Goal: Task Accomplishment & Management: Complete application form

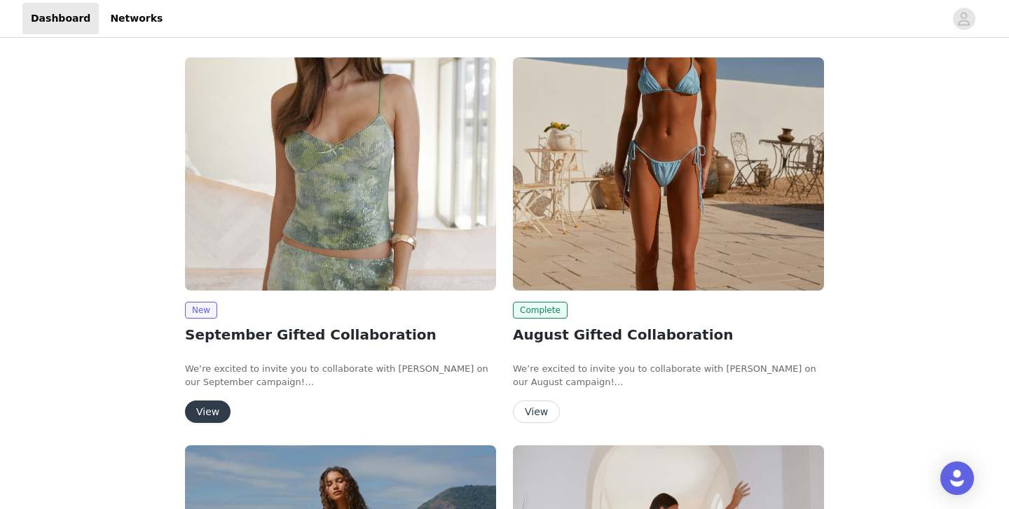
click at [204, 412] on button "View" at bounding box center [208, 412] width 46 height 22
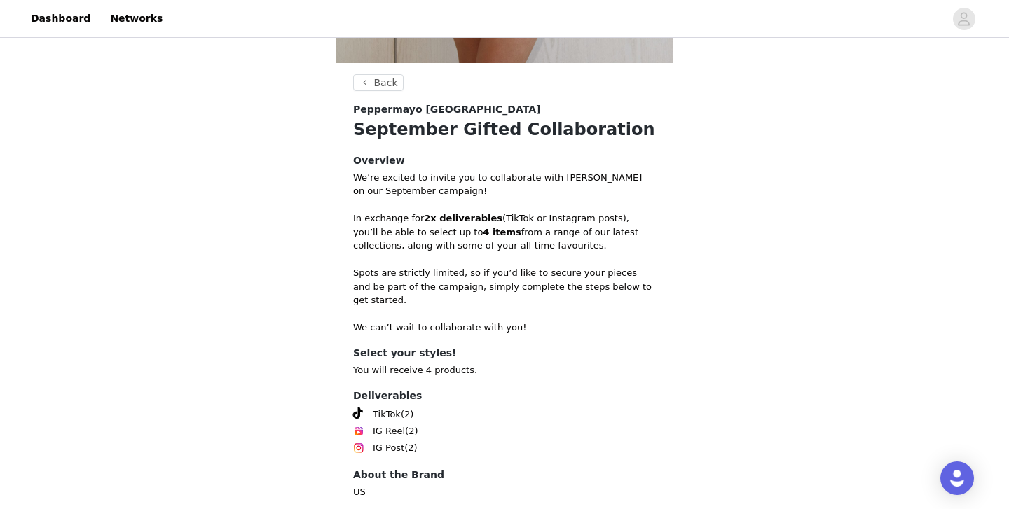
scroll to position [553, 0]
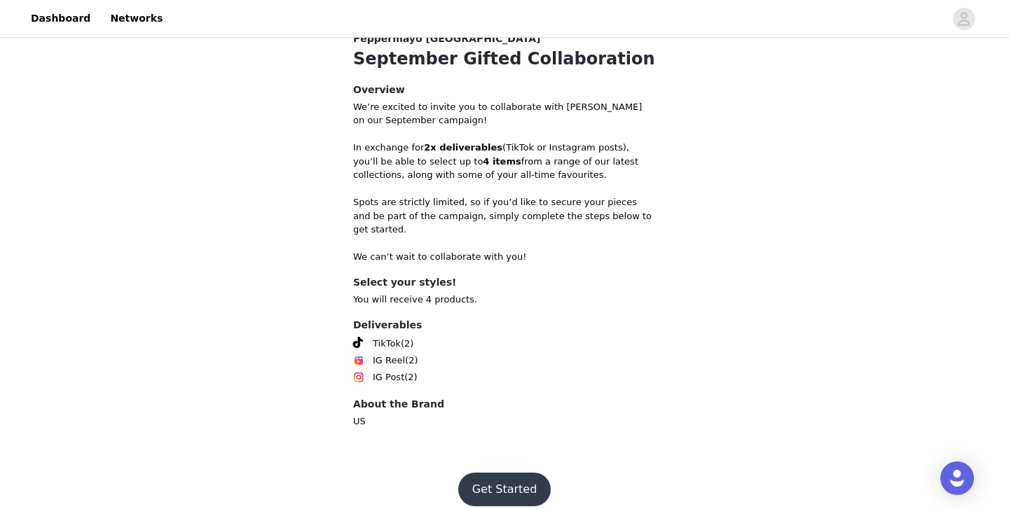
click at [504, 478] on button "Get Started" at bounding box center [504, 490] width 93 height 34
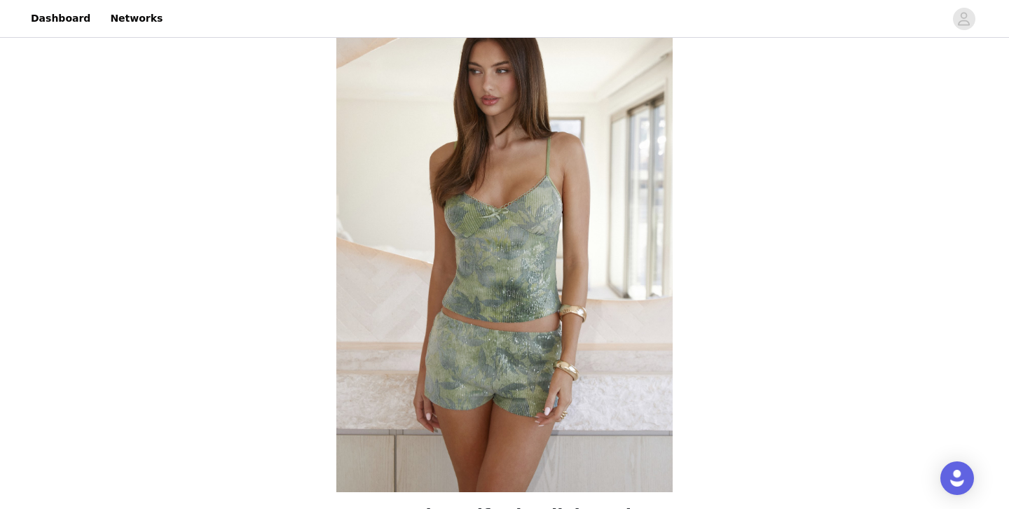
scroll to position [553, 0]
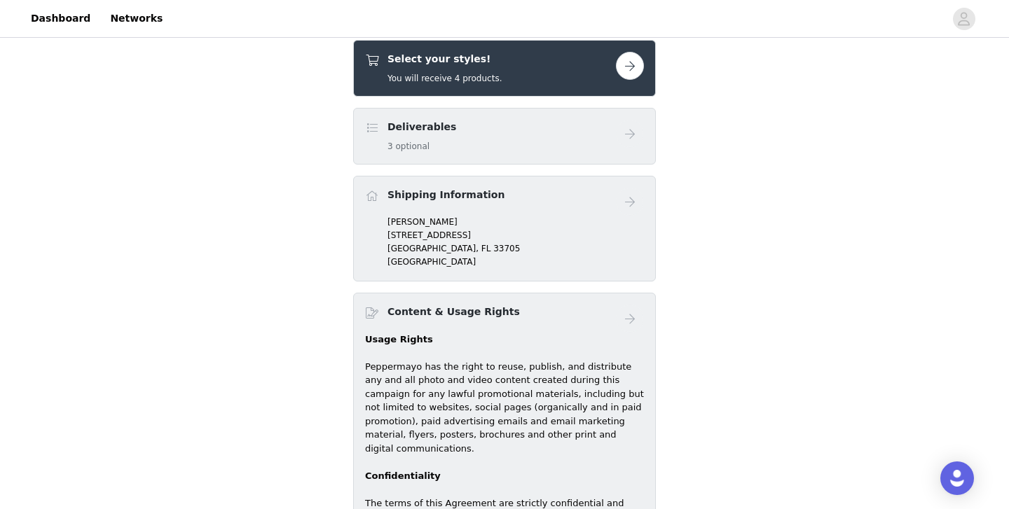
click at [635, 67] on button "button" at bounding box center [630, 66] width 28 height 28
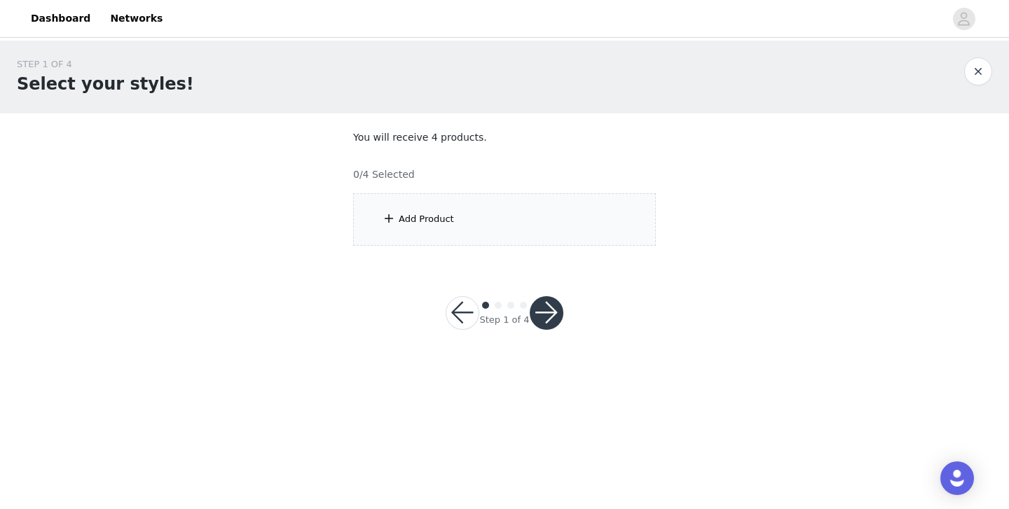
click at [429, 219] on div "Add Product" at bounding box center [426, 219] width 55 height 14
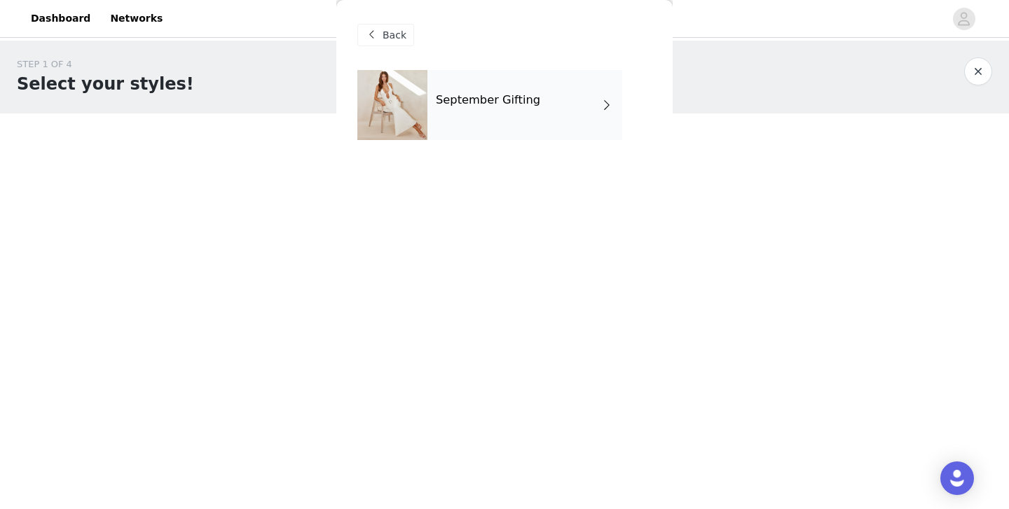
click at [427, 97] on div at bounding box center [392, 105] width 70 height 70
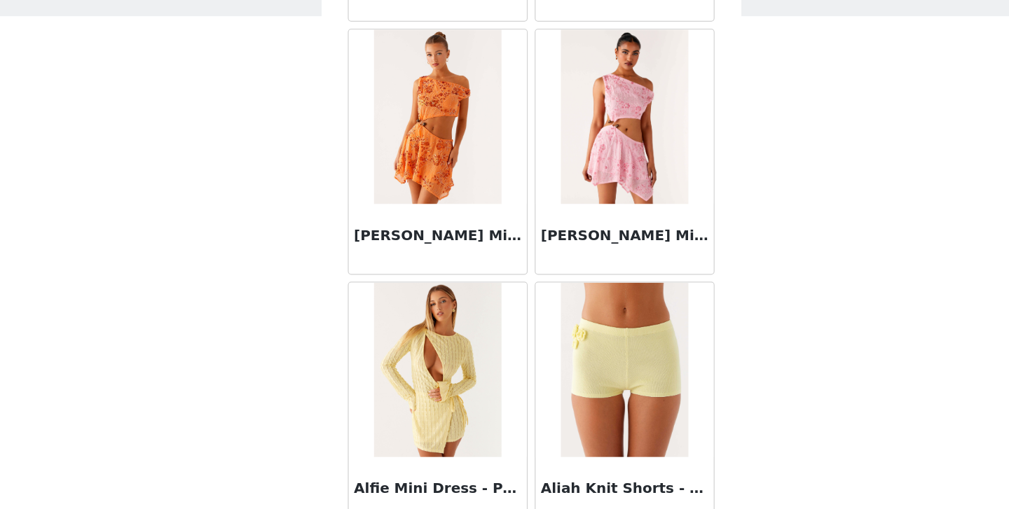
scroll to position [1635, 0]
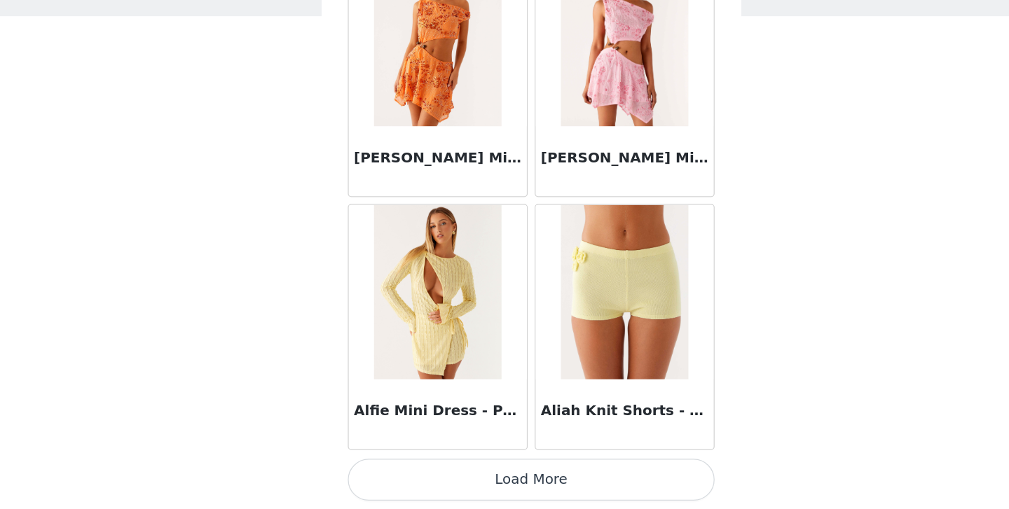
click at [468, 485] on button "Load More" at bounding box center [504, 486] width 294 height 34
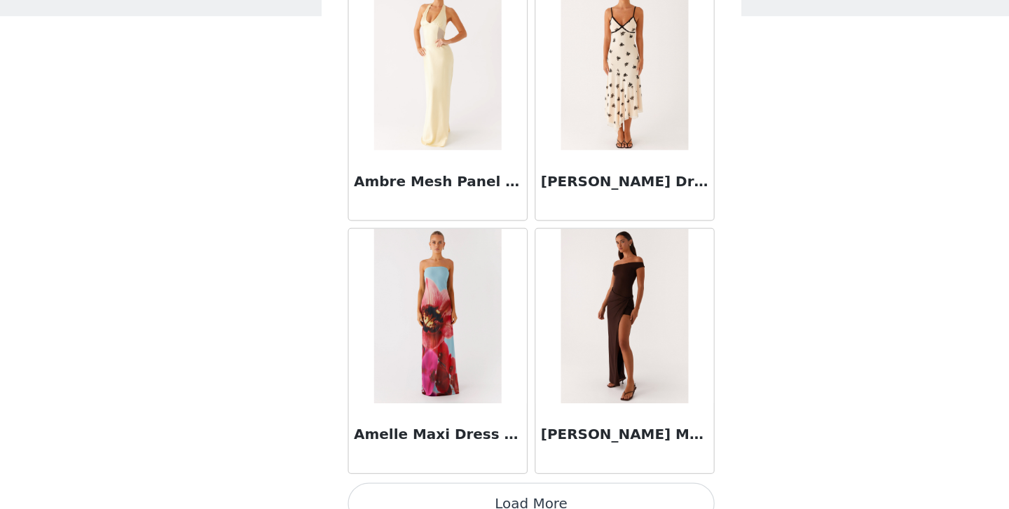
scroll to position [3666, 0]
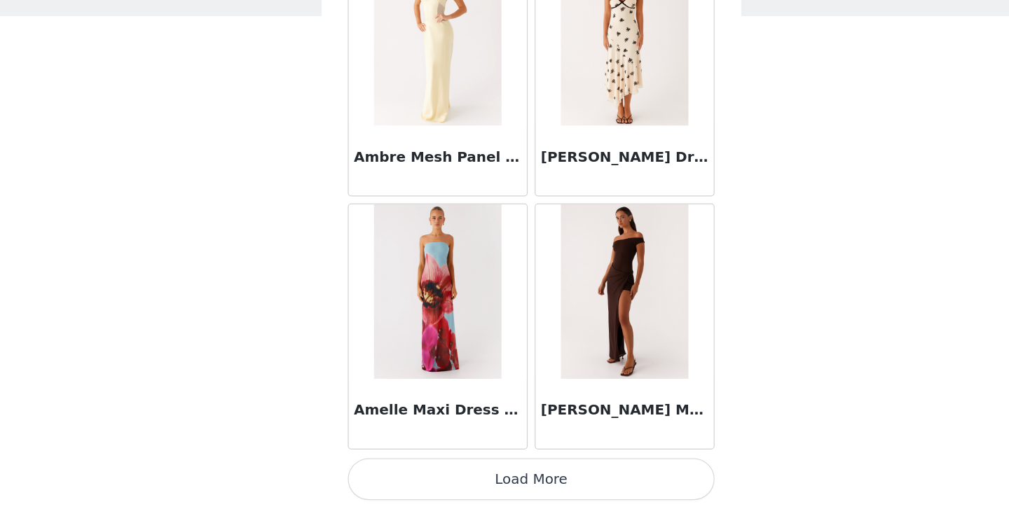
click at [514, 480] on button "Load More" at bounding box center [504, 486] width 294 height 34
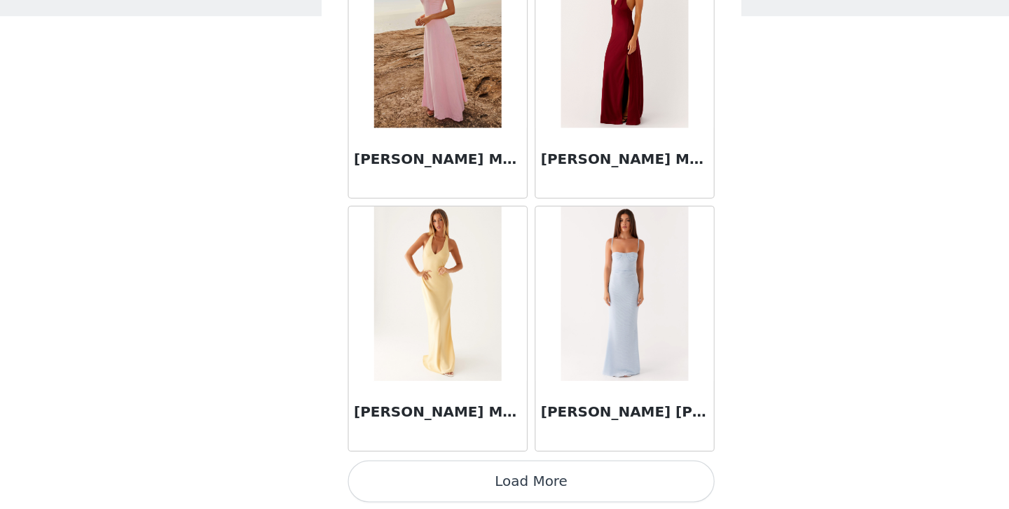
scroll to position [5698, 0]
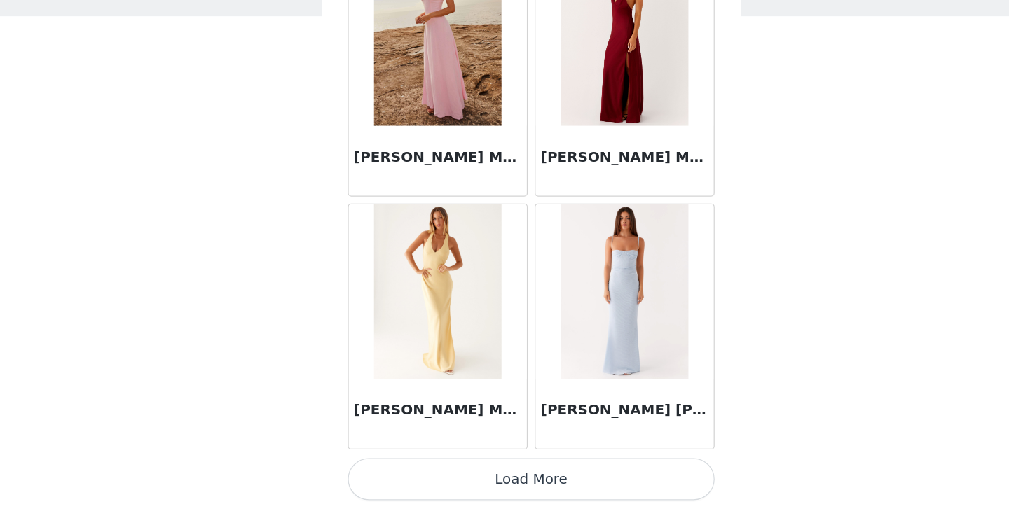
click at [523, 490] on button "Load More" at bounding box center [504, 486] width 294 height 34
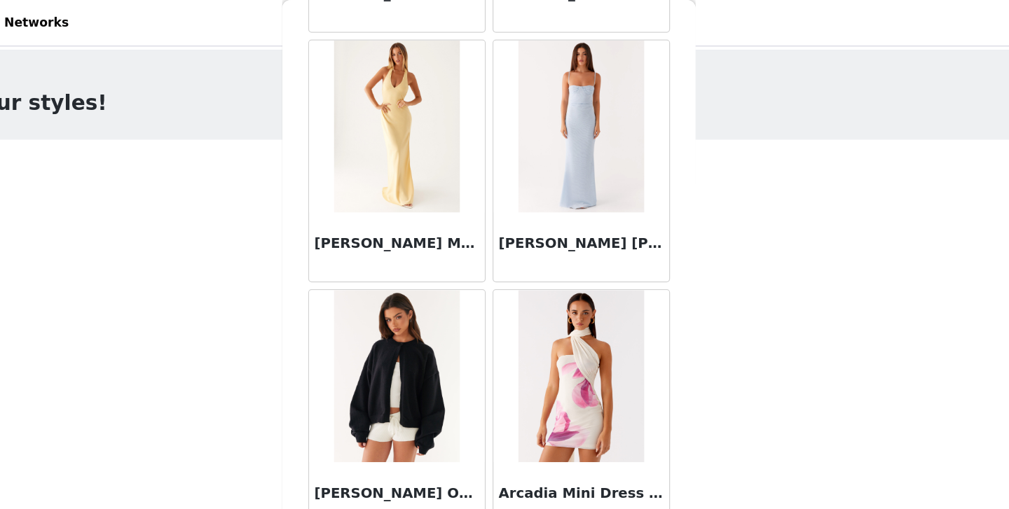
scroll to position [0, 0]
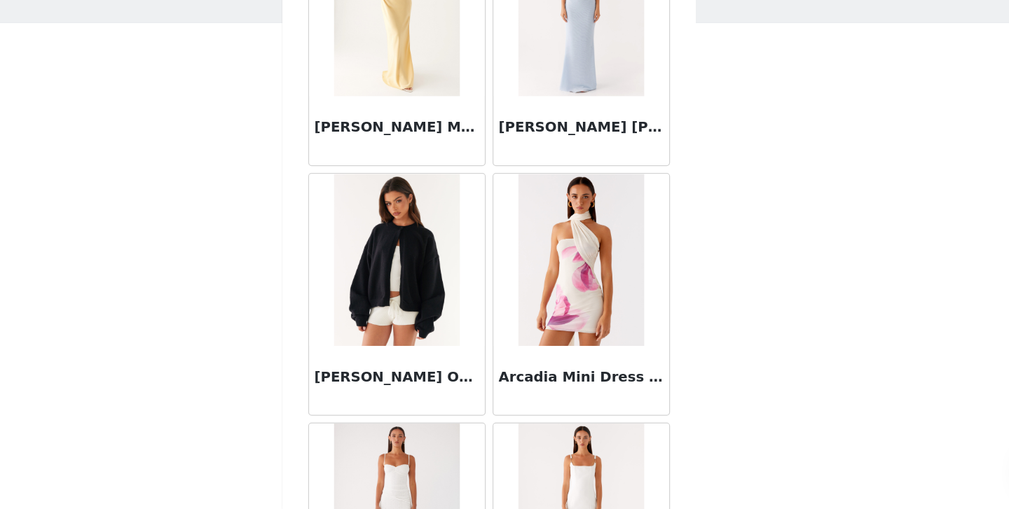
click at [766, 352] on div "STEP 1 OF 4 Select your styles! You will receive 4 products. 0/4 Selected Add P…" at bounding box center [504, 202] width 1009 height 323
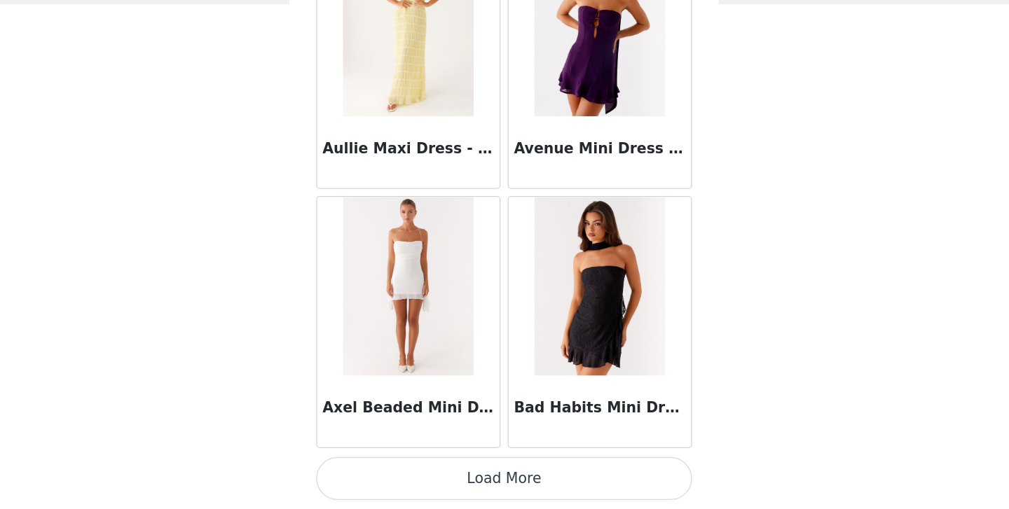
click at [523, 474] on button "Load More" at bounding box center [504, 486] width 294 height 34
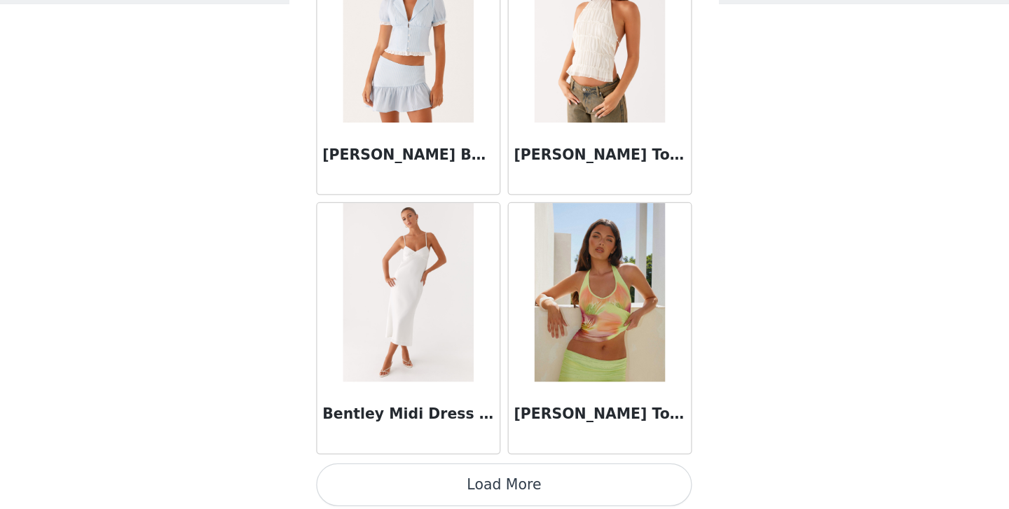
scroll to position [9762, 0]
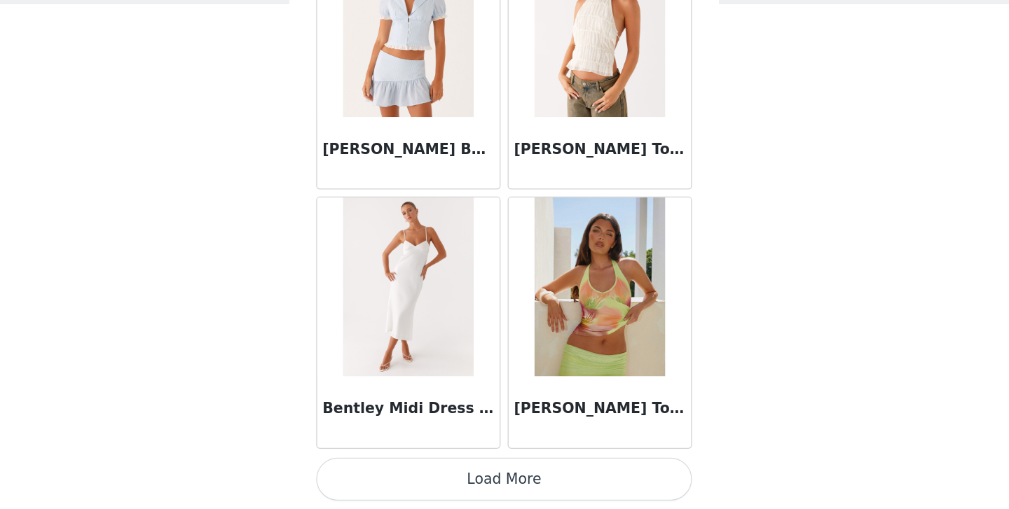
click at [451, 491] on button "Load More" at bounding box center [504, 486] width 294 height 34
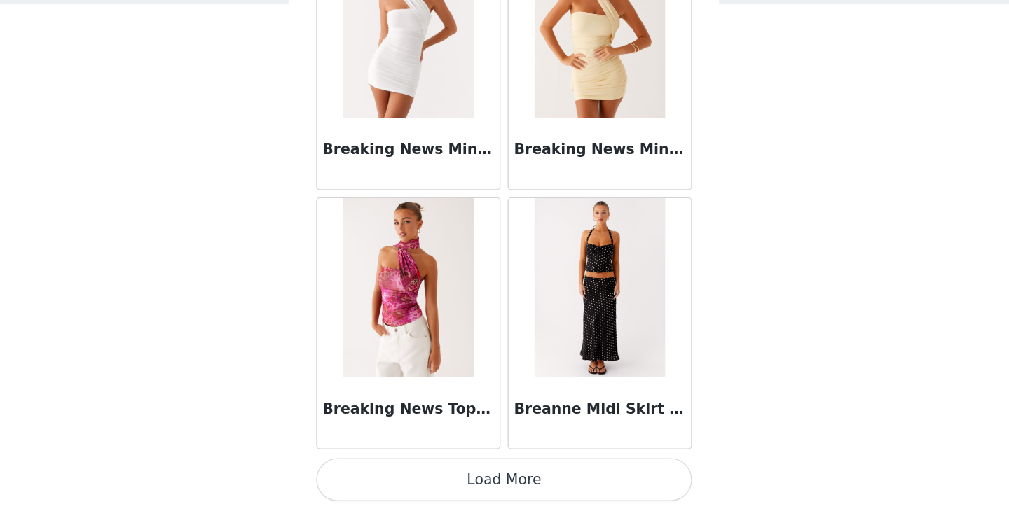
scroll to position [11794, 0]
click at [501, 497] on button "Load More" at bounding box center [504, 486] width 294 height 34
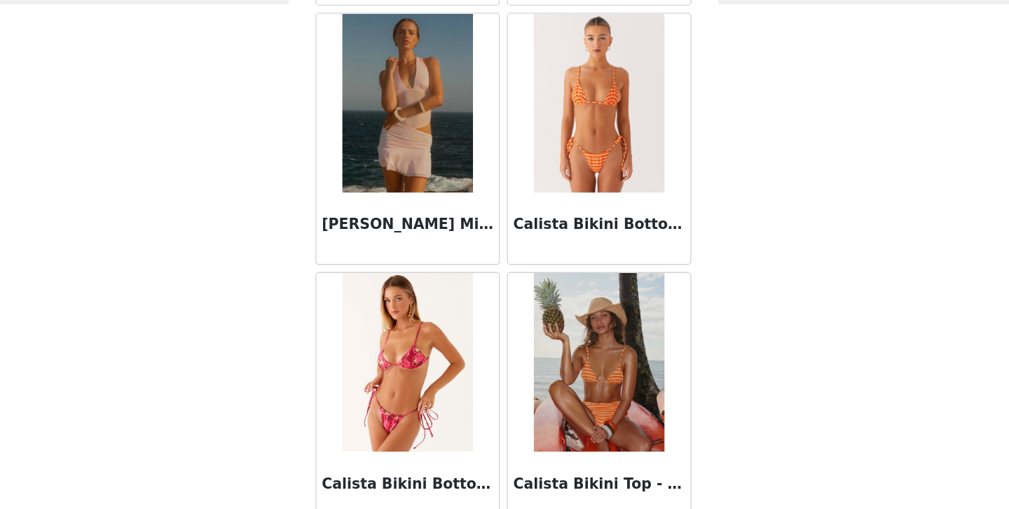
scroll to position [13825, 0]
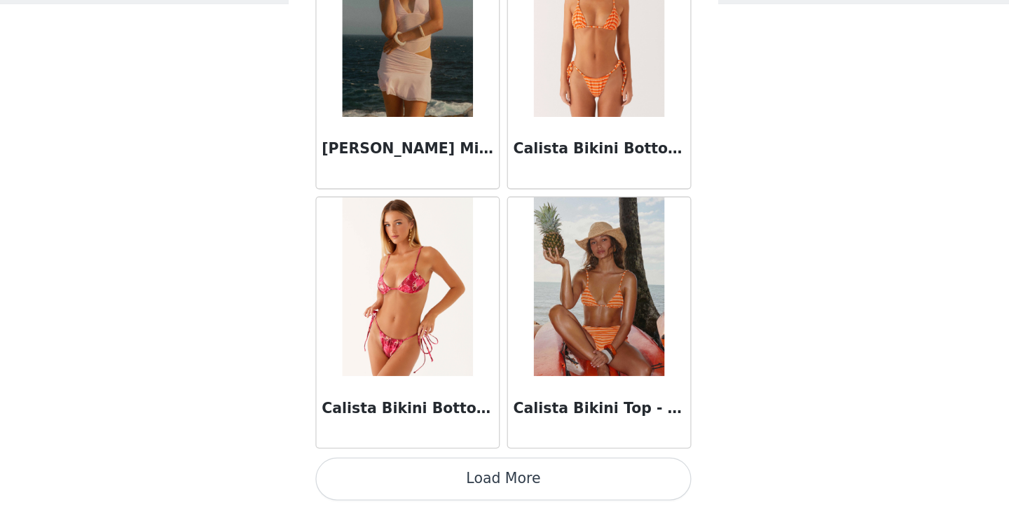
click at [517, 483] on button "Load More" at bounding box center [504, 486] width 294 height 34
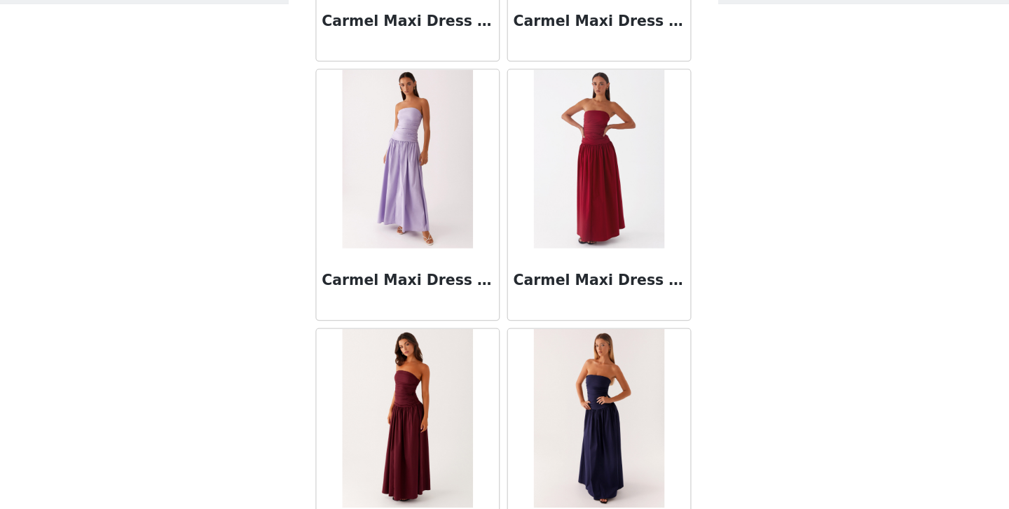
scroll to position [15857, 0]
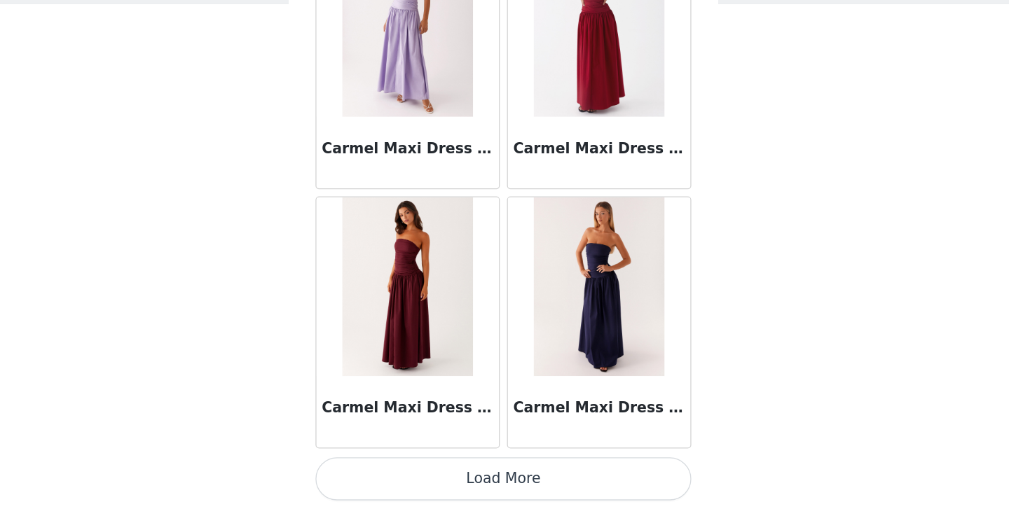
click at [519, 480] on button "Load More" at bounding box center [504, 486] width 294 height 34
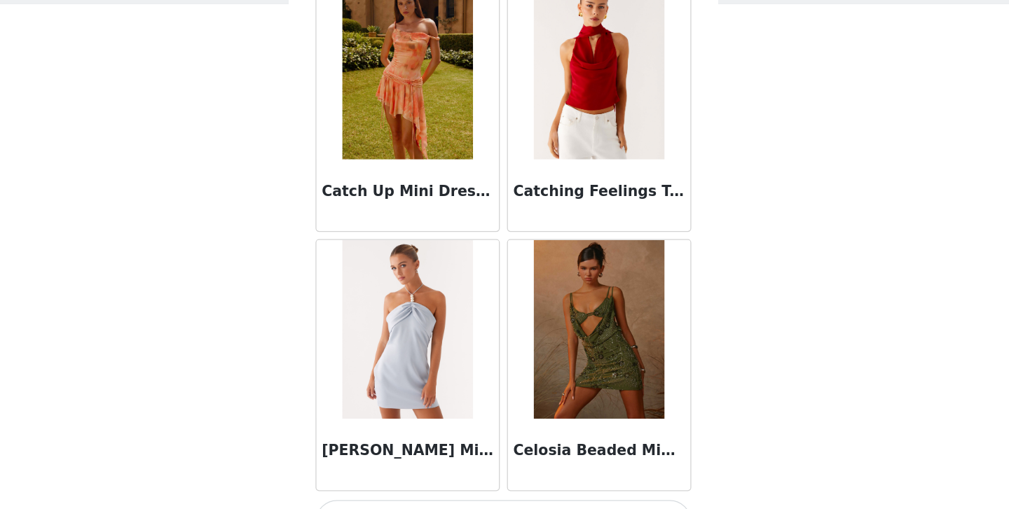
scroll to position [17889, 0]
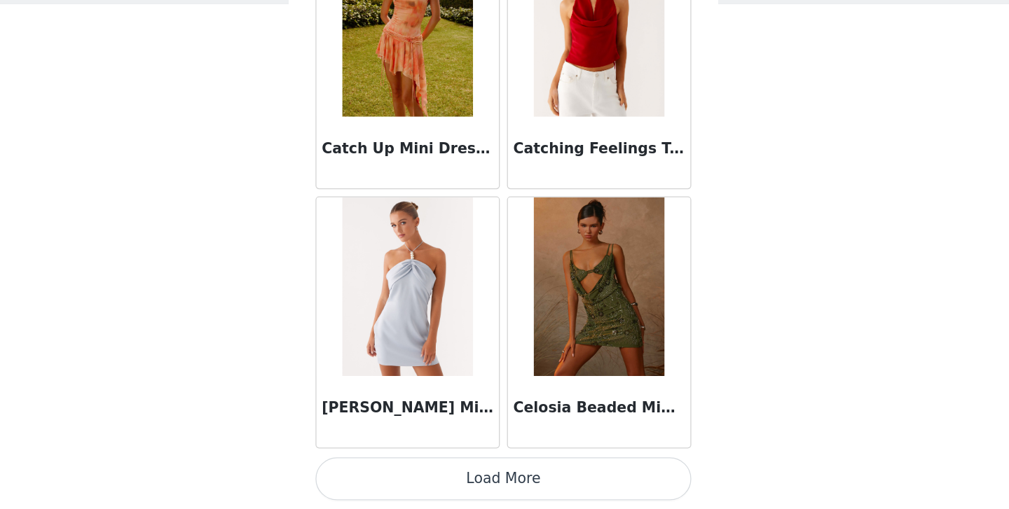
click at [504, 488] on button "Load More" at bounding box center [504, 486] width 294 height 34
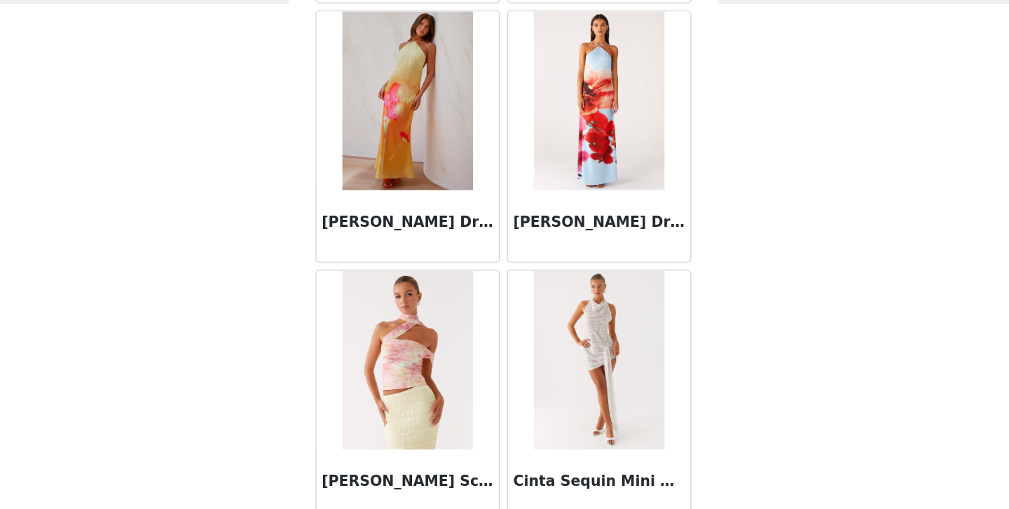
scroll to position [19921, 0]
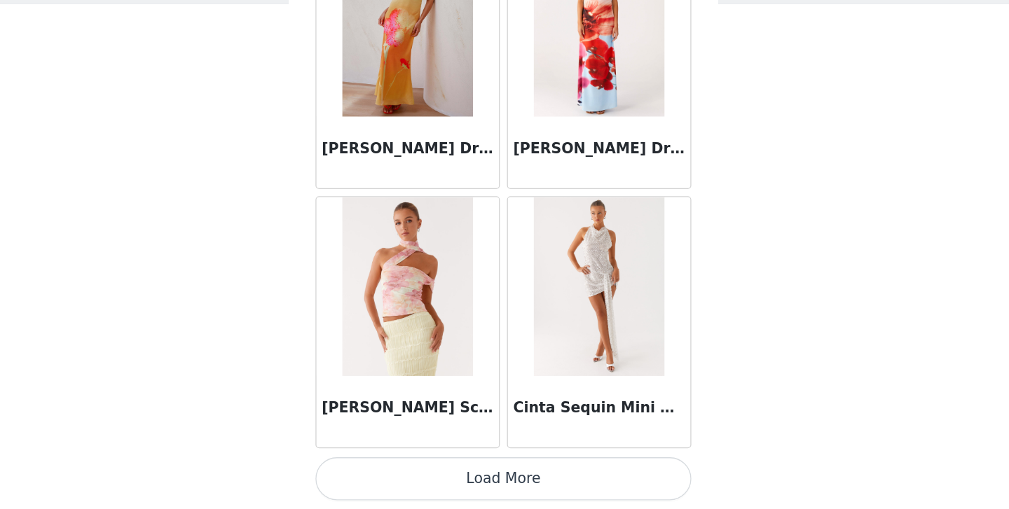
click at [508, 485] on button "Load More" at bounding box center [504, 486] width 294 height 34
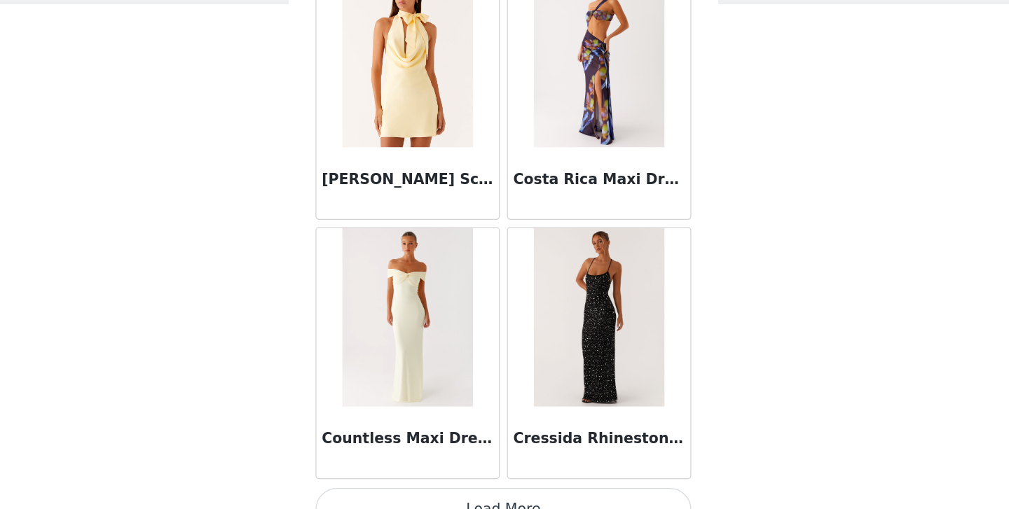
scroll to position [21953, 0]
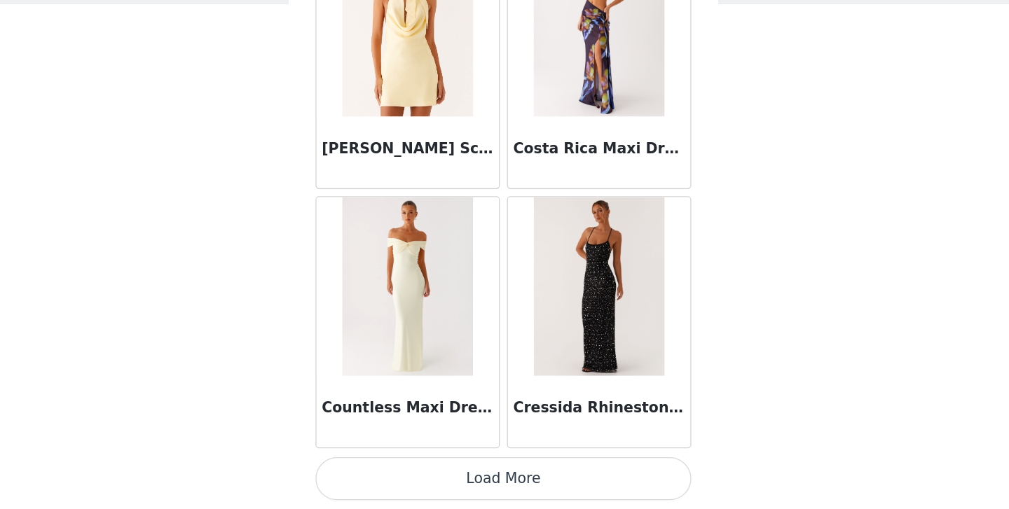
click at [499, 481] on button "Load More" at bounding box center [504, 486] width 294 height 34
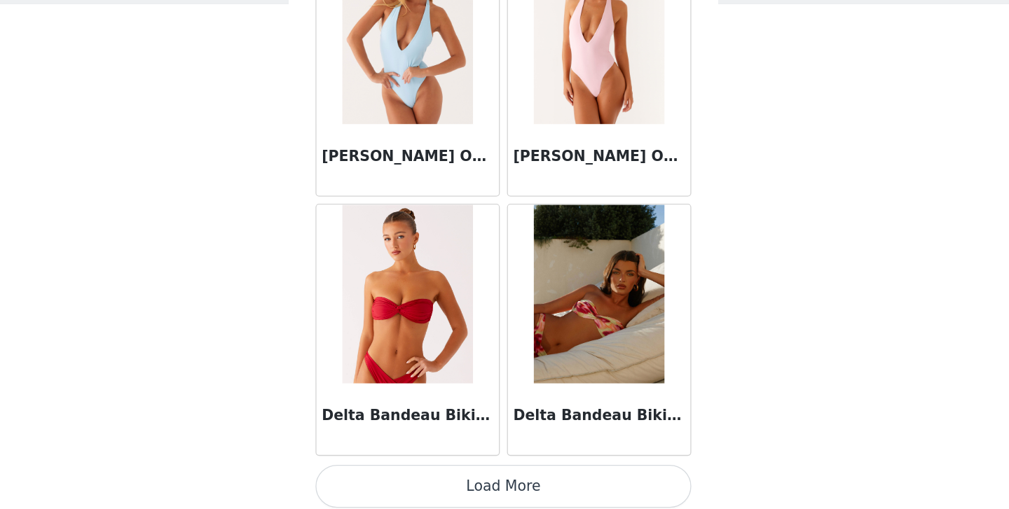
scroll to position [23985, 0]
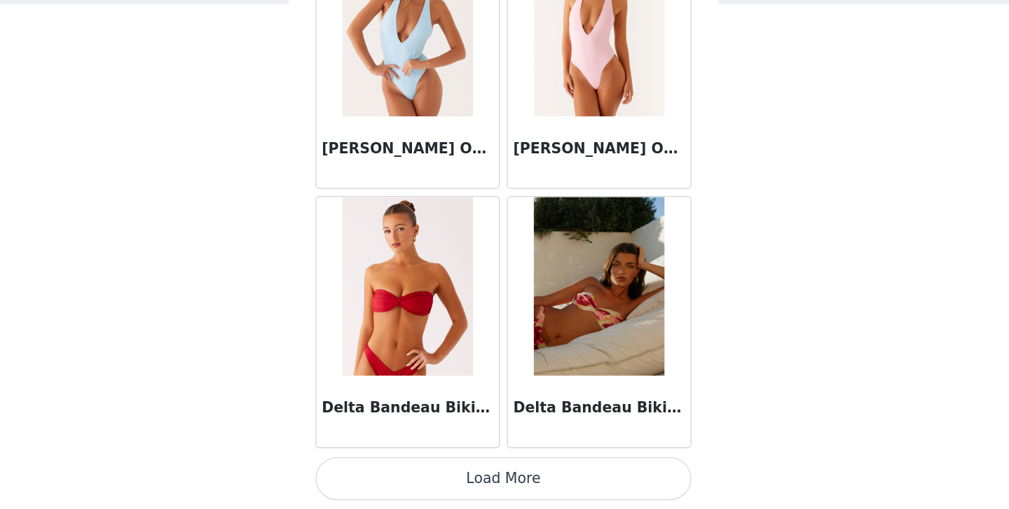
click at [504, 479] on button "Load More" at bounding box center [504, 486] width 294 height 34
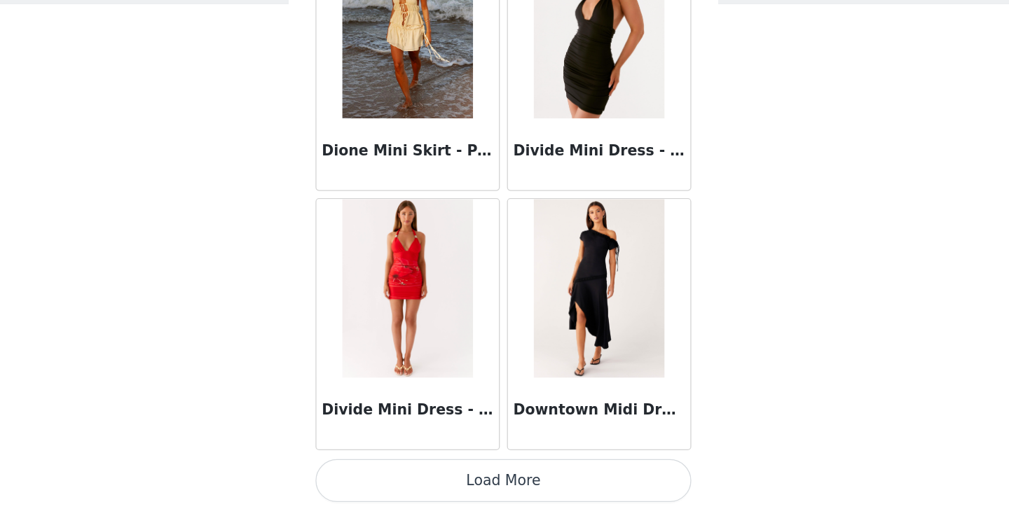
scroll to position [26016, 0]
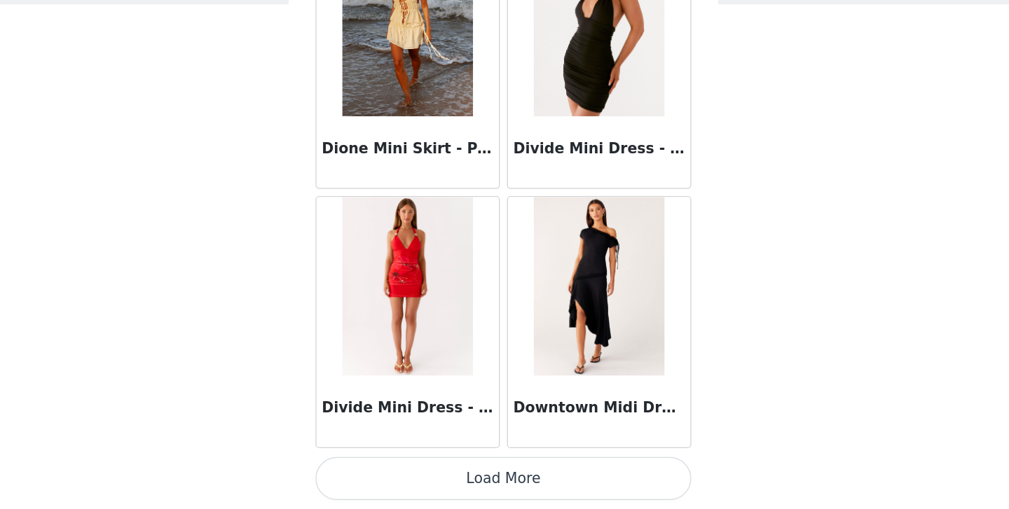
click at [495, 481] on button "Load More" at bounding box center [504, 486] width 294 height 34
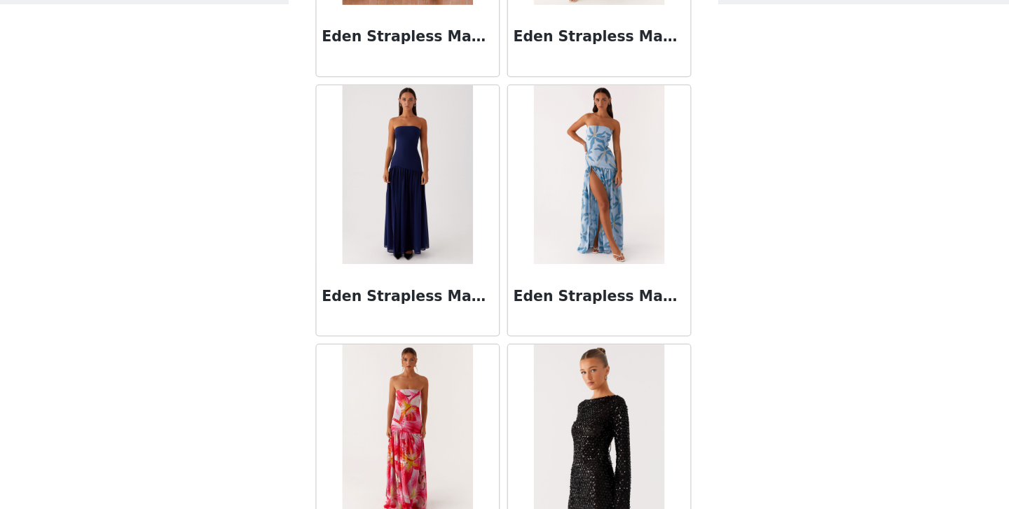
scroll to position [28048, 0]
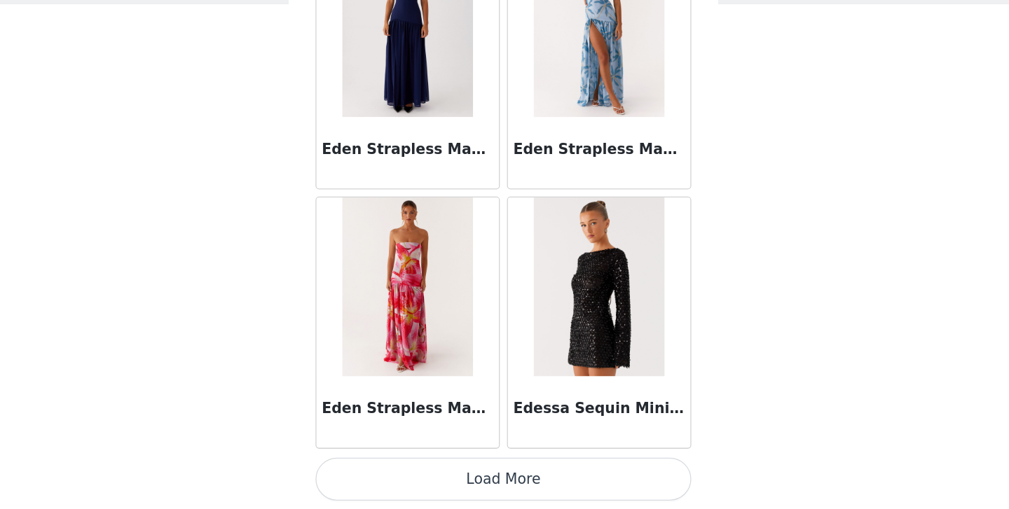
click at [499, 481] on button "Load More" at bounding box center [504, 486] width 294 height 34
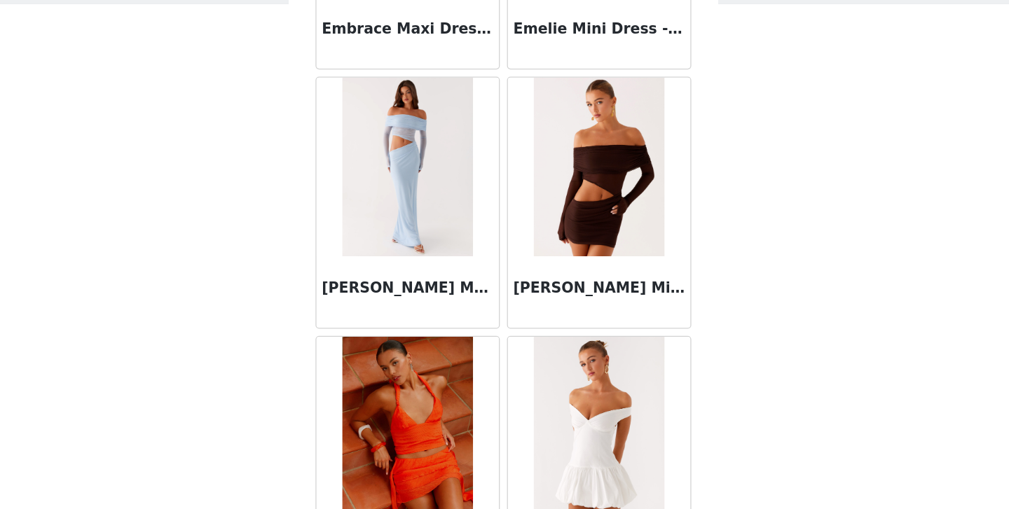
scroll to position [30080, 0]
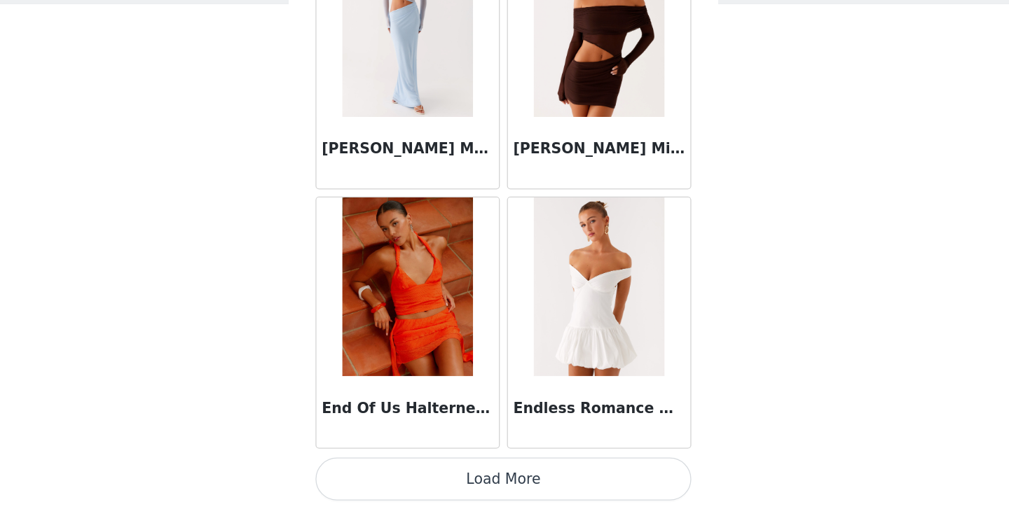
click at [508, 485] on button "Load More" at bounding box center [504, 486] width 294 height 34
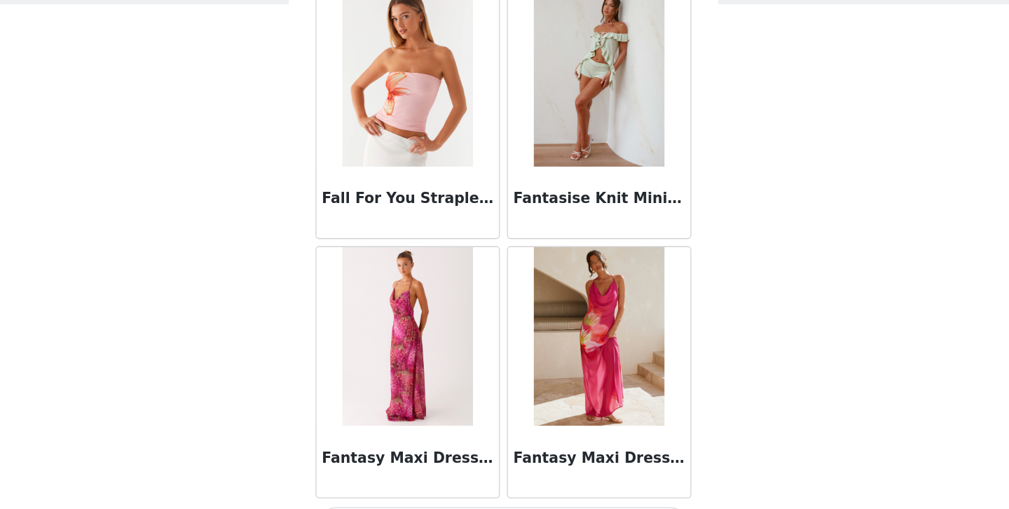
scroll to position [32112, 0]
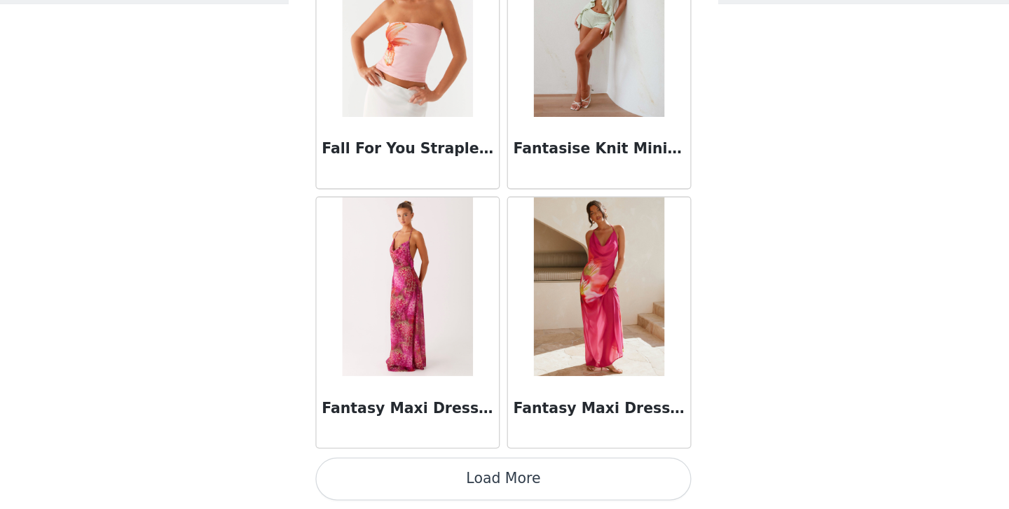
click at [504, 485] on button "Load More" at bounding box center [504, 486] width 294 height 34
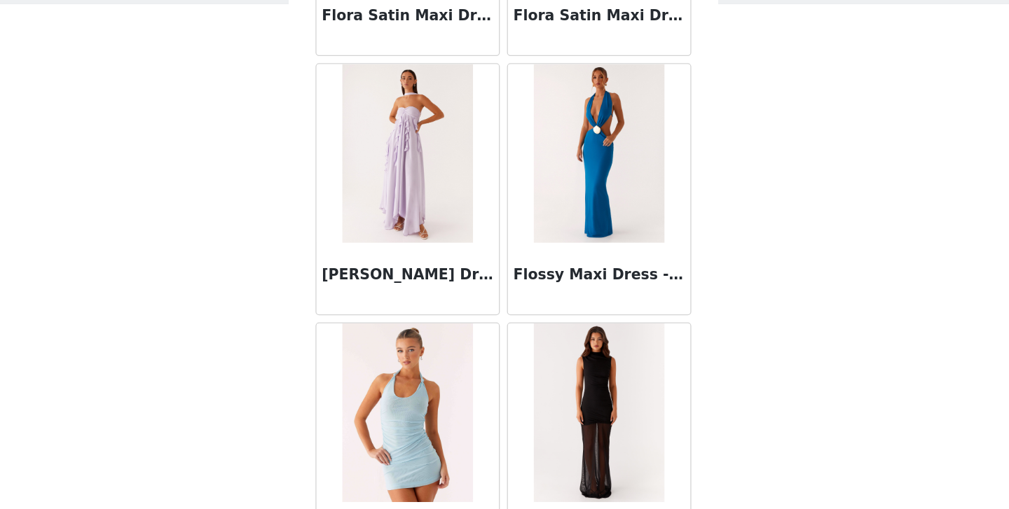
scroll to position [34123, 0]
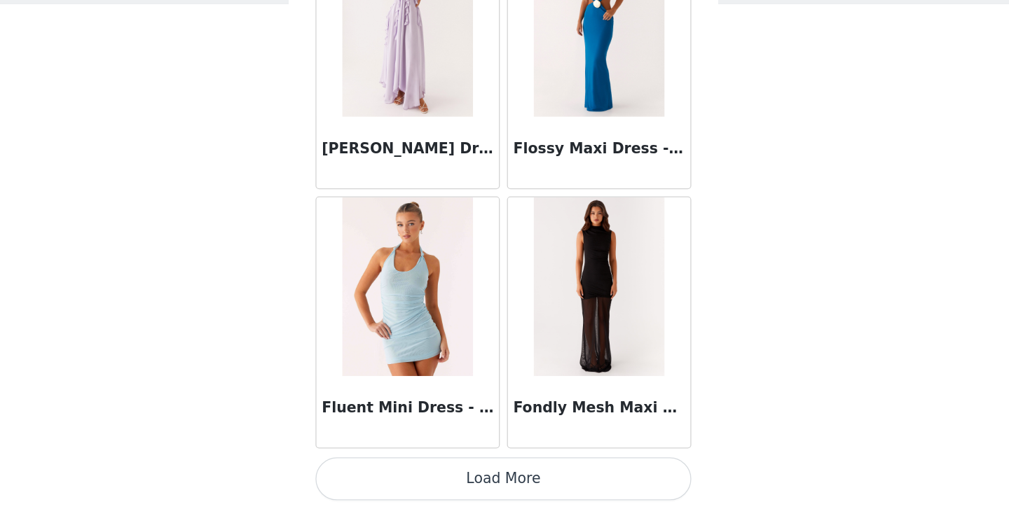
click at [499, 483] on button "Load More" at bounding box center [504, 486] width 294 height 34
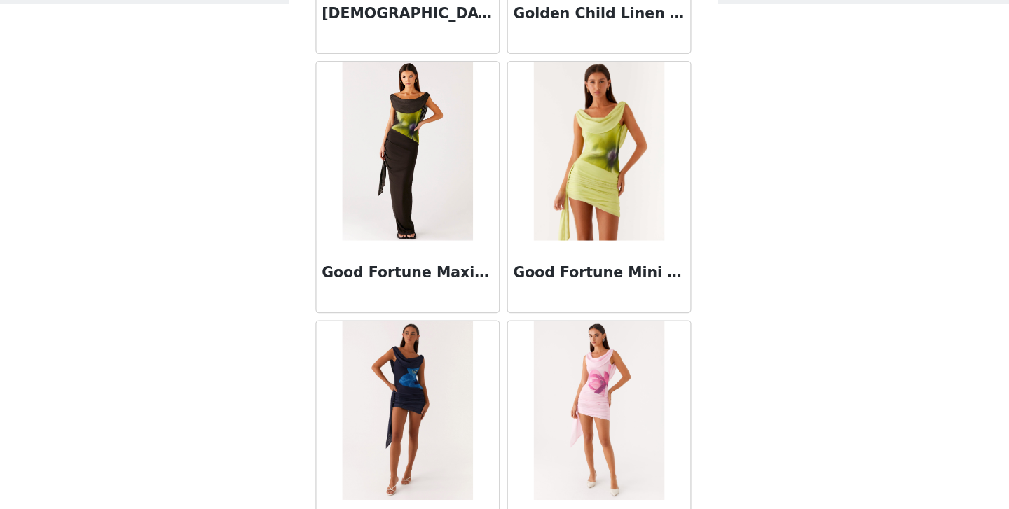
scroll to position [36176, 0]
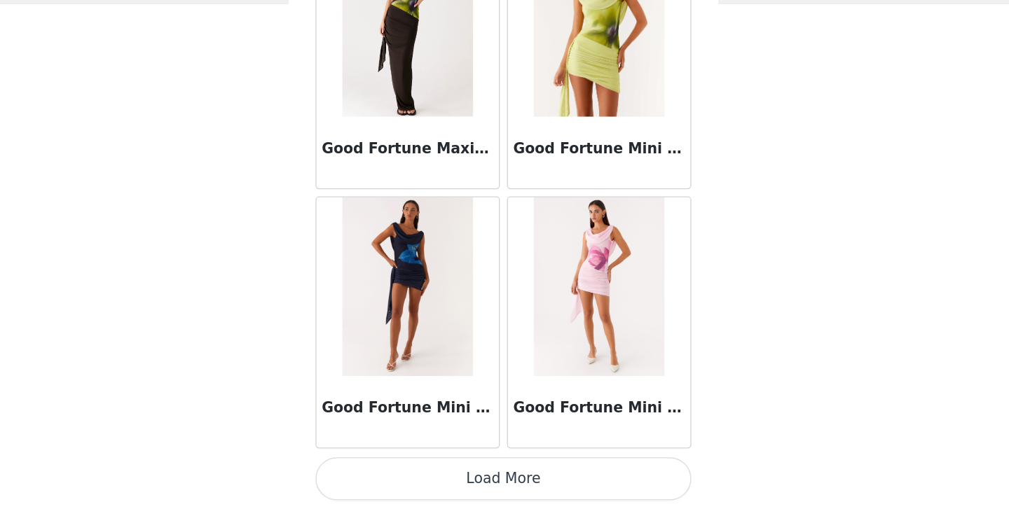
click at [502, 474] on button "Load More" at bounding box center [504, 486] width 294 height 34
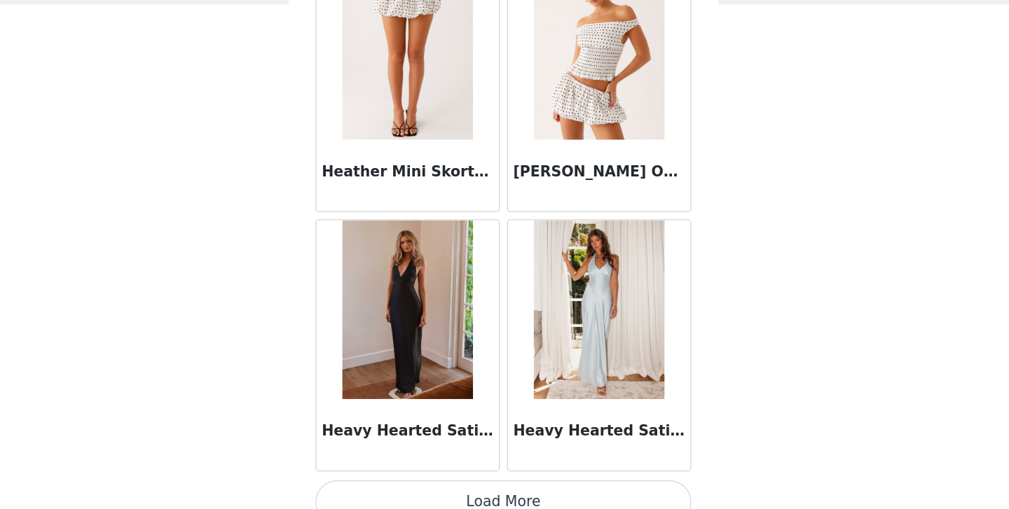
scroll to position [38207, 0]
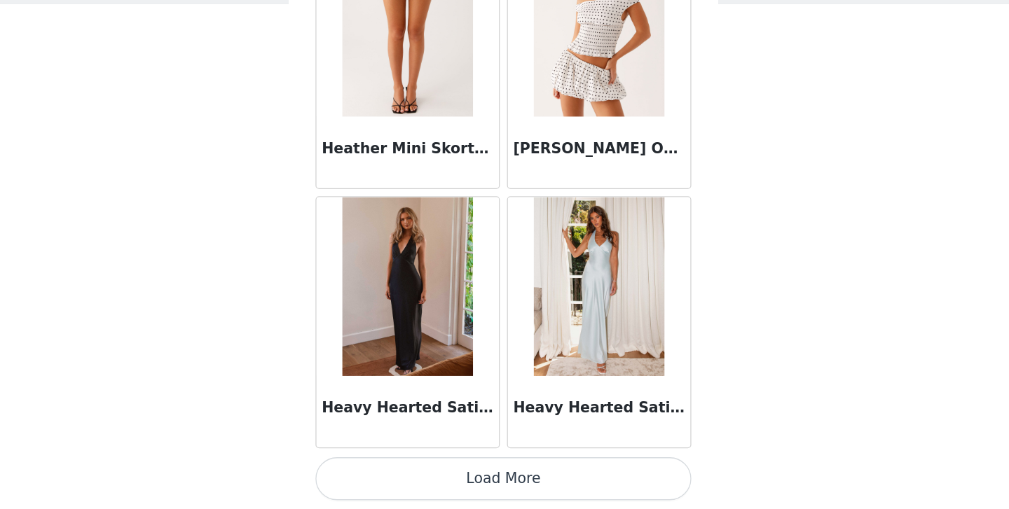
click at [502, 474] on button "Load More" at bounding box center [504, 486] width 294 height 34
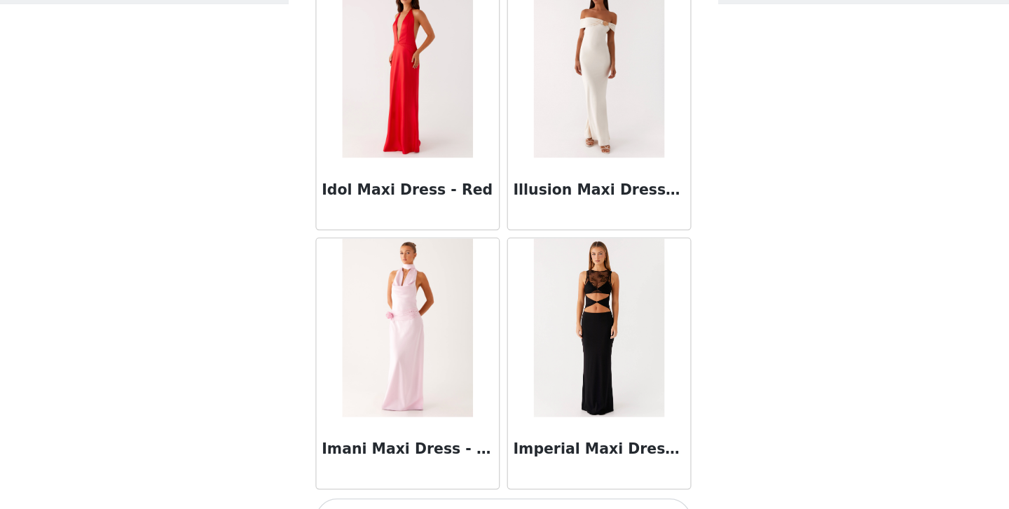
scroll to position [40239, 0]
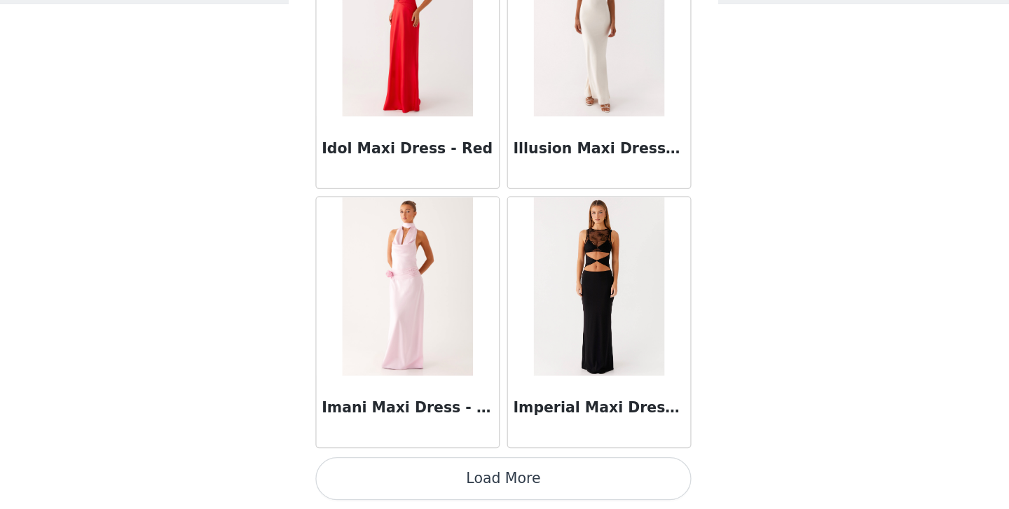
click at [498, 477] on button "Load More" at bounding box center [504, 486] width 294 height 34
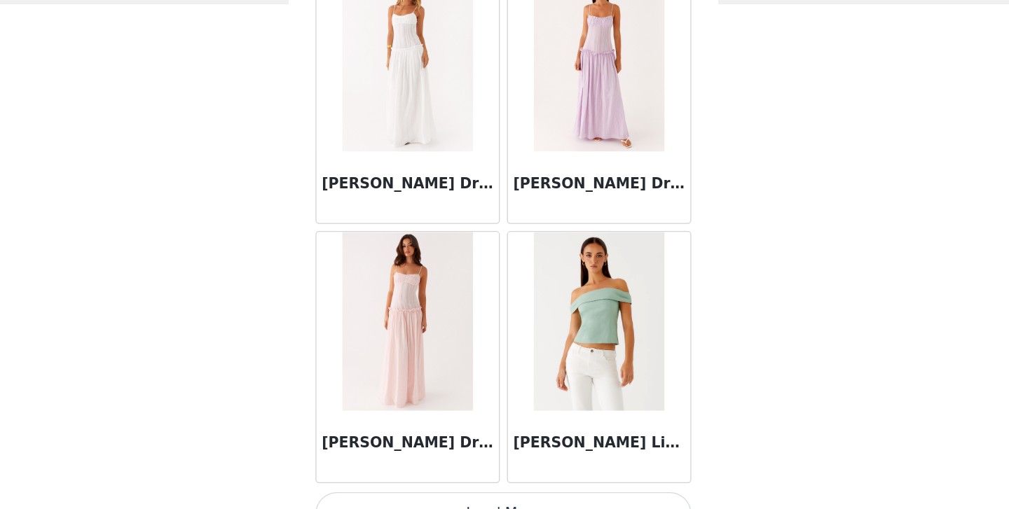
scroll to position [42271, 0]
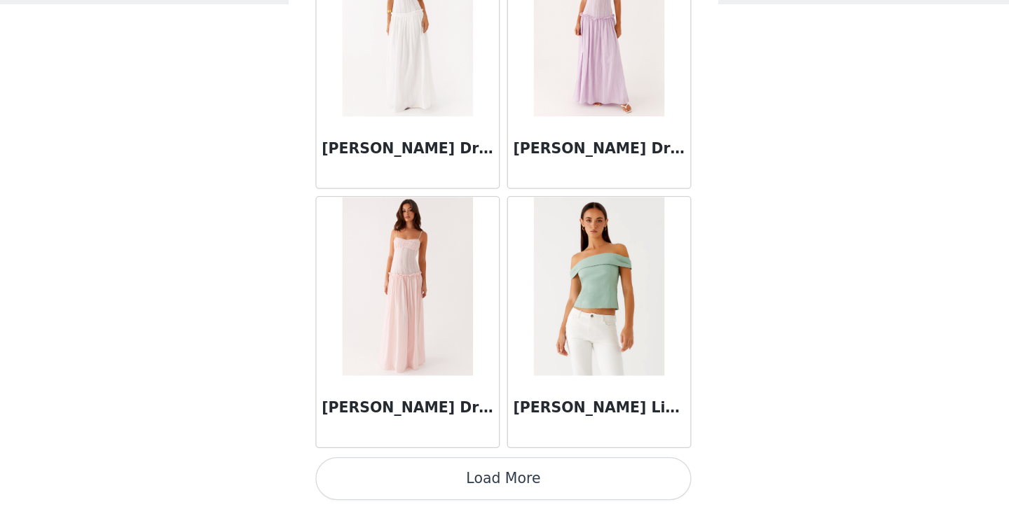
click at [509, 476] on button "Load More" at bounding box center [504, 486] width 294 height 34
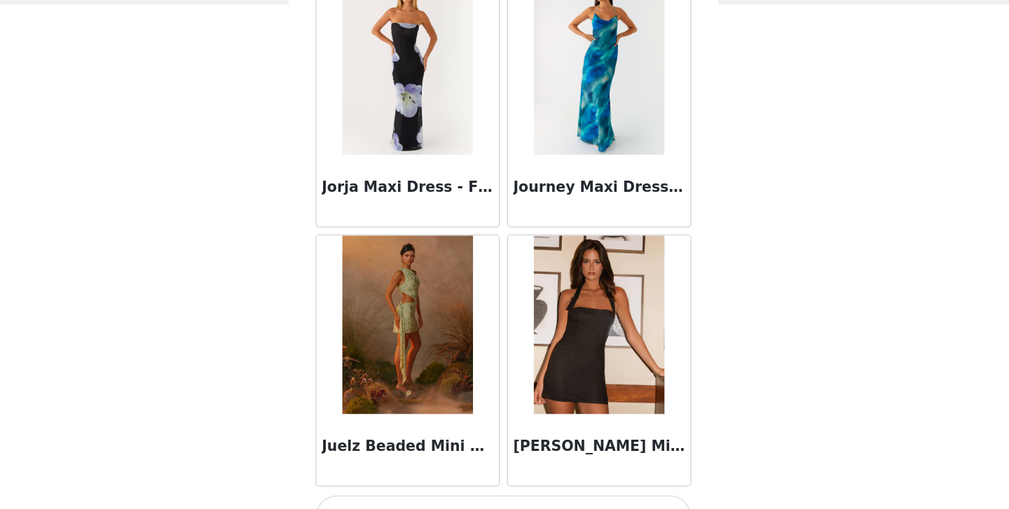
scroll to position [44303, 0]
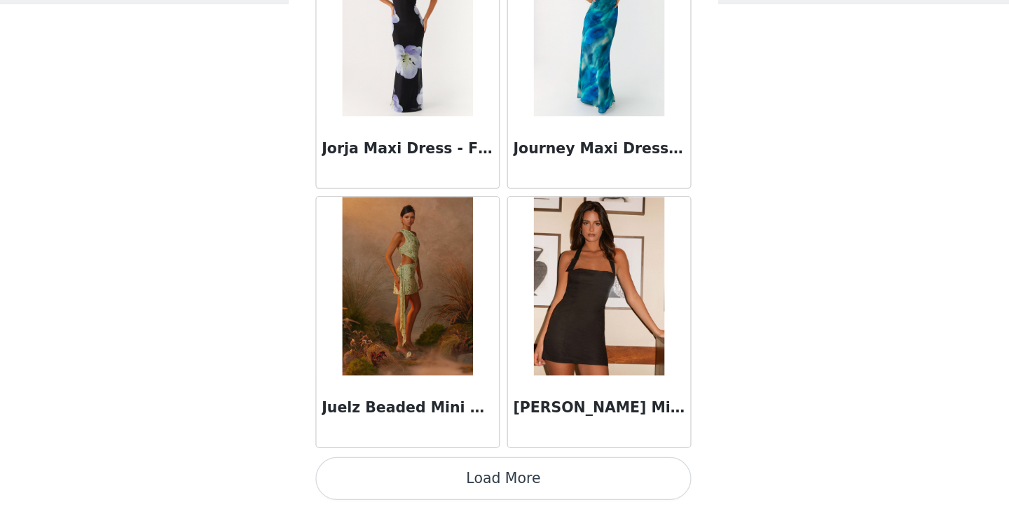
click at [504, 484] on button "Load More" at bounding box center [504, 486] width 294 height 34
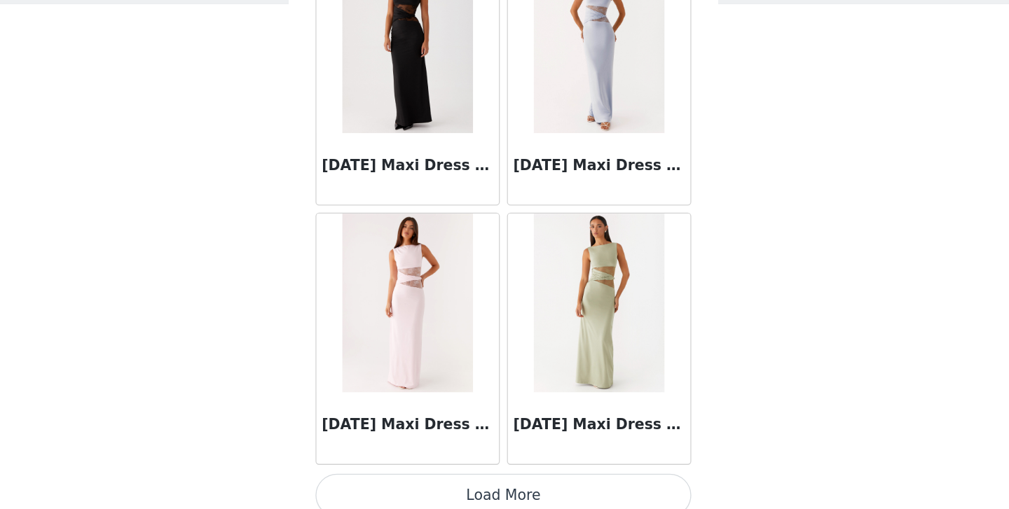
scroll to position [46335, 0]
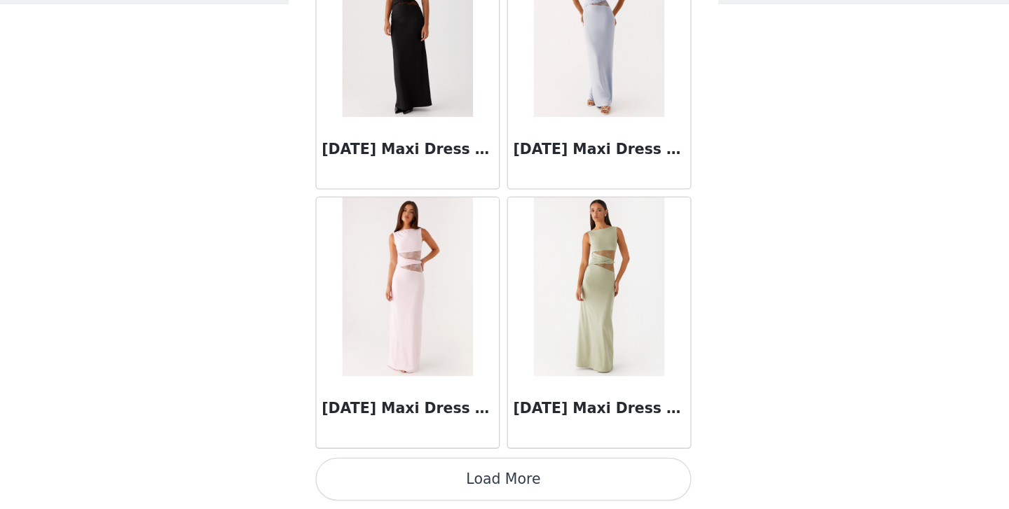
click at [503, 487] on button "Load More" at bounding box center [504, 486] width 294 height 34
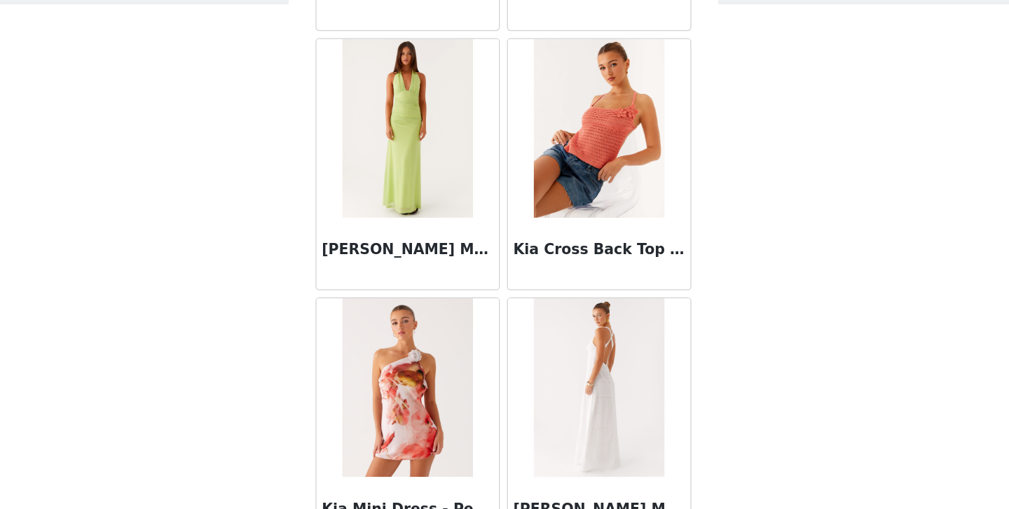
scroll to position [48366, 0]
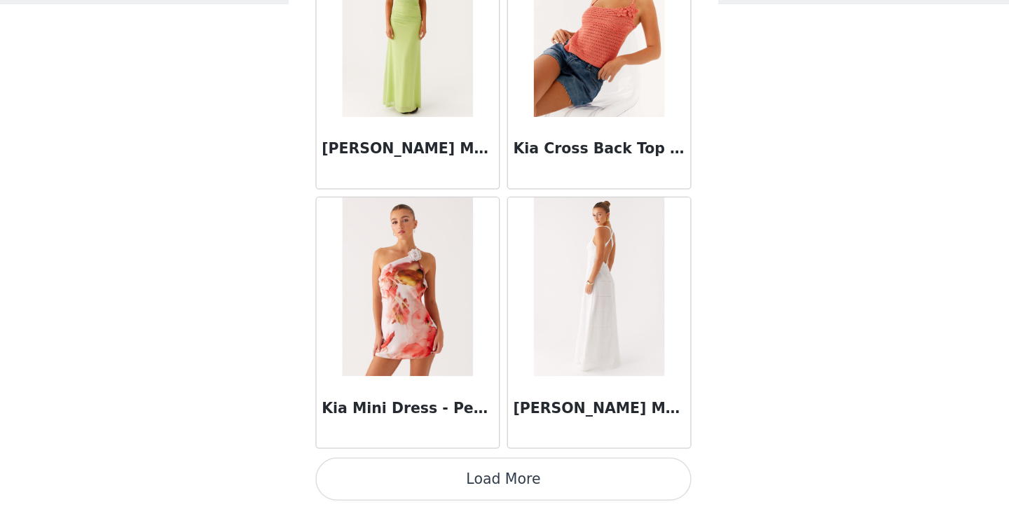
click at [503, 487] on button "Load More" at bounding box center [504, 486] width 294 height 34
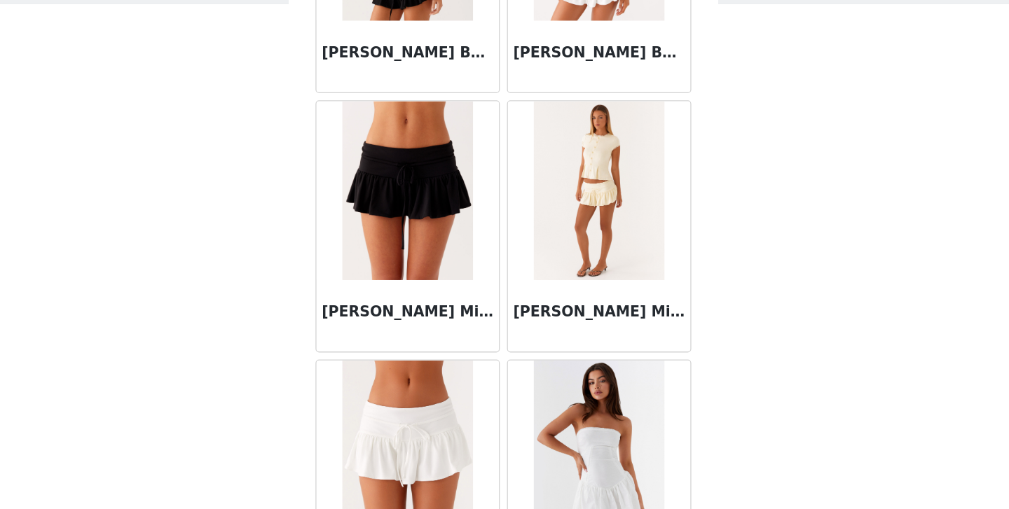
scroll to position [50398, 0]
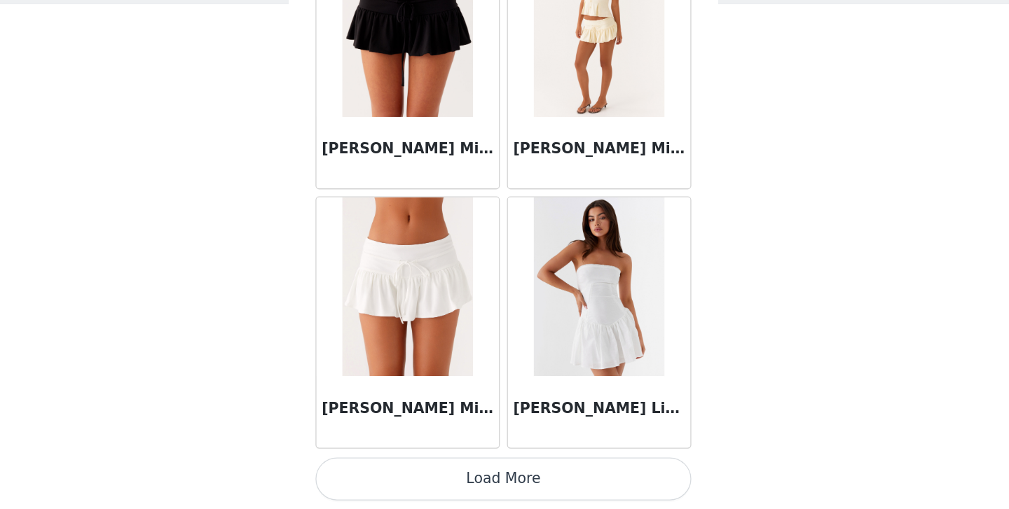
click at [500, 478] on button "Load More" at bounding box center [504, 486] width 294 height 34
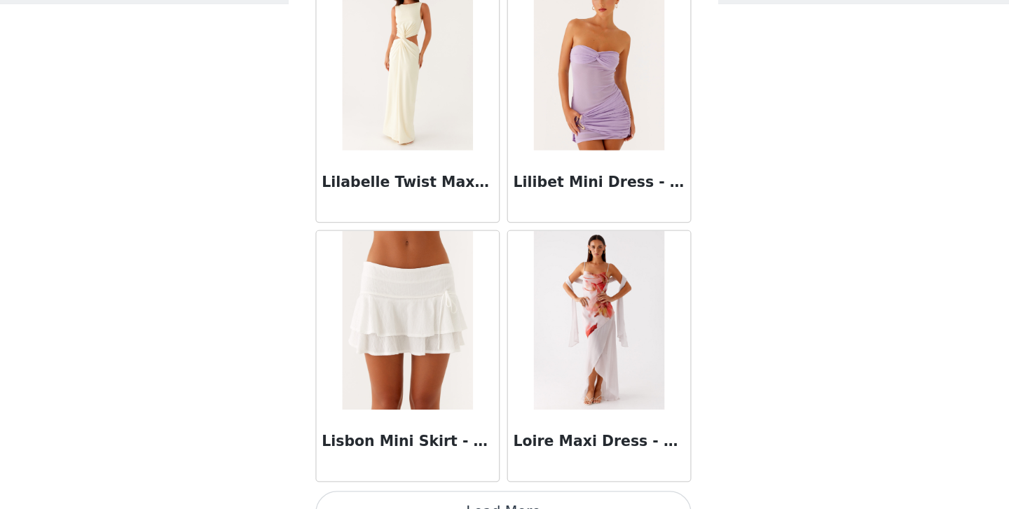
scroll to position [52430, 0]
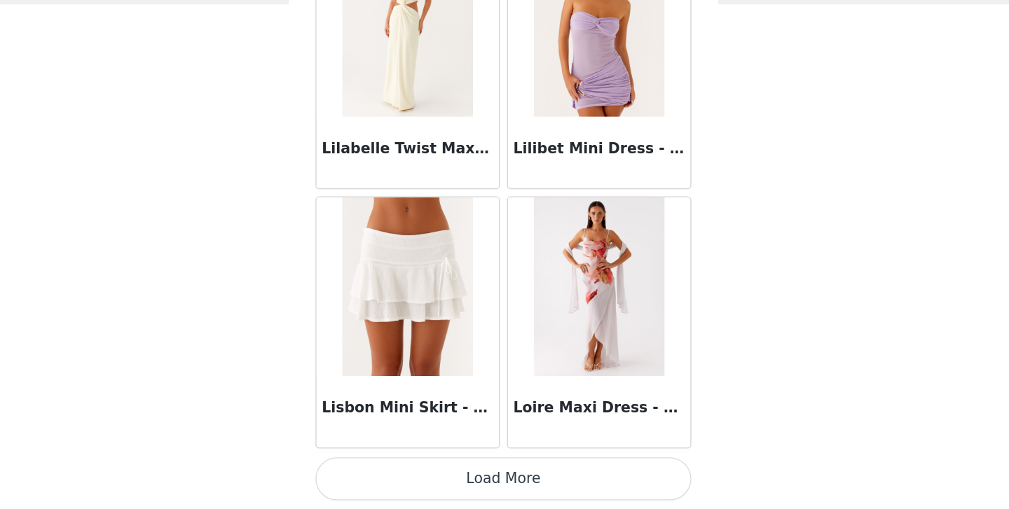
click at [504, 486] on button "Load More" at bounding box center [504, 486] width 294 height 34
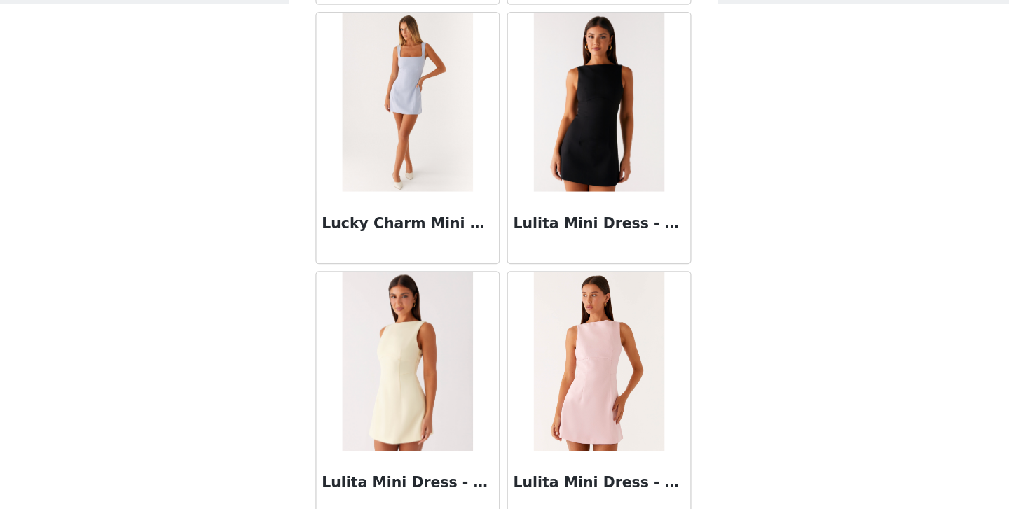
scroll to position [54462, 0]
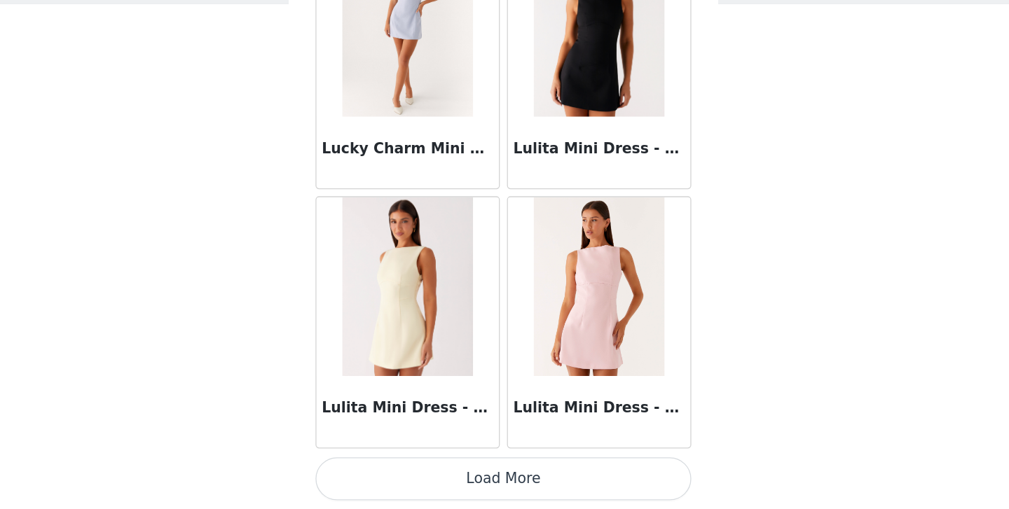
click at [502, 490] on button "Load More" at bounding box center [504, 486] width 294 height 34
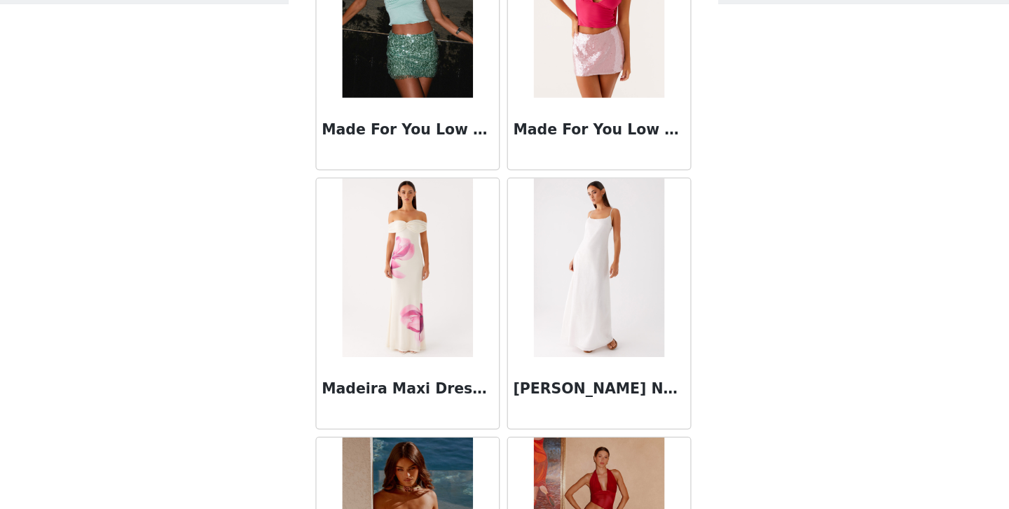
scroll to position [55983, 0]
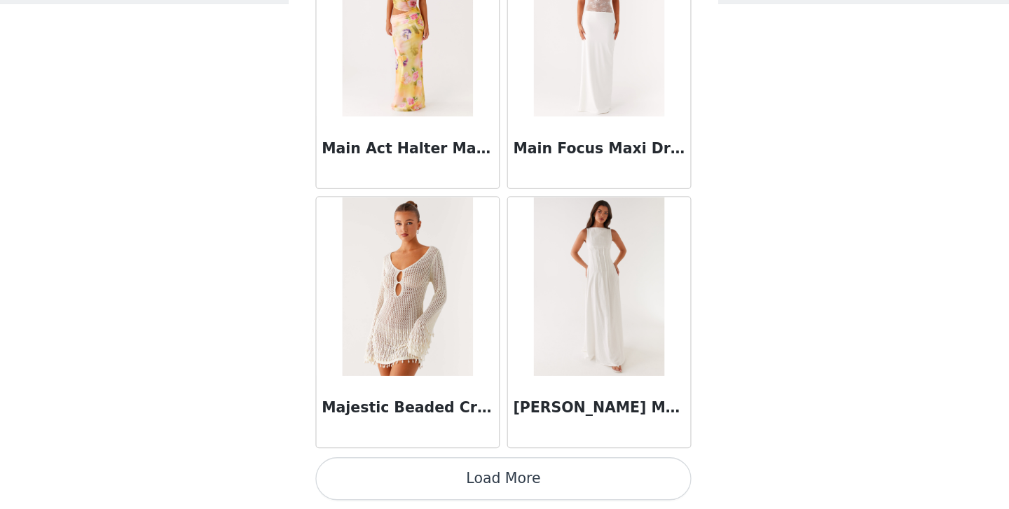
click at [492, 479] on button "Load More" at bounding box center [504, 486] width 294 height 34
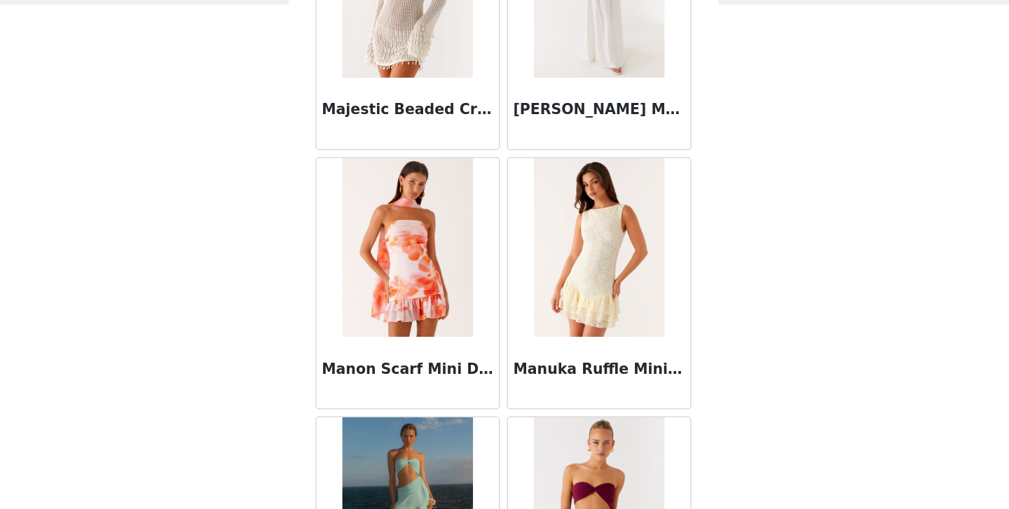
scroll to position [56729, 0]
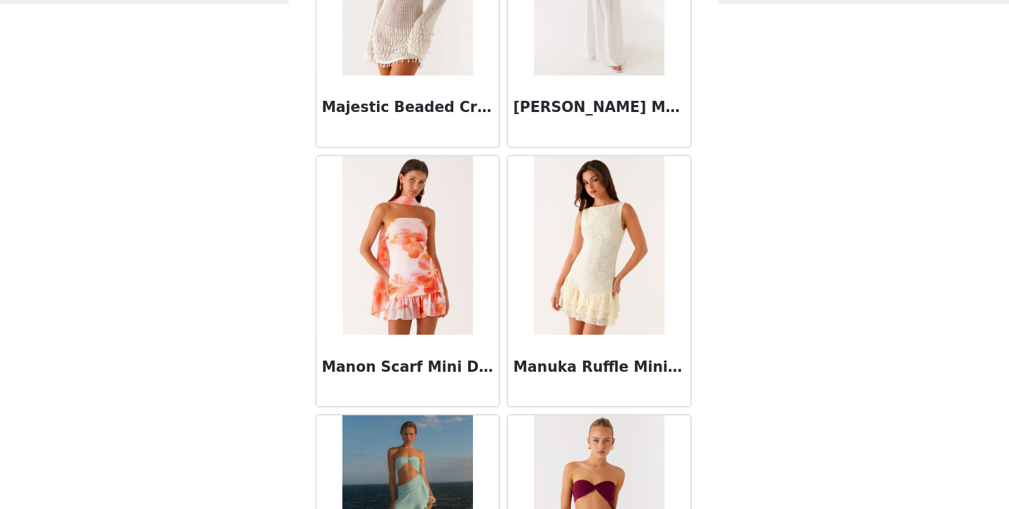
click at [431, 343] on img at bounding box center [429, 303] width 102 height 140
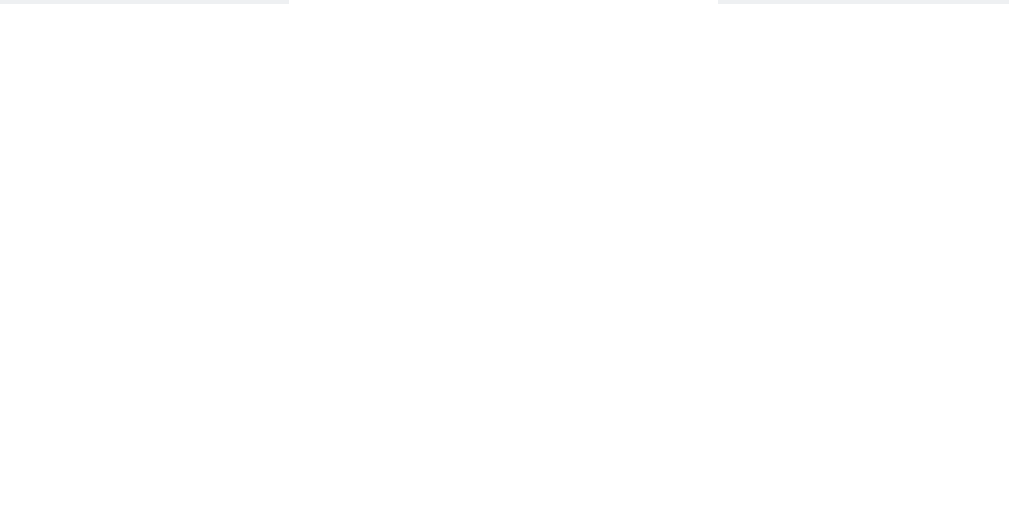
scroll to position [292, 0]
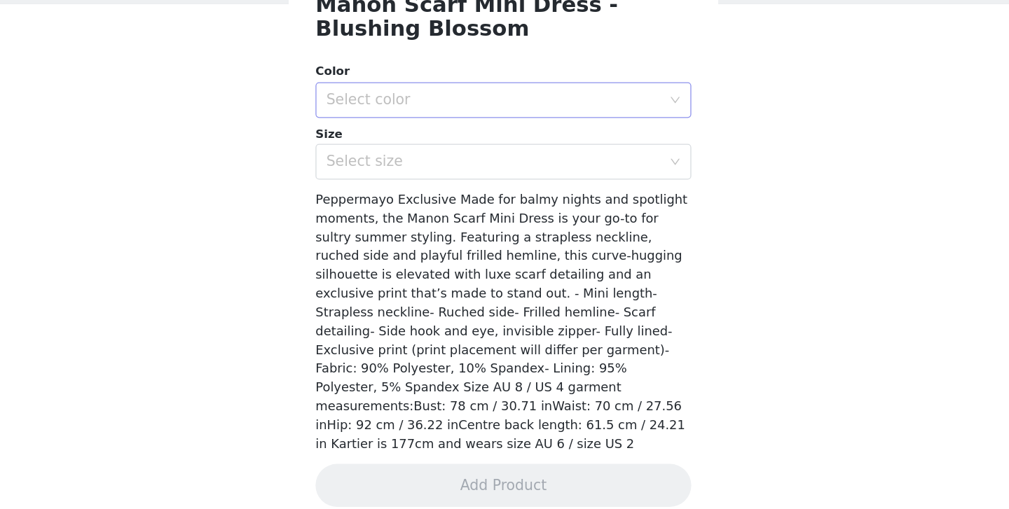
click at [432, 188] on div "Select color" at bounding box center [497, 188] width 262 height 14
click at [418, 216] on li "Blushing Blossom" at bounding box center [504, 219] width 294 height 22
click at [417, 228] on div "Select size" at bounding box center [500, 237] width 268 height 27
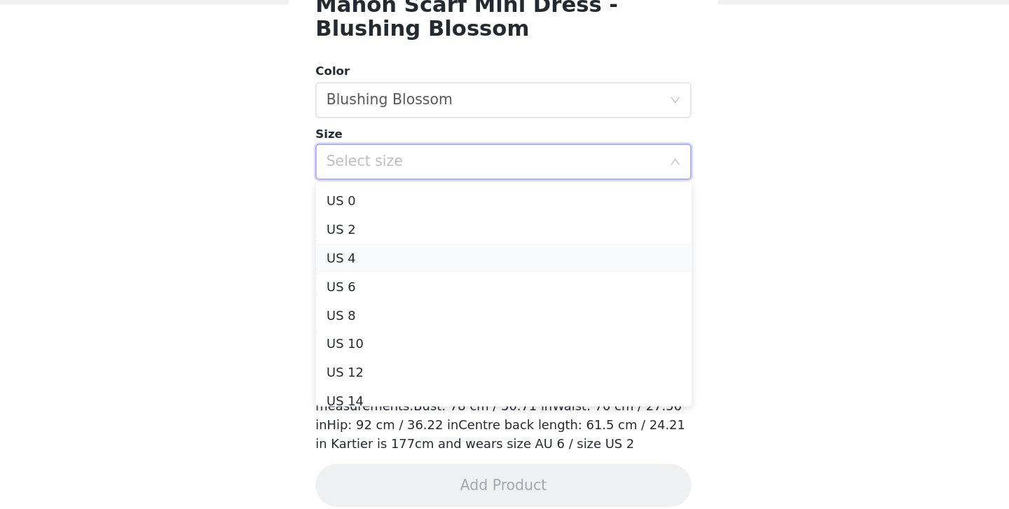
click at [407, 306] on li "US 4" at bounding box center [504, 312] width 294 height 22
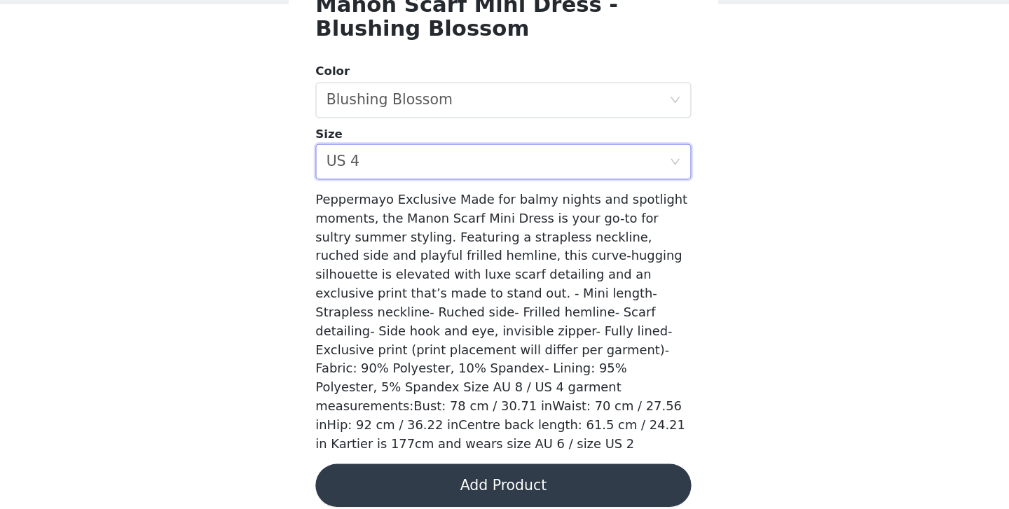
click at [441, 474] on button "Add Product" at bounding box center [504, 491] width 294 height 34
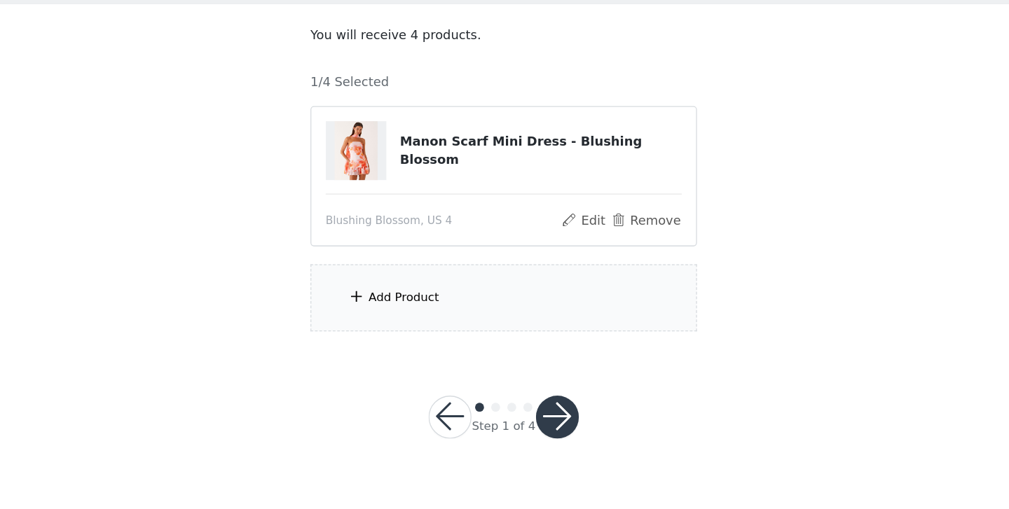
click at [422, 349] on div "Add Product" at bounding box center [426, 343] width 55 height 14
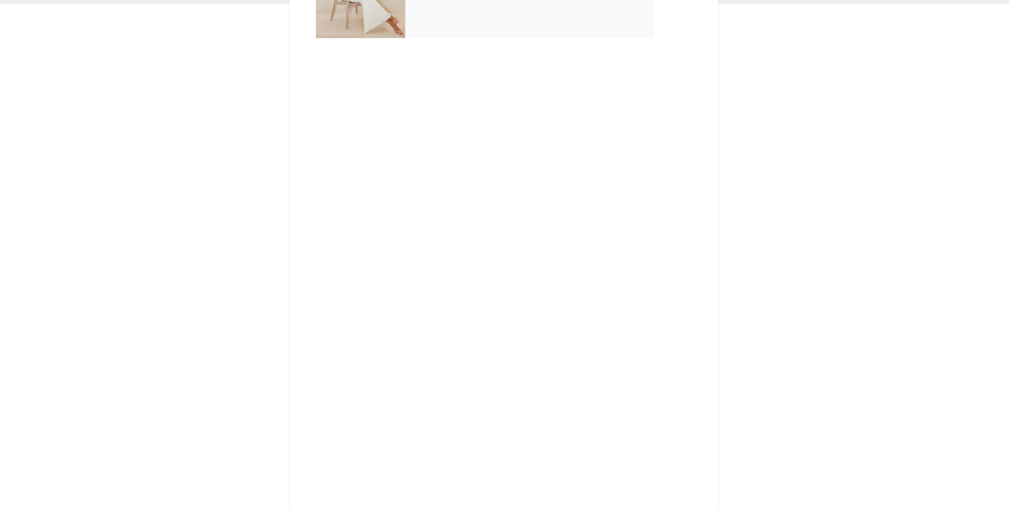
scroll to position [0, 0]
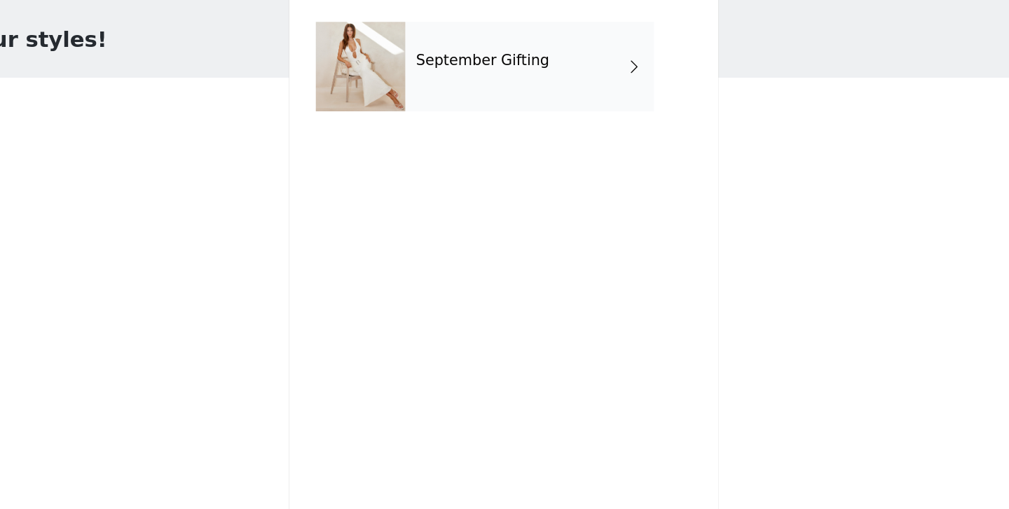
click at [443, 101] on h4 "September Gifting" at bounding box center [488, 100] width 104 height 13
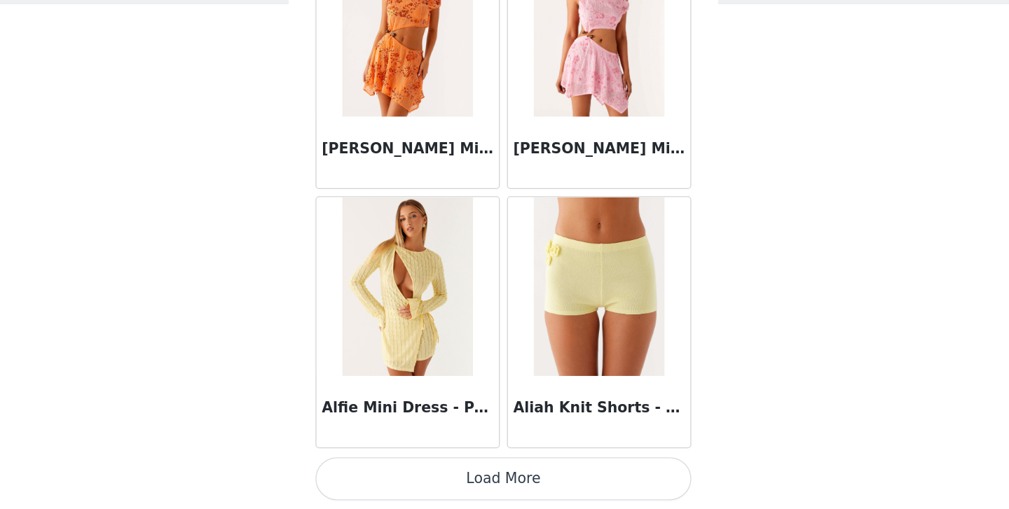
click at [448, 499] on button "Load More" at bounding box center [504, 486] width 294 height 34
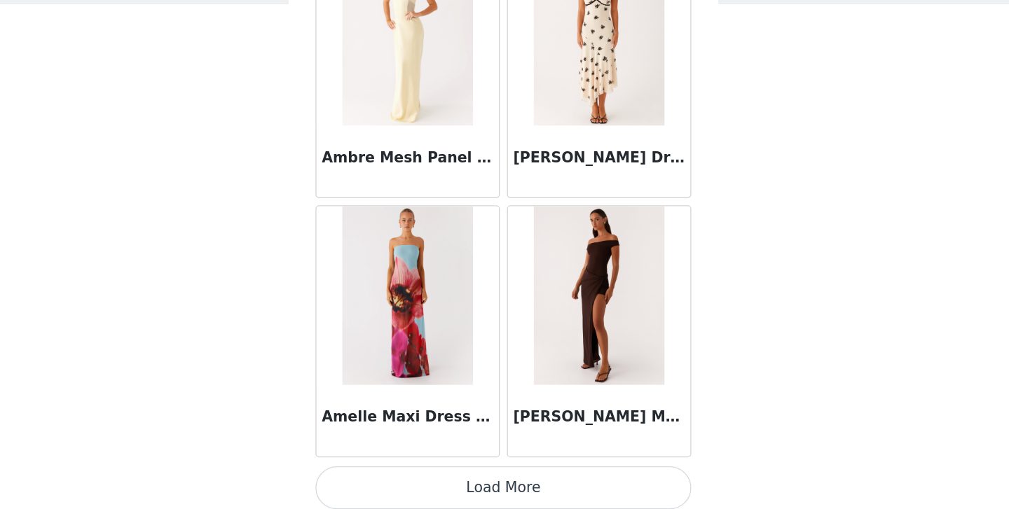
scroll to position [3666, 0]
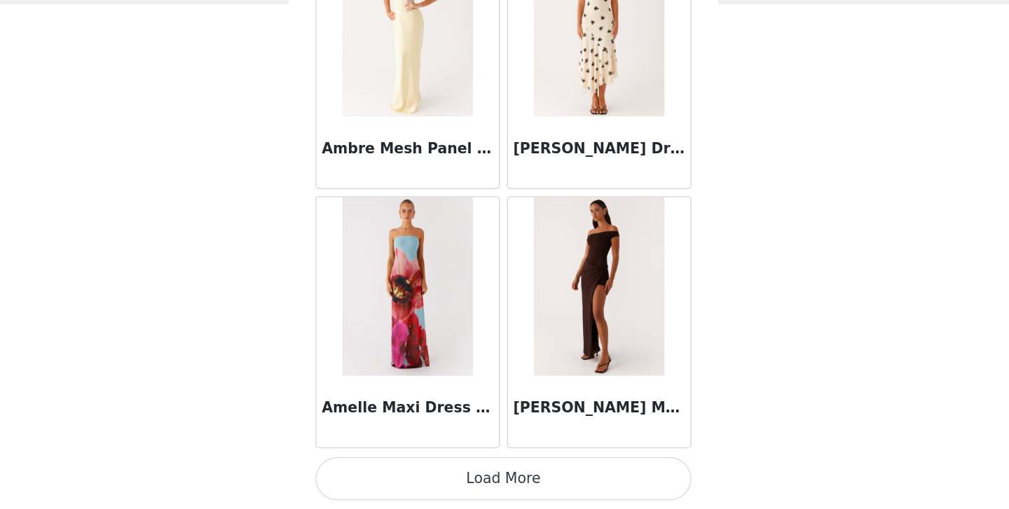
click at [473, 479] on button "Load More" at bounding box center [504, 486] width 294 height 34
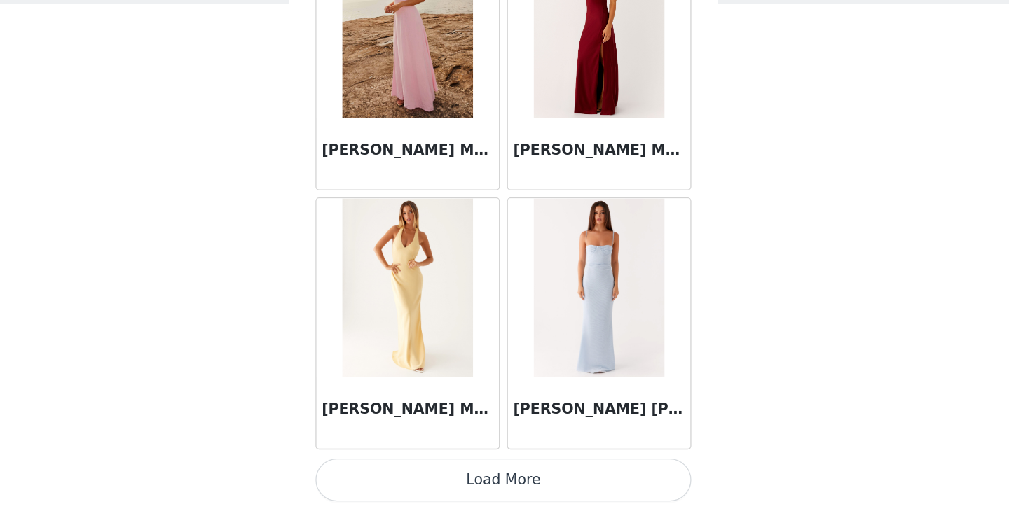
click at [497, 469] on button "Load More" at bounding box center [504, 486] width 294 height 34
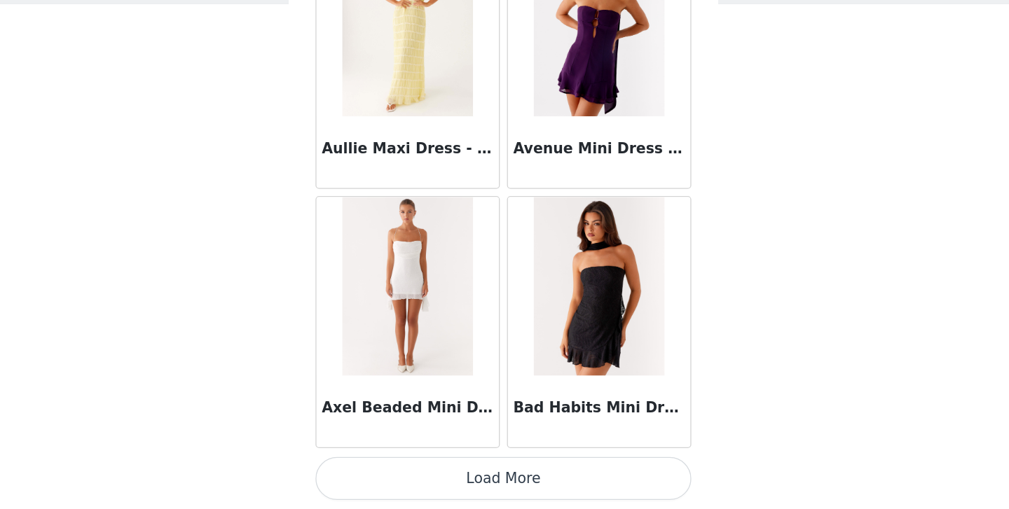
click at [495, 484] on button "Load More" at bounding box center [504, 486] width 294 height 34
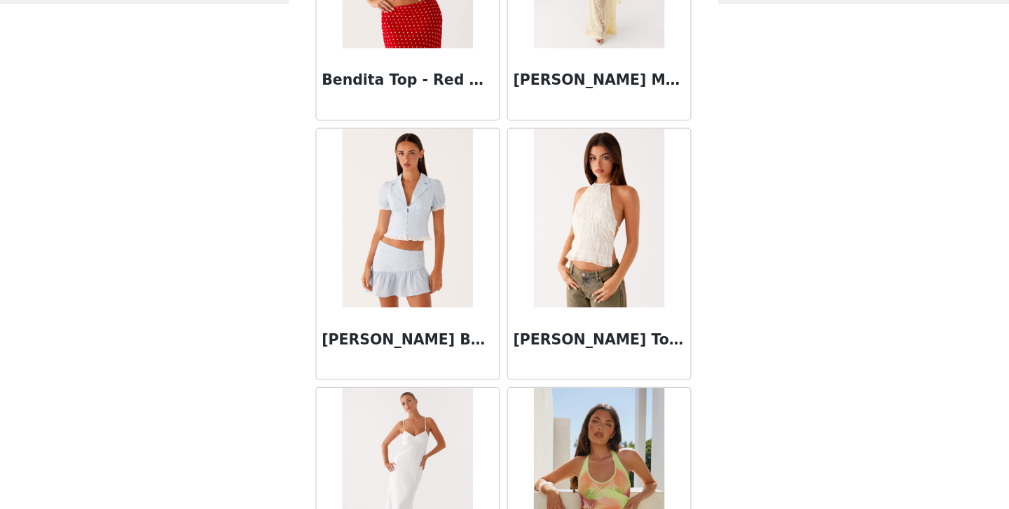
scroll to position [9762, 0]
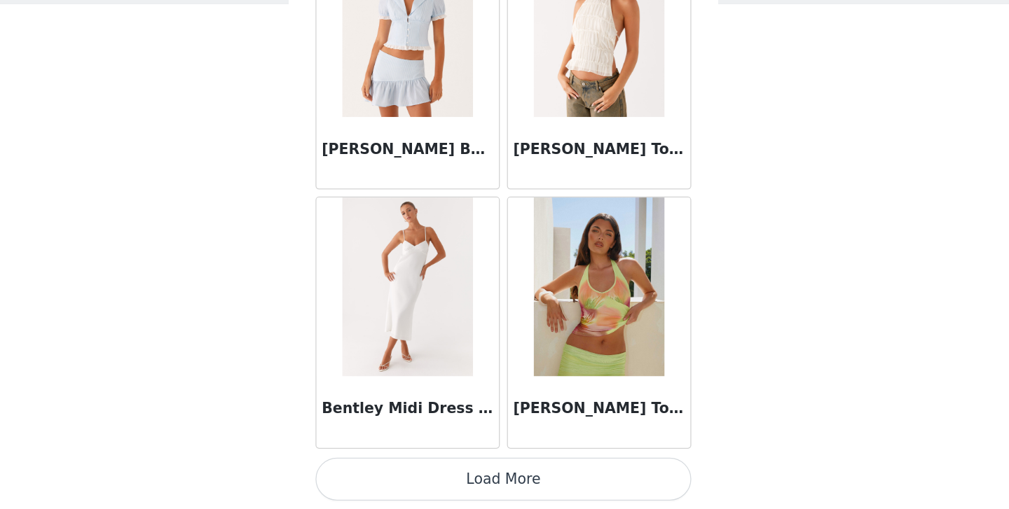
click at [497, 493] on button "Load More" at bounding box center [504, 486] width 294 height 34
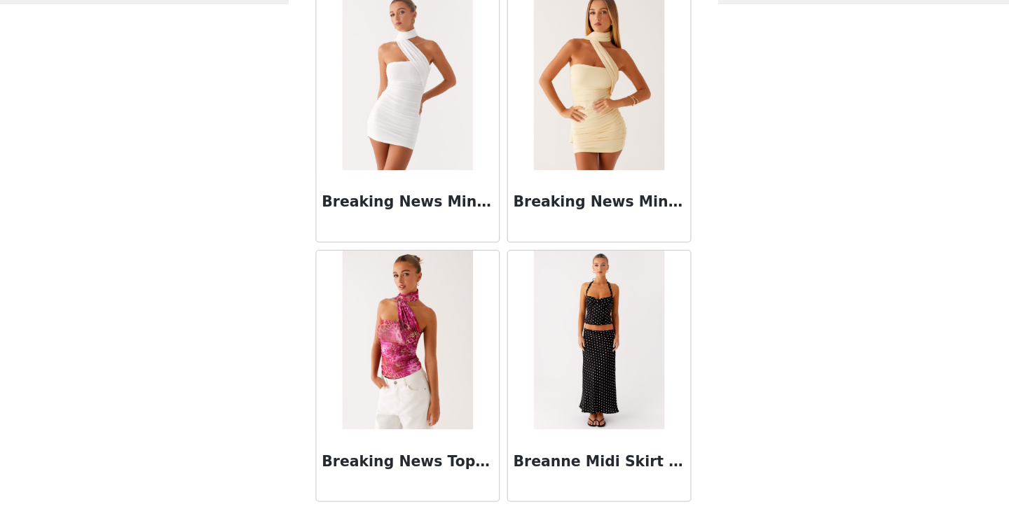
scroll to position [11794, 0]
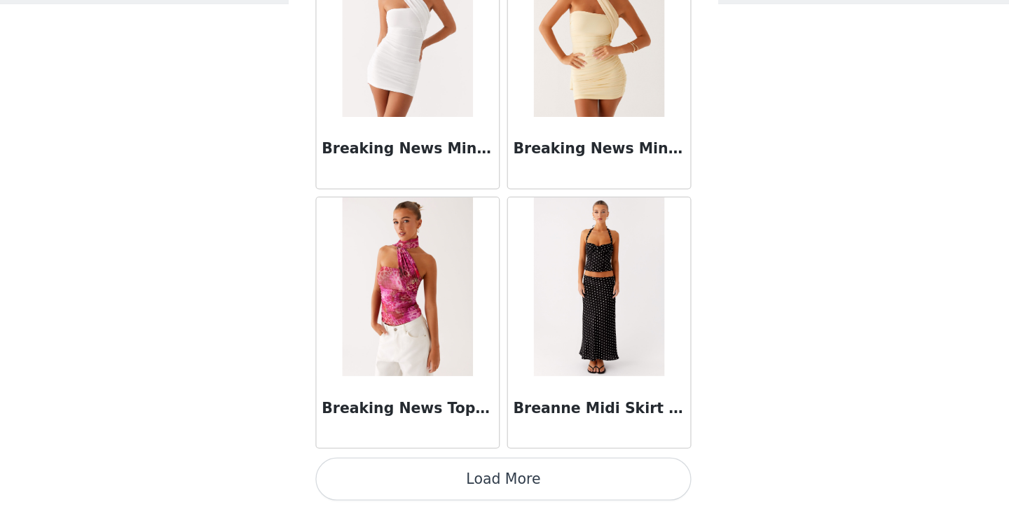
click at [499, 483] on button "Load More" at bounding box center [504, 486] width 294 height 34
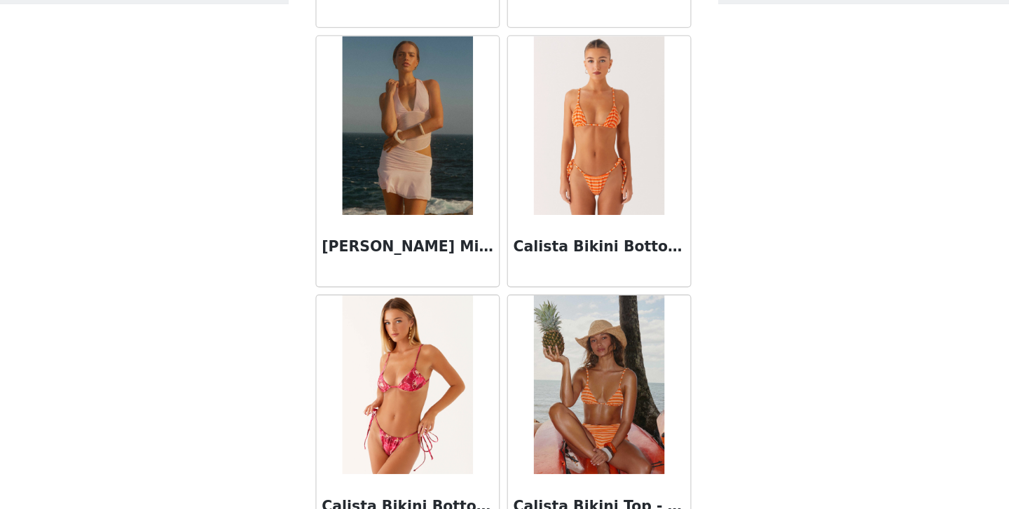
scroll to position [13825, 0]
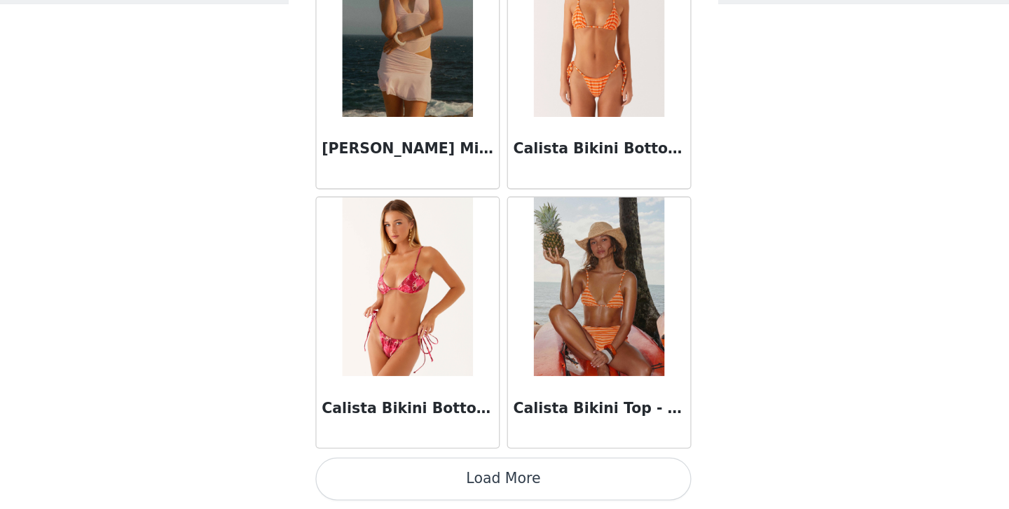
click at [504, 487] on button "Load More" at bounding box center [504, 486] width 294 height 34
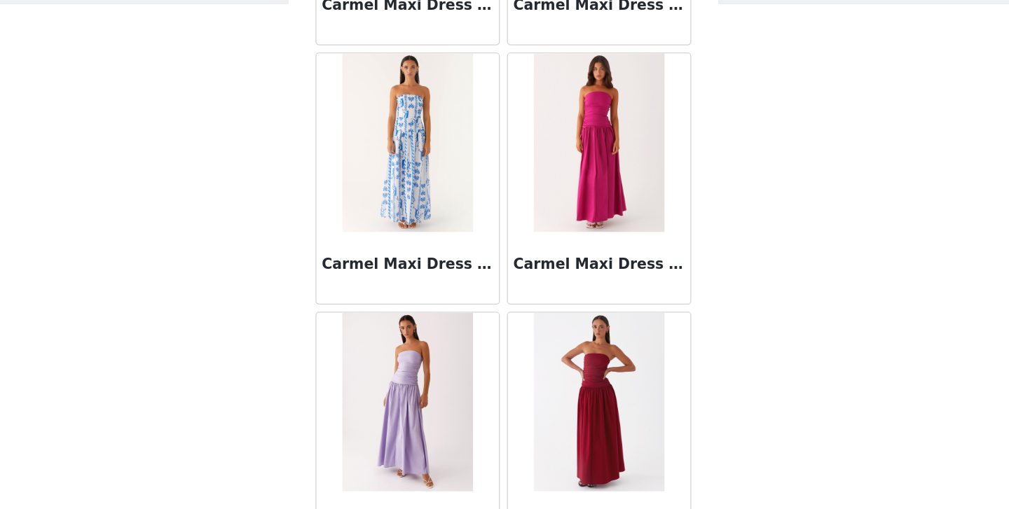
scroll to position [15857, 0]
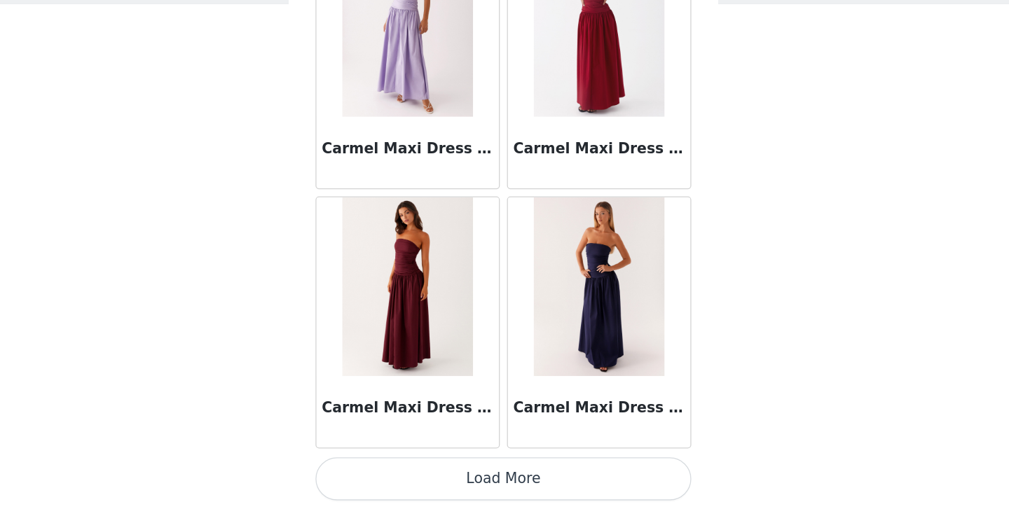
click at [502, 484] on button "Load More" at bounding box center [504, 486] width 294 height 34
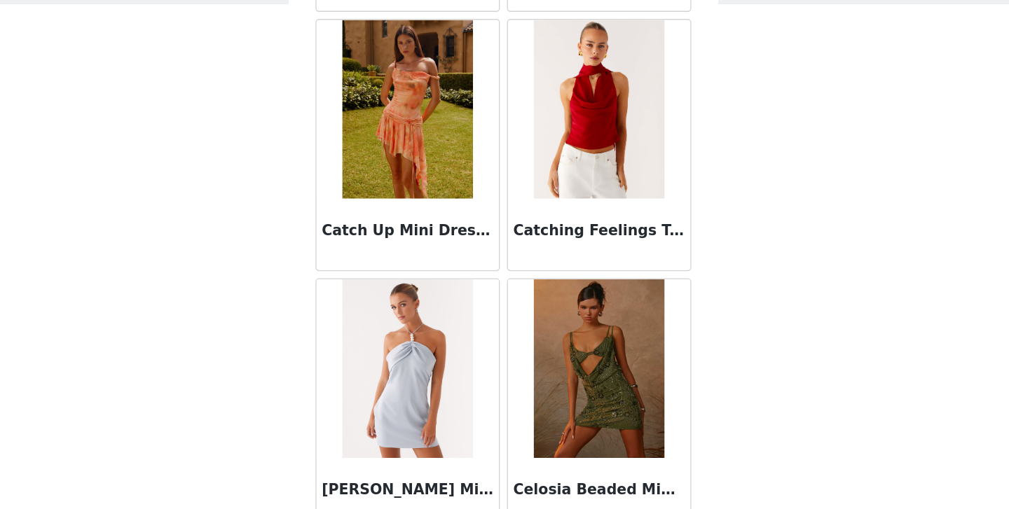
scroll to position [17889, 0]
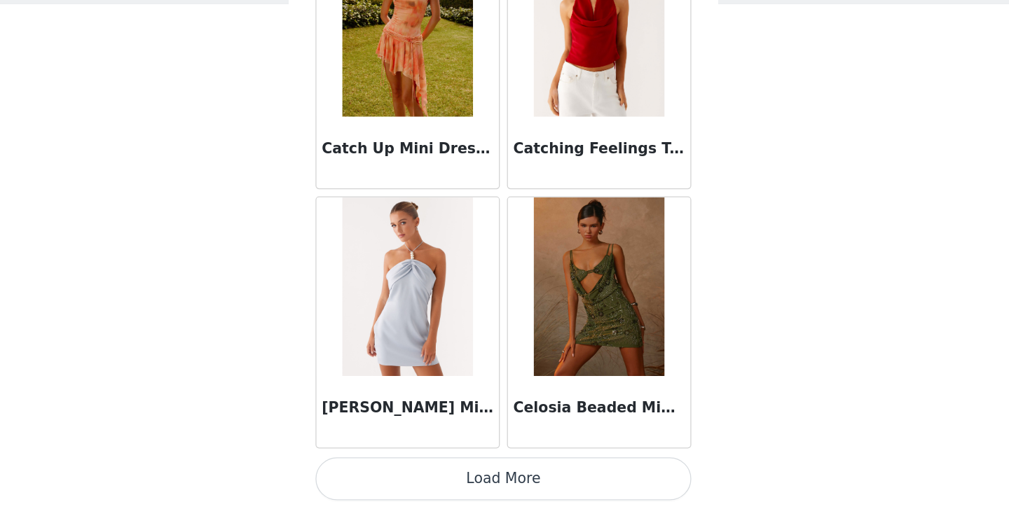
click at [514, 490] on button "Load More" at bounding box center [504, 486] width 294 height 34
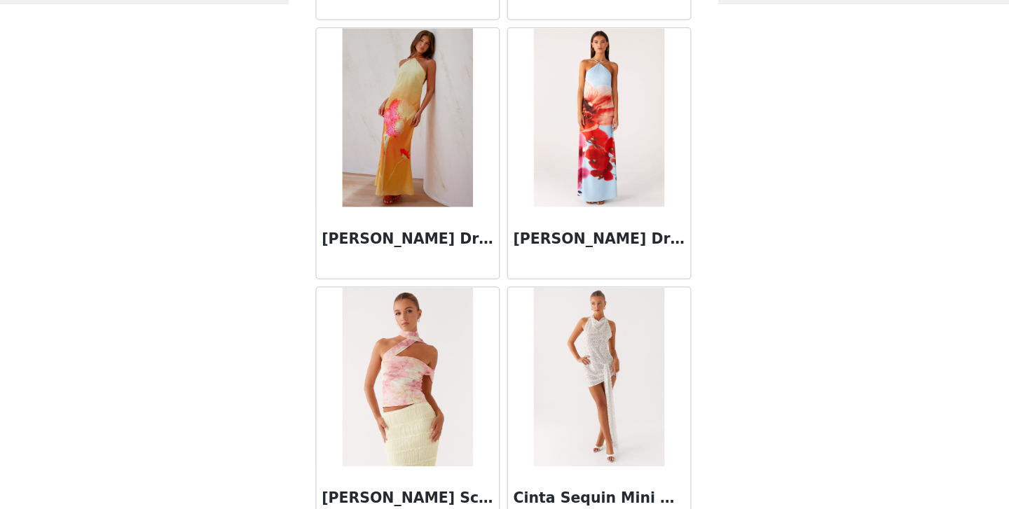
scroll to position [19921, 0]
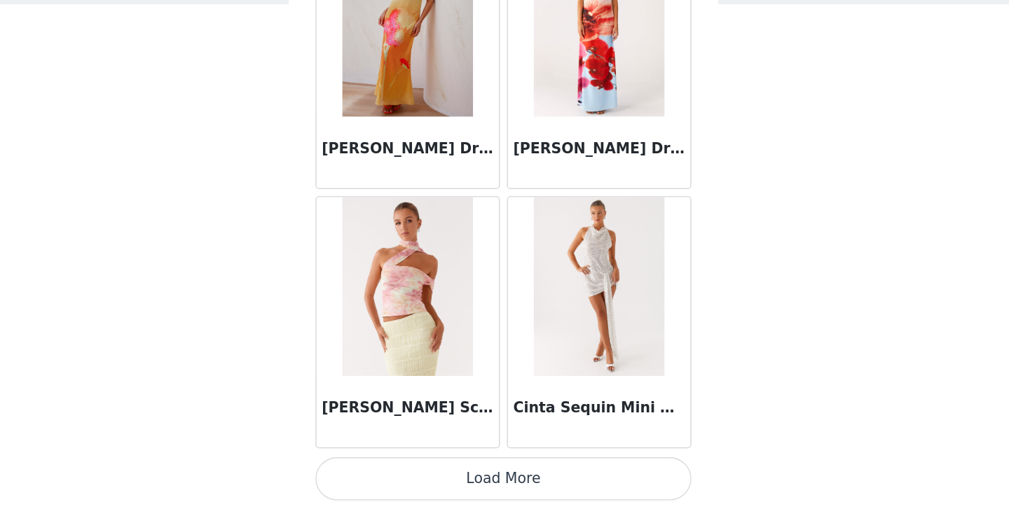
click at [504, 484] on button "Load More" at bounding box center [504, 486] width 294 height 34
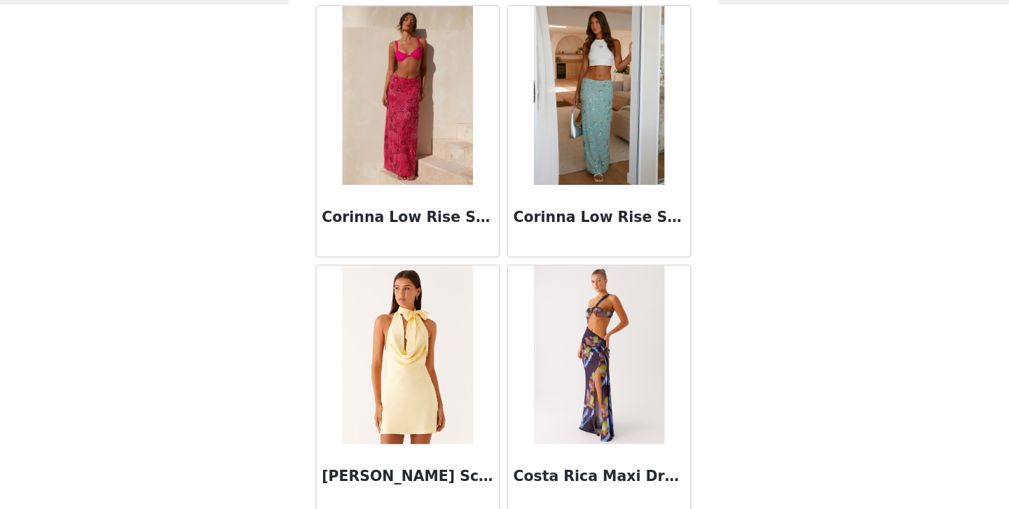
scroll to position [21953, 0]
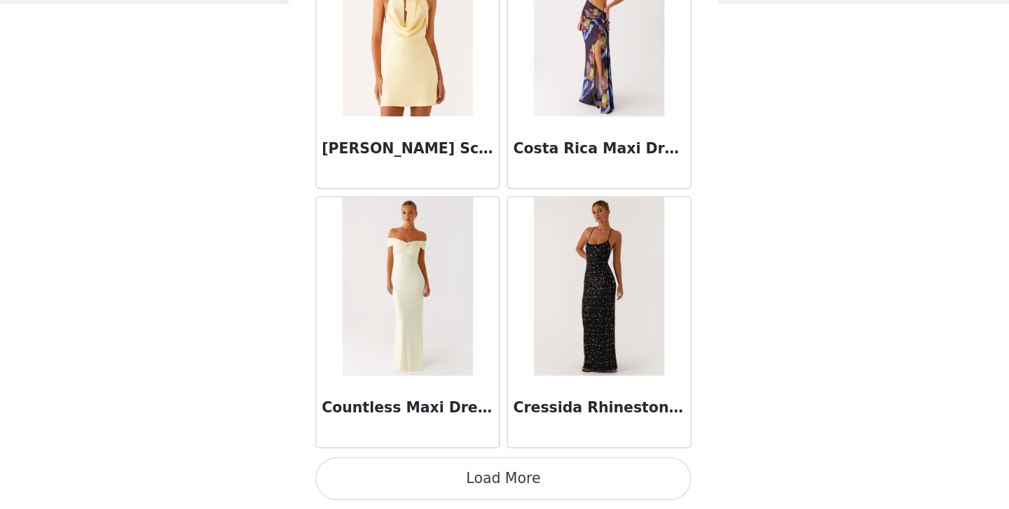
click at [499, 481] on button "Load More" at bounding box center [504, 486] width 294 height 34
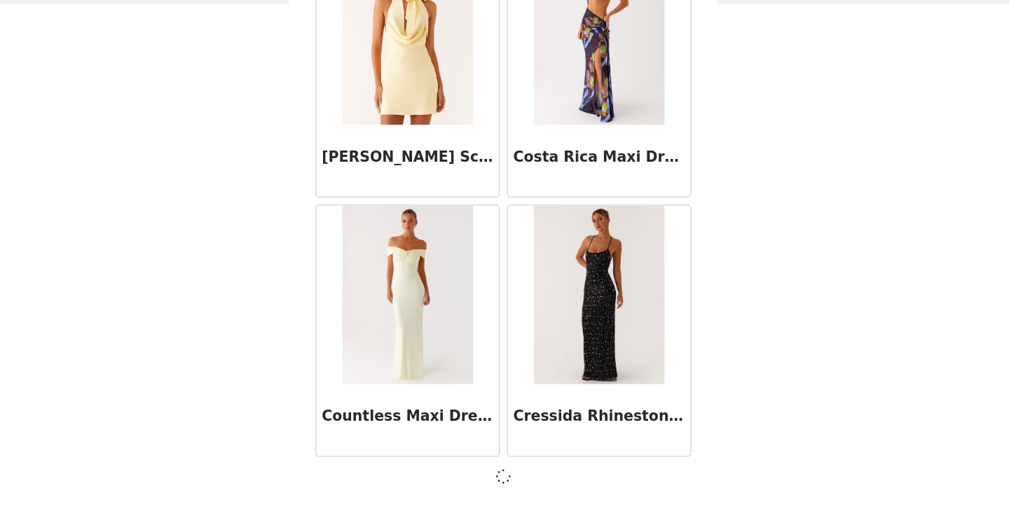
scroll to position [21946, 0]
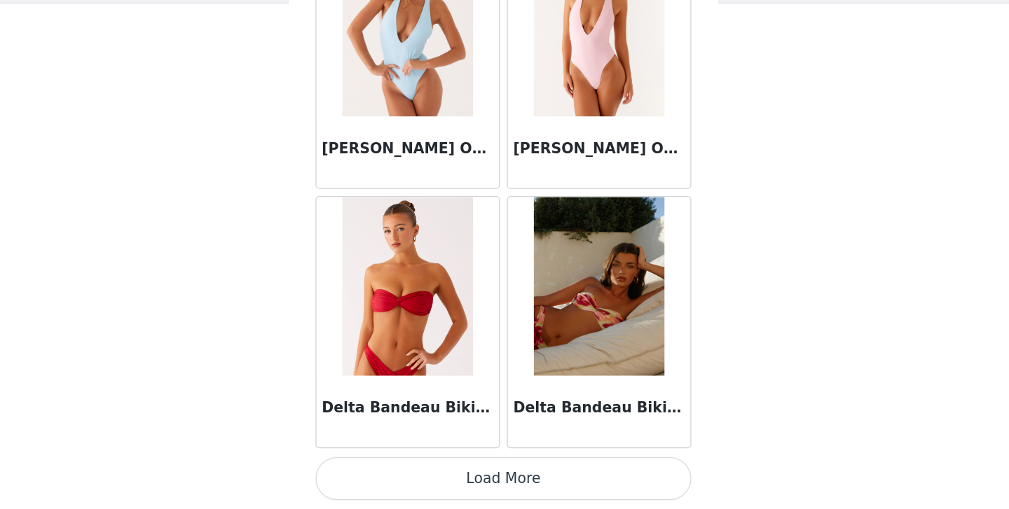
click at [507, 476] on button "Load More" at bounding box center [504, 486] width 294 height 34
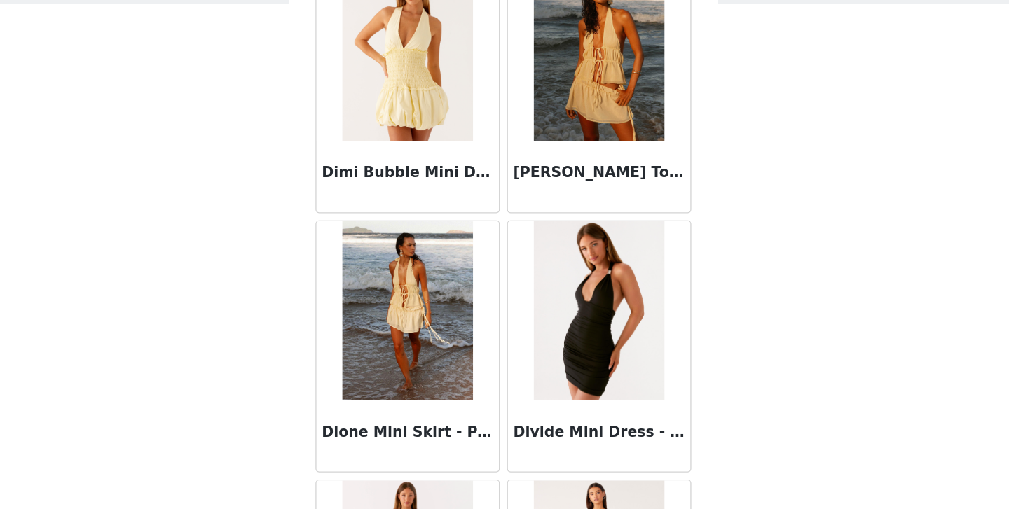
scroll to position [26016, 0]
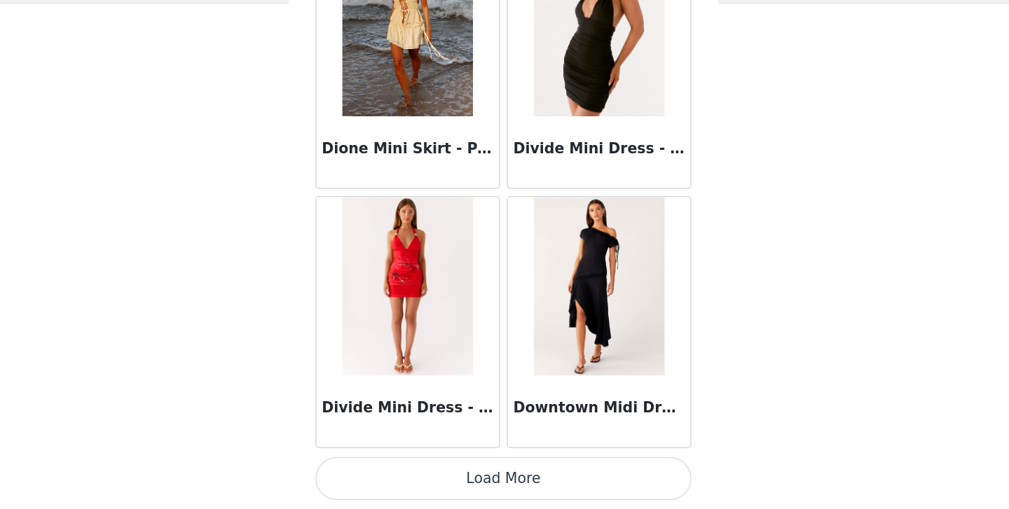
click at [500, 488] on button "Load More" at bounding box center [504, 486] width 294 height 34
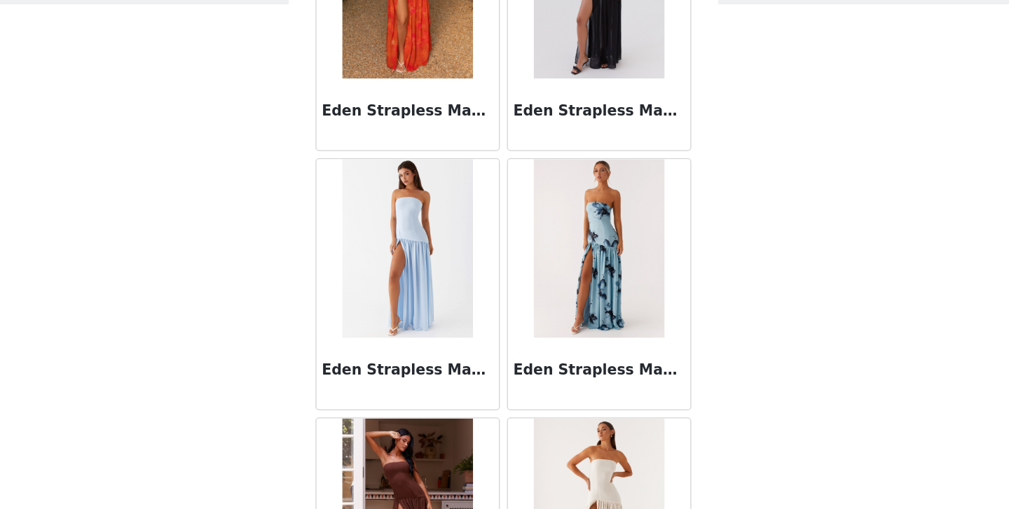
scroll to position [28048, 0]
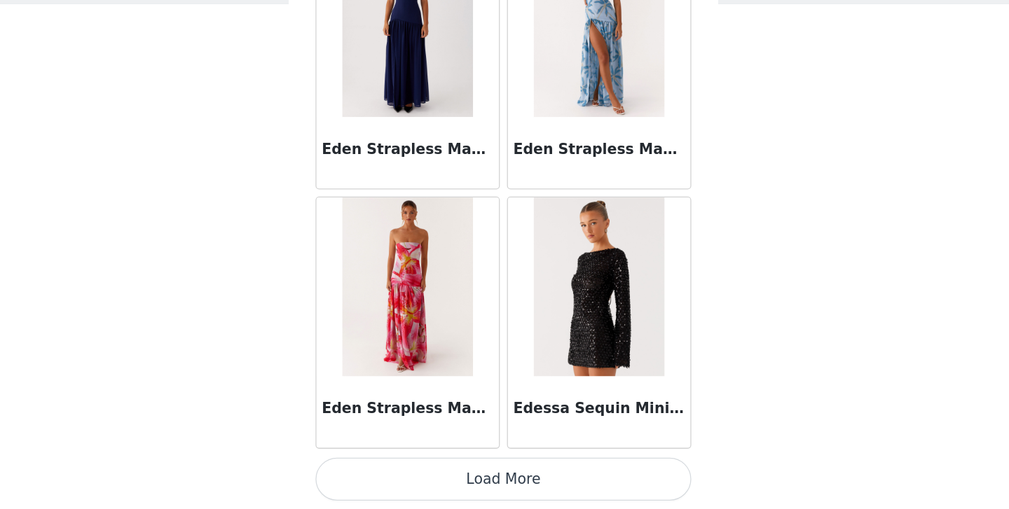
click at [503, 479] on button "Load More" at bounding box center [504, 486] width 294 height 34
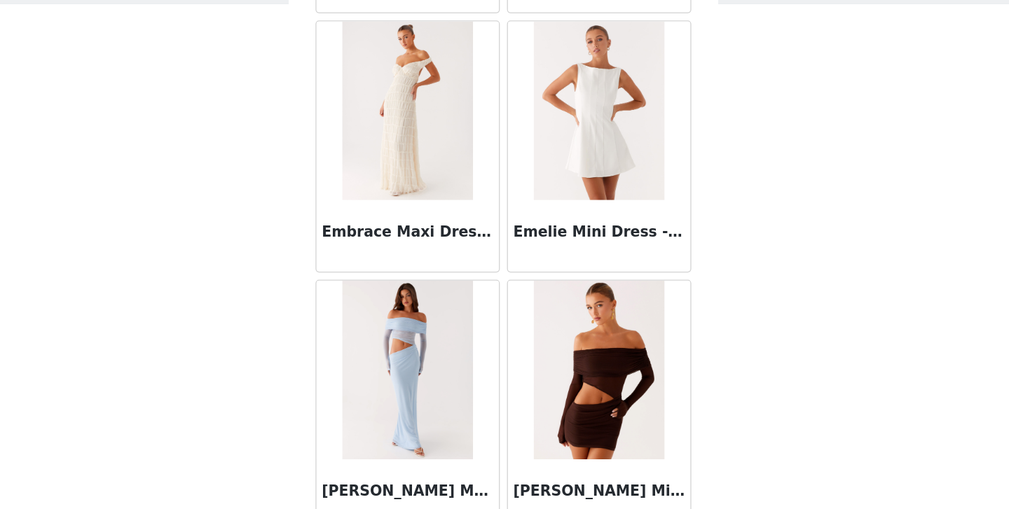
scroll to position [30080, 0]
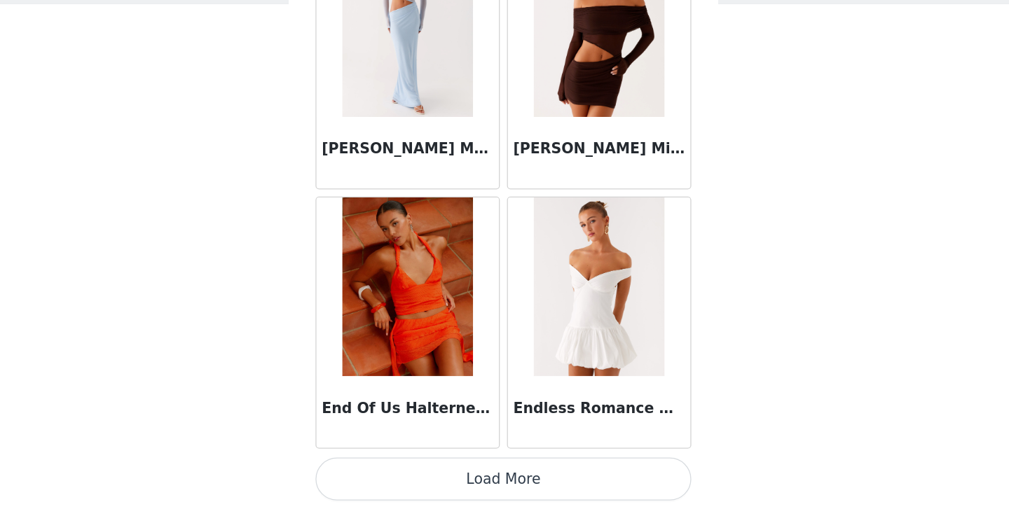
click at [501, 477] on button "Load More" at bounding box center [504, 486] width 294 height 34
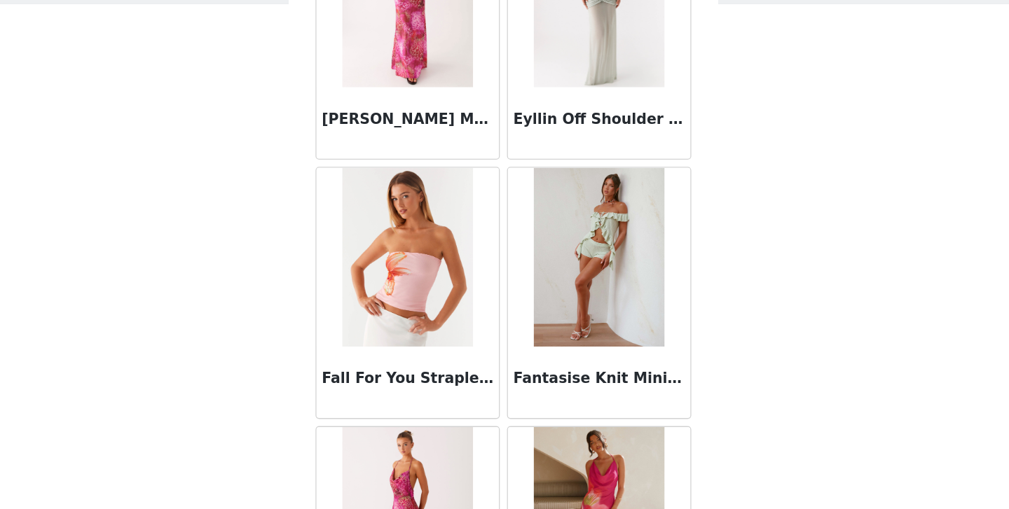
scroll to position [32112, 0]
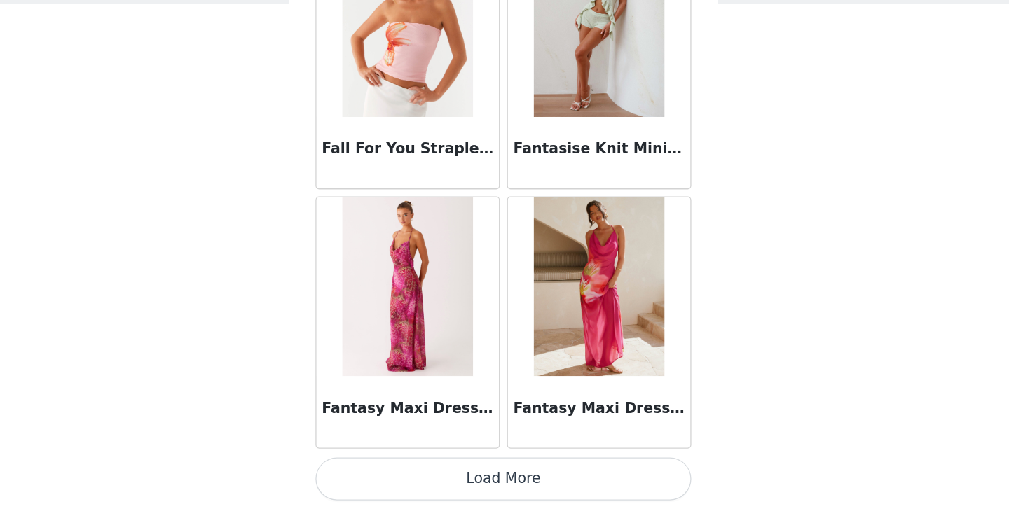
click at [503, 489] on button "Load More" at bounding box center [504, 486] width 294 height 34
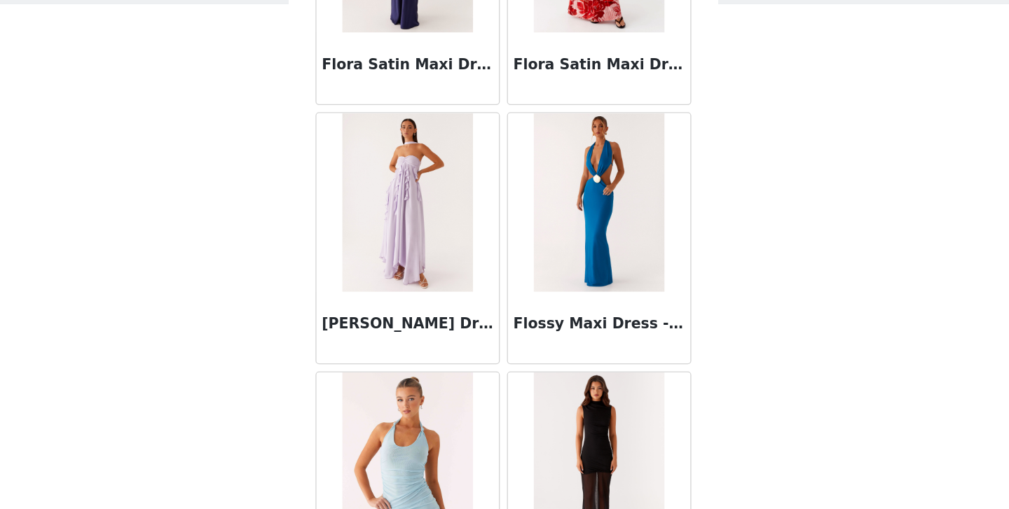
scroll to position [34144, 0]
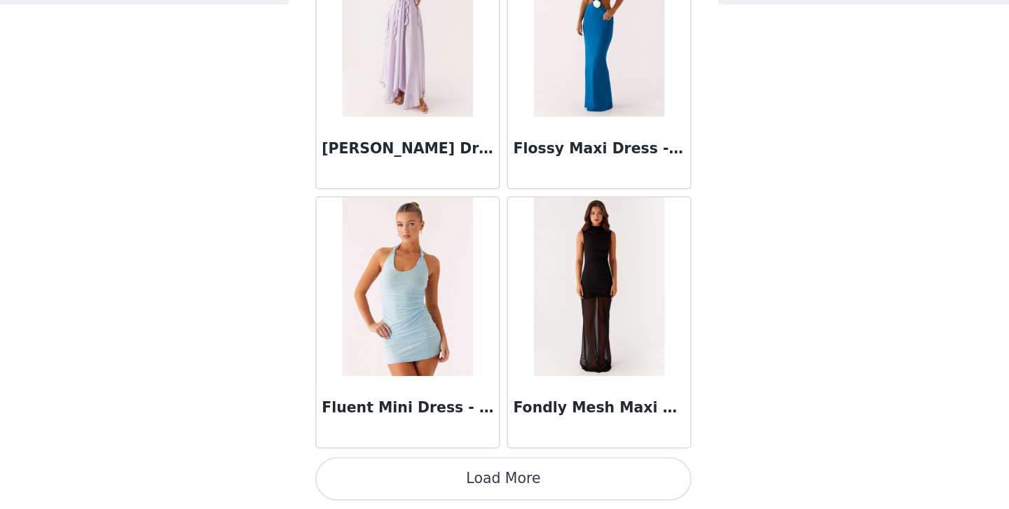
click at [509, 478] on button "Load More" at bounding box center [504, 486] width 294 height 34
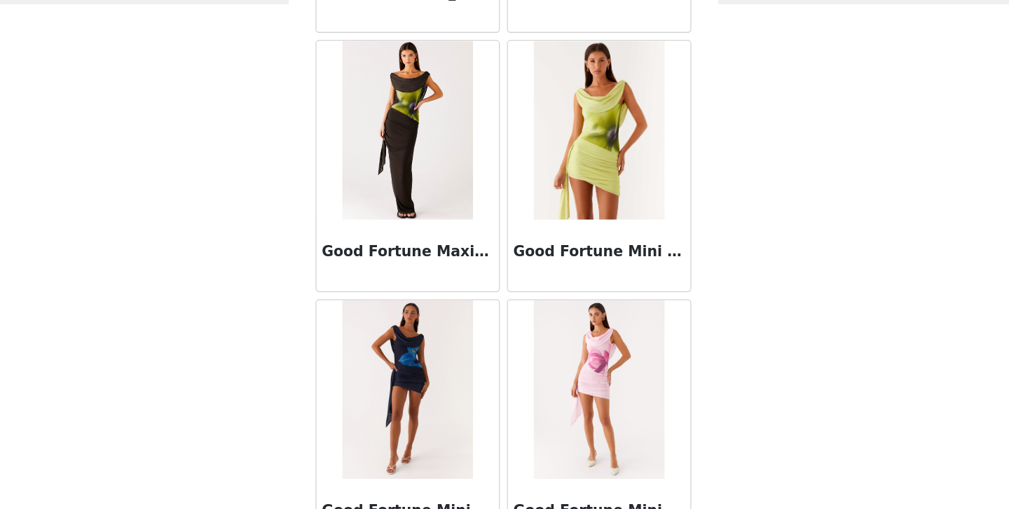
scroll to position [36176, 0]
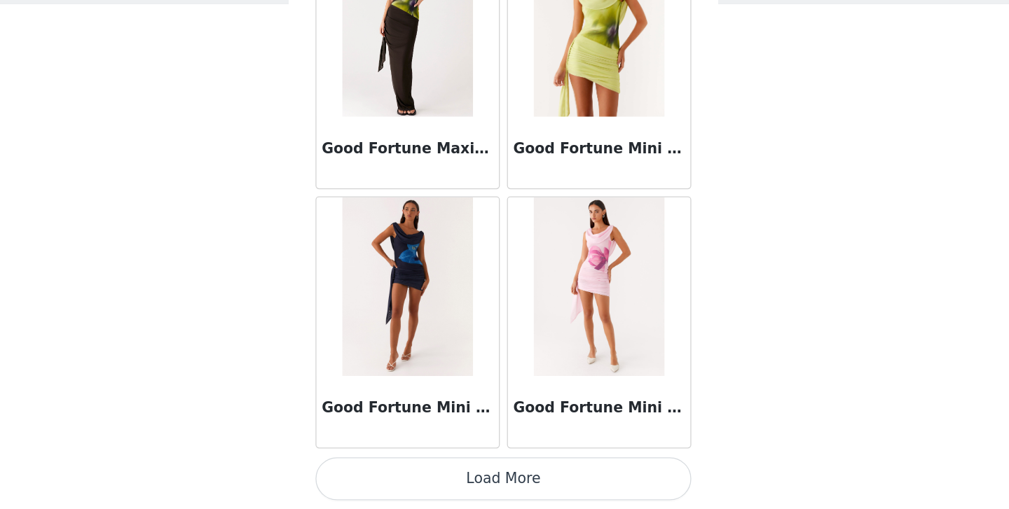
click at [508, 485] on button "Load More" at bounding box center [504, 486] width 294 height 34
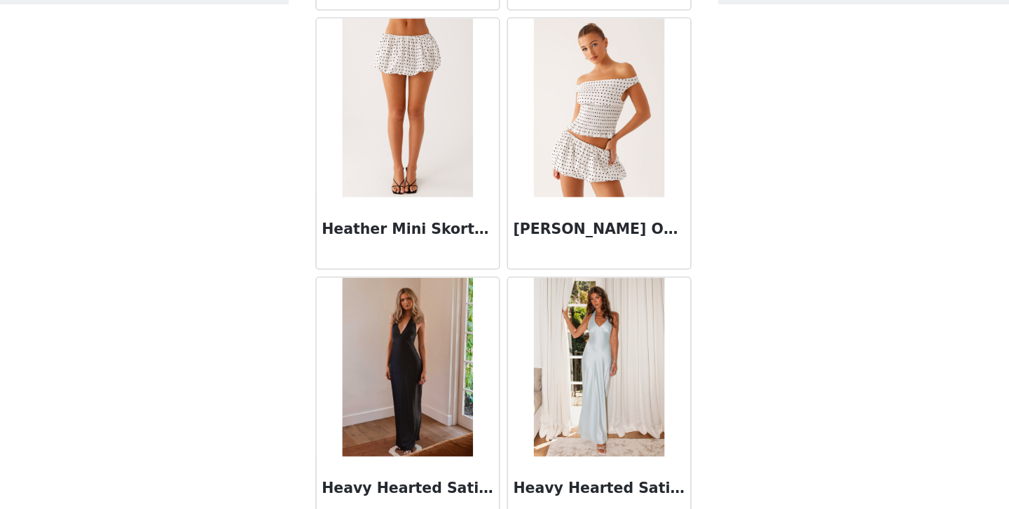
scroll to position [38207, 0]
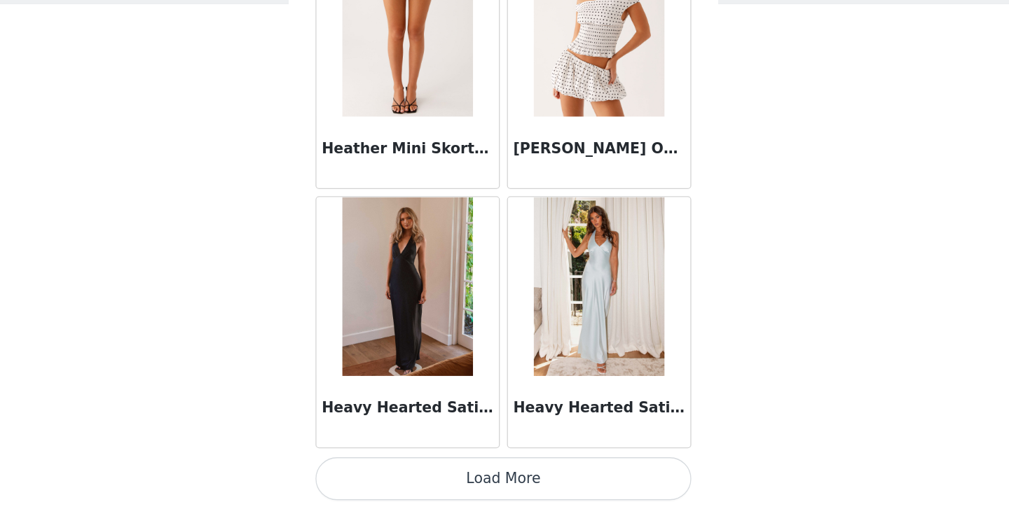
click at [505, 478] on button "Load More" at bounding box center [504, 486] width 294 height 34
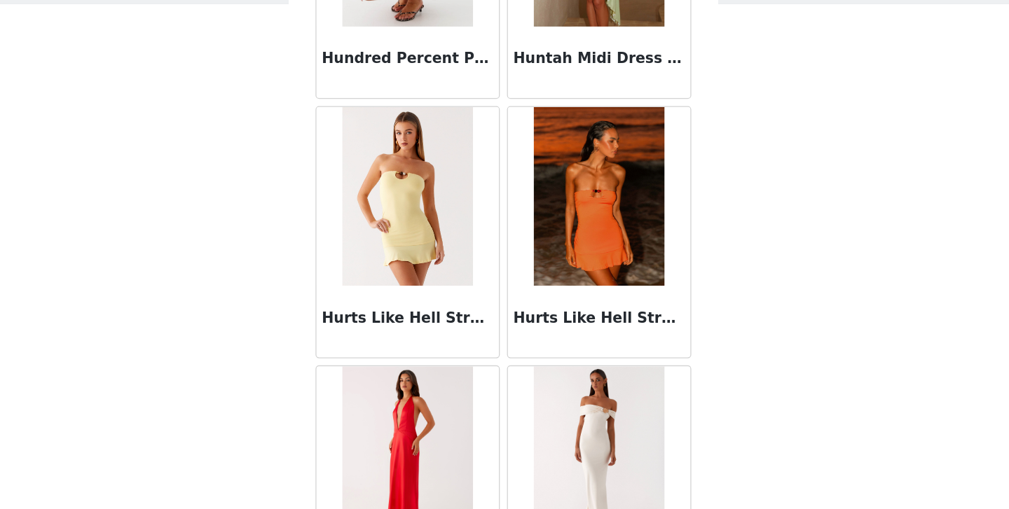
scroll to position [40239, 0]
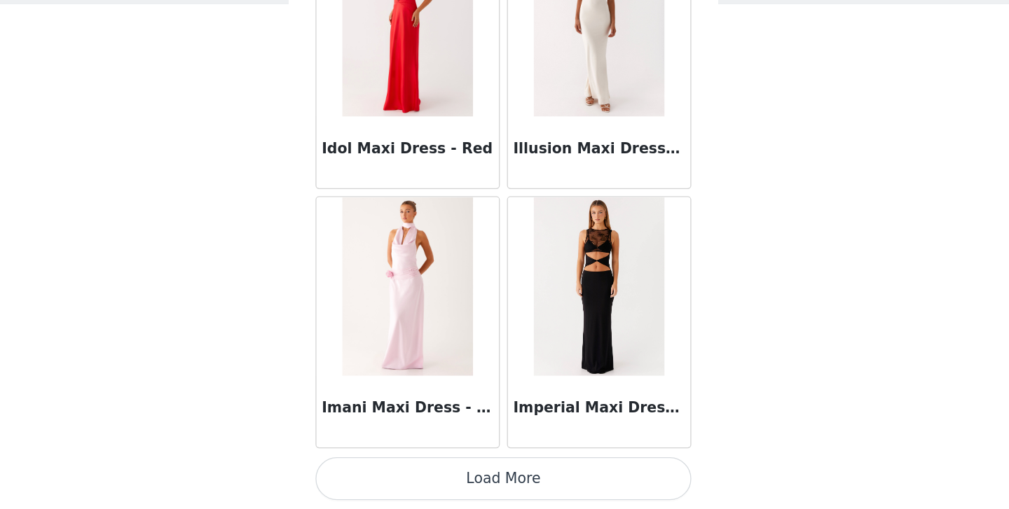
click at [503, 481] on button "Load More" at bounding box center [504, 486] width 294 height 34
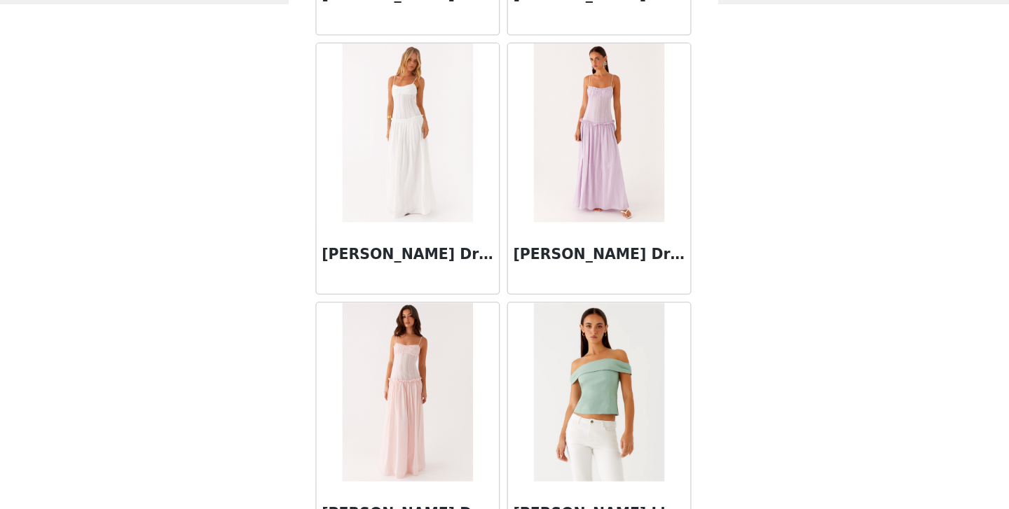
scroll to position [42271, 0]
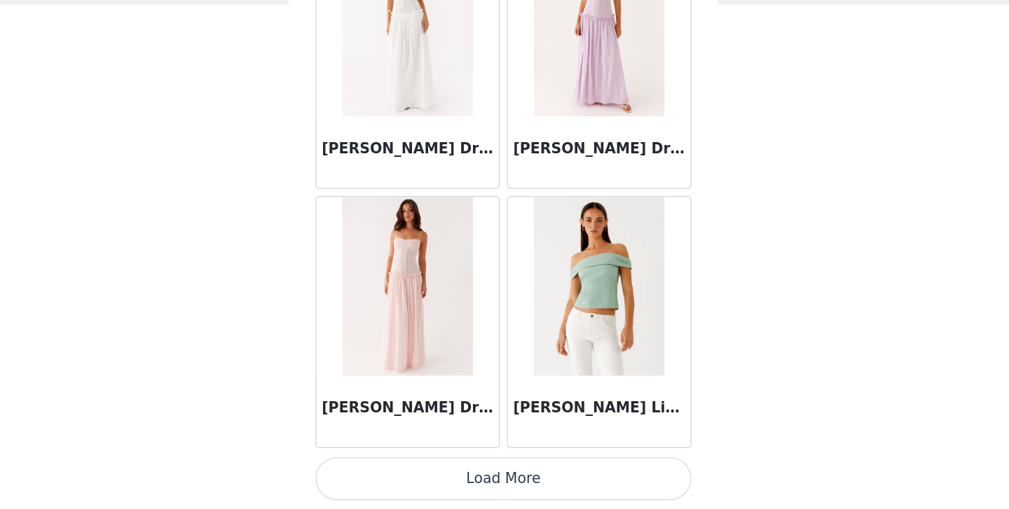
click at [505, 494] on button "Load More" at bounding box center [504, 486] width 294 height 34
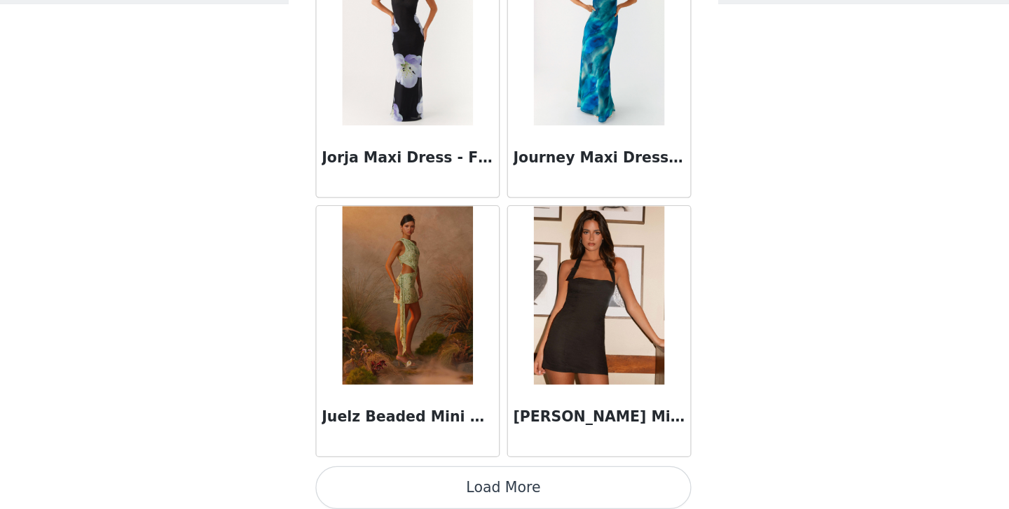
scroll to position [44303, 0]
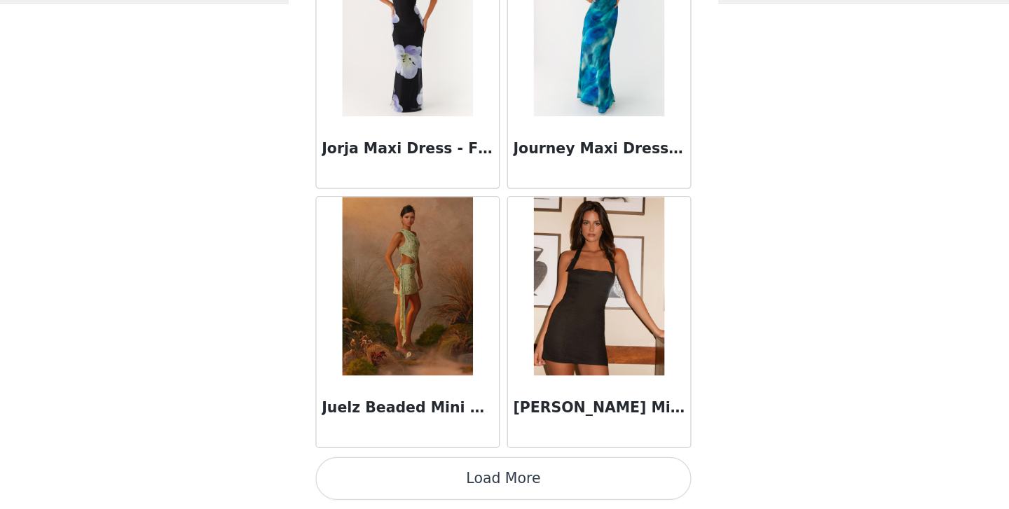
click at [500, 488] on button "Load More" at bounding box center [504, 486] width 294 height 34
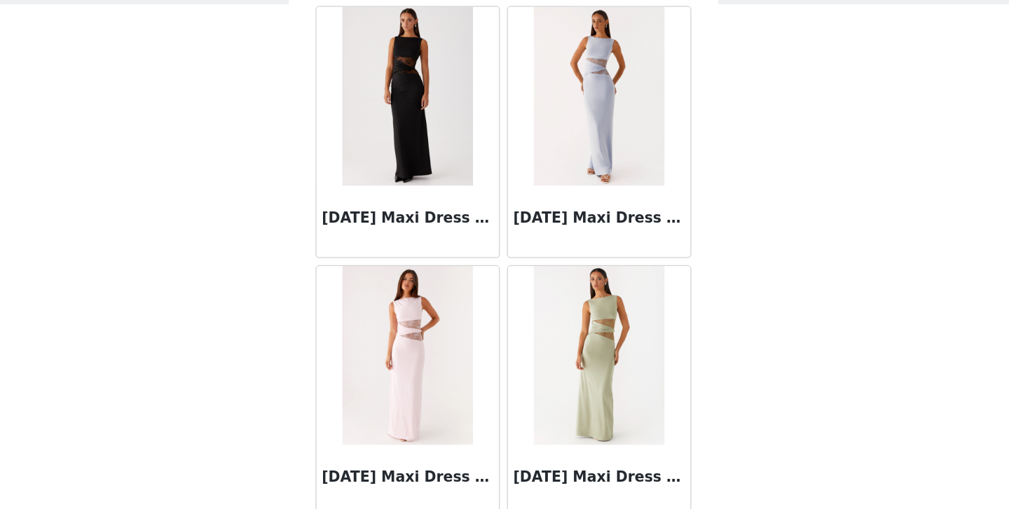
scroll to position [46335, 0]
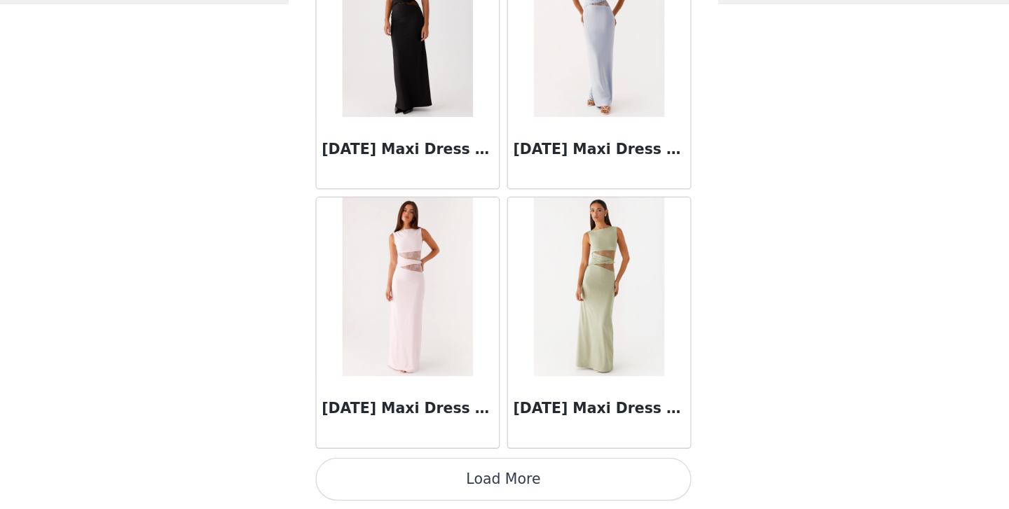
click at [505, 475] on button "Load More" at bounding box center [504, 486] width 294 height 34
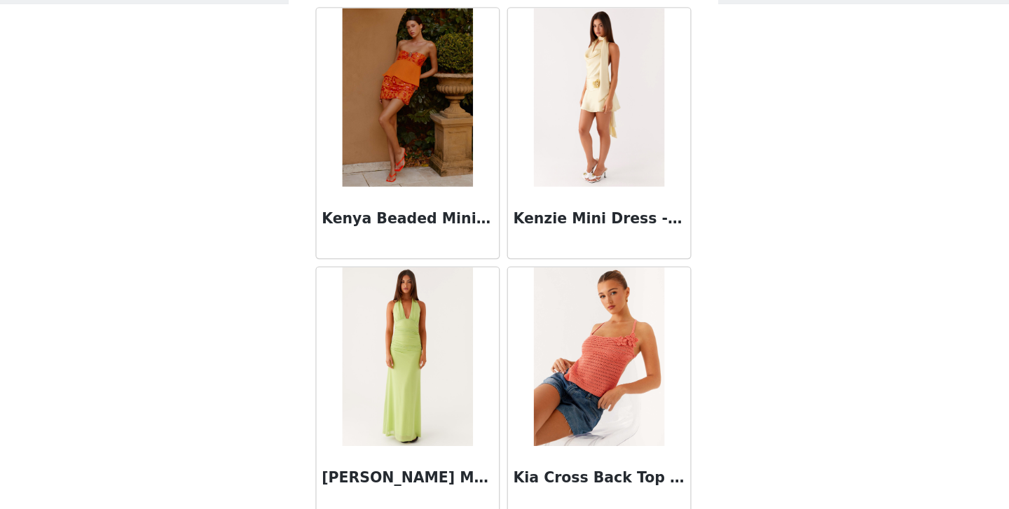
scroll to position [48366, 0]
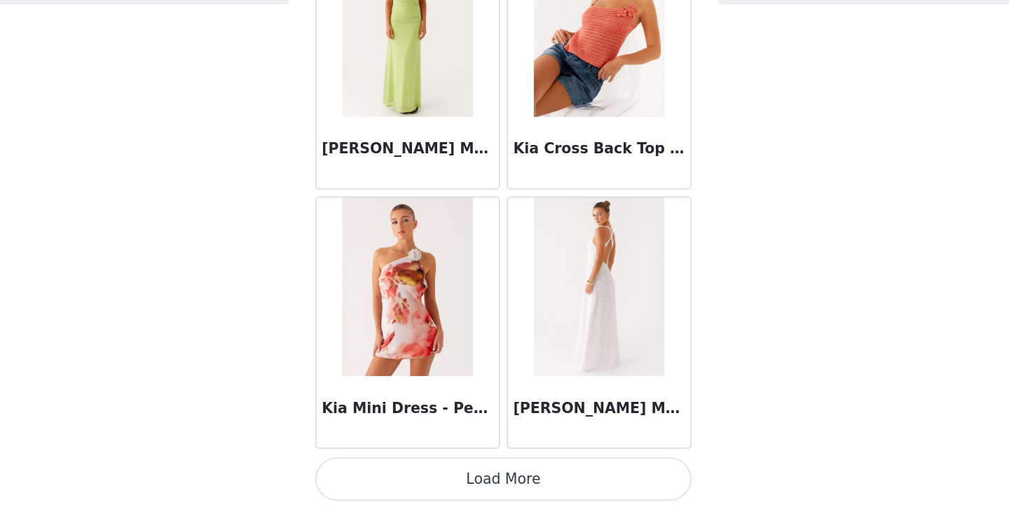
click at [505, 490] on button "Load More" at bounding box center [504, 486] width 294 height 34
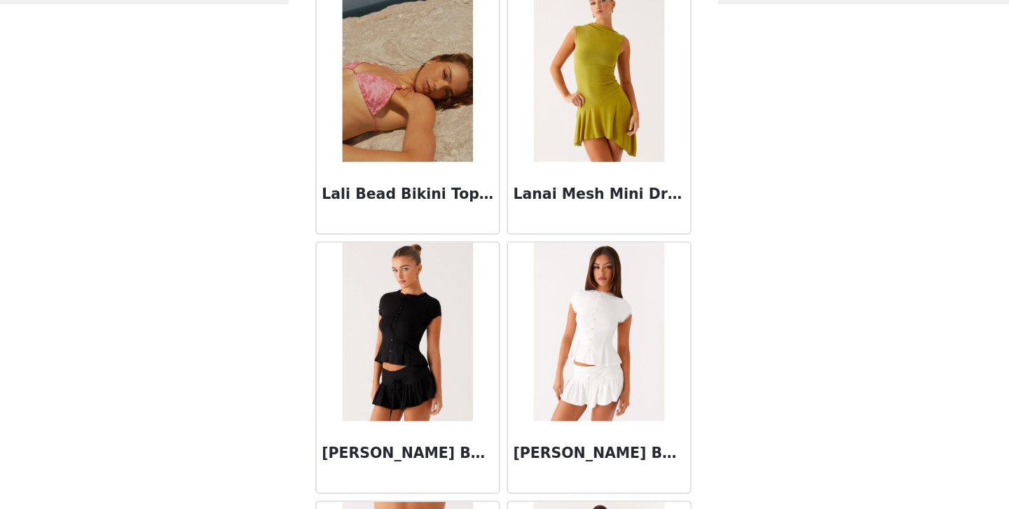
scroll to position [50398, 0]
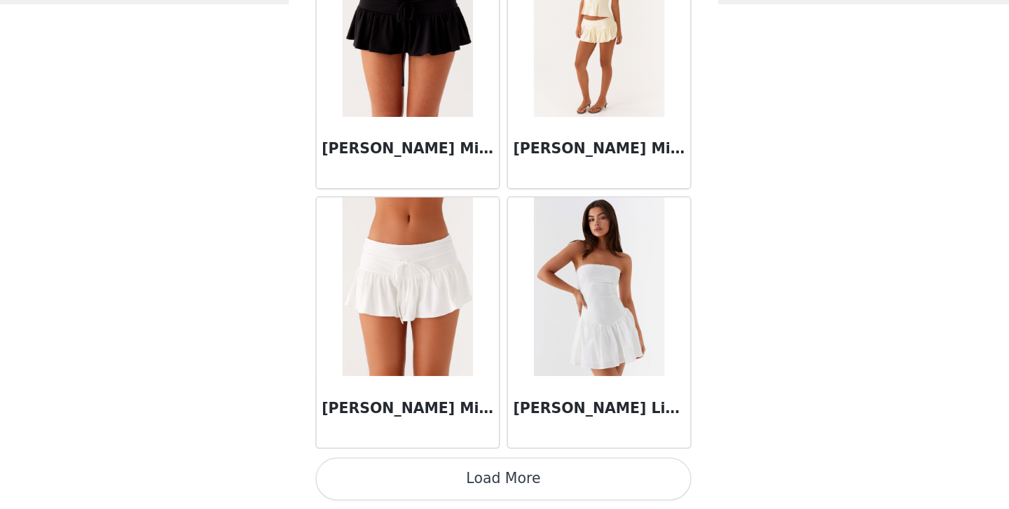
click at [508, 488] on button "Load More" at bounding box center [504, 486] width 294 height 34
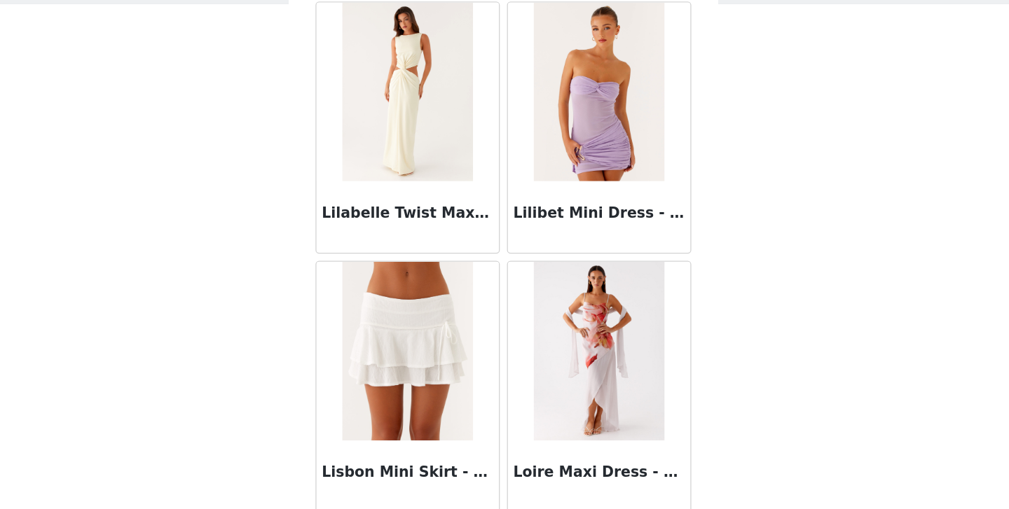
scroll to position [52430, 0]
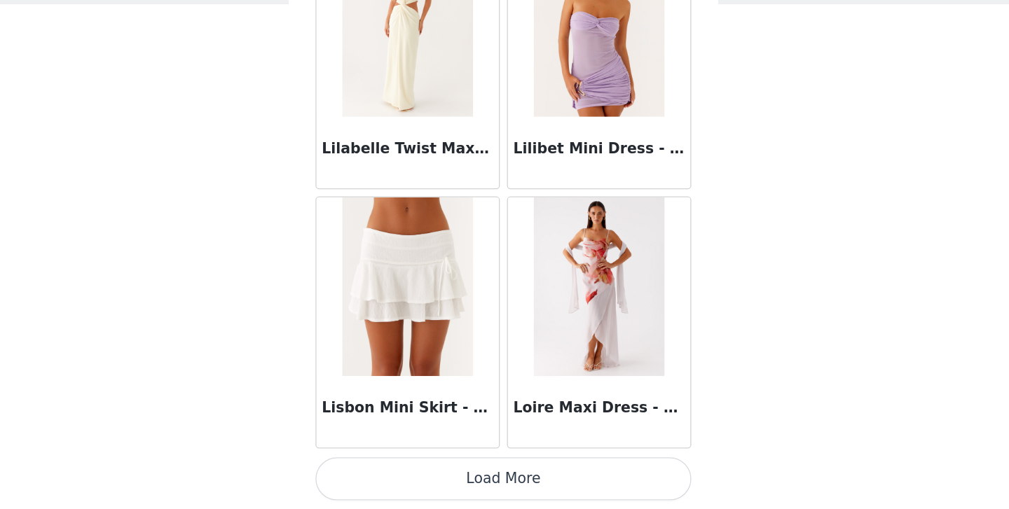
click at [506, 474] on button "Load More" at bounding box center [504, 486] width 294 height 34
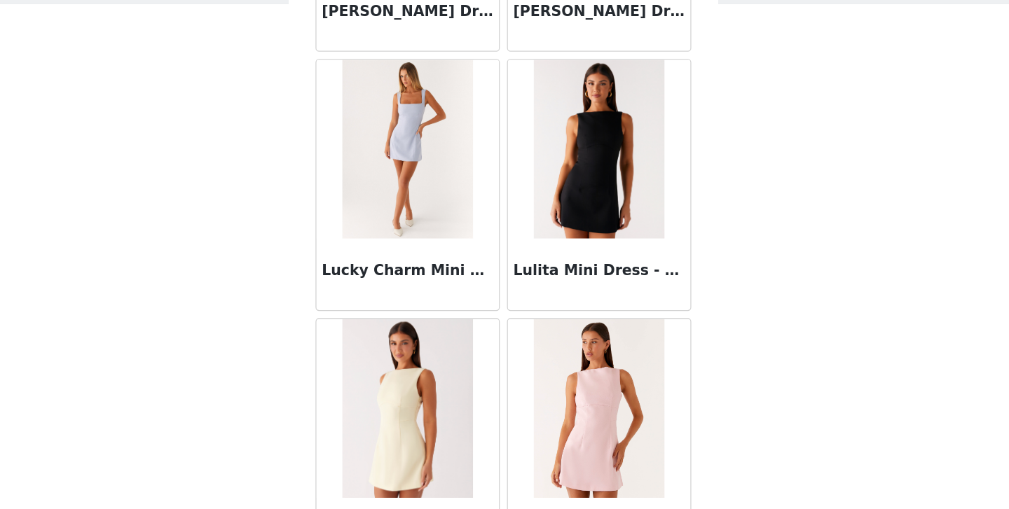
scroll to position [54462, 0]
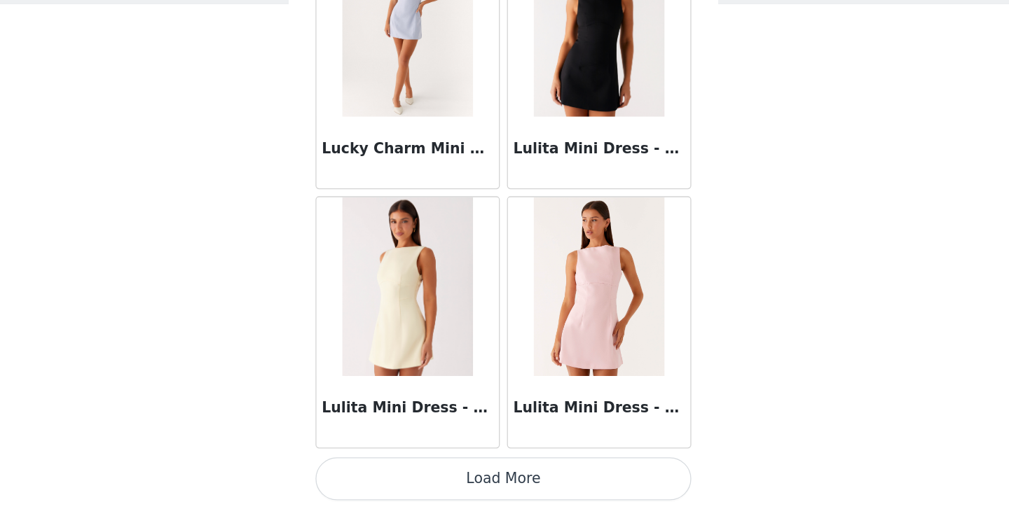
click at [508, 501] on button "Load More" at bounding box center [504, 486] width 294 height 34
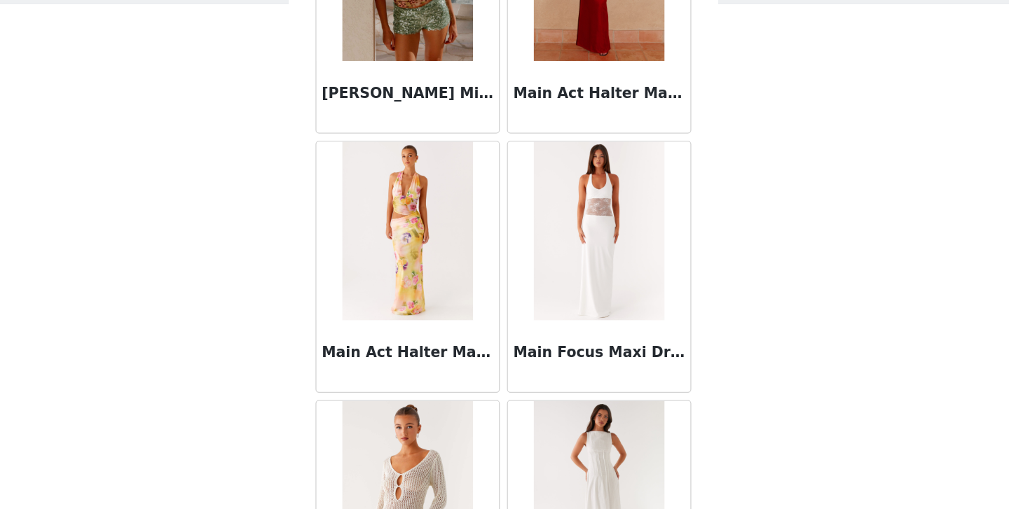
scroll to position [56494, 0]
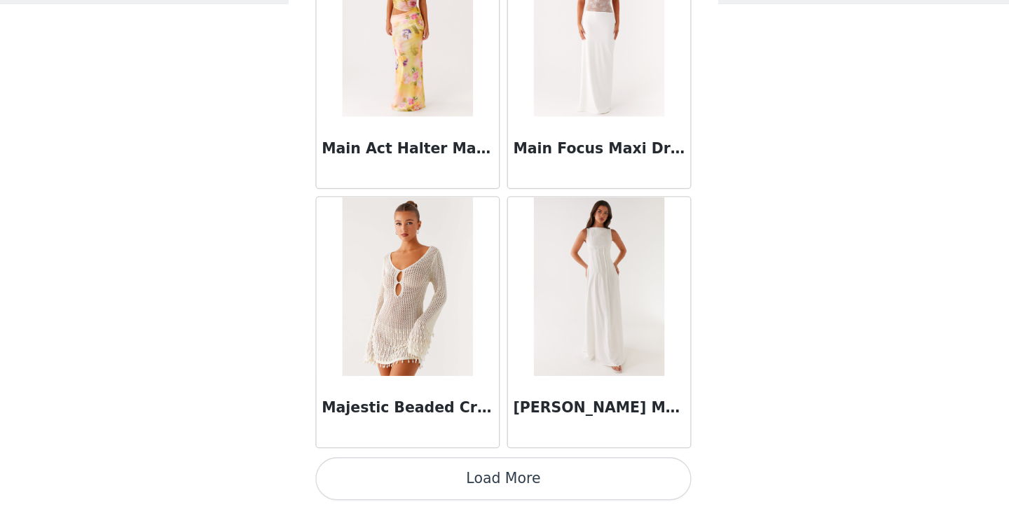
click at [505, 486] on button "Load More" at bounding box center [504, 486] width 294 height 34
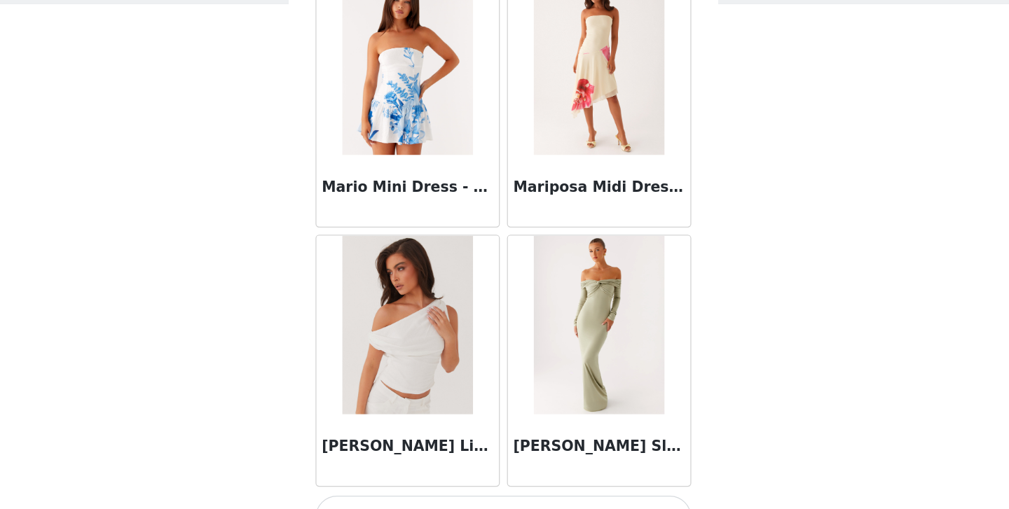
scroll to position [58526, 0]
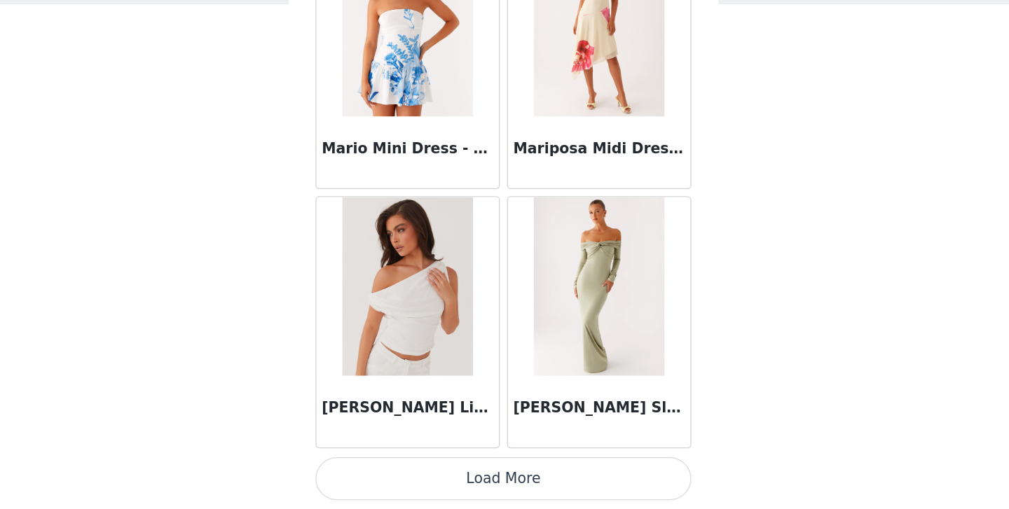
click at [497, 477] on button "Load More" at bounding box center [504, 486] width 294 height 34
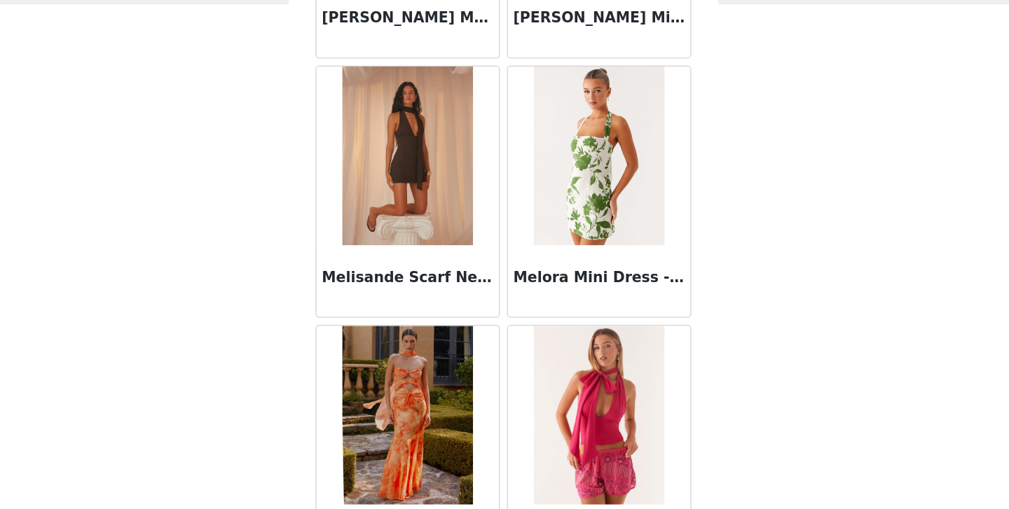
scroll to position [60557, 0]
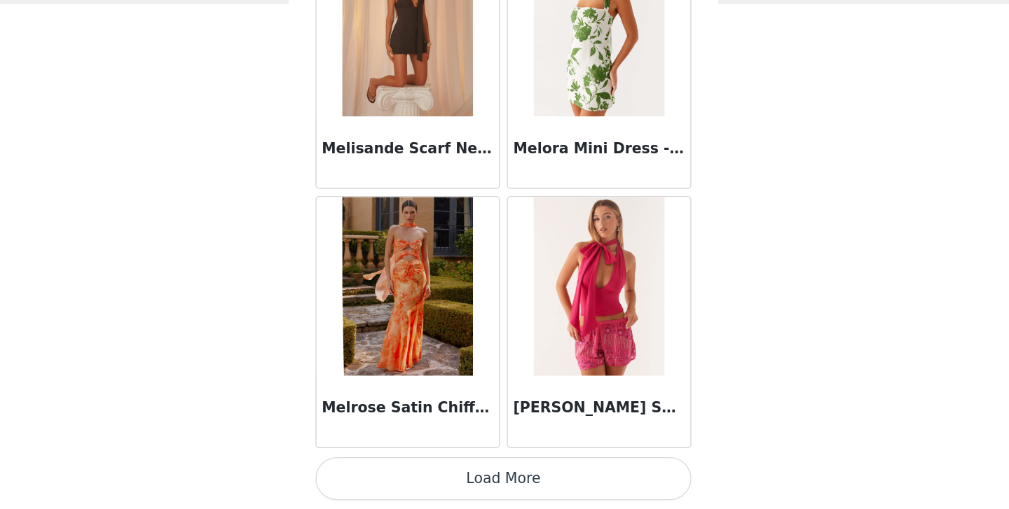
click at [502, 485] on button "Load More" at bounding box center [504, 486] width 294 height 34
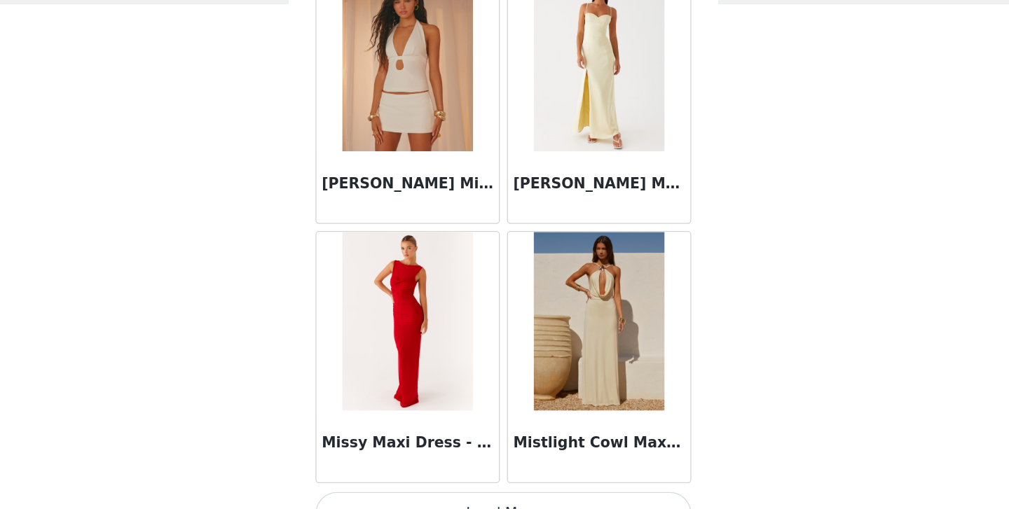
scroll to position [62589, 0]
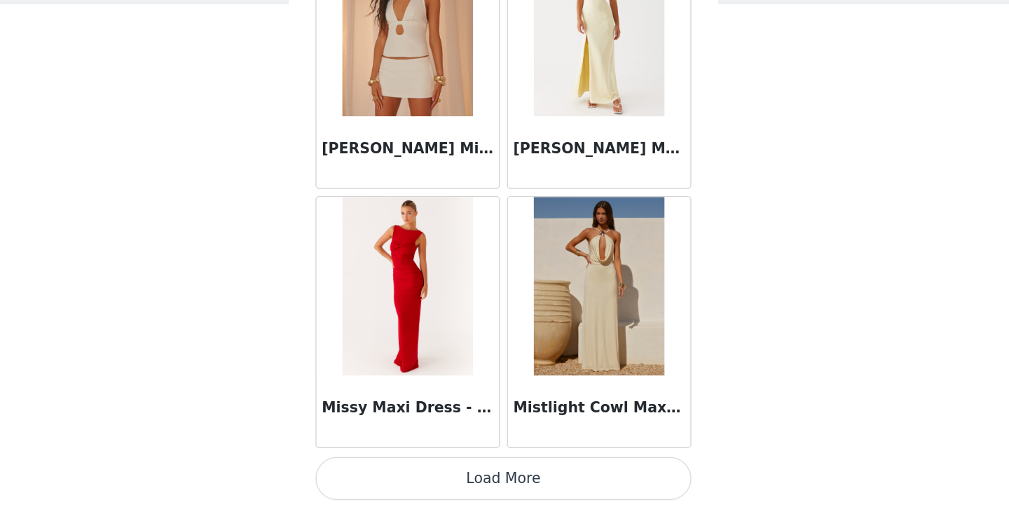
click at [497, 479] on button "Load More" at bounding box center [504, 486] width 294 height 34
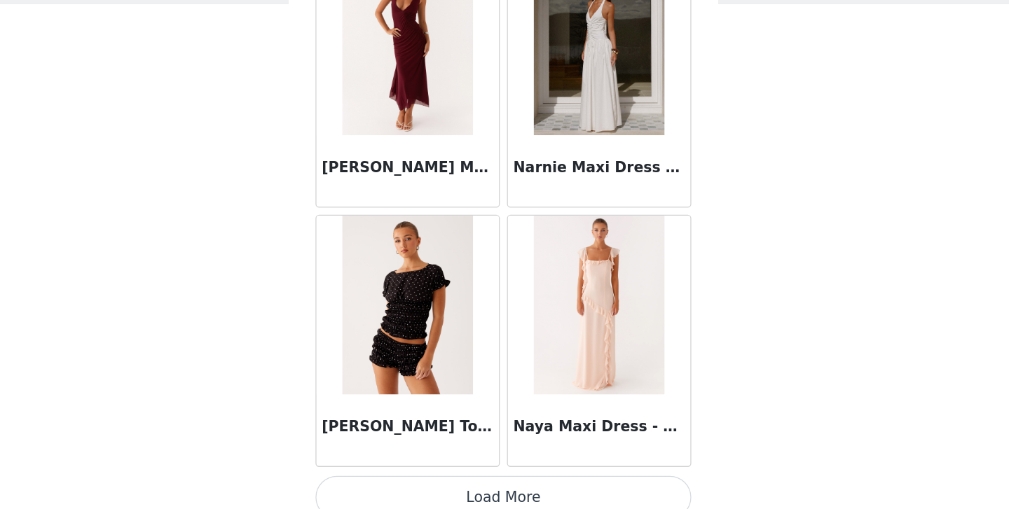
scroll to position [64621, 0]
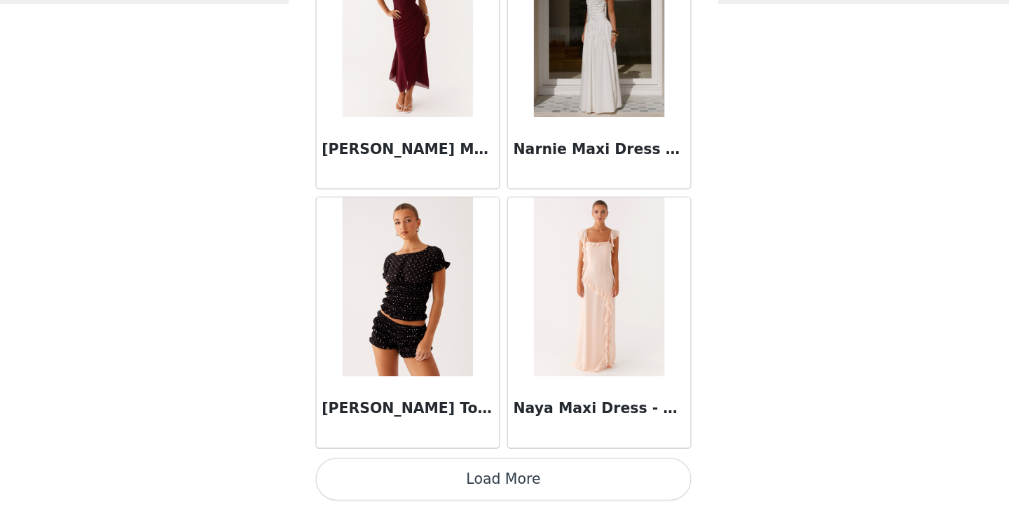
click at [504, 486] on button "Load More" at bounding box center [504, 486] width 294 height 34
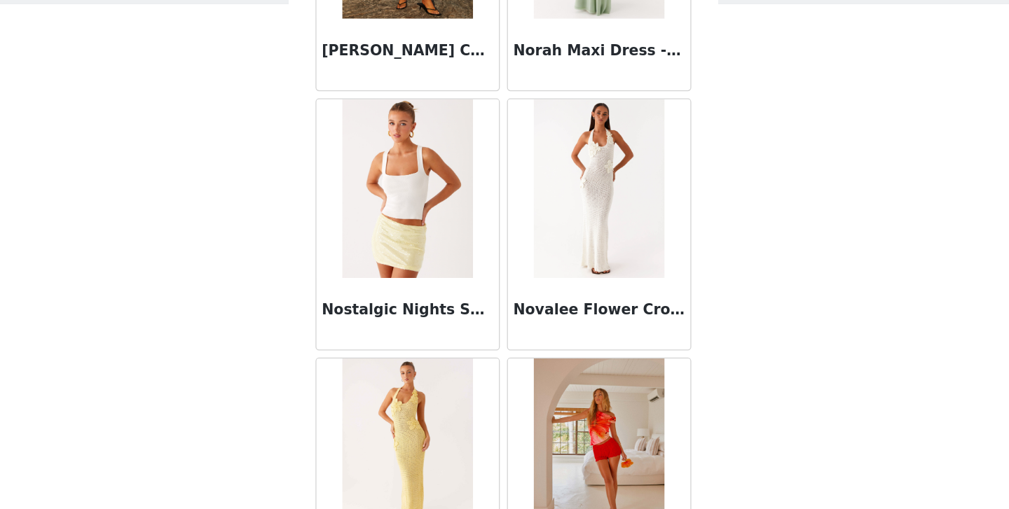
scroll to position [66653, 0]
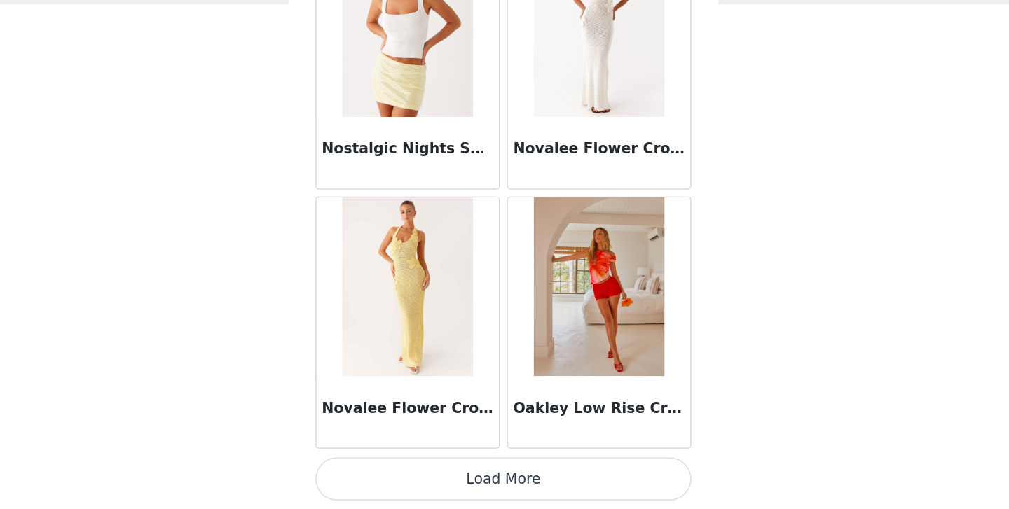
click at [497, 476] on button "Load More" at bounding box center [504, 486] width 294 height 34
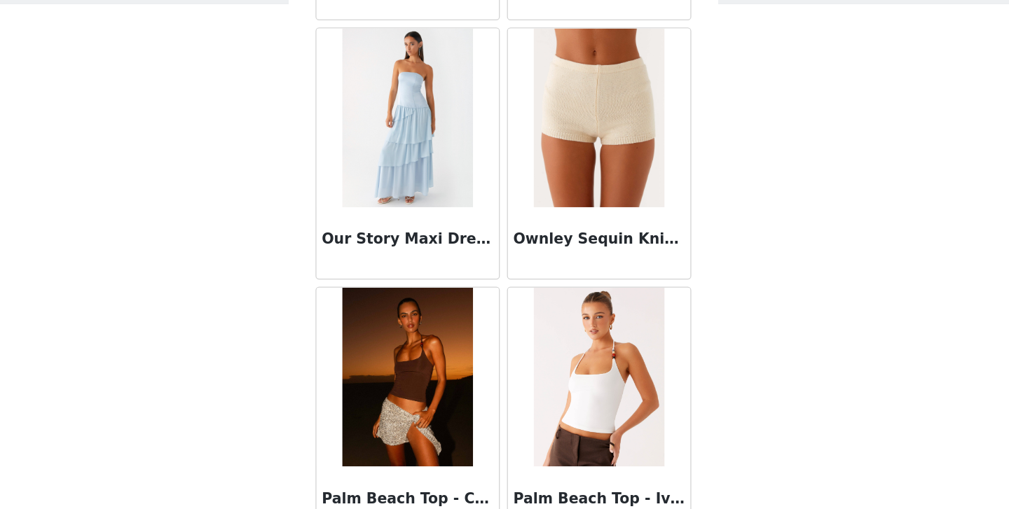
scroll to position [68685, 0]
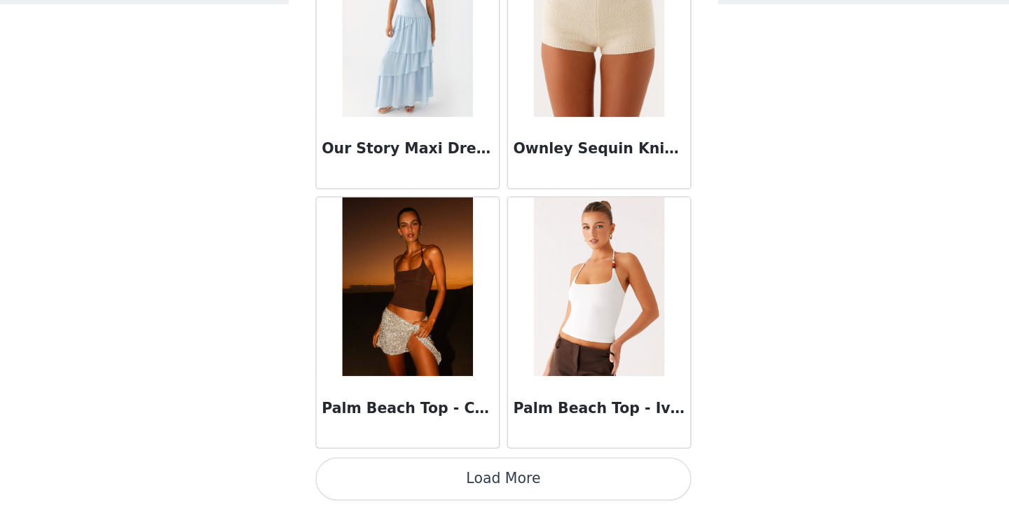
click at [500, 483] on button "Load More" at bounding box center [504, 486] width 294 height 34
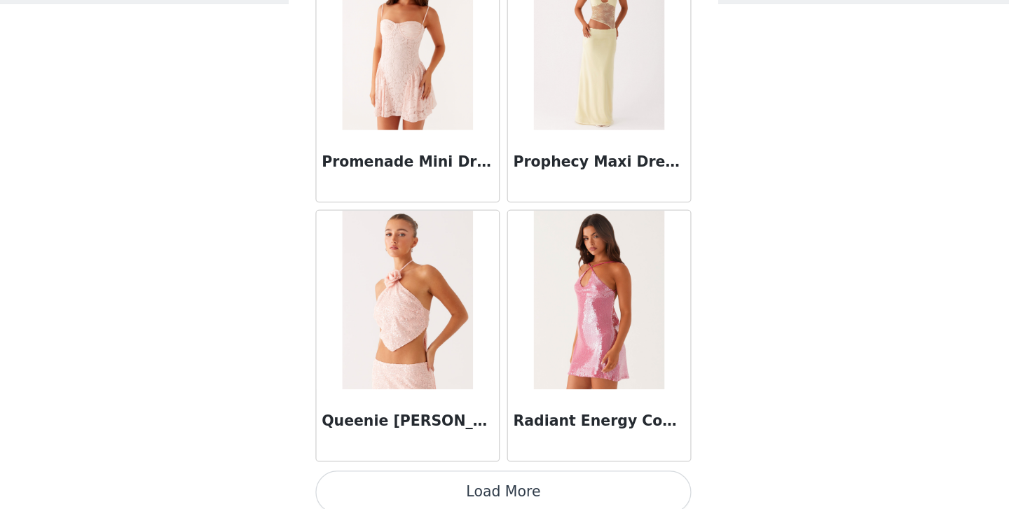
scroll to position [70716, 0]
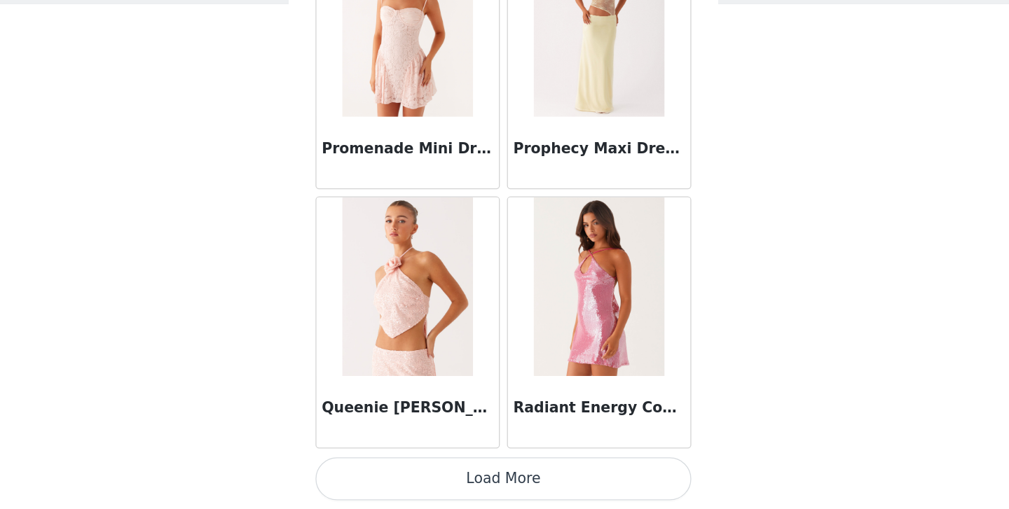
click at [497, 483] on button "Load More" at bounding box center [504, 486] width 294 height 34
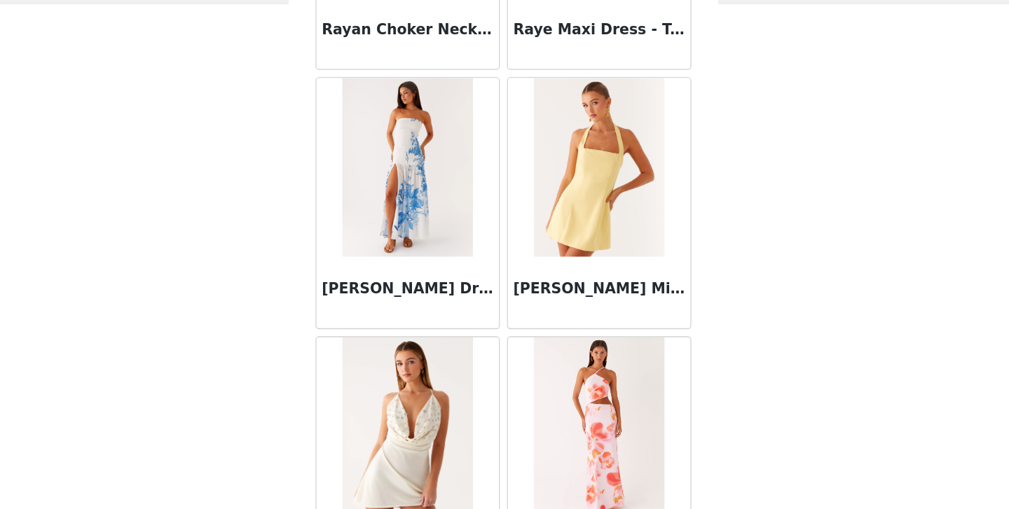
scroll to position [72748, 0]
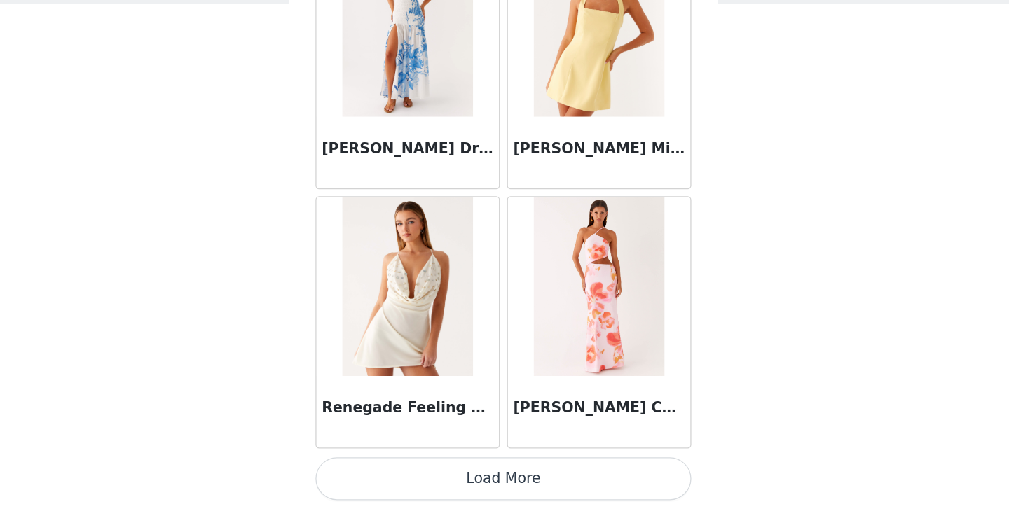
click at [500, 476] on button "Load More" at bounding box center [504, 486] width 294 height 34
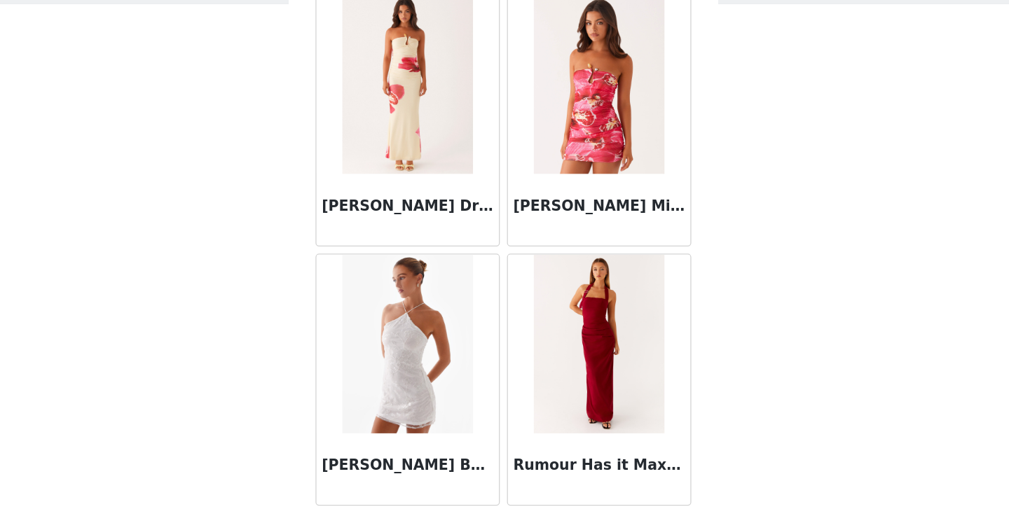
scroll to position [74780, 0]
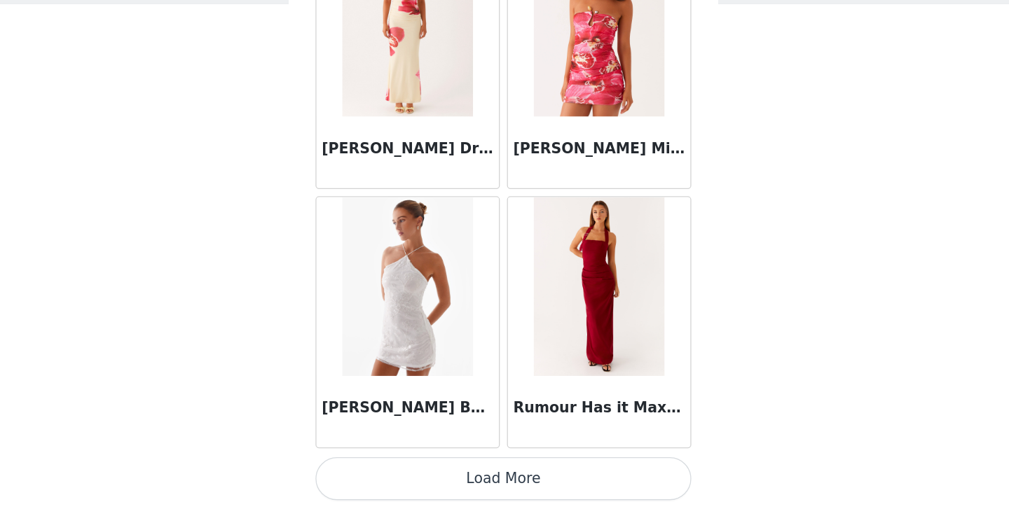
click at [499, 477] on button "Load More" at bounding box center [504, 486] width 294 height 34
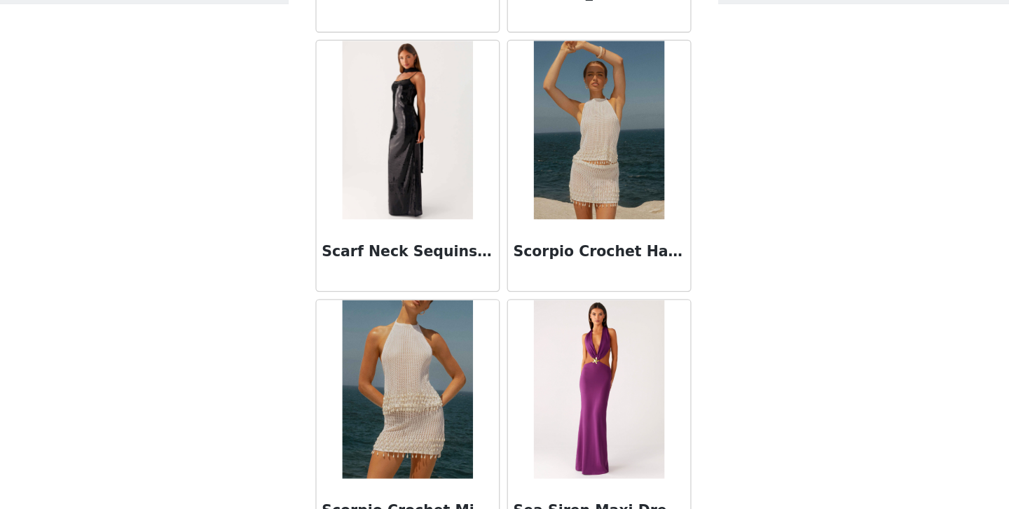
scroll to position [76812, 0]
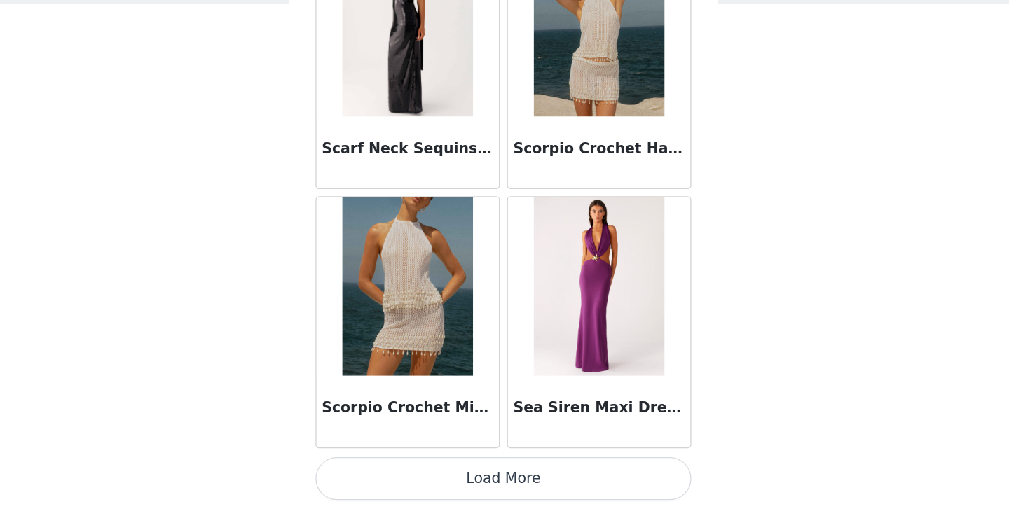
click at [493, 487] on button "Load More" at bounding box center [504, 486] width 294 height 34
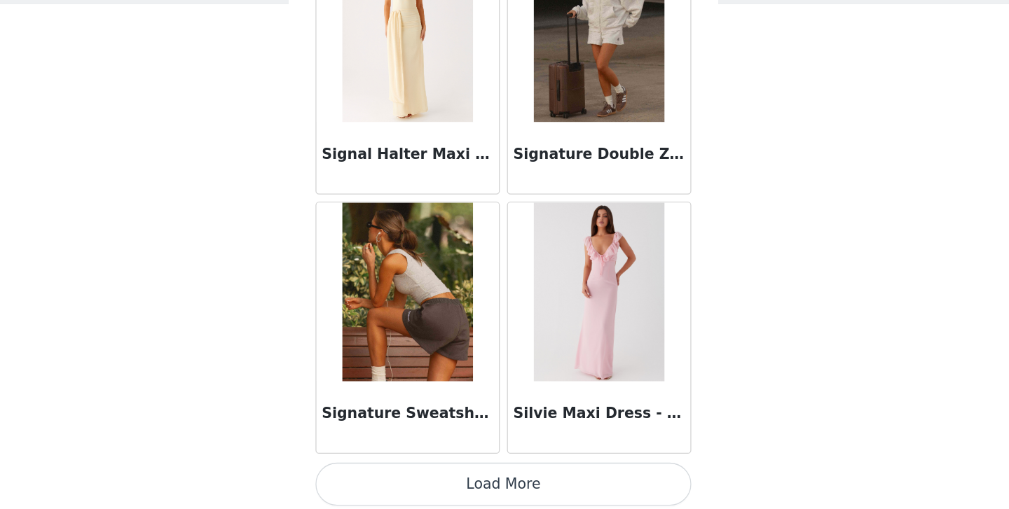
scroll to position [78844, 0]
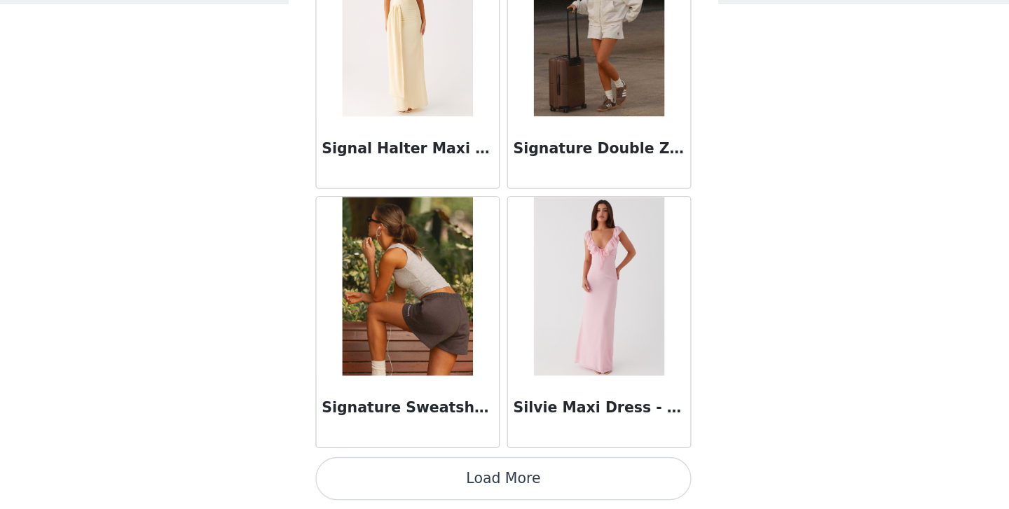
click at [507, 479] on button "Load More" at bounding box center [504, 486] width 294 height 34
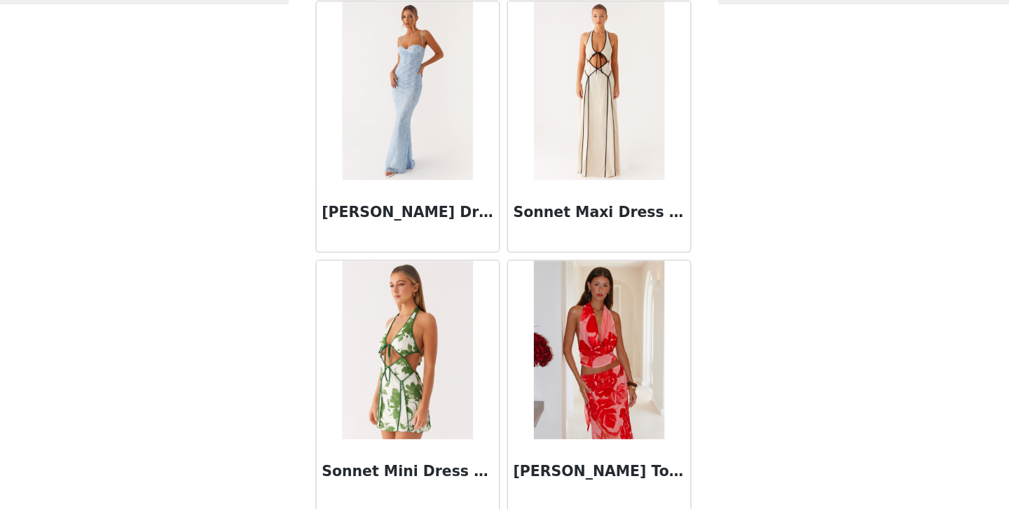
scroll to position [80876, 0]
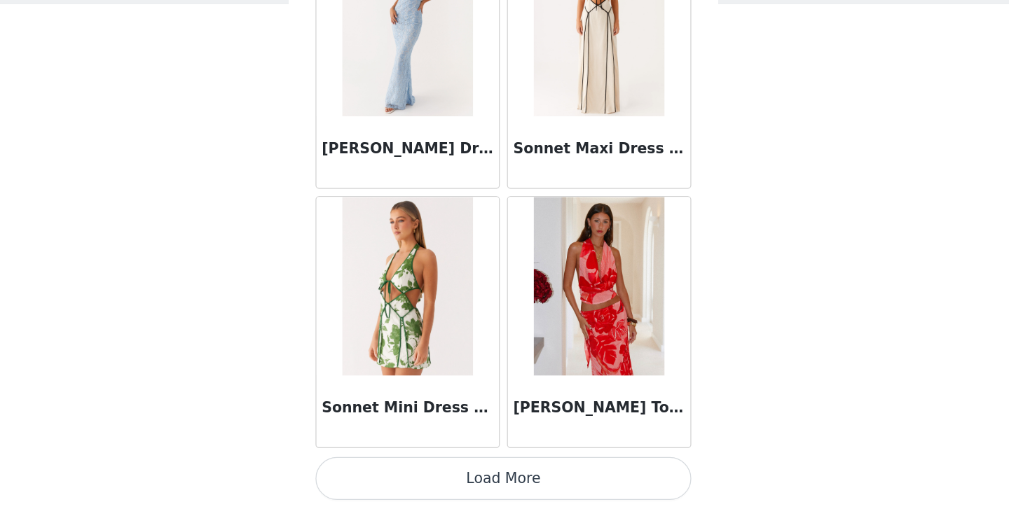
click at [504, 483] on button "Load More" at bounding box center [504, 486] width 294 height 34
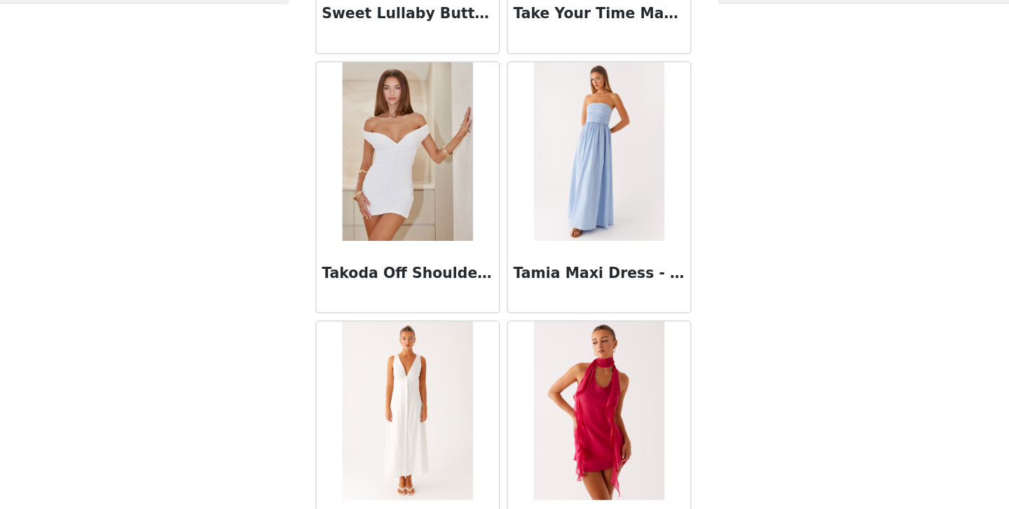
scroll to position [82907, 0]
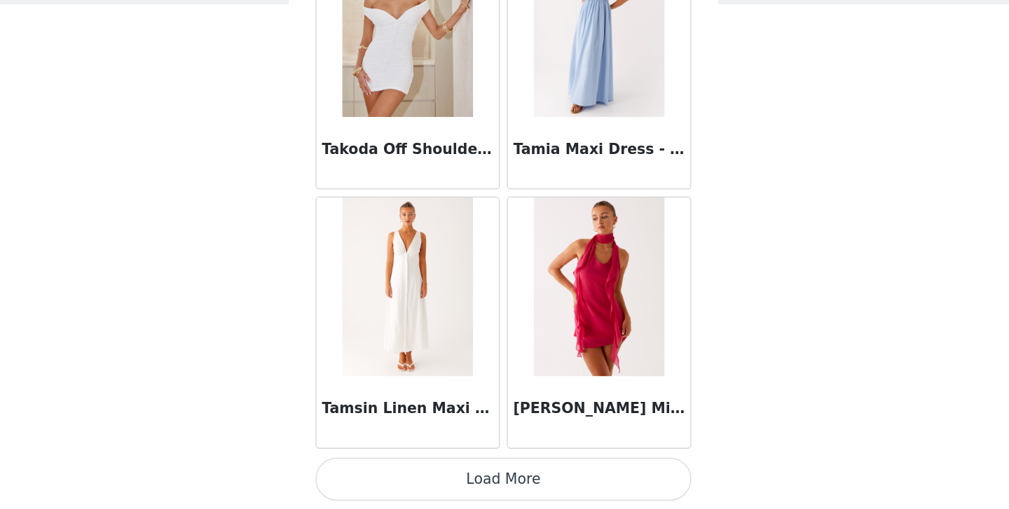
click at [495, 476] on button "Load More" at bounding box center [504, 486] width 294 height 34
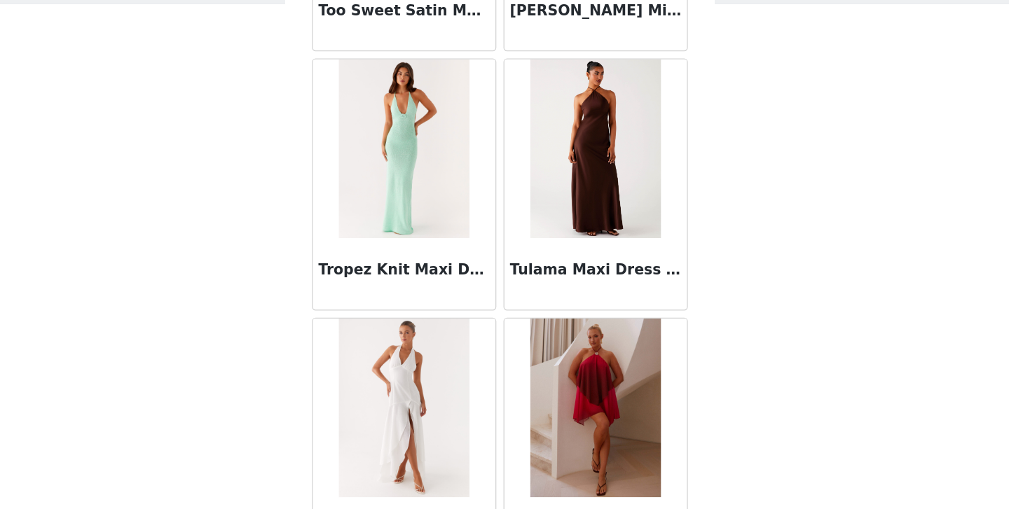
scroll to position [84939, 0]
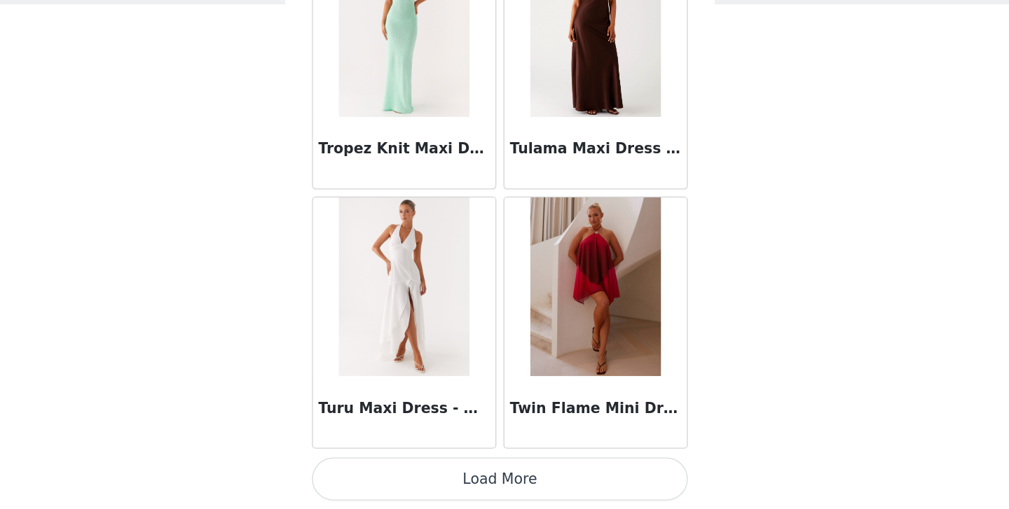
click at [469, 478] on button "Load More" at bounding box center [504, 486] width 294 height 34
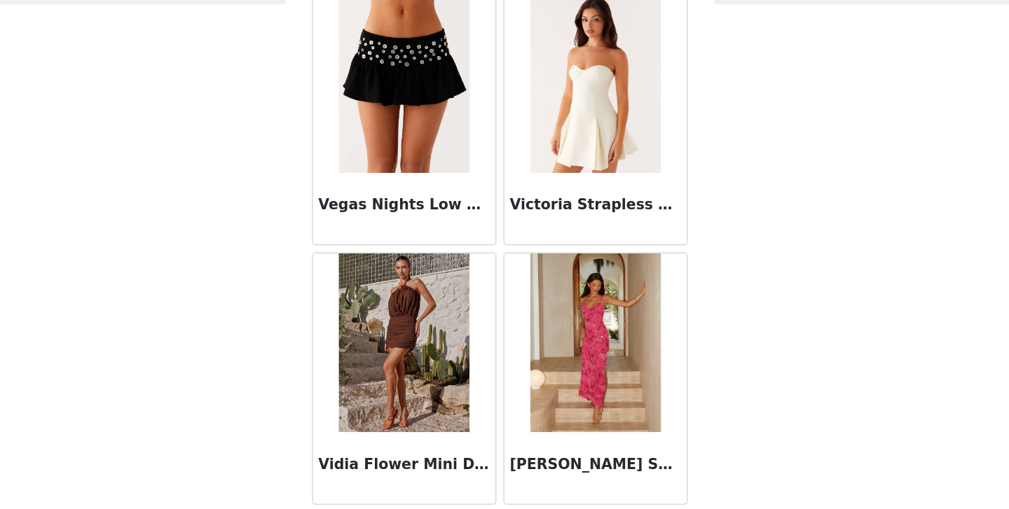
scroll to position [86971, 0]
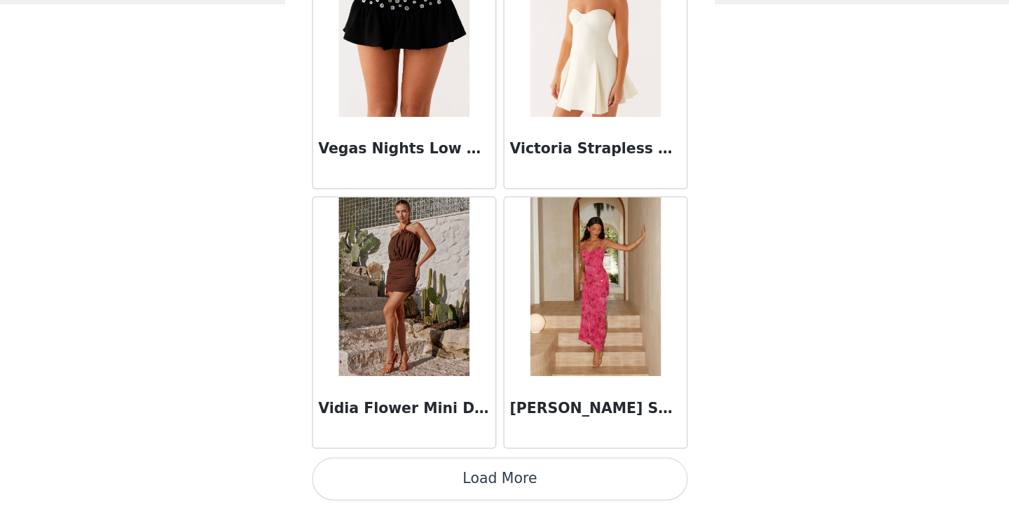
click at [499, 482] on button "Load More" at bounding box center [504, 486] width 294 height 34
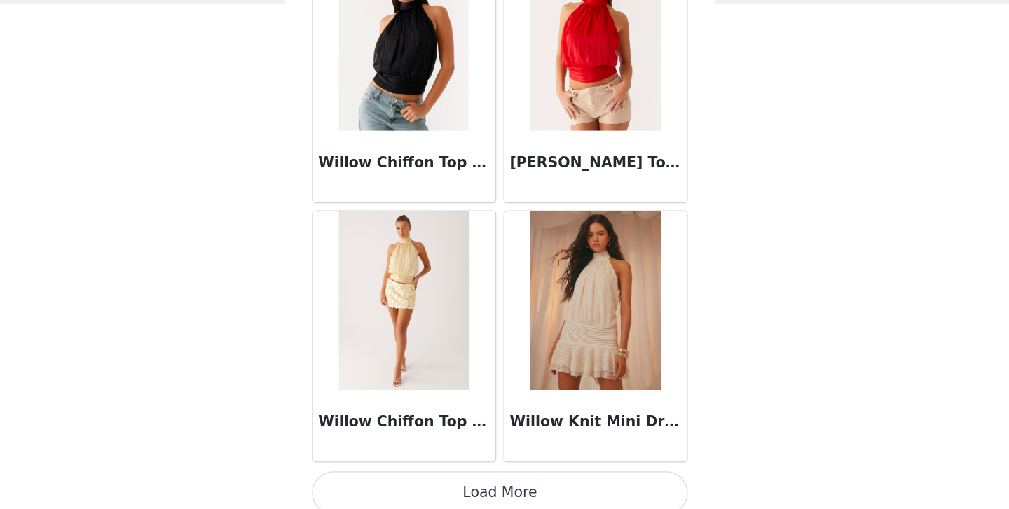
scroll to position [89003, 0]
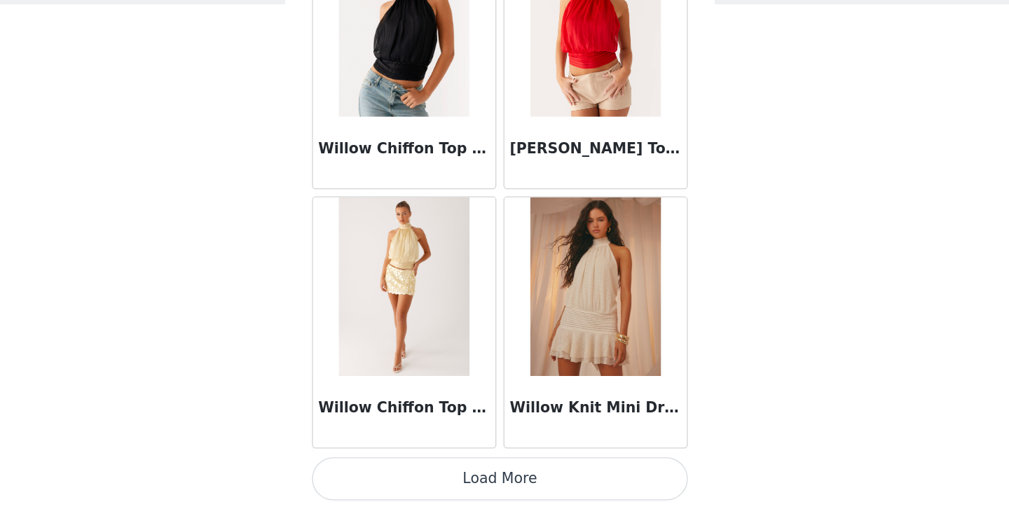
click at [506, 481] on button "Load More" at bounding box center [504, 486] width 294 height 34
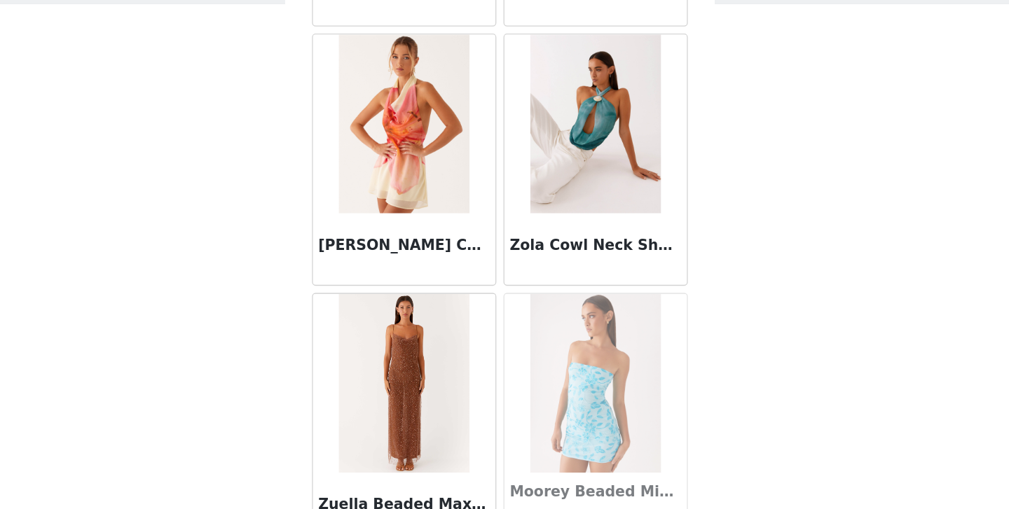
scroll to position [91035, 0]
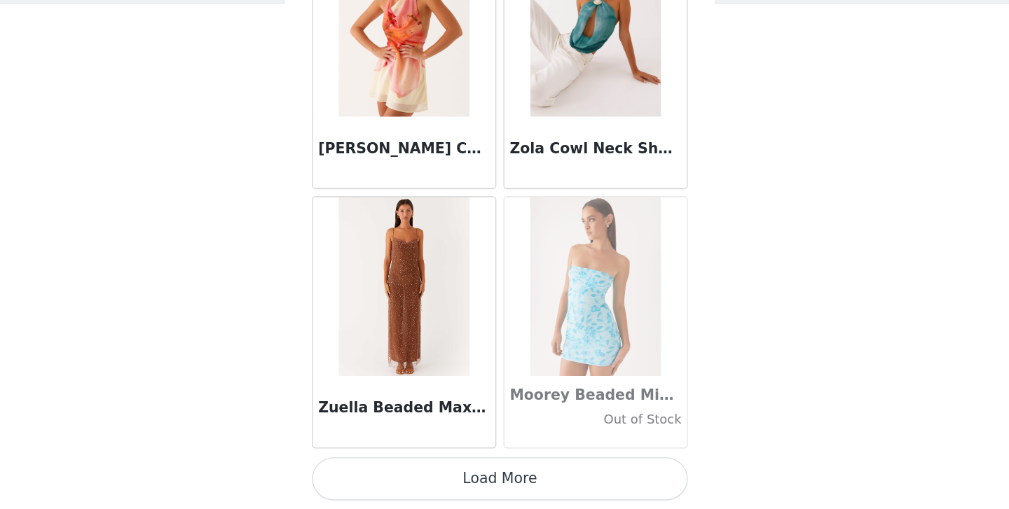
click at [500, 492] on button "Load More" at bounding box center [504, 486] width 294 height 34
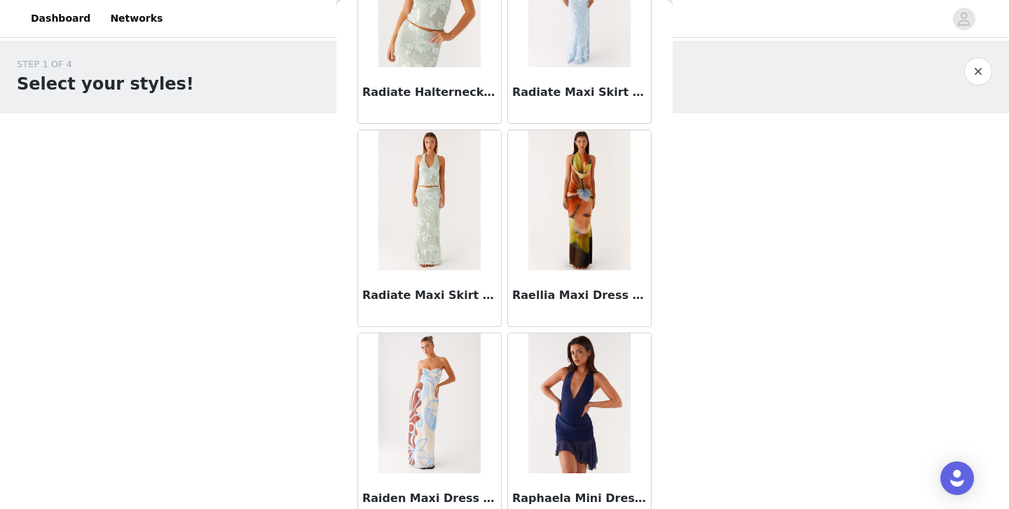
scroll to position [71662, 0]
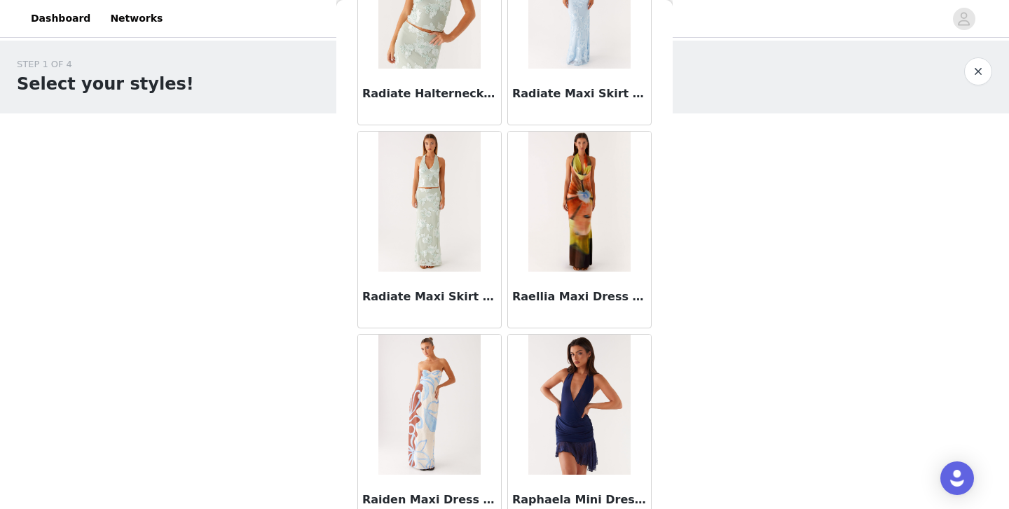
click at [589, 197] on img at bounding box center [579, 202] width 102 height 140
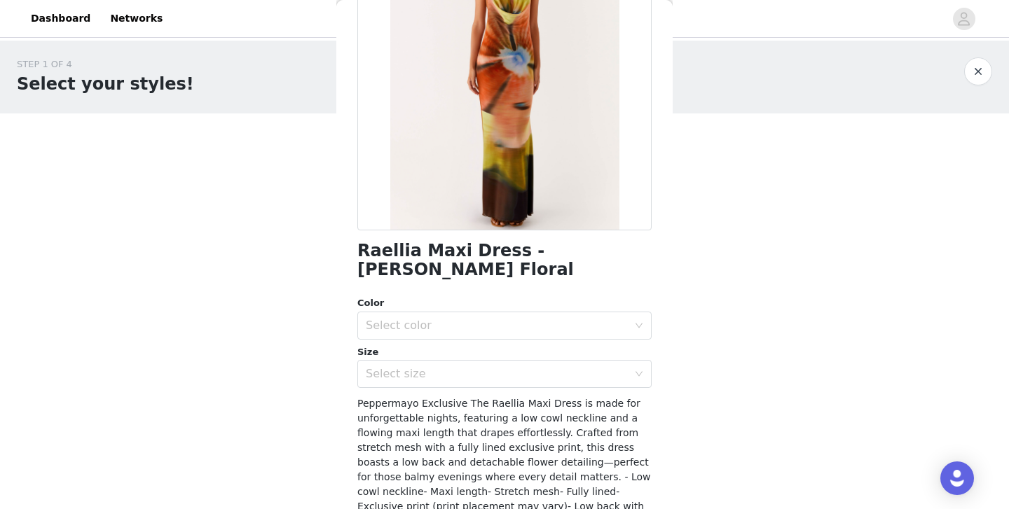
scroll to position [165, 0]
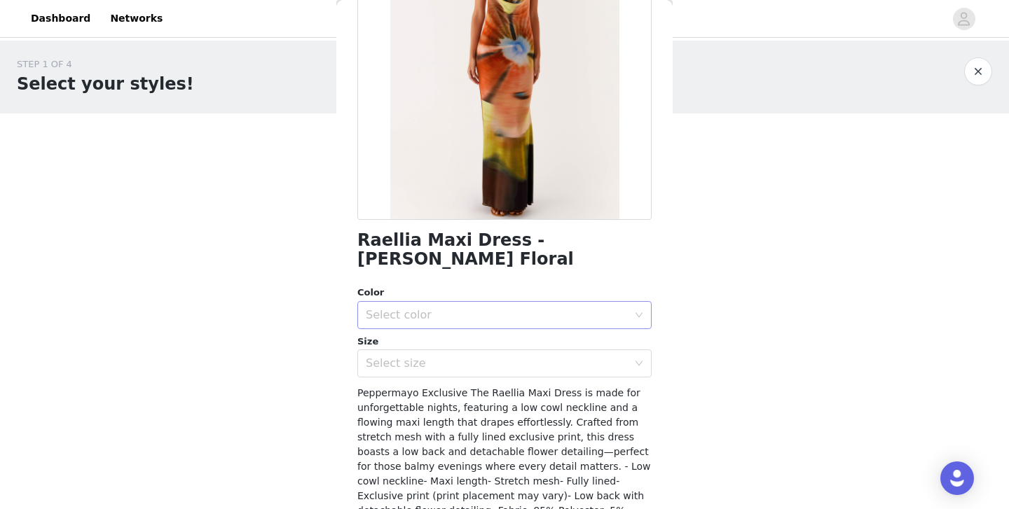
click at [463, 308] on div "Select color" at bounding box center [497, 315] width 262 height 14
click at [439, 324] on li "Moody Floral" at bounding box center [504, 327] width 294 height 22
click at [421, 357] on div "Select size" at bounding box center [497, 364] width 262 height 14
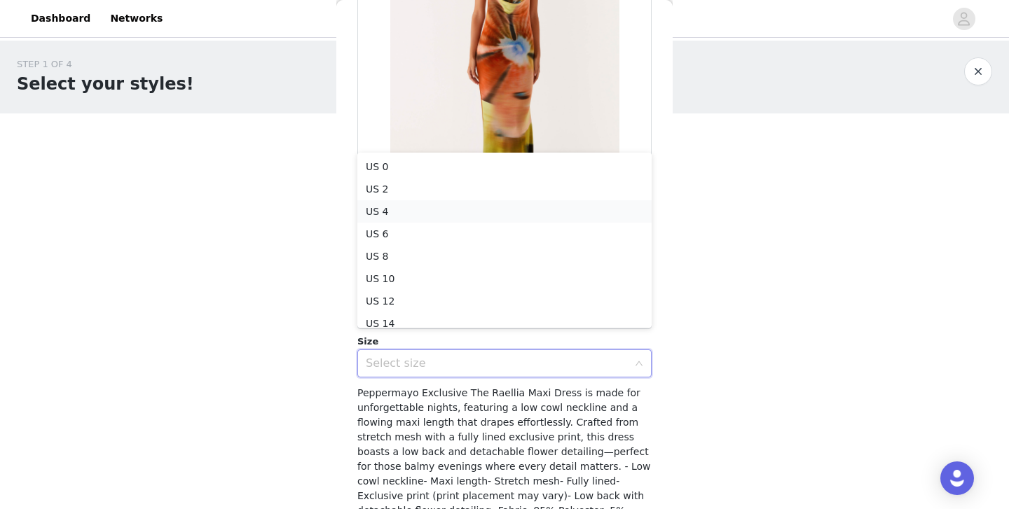
click at [401, 217] on li "US 4" at bounding box center [504, 211] width 294 height 22
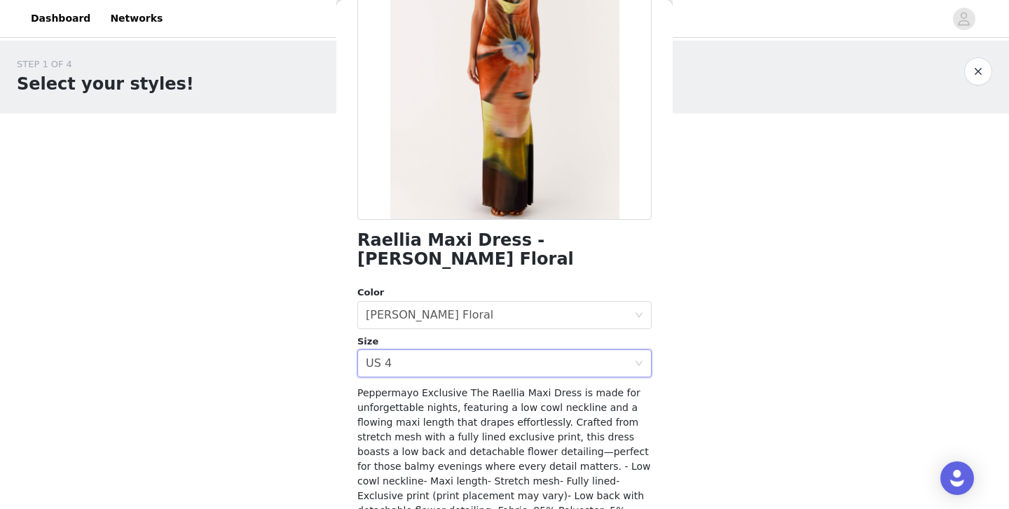
scroll to position [259, 0]
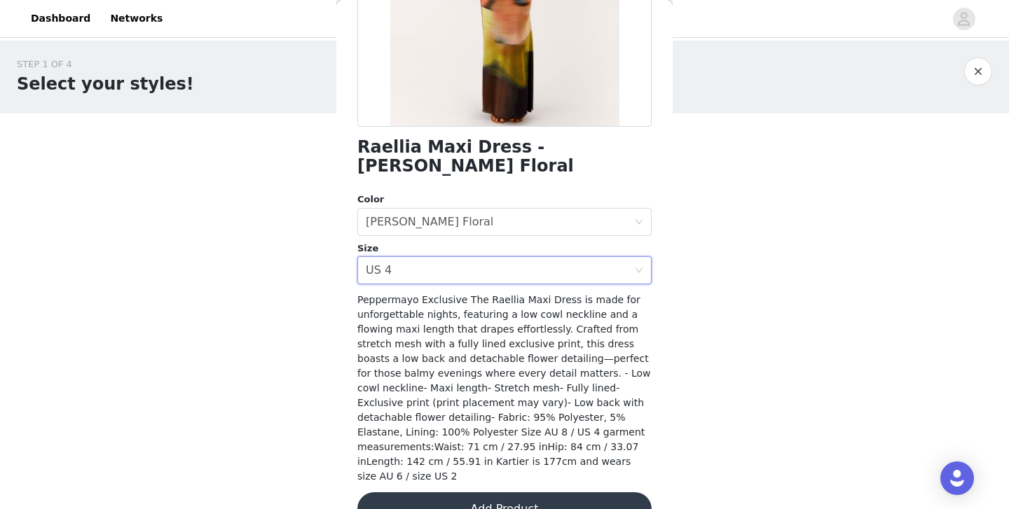
click at [415, 493] on button "Add Product" at bounding box center [504, 510] width 294 height 34
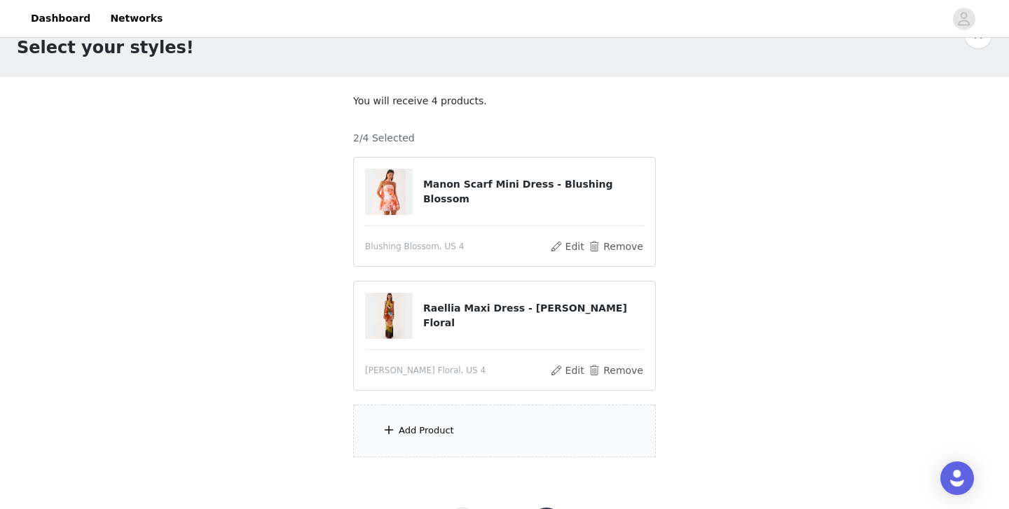
scroll to position [66, 0]
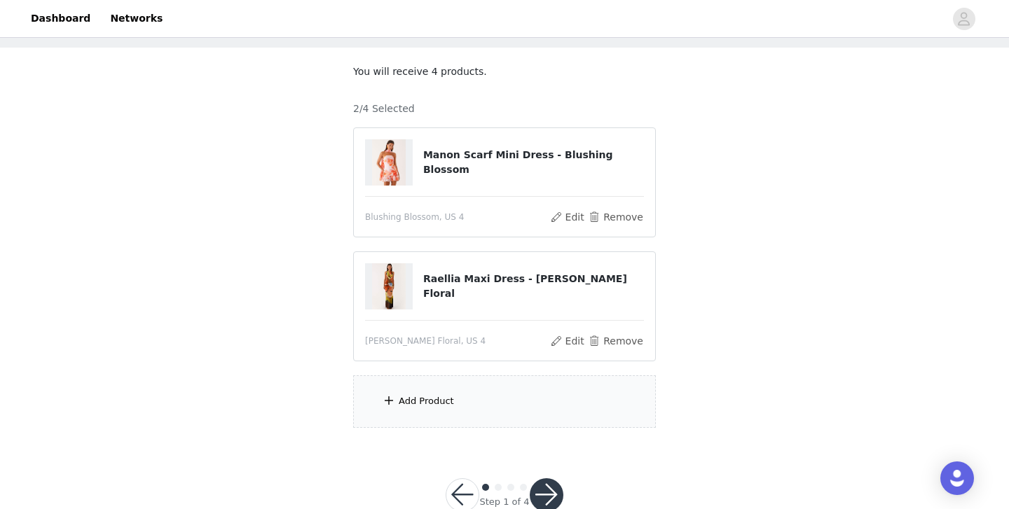
click at [409, 394] on div "Add Product" at bounding box center [426, 401] width 55 height 14
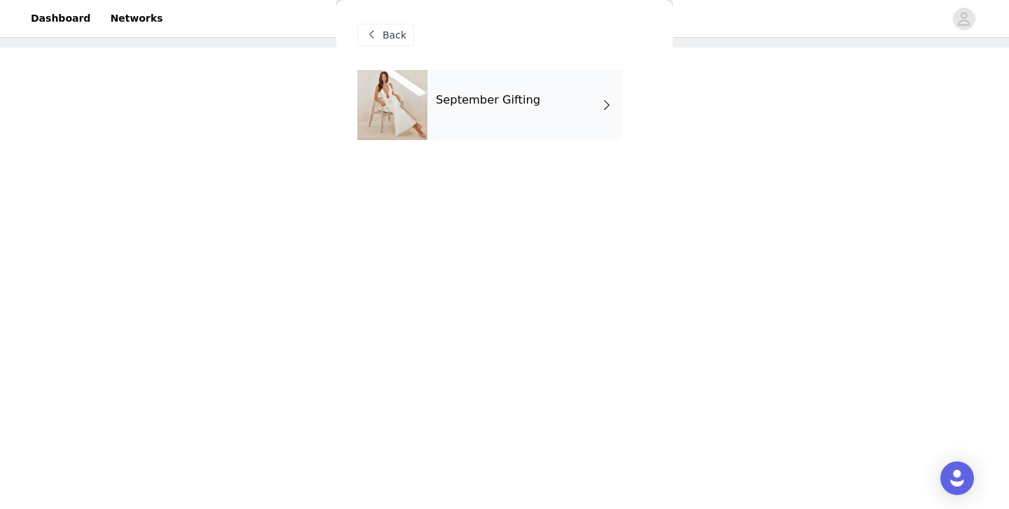
click at [455, 130] on div "September Gifting" at bounding box center [524, 105] width 195 height 70
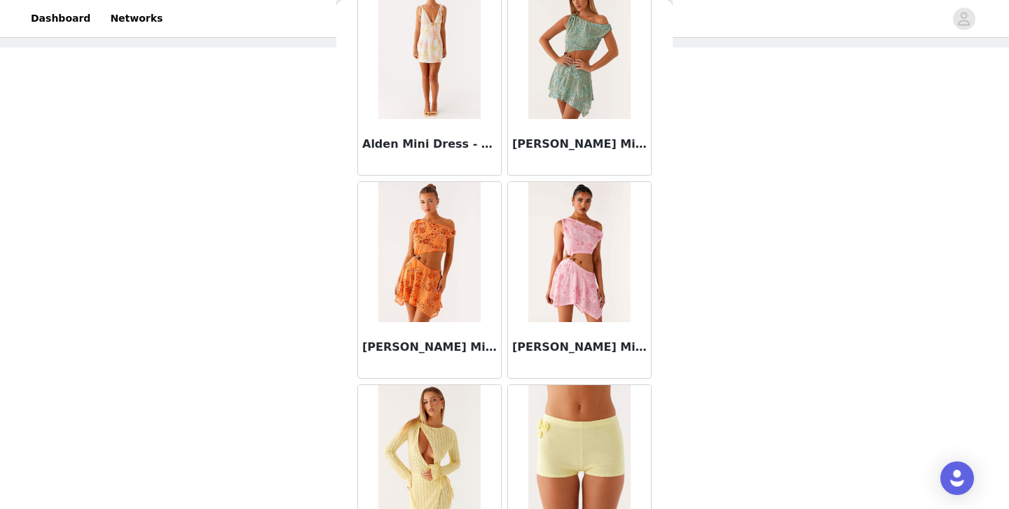
scroll to position [1635, 0]
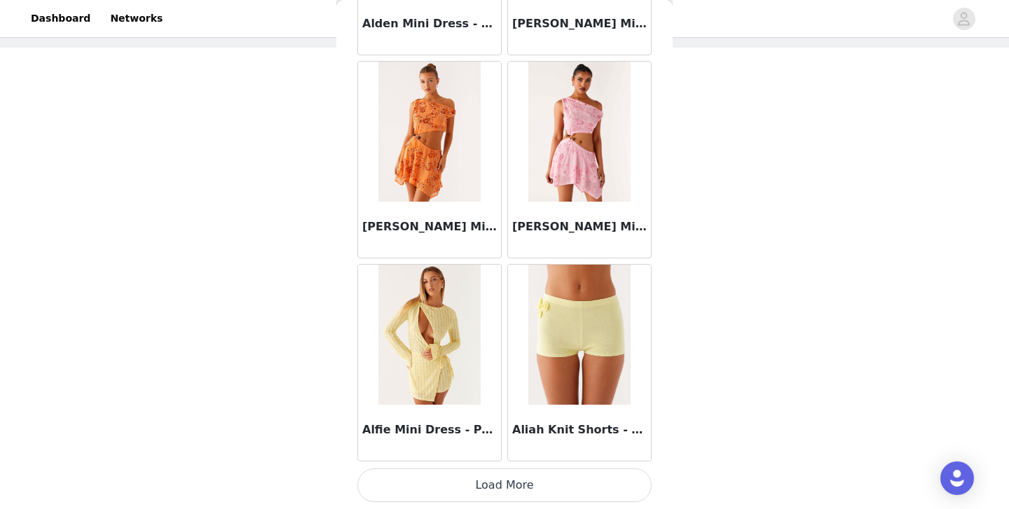
click at [454, 476] on button "Load More" at bounding box center [504, 486] width 294 height 34
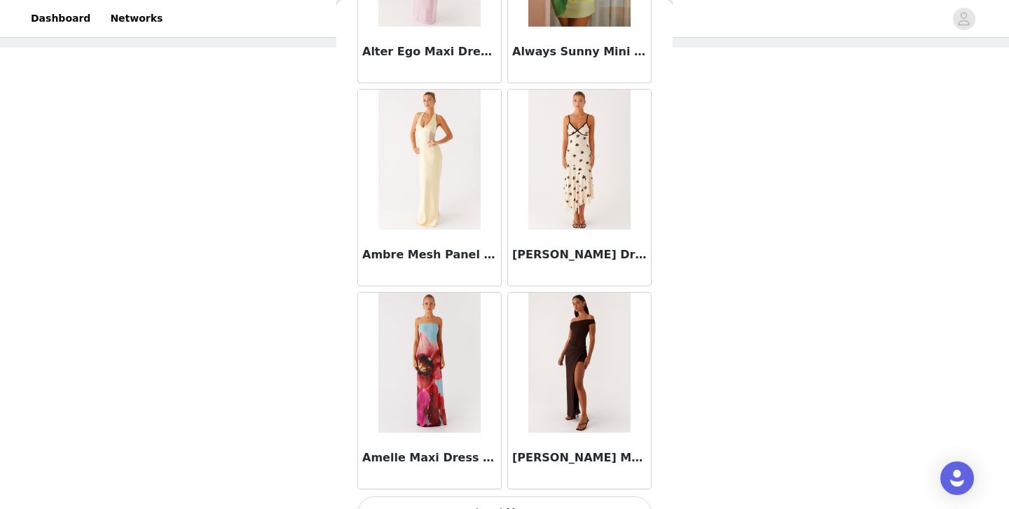
scroll to position [3666, 0]
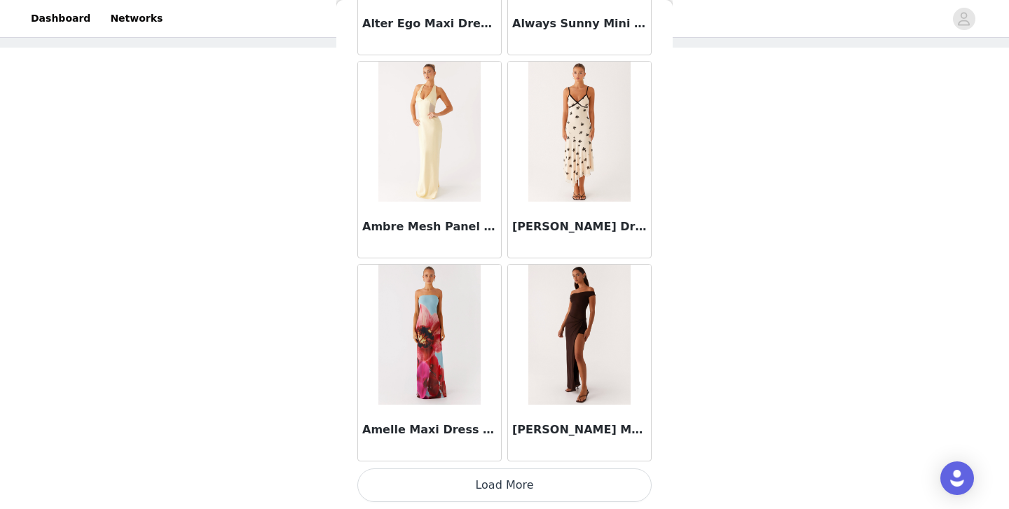
click at [495, 489] on button "Load More" at bounding box center [504, 486] width 294 height 34
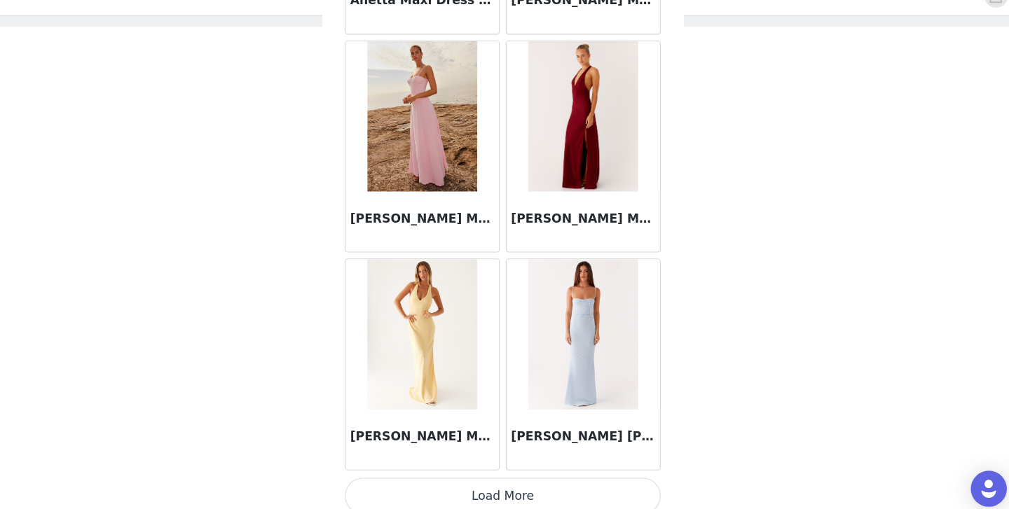
scroll to position [102, 0]
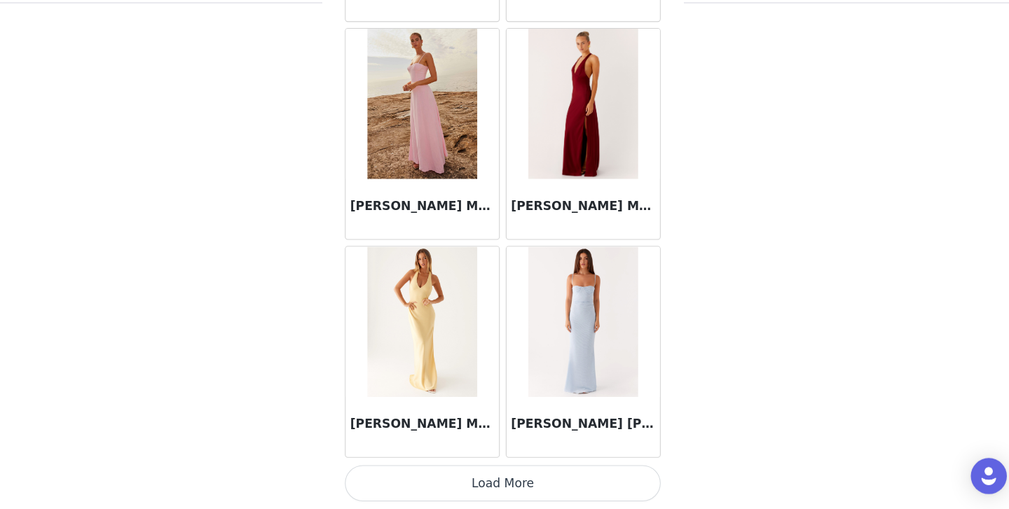
click at [513, 482] on button "Load More" at bounding box center [504, 486] width 294 height 34
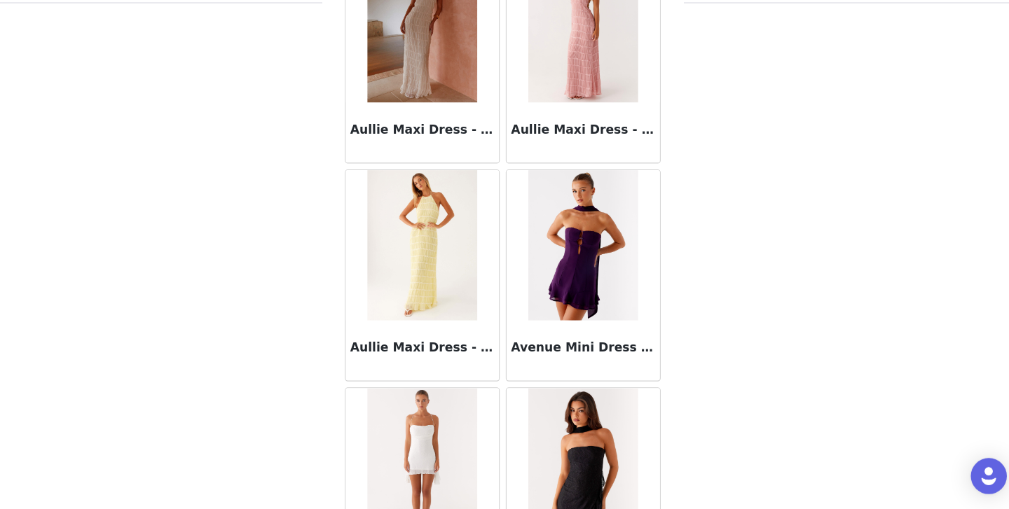
scroll to position [7730, 0]
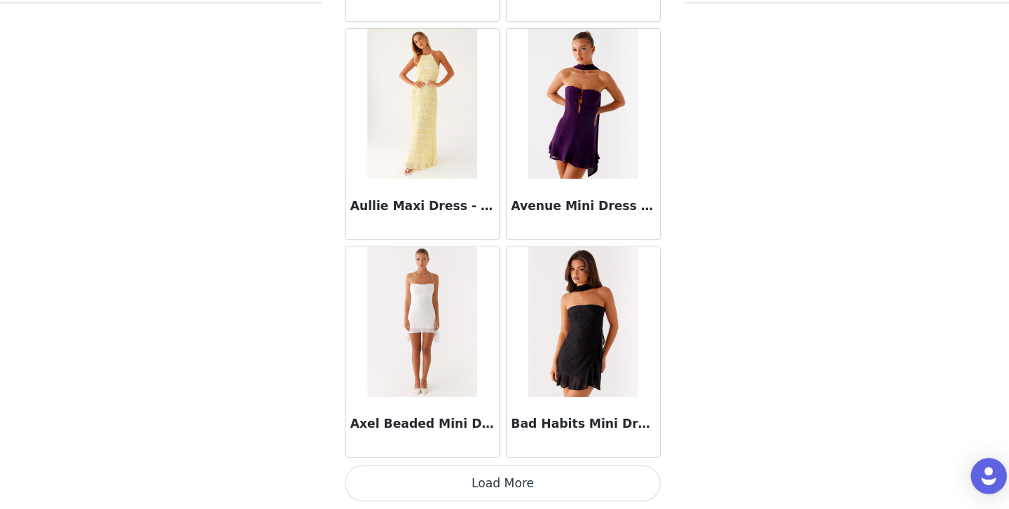
click at [511, 493] on button "Load More" at bounding box center [504, 486] width 294 height 34
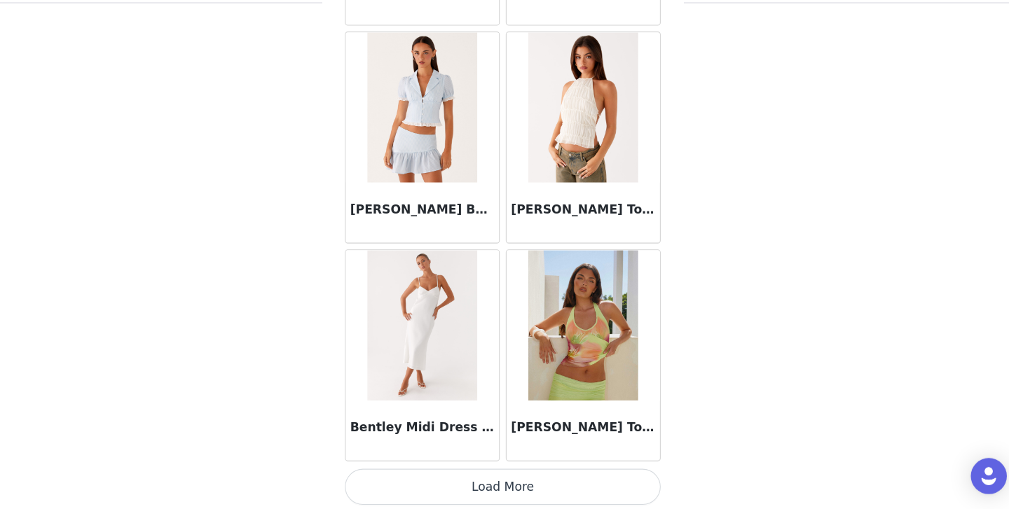
scroll to position [9762, 0]
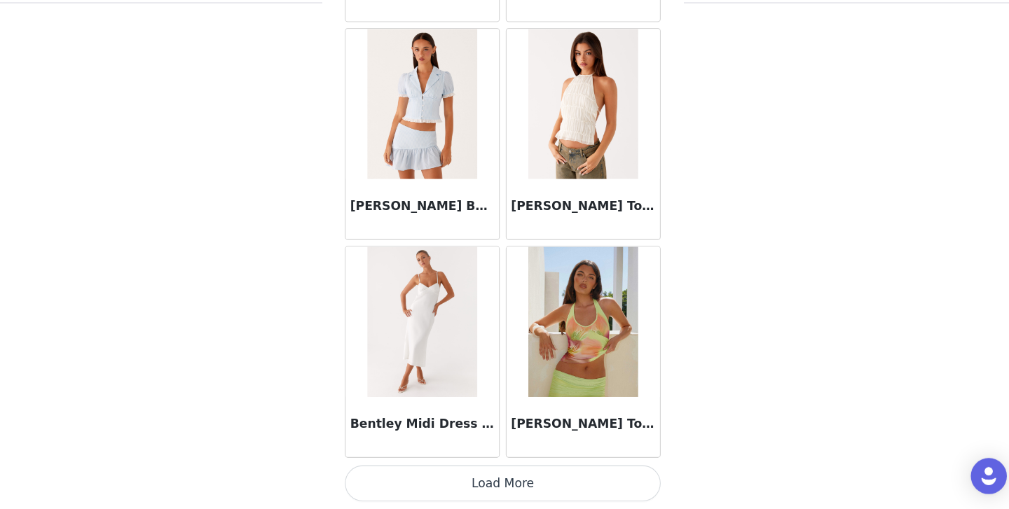
click at [493, 476] on button "Load More" at bounding box center [504, 486] width 294 height 34
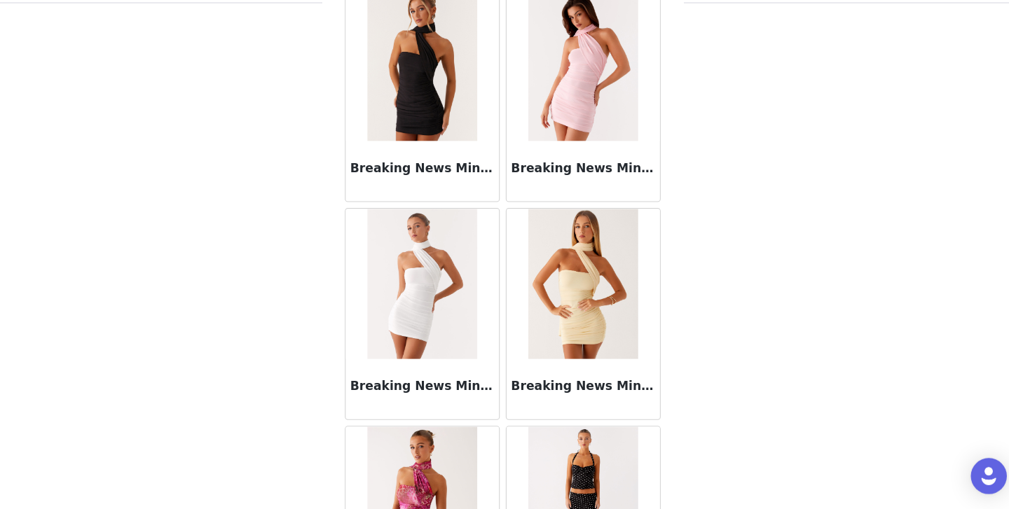
scroll to position [11794, 0]
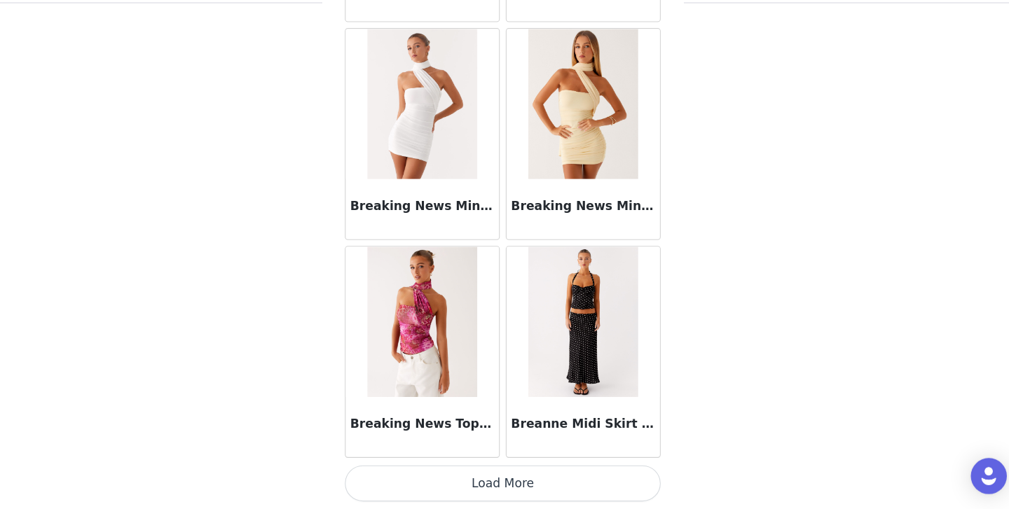
click at [502, 484] on button "Load More" at bounding box center [504, 486] width 294 height 34
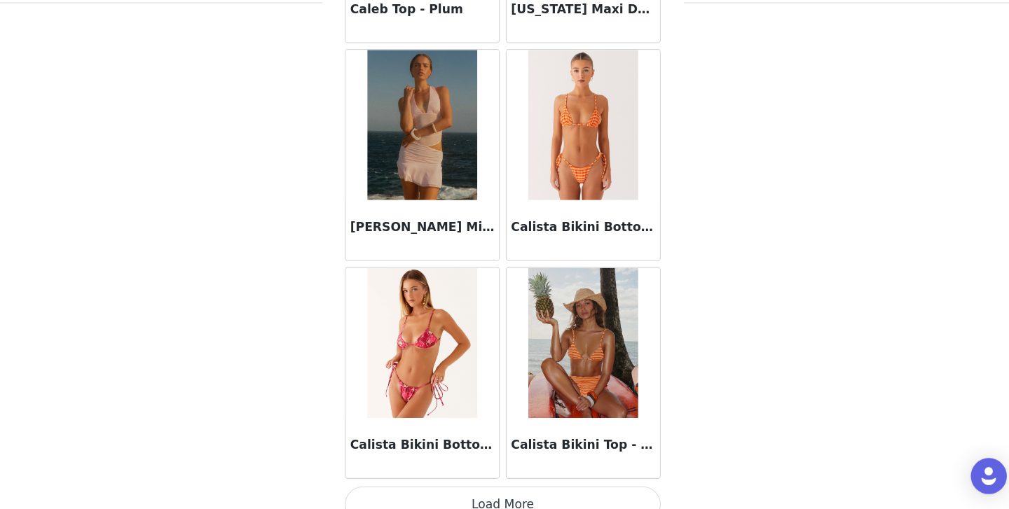
scroll to position [13825, 0]
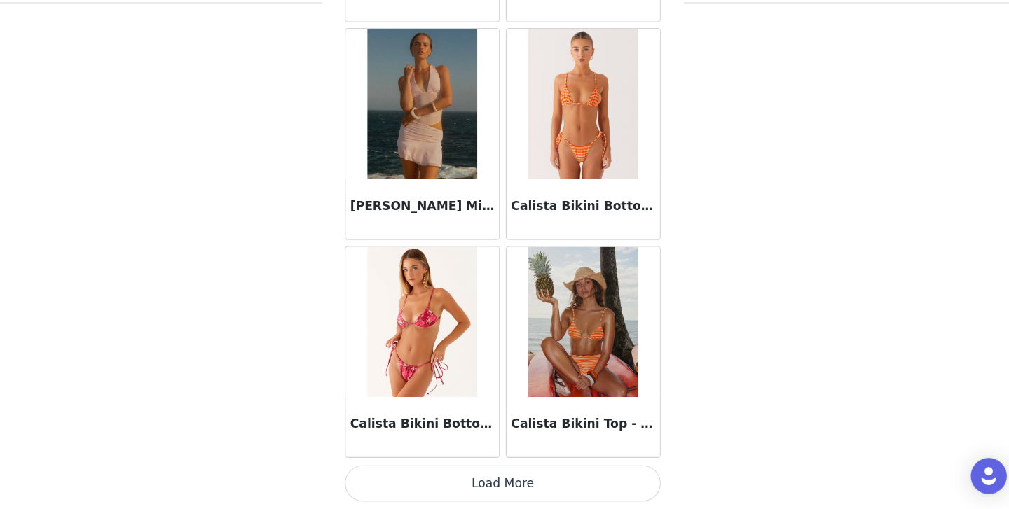
click at [511, 479] on button "Load More" at bounding box center [504, 486] width 294 height 34
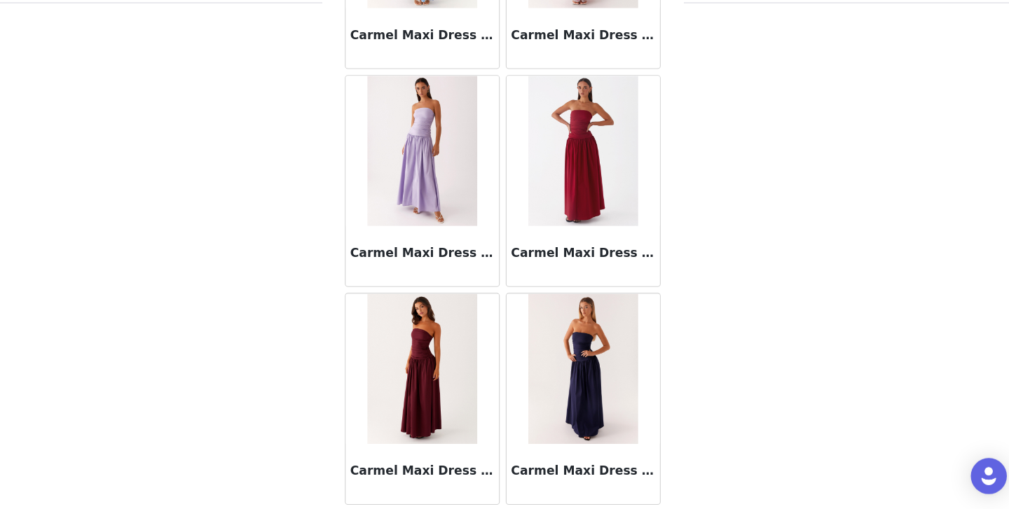
scroll to position [15857, 0]
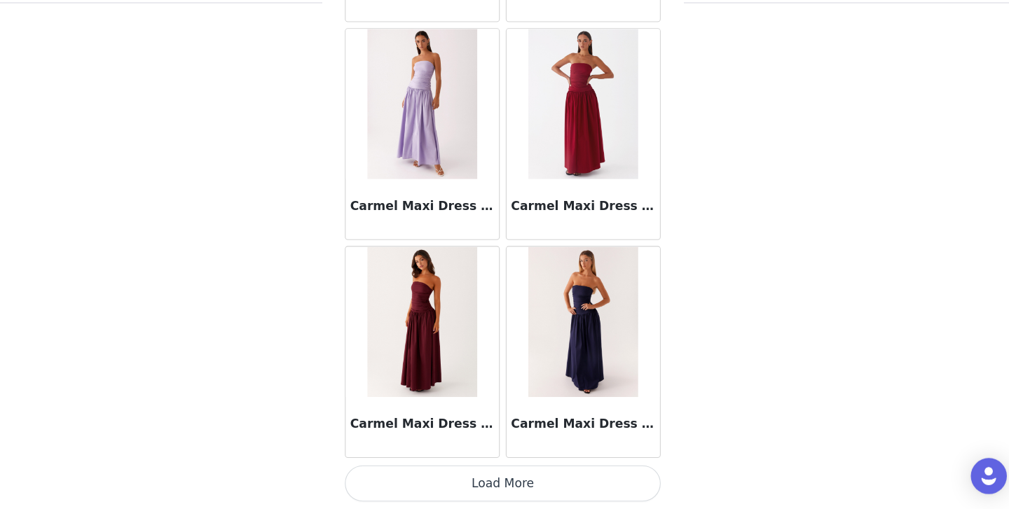
click at [500, 474] on button "Load More" at bounding box center [504, 486] width 294 height 34
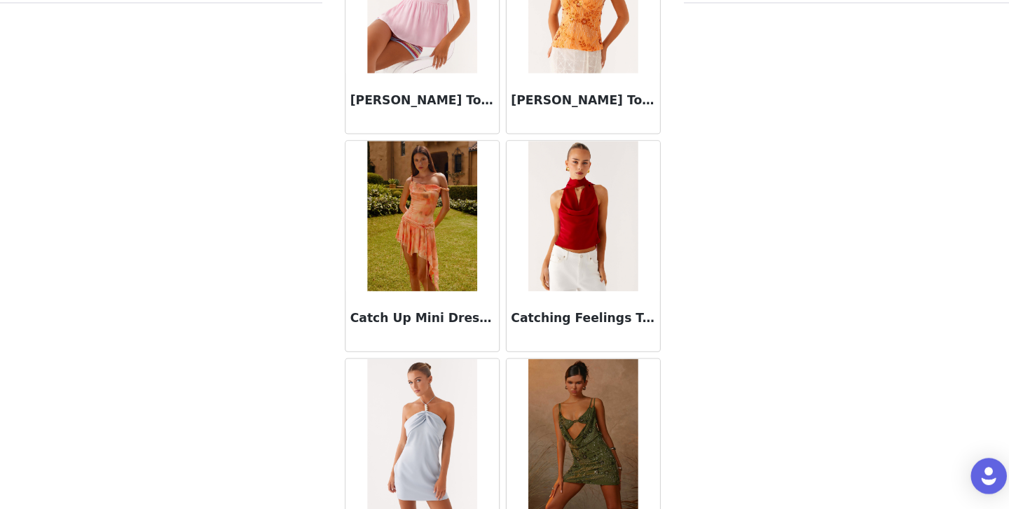
scroll to position [17889, 0]
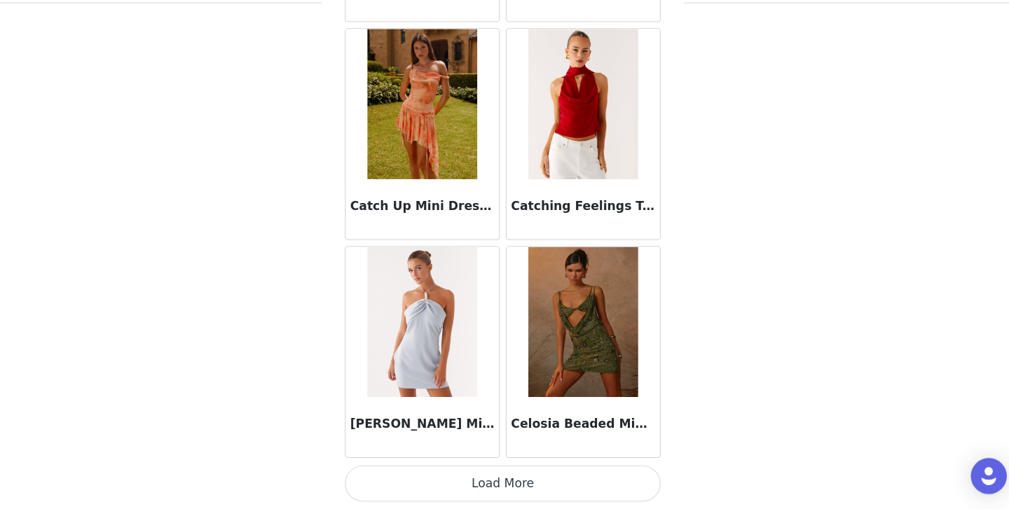
click at [479, 479] on button "Load More" at bounding box center [504, 486] width 294 height 34
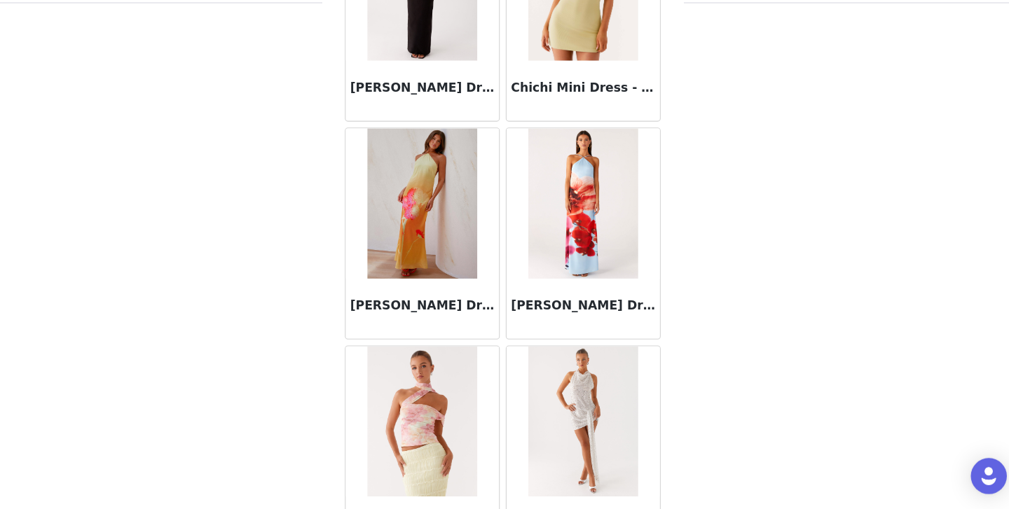
scroll to position [19921, 0]
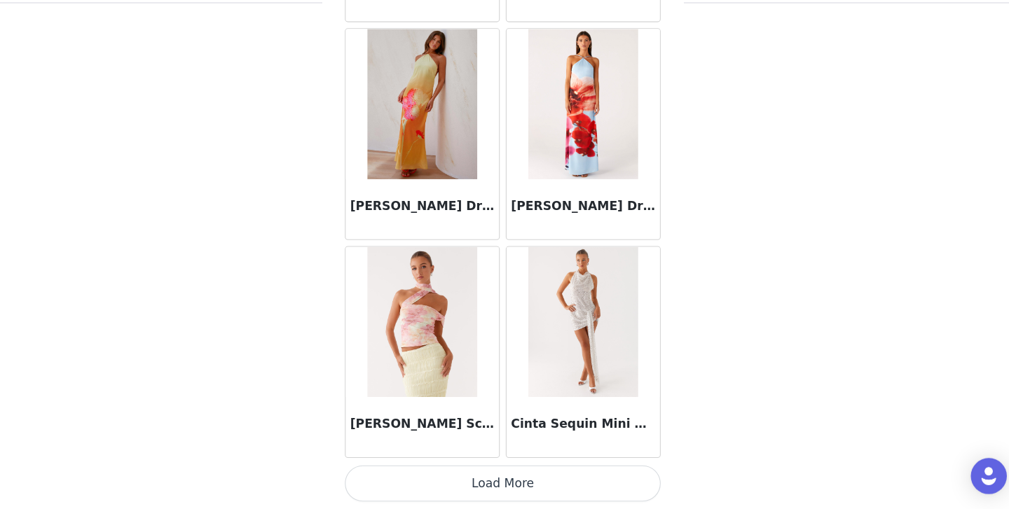
click at [479, 479] on button "Load More" at bounding box center [504, 486] width 294 height 34
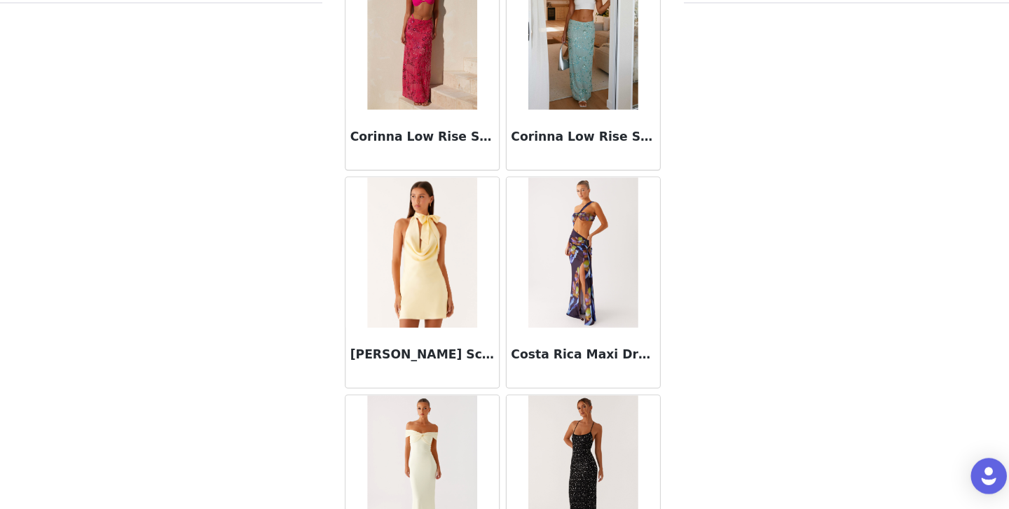
scroll to position [21953, 0]
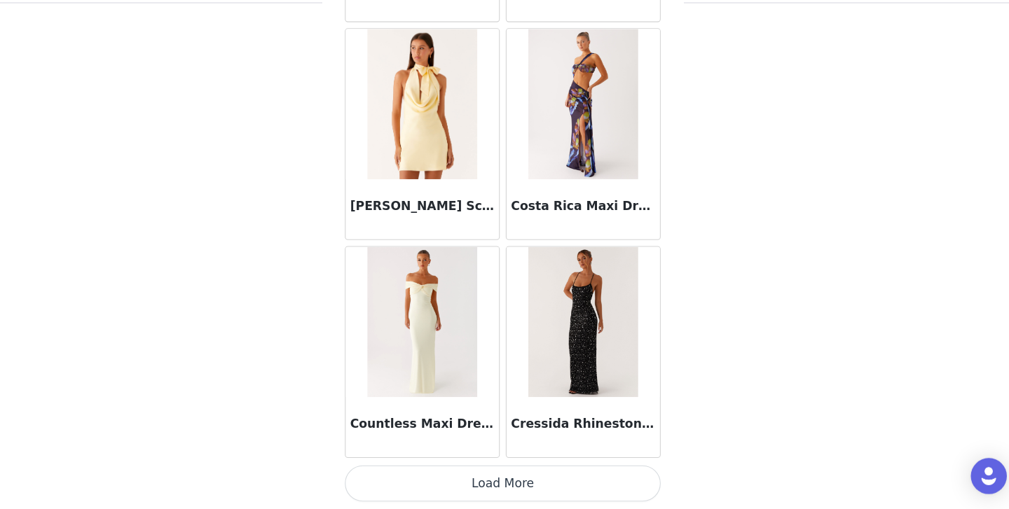
click at [479, 479] on button "Load More" at bounding box center [504, 486] width 294 height 34
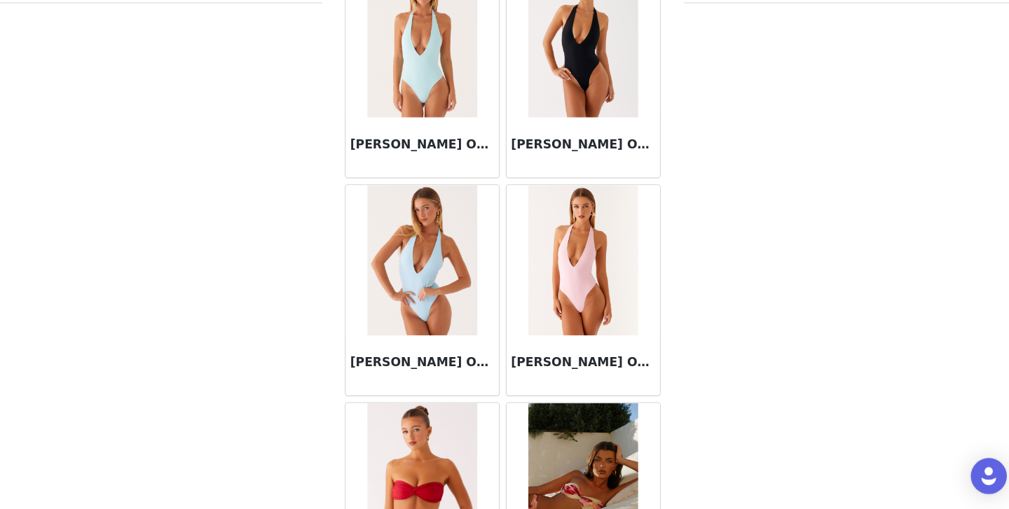
scroll to position [23985, 0]
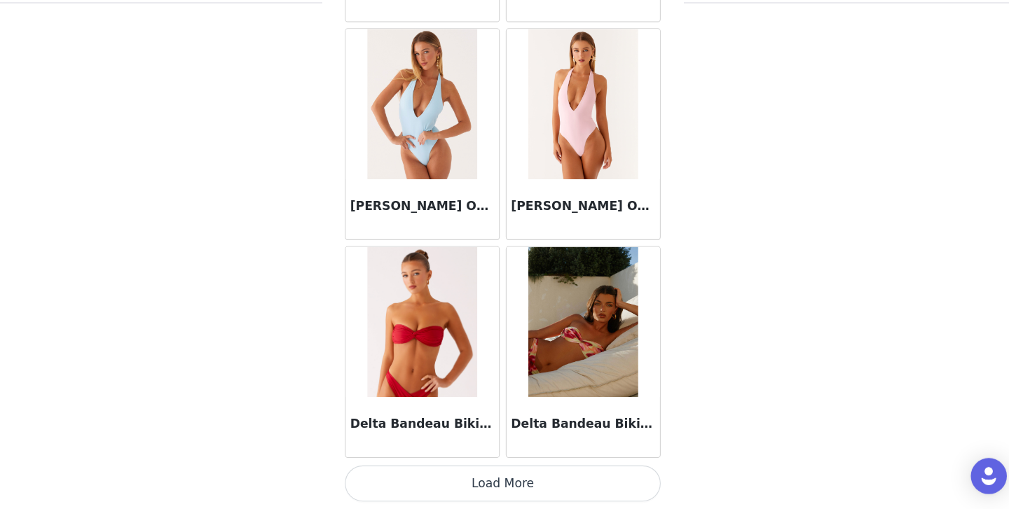
click at [481, 487] on button "Load More" at bounding box center [504, 486] width 294 height 34
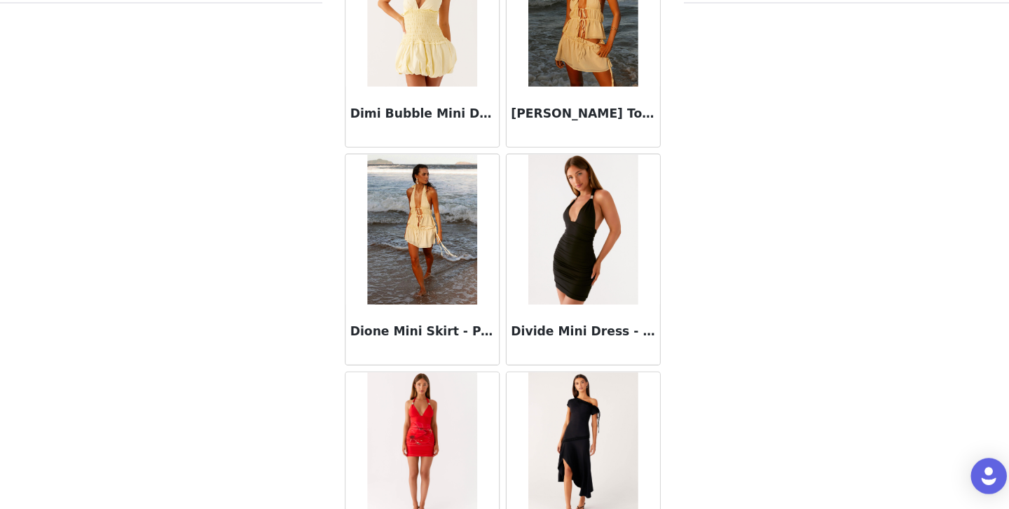
scroll to position [26016, 0]
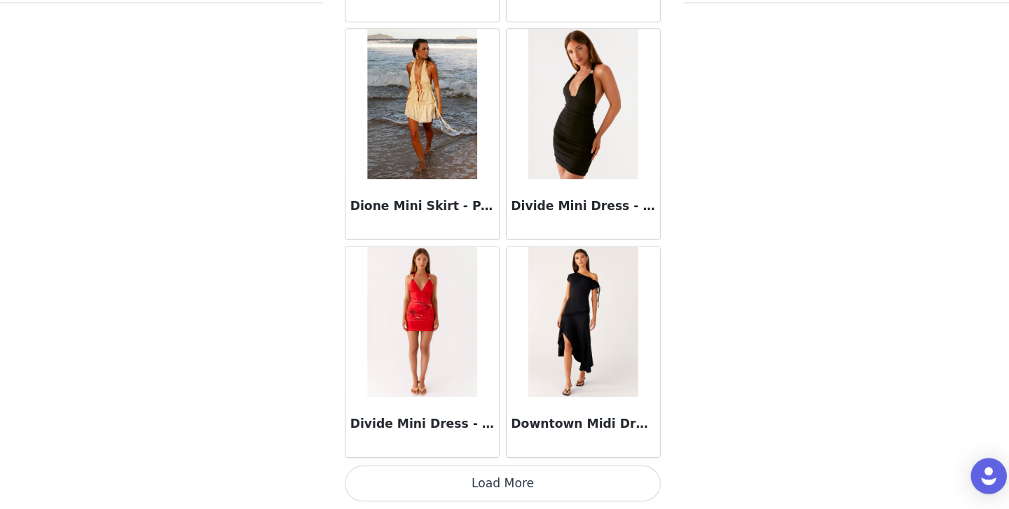
click at [480, 489] on button "Load More" at bounding box center [504, 486] width 294 height 34
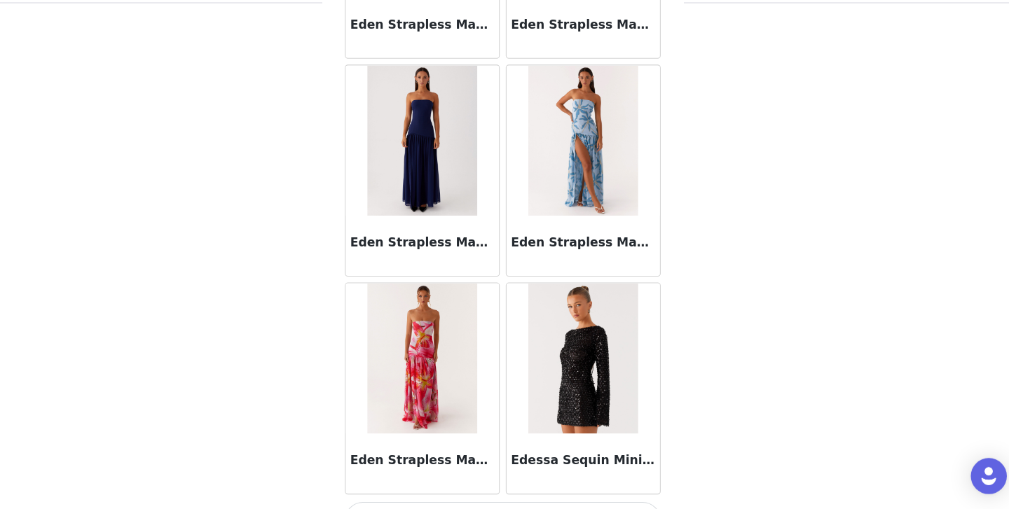
scroll to position [28048, 0]
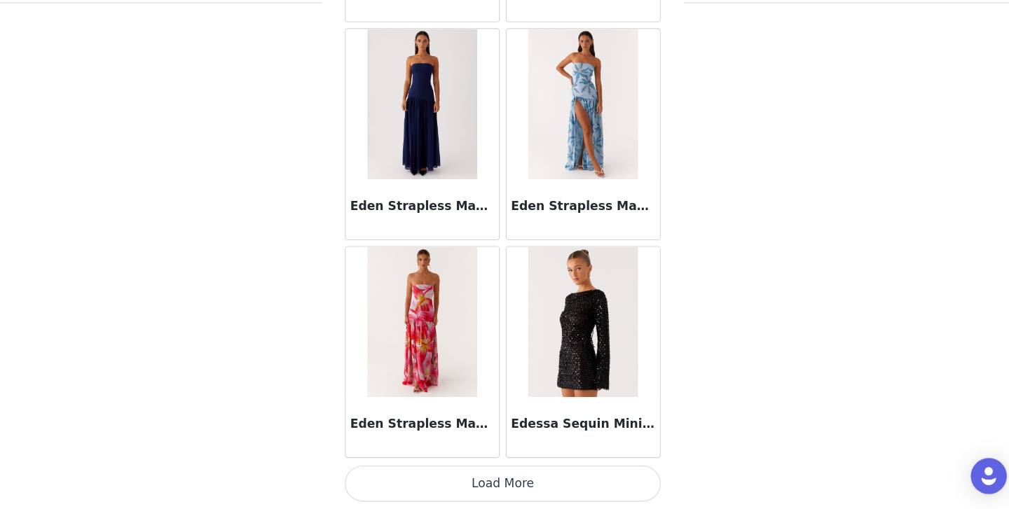
click at [480, 486] on button "Load More" at bounding box center [504, 486] width 294 height 34
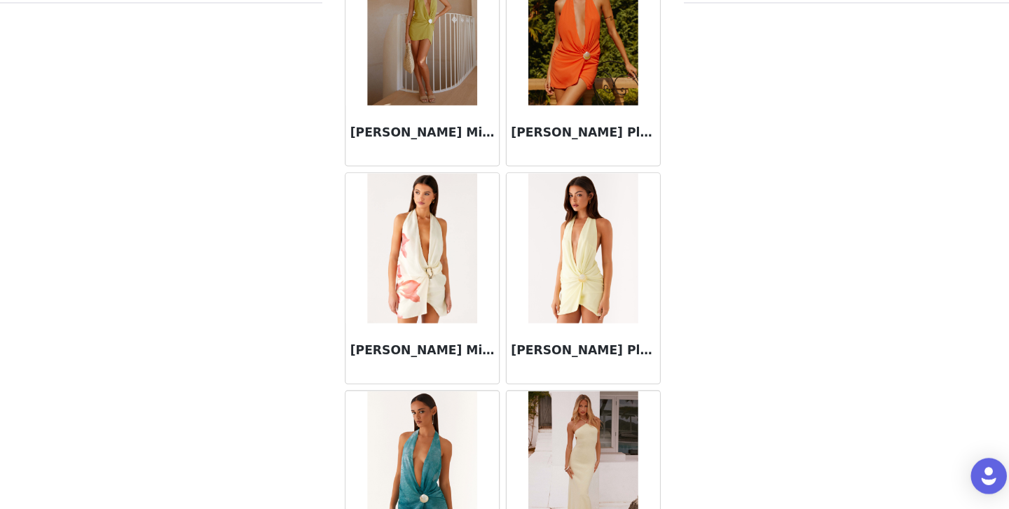
scroll to position [28991, 0]
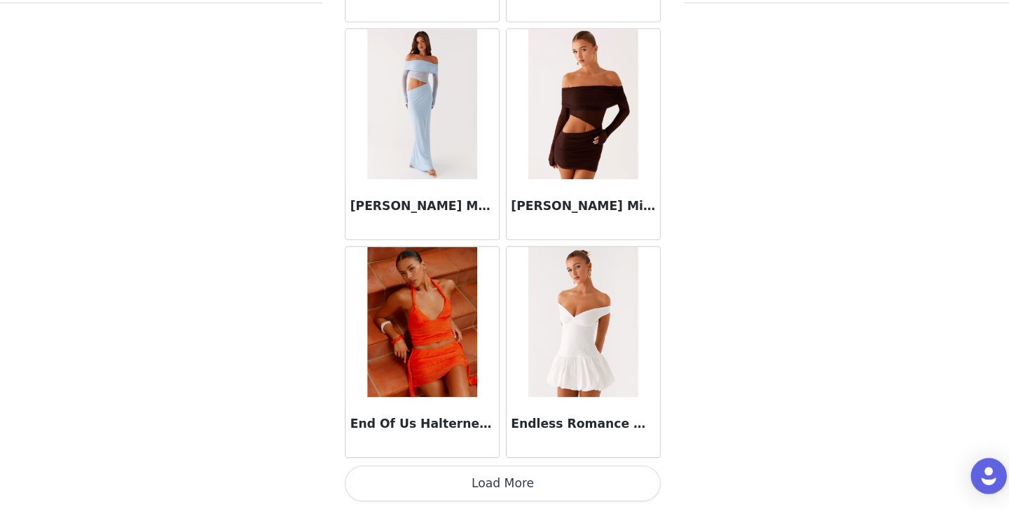
click at [480, 484] on button "Load More" at bounding box center [504, 486] width 294 height 34
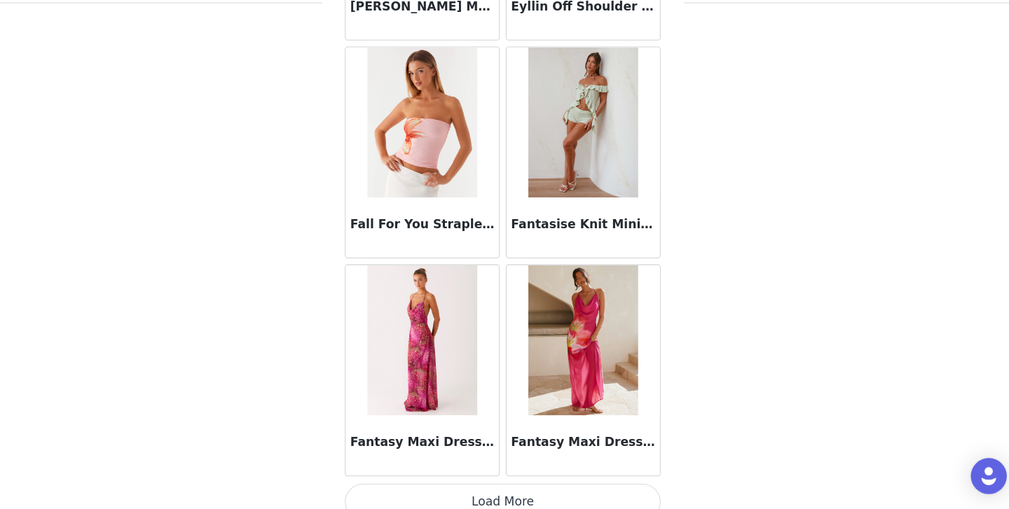
scroll to position [32112, 0]
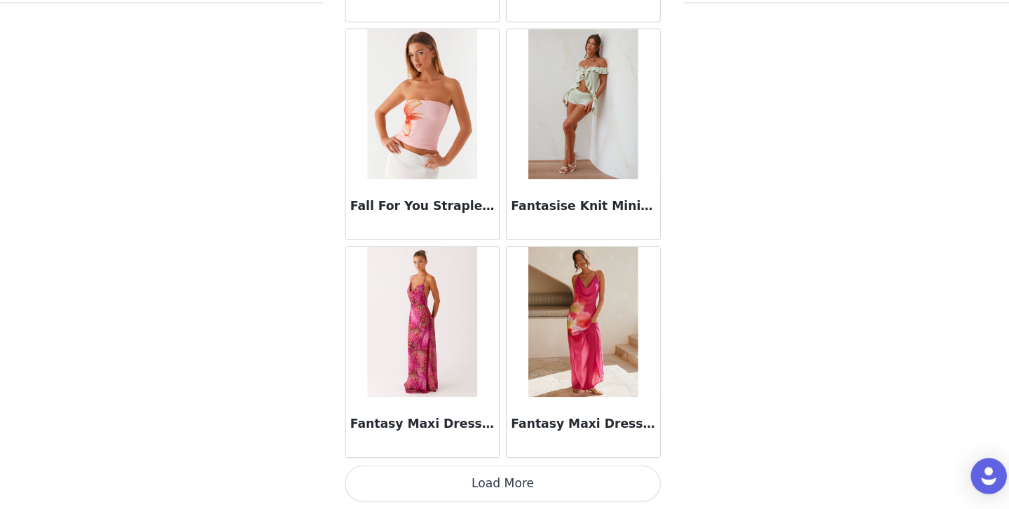
click at [480, 484] on button "Load More" at bounding box center [504, 486] width 294 height 34
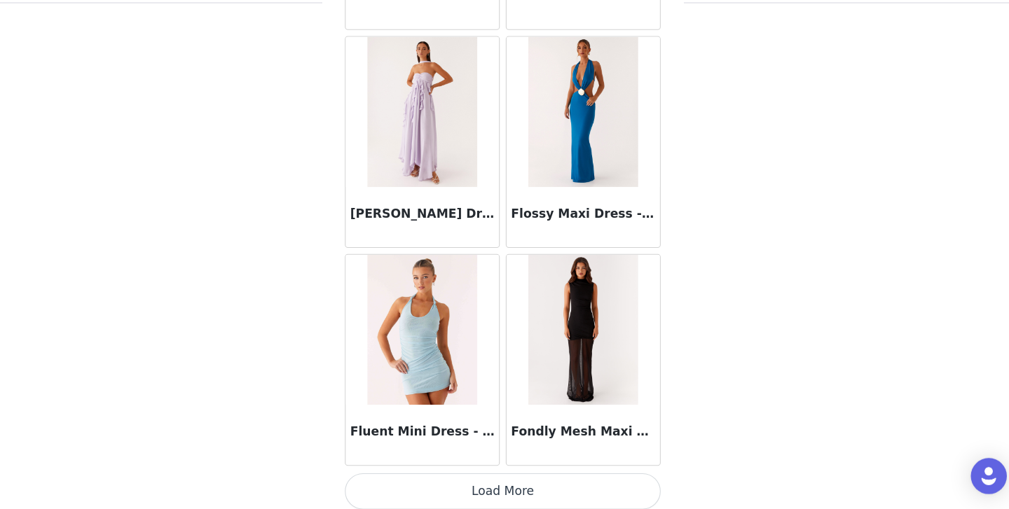
scroll to position [34144, 0]
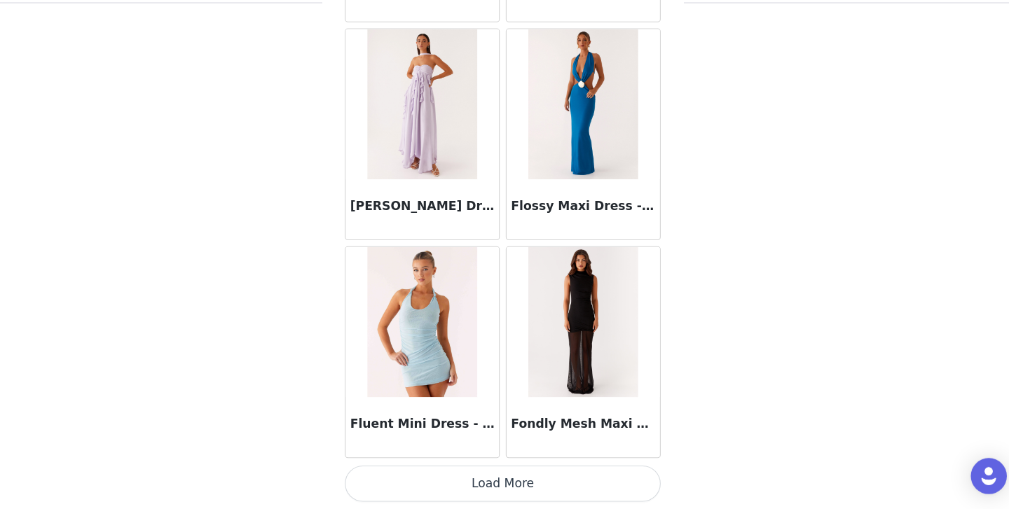
click at [481, 489] on button "Load More" at bounding box center [504, 486] width 294 height 34
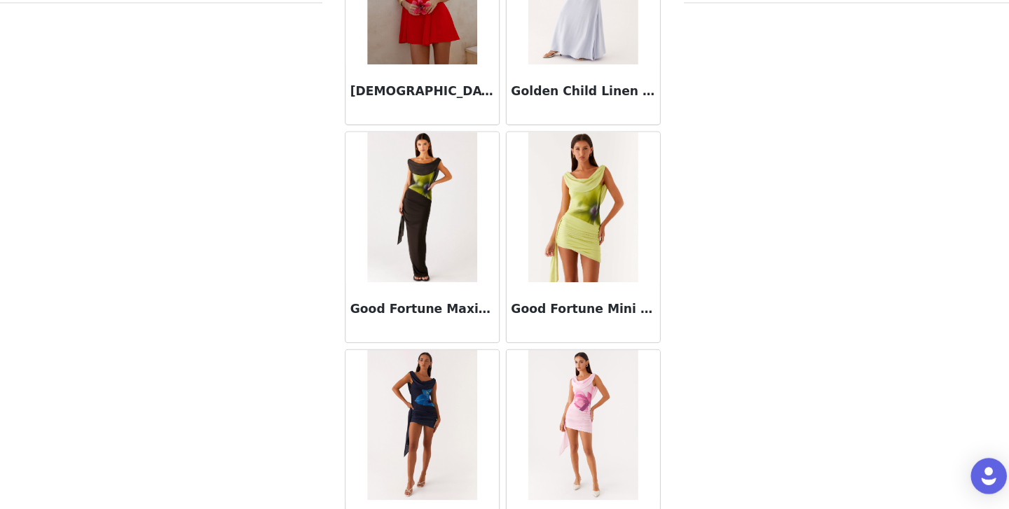
scroll to position [36176, 0]
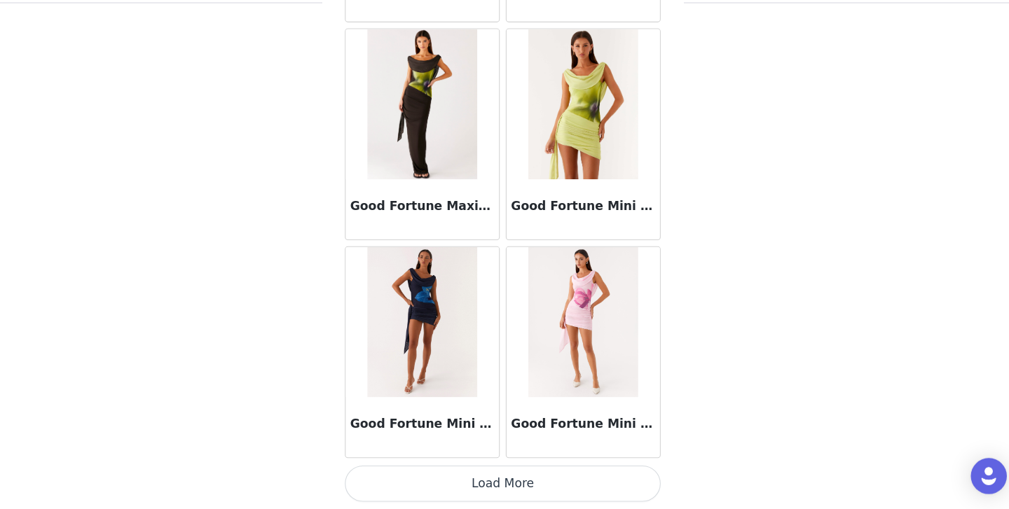
click at [411, 475] on button "Load More" at bounding box center [504, 486] width 294 height 34
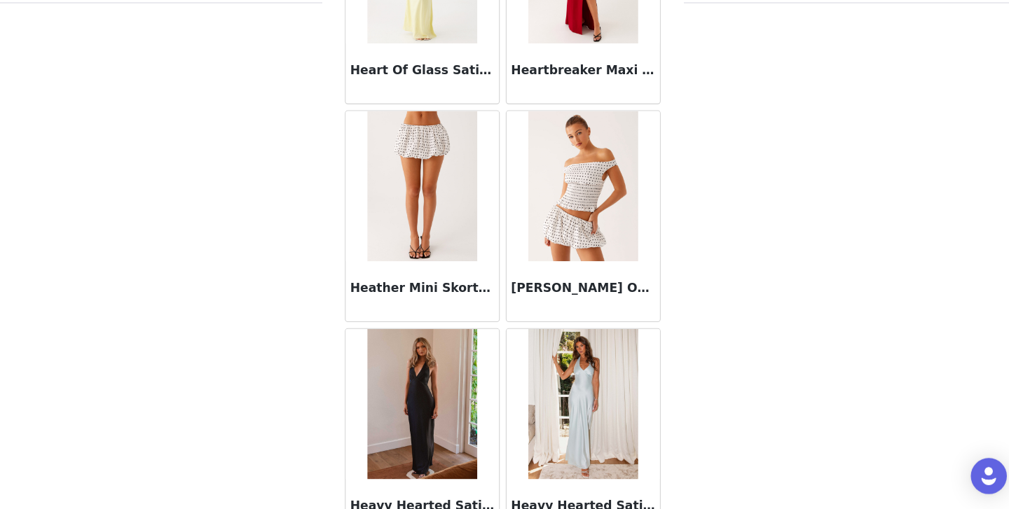
scroll to position [38207, 0]
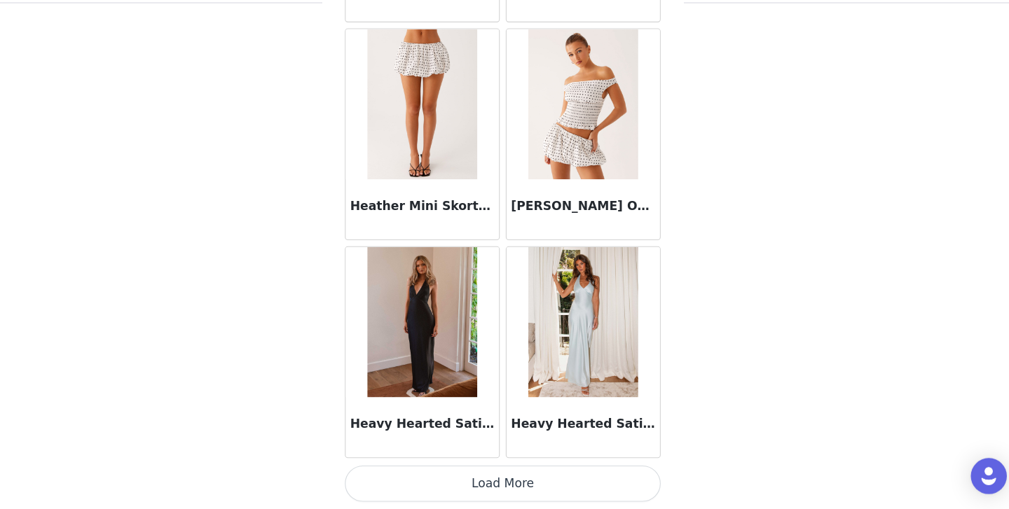
click at [455, 480] on button "Load More" at bounding box center [504, 486] width 294 height 34
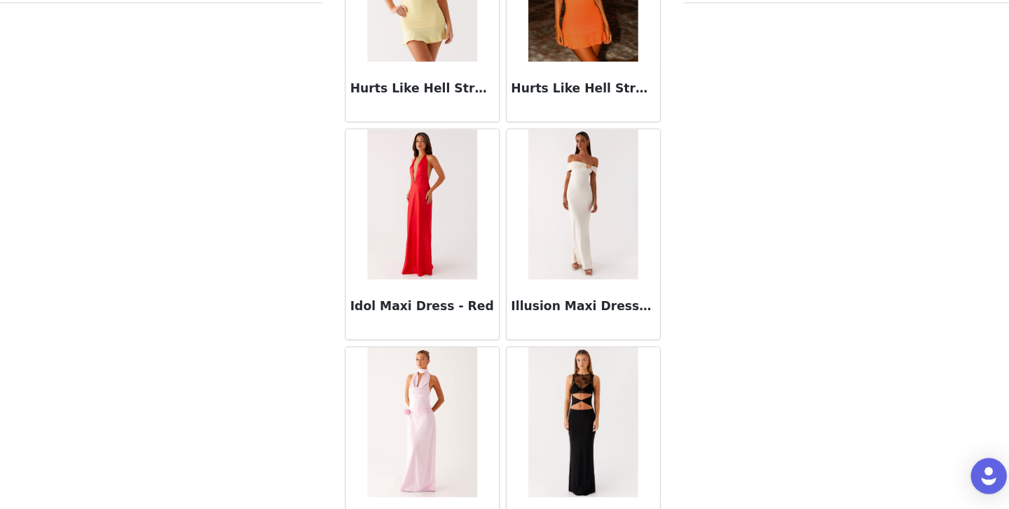
scroll to position [40239, 0]
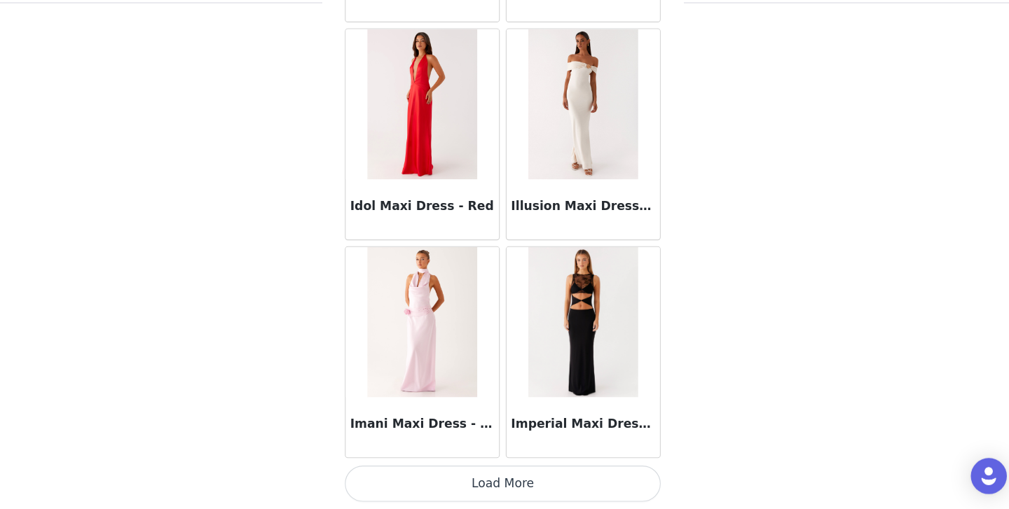
click at [436, 481] on button "Load More" at bounding box center [504, 486] width 294 height 34
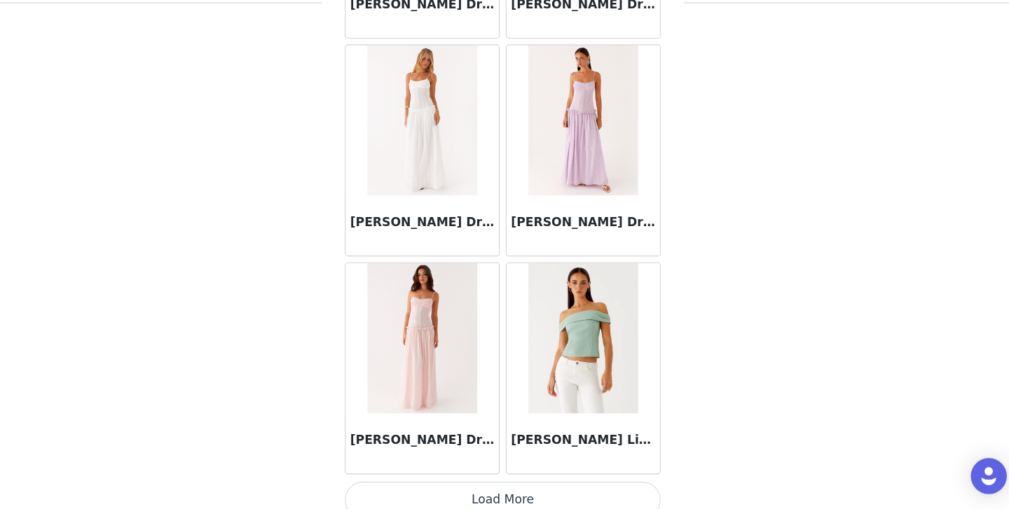
scroll to position [42271, 0]
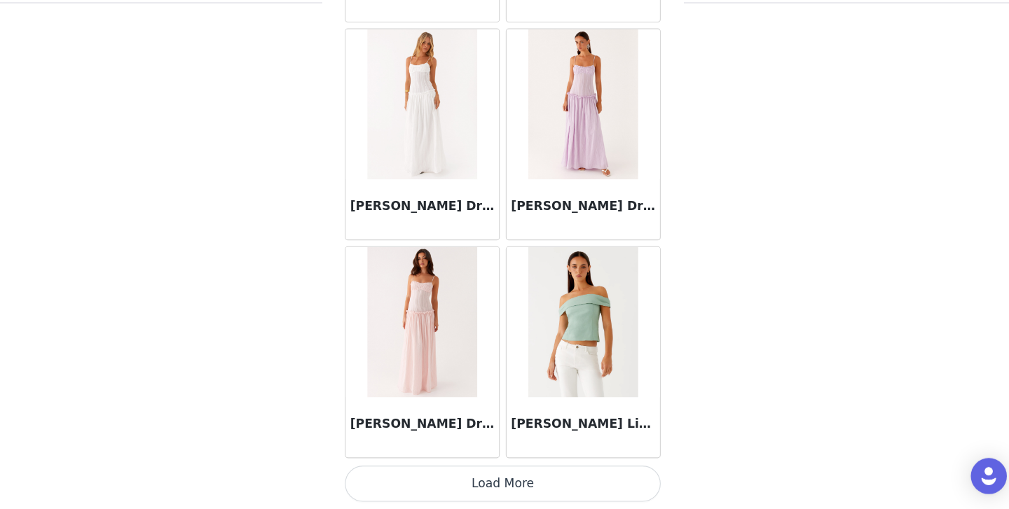
click at [401, 481] on button "Load More" at bounding box center [504, 486] width 294 height 34
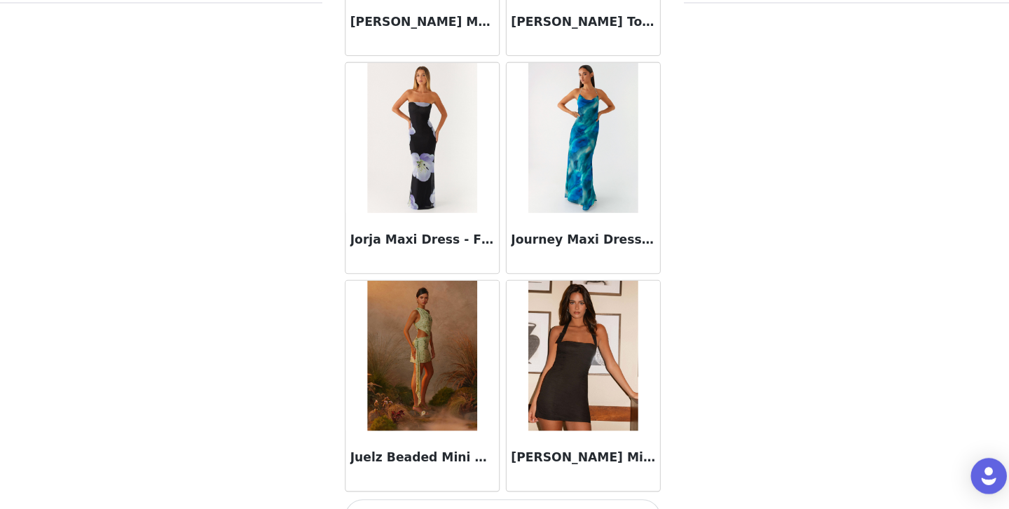
scroll to position [44303, 0]
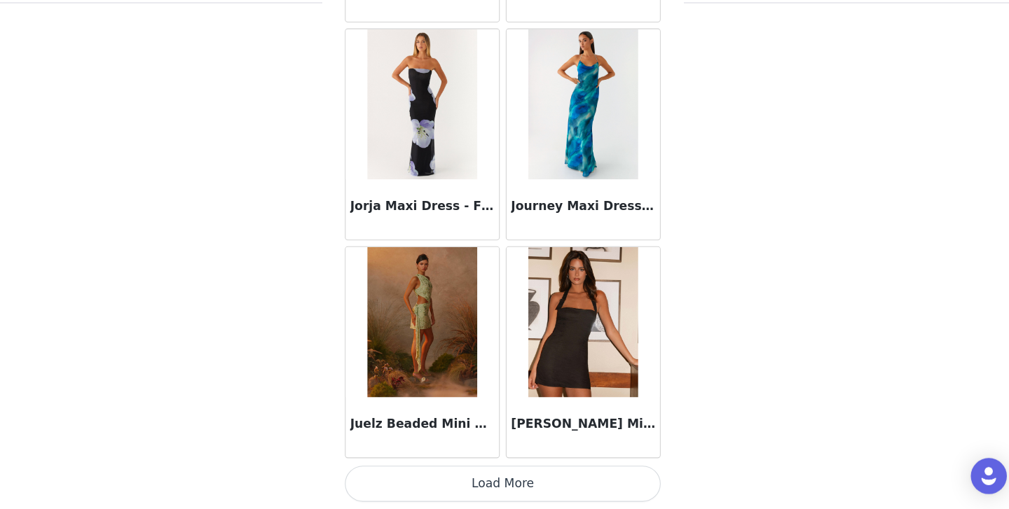
click at [420, 478] on button "Load More" at bounding box center [504, 486] width 294 height 34
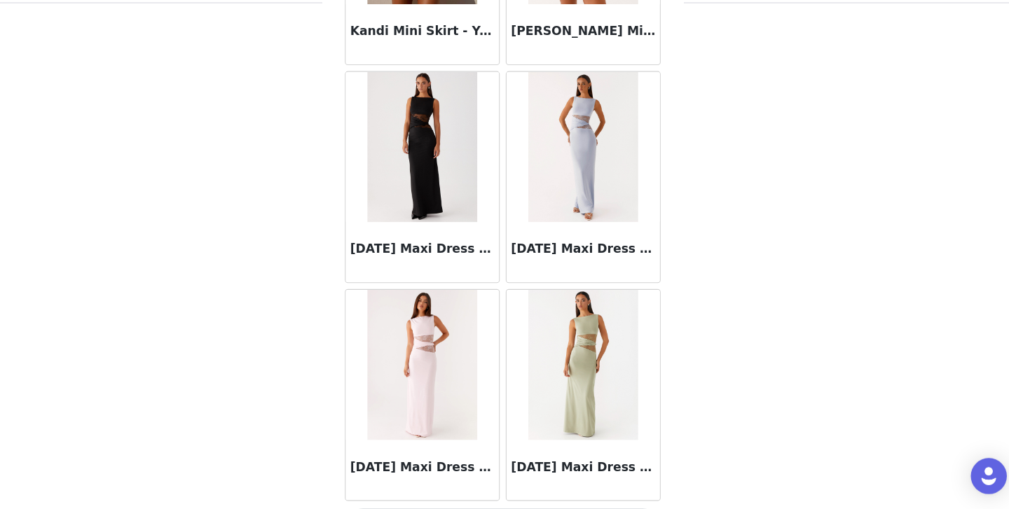
scroll to position [46335, 0]
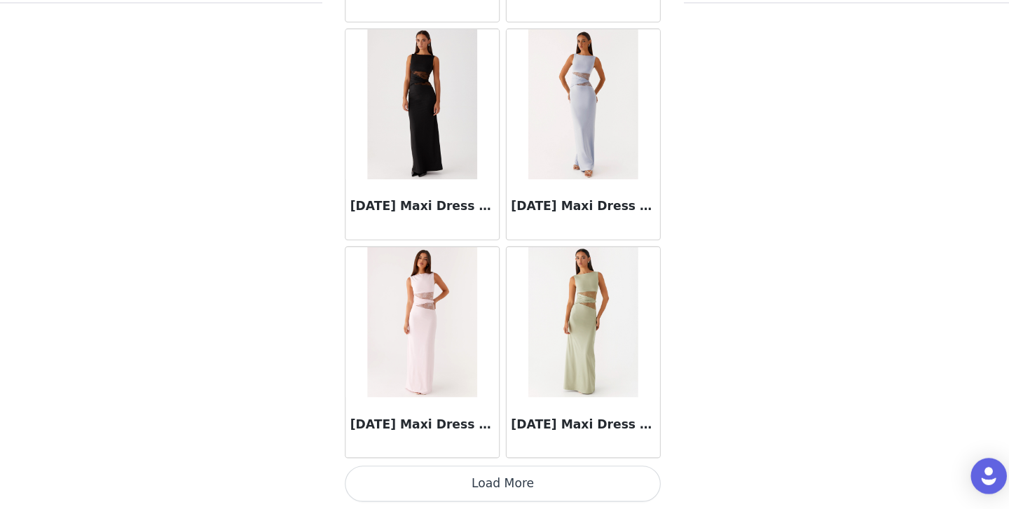
click at [463, 486] on button "Load More" at bounding box center [504, 486] width 294 height 34
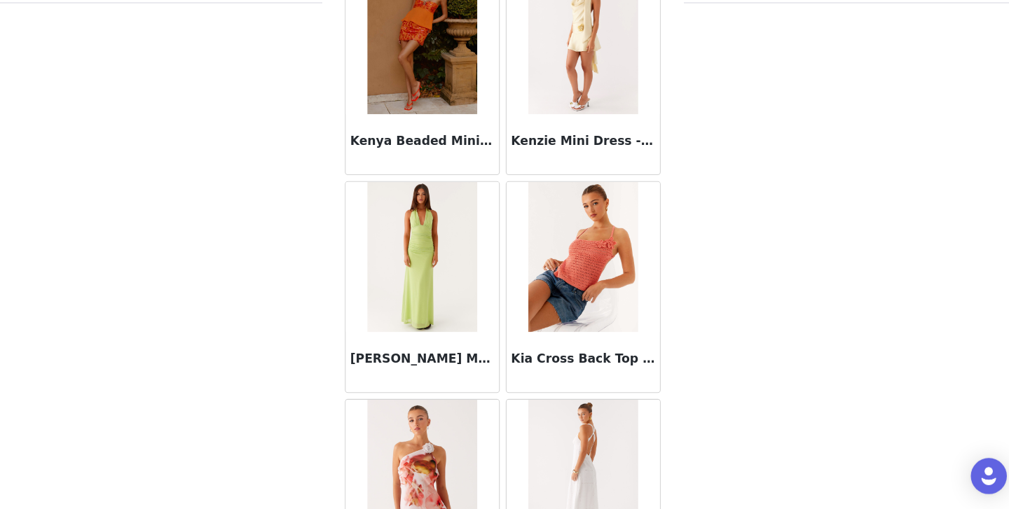
scroll to position [48366, 0]
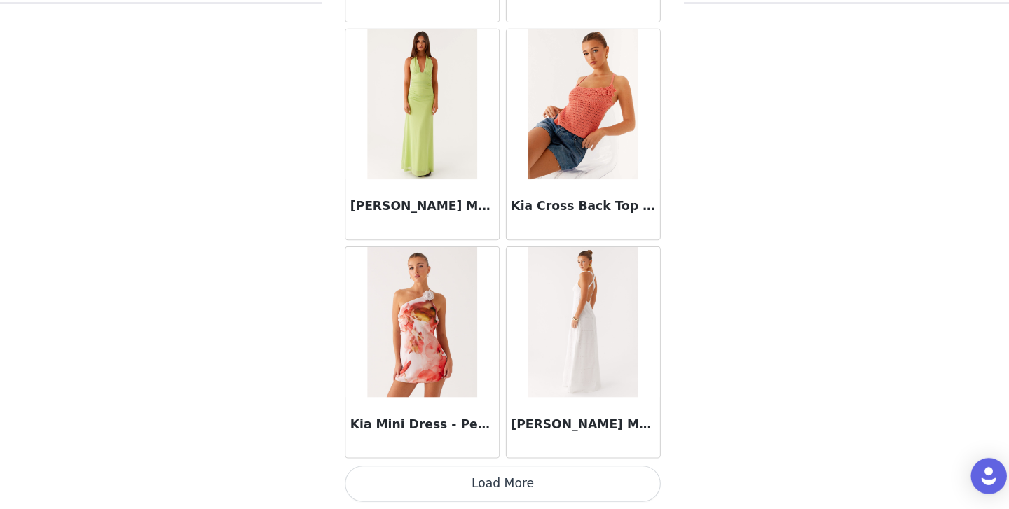
click at [509, 495] on button "Load More" at bounding box center [504, 486] width 294 height 34
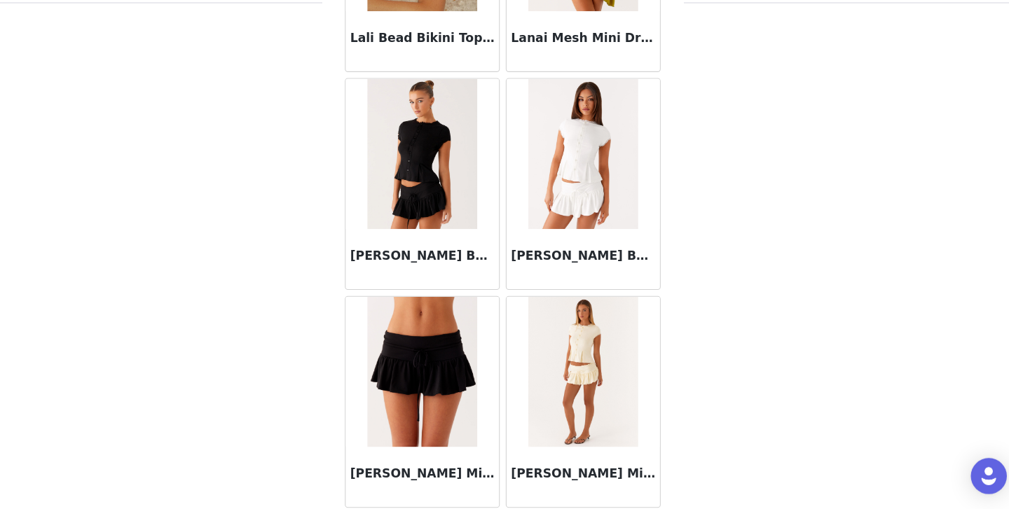
scroll to position [50398, 0]
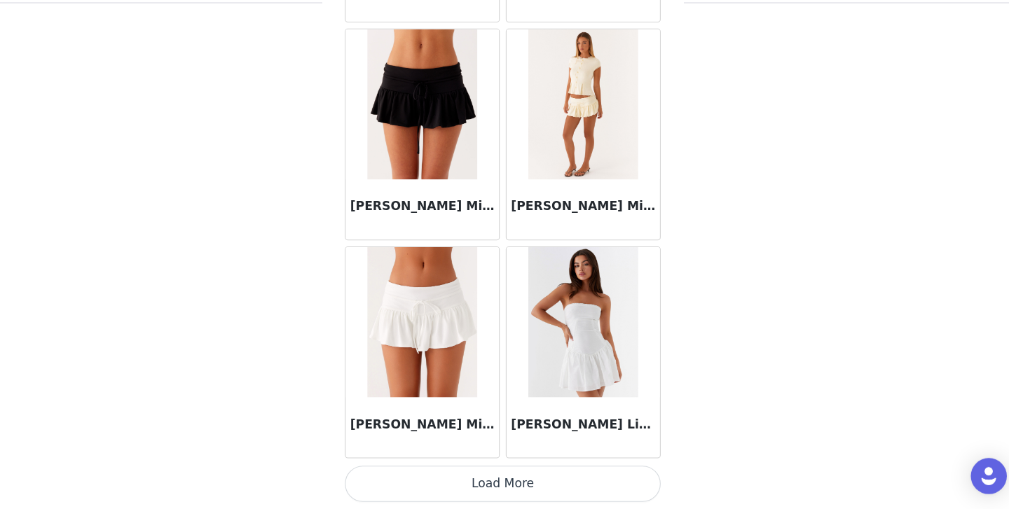
click at [477, 481] on button "Load More" at bounding box center [504, 486] width 294 height 34
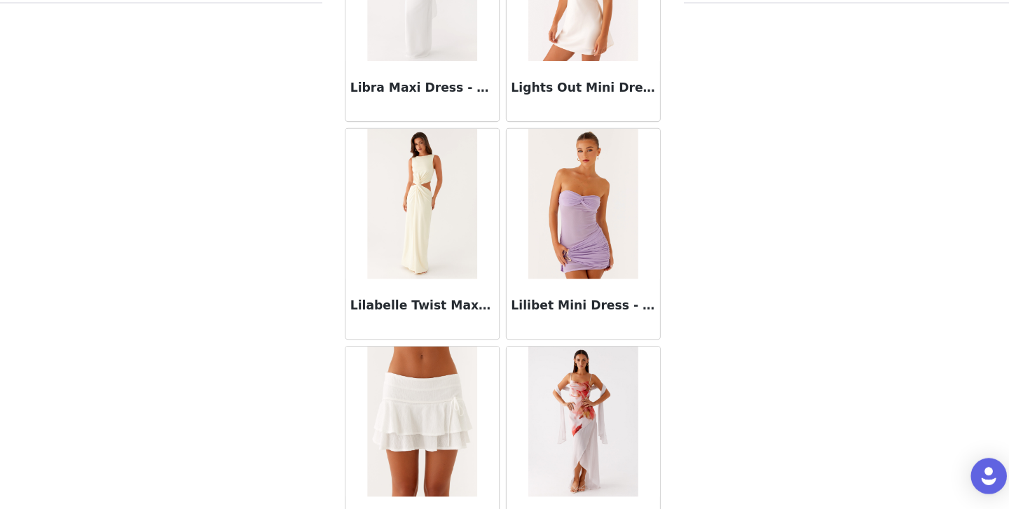
scroll to position [52430, 0]
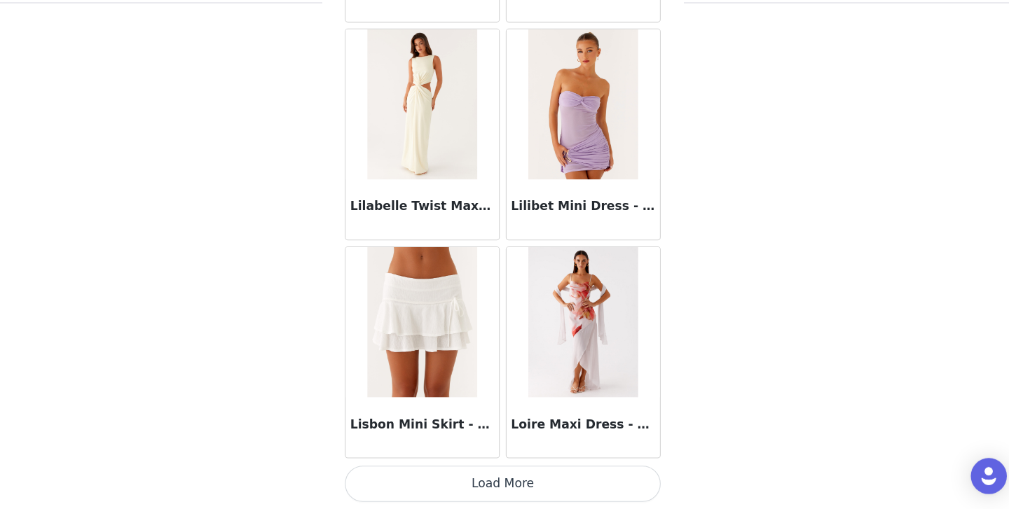
click at [509, 476] on button "Load More" at bounding box center [504, 486] width 294 height 34
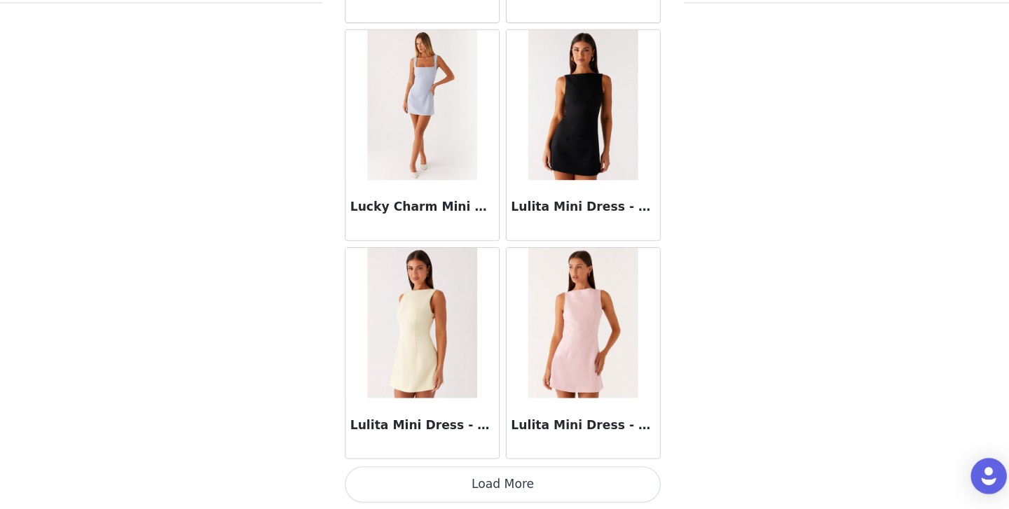
scroll to position [54462, 0]
click at [498, 479] on button "Load More" at bounding box center [504, 486] width 294 height 34
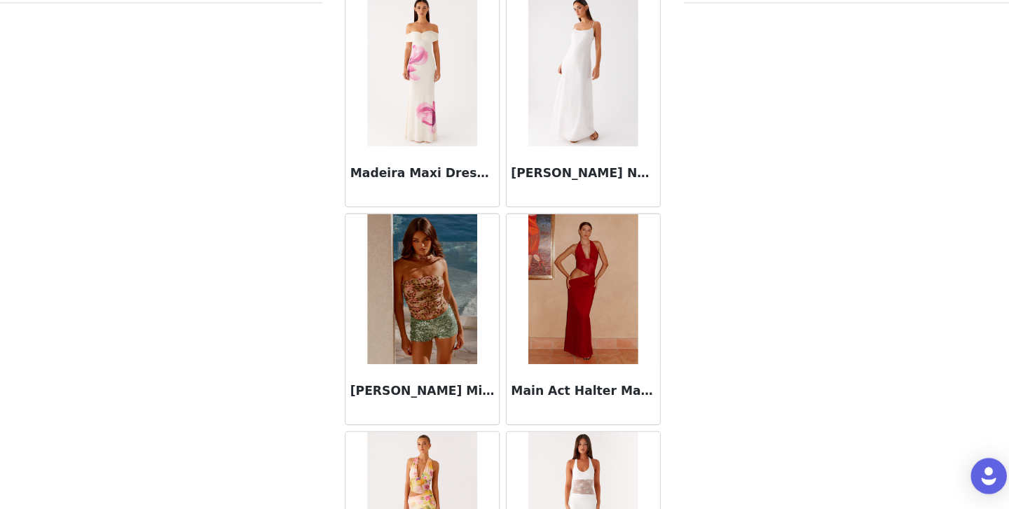
scroll to position [56494, 0]
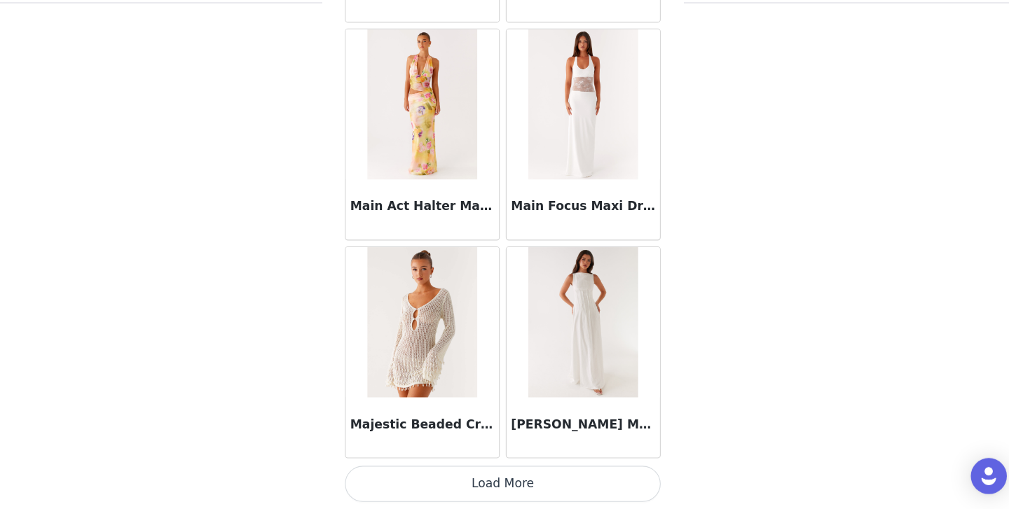
click at [506, 476] on button "Load More" at bounding box center [504, 486] width 294 height 34
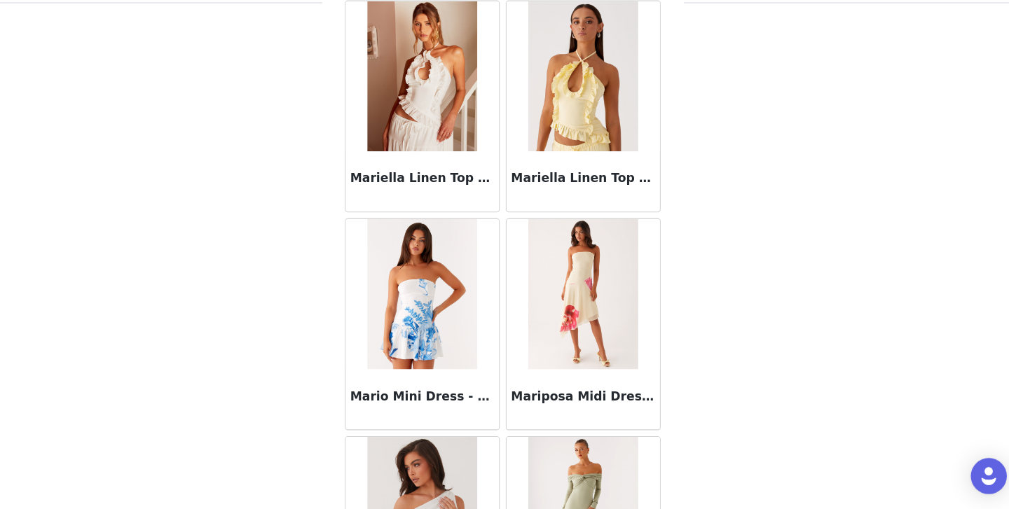
scroll to position [58526, 0]
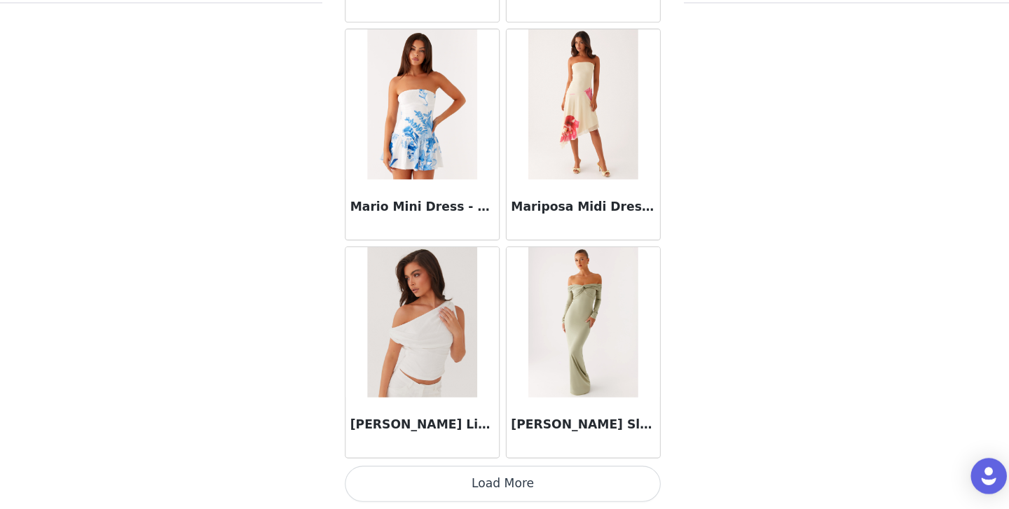
click at [502, 491] on button "Load More" at bounding box center [504, 486] width 294 height 34
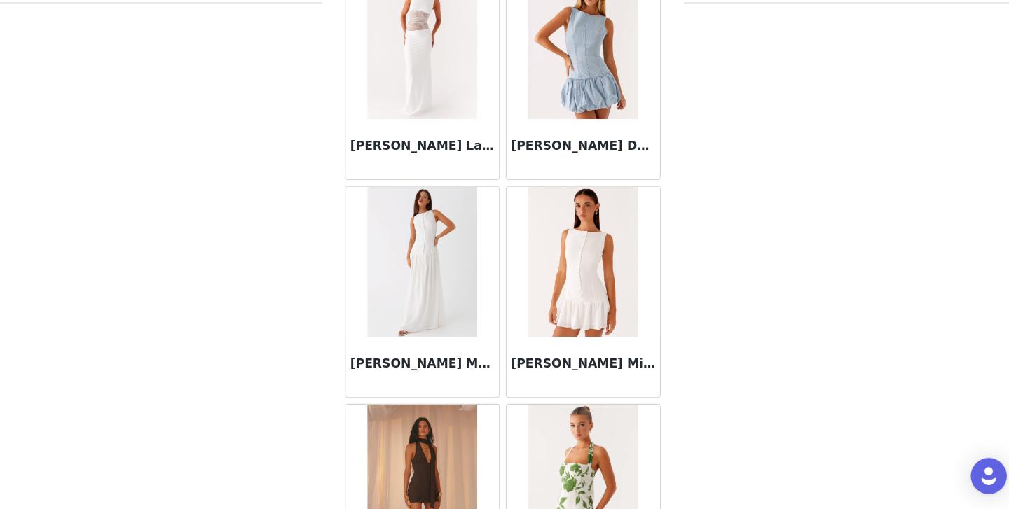
scroll to position [60557, 0]
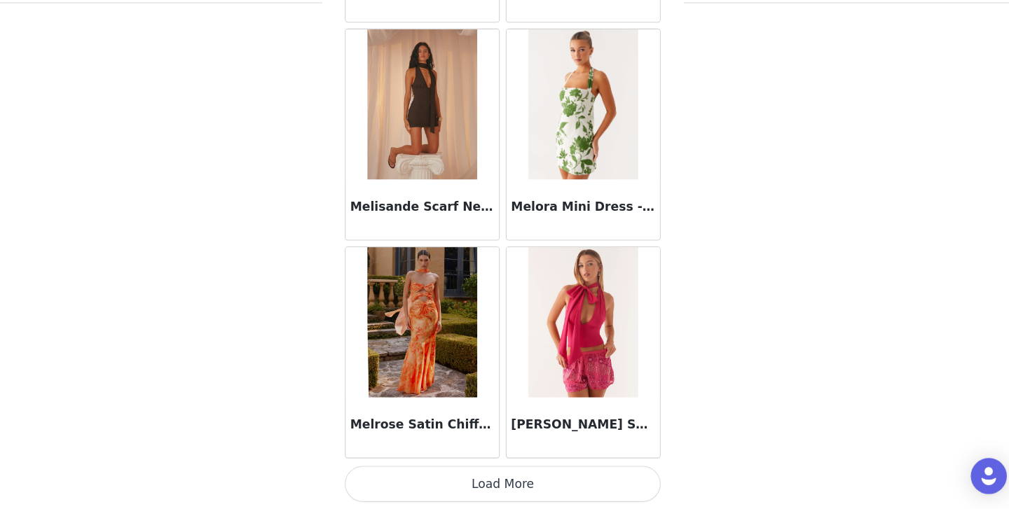
click at [494, 486] on button "Load More" at bounding box center [504, 486] width 294 height 34
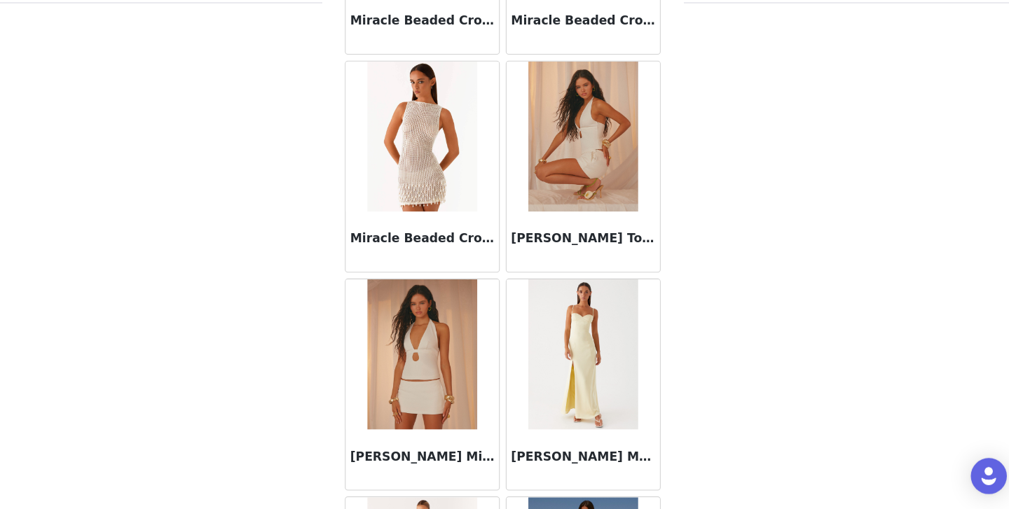
scroll to position [62589, 0]
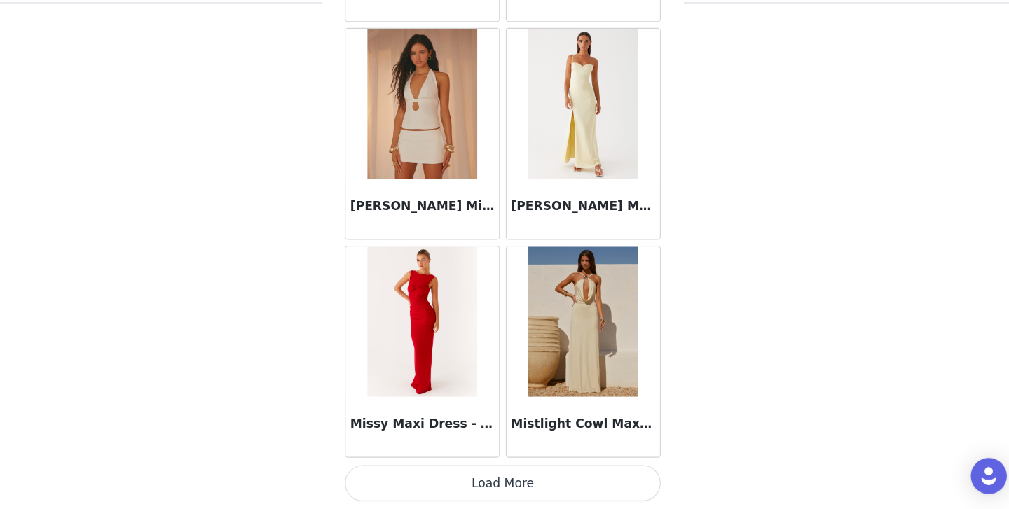
click at [483, 476] on button "Load More" at bounding box center [504, 486] width 294 height 34
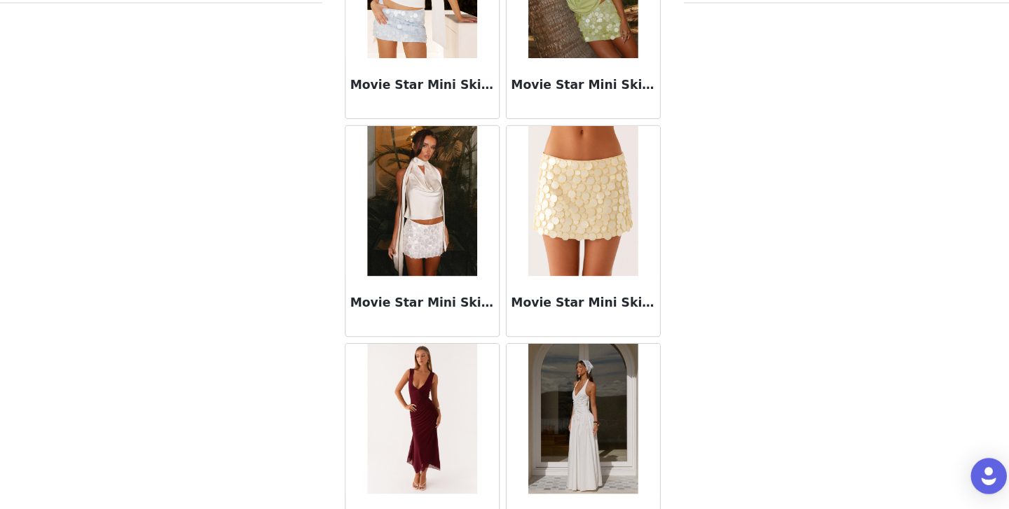
scroll to position [64621, 0]
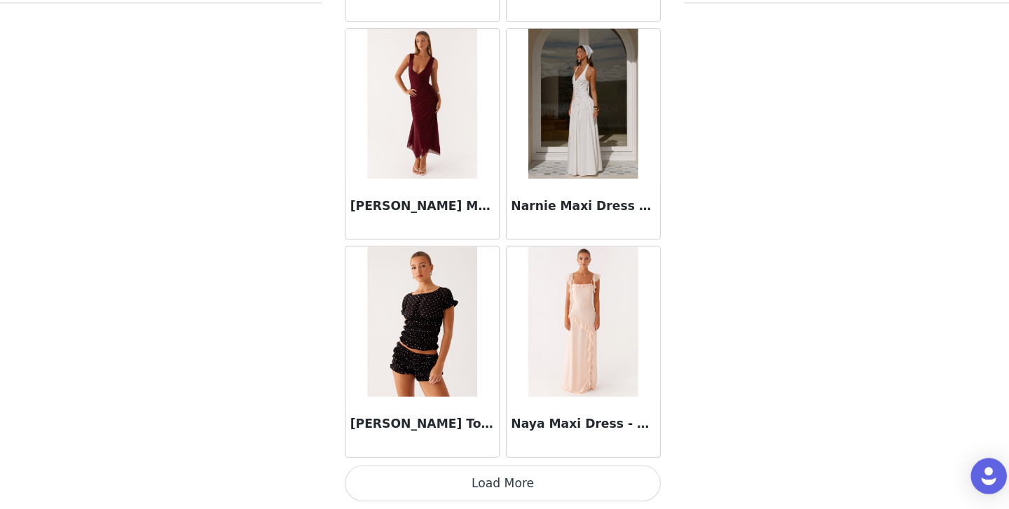
click at [505, 474] on button "Load More" at bounding box center [504, 486] width 294 height 34
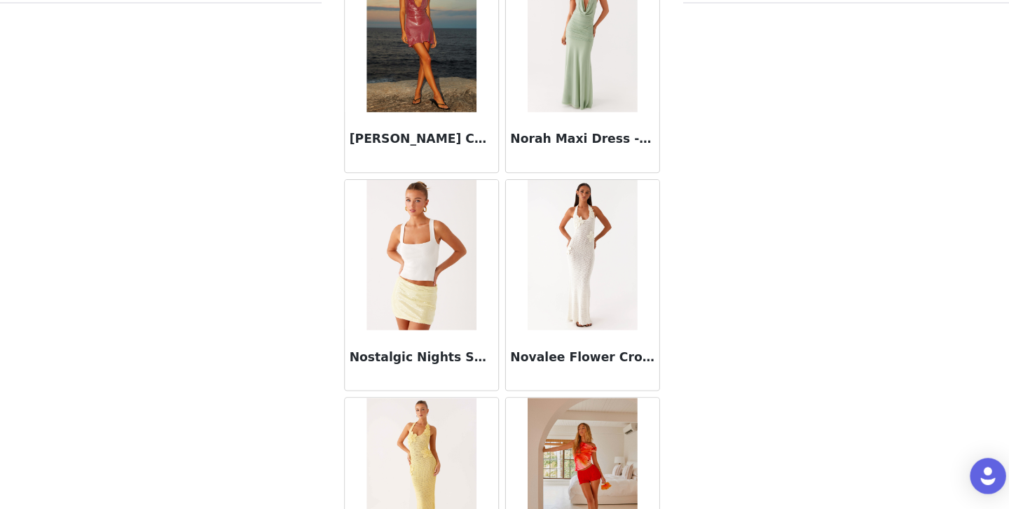
scroll to position [66653, 0]
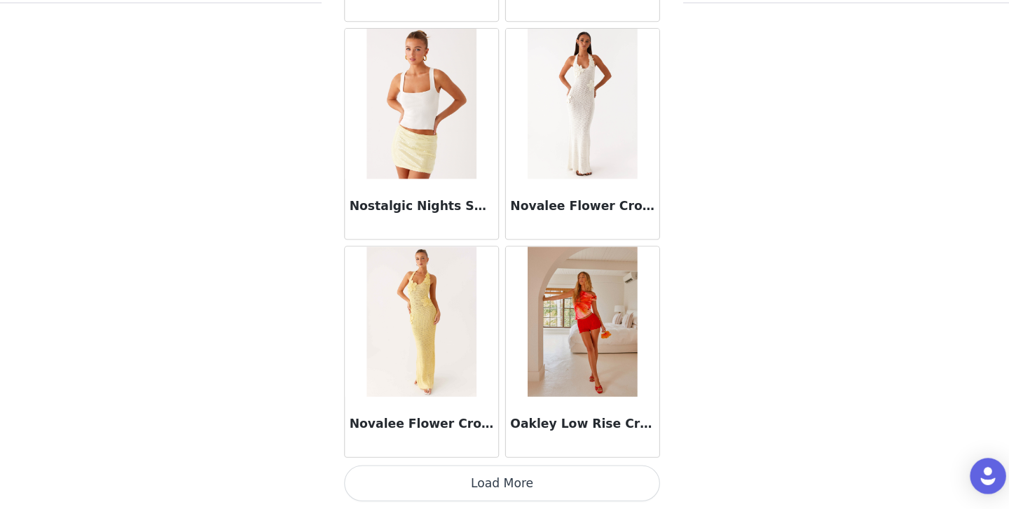
click at [505, 479] on button "Load More" at bounding box center [504, 486] width 294 height 34
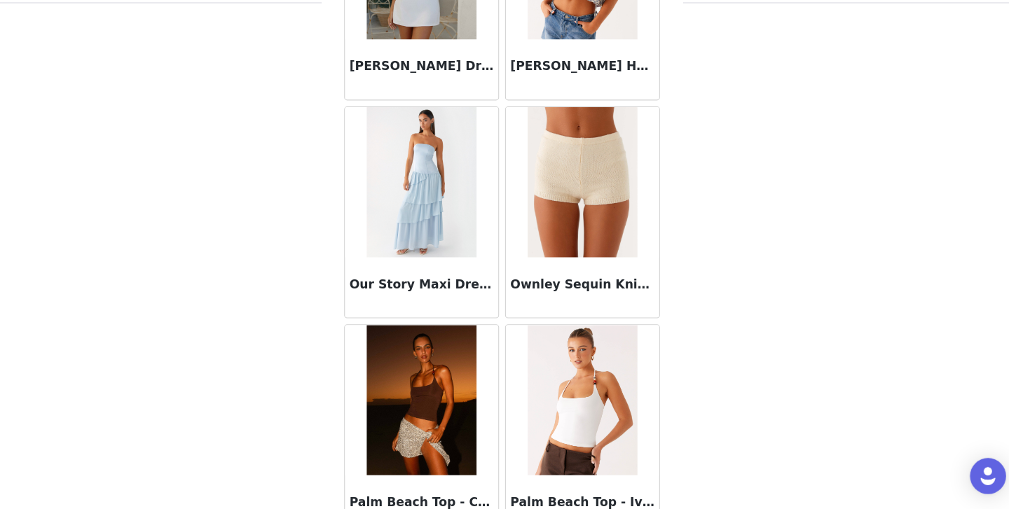
scroll to position [68685, 0]
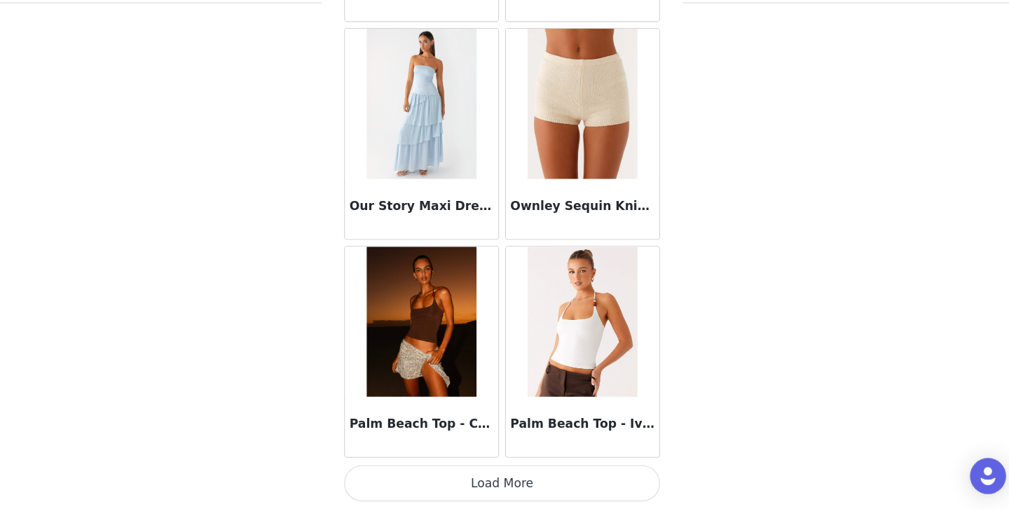
click at [436, 483] on button "Load More" at bounding box center [504, 486] width 294 height 34
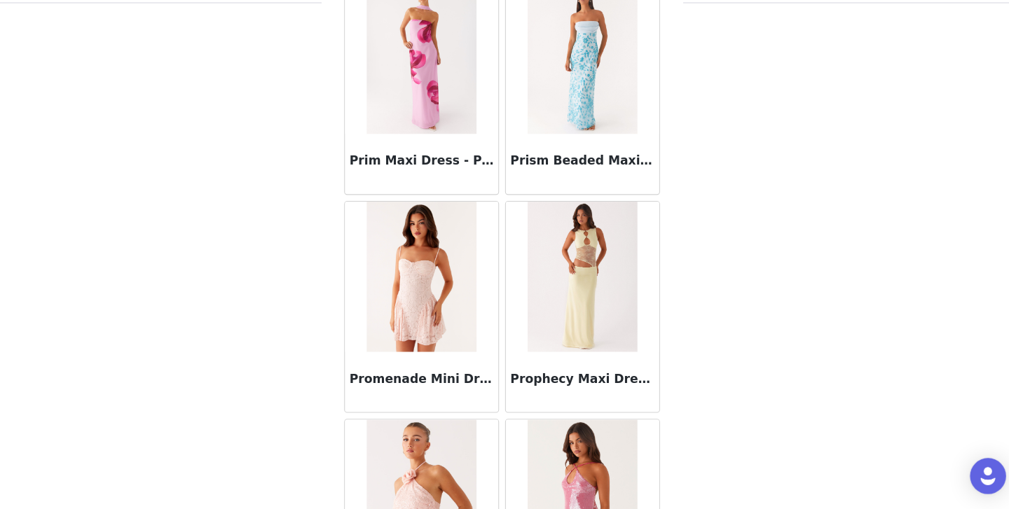
scroll to position [70716, 0]
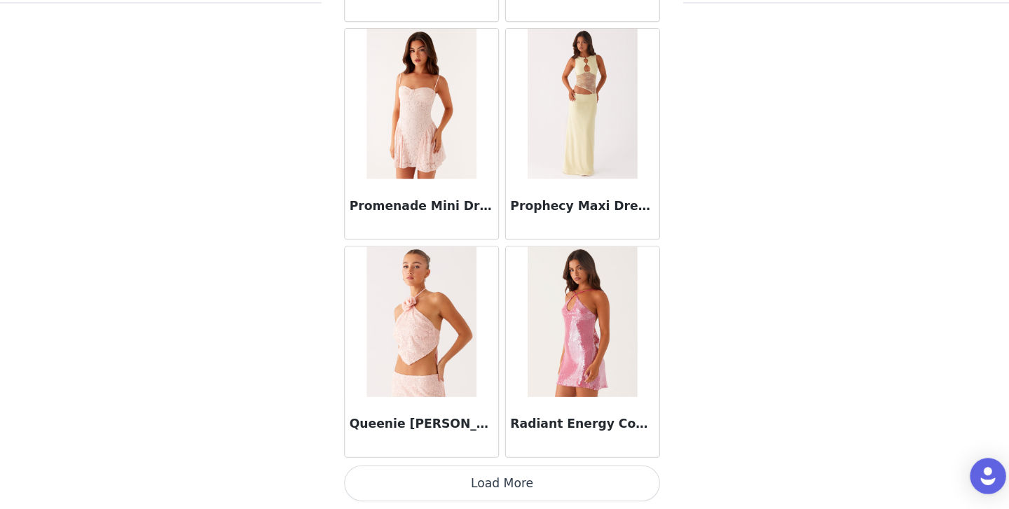
click at [454, 492] on button "Load More" at bounding box center [504, 486] width 294 height 34
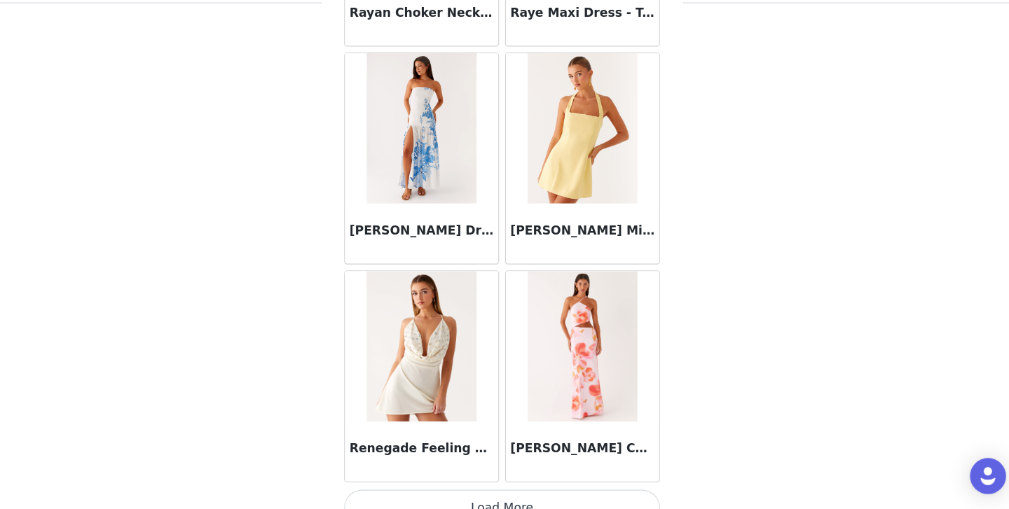
scroll to position [72748, 0]
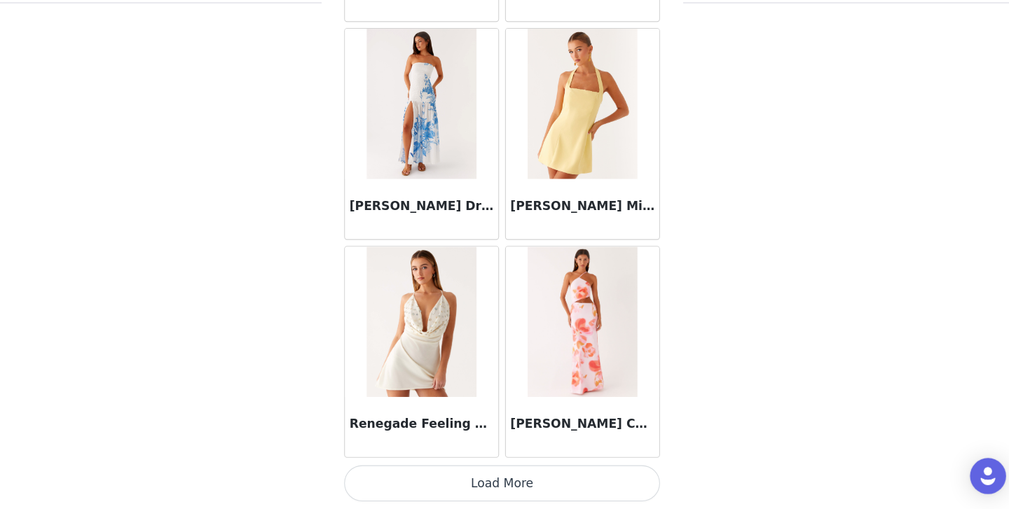
click at [494, 491] on button "Load More" at bounding box center [504, 486] width 294 height 34
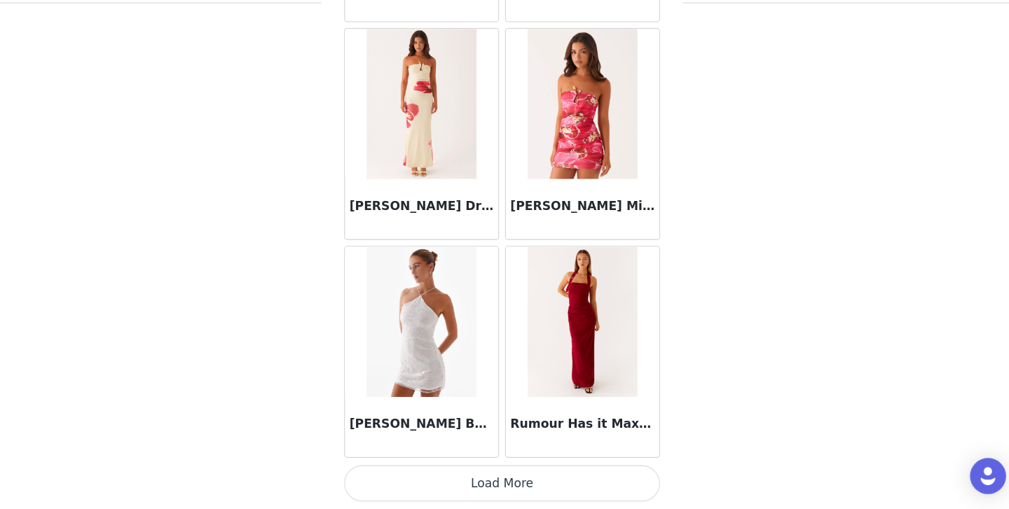
scroll to position [102, 0]
click at [479, 484] on button "Load More" at bounding box center [504, 486] width 294 height 34
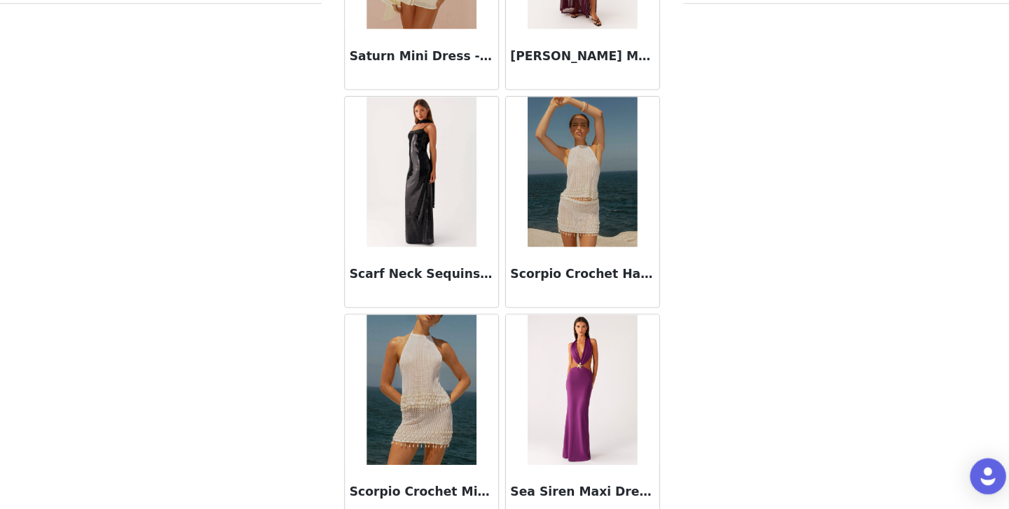
scroll to position [76812, 0]
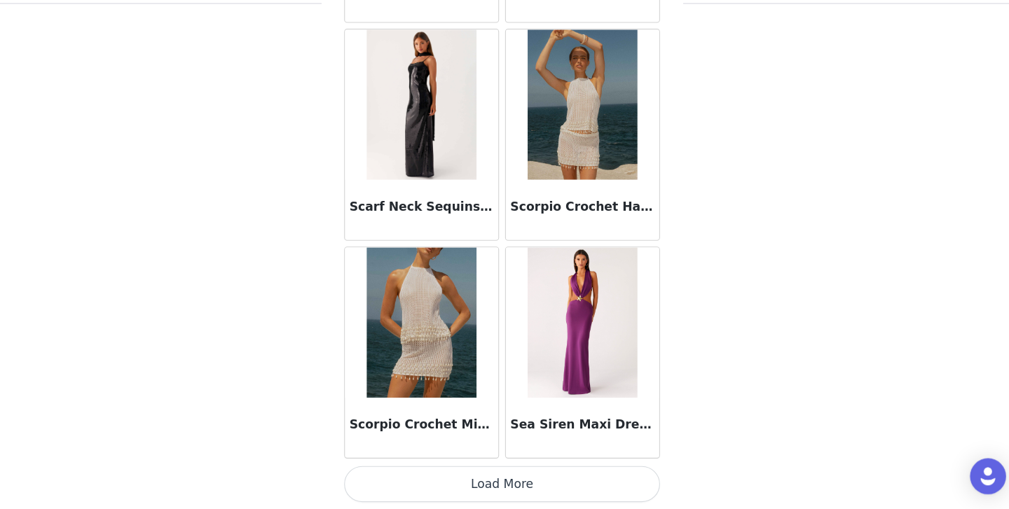
click at [493, 483] on button "Load More" at bounding box center [504, 486] width 294 height 34
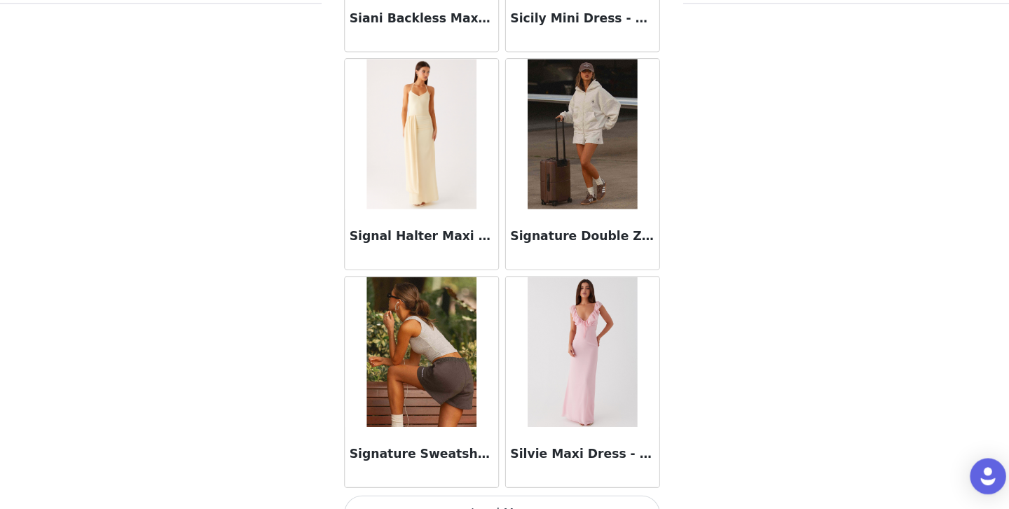
scroll to position [78844, 0]
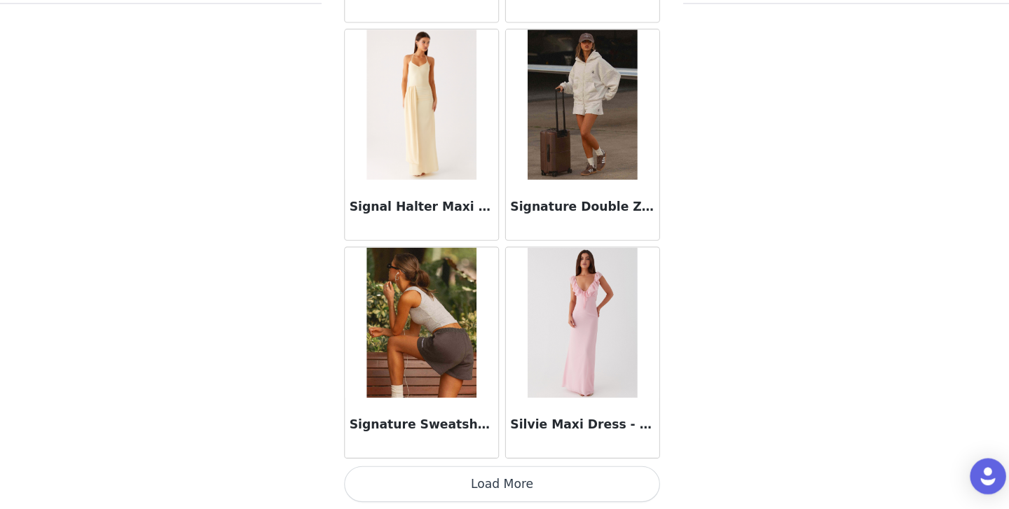
click at [495, 476] on button "Load More" at bounding box center [504, 486] width 294 height 34
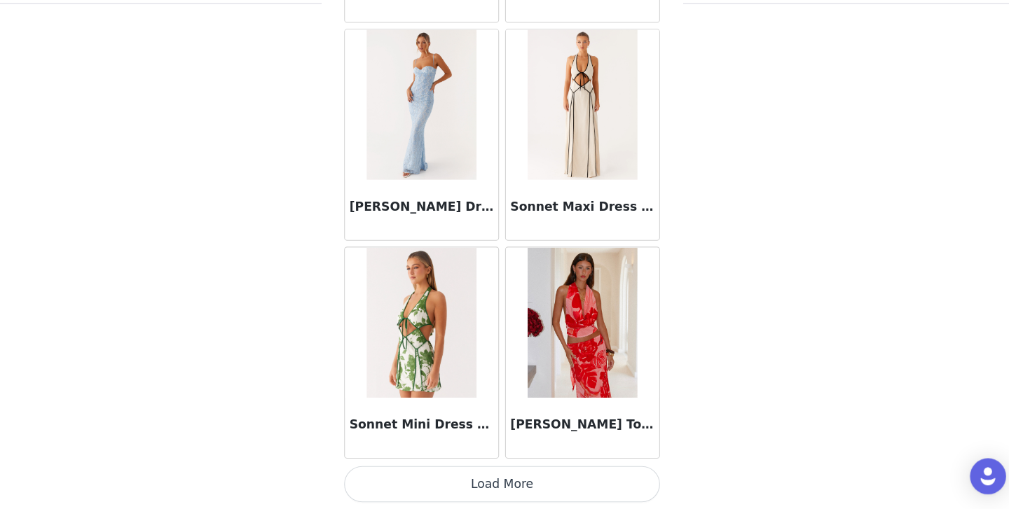
scroll to position [102, 0]
click at [507, 473] on button "Load More" at bounding box center [504, 486] width 294 height 34
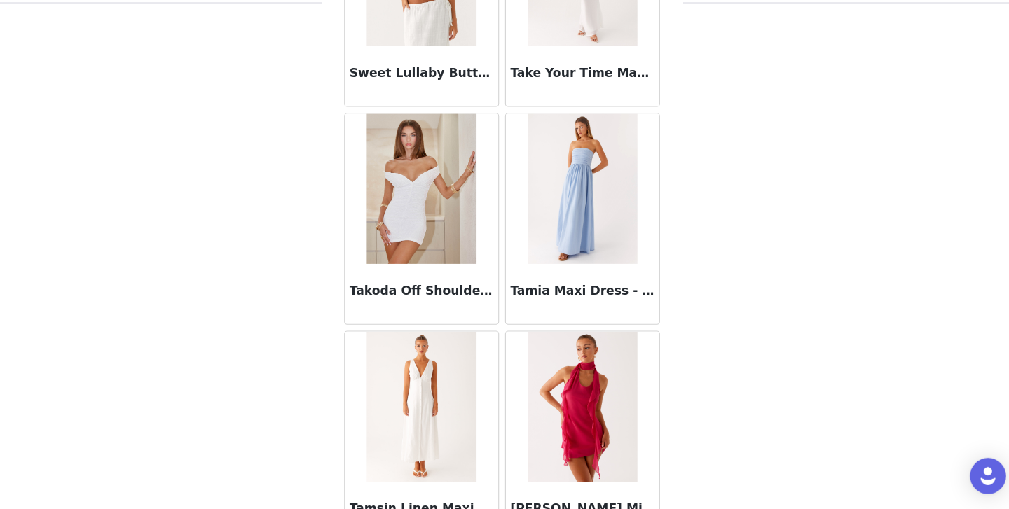
scroll to position [82907, 0]
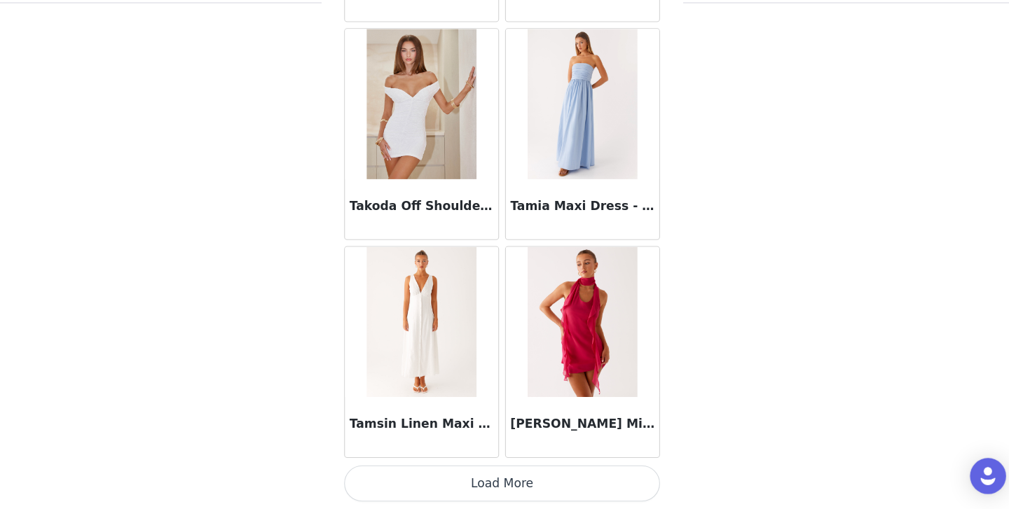
click at [508, 479] on button "Load More" at bounding box center [504, 486] width 294 height 34
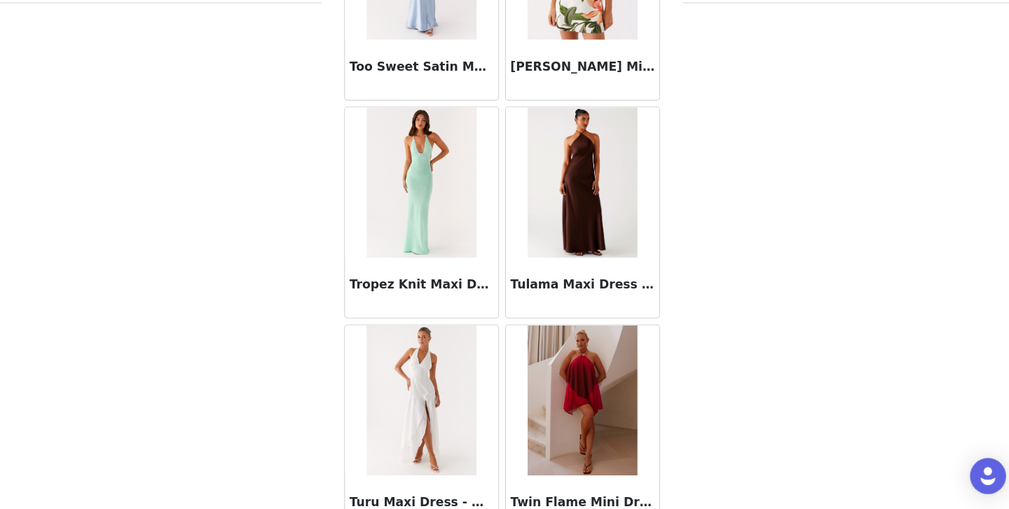
scroll to position [84939, 0]
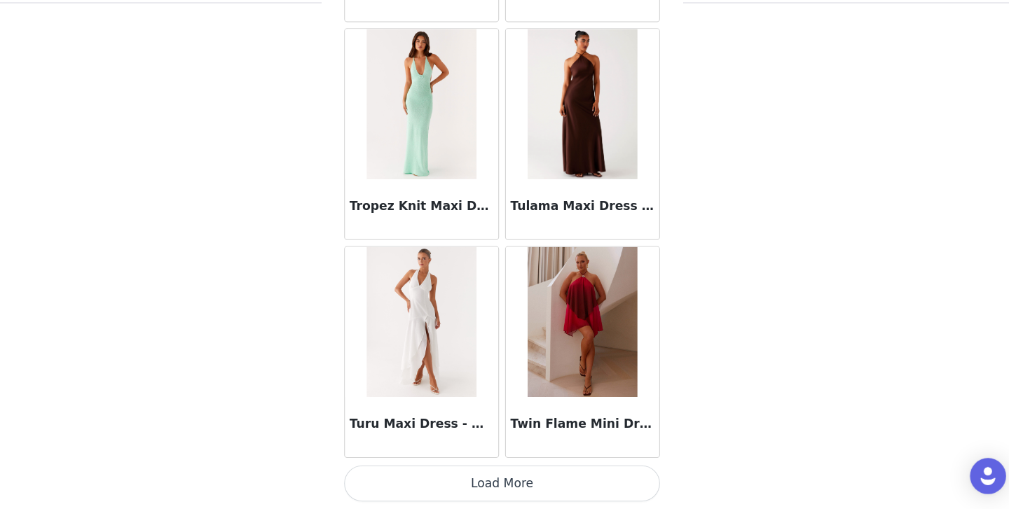
click at [504, 497] on button "Load More" at bounding box center [504, 486] width 294 height 34
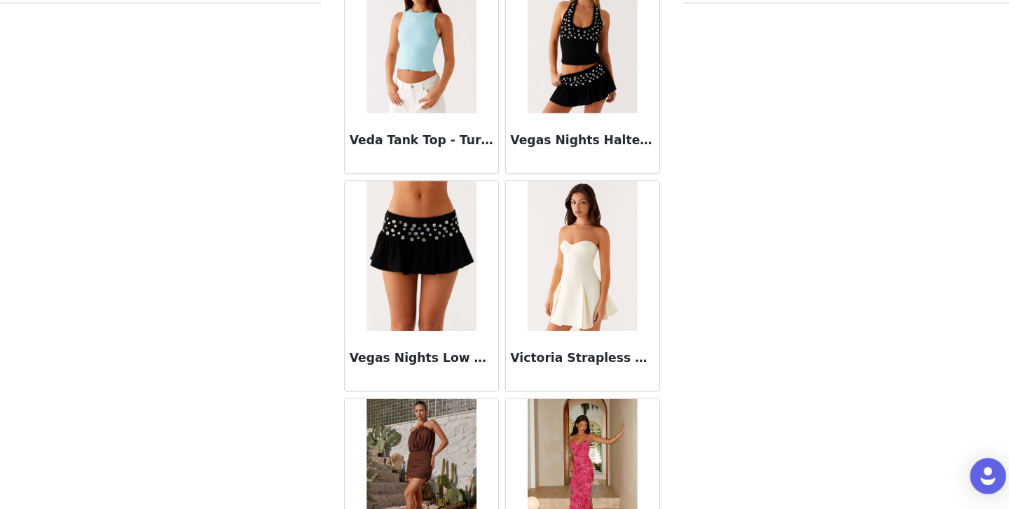
scroll to position [86971, 0]
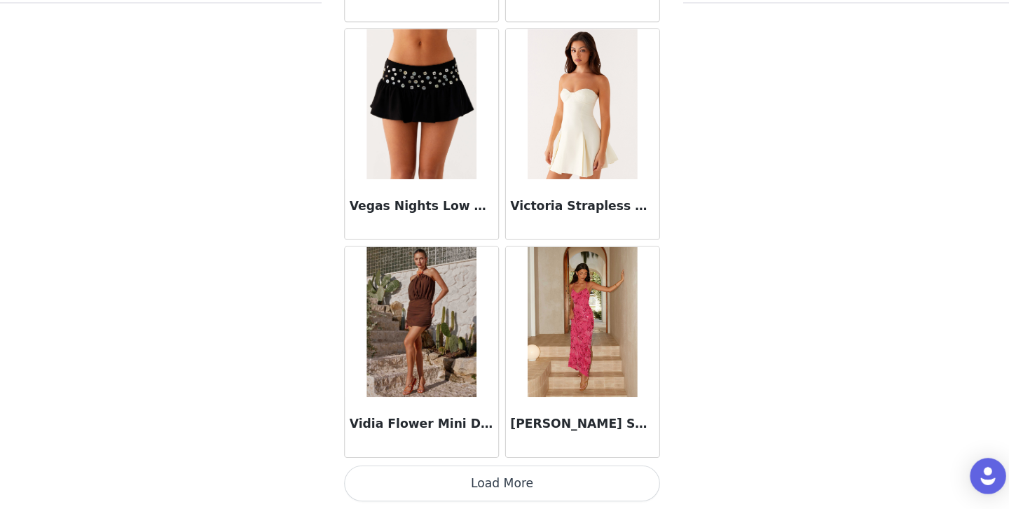
click at [501, 483] on button "Load More" at bounding box center [504, 486] width 294 height 34
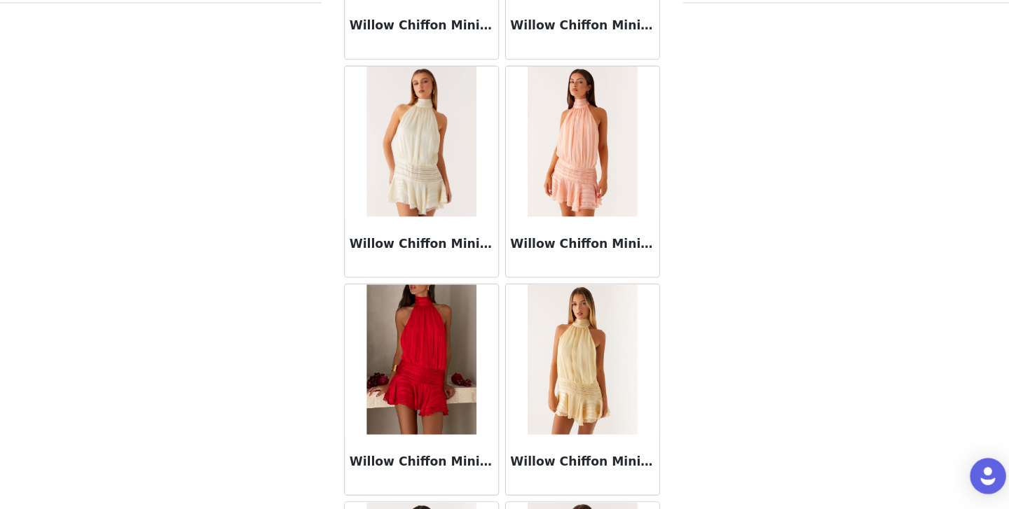
scroll to position [89003, 0]
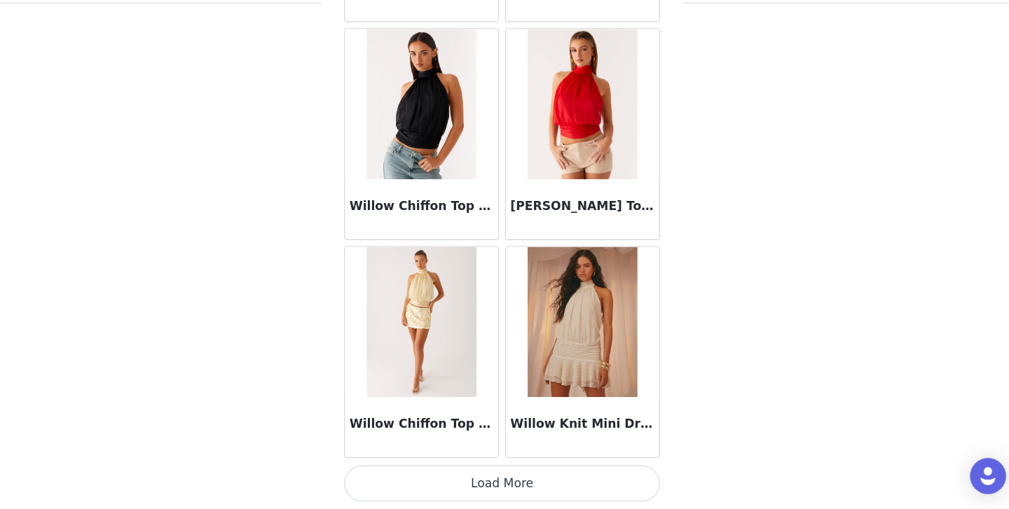
click at [502, 470] on button "Load More" at bounding box center [504, 486] width 294 height 34
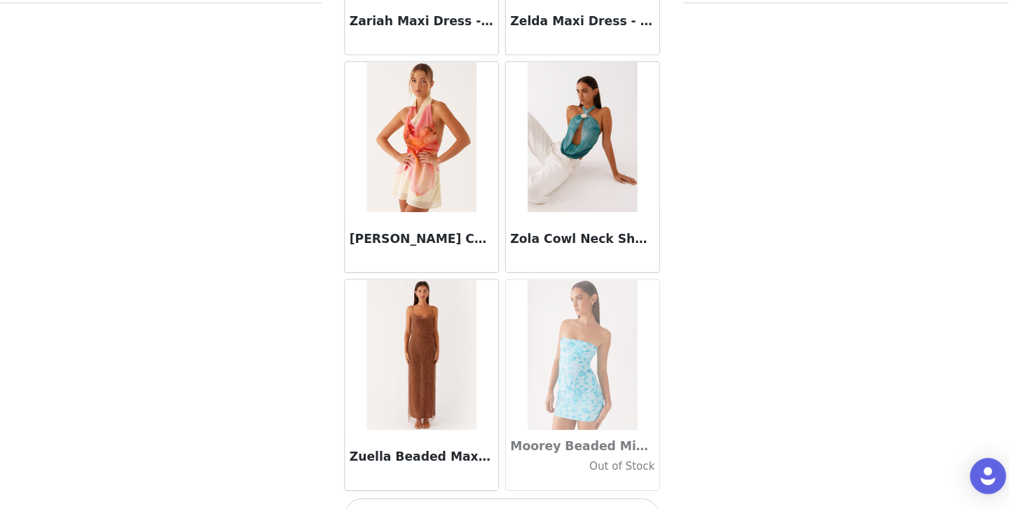
scroll to position [91035, 0]
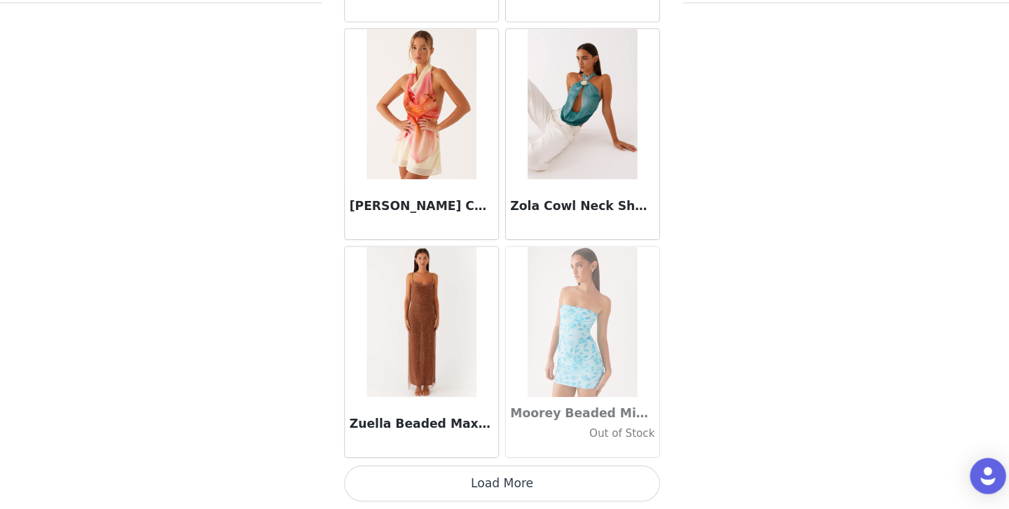
click at [488, 480] on button "Load More" at bounding box center [504, 486] width 294 height 34
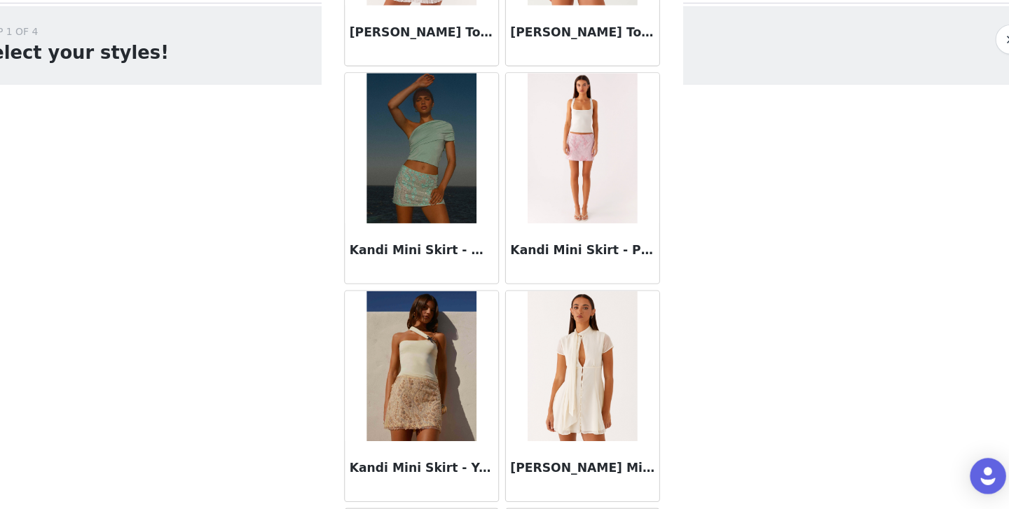
scroll to position [45955, 0]
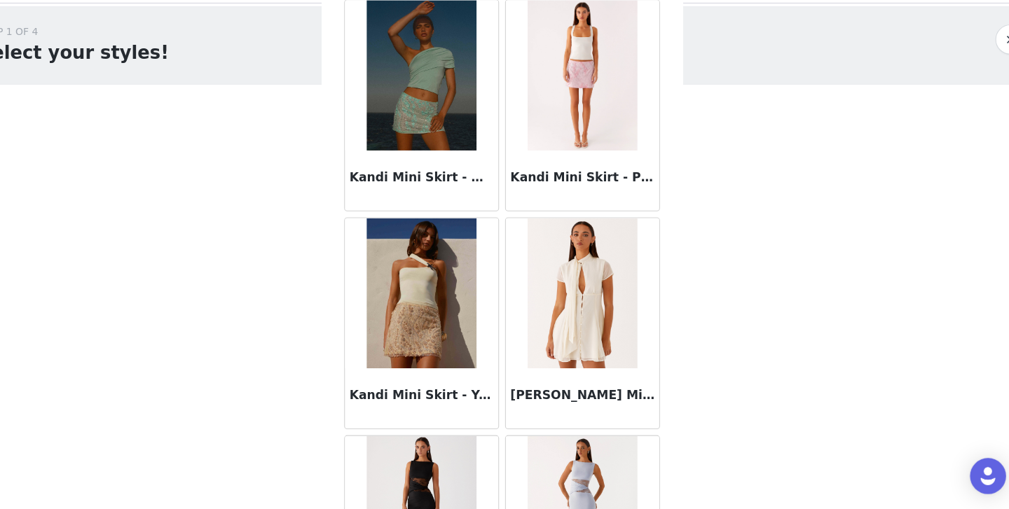
click at [562, 383] on div "Karling Mini Dress - Ivory" at bounding box center [579, 406] width 143 height 56
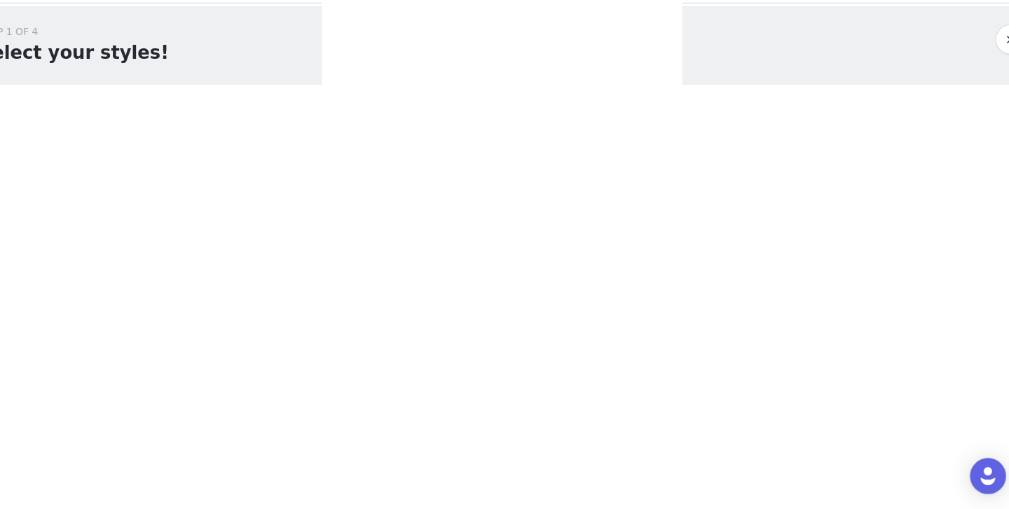
scroll to position [229, 0]
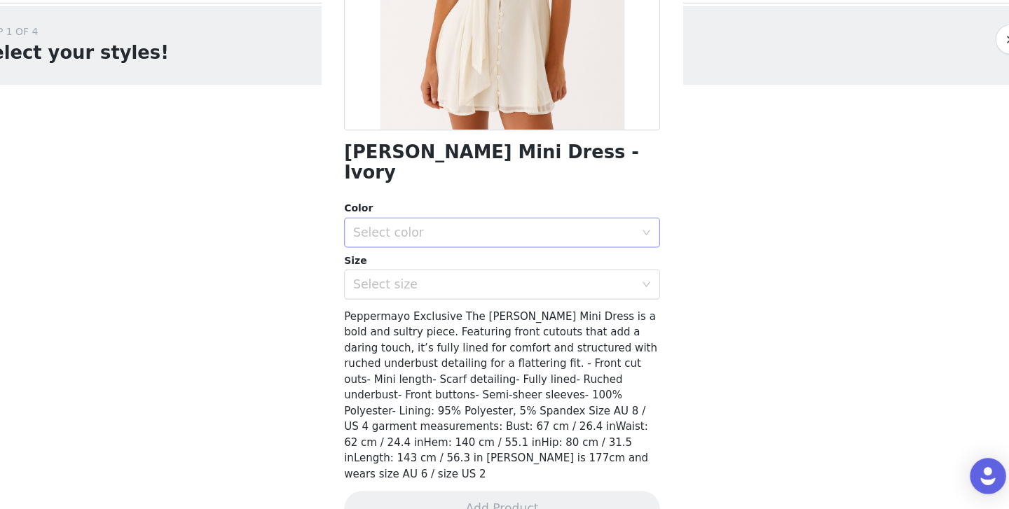
click at [408, 245] on div "Select color" at bounding box center [497, 252] width 262 height 14
click at [398, 263] on li "Ivory" at bounding box center [504, 263] width 294 height 22
click at [398, 291] on div "Select size" at bounding box center [500, 300] width 268 height 27
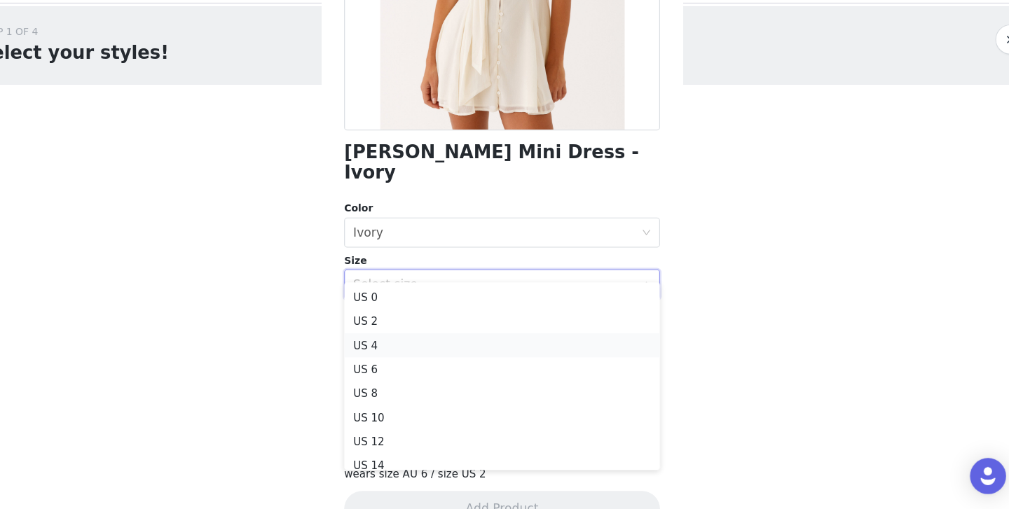
click at [402, 359] on li "US 4" at bounding box center [504, 356] width 294 height 22
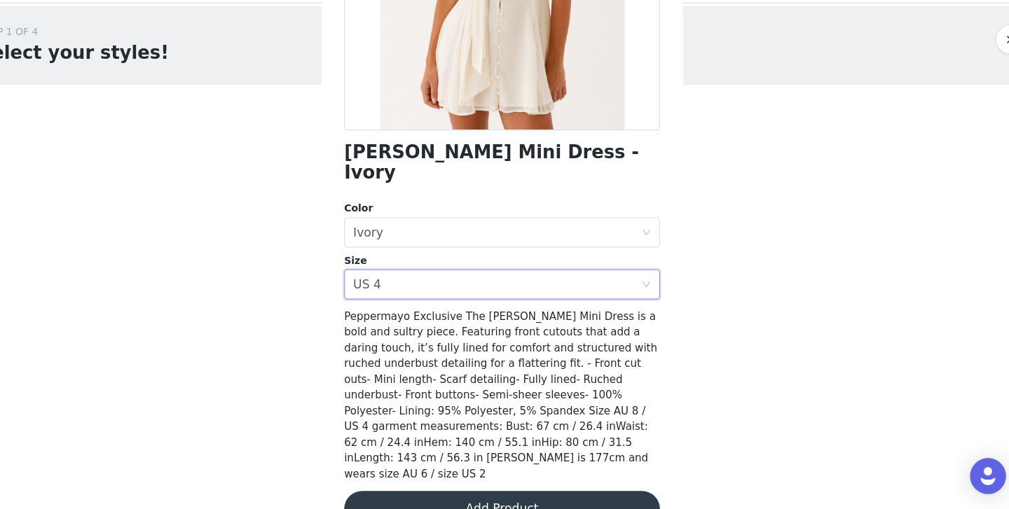
click at [451, 493] on button "Add Product" at bounding box center [504, 510] width 294 height 34
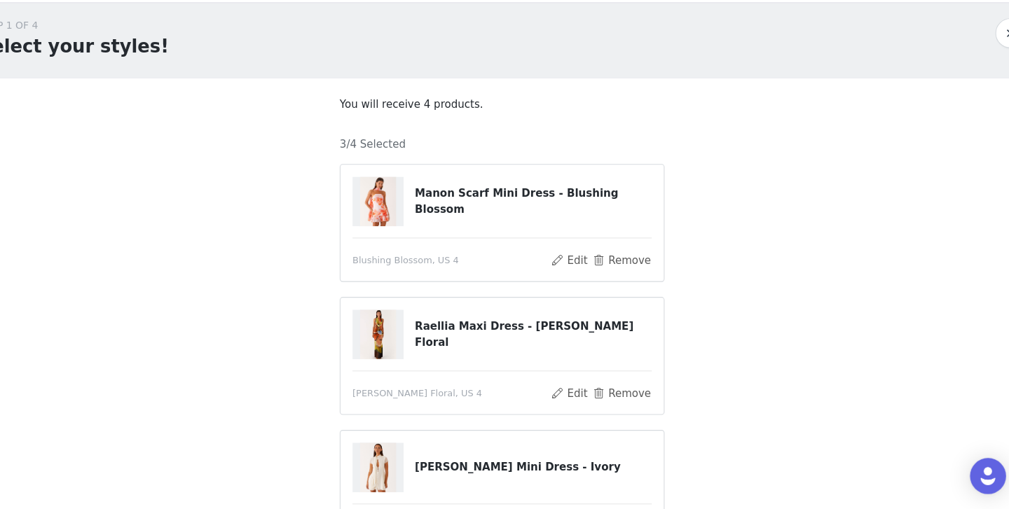
scroll to position [226, 0]
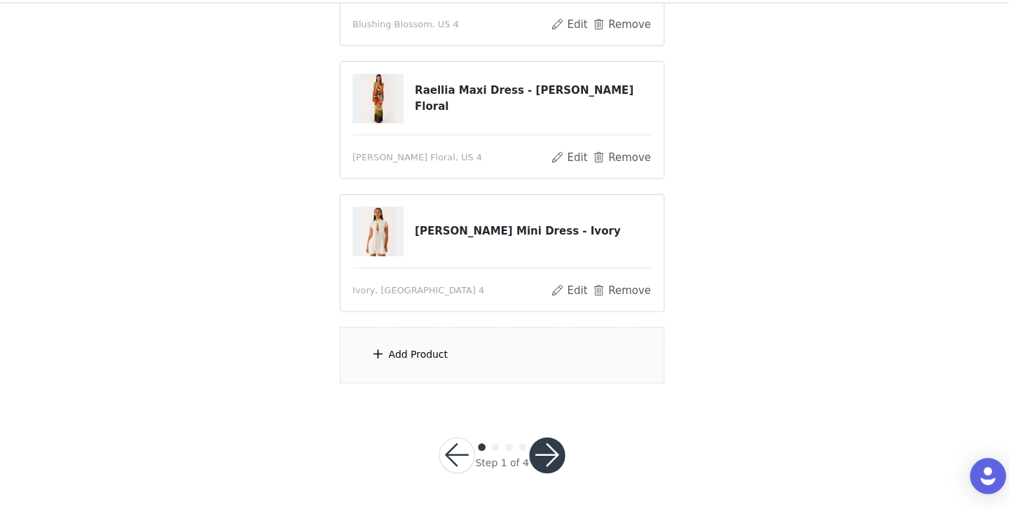
click at [401, 351] on div "Add Product" at bounding box center [504, 366] width 303 height 53
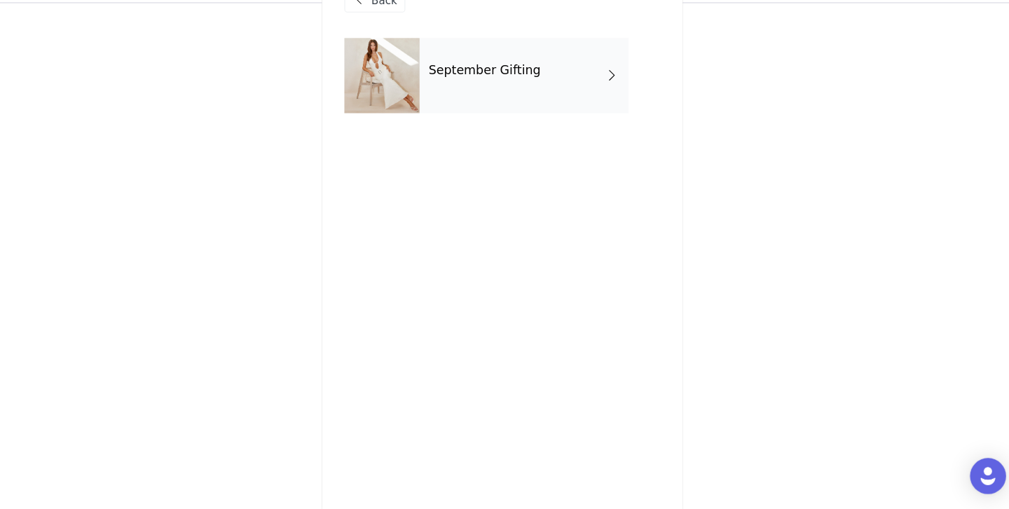
click at [492, 110] on div "September Gifting" at bounding box center [524, 105] width 195 height 70
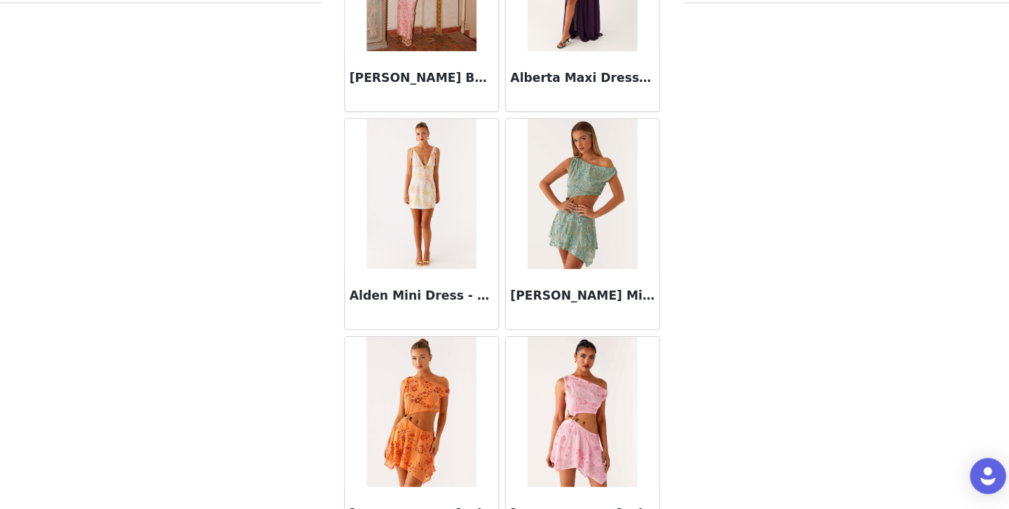
scroll to position [1635, 0]
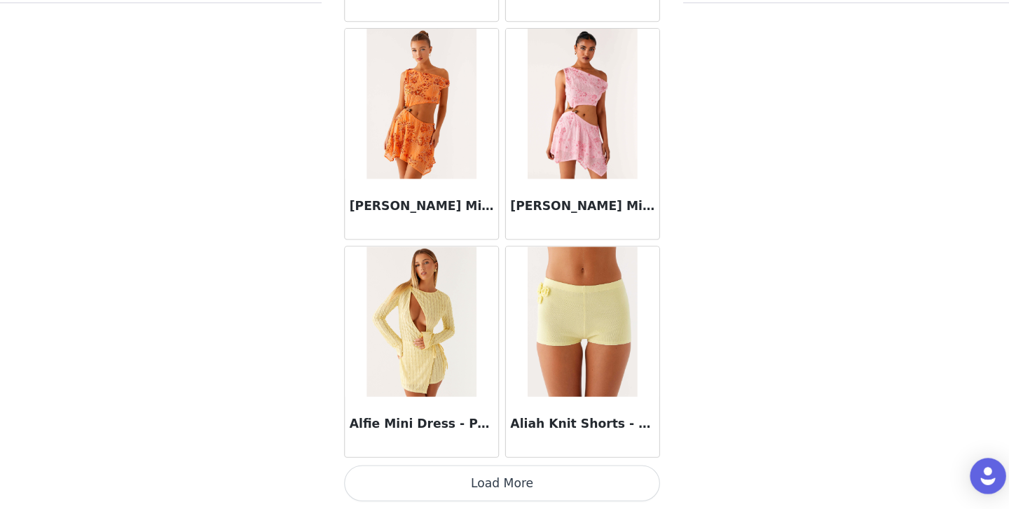
click at [513, 483] on button "Load More" at bounding box center [504, 486] width 294 height 34
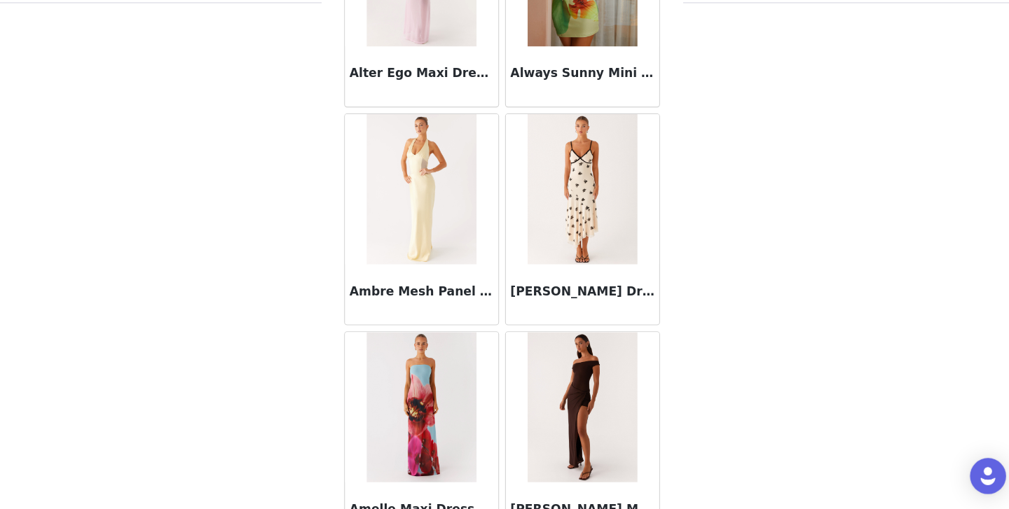
scroll to position [3666, 0]
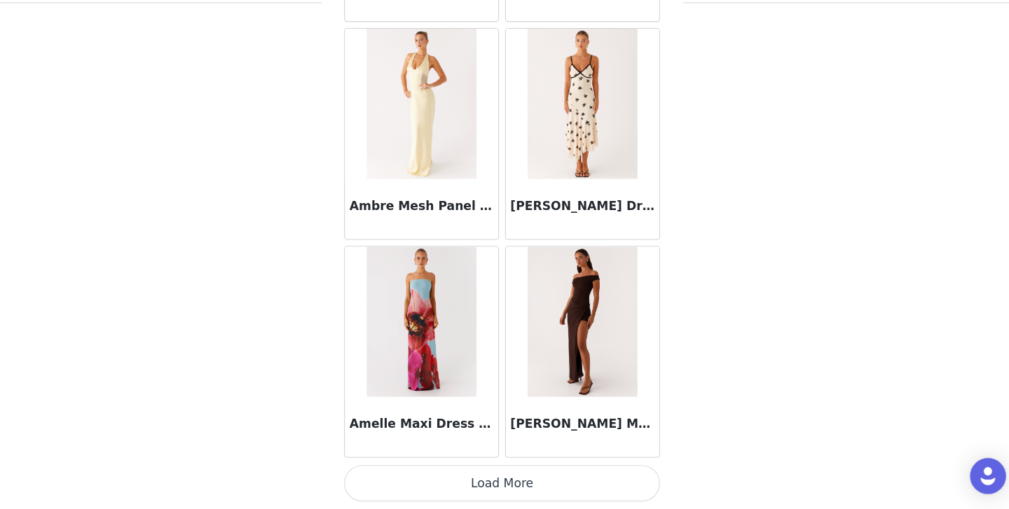
click at [504, 498] on button "Load More" at bounding box center [504, 486] width 294 height 34
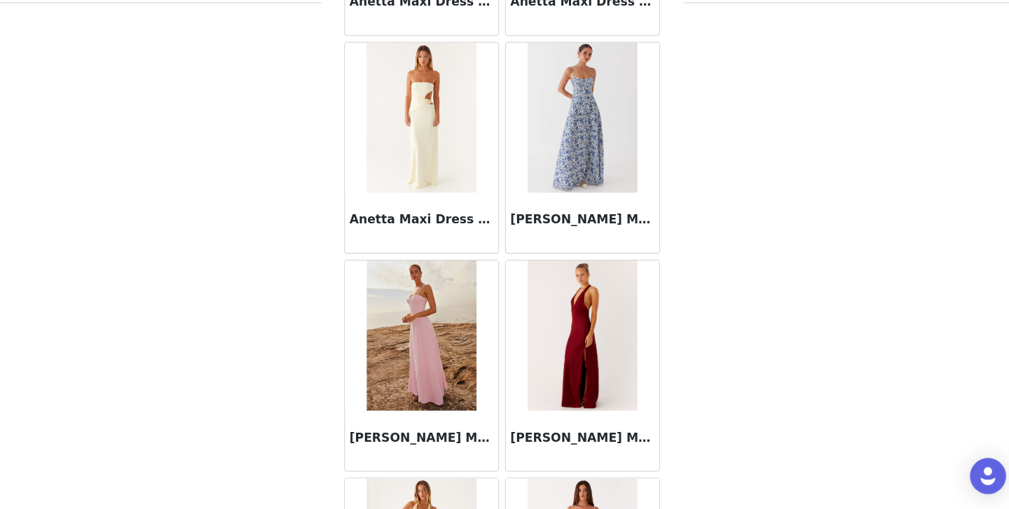
scroll to position [5698, 0]
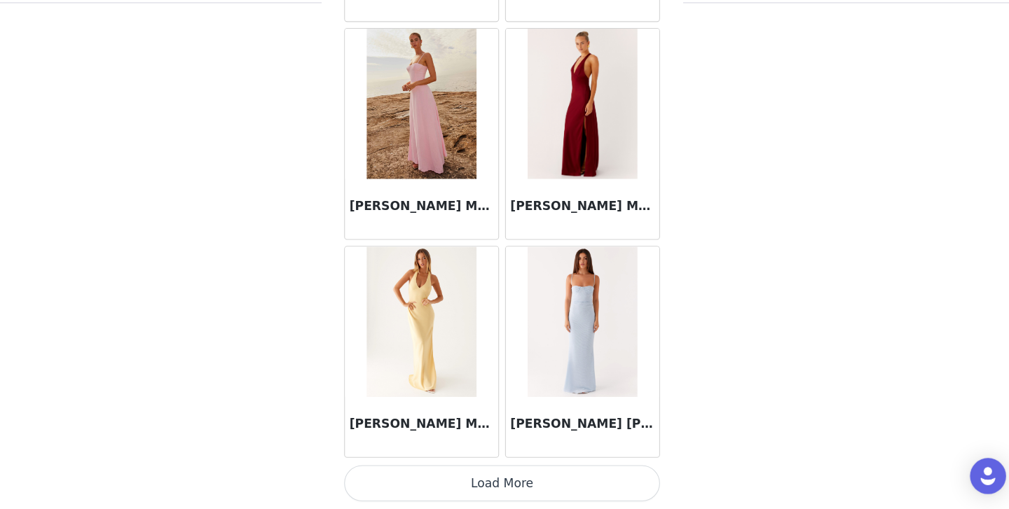
click at [503, 477] on button "Load More" at bounding box center [504, 486] width 294 height 34
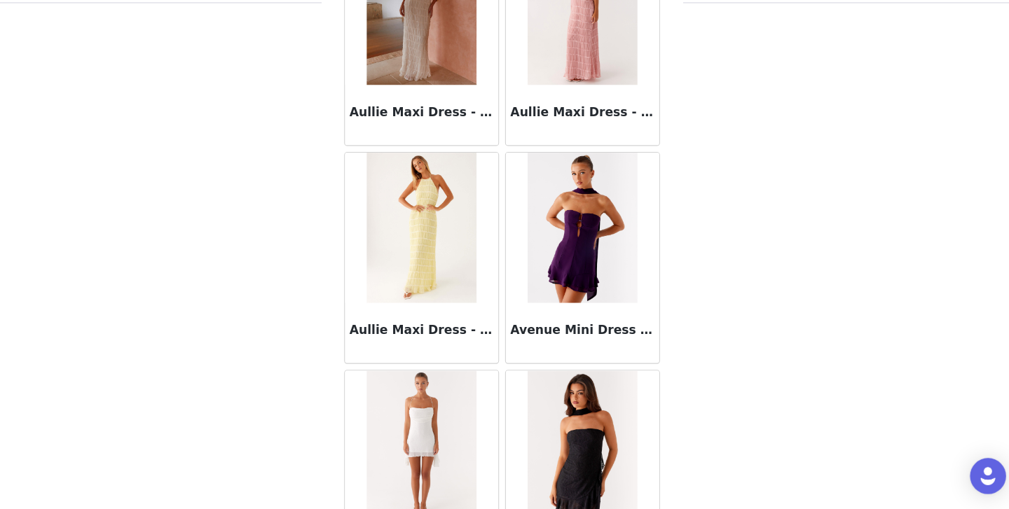
scroll to position [7730, 0]
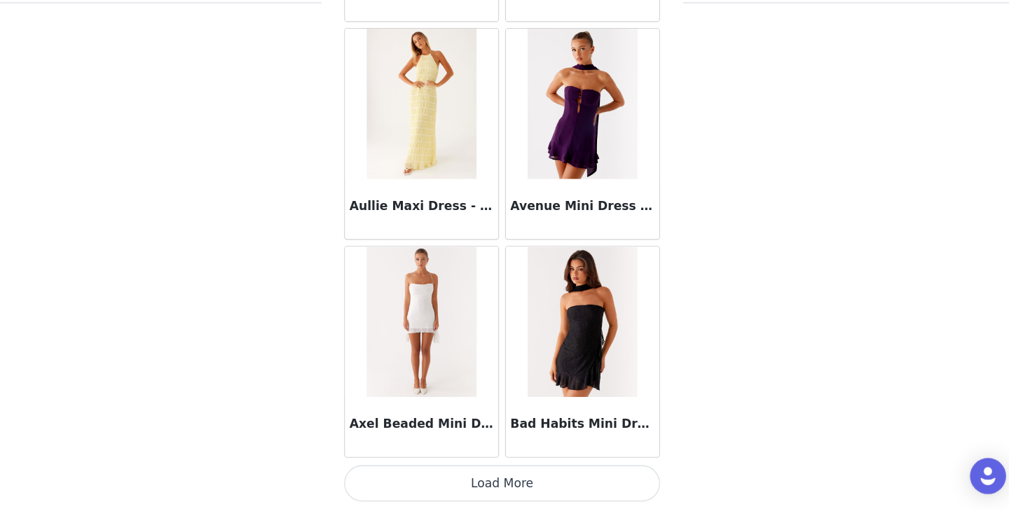
click at [500, 481] on button "Load More" at bounding box center [504, 486] width 294 height 34
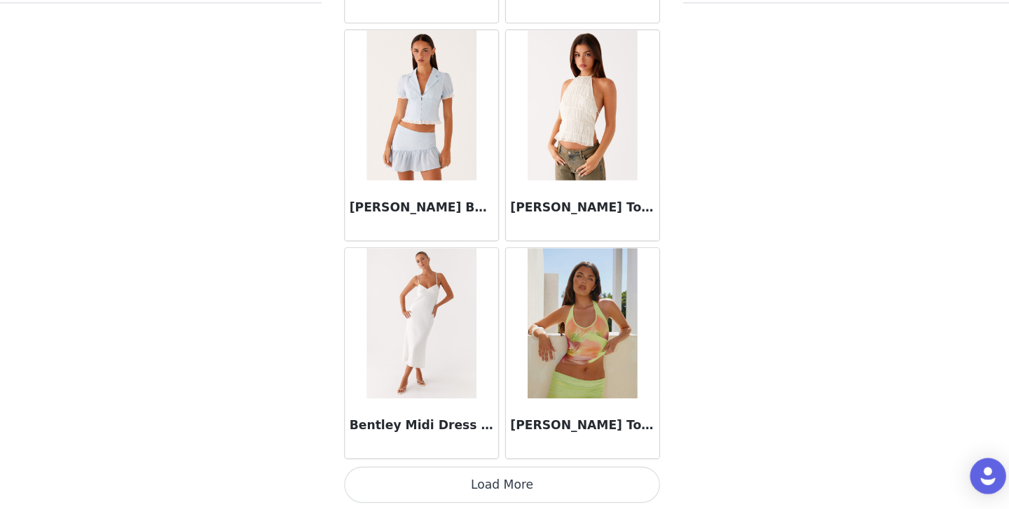
scroll to position [9762, 0]
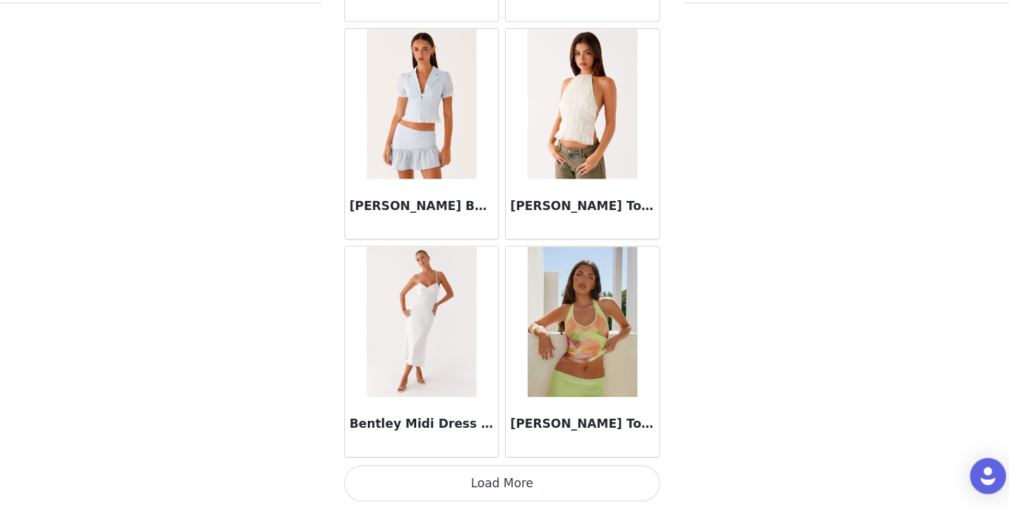
click at [506, 486] on button "Load More" at bounding box center [504, 486] width 294 height 34
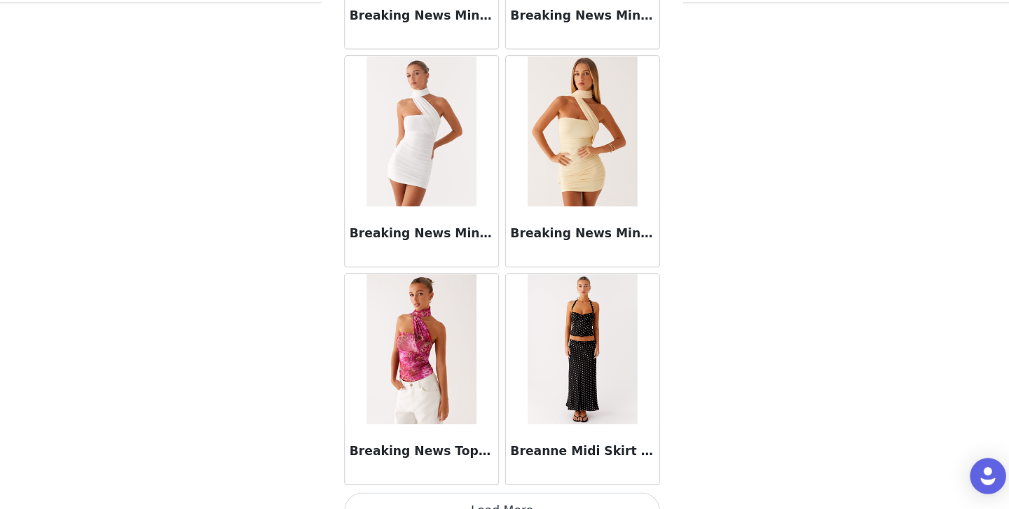
scroll to position [11794, 0]
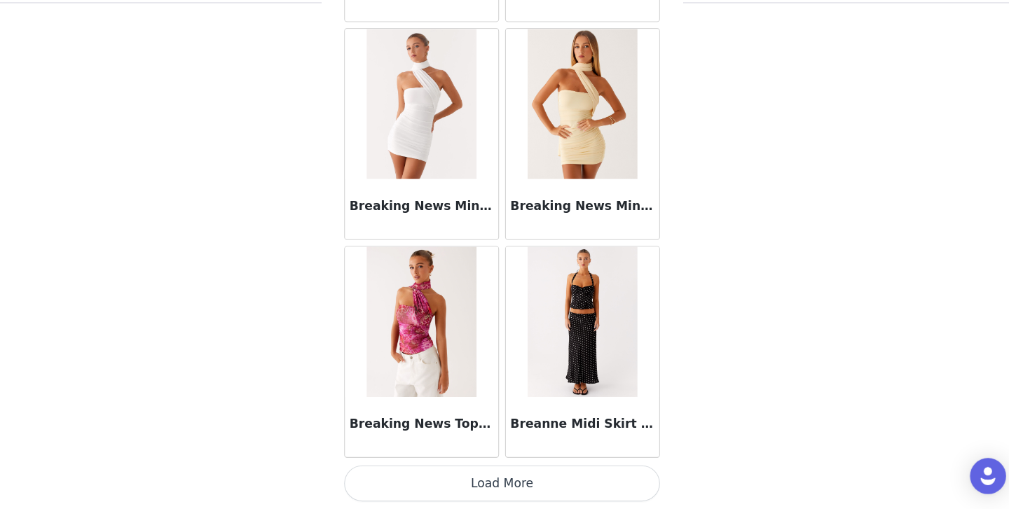
click at [510, 479] on button "Load More" at bounding box center [504, 486] width 294 height 34
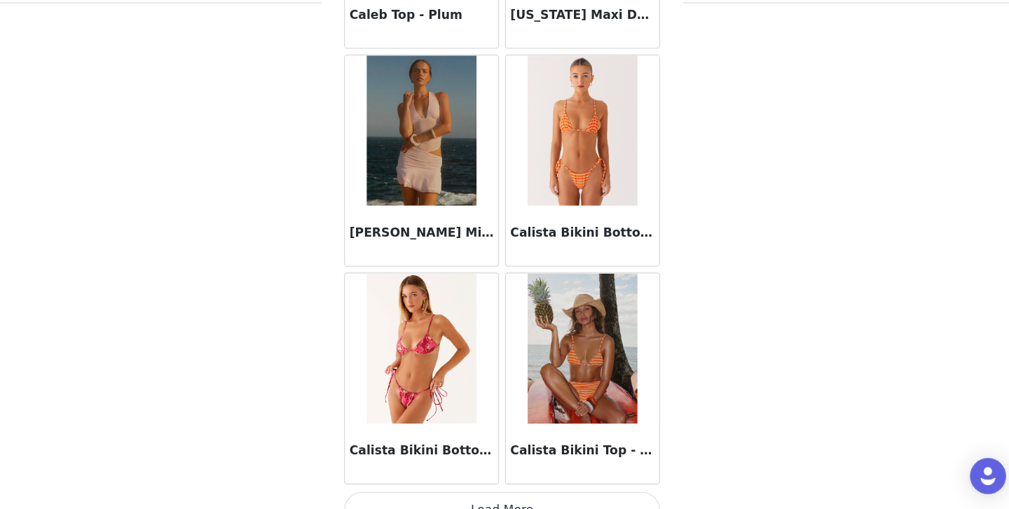
scroll to position [13825, 0]
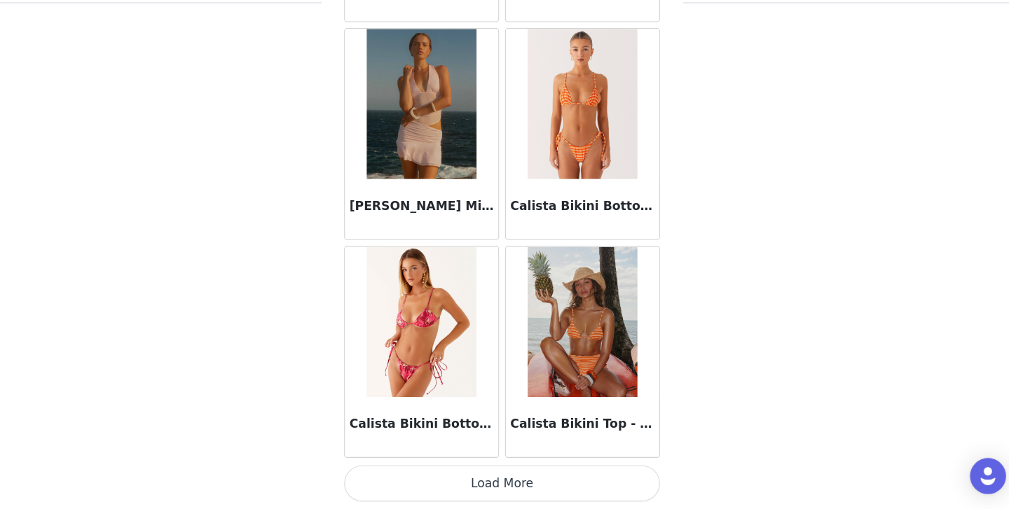
click at [502, 482] on button "Load More" at bounding box center [504, 486] width 294 height 34
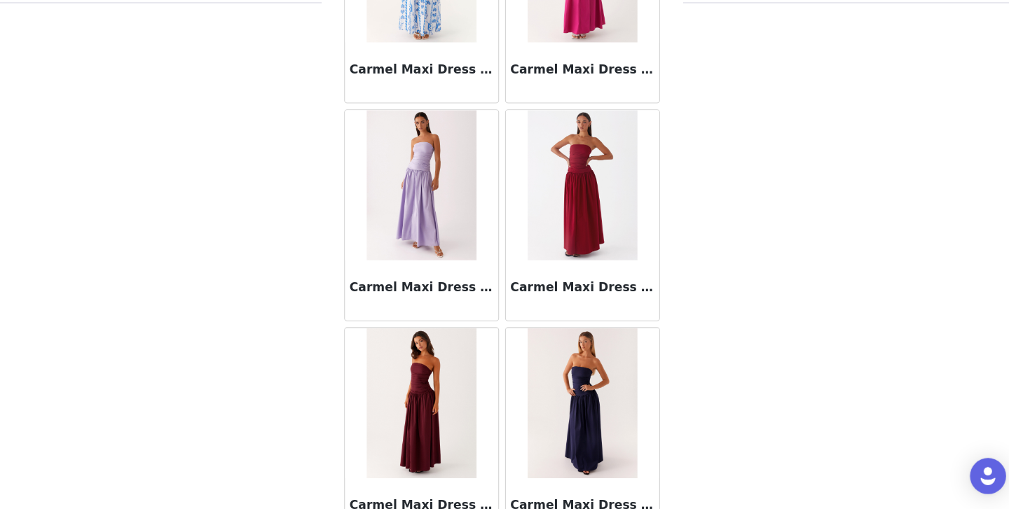
scroll to position [15857, 0]
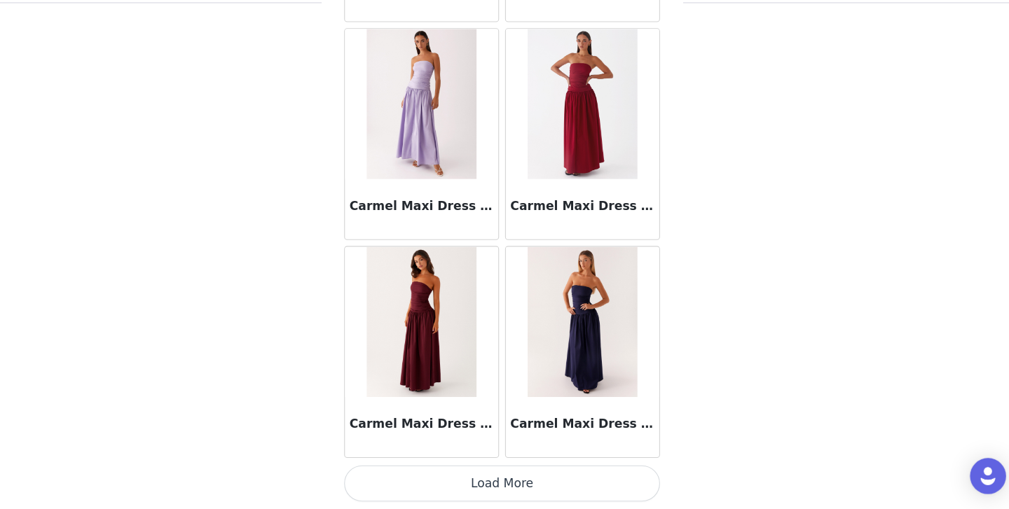
click at [503, 482] on button "Load More" at bounding box center [504, 486] width 294 height 34
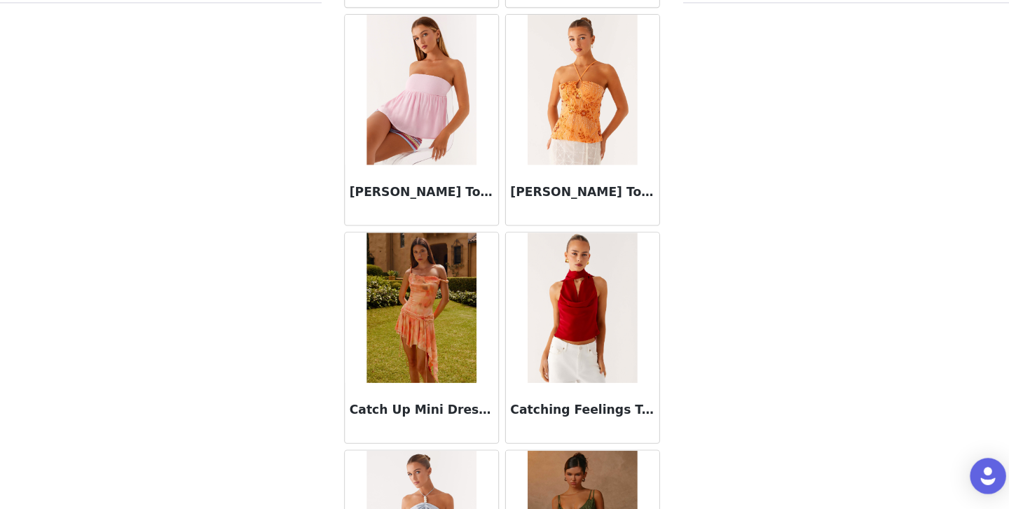
scroll to position [17889, 0]
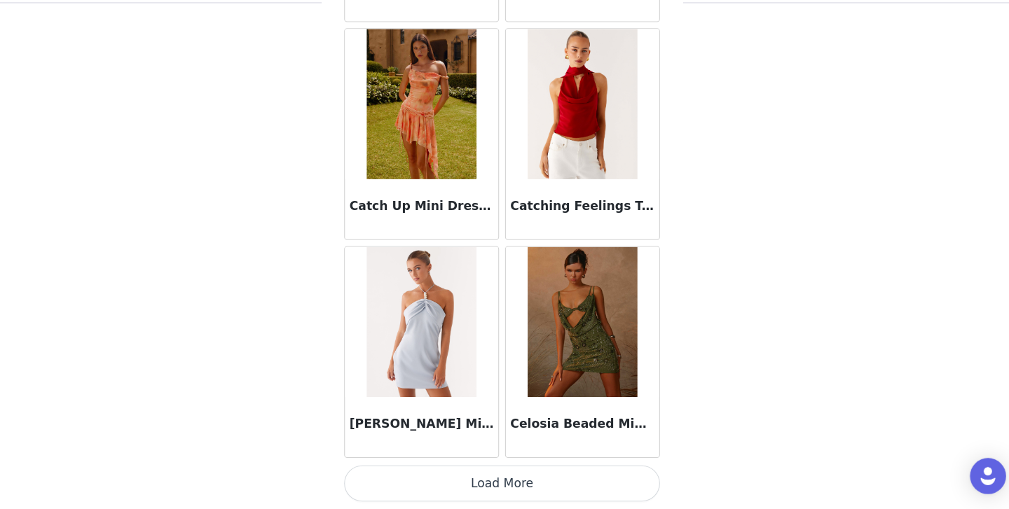
click at [500, 476] on button "Load More" at bounding box center [504, 486] width 294 height 34
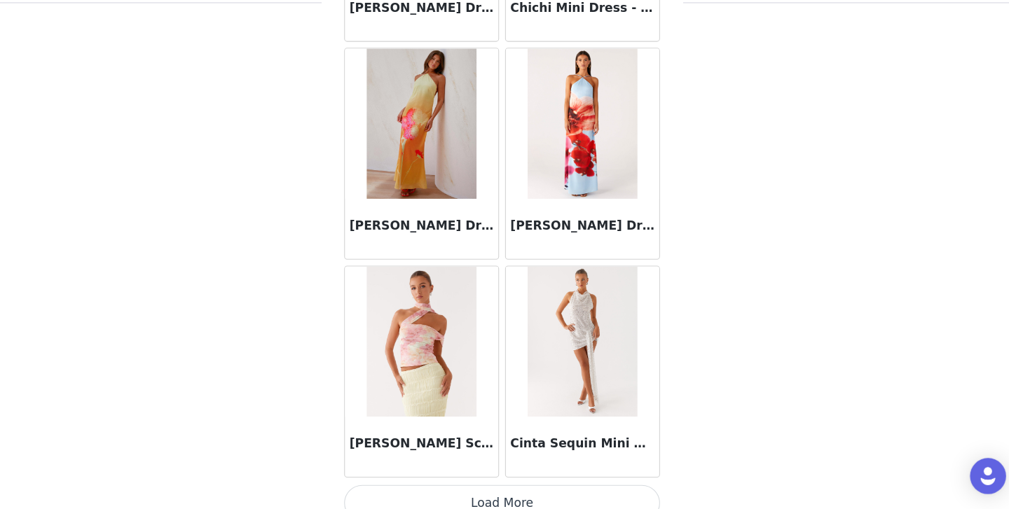
scroll to position [19921, 0]
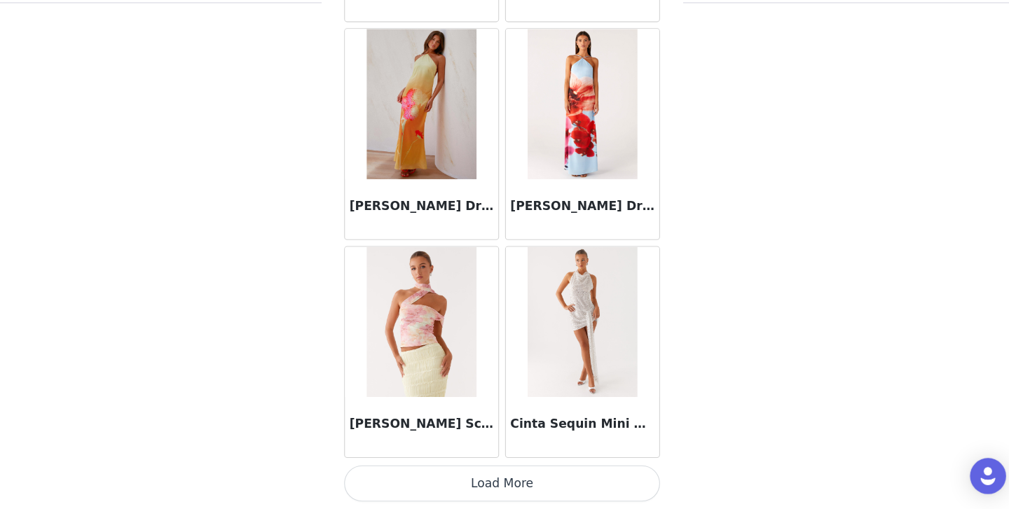
click at [506, 479] on button "Load More" at bounding box center [504, 486] width 294 height 34
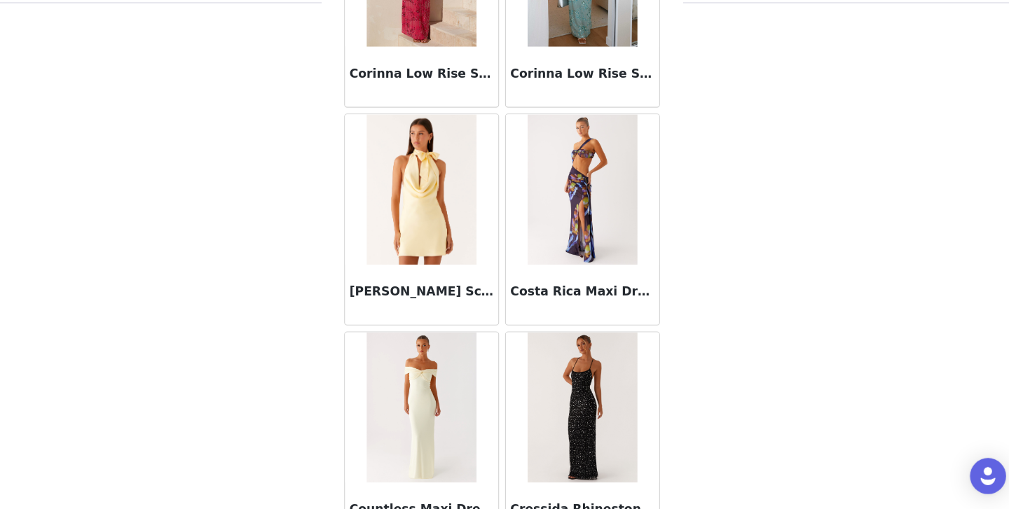
scroll to position [21953, 0]
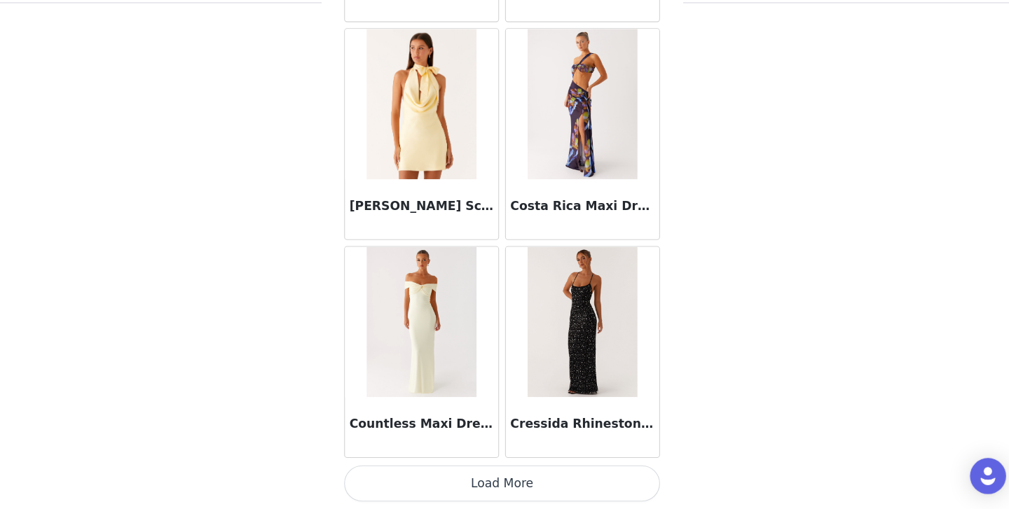
click at [503, 501] on button "Load More" at bounding box center [504, 486] width 294 height 34
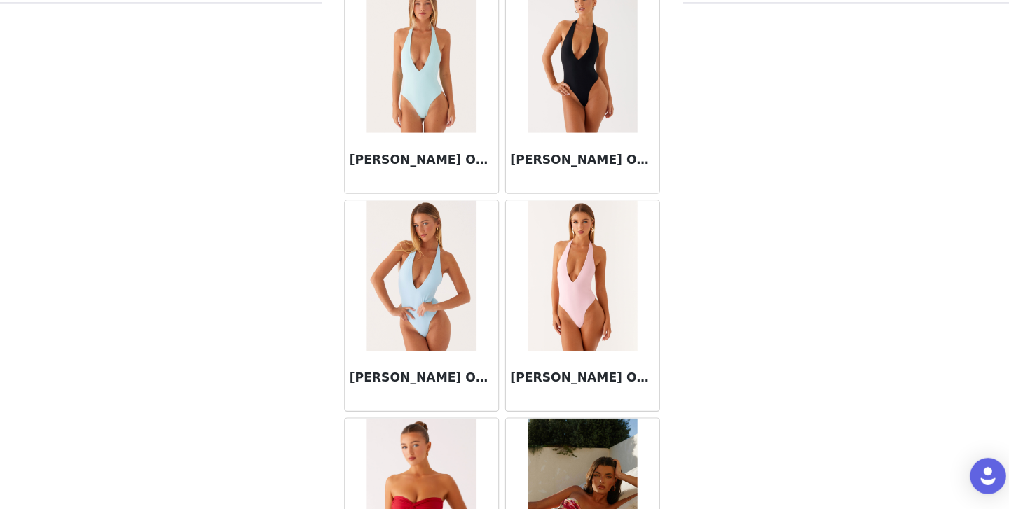
scroll to position [23985, 0]
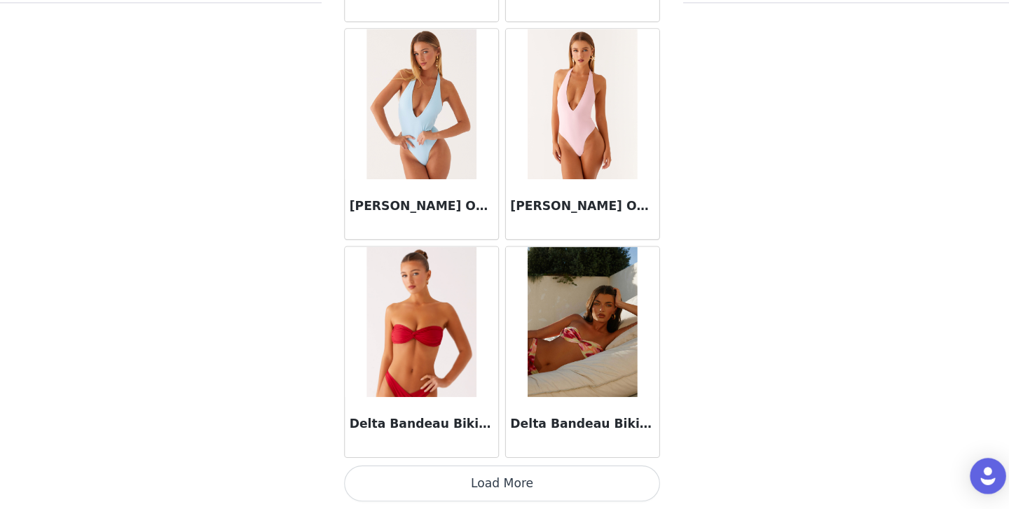
click at [501, 478] on button "Load More" at bounding box center [504, 486] width 294 height 34
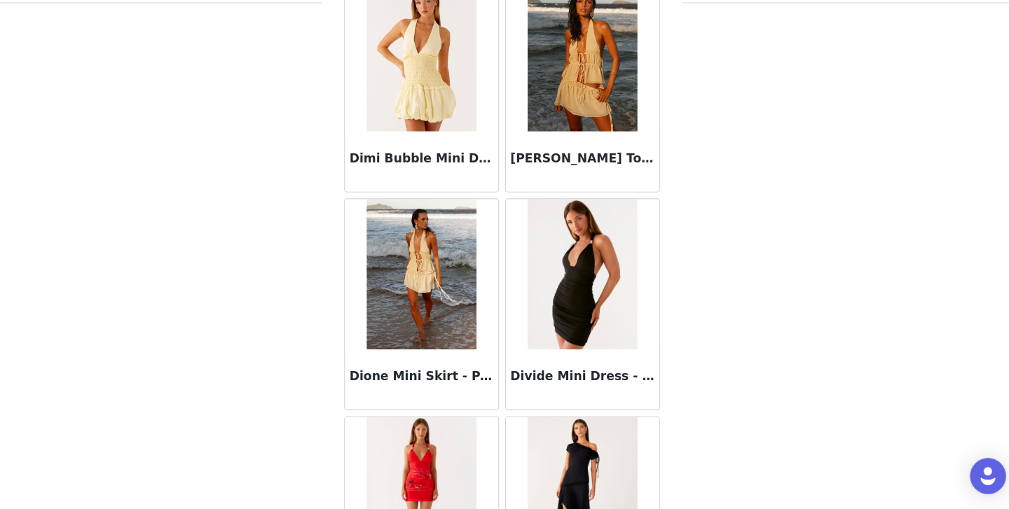
scroll to position [26016, 0]
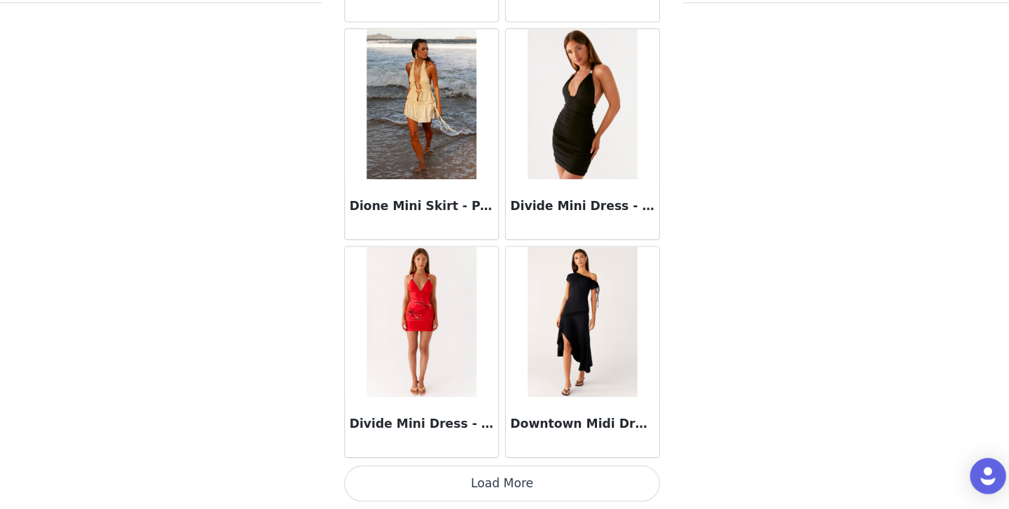
click at [495, 488] on button "Load More" at bounding box center [504, 486] width 294 height 34
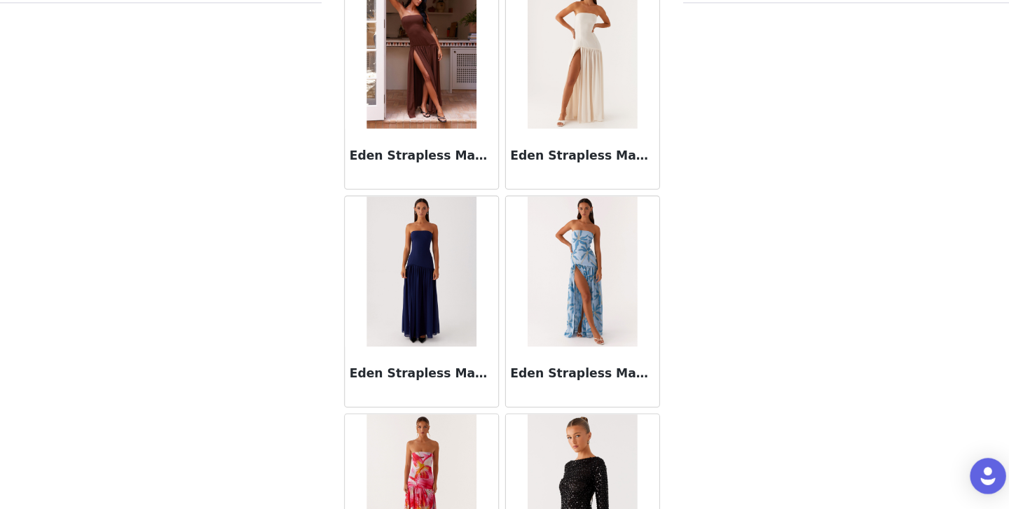
scroll to position [28048, 0]
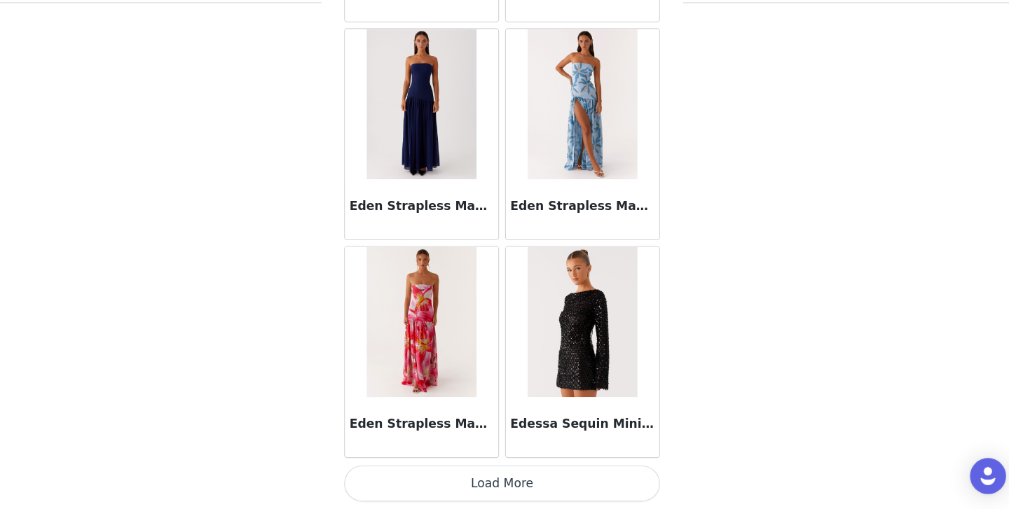
click at [509, 490] on button "Load More" at bounding box center [504, 486] width 294 height 34
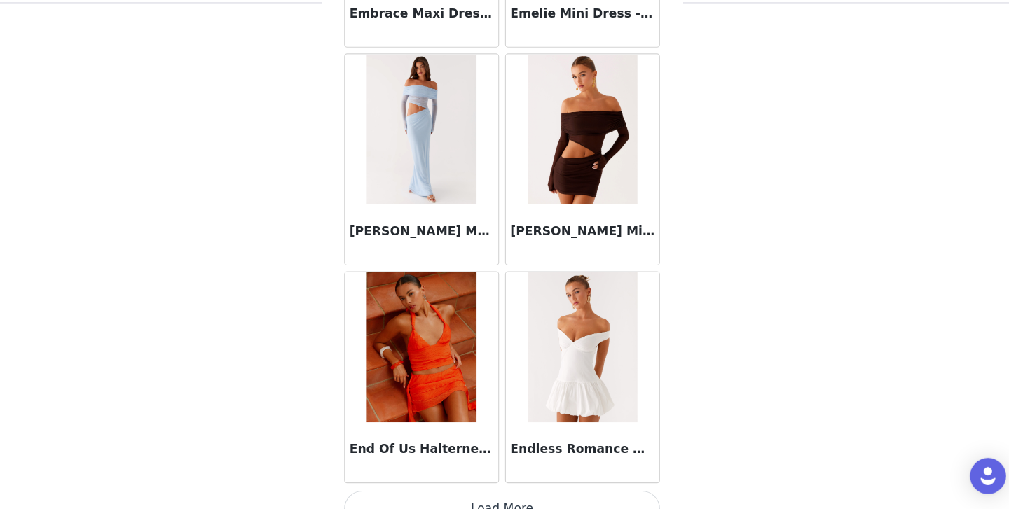
scroll to position [30080, 0]
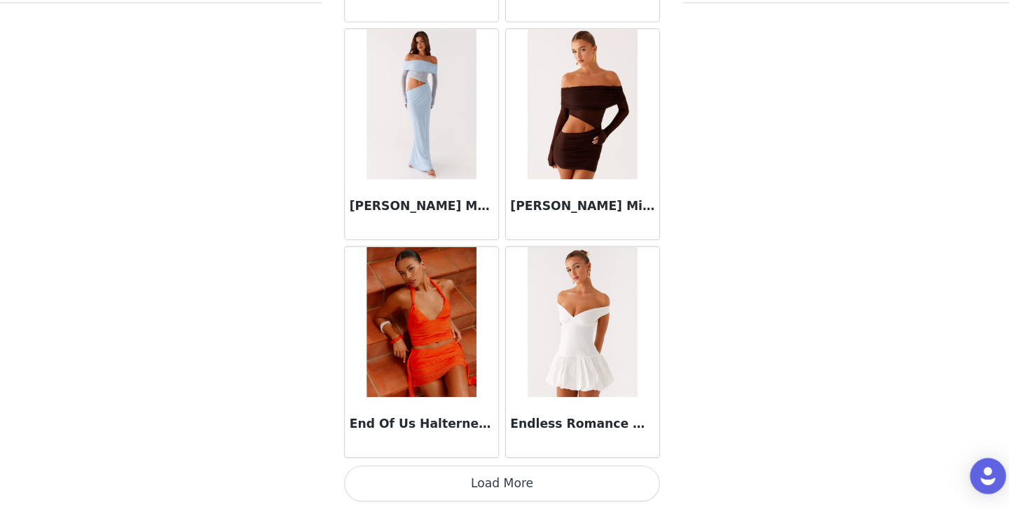
click at [502, 479] on button "Load More" at bounding box center [504, 486] width 294 height 34
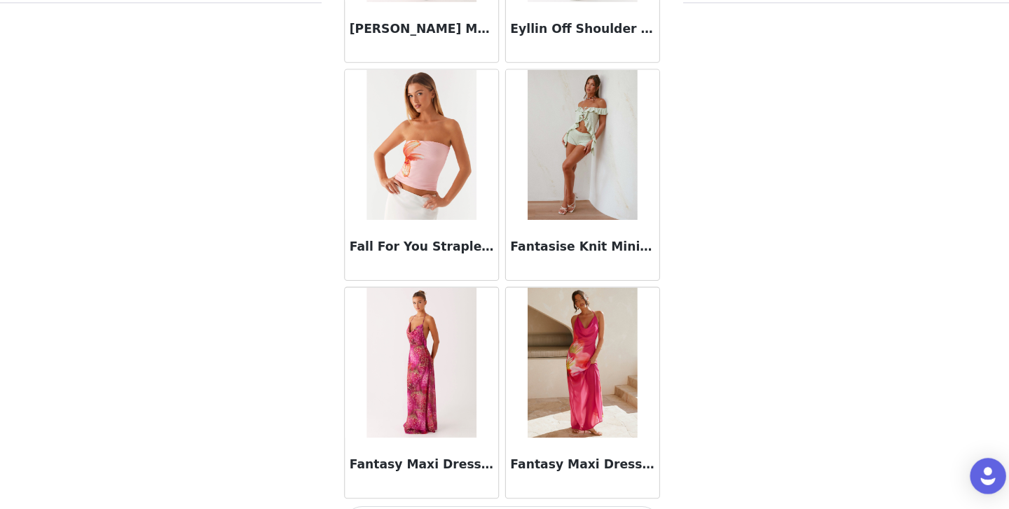
scroll to position [32112, 0]
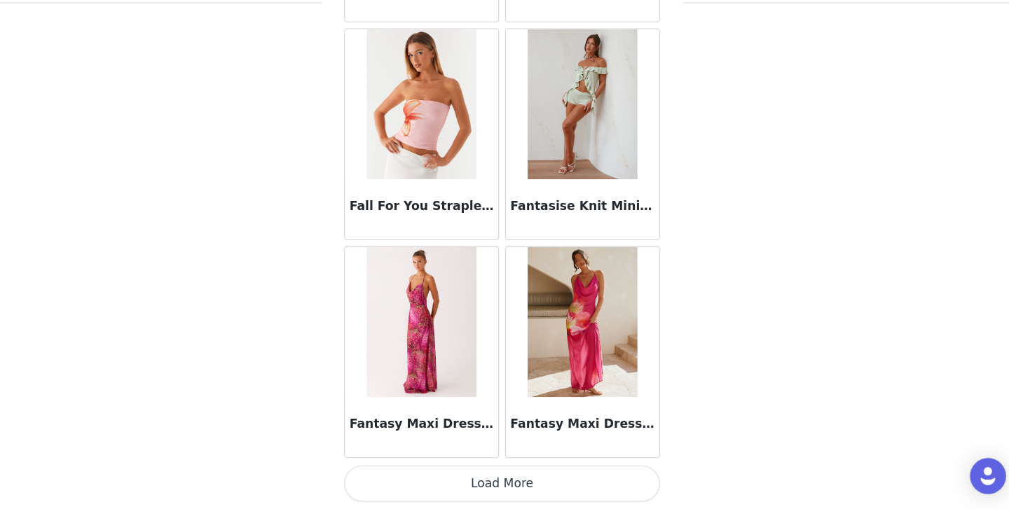
click at [500, 472] on button "Load More" at bounding box center [504, 486] width 294 height 34
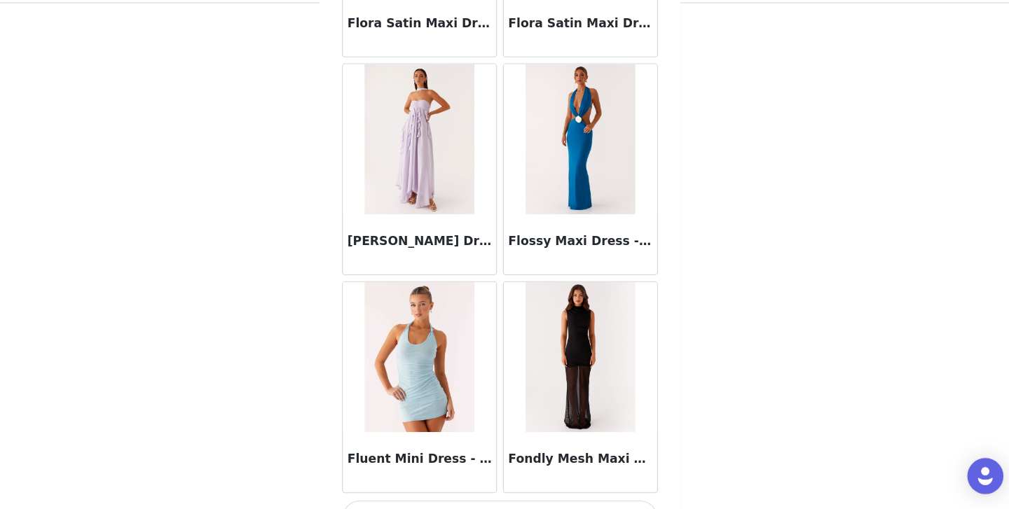
scroll to position [34144, 0]
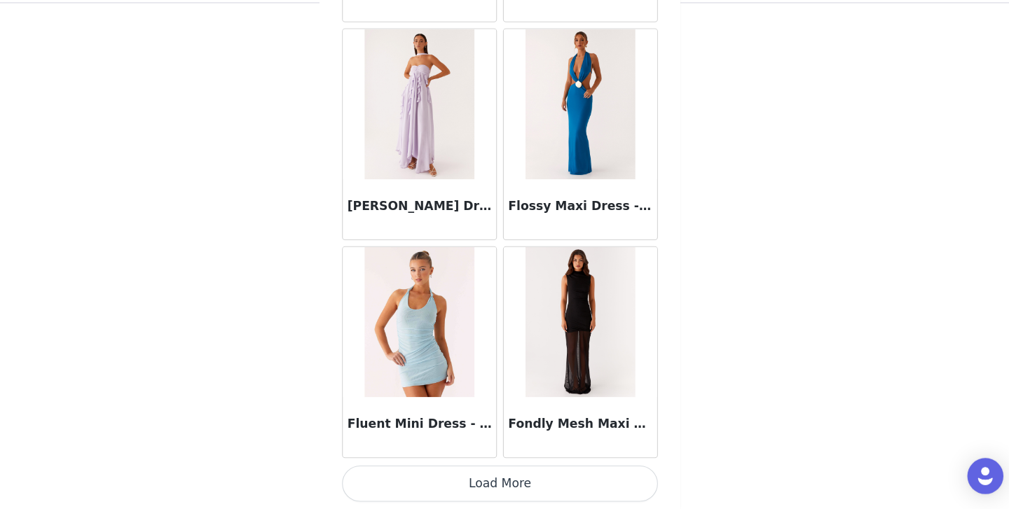
click at [500, 475] on button "Load More" at bounding box center [504, 486] width 294 height 34
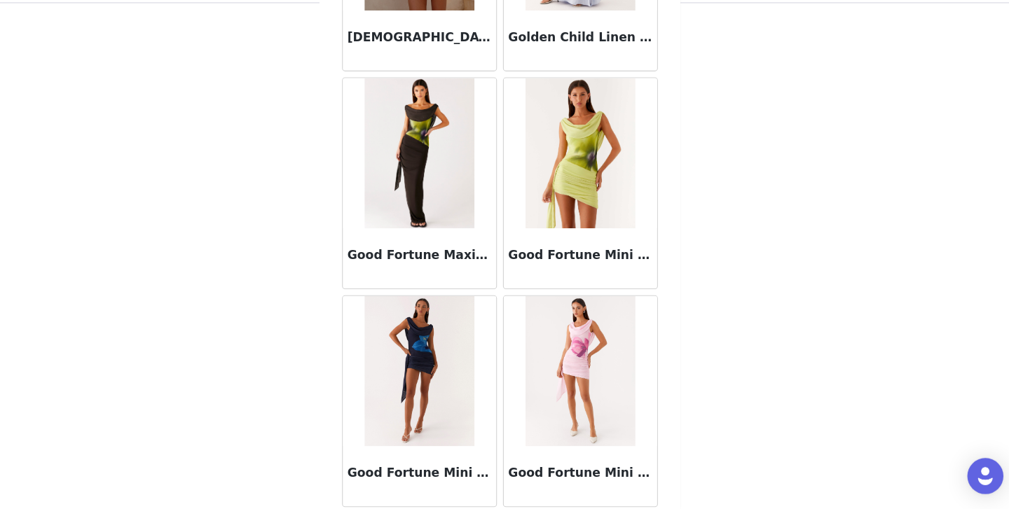
scroll to position [36176, 0]
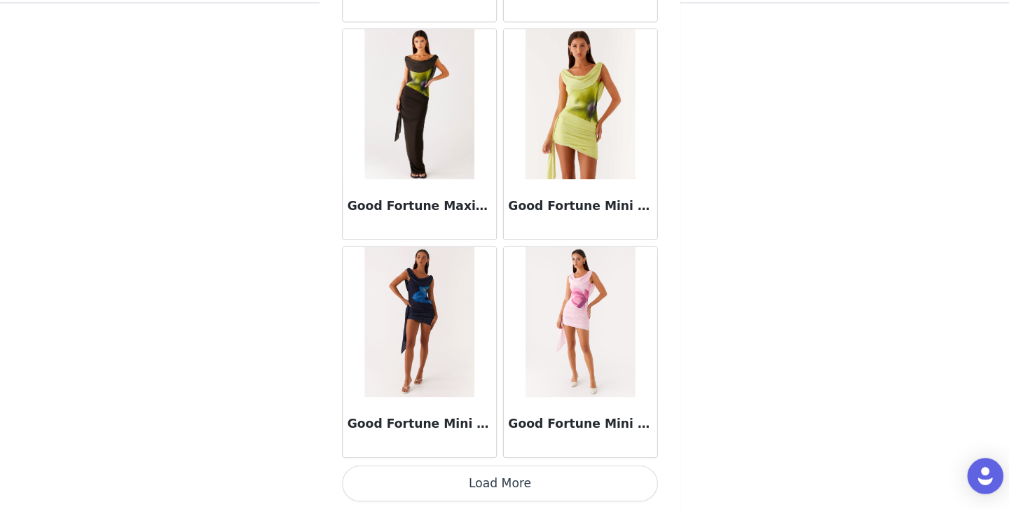
click at [504, 497] on button "Load More" at bounding box center [504, 486] width 294 height 34
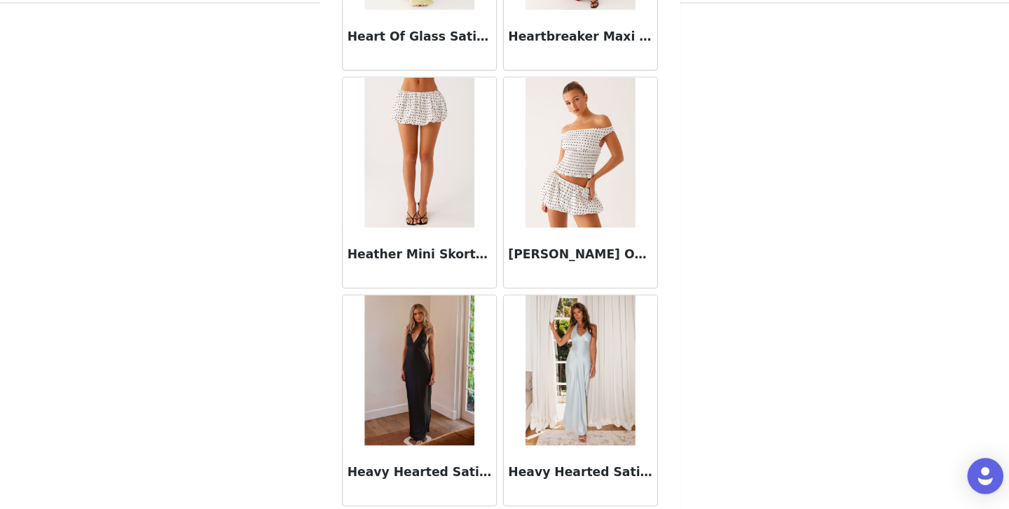
scroll to position [38207, 0]
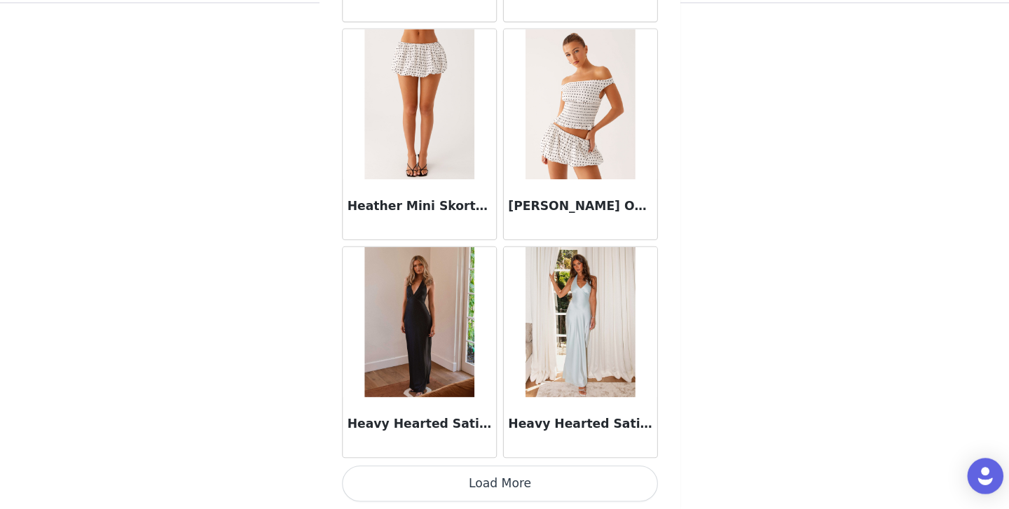
click at [495, 490] on button "Load More" at bounding box center [504, 486] width 294 height 34
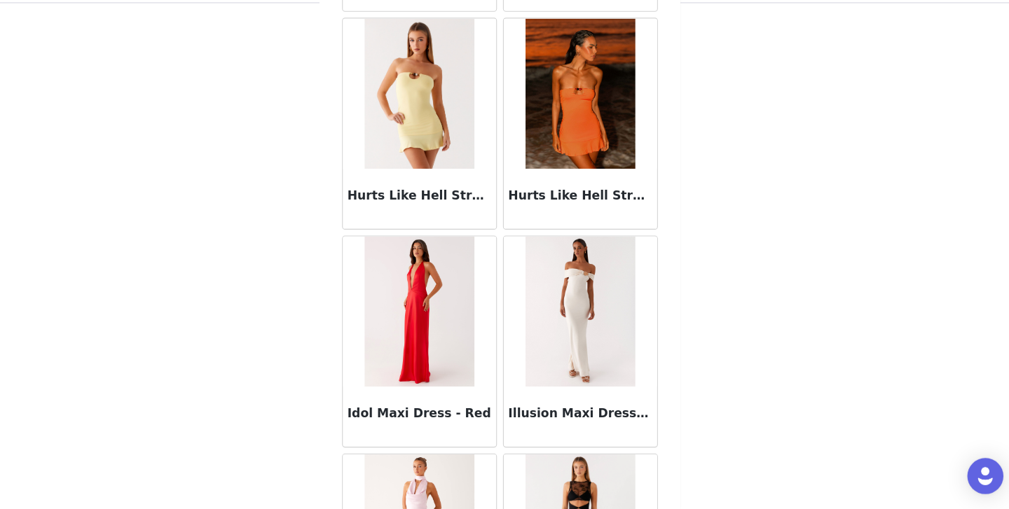
scroll to position [40239, 0]
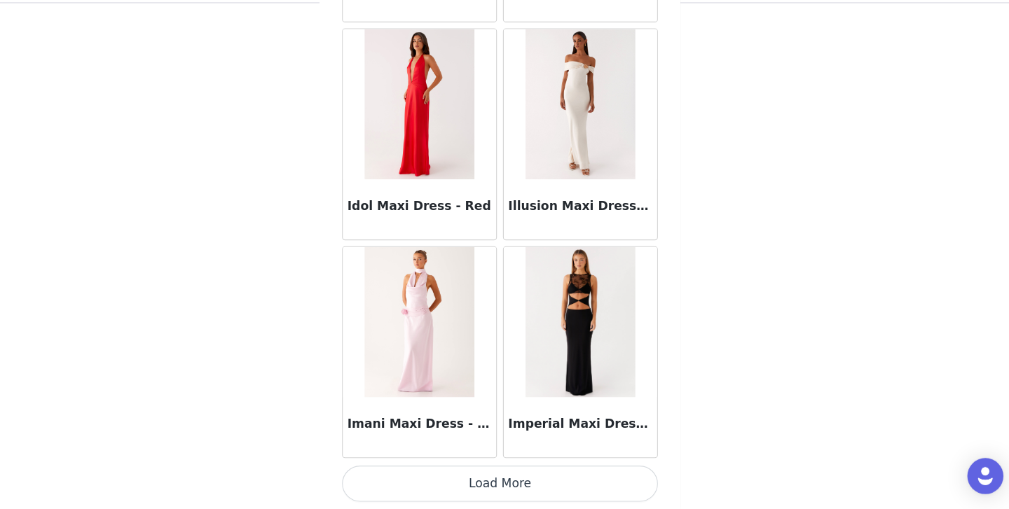
click at [496, 480] on button "Load More" at bounding box center [504, 486] width 294 height 34
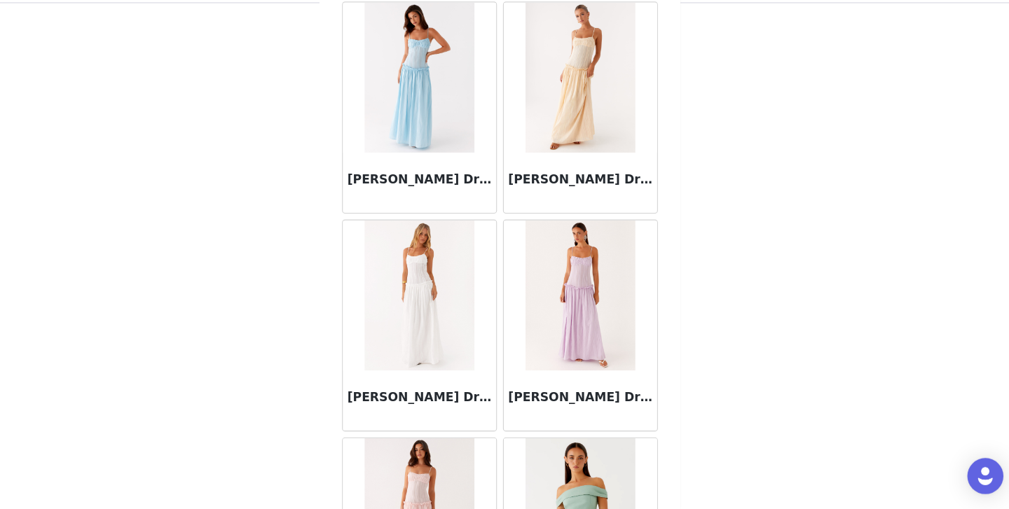
scroll to position [42271, 0]
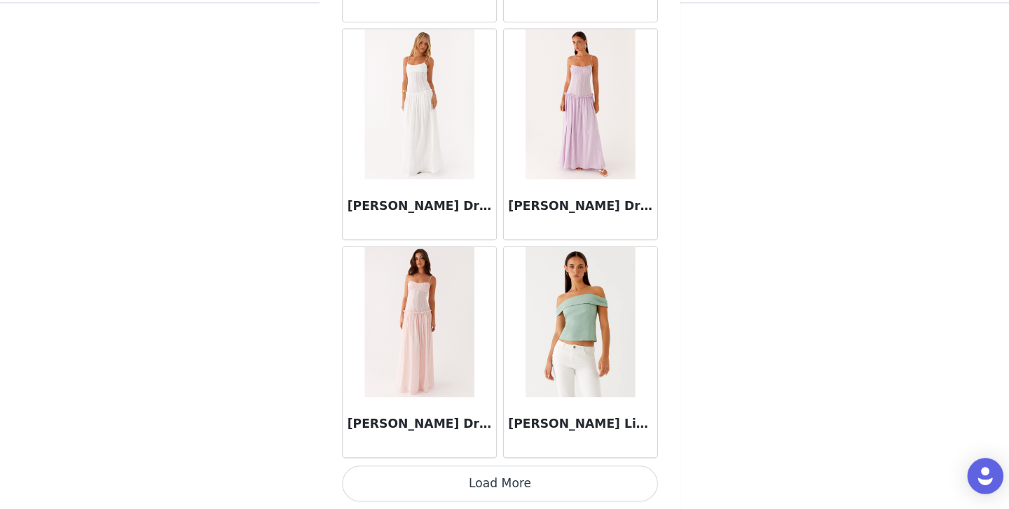
click at [496, 480] on button "Load More" at bounding box center [504, 486] width 294 height 34
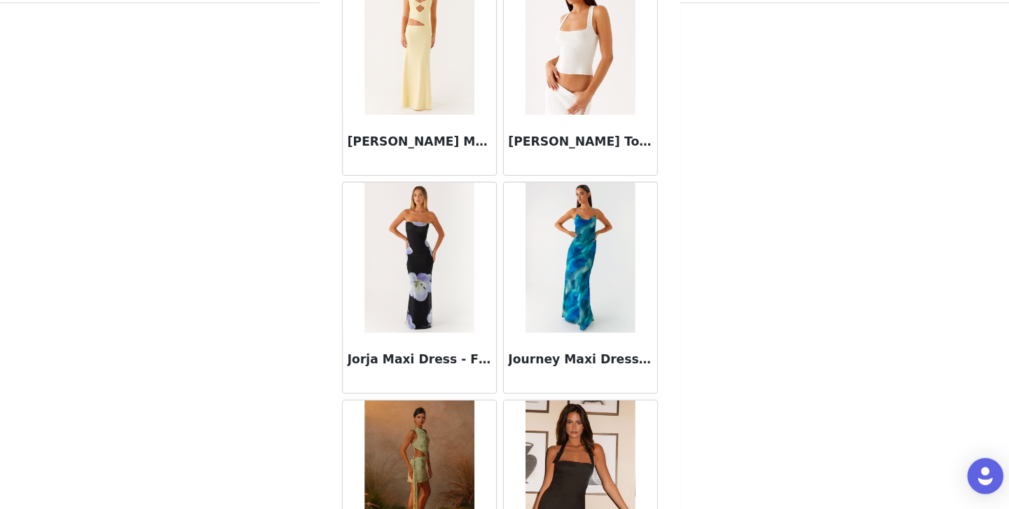
scroll to position [44303, 0]
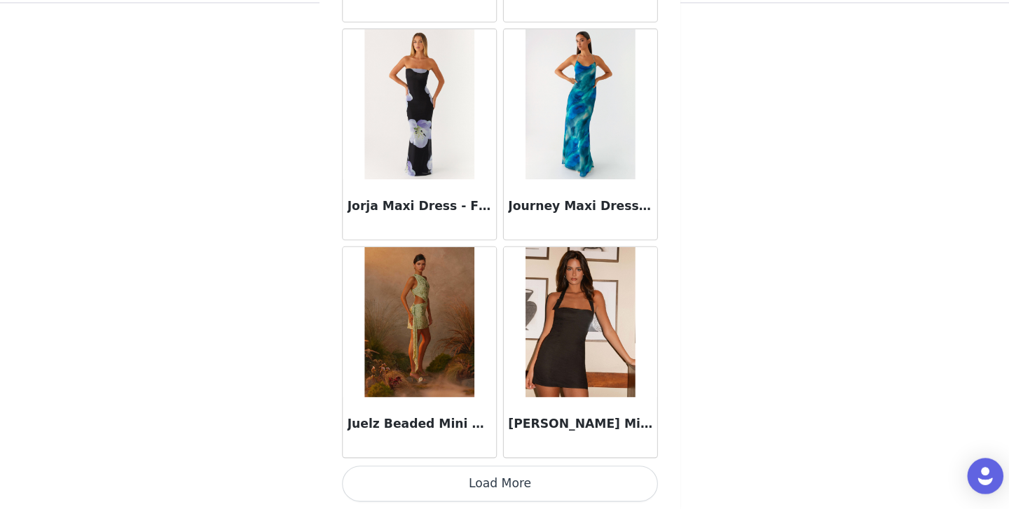
click at [496, 480] on button "Load More" at bounding box center [504, 486] width 294 height 34
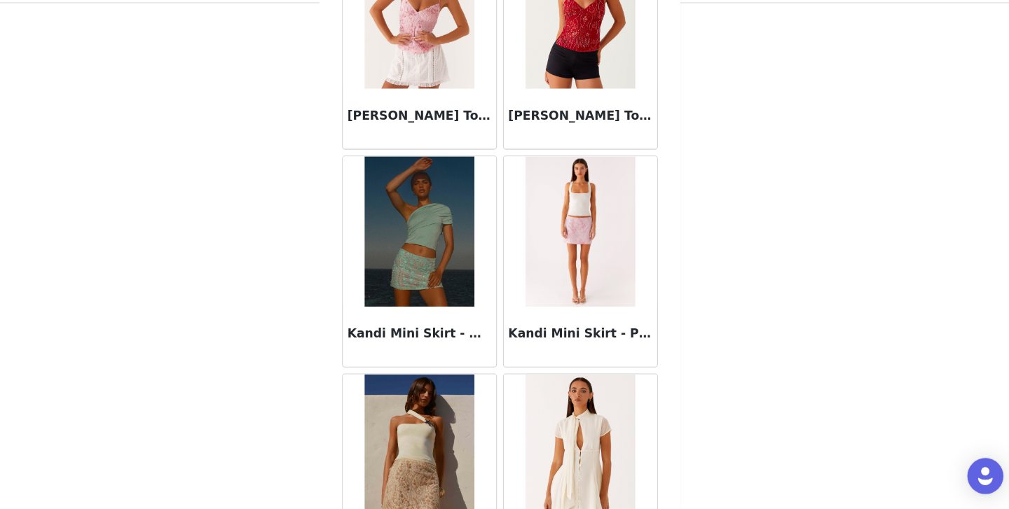
scroll to position [45811, 0]
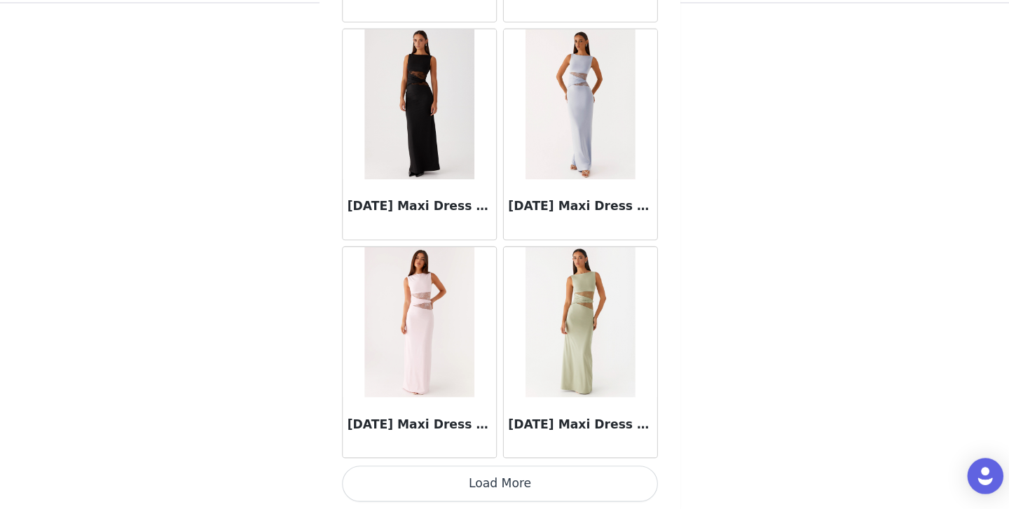
click at [495, 479] on button "Load More" at bounding box center [504, 486] width 294 height 34
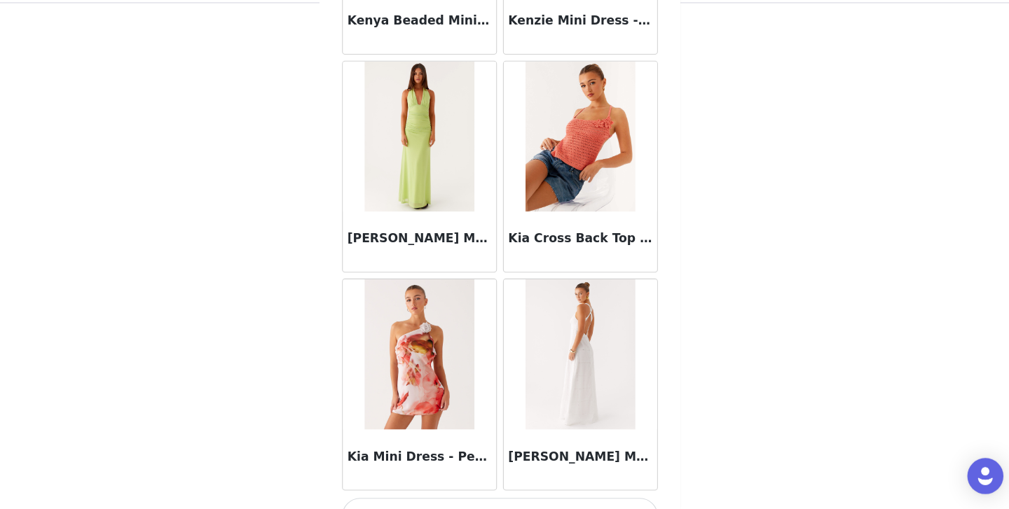
scroll to position [48366, 0]
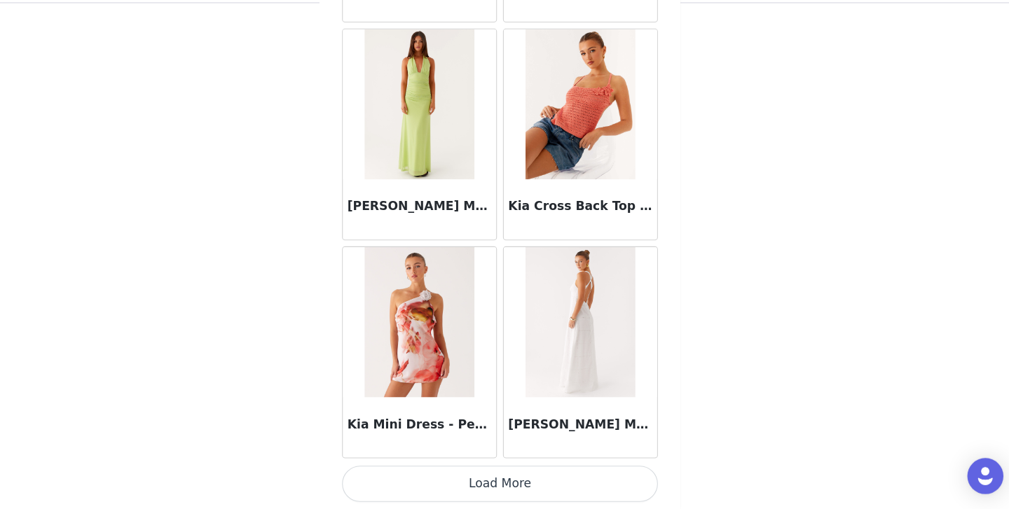
click at [494, 481] on button "Load More" at bounding box center [504, 486] width 294 height 34
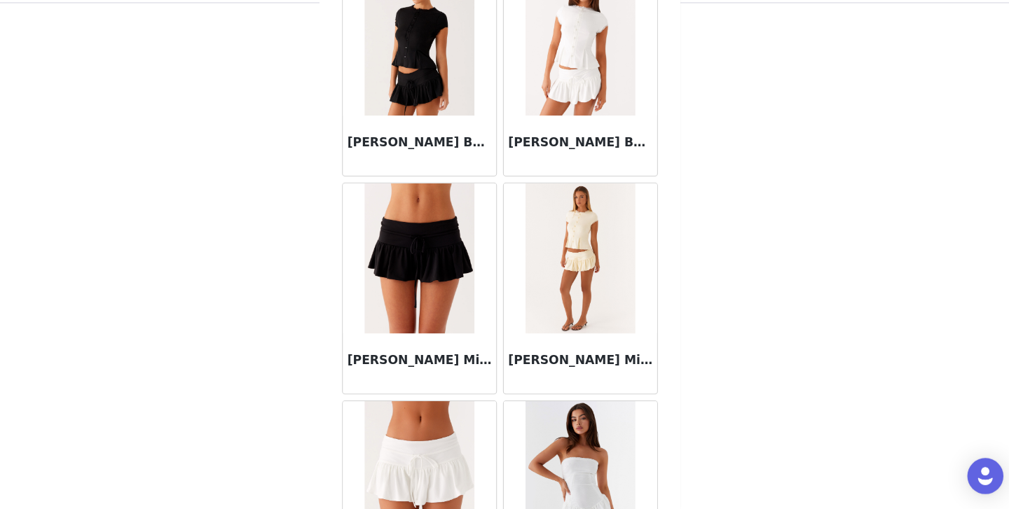
scroll to position [50398, 0]
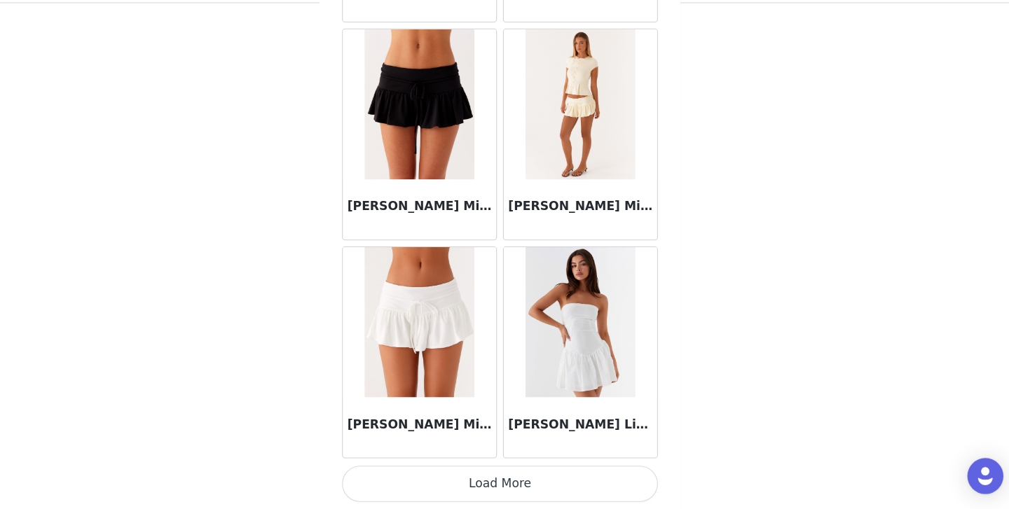
click at [501, 478] on button "Load More" at bounding box center [504, 486] width 294 height 34
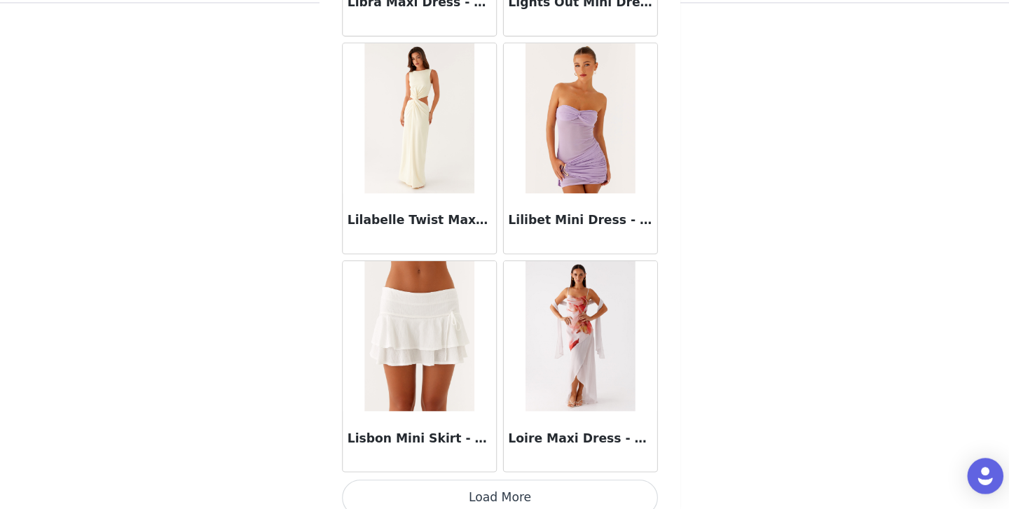
scroll to position [52430, 0]
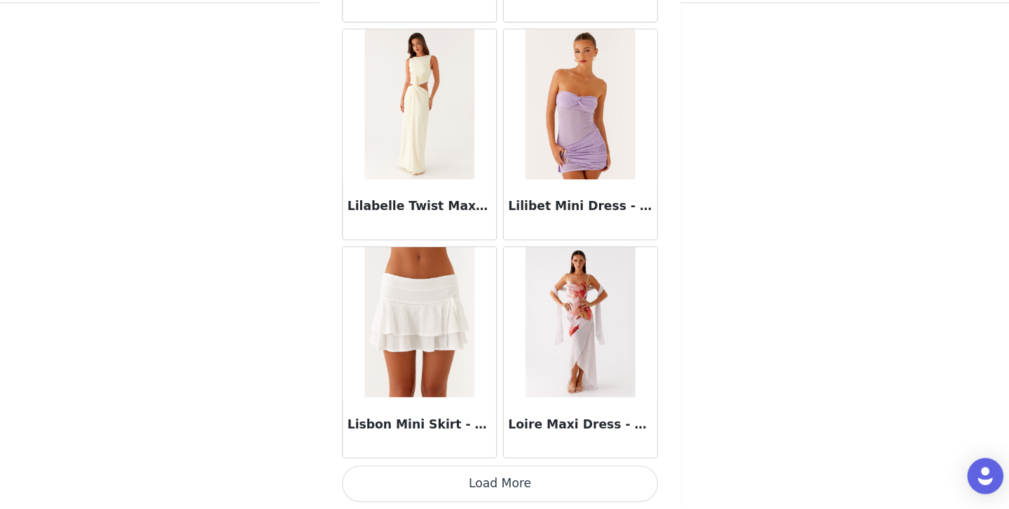
click at [500, 479] on button "Load More" at bounding box center [504, 486] width 294 height 34
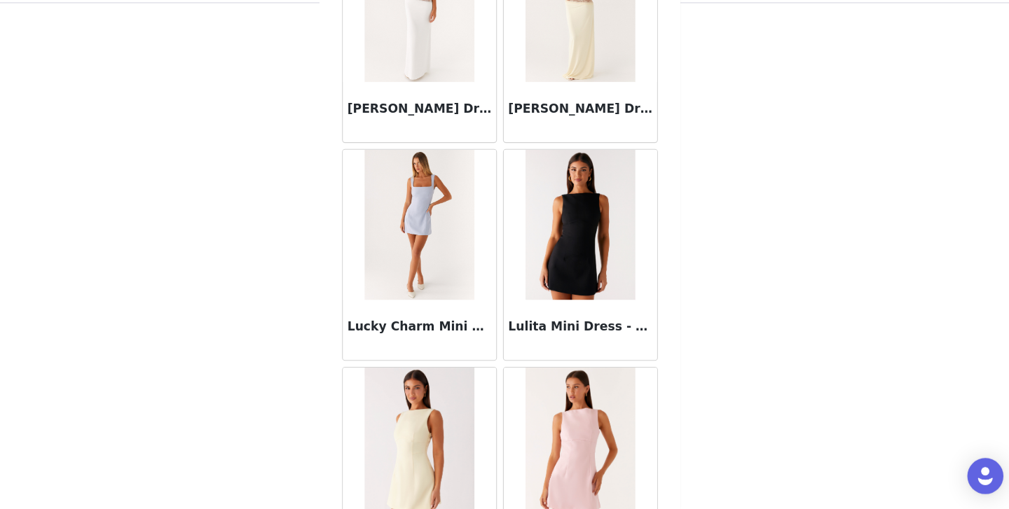
scroll to position [54462, 0]
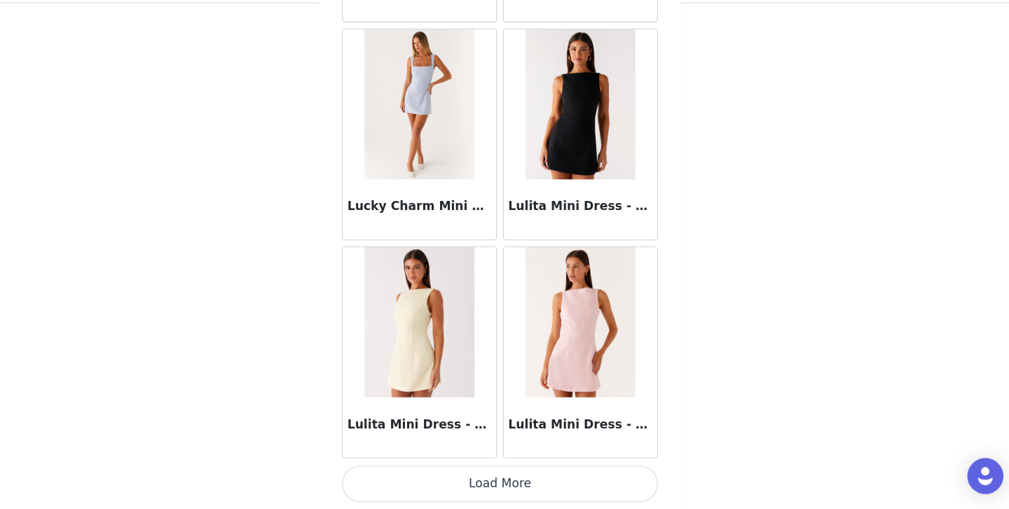
click at [502, 479] on button "Load More" at bounding box center [504, 486] width 294 height 34
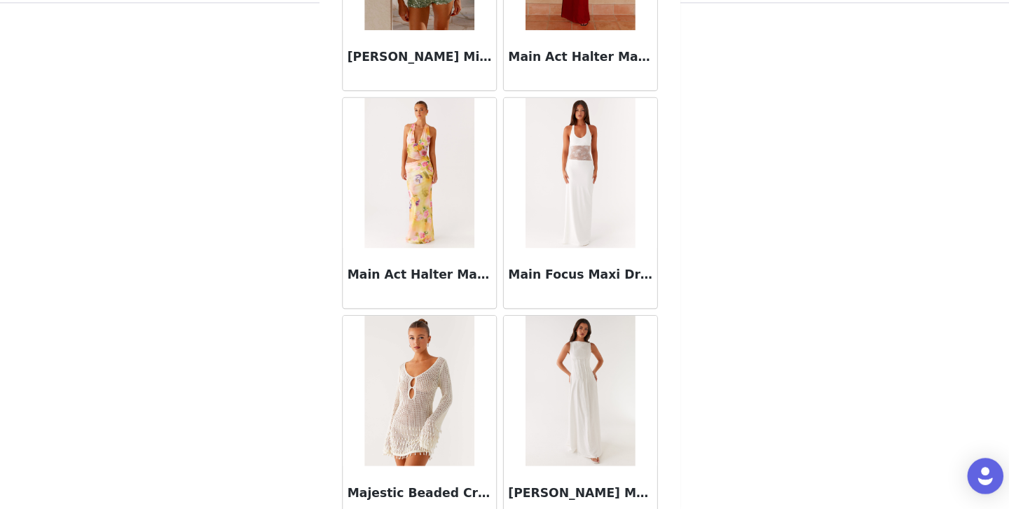
scroll to position [56494, 0]
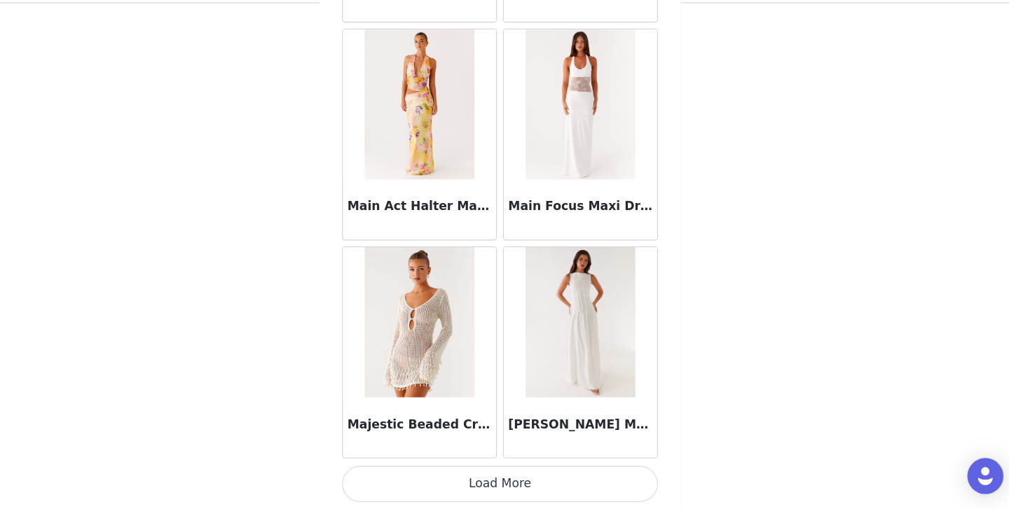
click at [507, 479] on button "Load More" at bounding box center [504, 486] width 294 height 34
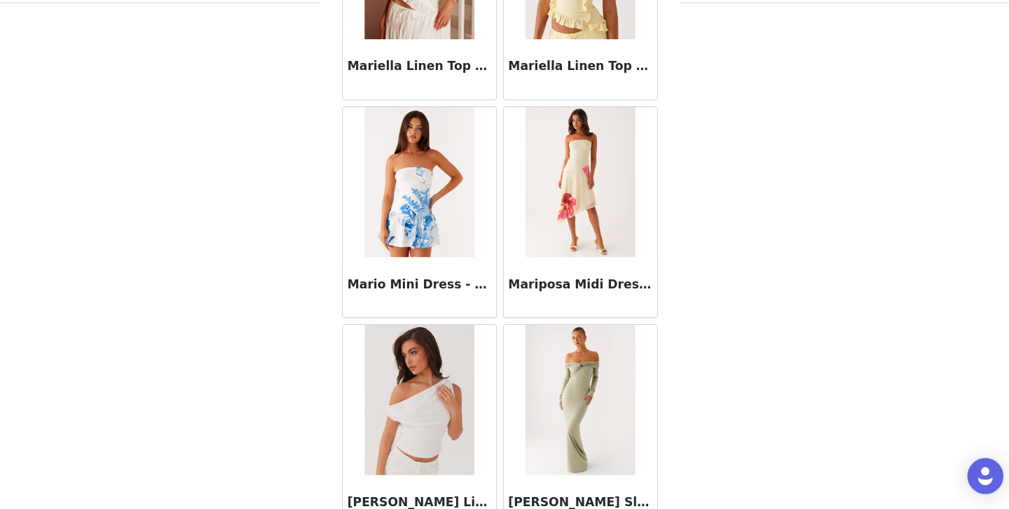
scroll to position [58526, 0]
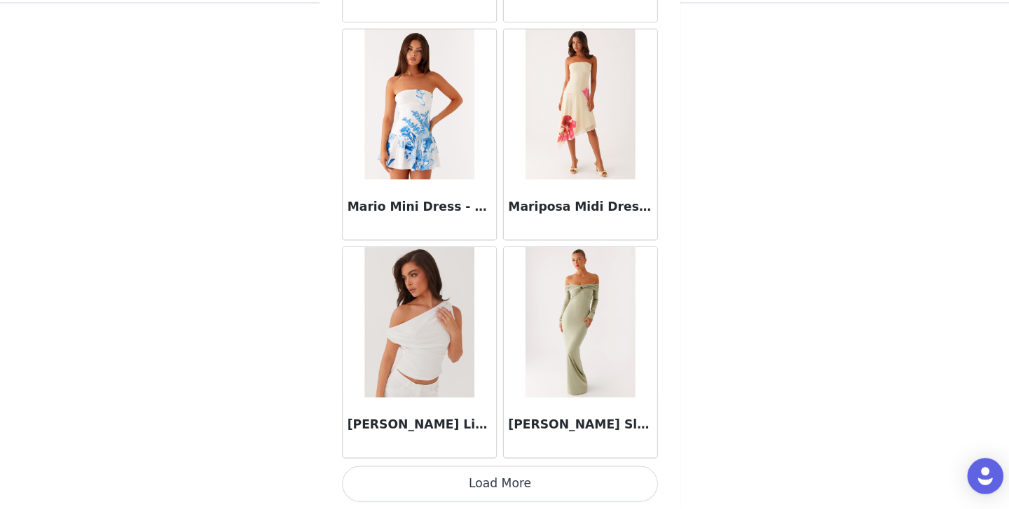
click at [502, 479] on button "Load More" at bounding box center [504, 486] width 294 height 34
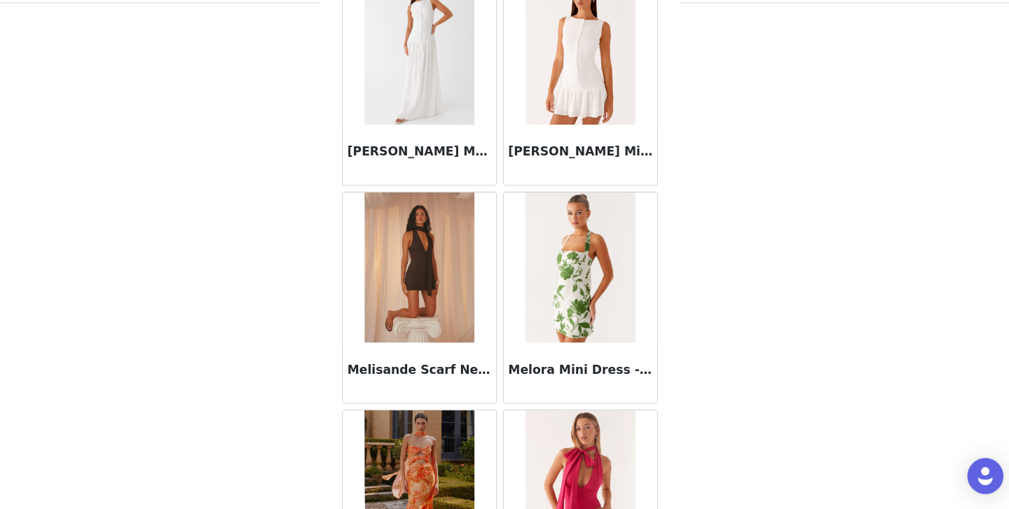
scroll to position [60557, 0]
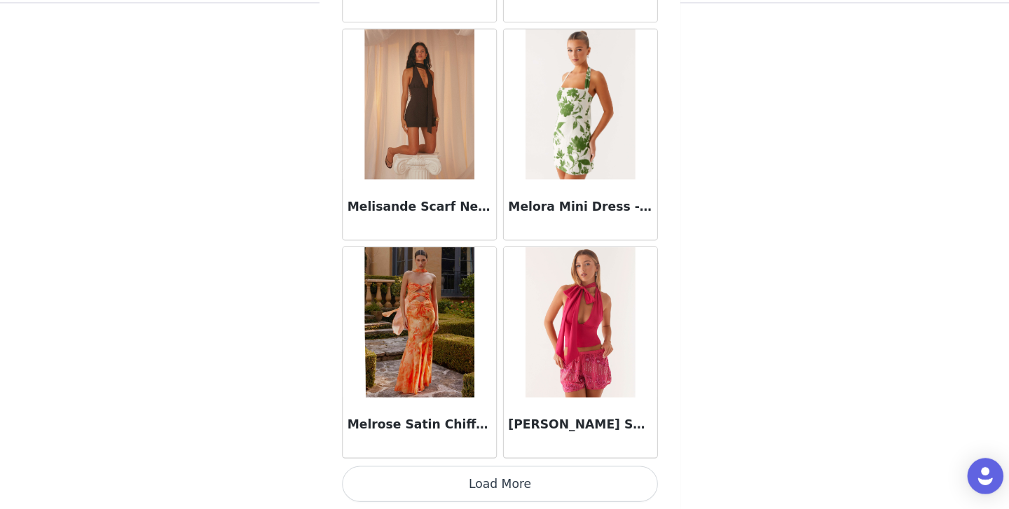
click at [434, 164] on img at bounding box center [429, 132] width 102 height 140
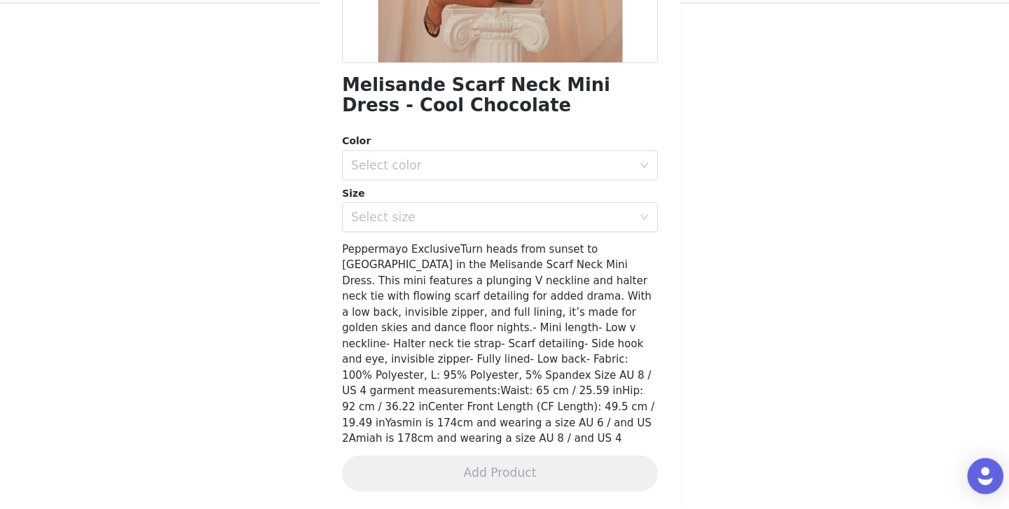
scroll to position [277, 0]
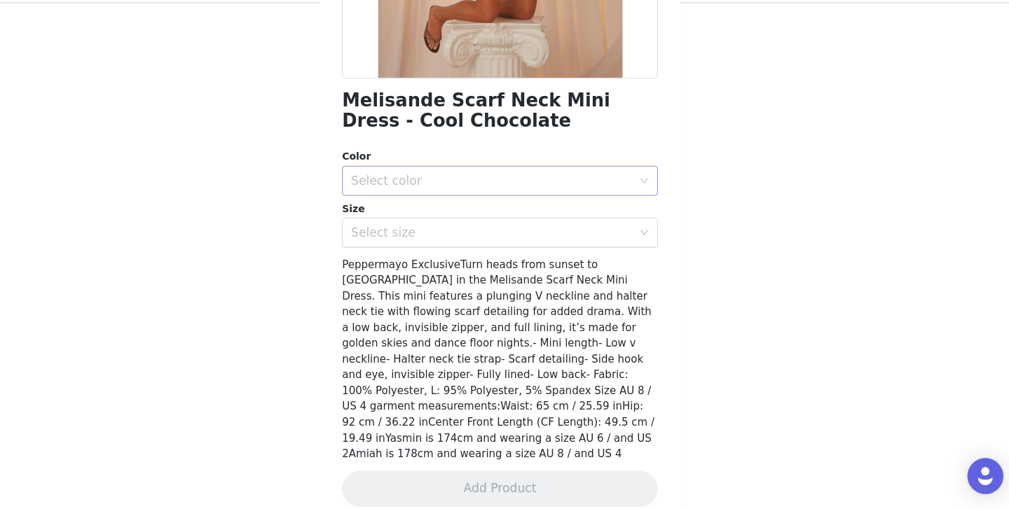
click at [449, 205] on div "Select color" at bounding box center [497, 203] width 262 height 14
click at [434, 238] on li "Cool Chocolate" at bounding box center [504, 234] width 294 height 22
click at [434, 253] on div "Select size" at bounding box center [497, 252] width 262 height 14
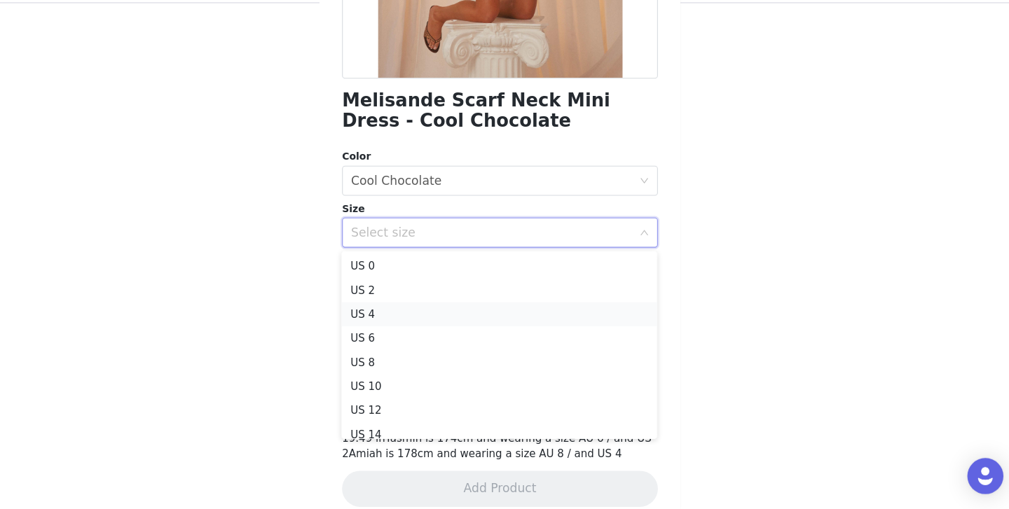
click at [408, 336] on li "US 4" at bounding box center [504, 328] width 294 height 22
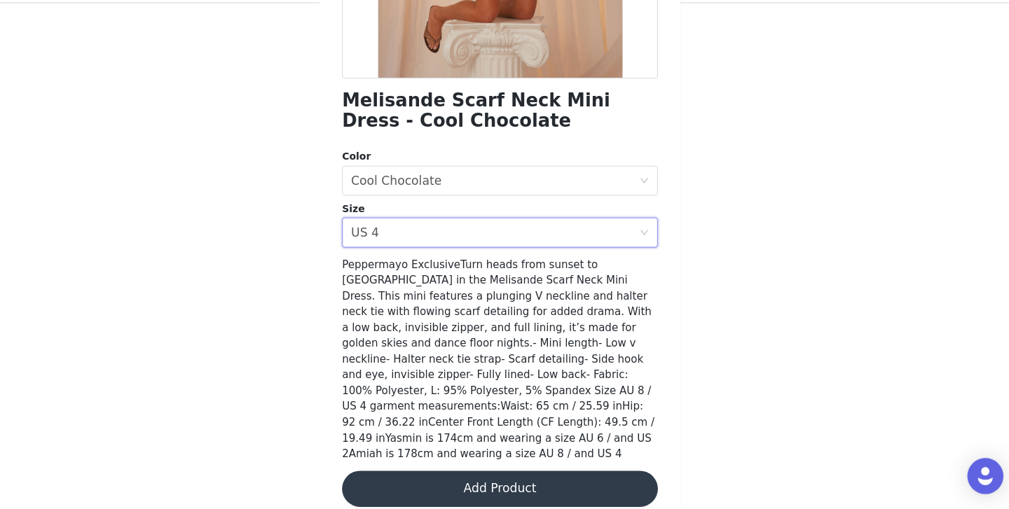
click at [426, 478] on button "Add Product" at bounding box center [504, 491] width 294 height 34
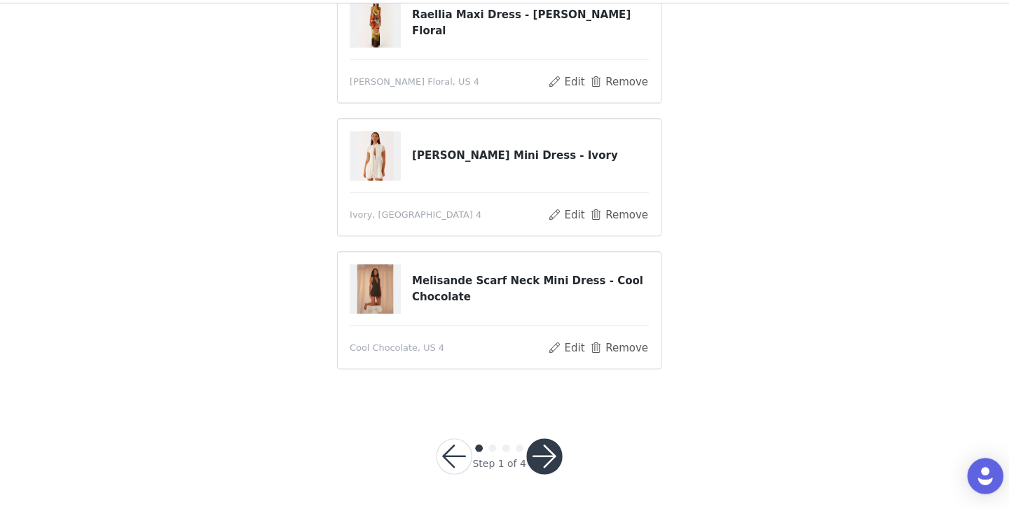
scroll to position [259, 0]
click at [537, 451] on button "button" at bounding box center [547, 460] width 34 height 34
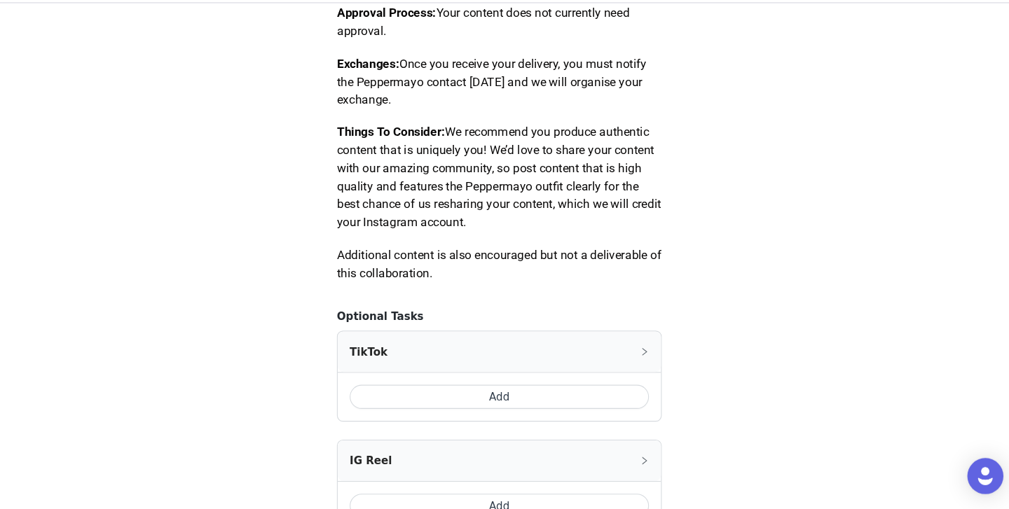
scroll to position [855, 0]
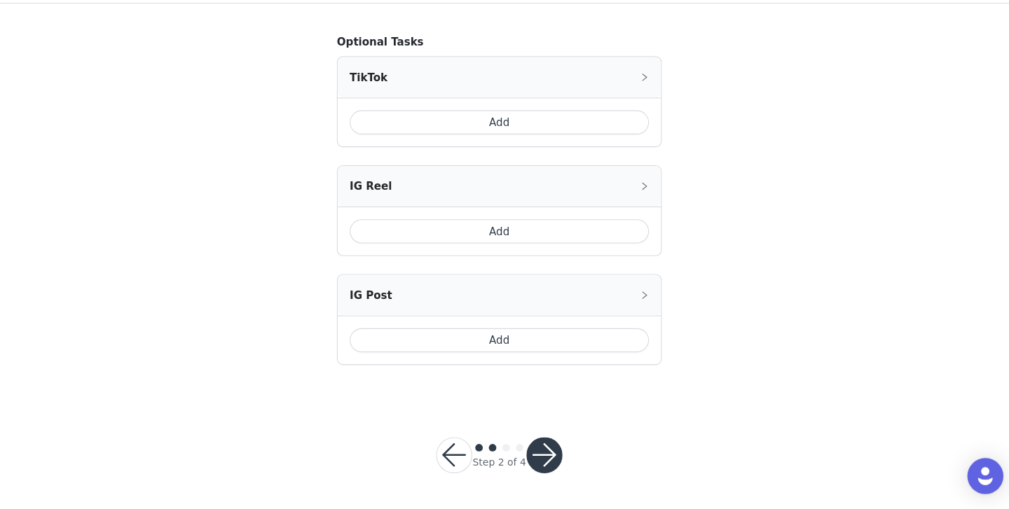
click at [515, 254] on button "Add" at bounding box center [504, 250] width 279 height 22
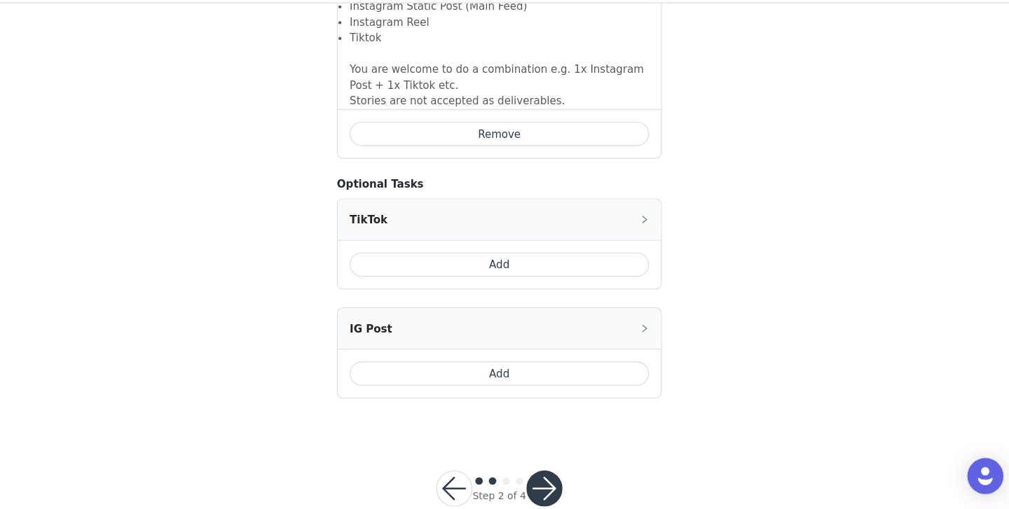
scroll to position [1105, 0]
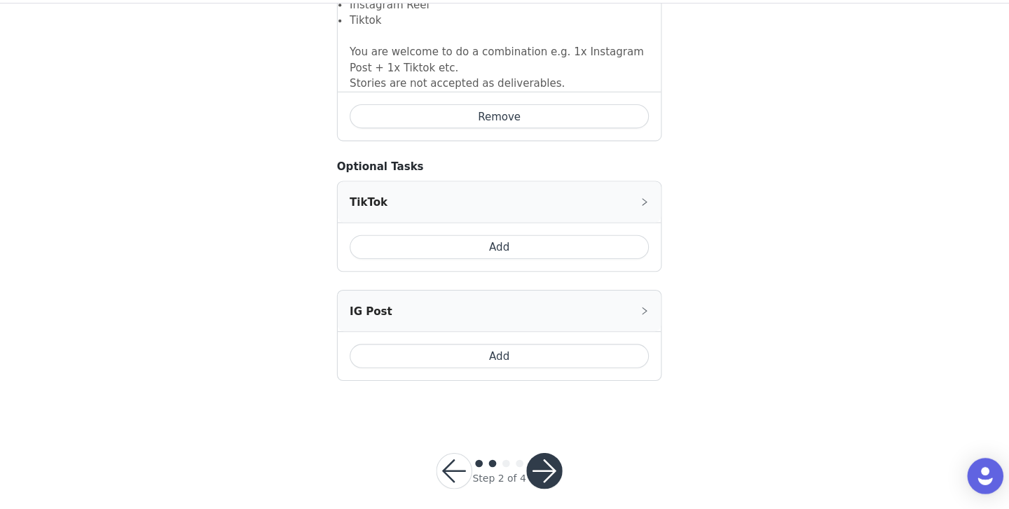
click at [556, 460] on button "button" at bounding box center [547, 474] width 34 height 34
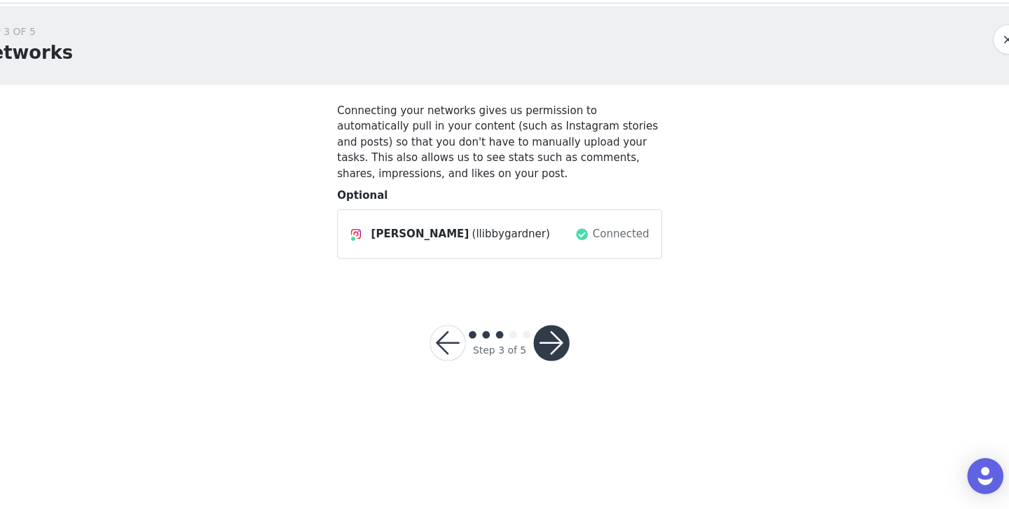
click at [551, 344] on button "button" at bounding box center [553, 355] width 34 height 34
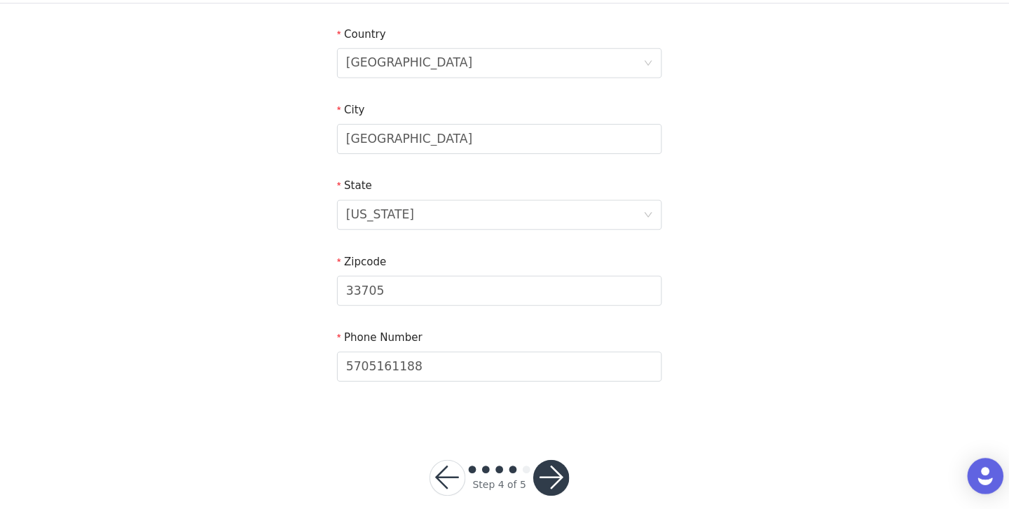
scroll to position [446, 0]
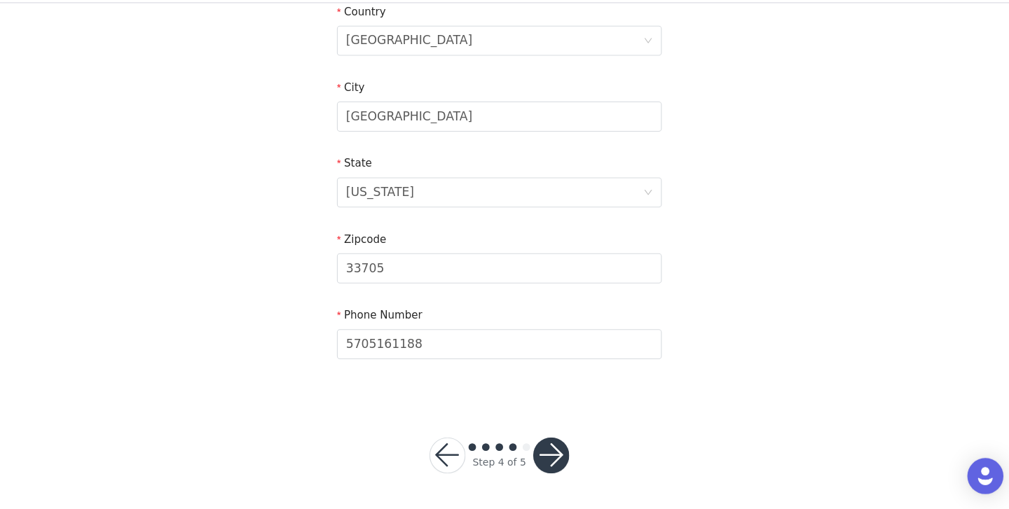
click at [553, 469] on button "button" at bounding box center [553, 460] width 34 height 34
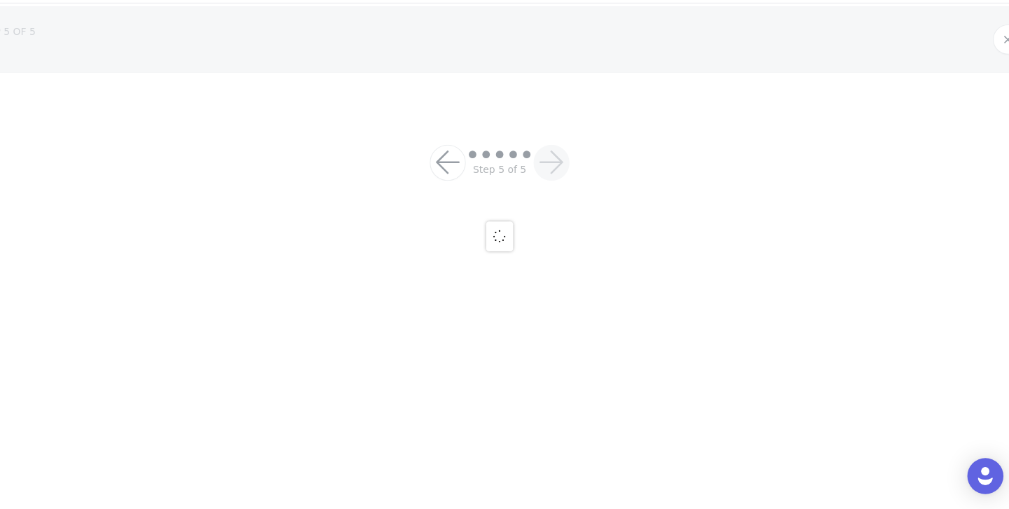
scroll to position [138, 0]
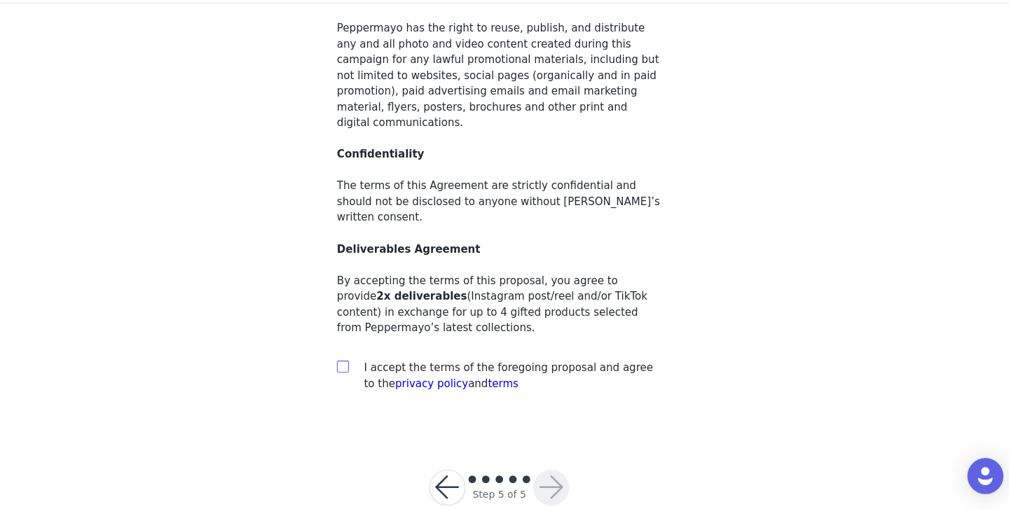
click at [355, 371] on input "checkbox" at bounding box center [358, 376] width 10 height 10
checkbox input "true"
click at [554, 472] on button "button" at bounding box center [553, 489] width 34 height 34
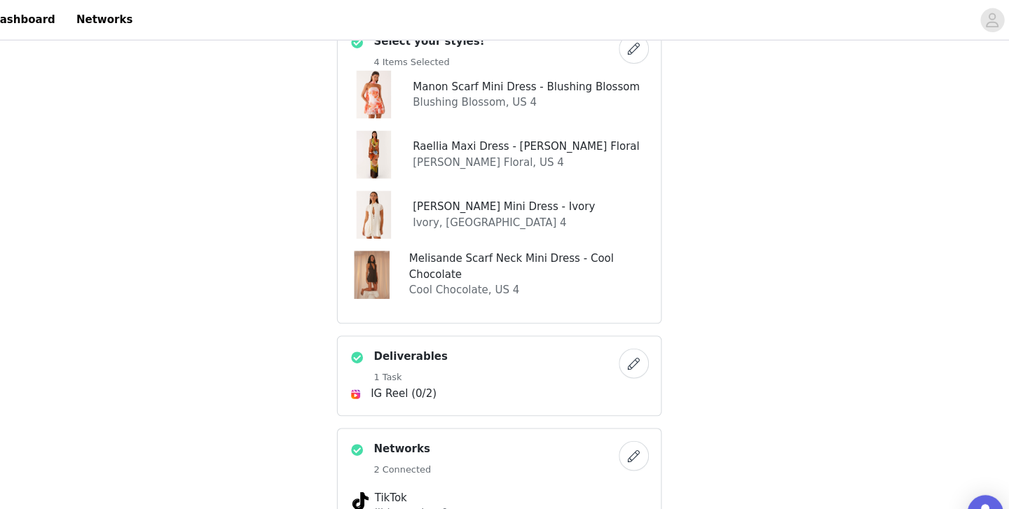
scroll to position [572, 0]
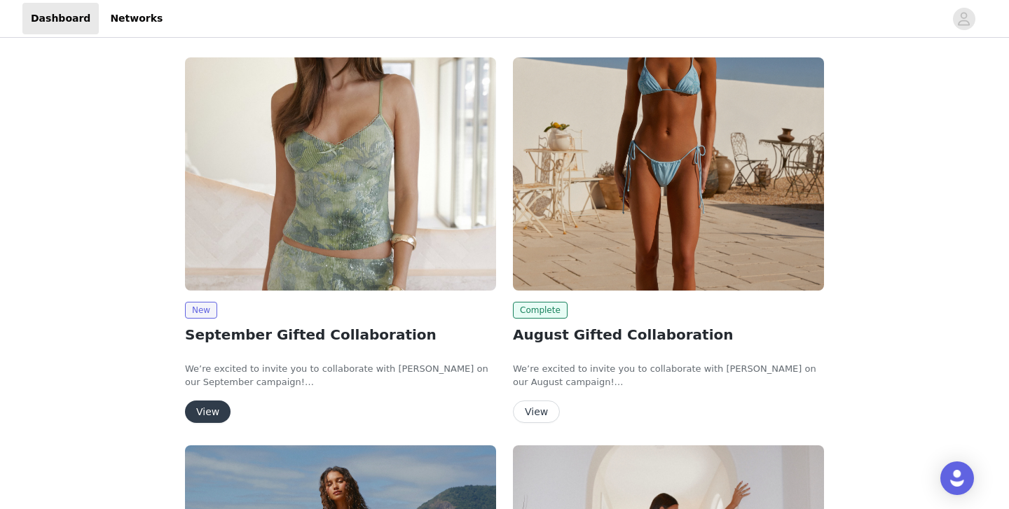
click at [202, 411] on button "View" at bounding box center [208, 412] width 46 height 22
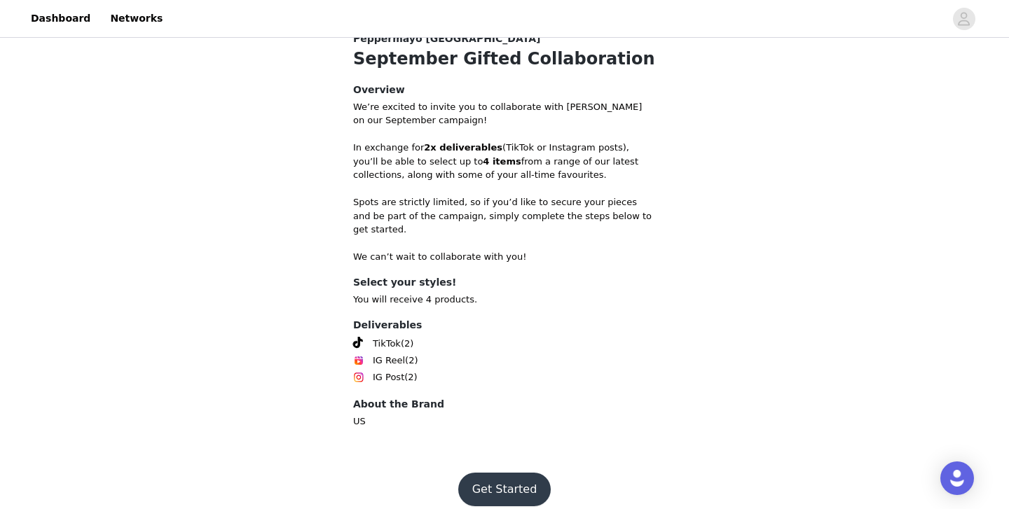
click at [509, 474] on button "Get Started" at bounding box center [504, 490] width 93 height 34
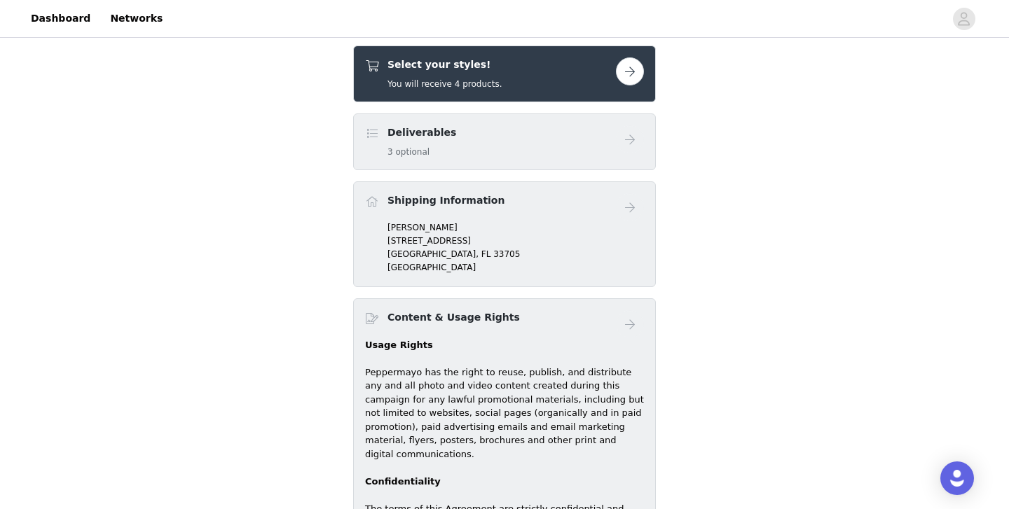
scroll to position [503, 0]
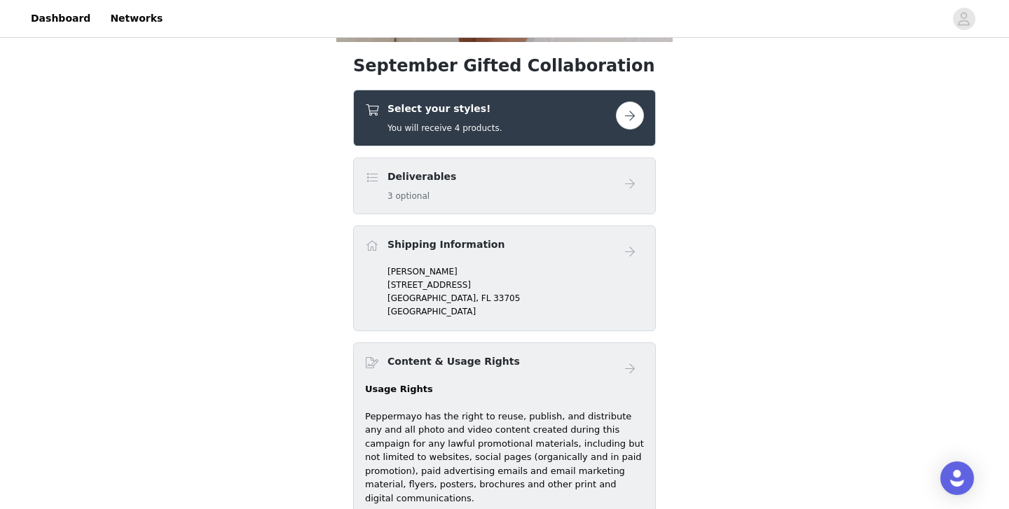
click at [627, 121] on button "button" at bounding box center [630, 116] width 28 height 28
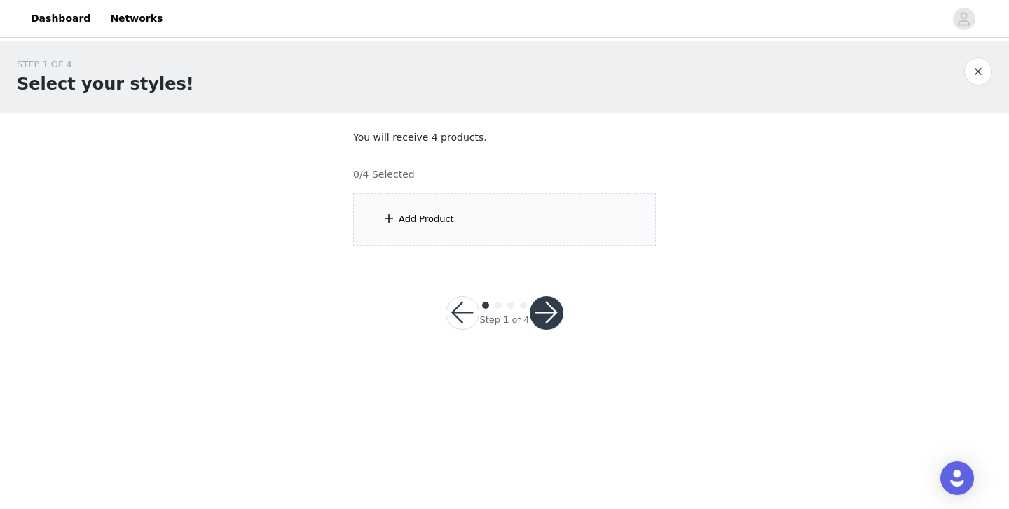
click at [495, 213] on div "Add Product" at bounding box center [504, 219] width 303 height 53
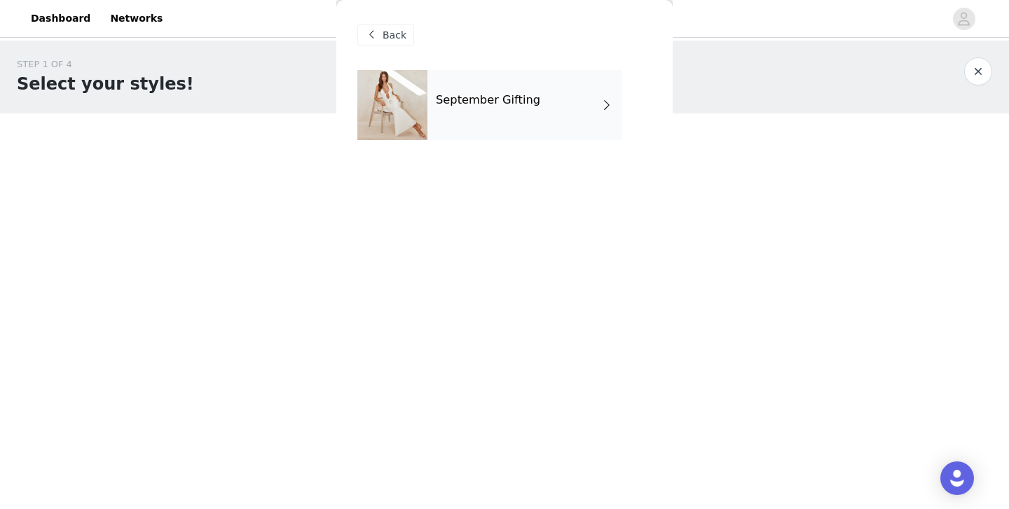
click at [460, 100] on h4 "September Gifting" at bounding box center [488, 100] width 104 height 13
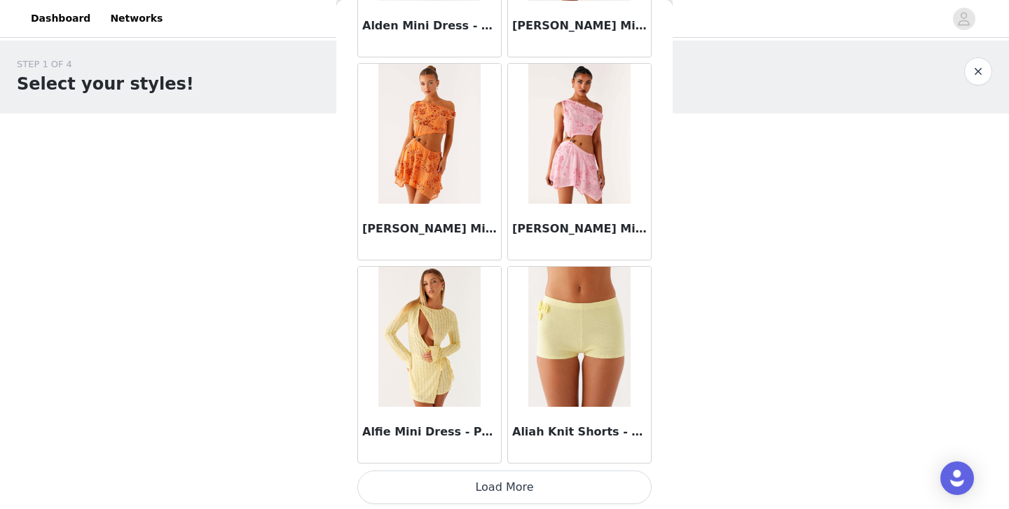
scroll to position [1635, 0]
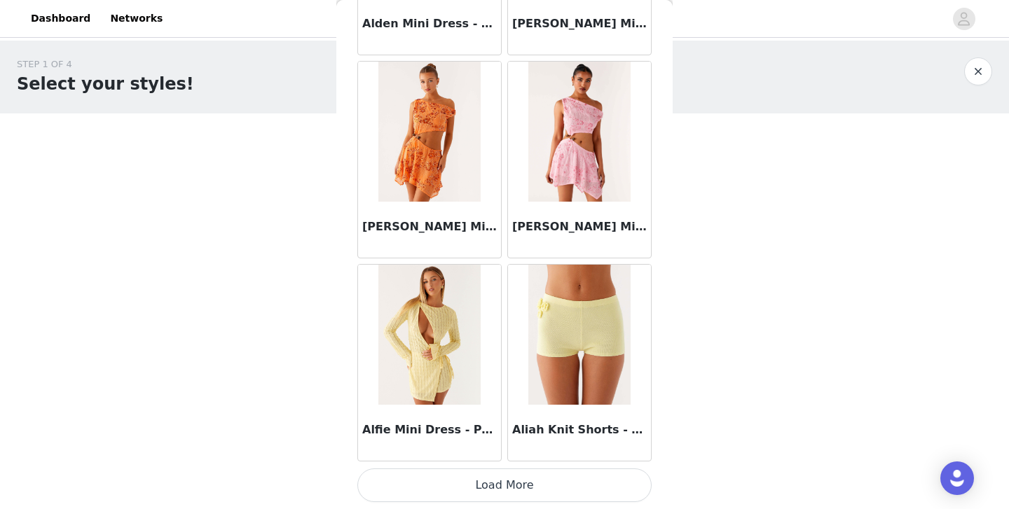
click at [479, 488] on button "Load More" at bounding box center [504, 486] width 294 height 34
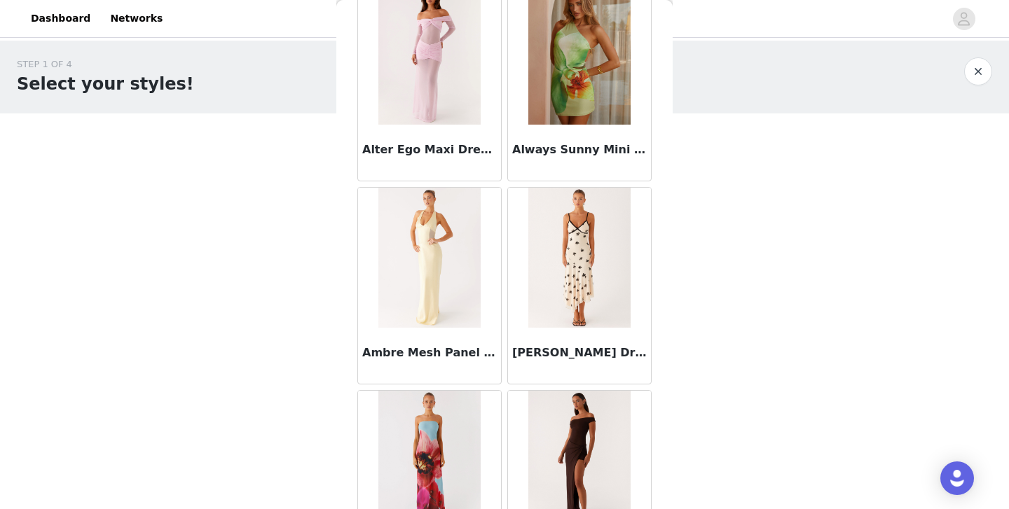
scroll to position [3666, 0]
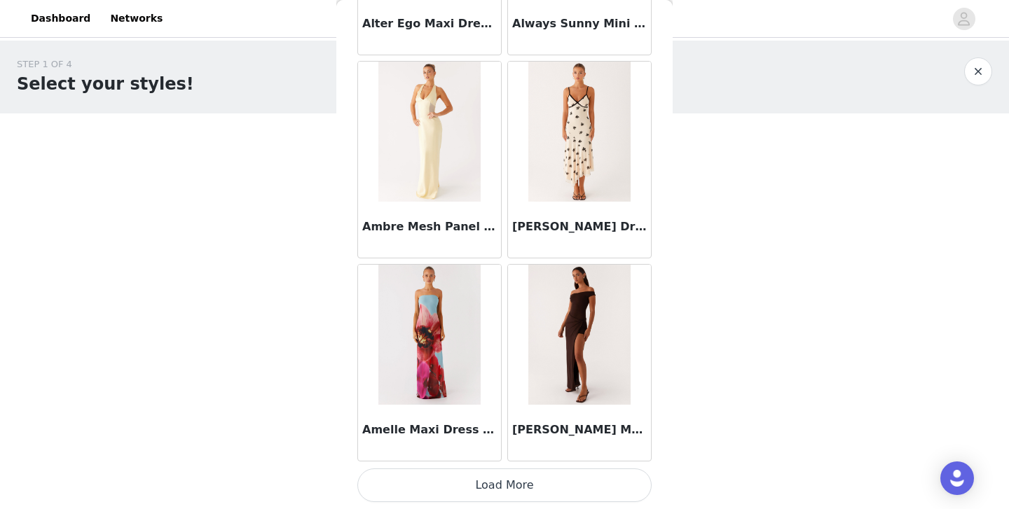
click at [504, 486] on button "Load More" at bounding box center [504, 486] width 294 height 34
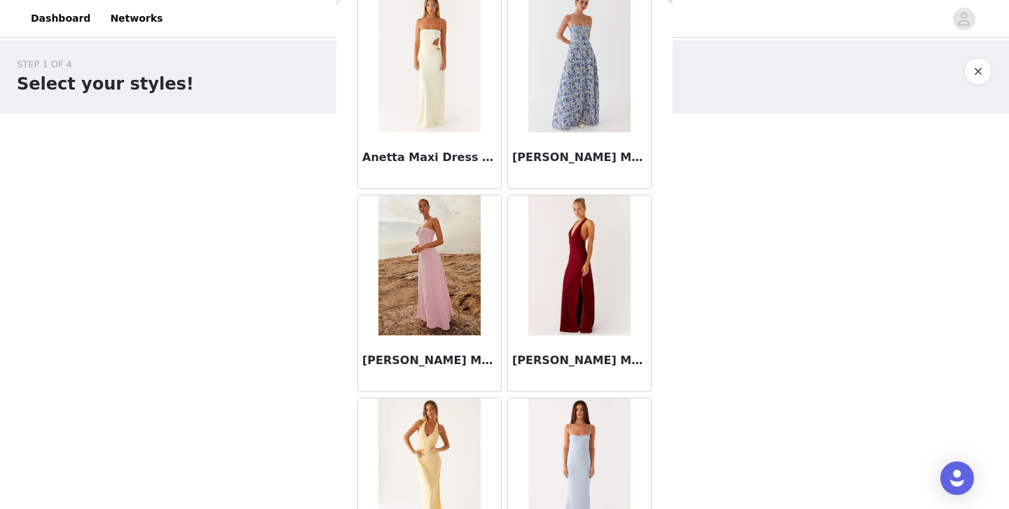
scroll to position [5698, 0]
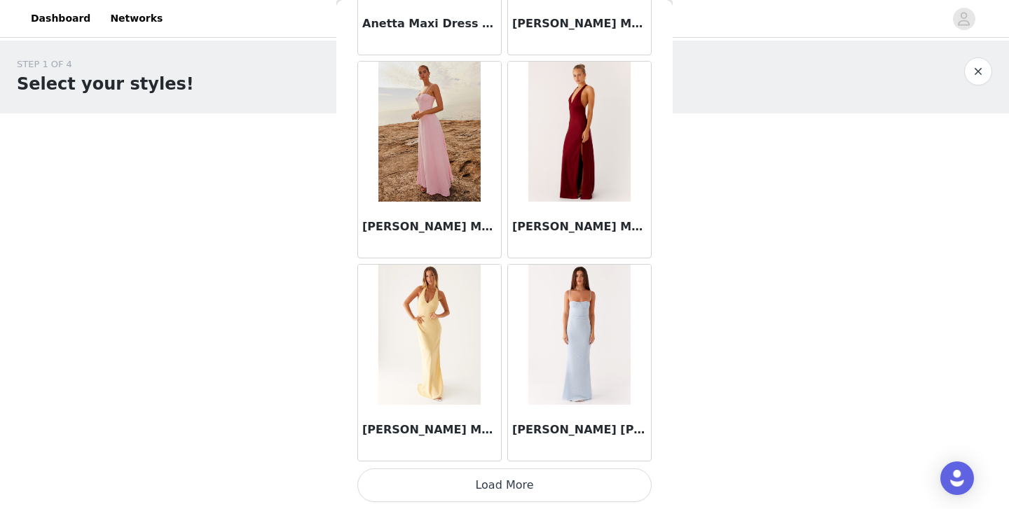
click at [507, 484] on button "Load More" at bounding box center [504, 486] width 294 height 34
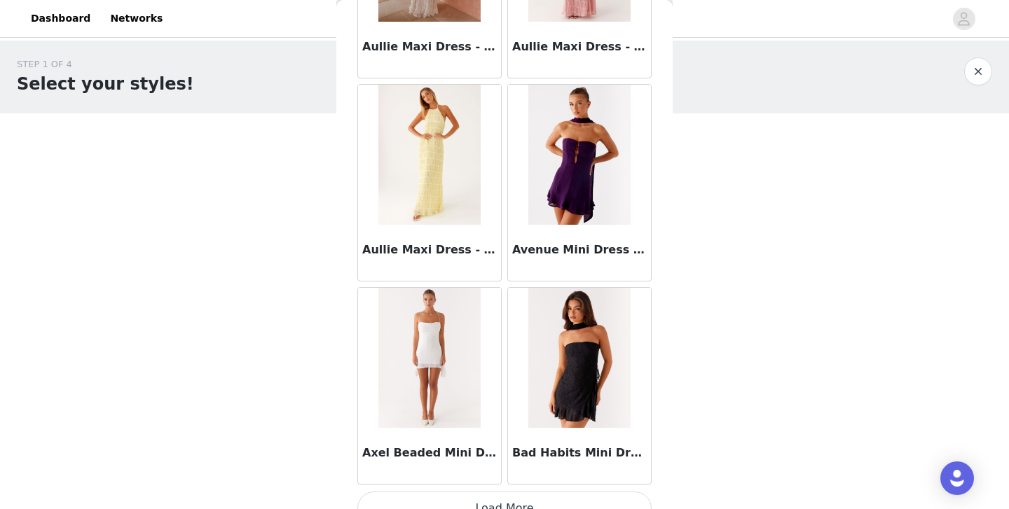
scroll to position [7730, 0]
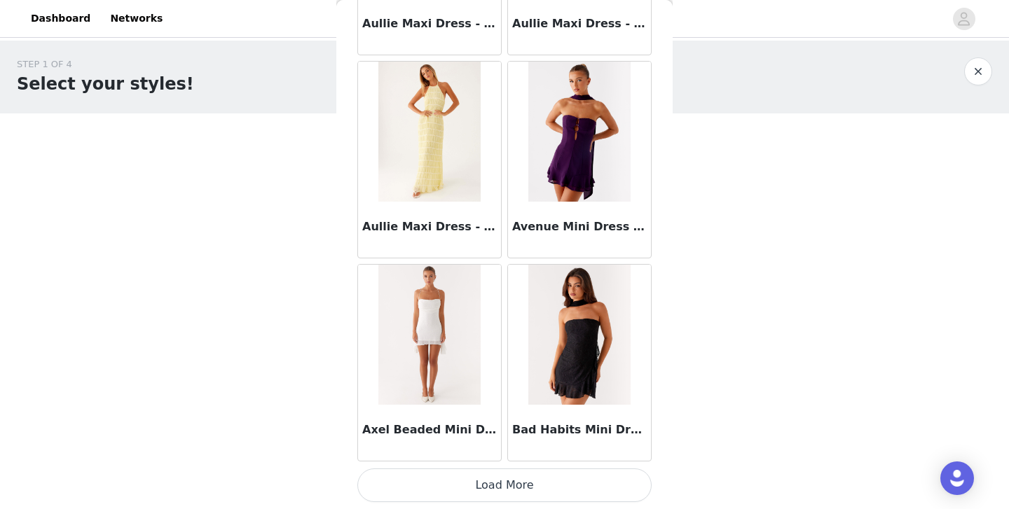
click at [504, 481] on button "Load More" at bounding box center [504, 486] width 294 height 34
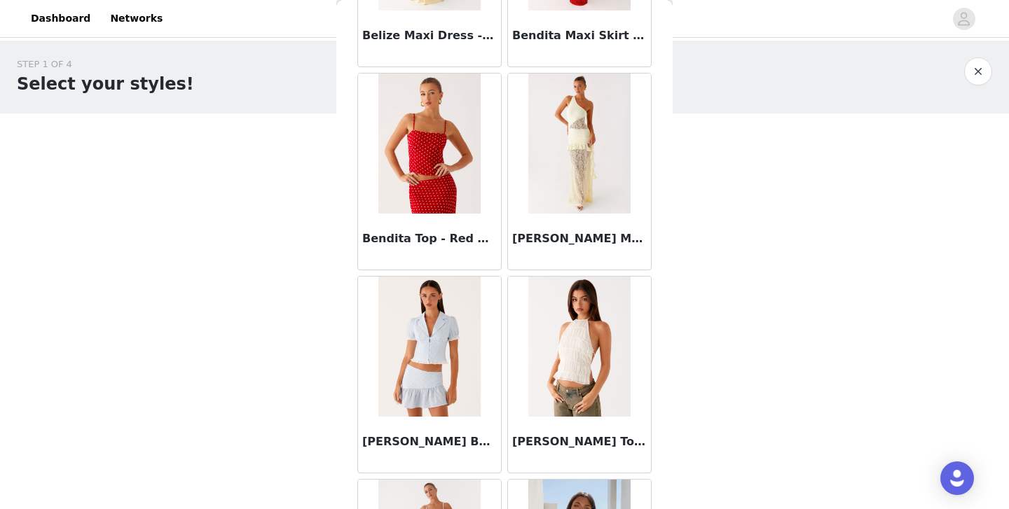
scroll to position [9762, 0]
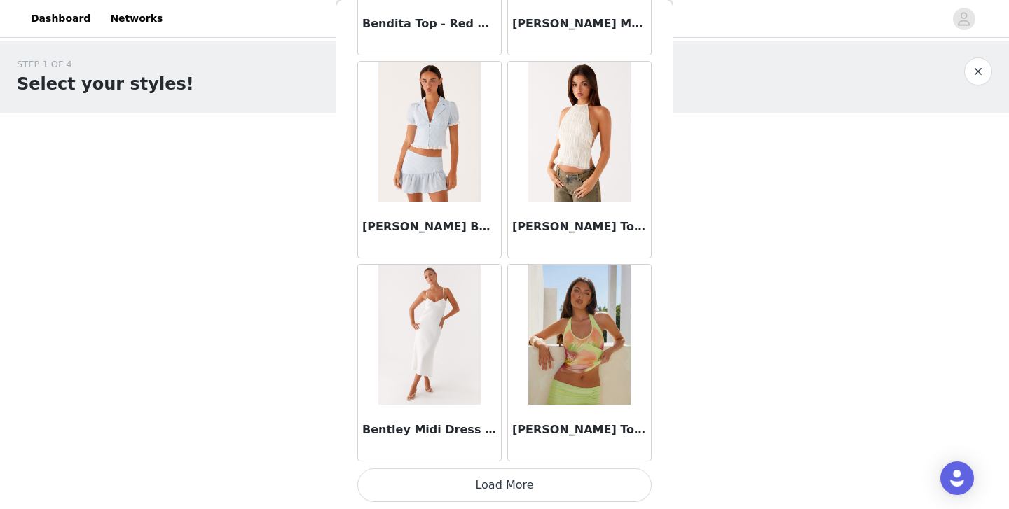
click at [507, 479] on button "Load More" at bounding box center [504, 486] width 294 height 34
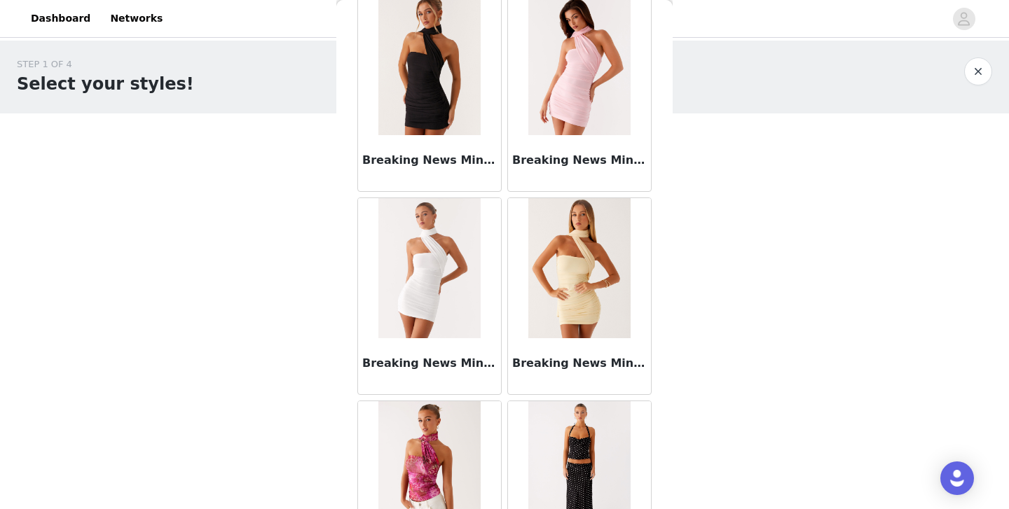
scroll to position [11794, 0]
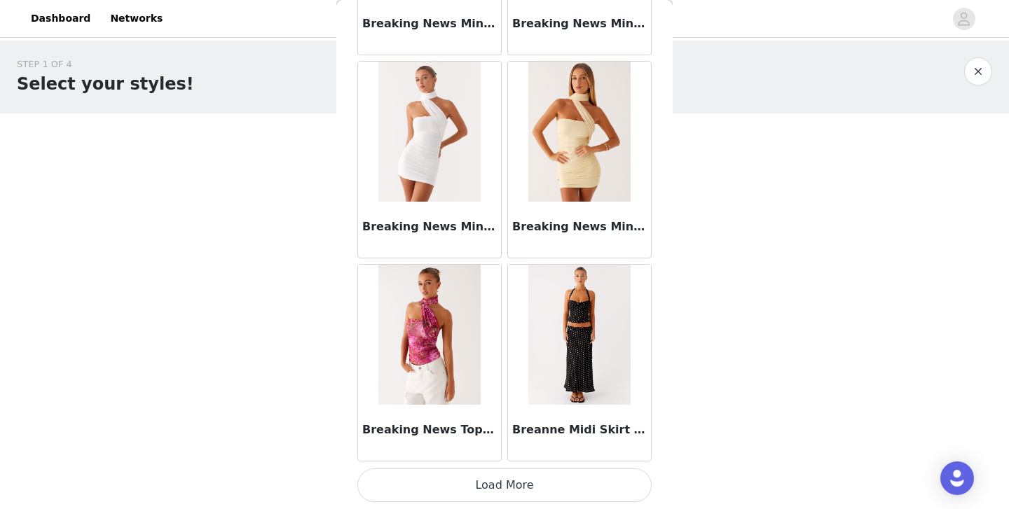
click at [500, 479] on button "Load More" at bounding box center [504, 486] width 294 height 34
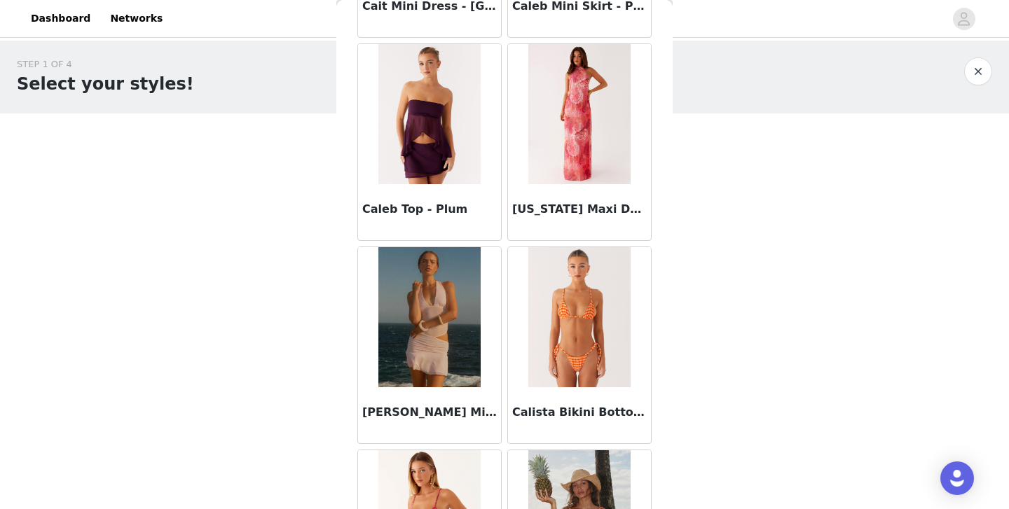
scroll to position [13825, 0]
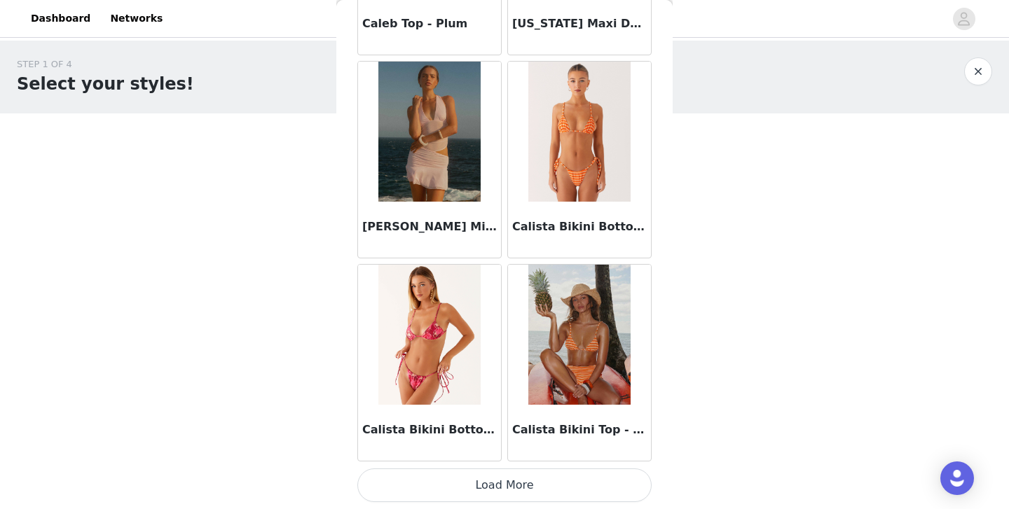
click at [494, 494] on button "Load More" at bounding box center [504, 486] width 294 height 34
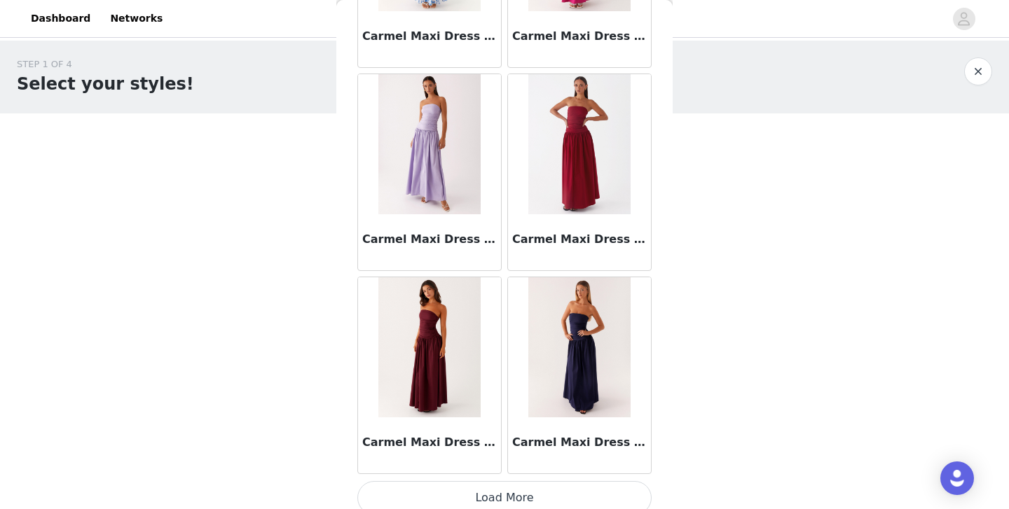
scroll to position [15857, 0]
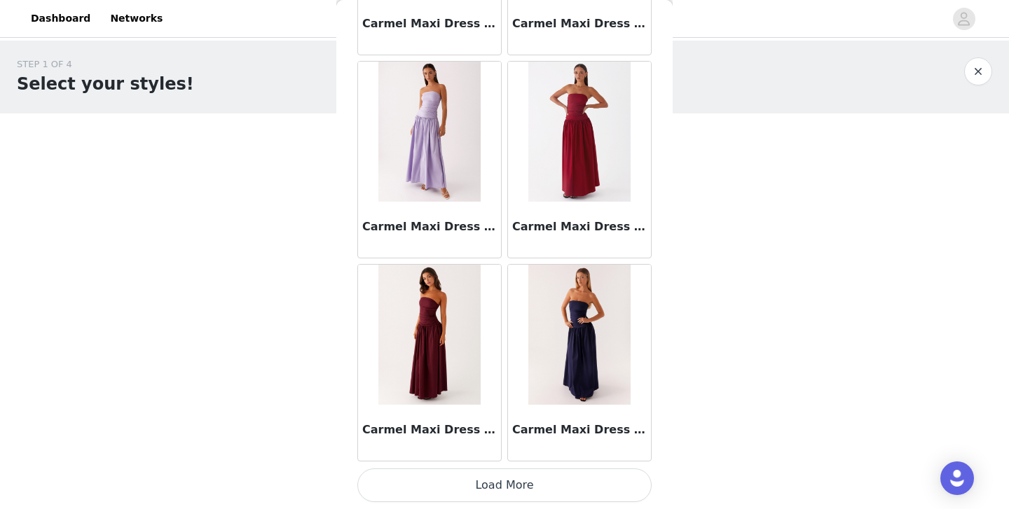
click at [514, 470] on button "Load More" at bounding box center [504, 486] width 294 height 34
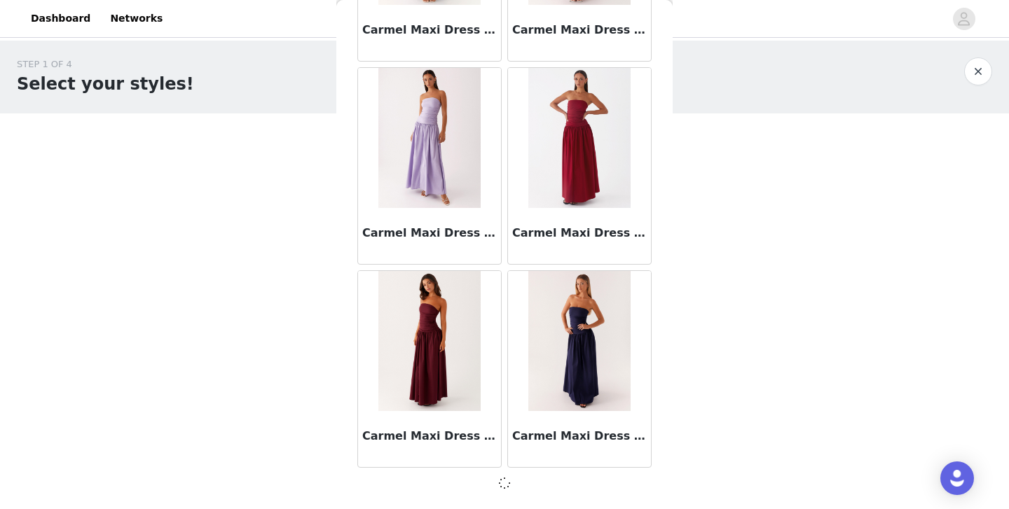
scroll to position [15851, 0]
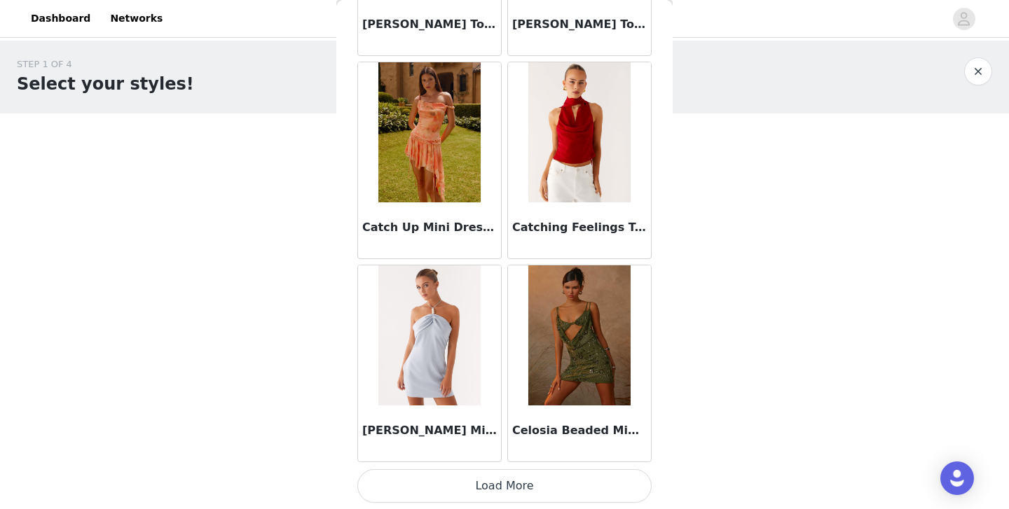
click at [500, 482] on button "Load More" at bounding box center [504, 486] width 294 height 34
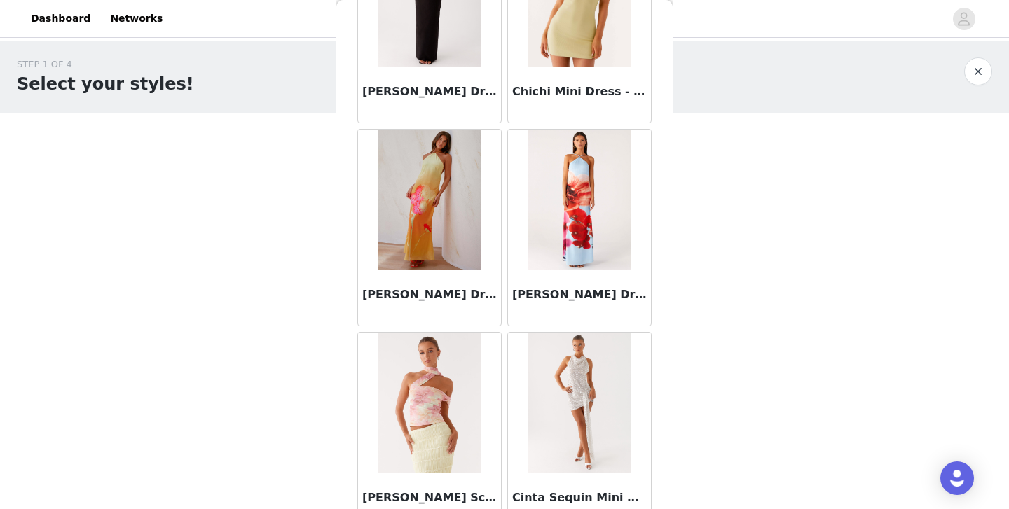
scroll to position [19921, 0]
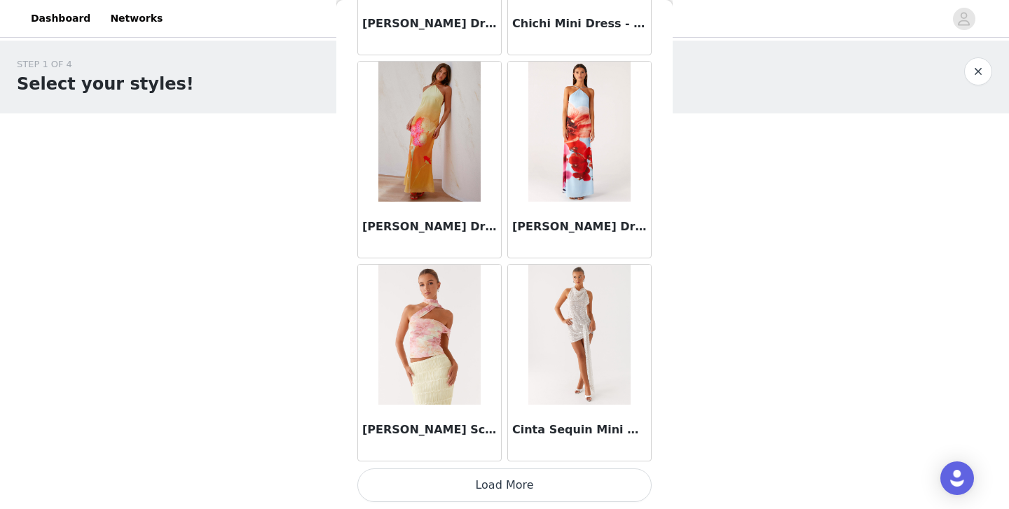
click at [494, 483] on button "Load More" at bounding box center [504, 486] width 294 height 34
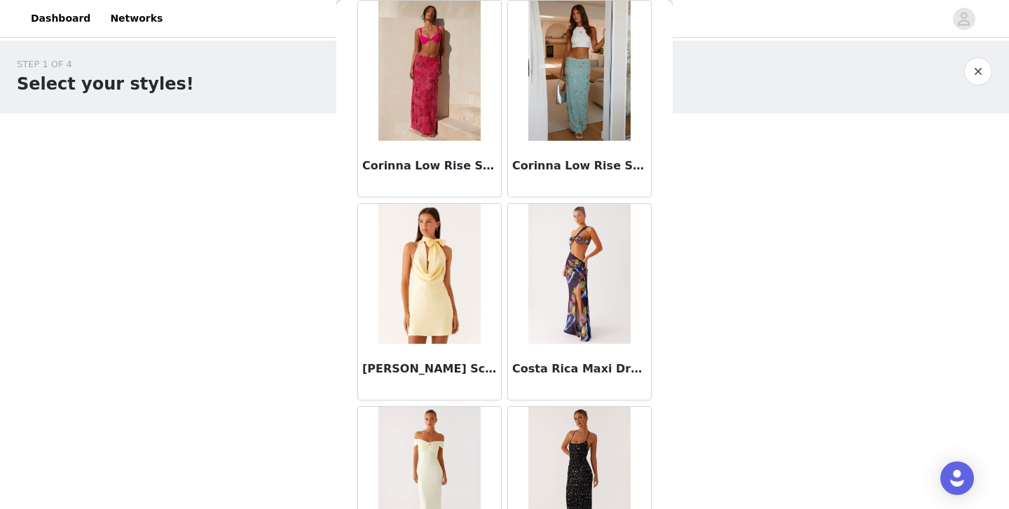
scroll to position [21953, 0]
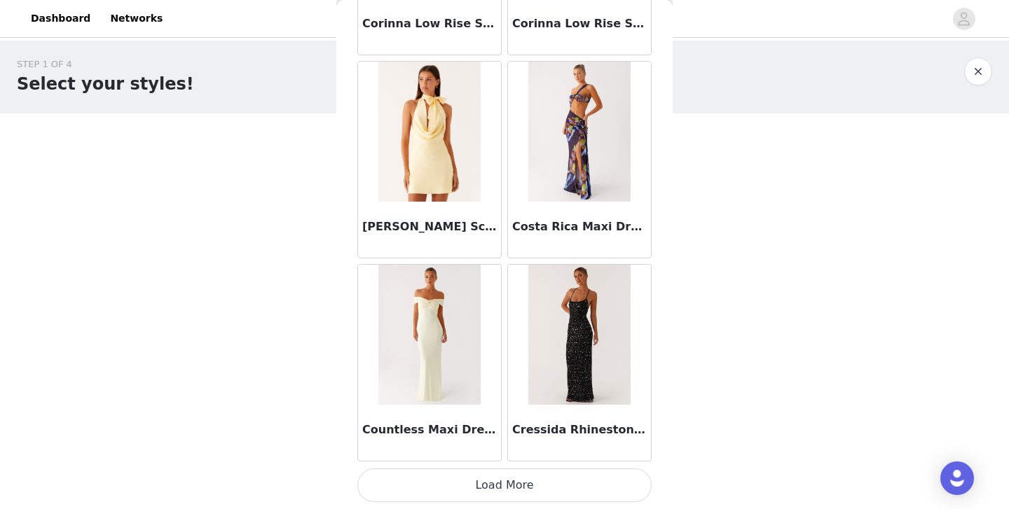
click at [502, 478] on button "Load More" at bounding box center [504, 486] width 294 height 34
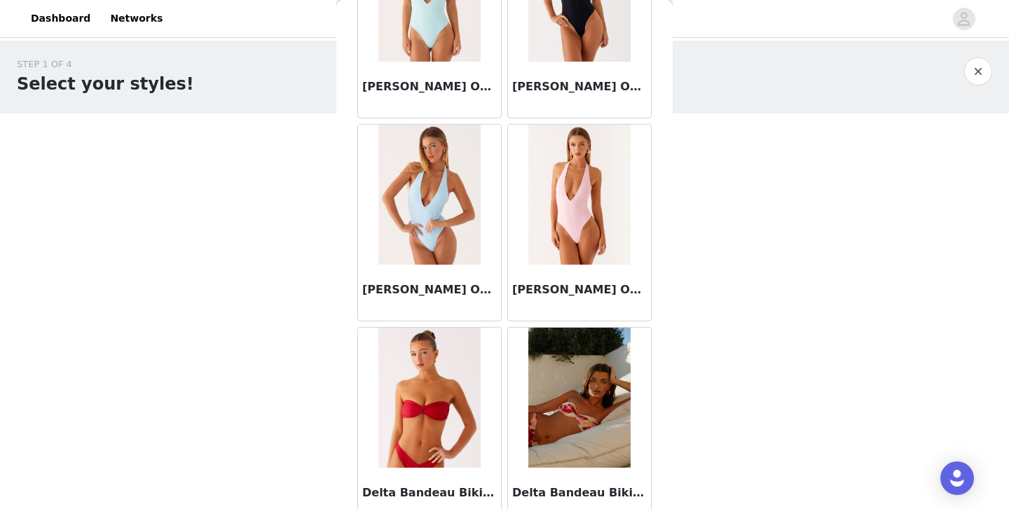
scroll to position [23985, 0]
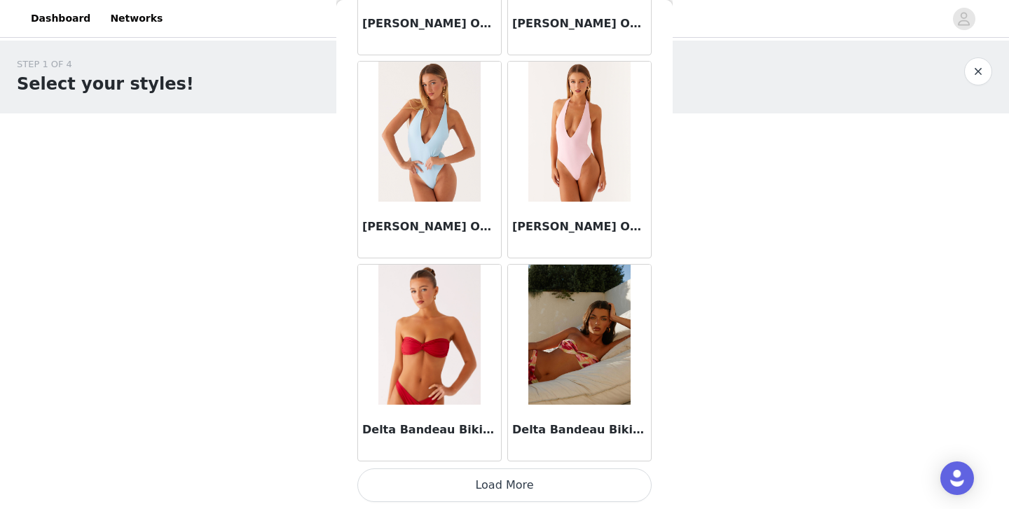
click at [505, 488] on button "Load More" at bounding box center [504, 486] width 294 height 34
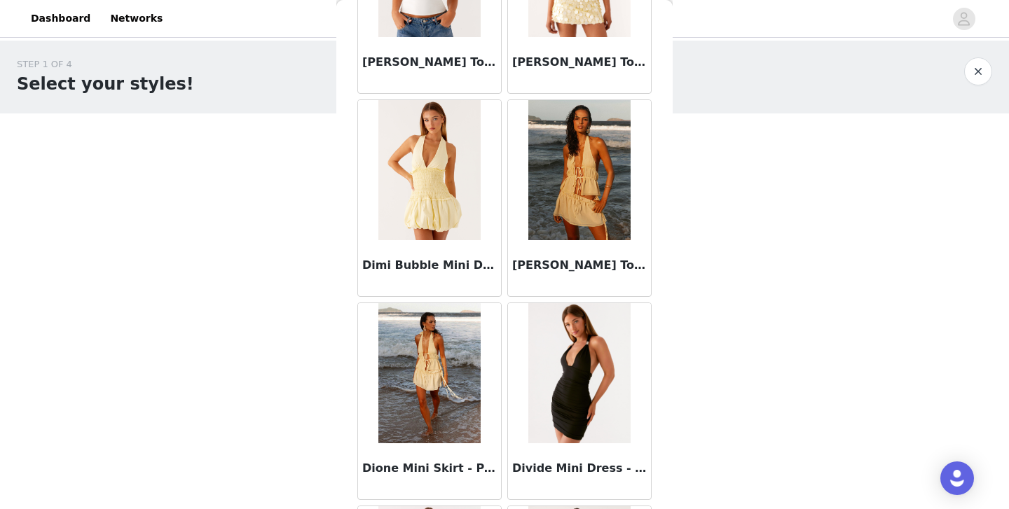
scroll to position [26016, 0]
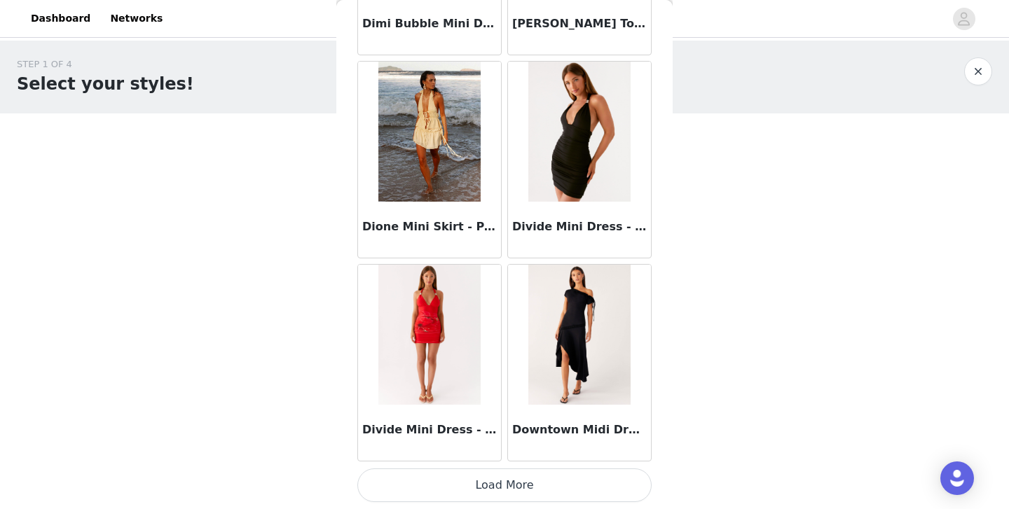
click at [502, 486] on button "Load More" at bounding box center [504, 486] width 294 height 34
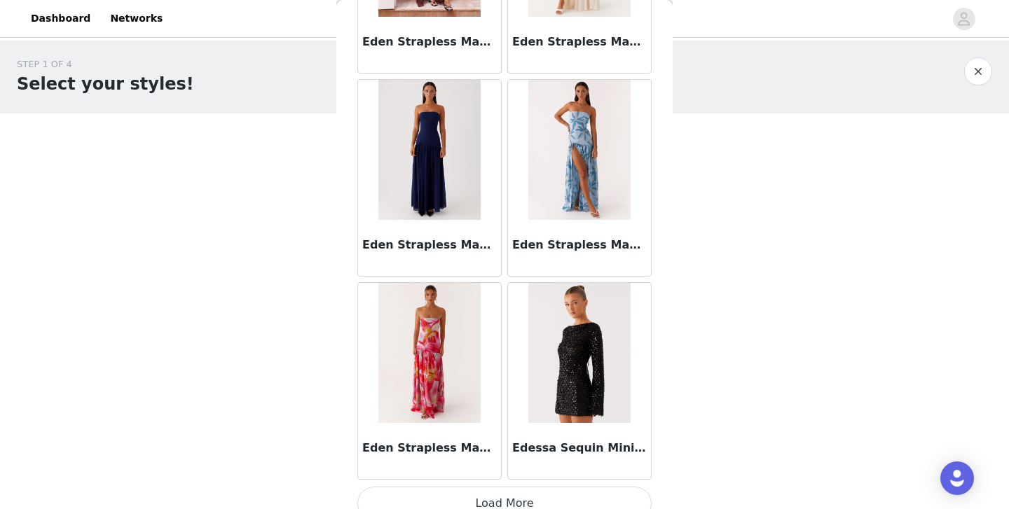
scroll to position [28048, 0]
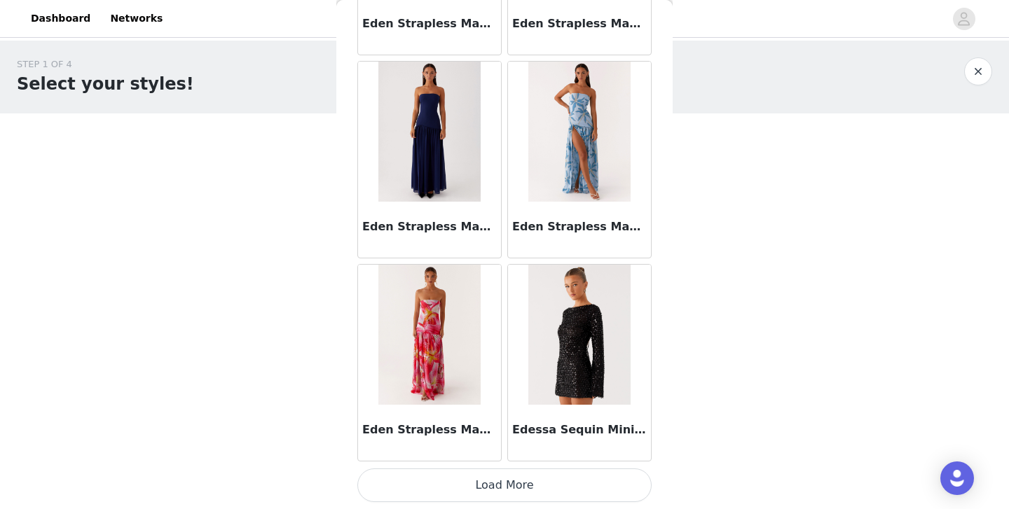
click at [503, 473] on button "Load More" at bounding box center [504, 486] width 294 height 34
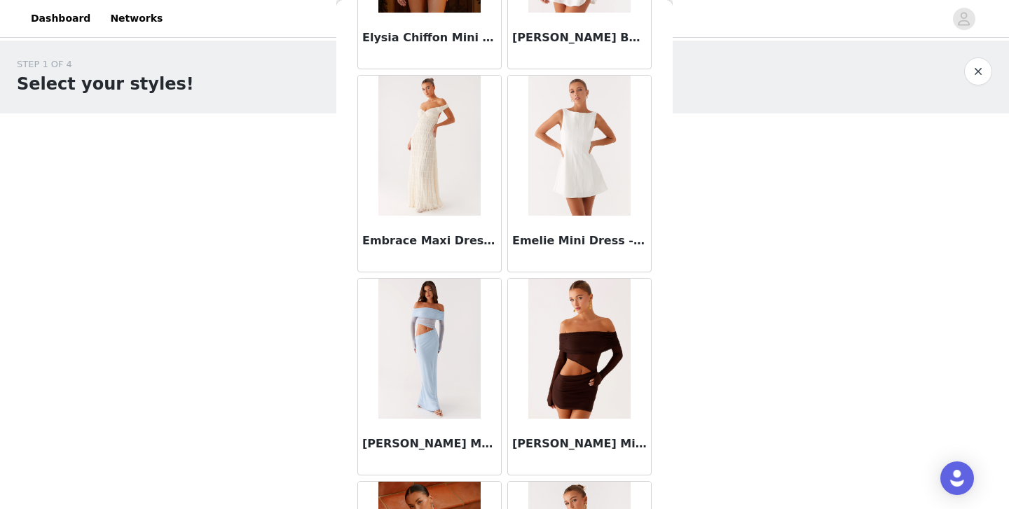
scroll to position [30080, 0]
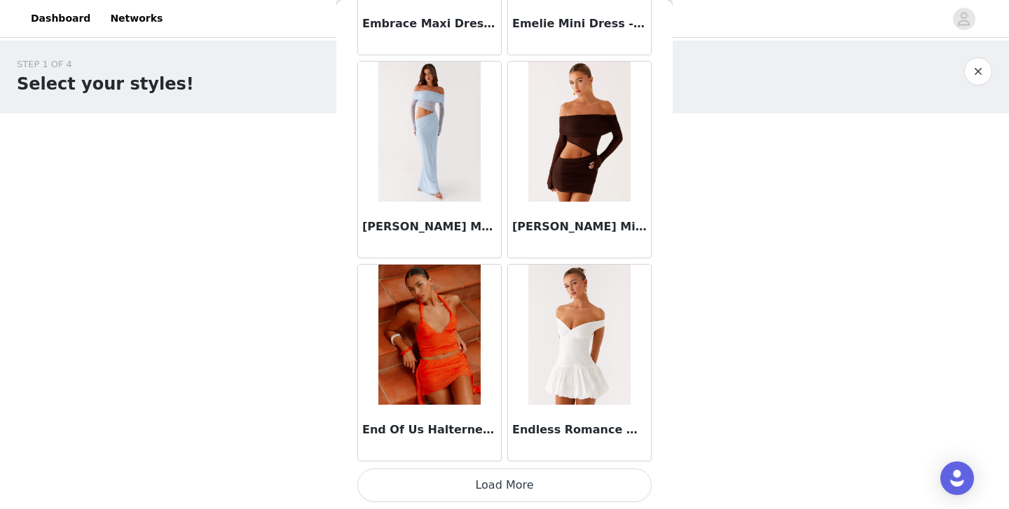
click at [505, 476] on button "Load More" at bounding box center [504, 486] width 294 height 34
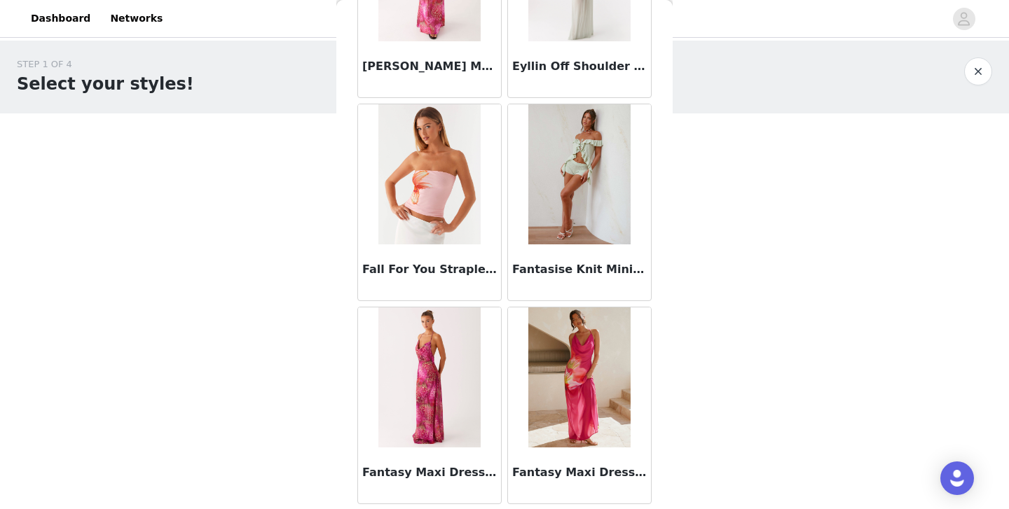
scroll to position [32112, 0]
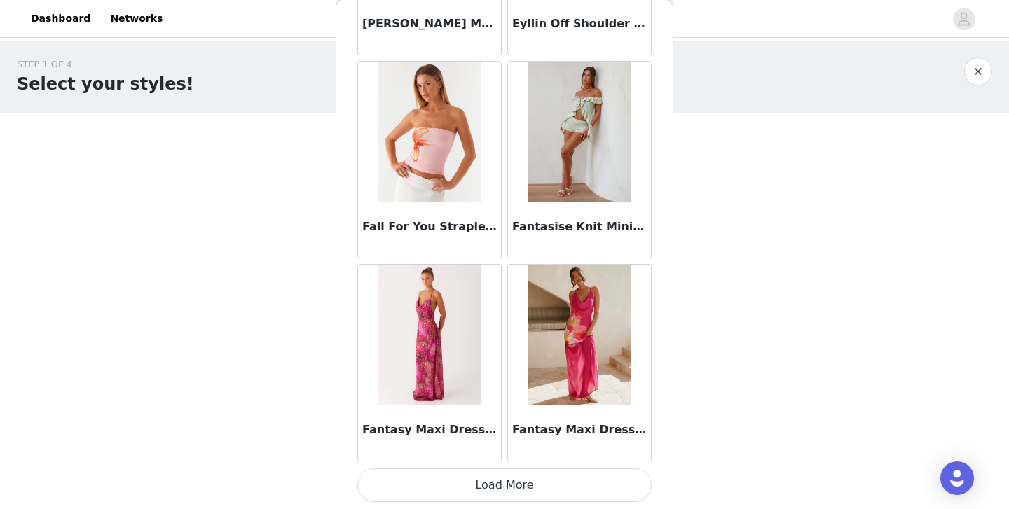
click at [505, 488] on button "Load More" at bounding box center [504, 486] width 294 height 34
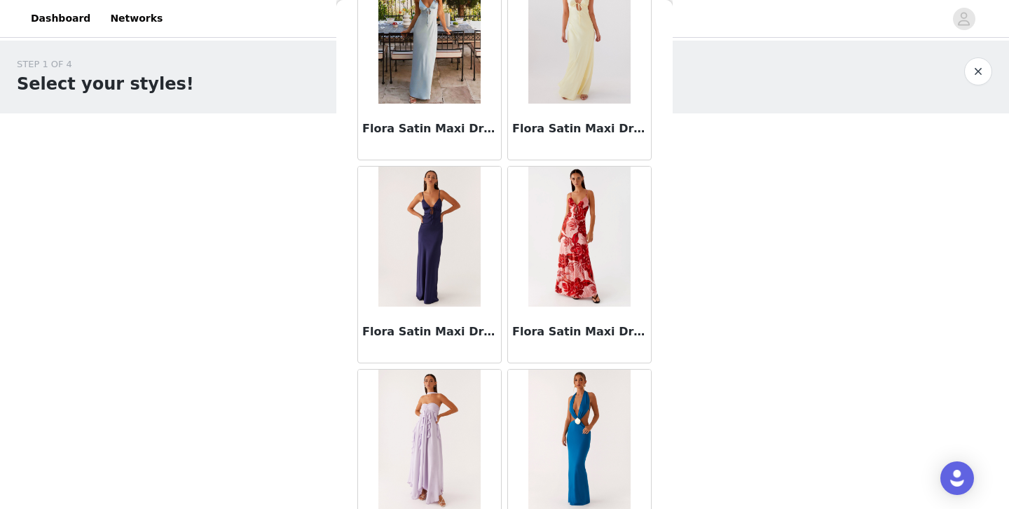
scroll to position [34144, 0]
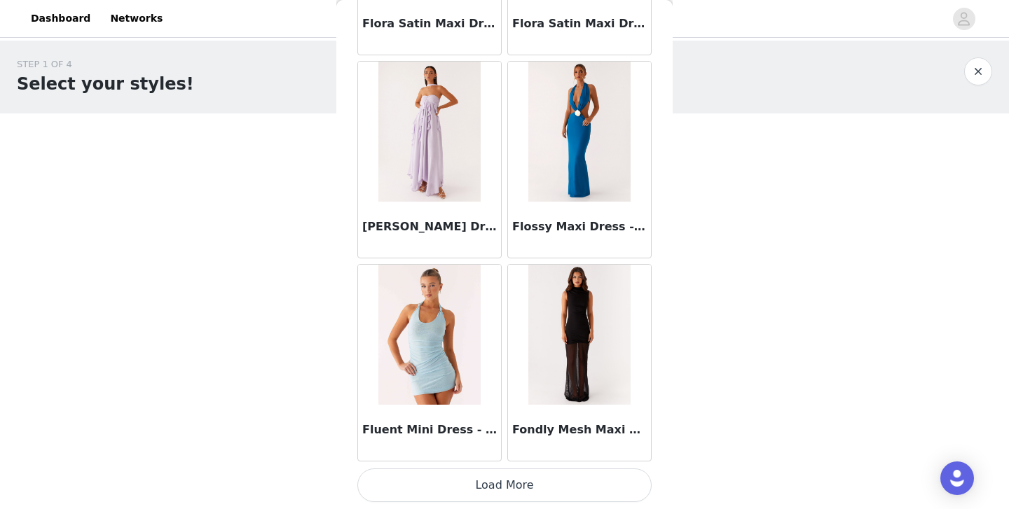
click at [507, 490] on button "Load More" at bounding box center [504, 486] width 294 height 34
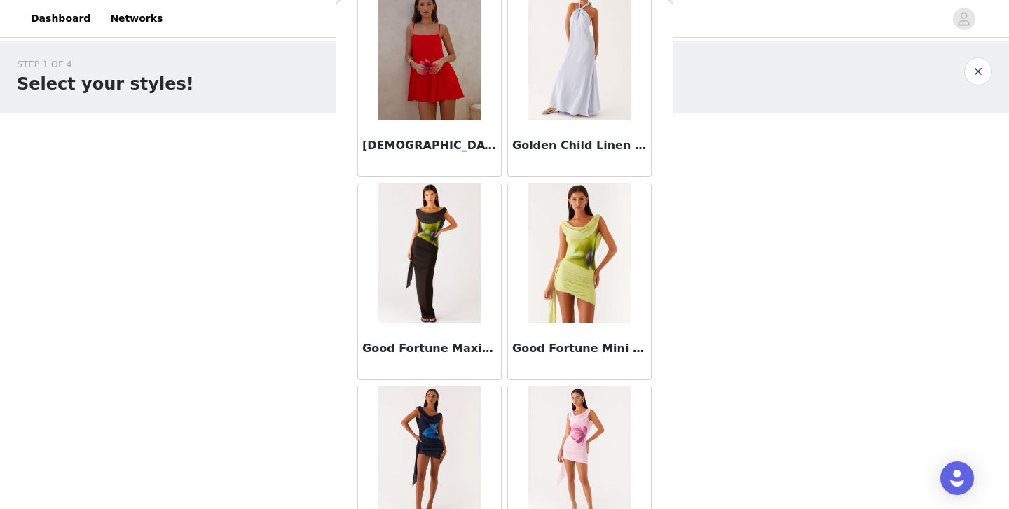
scroll to position [36176, 0]
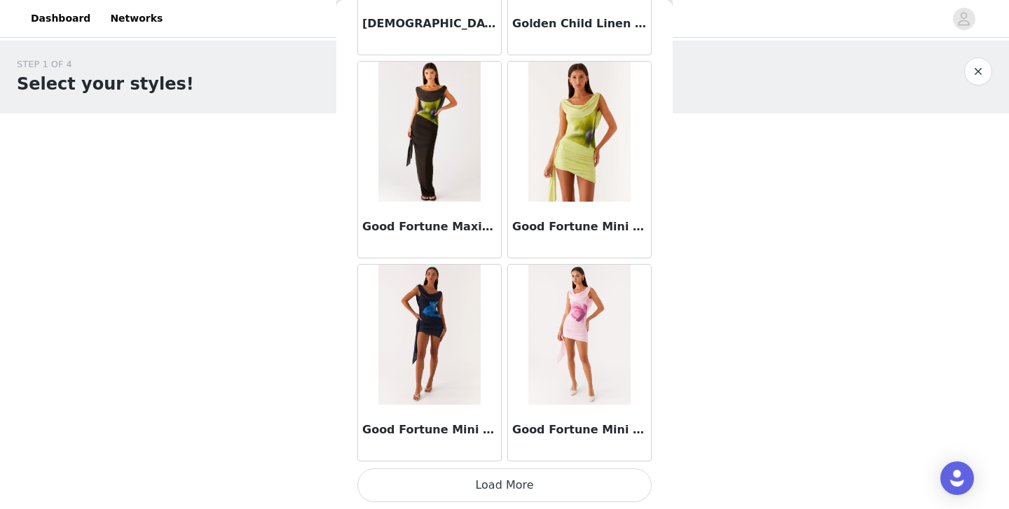
click at [511, 479] on button "Load More" at bounding box center [504, 486] width 294 height 34
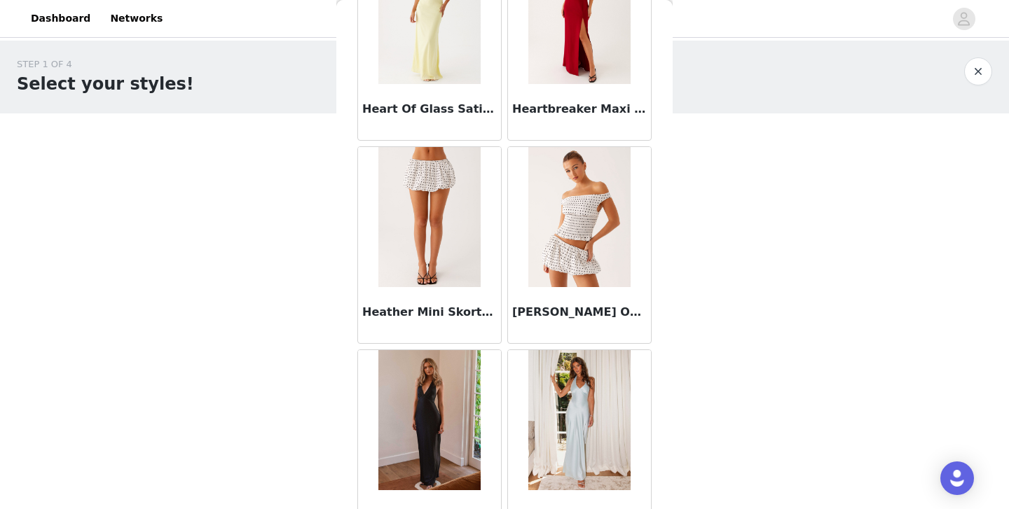
scroll to position [38207, 0]
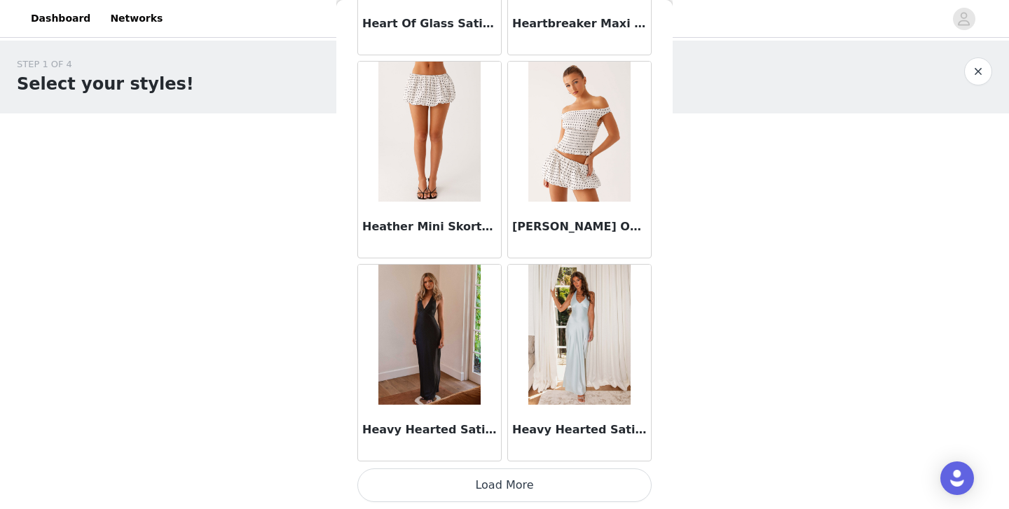
click at [510, 483] on button "Load More" at bounding box center [504, 486] width 294 height 34
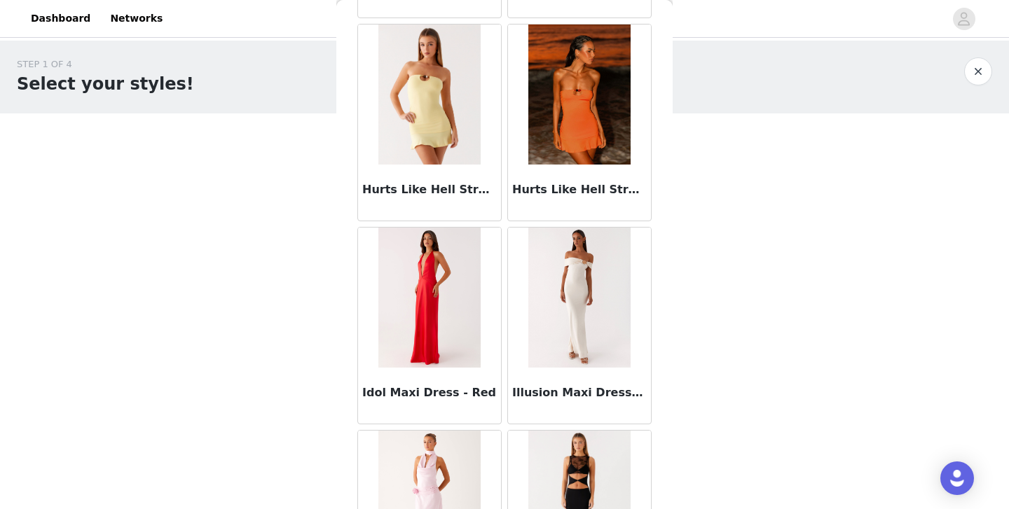
scroll to position [40239, 0]
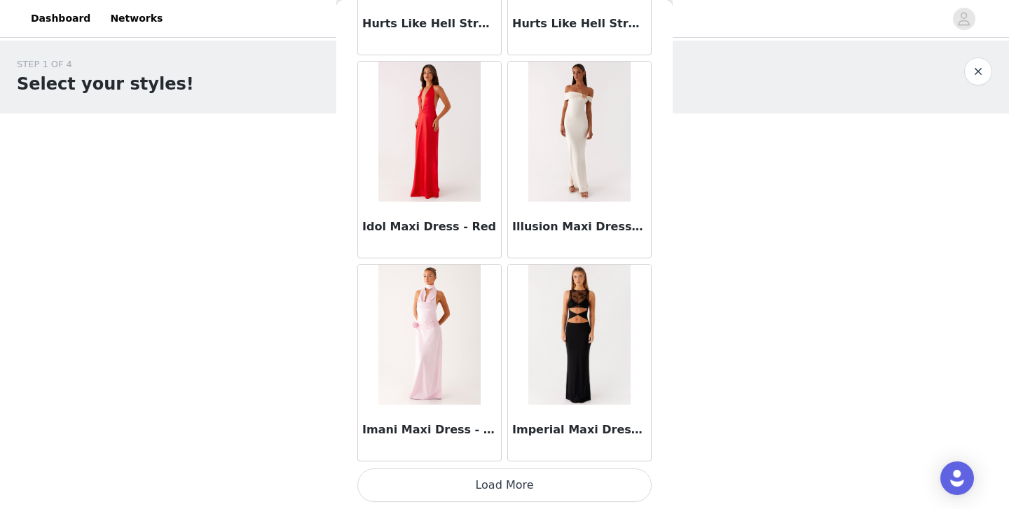
click at [506, 488] on button "Load More" at bounding box center [504, 486] width 294 height 34
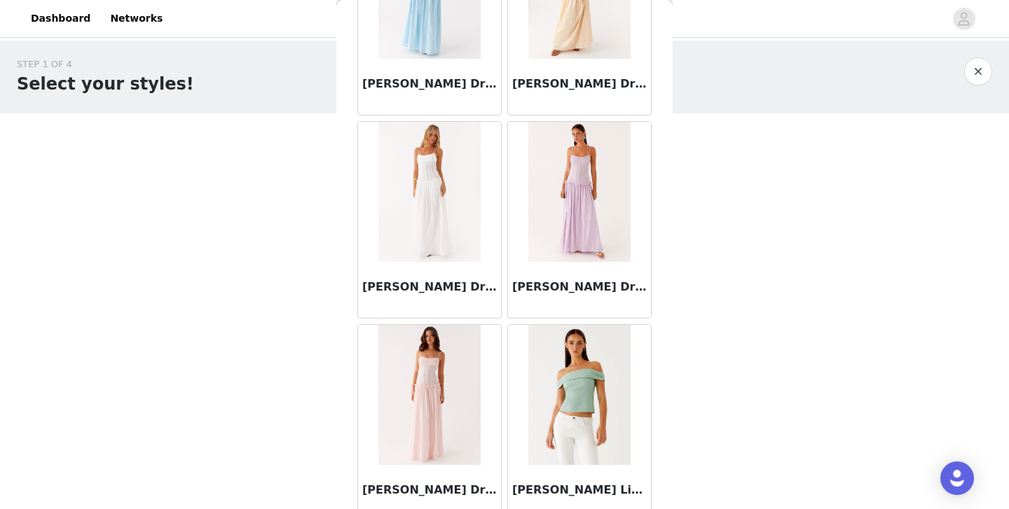
scroll to position [42271, 0]
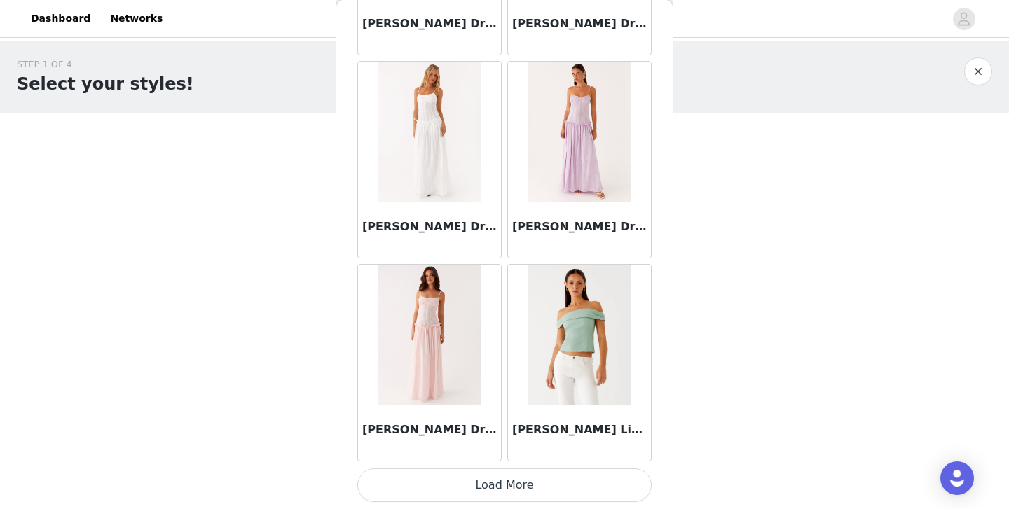
click at [506, 477] on button "Load More" at bounding box center [504, 486] width 294 height 34
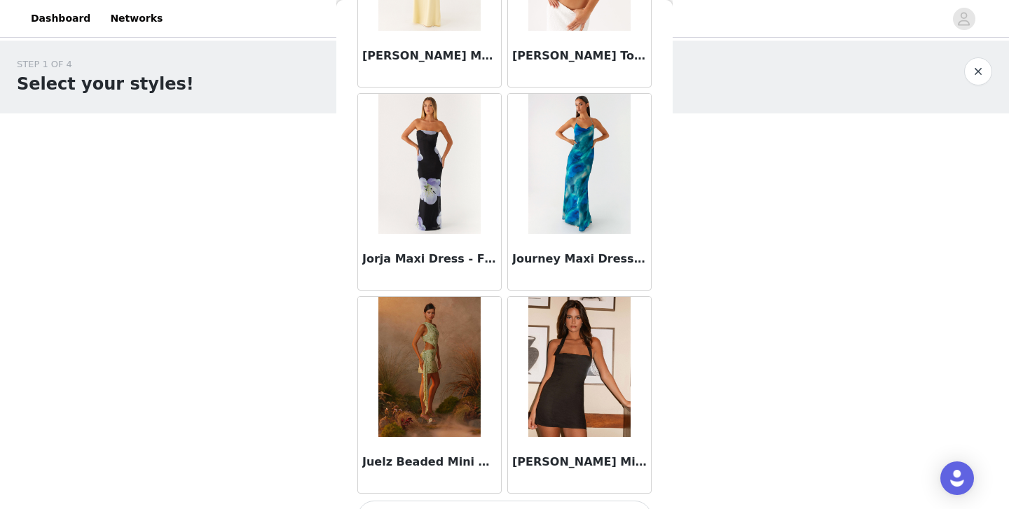
scroll to position [44303, 0]
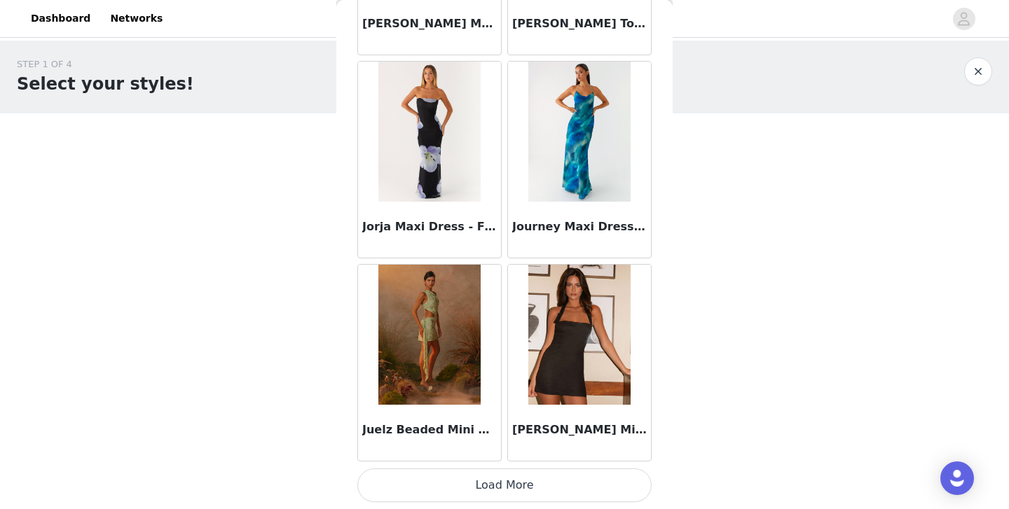
click at [511, 470] on button "Load More" at bounding box center [504, 486] width 294 height 34
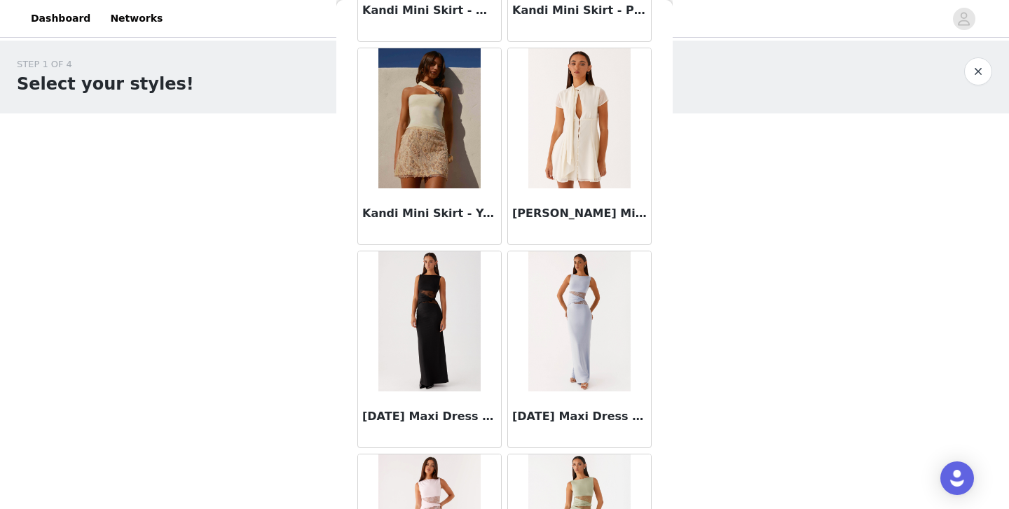
scroll to position [46335, 0]
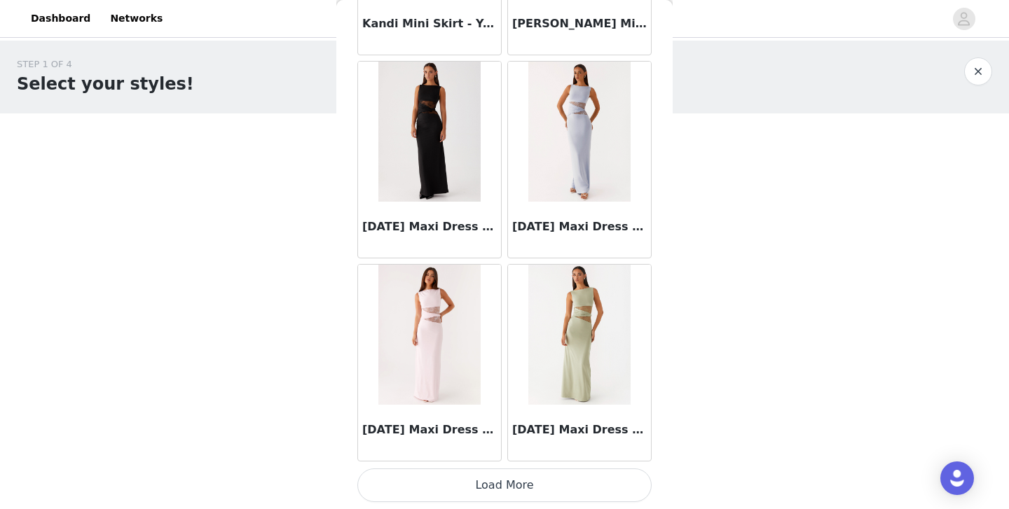
click at [525, 479] on button "Load More" at bounding box center [504, 486] width 294 height 34
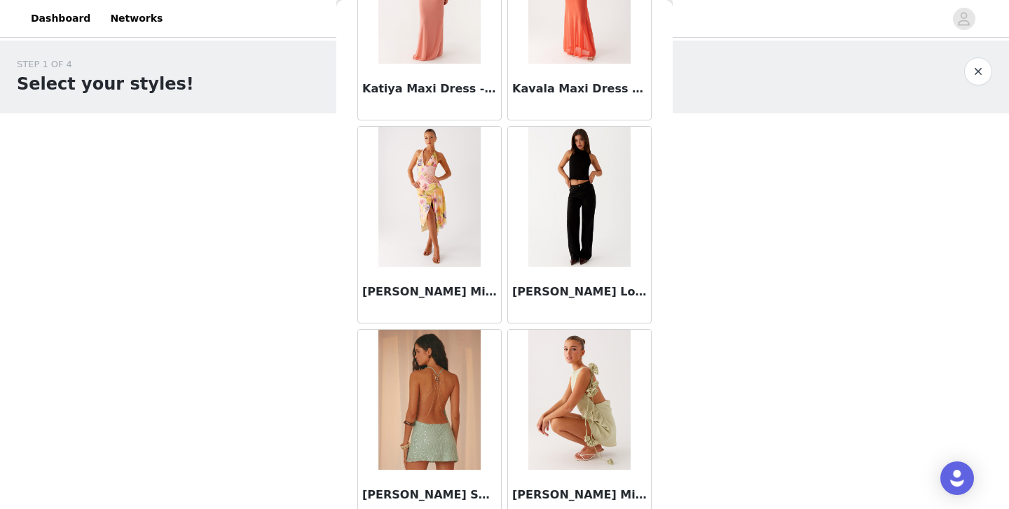
scroll to position [47287, 0]
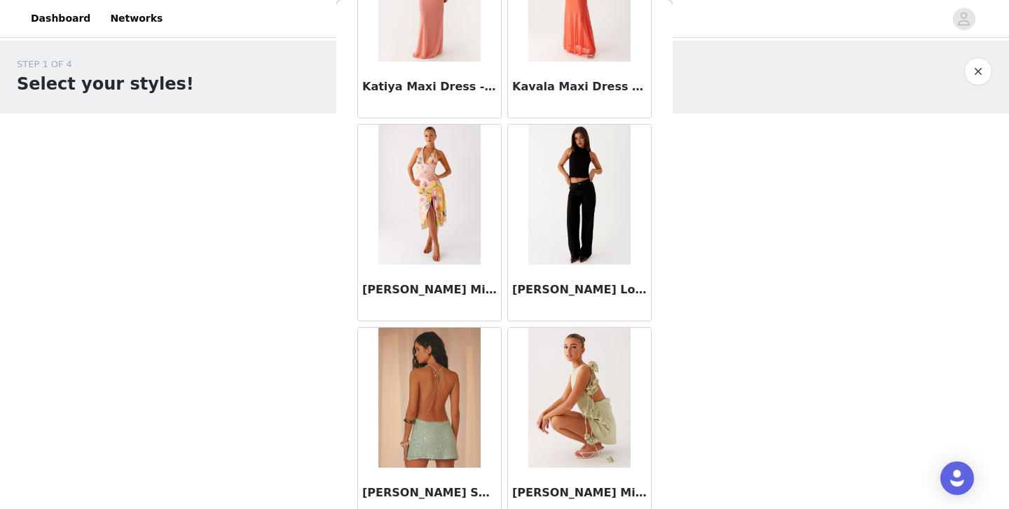
click at [563, 250] on img at bounding box center [579, 195] width 102 height 140
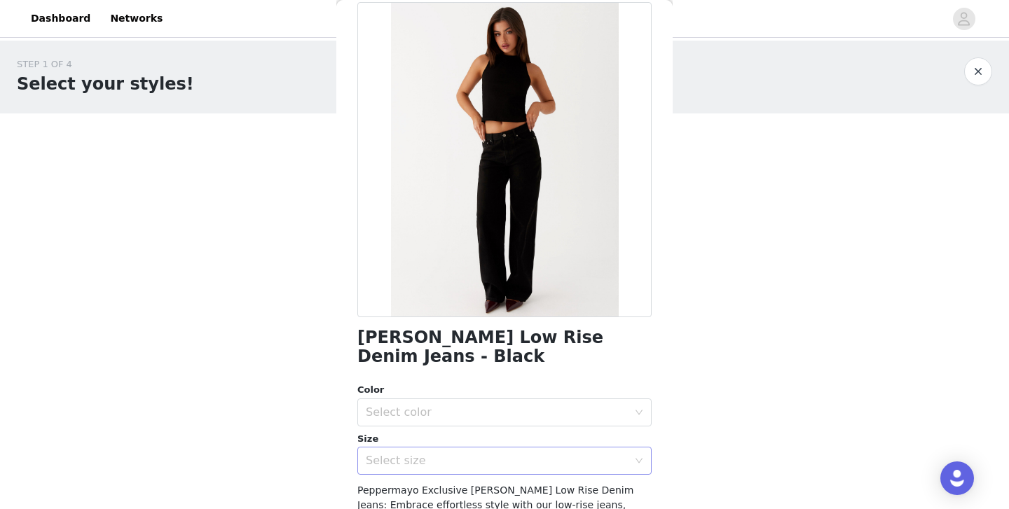
scroll to position [67, 0]
click at [458, 406] on div "Select color" at bounding box center [497, 413] width 262 height 14
click at [433, 422] on li "Black" at bounding box center [504, 425] width 294 height 22
click at [432, 455] on div "Select size" at bounding box center [497, 462] width 262 height 14
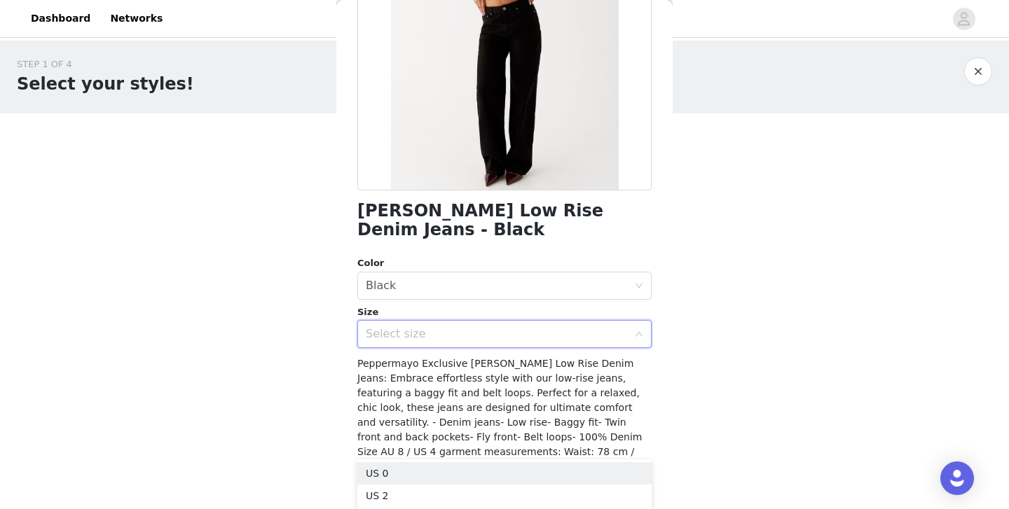
scroll to position [209, 0]
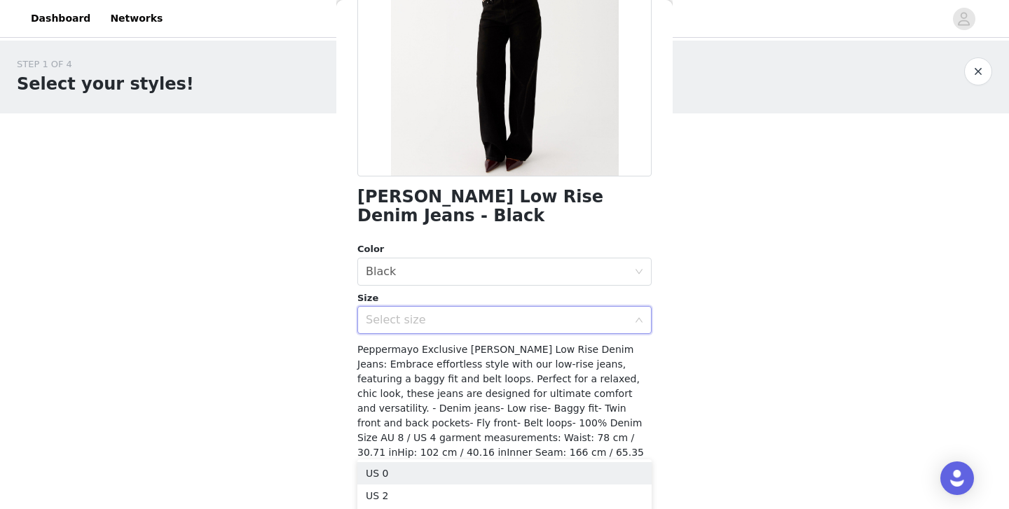
click at [447, 313] on div "Select size" at bounding box center [497, 320] width 262 height 14
click at [443, 313] on div "Select size" at bounding box center [497, 320] width 262 height 14
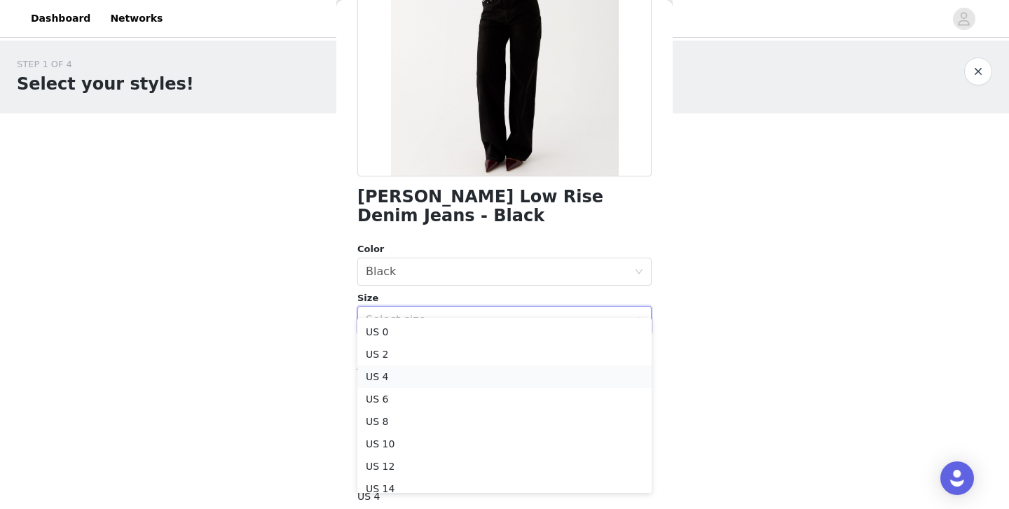
click at [429, 382] on li "US 4" at bounding box center [504, 377] width 294 height 22
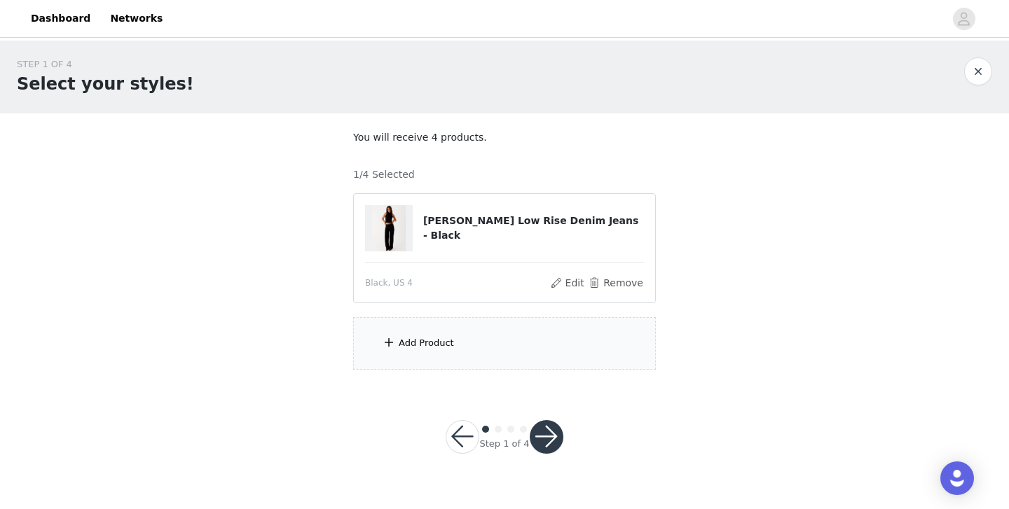
click at [436, 338] on div "Add Product" at bounding box center [426, 343] width 55 height 14
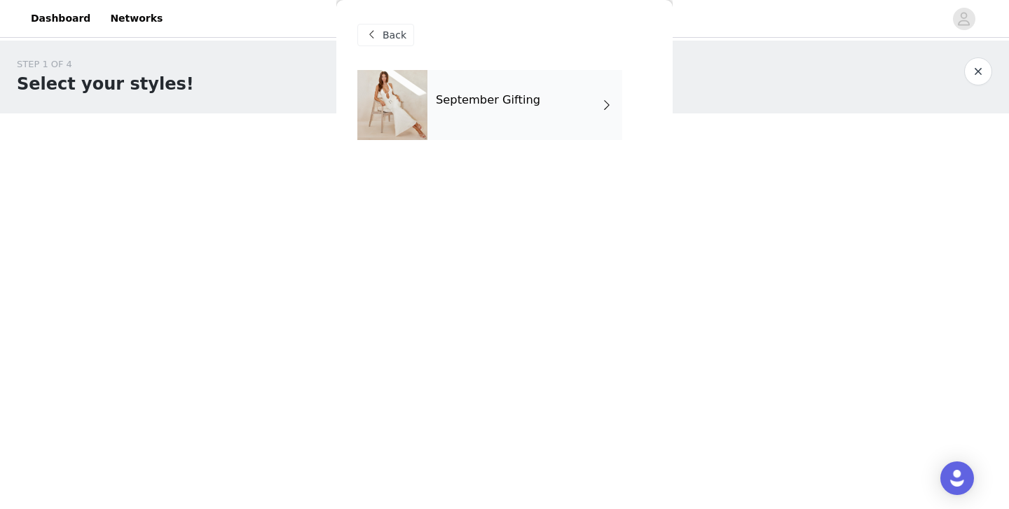
click at [480, 97] on h4 "September Gifting" at bounding box center [488, 100] width 104 height 13
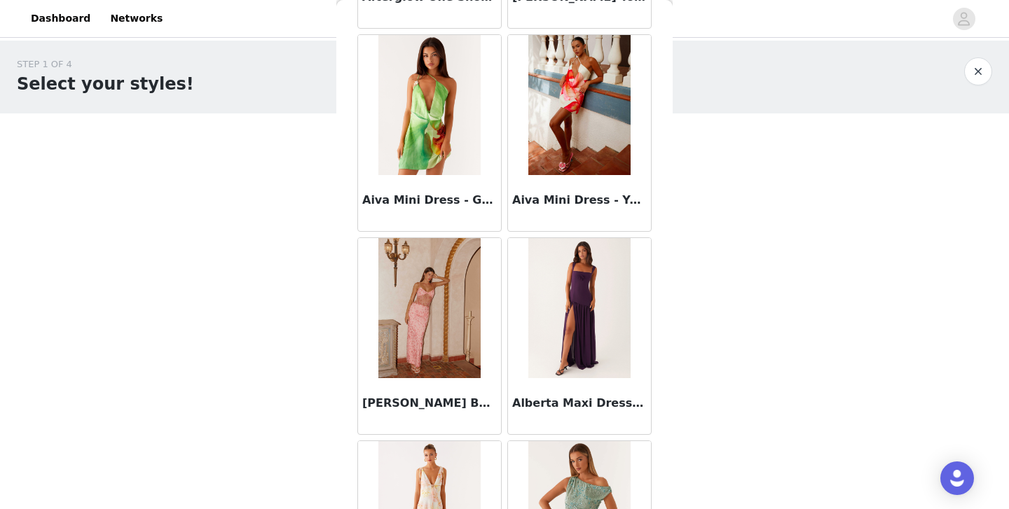
scroll to position [1635, 0]
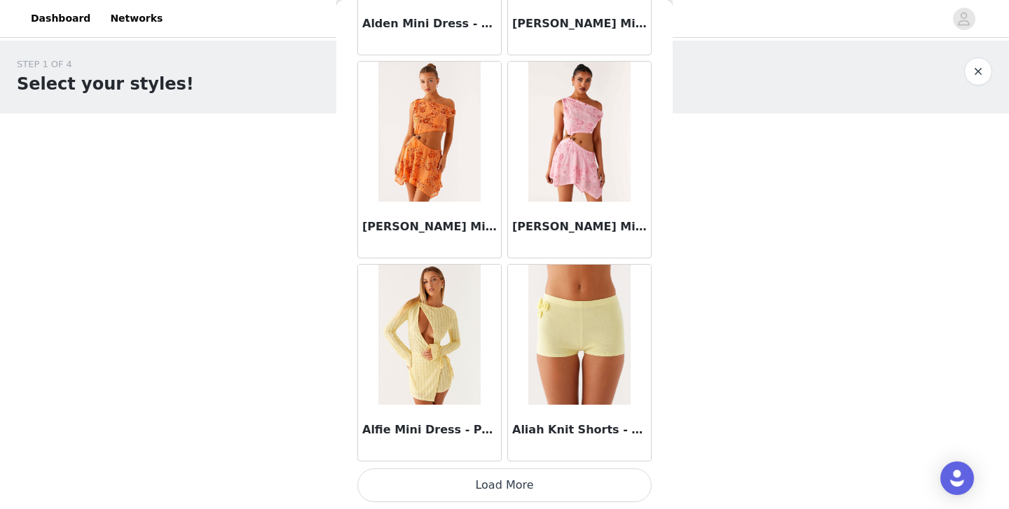
click at [465, 495] on button "Load More" at bounding box center [504, 486] width 294 height 34
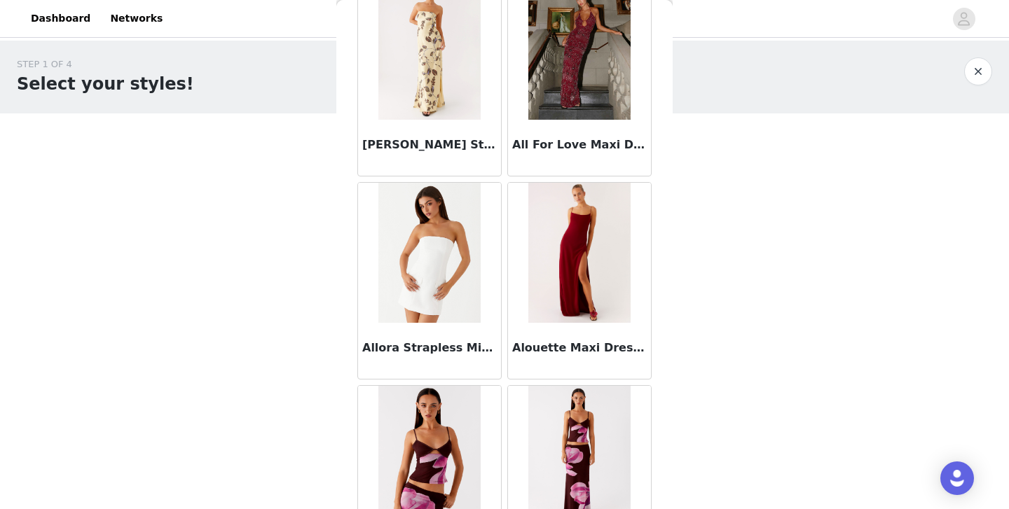
scroll to position [3666, 0]
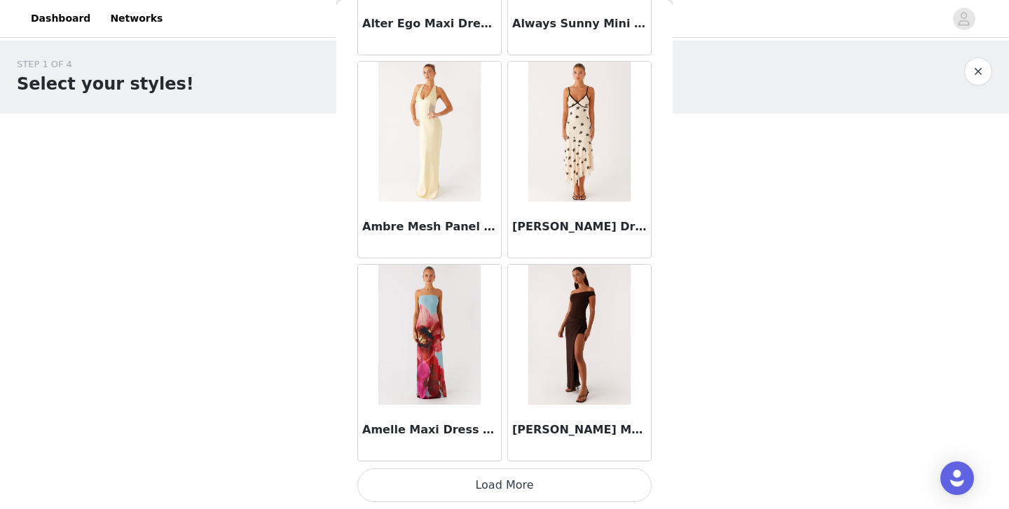
click at [483, 492] on button "Load More" at bounding box center [504, 486] width 294 height 34
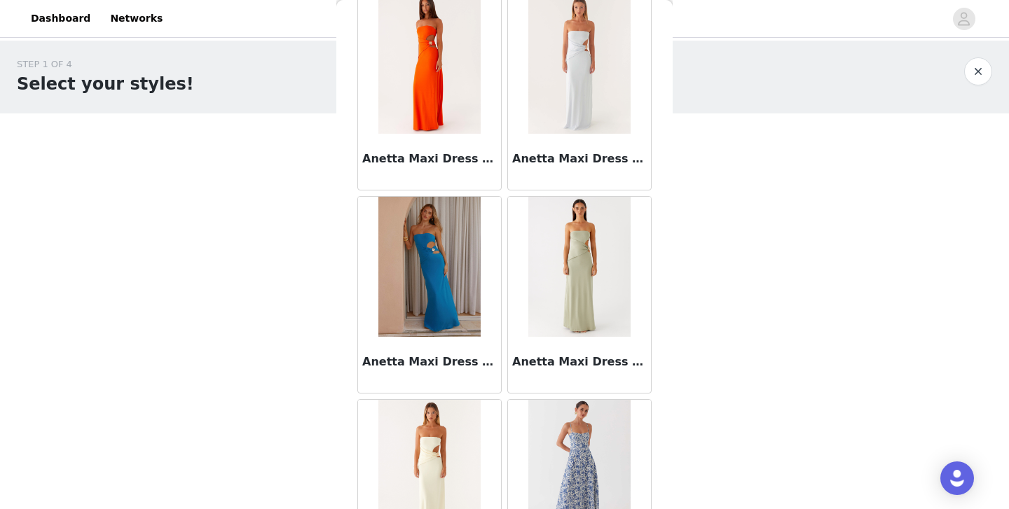
scroll to position [5698, 0]
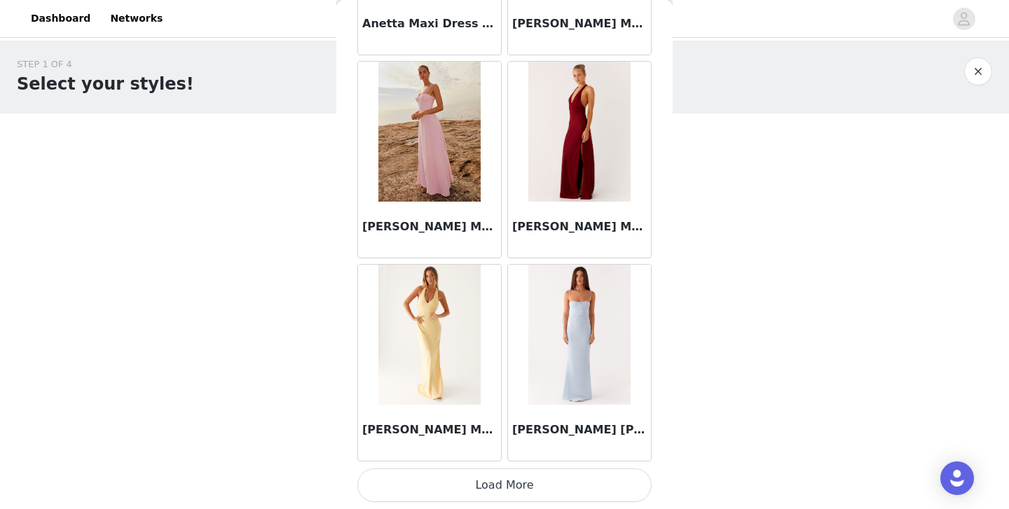
click at [507, 488] on button "Load More" at bounding box center [504, 486] width 294 height 34
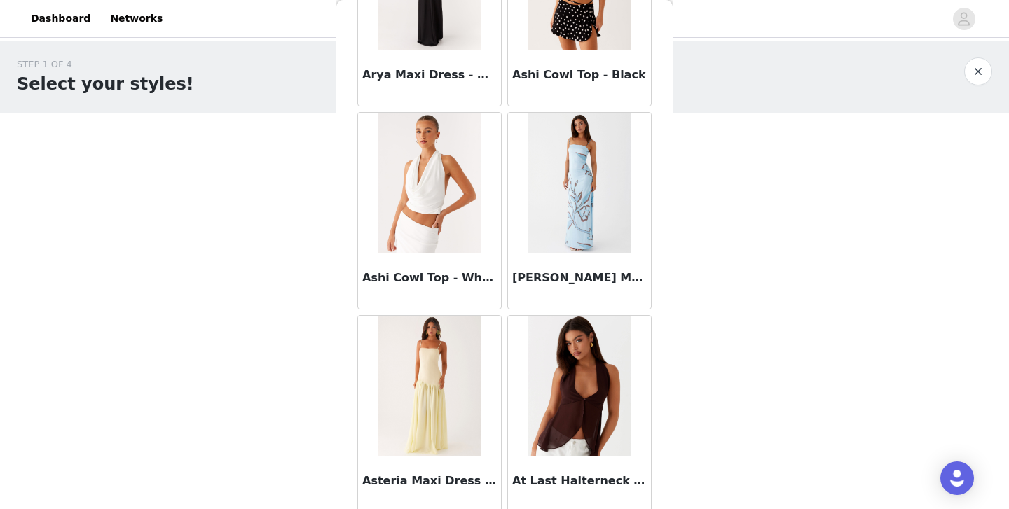
scroll to position [7730, 0]
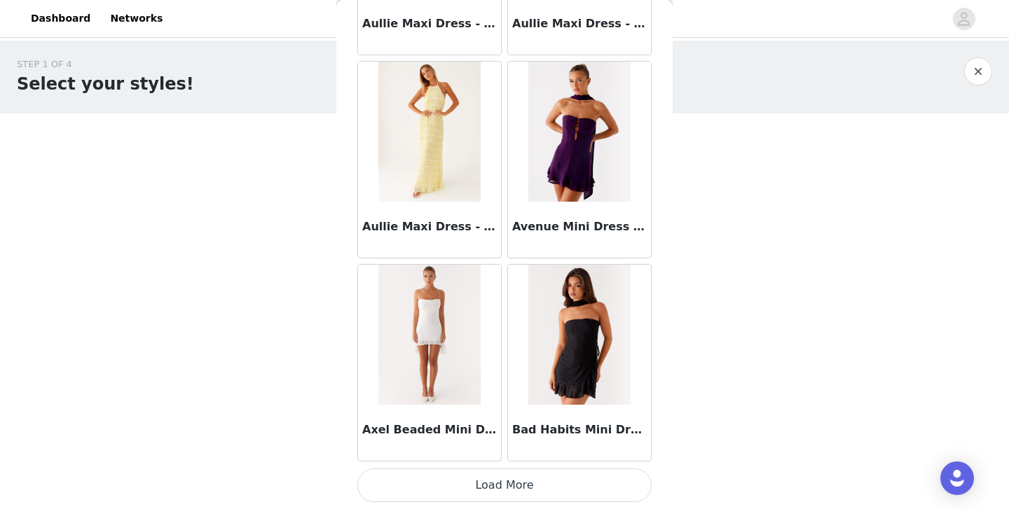
click at [502, 474] on button "Load More" at bounding box center [504, 486] width 294 height 34
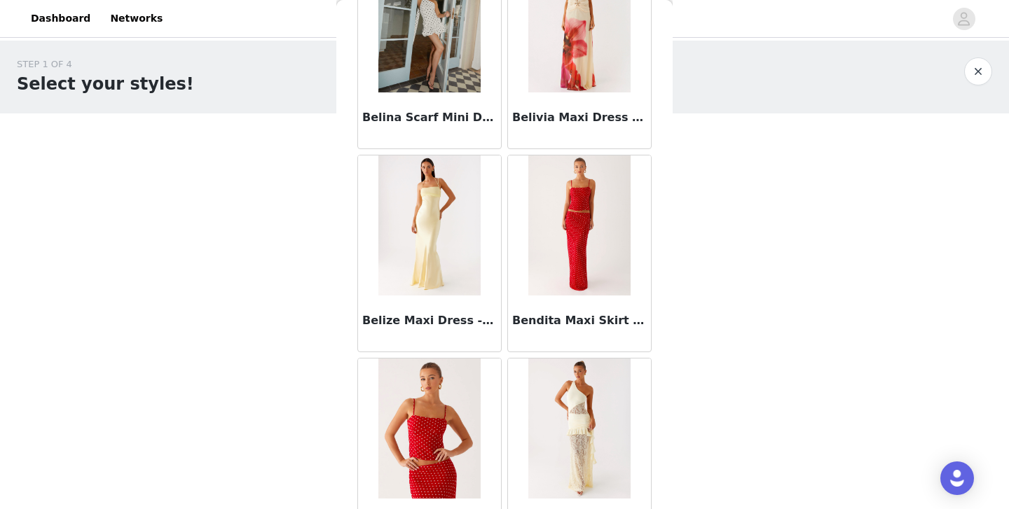
scroll to position [9762, 0]
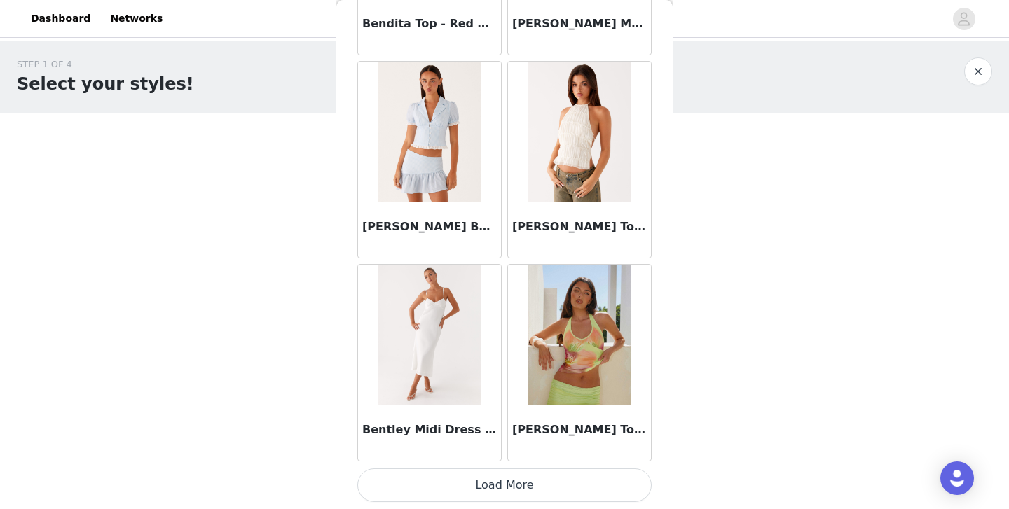
click at [493, 480] on button "Load More" at bounding box center [504, 486] width 294 height 34
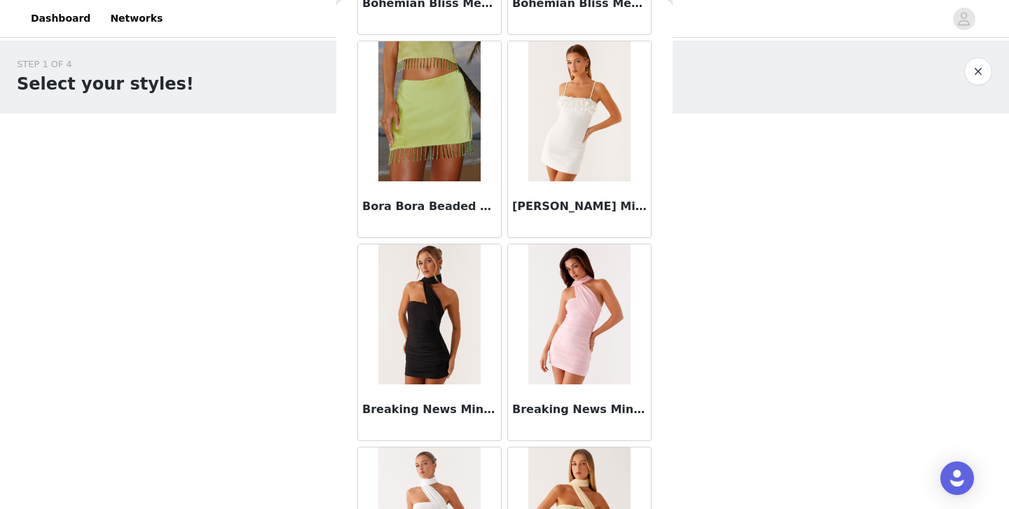
scroll to position [11794, 0]
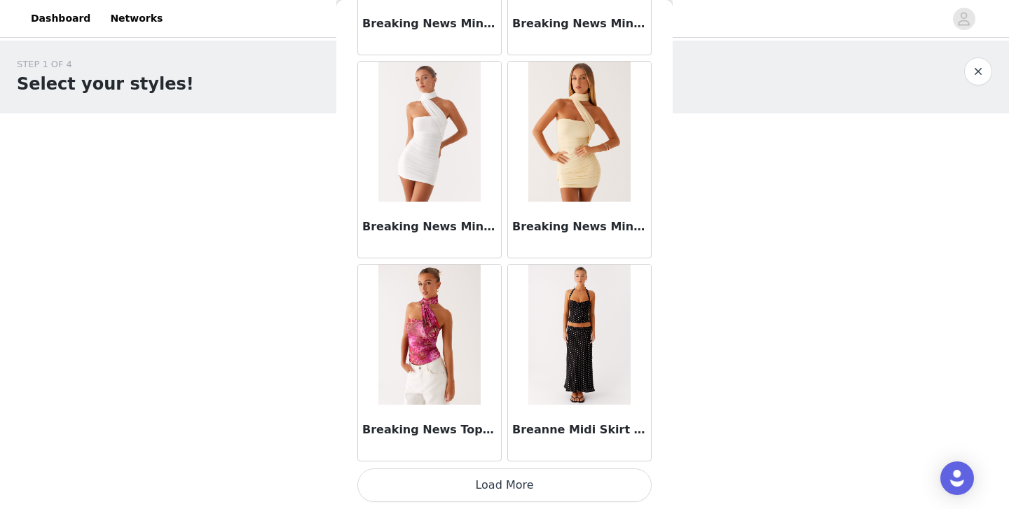
click at [498, 487] on button "Load More" at bounding box center [504, 486] width 294 height 34
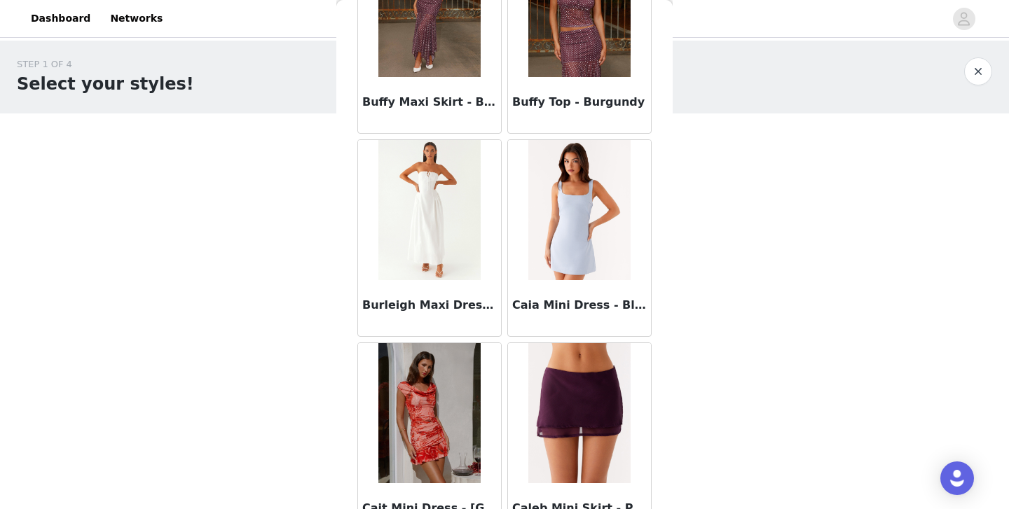
scroll to position [13825, 0]
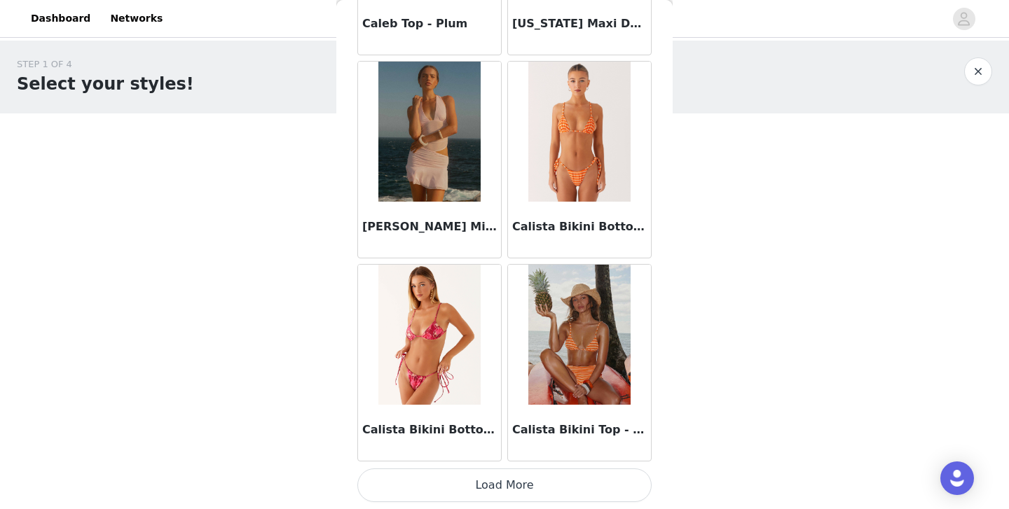
click at [511, 490] on button "Load More" at bounding box center [504, 486] width 294 height 34
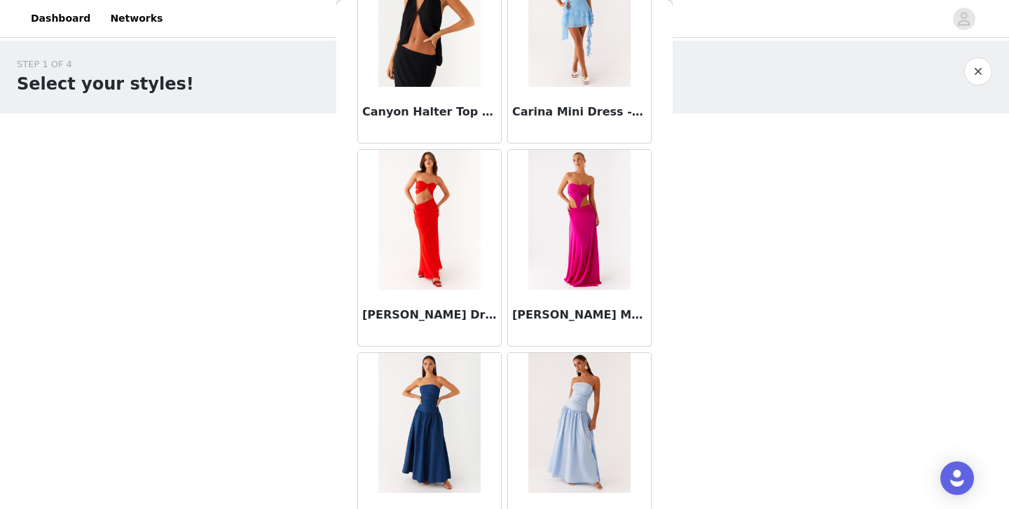
scroll to position [15857, 0]
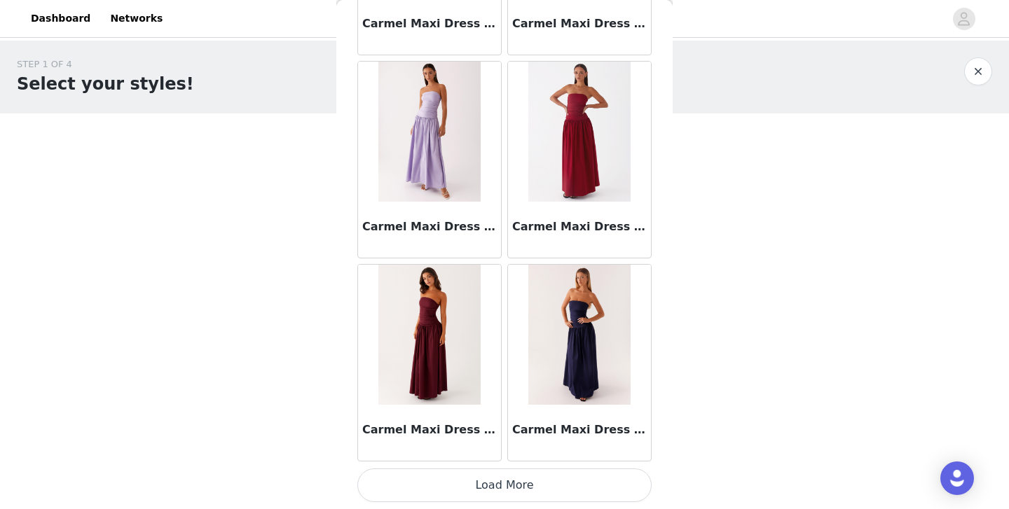
click at [514, 493] on button "Load More" at bounding box center [504, 486] width 294 height 34
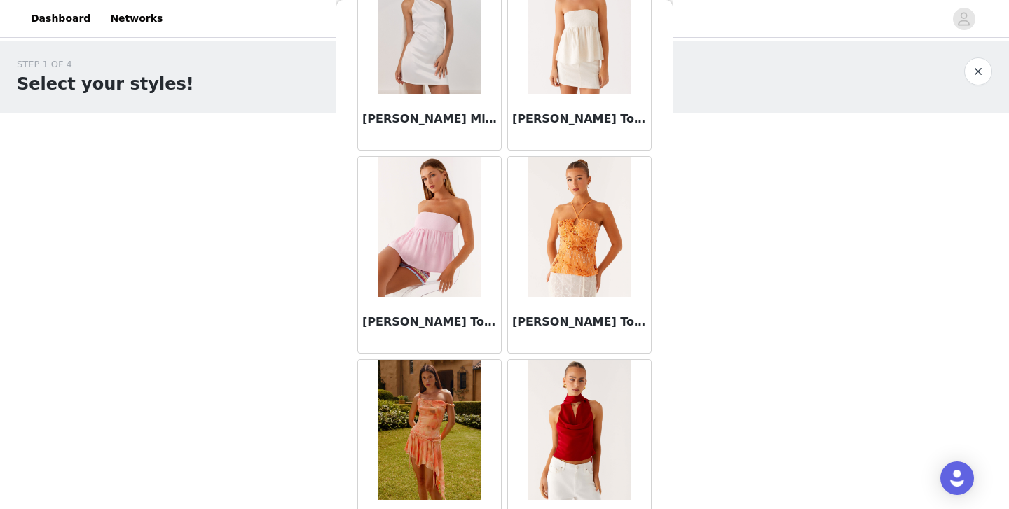
scroll to position [17889, 0]
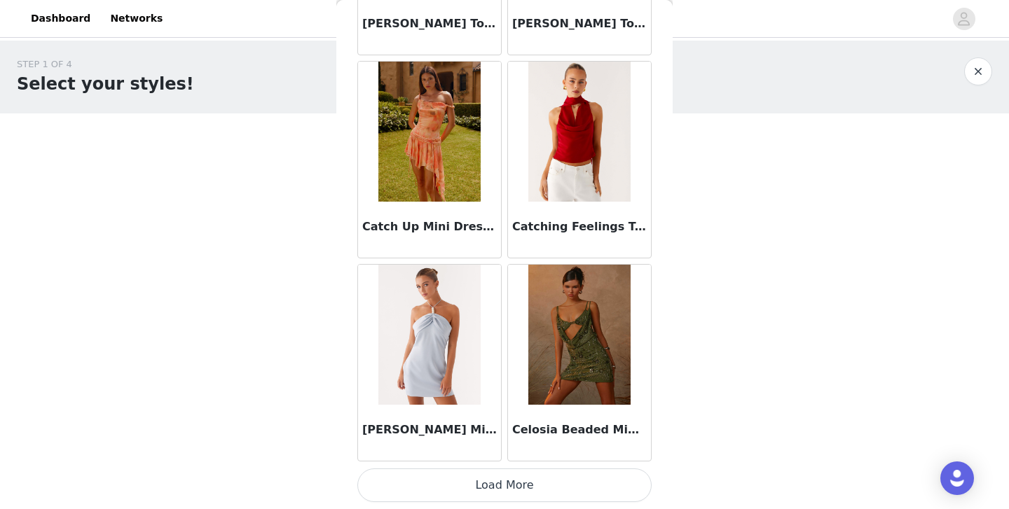
click at [513, 476] on button "Load More" at bounding box center [504, 486] width 294 height 34
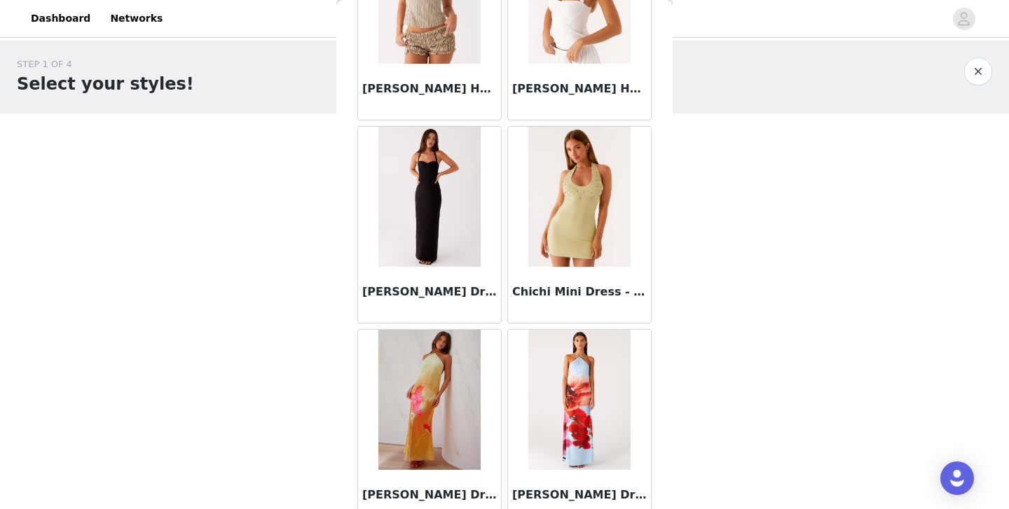
scroll to position [19921, 0]
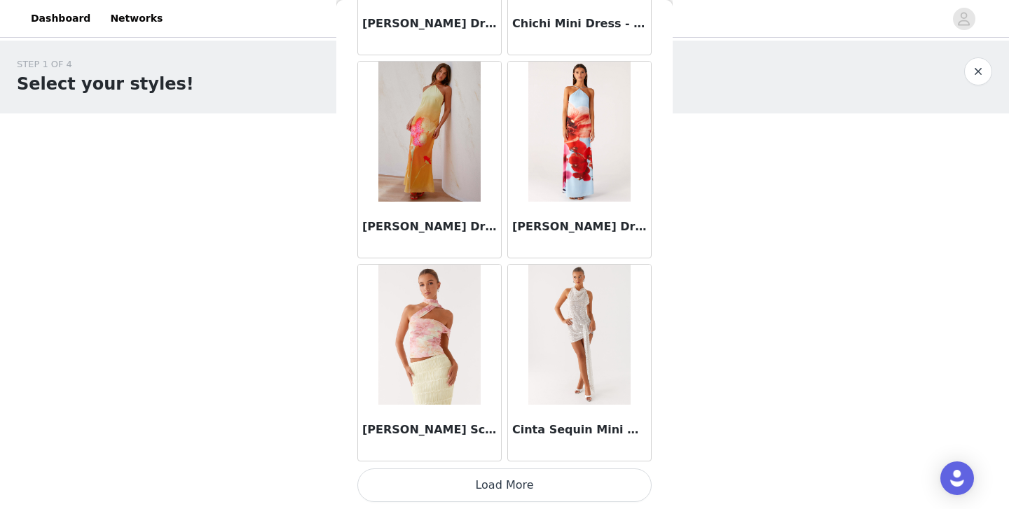
click at [515, 477] on button "Load More" at bounding box center [504, 486] width 294 height 34
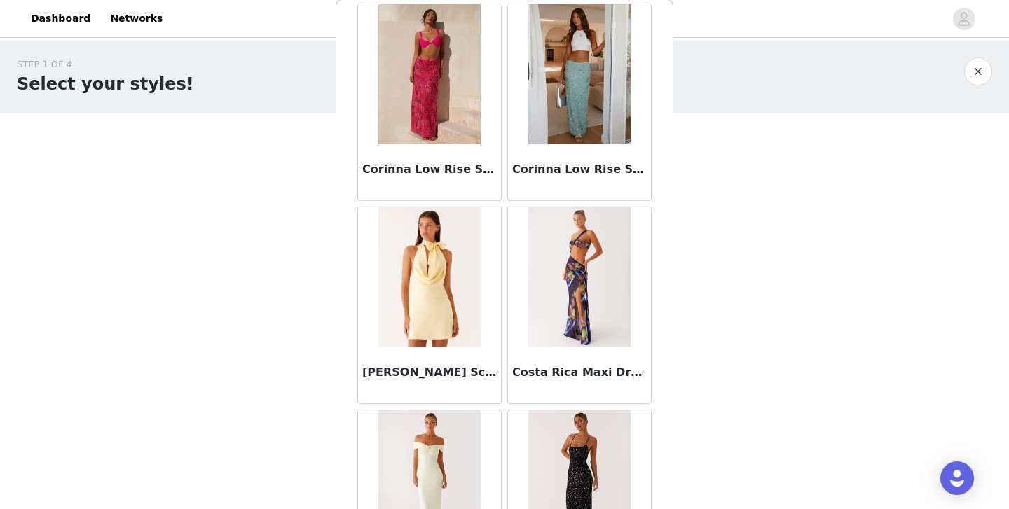
scroll to position [21953, 0]
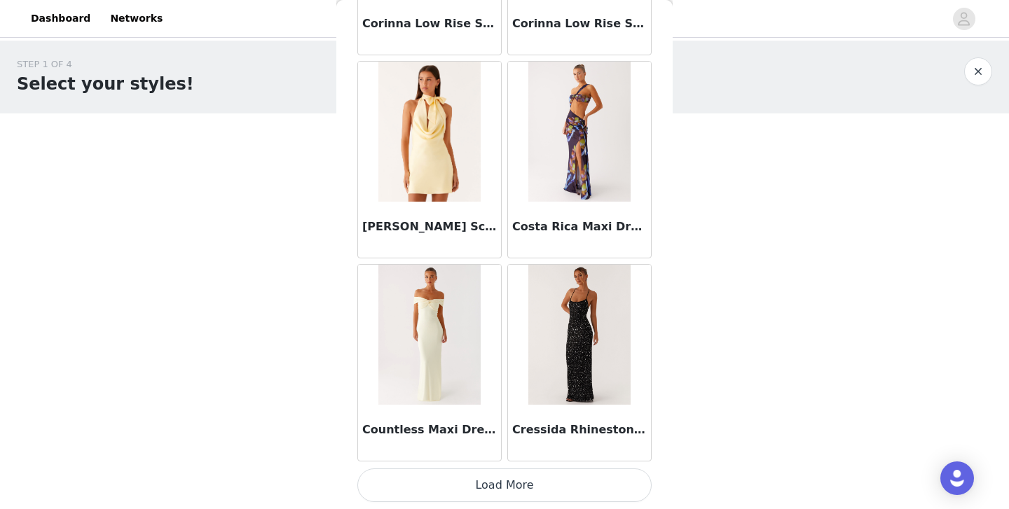
click at [500, 488] on button "Load More" at bounding box center [504, 486] width 294 height 34
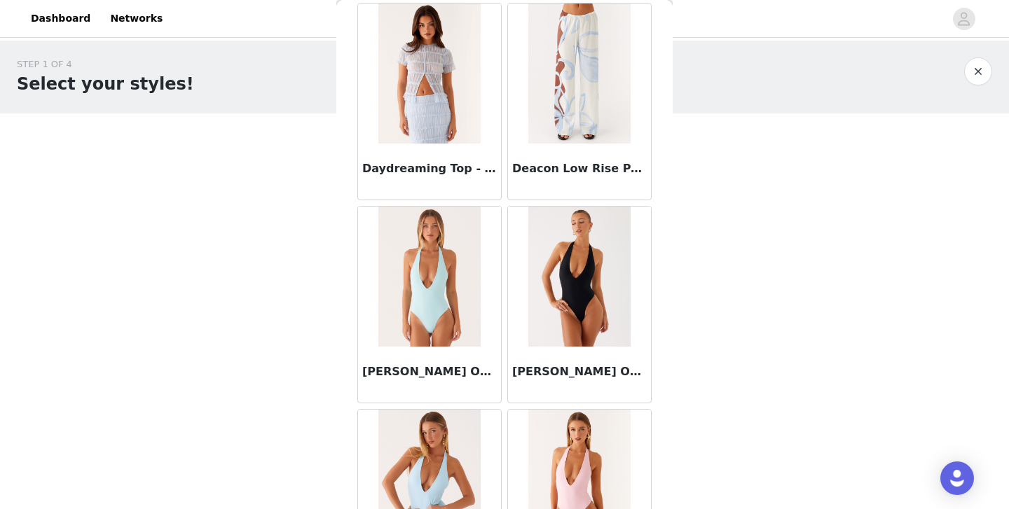
scroll to position [23985, 0]
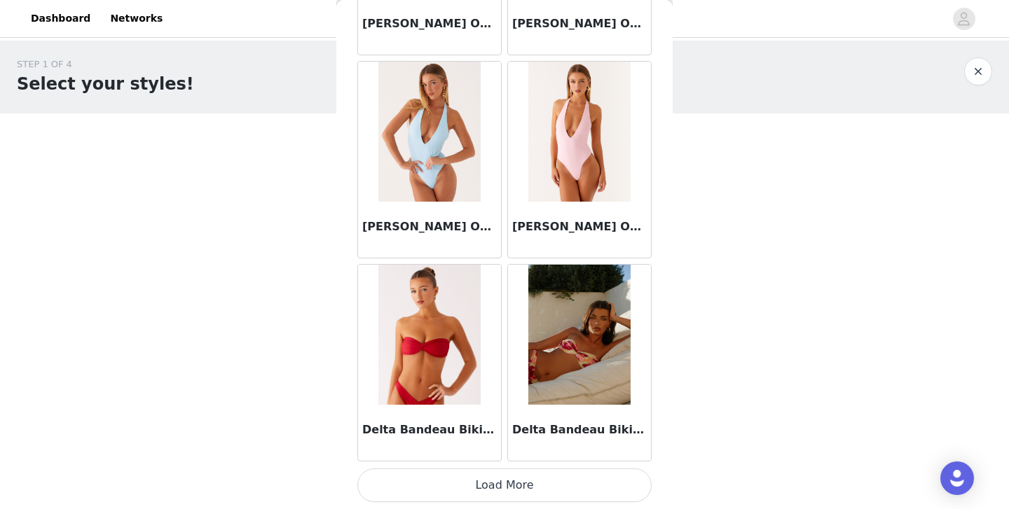
click at [509, 483] on button "Load More" at bounding box center [504, 486] width 294 height 34
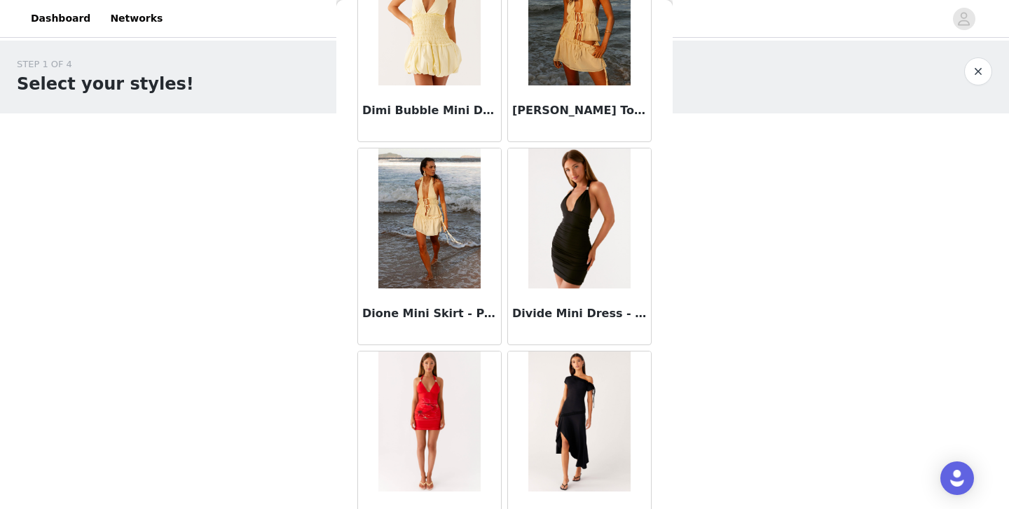
scroll to position [26016, 0]
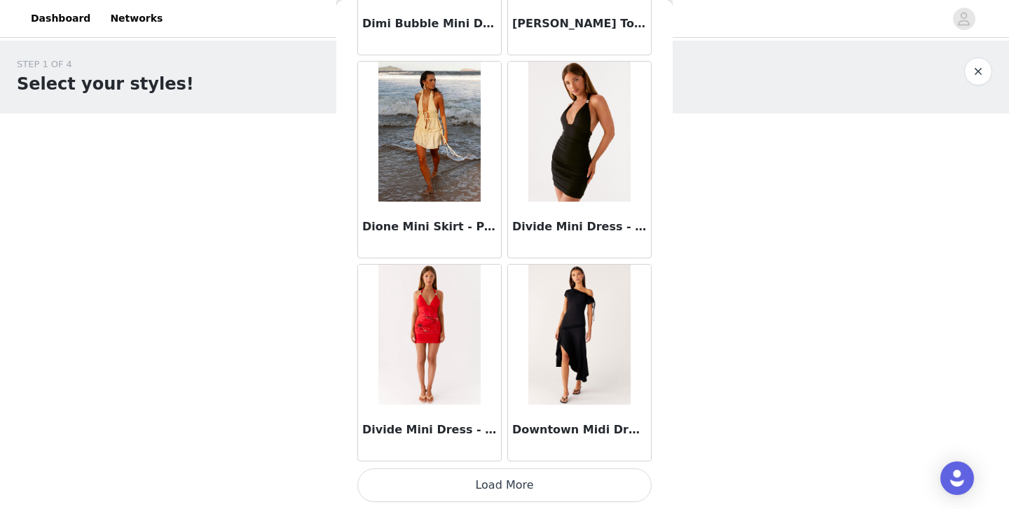
click at [496, 487] on button "Load More" at bounding box center [504, 486] width 294 height 34
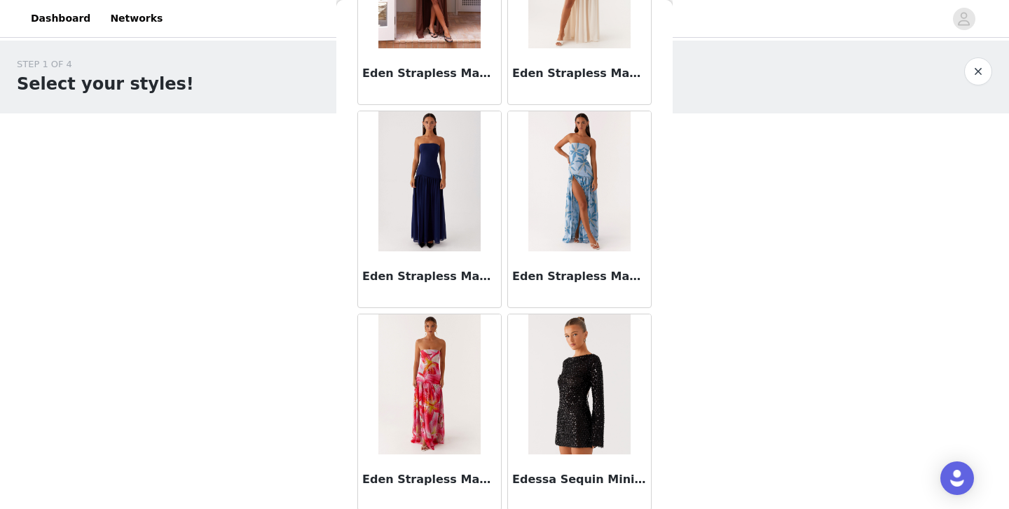
scroll to position [28048, 0]
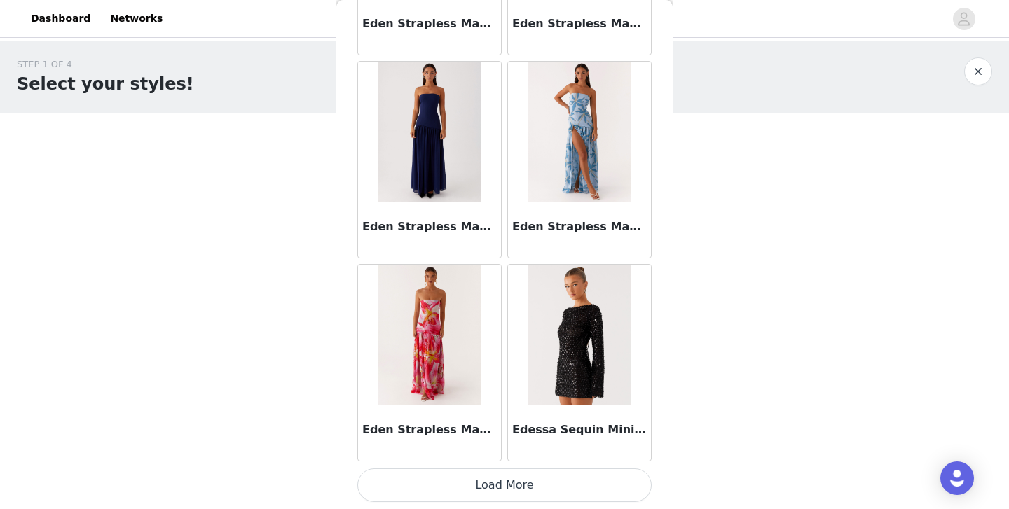
click at [502, 479] on button "Load More" at bounding box center [504, 486] width 294 height 34
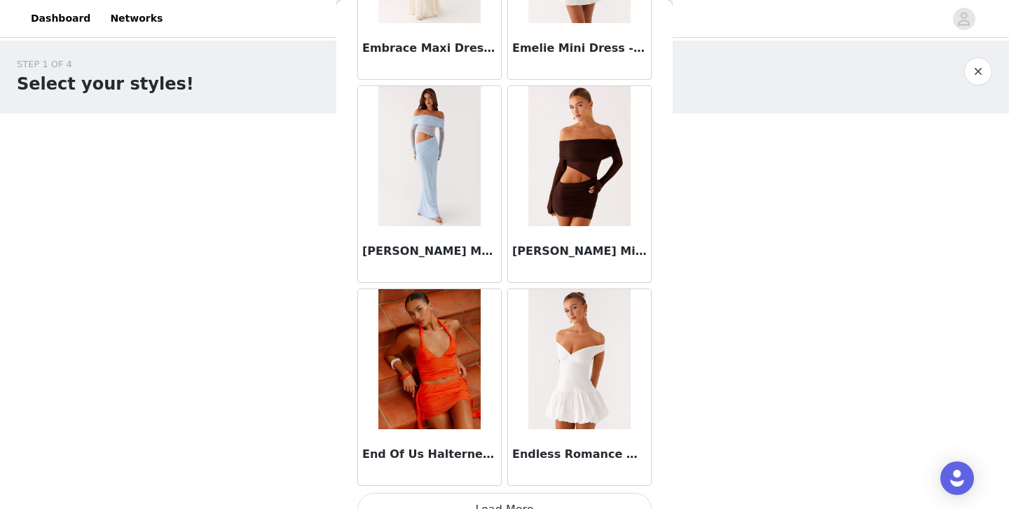
scroll to position [30080, 0]
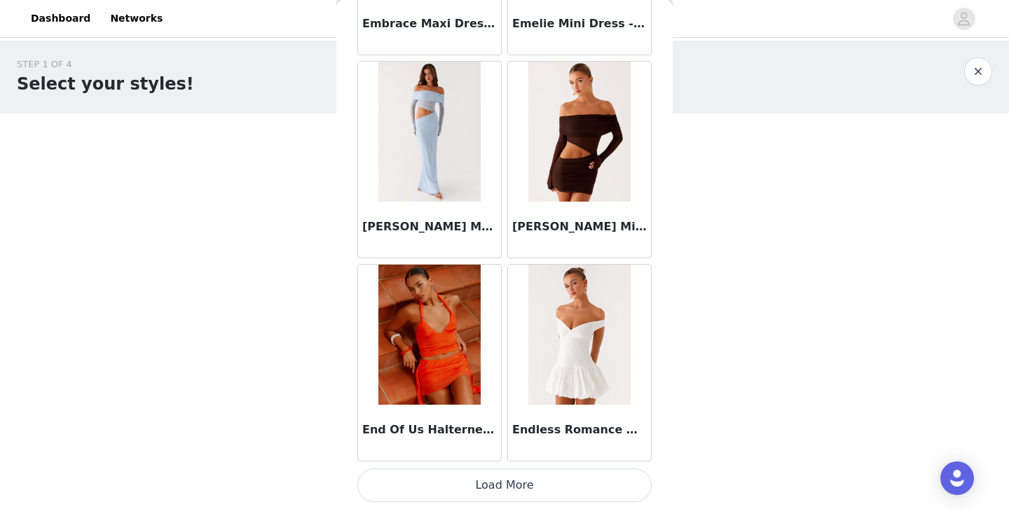
click at [500, 481] on button "Load More" at bounding box center [504, 486] width 294 height 34
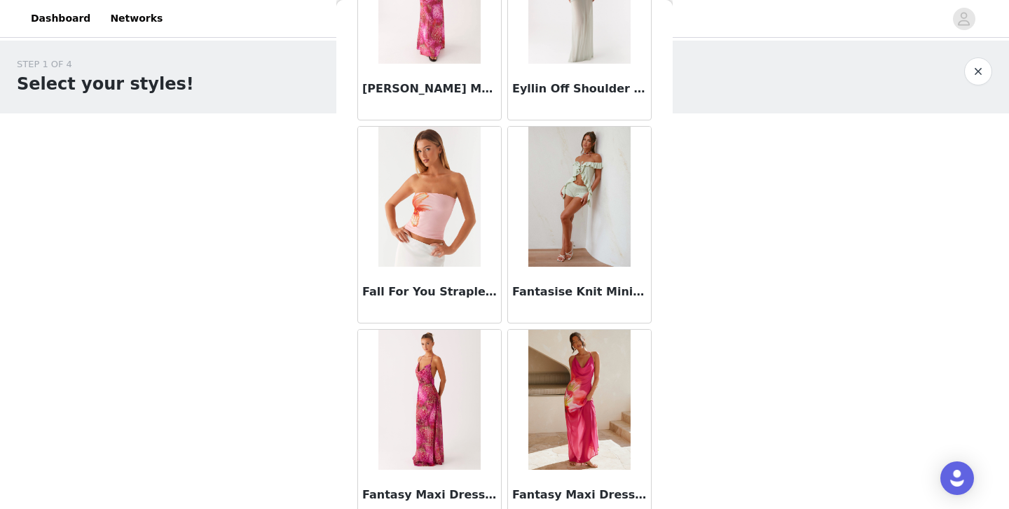
scroll to position [32112, 0]
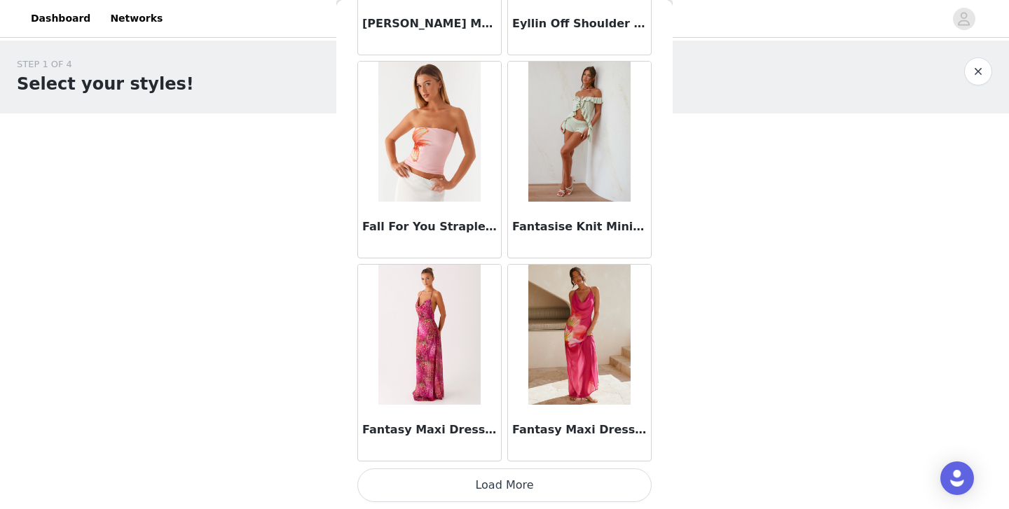
click at [509, 495] on button "Load More" at bounding box center [504, 486] width 294 height 34
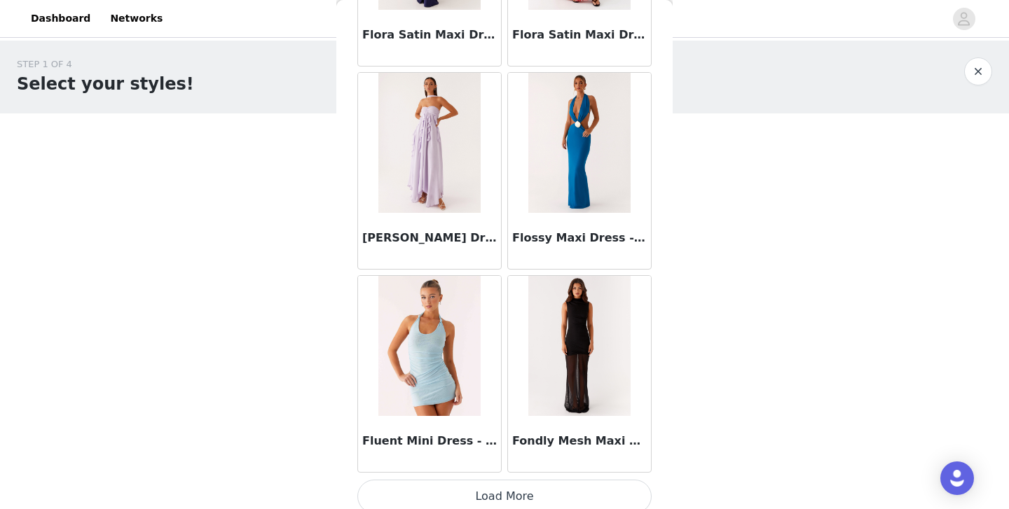
scroll to position [34144, 0]
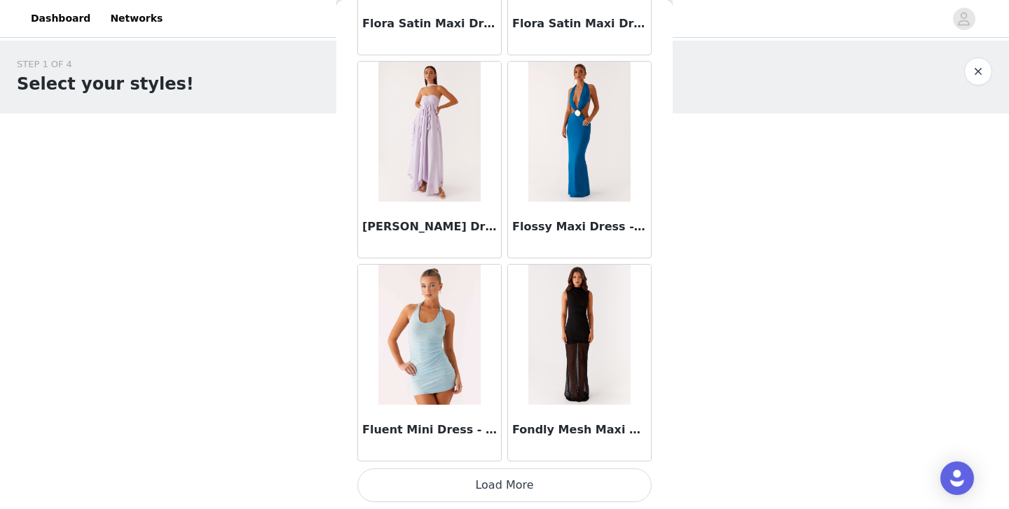
click at [507, 486] on button "Load More" at bounding box center [504, 486] width 294 height 34
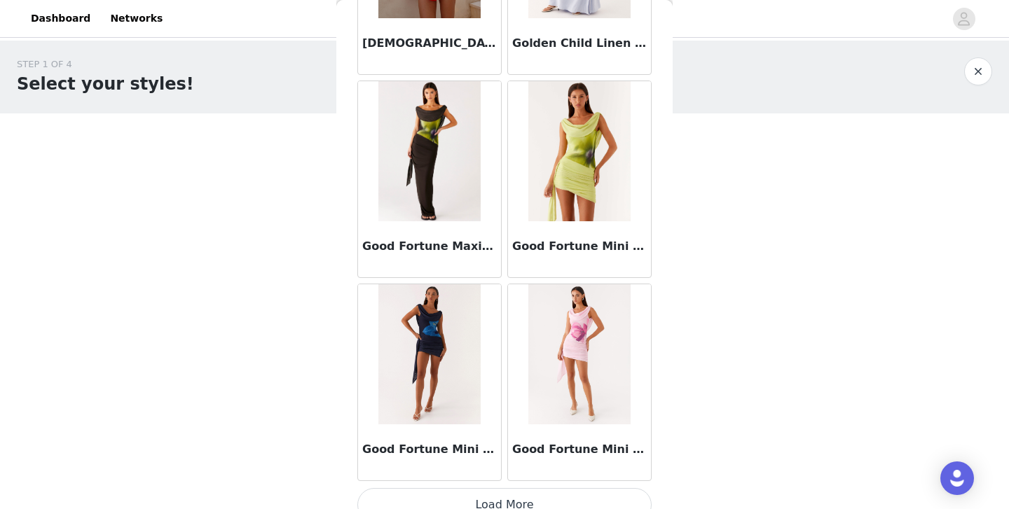
scroll to position [36176, 0]
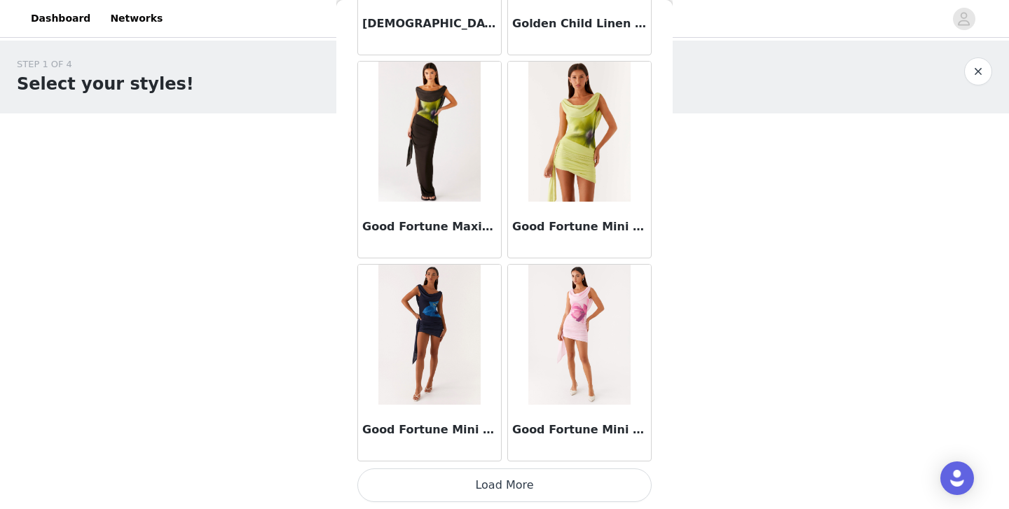
click at [509, 482] on button "Load More" at bounding box center [504, 486] width 294 height 34
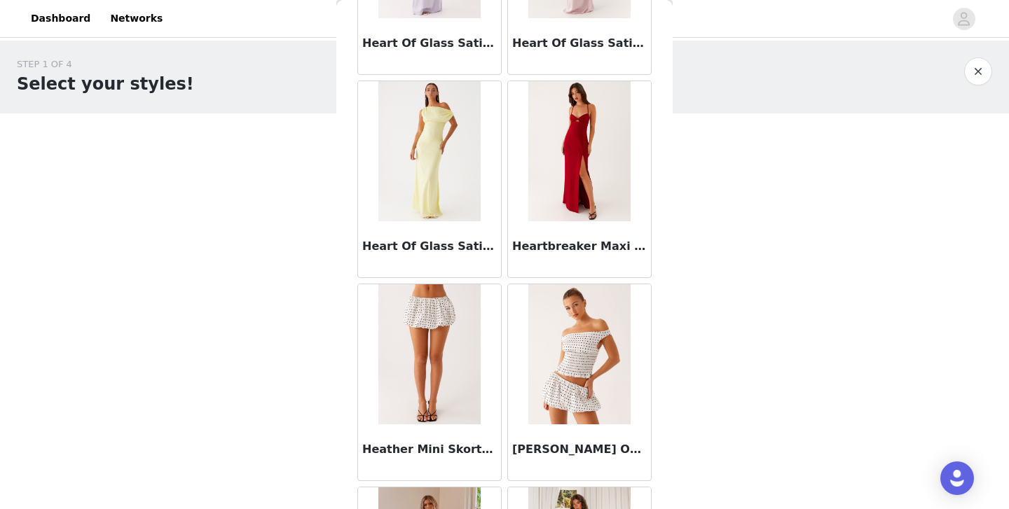
scroll to position [38207, 0]
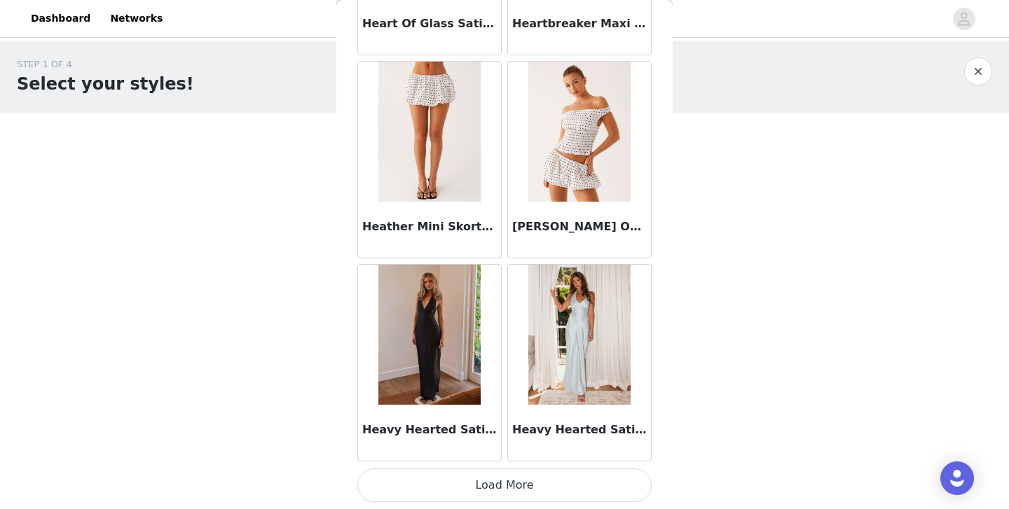
click at [511, 478] on button "Load More" at bounding box center [504, 486] width 294 height 34
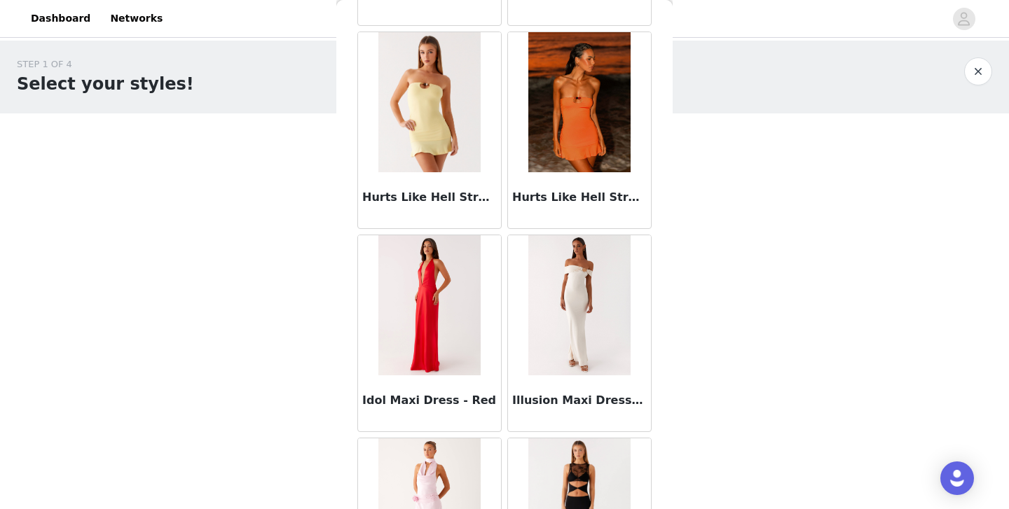
scroll to position [40239, 0]
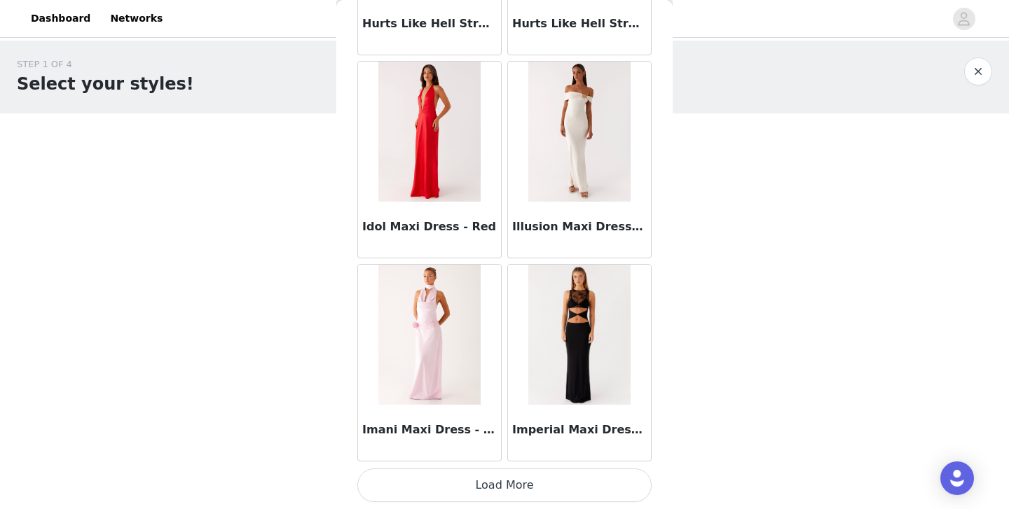
click at [504, 477] on button "Load More" at bounding box center [504, 486] width 294 height 34
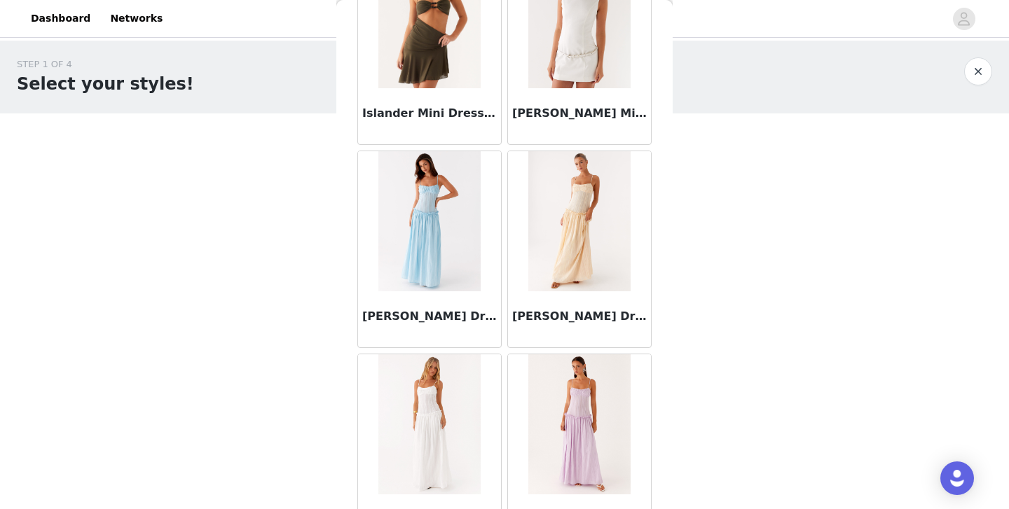
scroll to position [42271, 0]
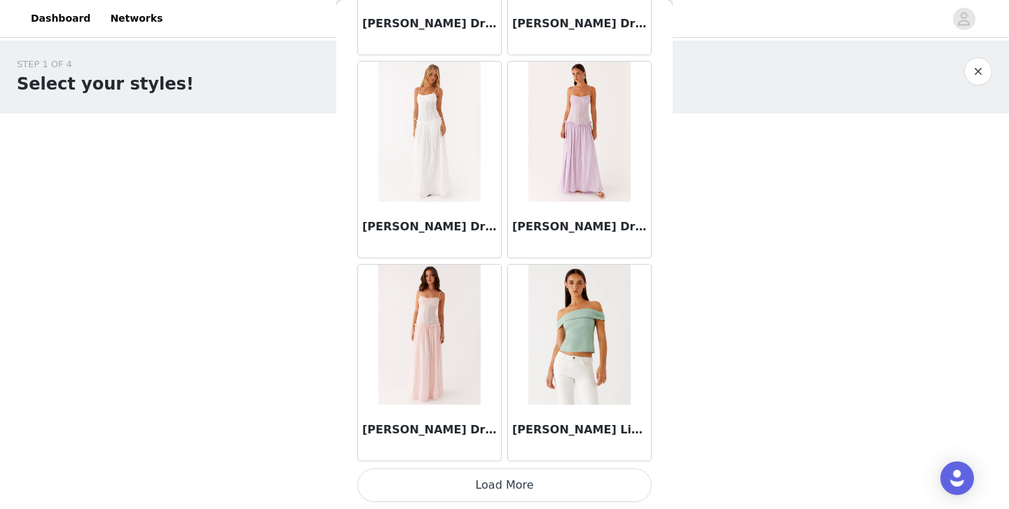
click at [503, 486] on button "Load More" at bounding box center [504, 486] width 294 height 34
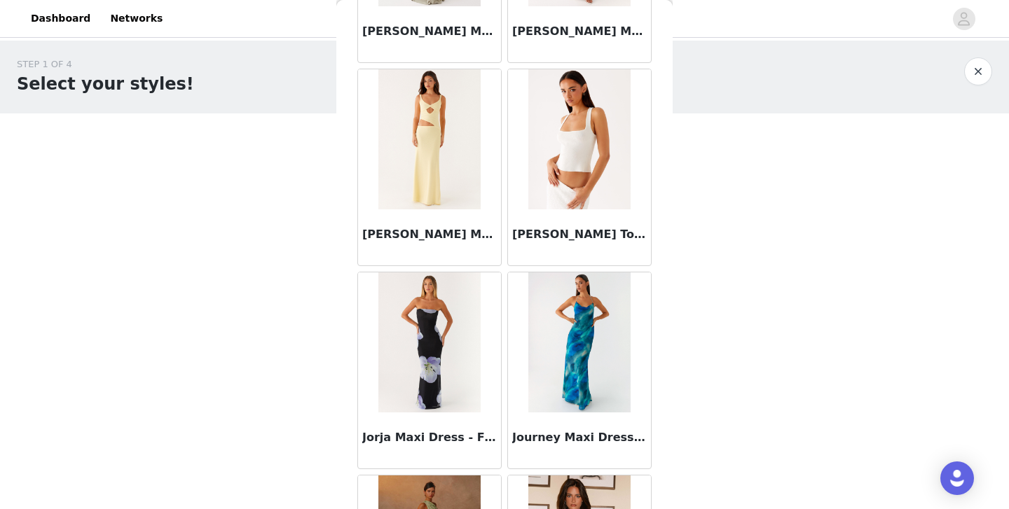
scroll to position [44303, 0]
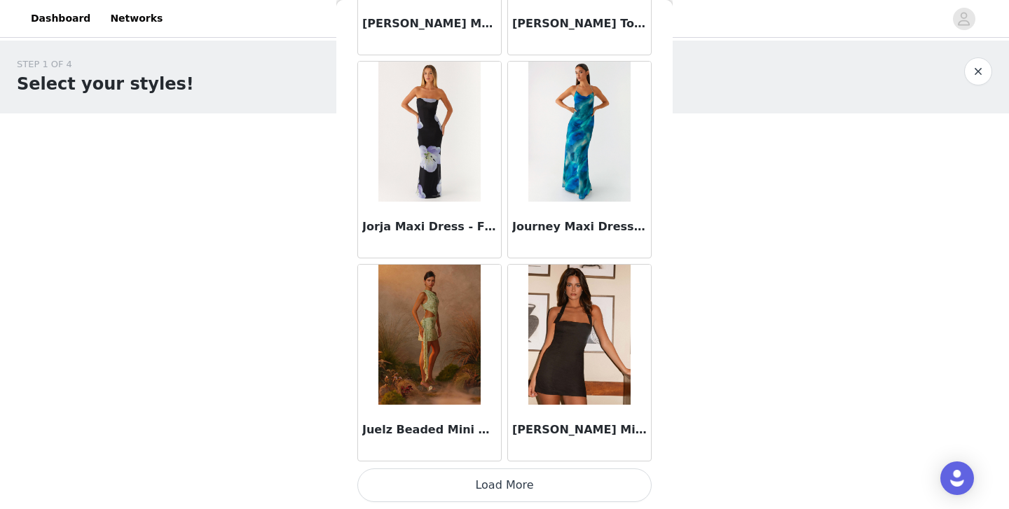
click at [504, 479] on button "Load More" at bounding box center [504, 486] width 294 height 34
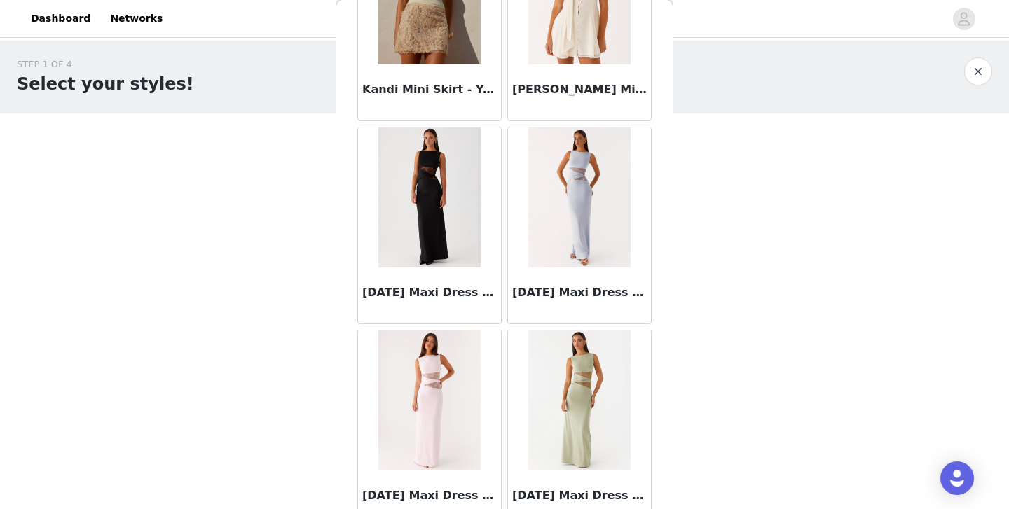
scroll to position [46335, 0]
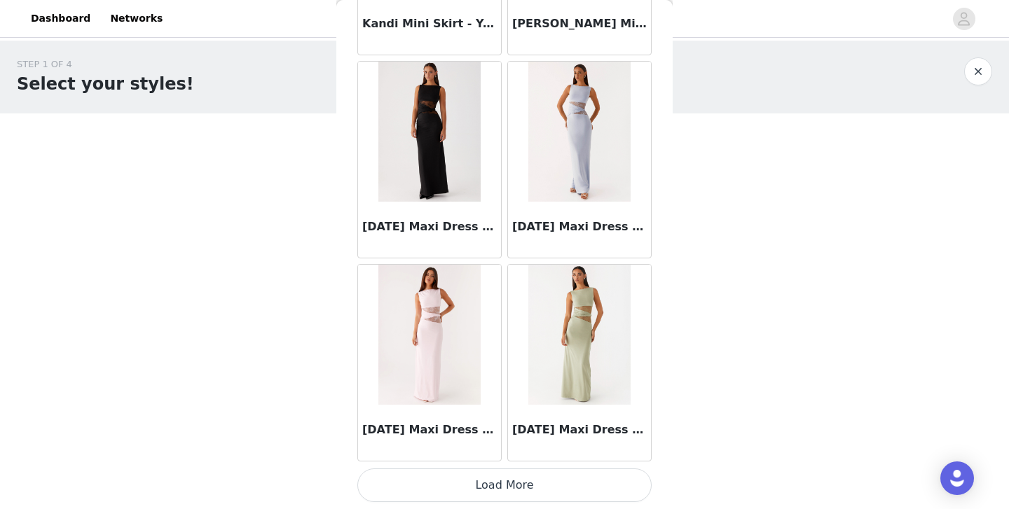
click at [507, 483] on button "Load More" at bounding box center [504, 486] width 294 height 34
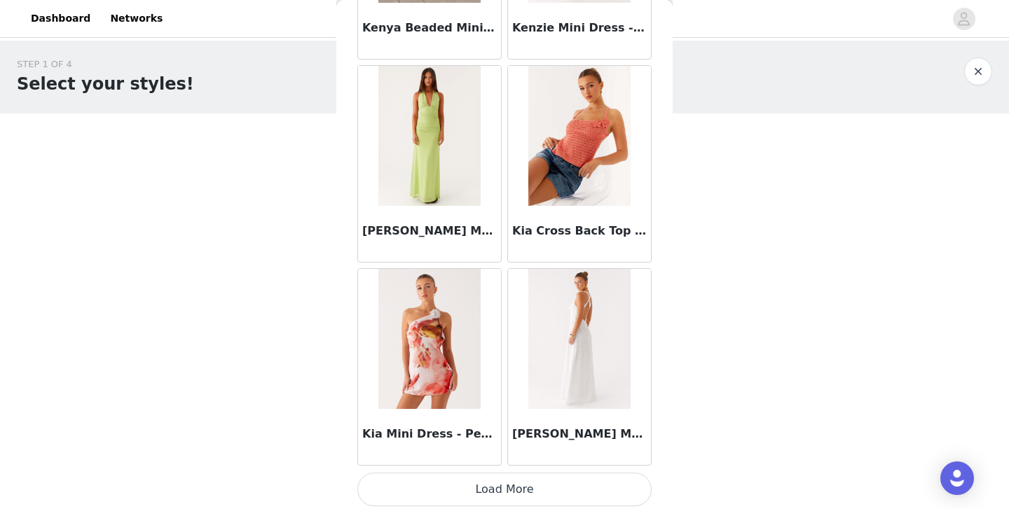
scroll to position [48366, 0]
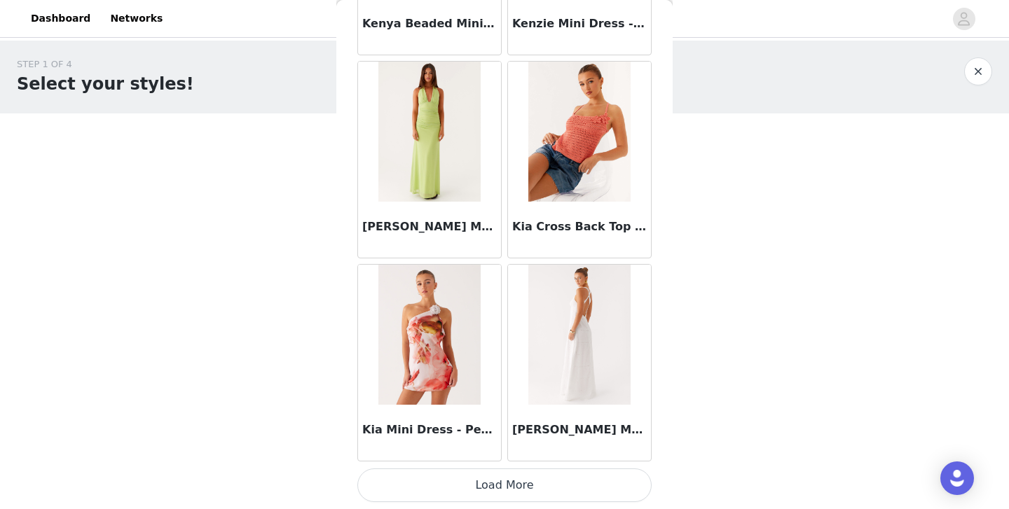
click at [501, 479] on button "Load More" at bounding box center [504, 486] width 294 height 34
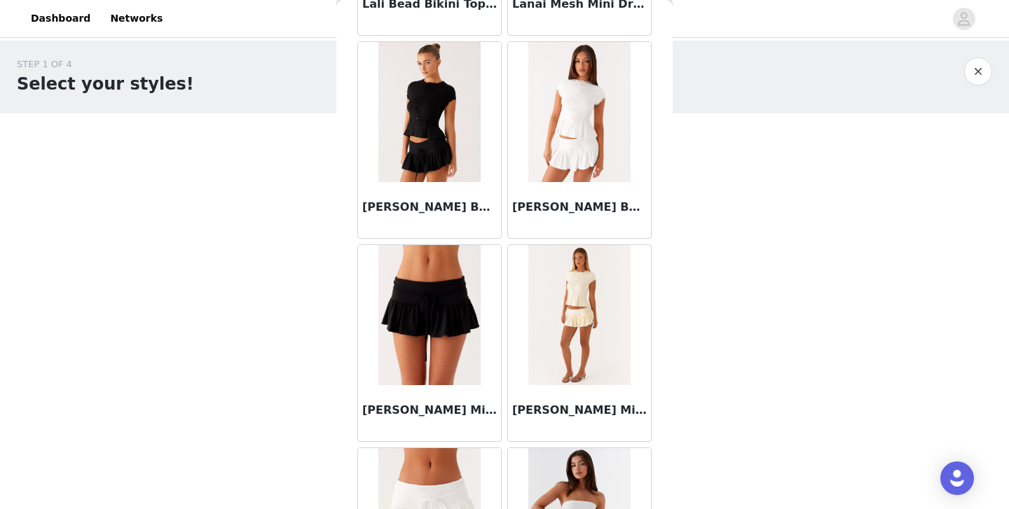
scroll to position [50398, 0]
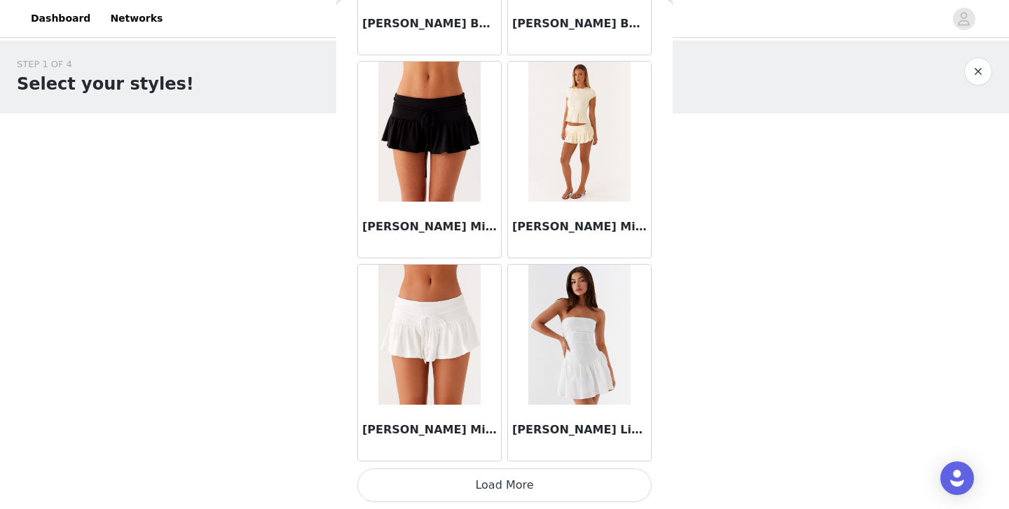
click at [507, 484] on button "Load More" at bounding box center [504, 486] width 294 height 34
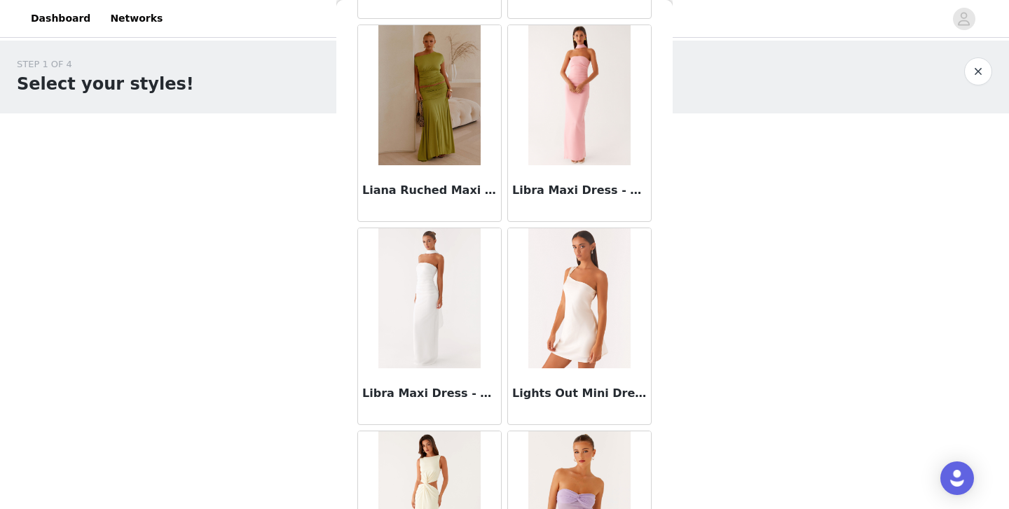
scroll to position [52430, 0]
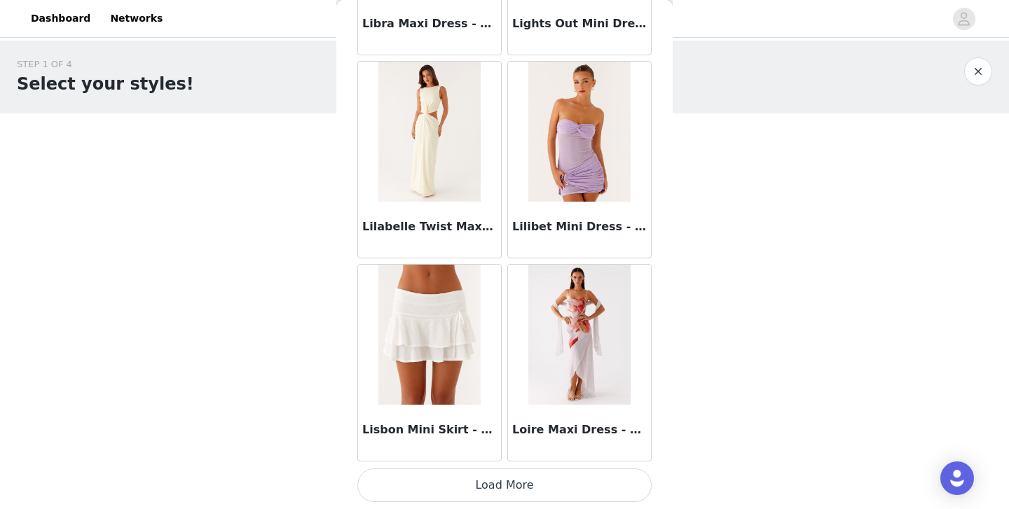
click at [506, 485] on button "Load More" at bounding box center [504, 486] width 294 height 34
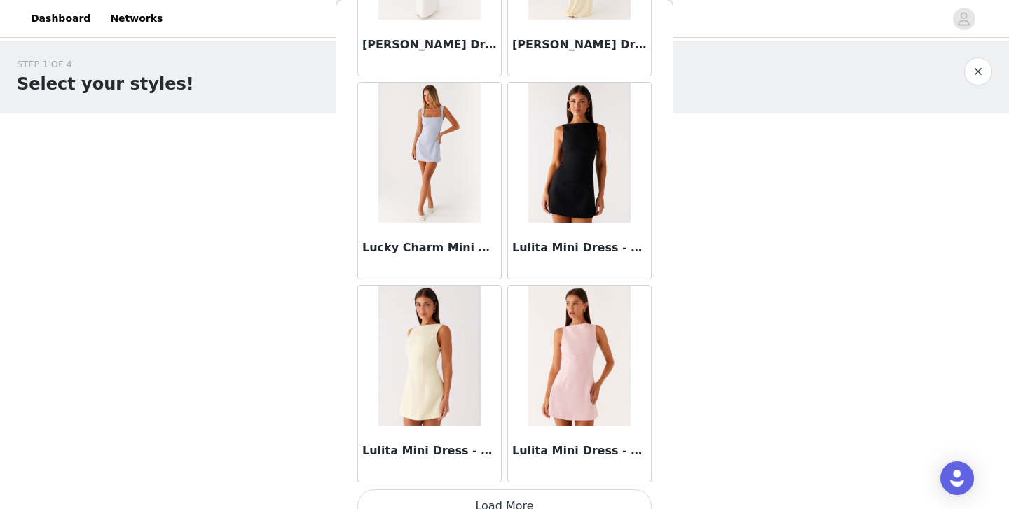
scroll to position [54462, 0]
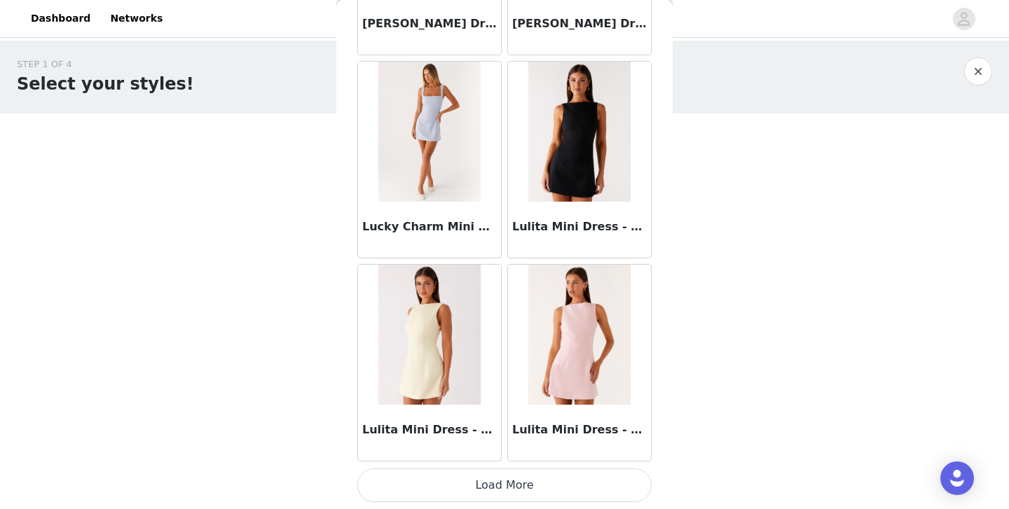
click at [501, 479] on button "Load More" at bounding box center [504, 486] width 294 height 34
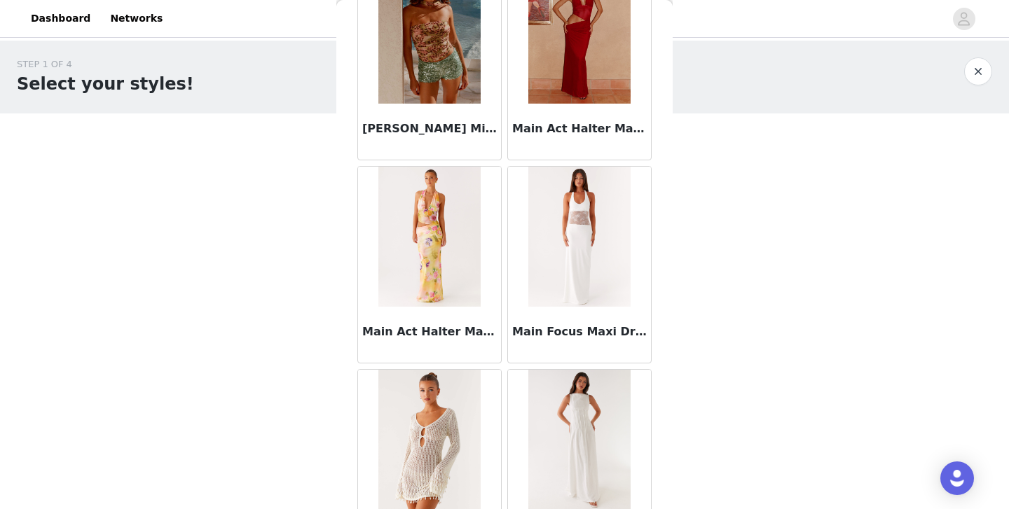
scroll to position [56494, 0]
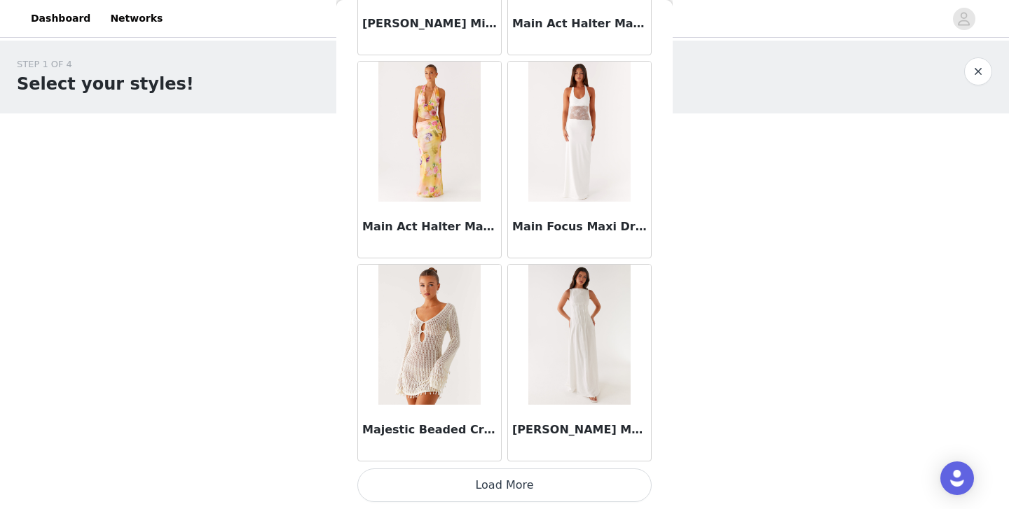
click at [502, 476] on button "Load More" at bounding box center [504, 486] width 294 height 34
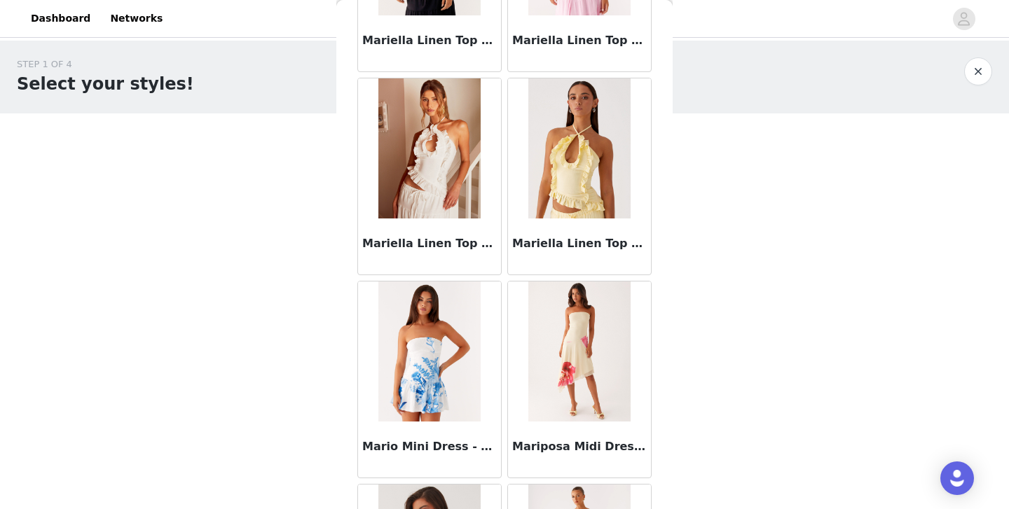
scroll to position [58526, 0]
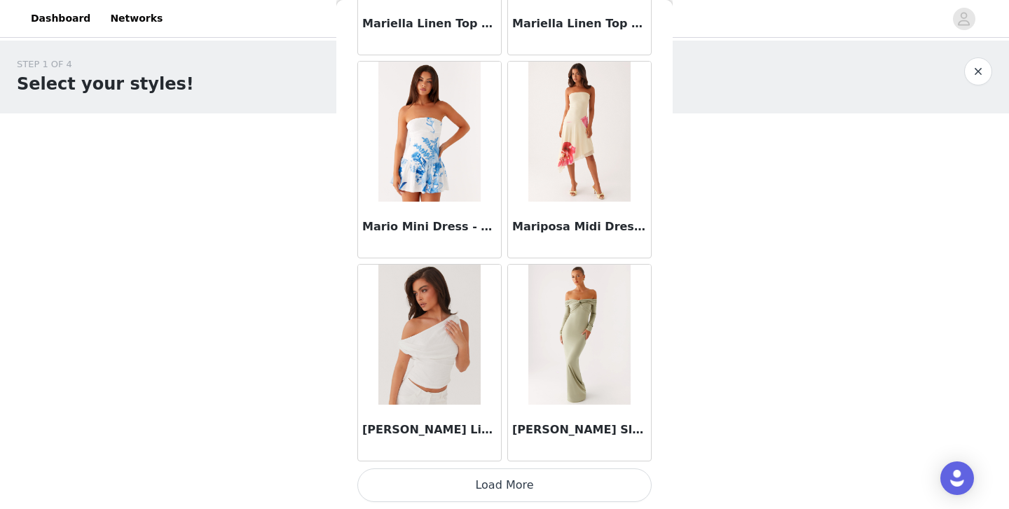
click at [493, 478] on button "Load More" at bounding box center [504, 486] width 294 height 34
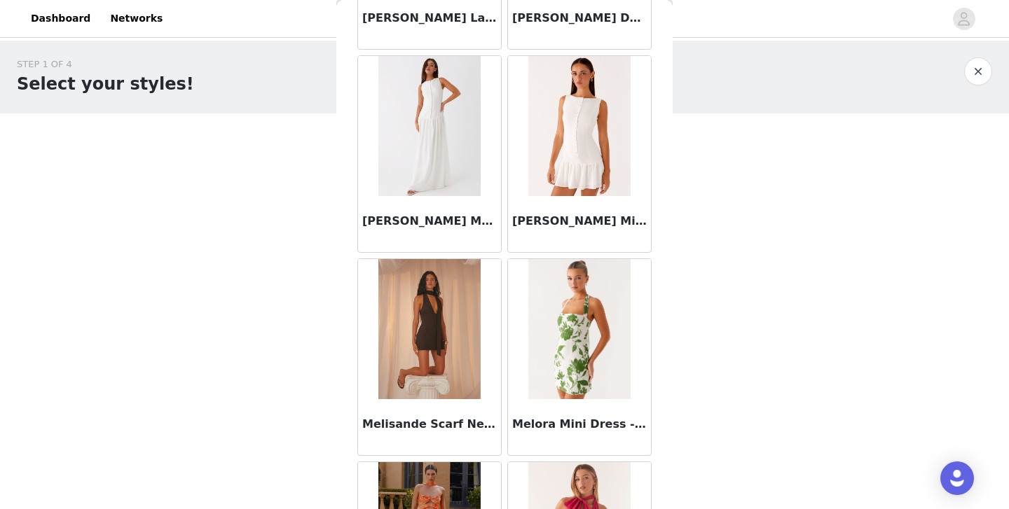
scroll to position [60557, 0]
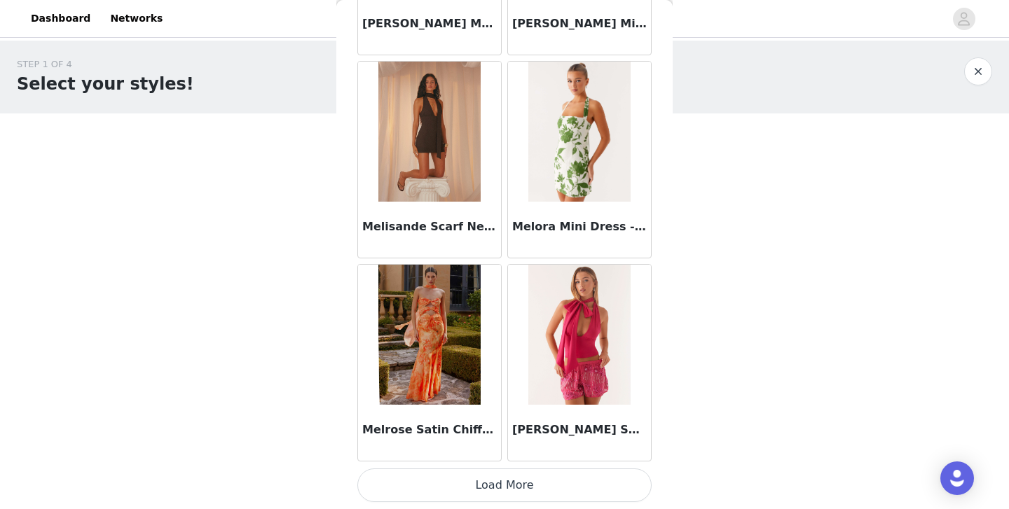
click at [496, 476] on button "Load More" at bounding box center [504, 486] width 294 height 34
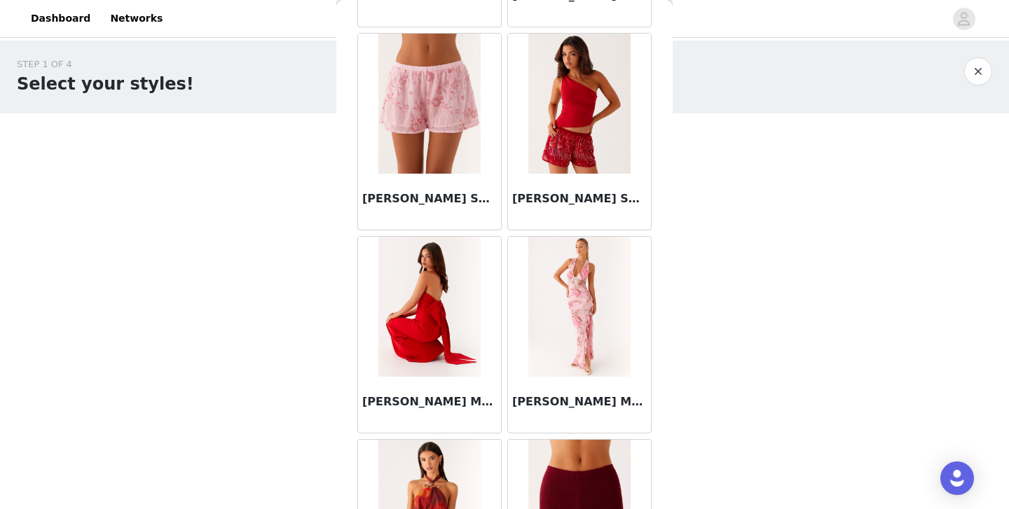
scroll to position [61448, 0]
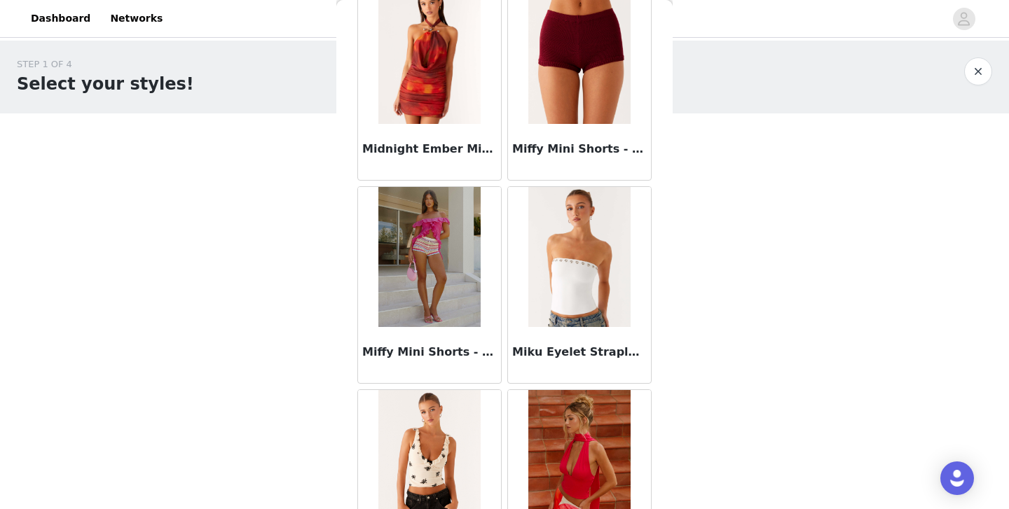
click at [532, 284] on img at bounding box center [579, 257] width 102 height 140
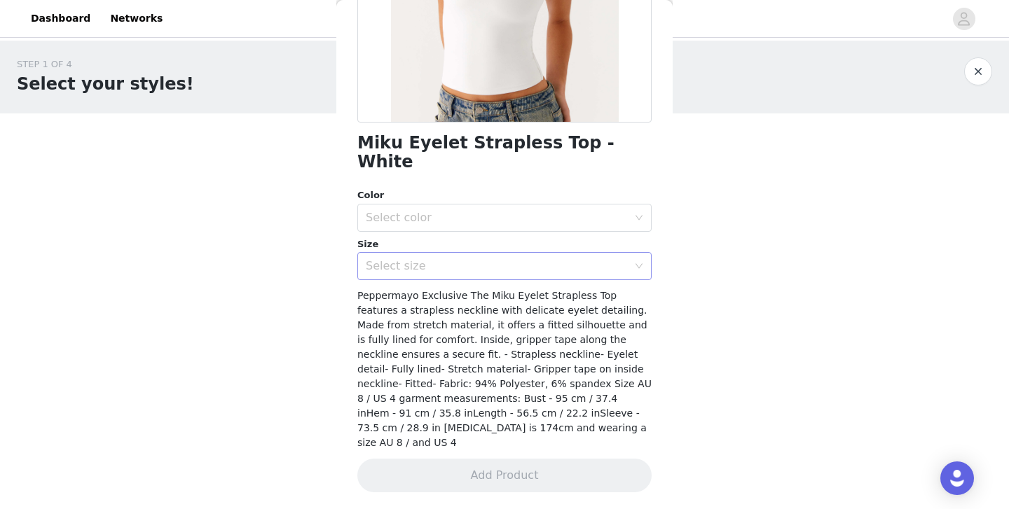
scroll to position [229, 0]
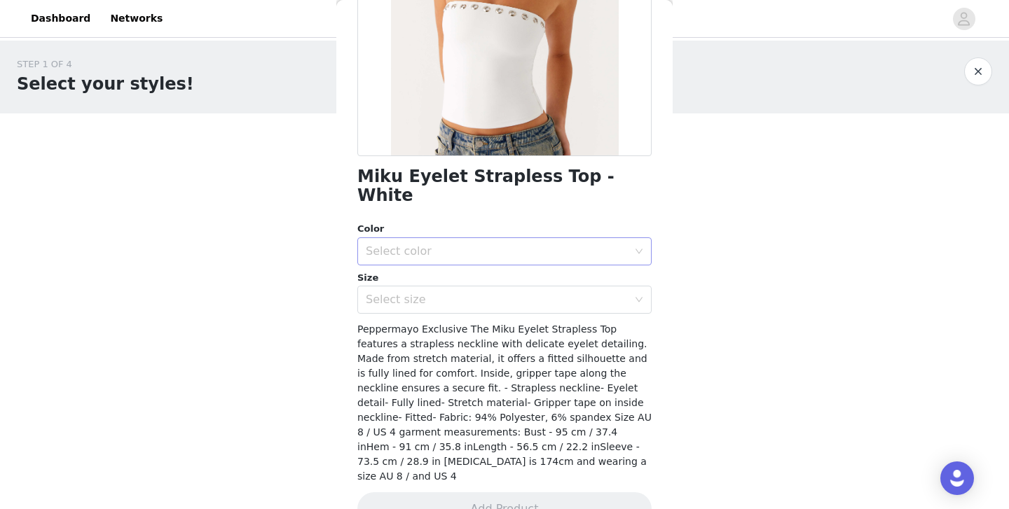
click at [486, 245] on div "Select color" at bounding box center [497, 252] width 262 height 14
click at [461, 268] on li "White" at bounding box center [504, 263] width 294 height 22
click at [458, 293] on div "Select size" at bounding box center [497, 300] width 262 height 14
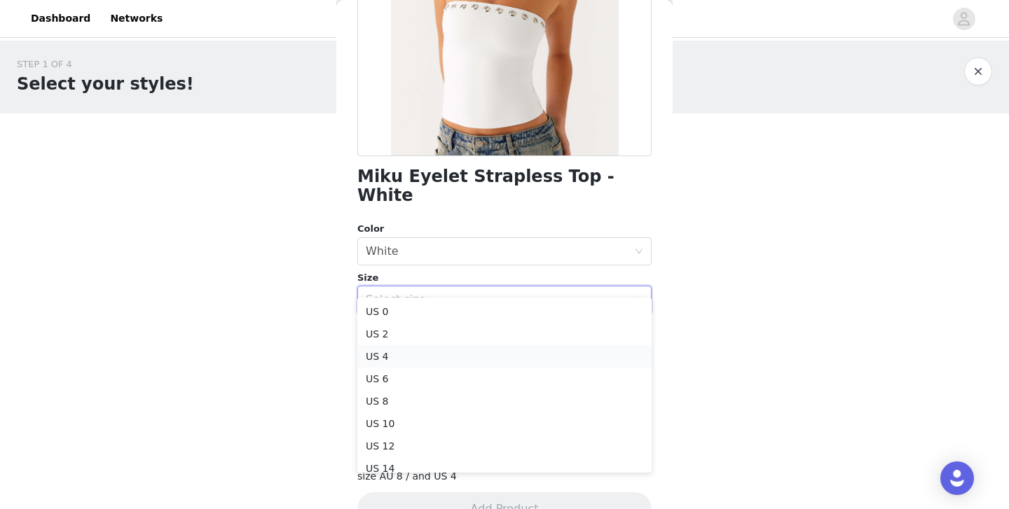
click at [447, 365] on li "US 4" at bounding box center [504, 356] width 294 height 22
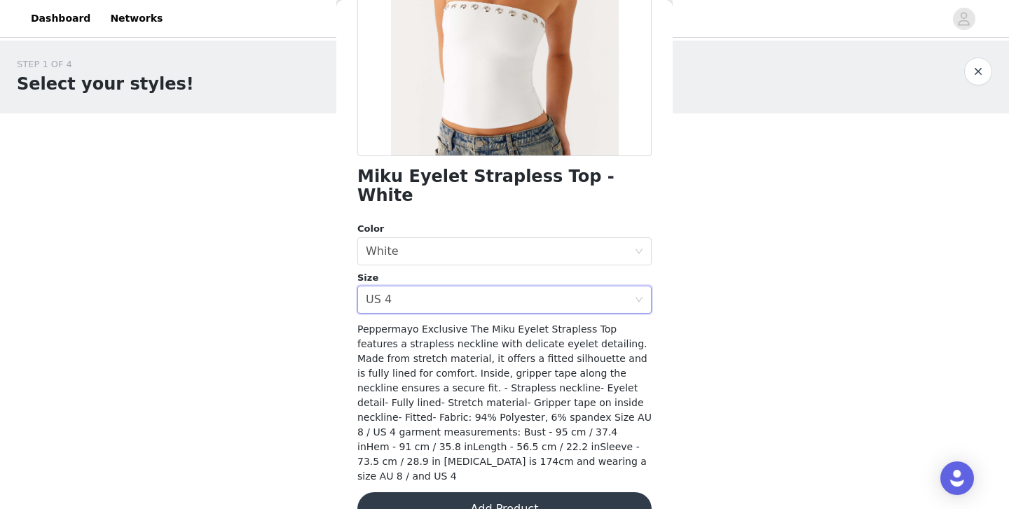
click at [447, 493] on button "Add Product" at bounding box center [504, 510] width 294 height 34
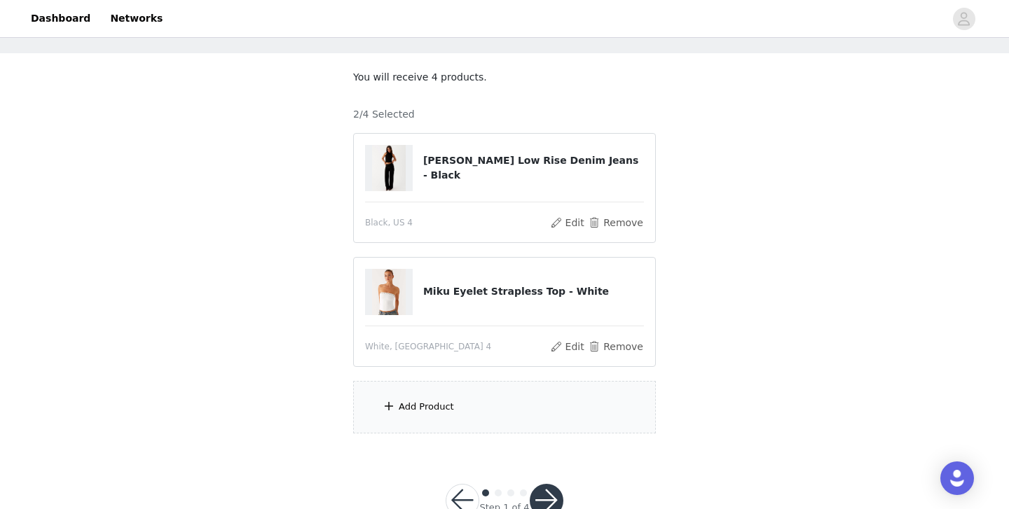
scroll to position [64, 0]
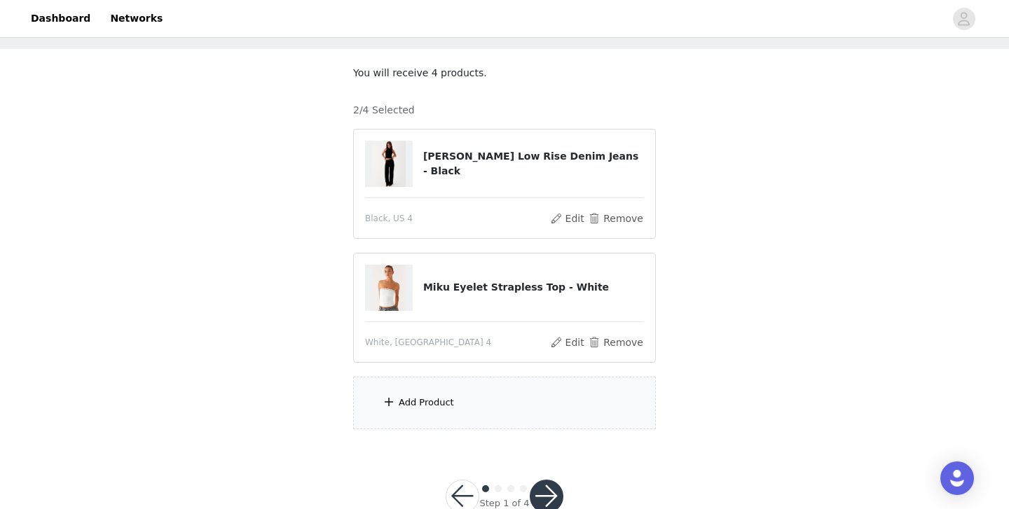
click at [431, 406] on div "Add Product" at bounding box center [426, 403] width 55 height 14
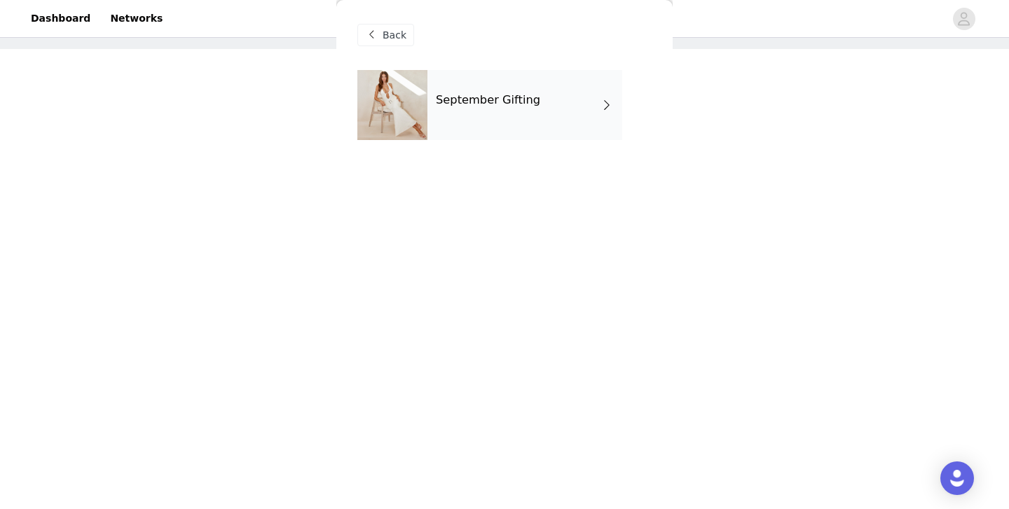
click at [504, 114] on div "September Gifting" at bounding box center [524, 105] width 195 height 70
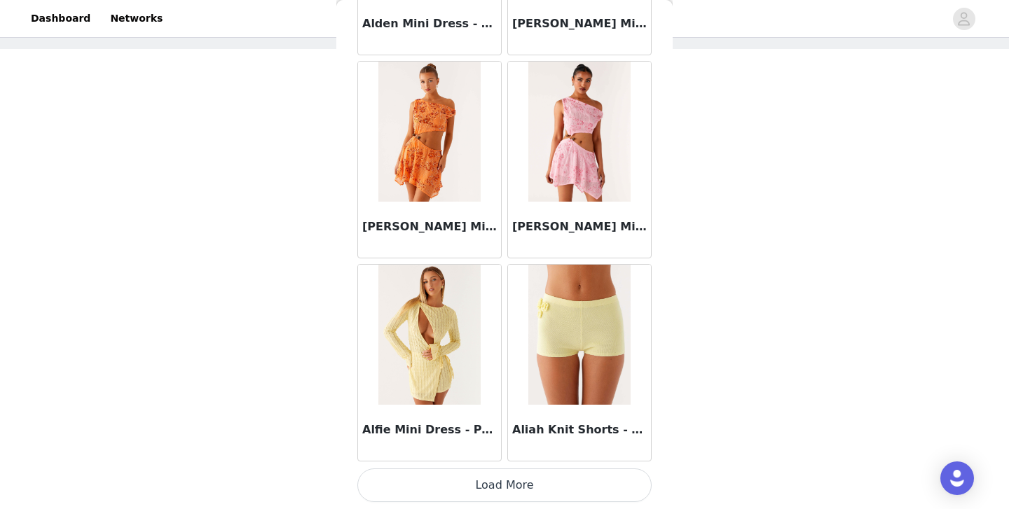
click at [484, 482] on button "Load More" at bounding box center [504, 486] width 294 height 34
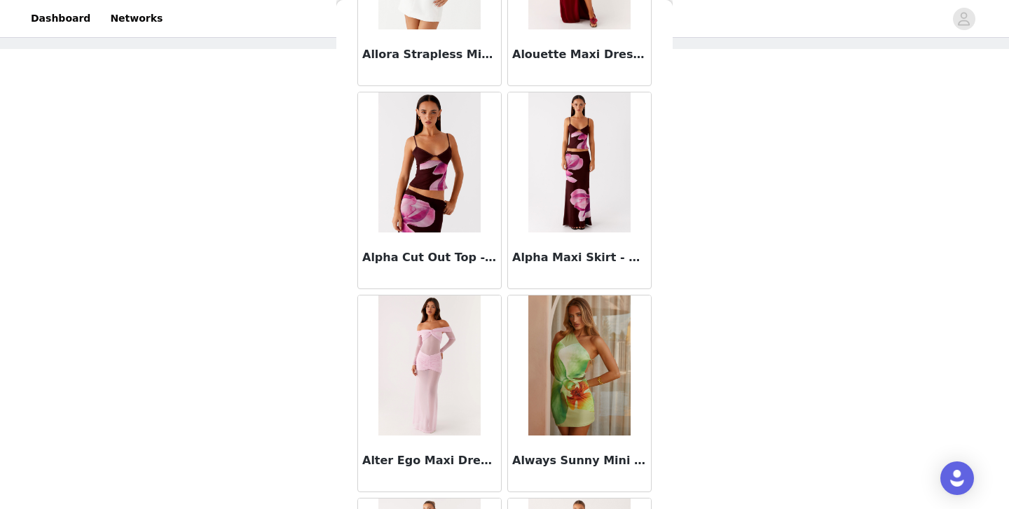
scroll to position [3666, 0]
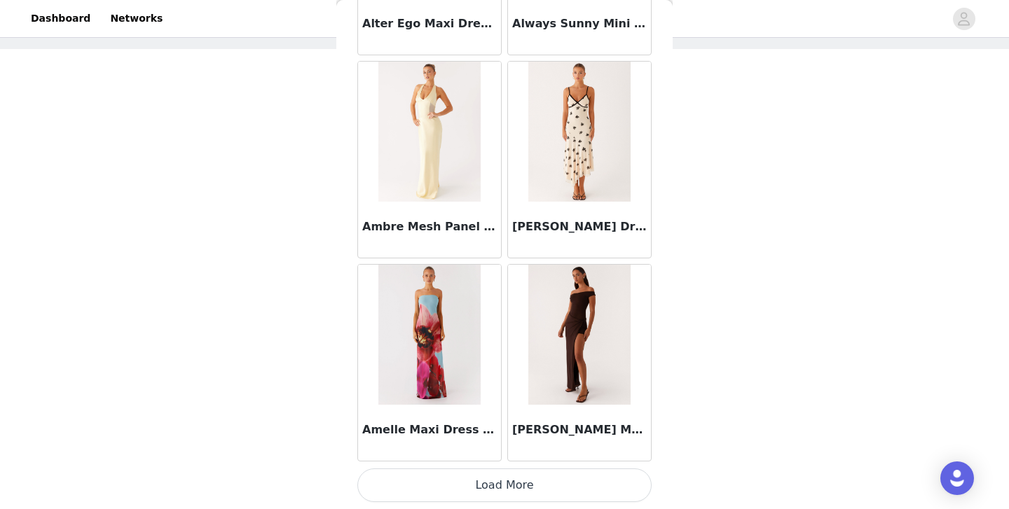
click at [502, 490] on button "Load More" at bounding box center [504, 486] width 294 height 34
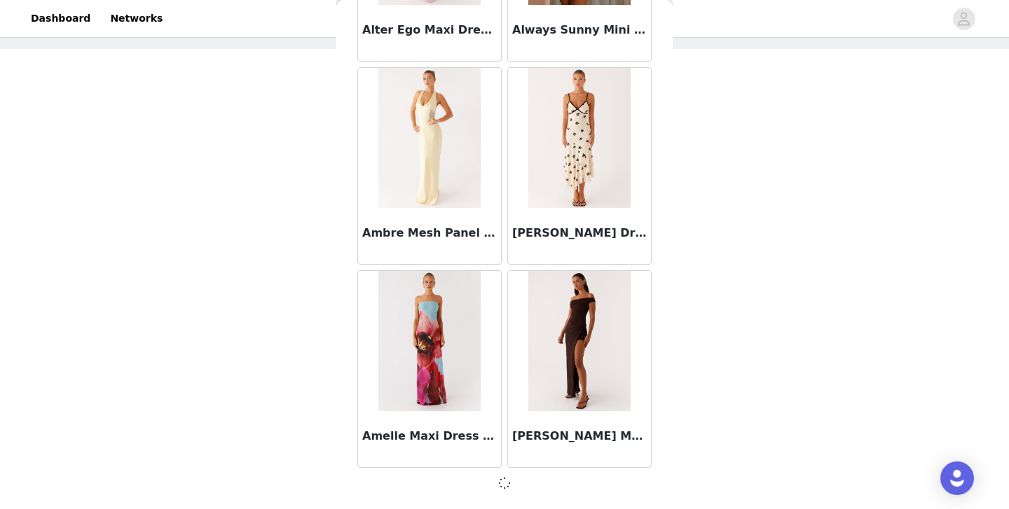
scroll to position [3660, 0]
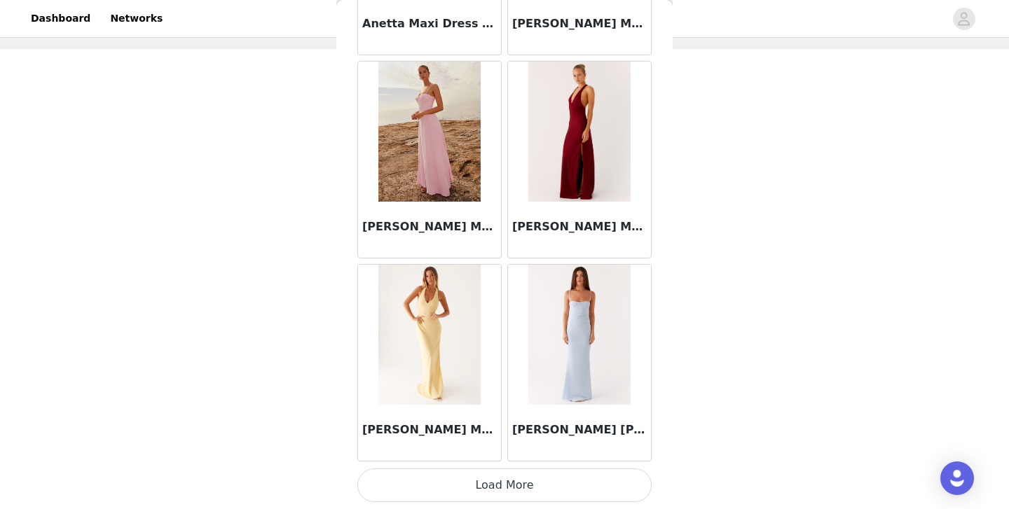
click at [504, 490] on button "Load More" at bounding box center [504, 486] width 294 height 34
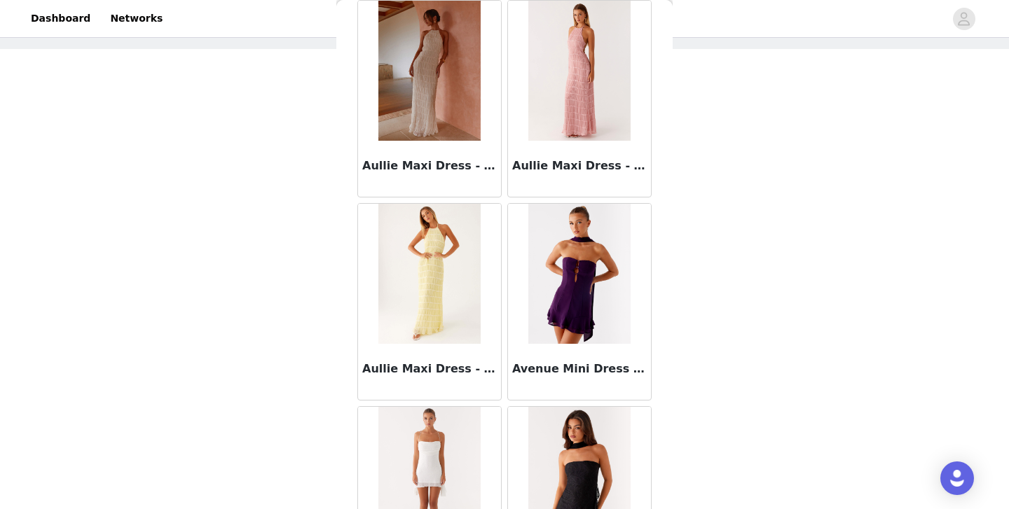
scroll to position [7730, 0]
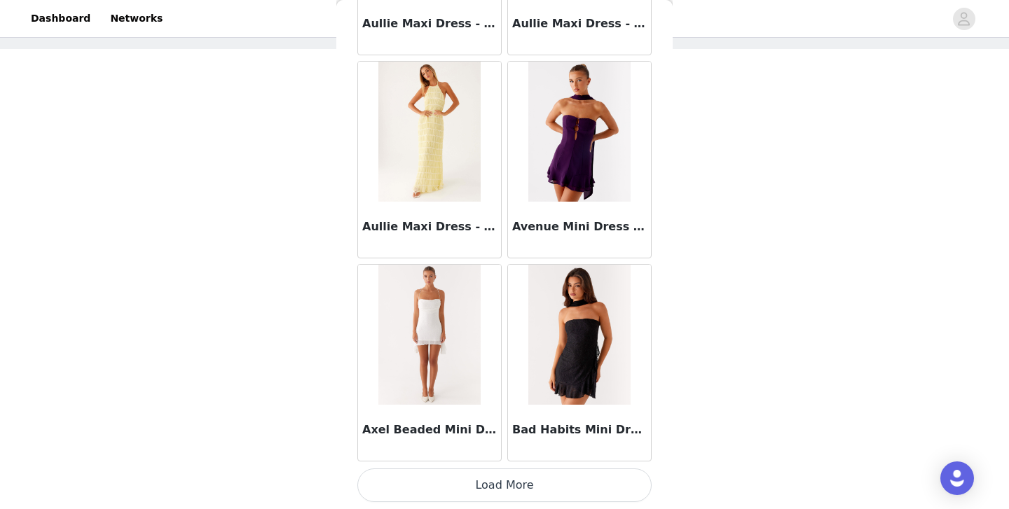
click at [507, 478] on button "Load More" at bounding box center [504, 486] width 294 height 34
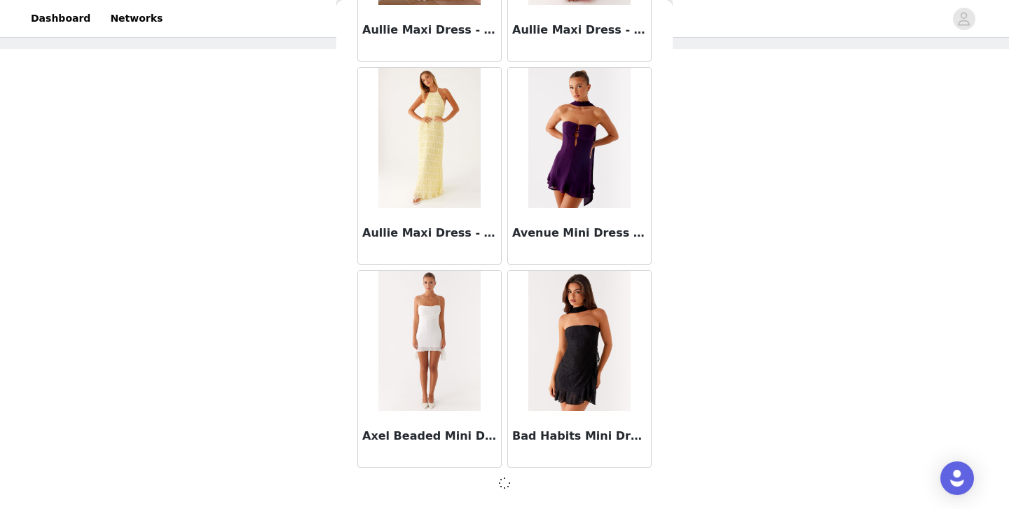
scroll to position [7724, 0]
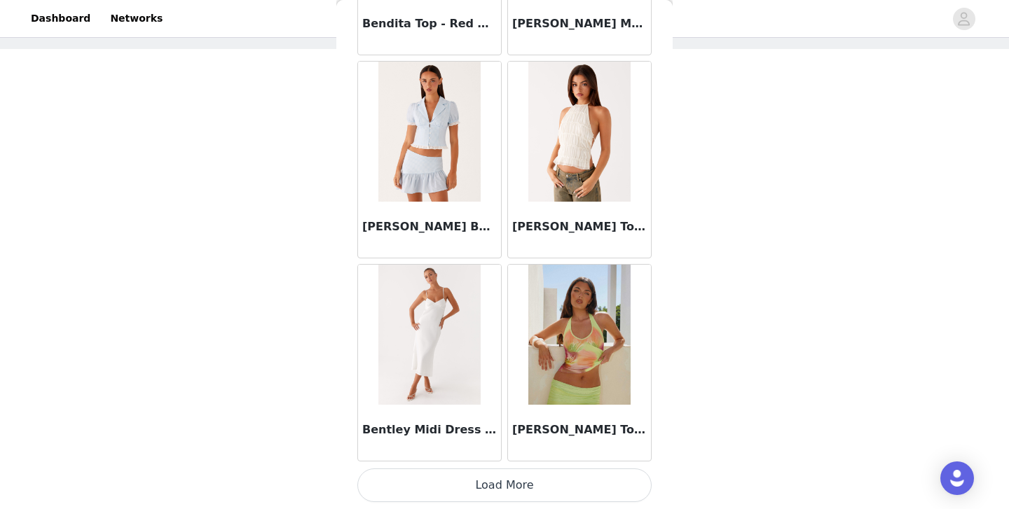
click at [500, 484] on button "Load More" at bounding box center [504, 486] width 294 height 34
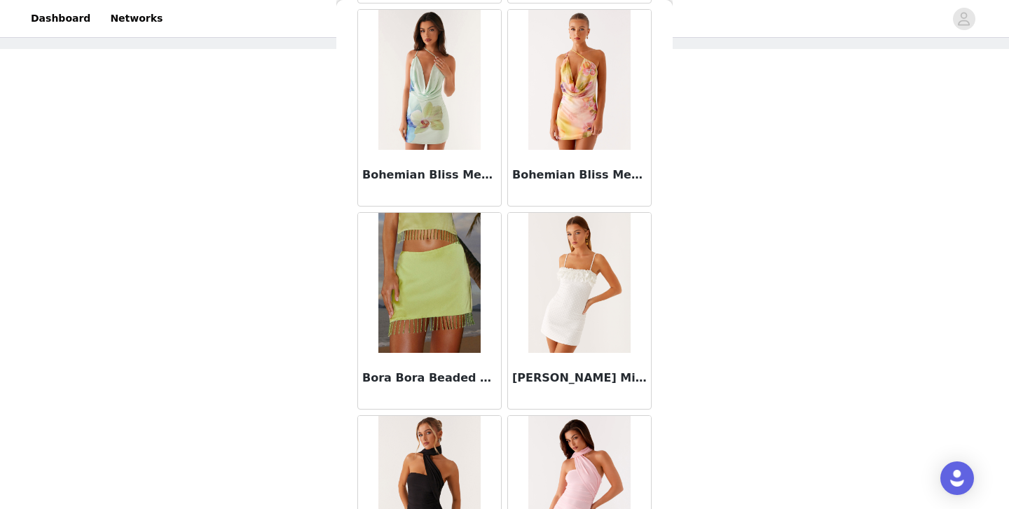
scroll to position [11794, 0]
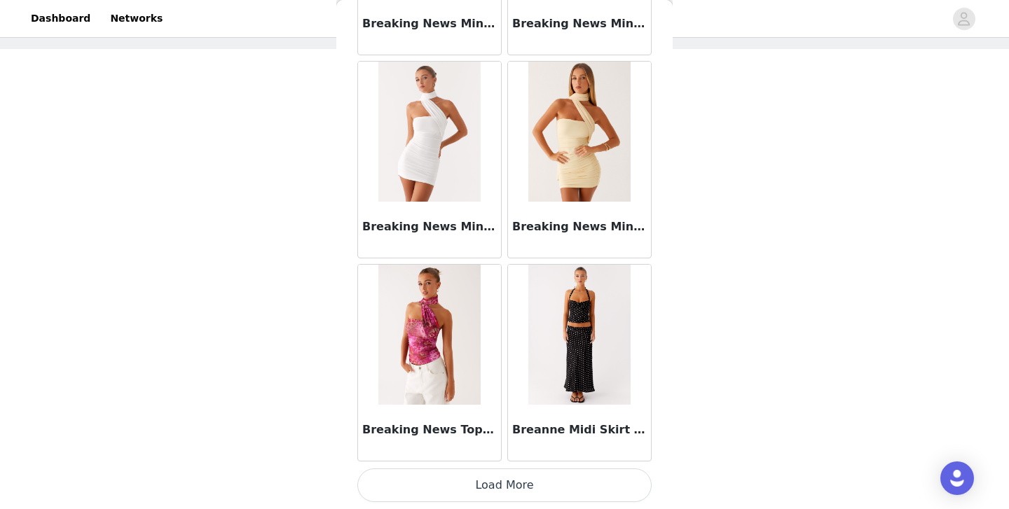
click at [503, 486] on button "Load More" at bounding box center [504, 486] width 294 height 34
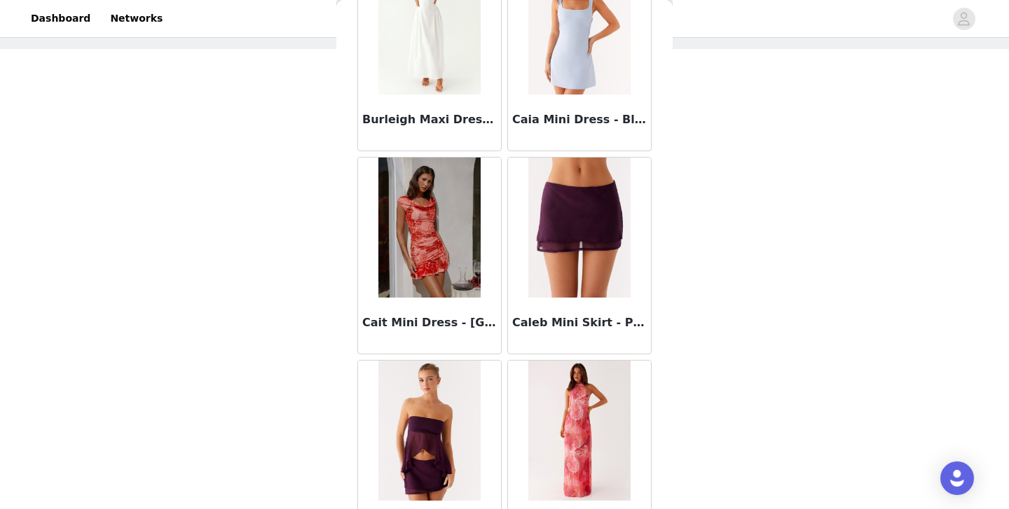
scroll to position [13825, 0]
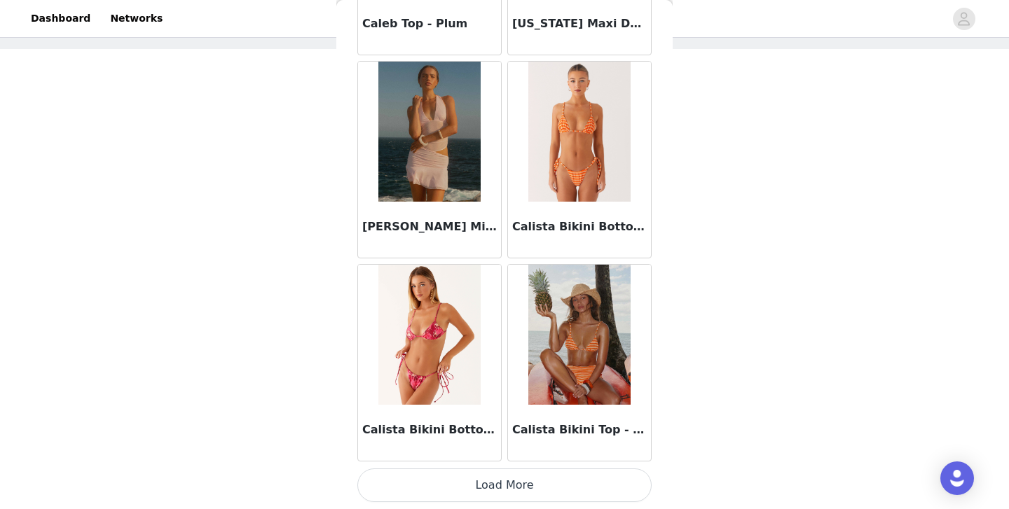
click at [503, 495] on button "Load More" at bounding box center [504, 486] width 294 height 34
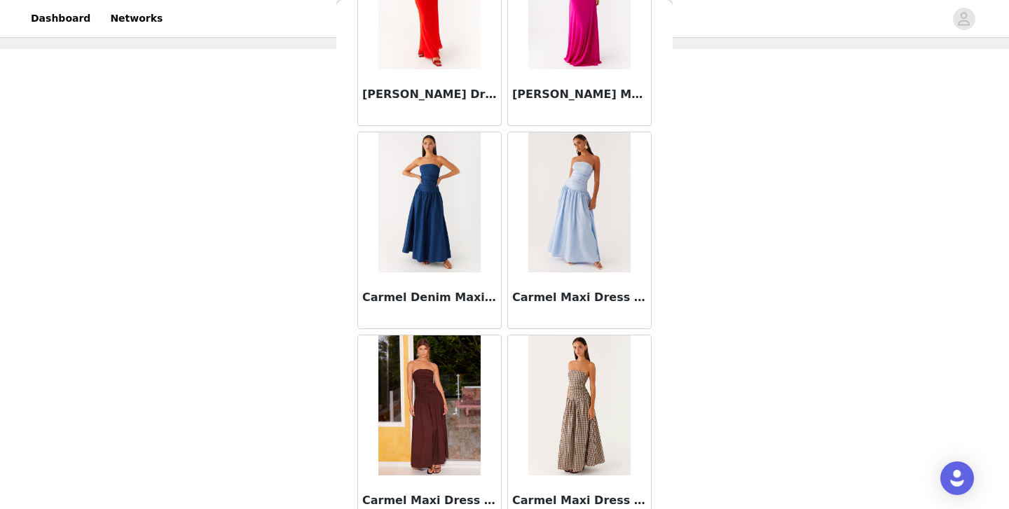
scroll to position [15857, 0]
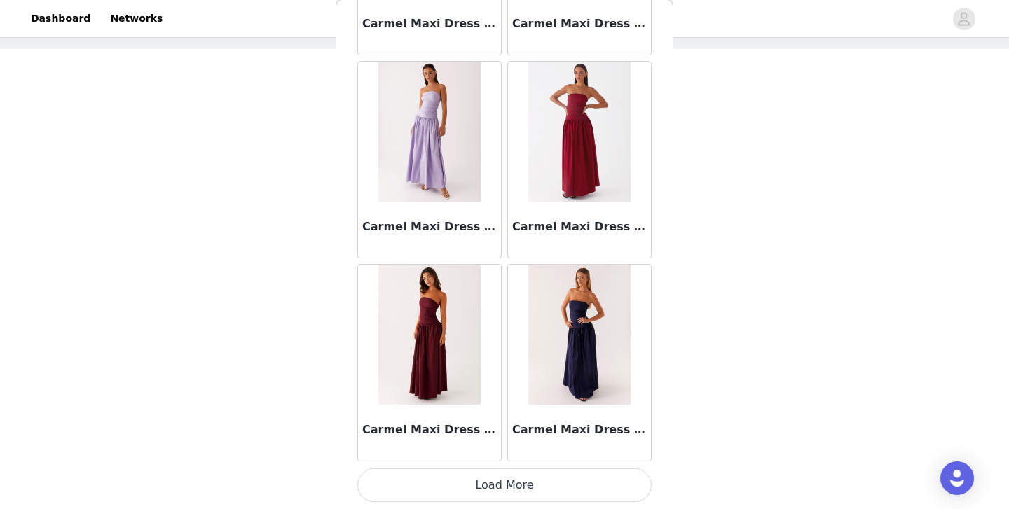
click at [483, 489] on button "Load More" at bounding box center [504, 486] width 294 height 34
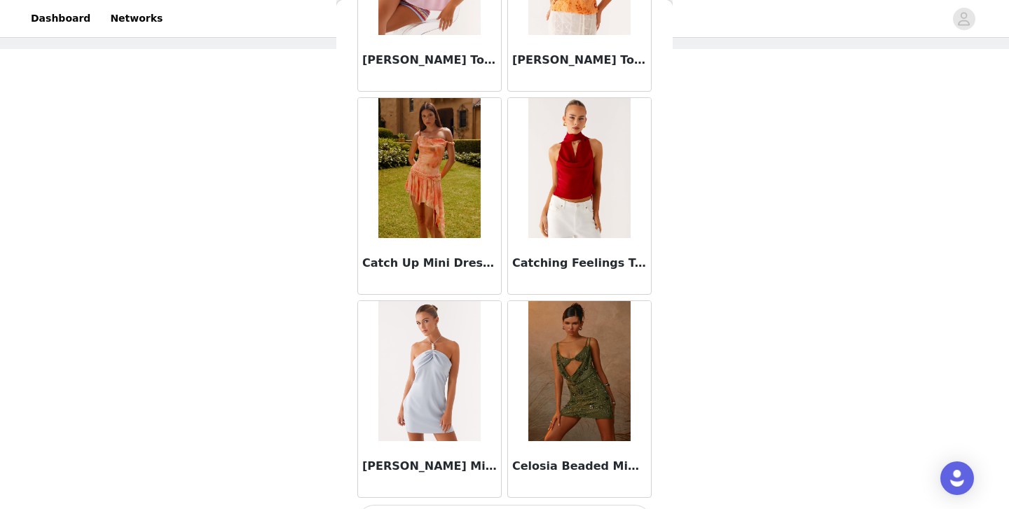
scroll to position [17889, 0]
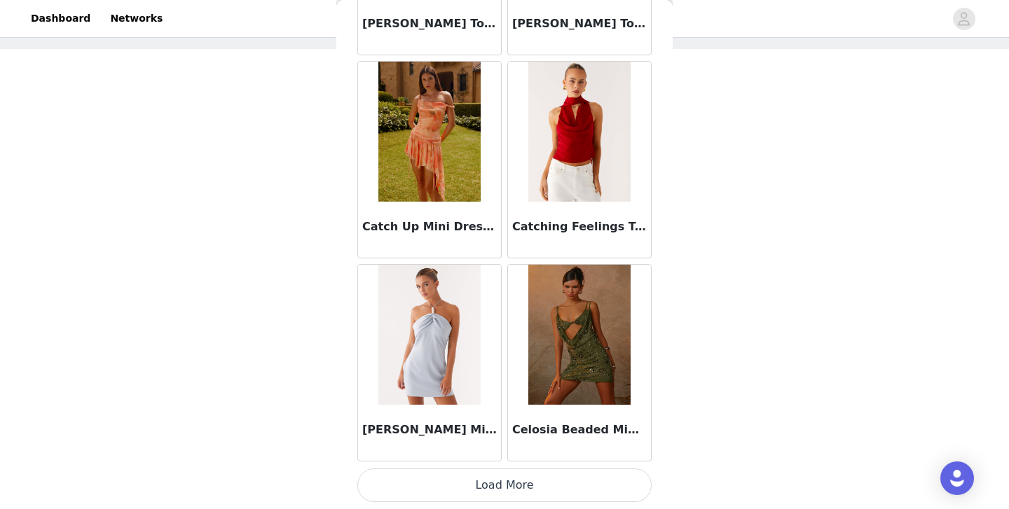
click at [502, 482] on button "Load More" at bounding box center [504, 486] width 294 height 34
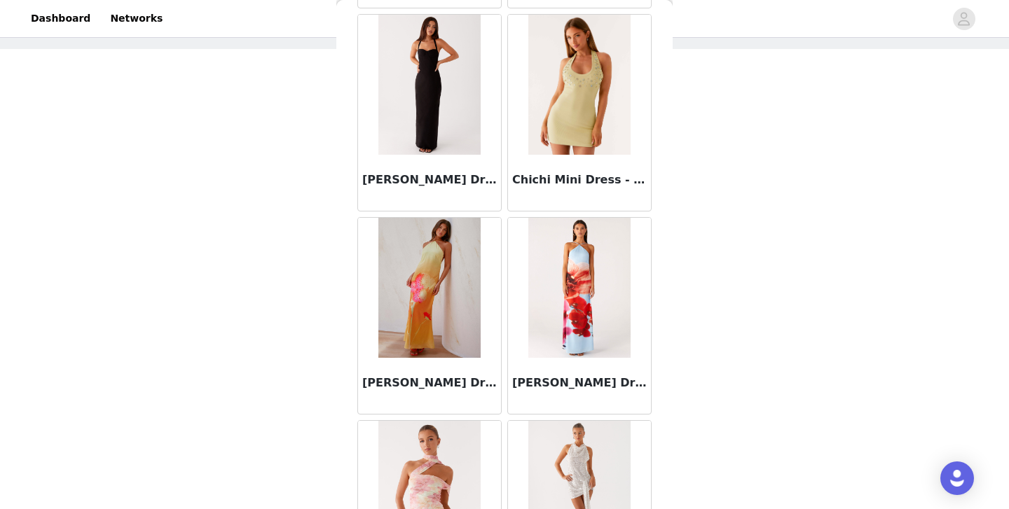
scroll to position [19921, 0]
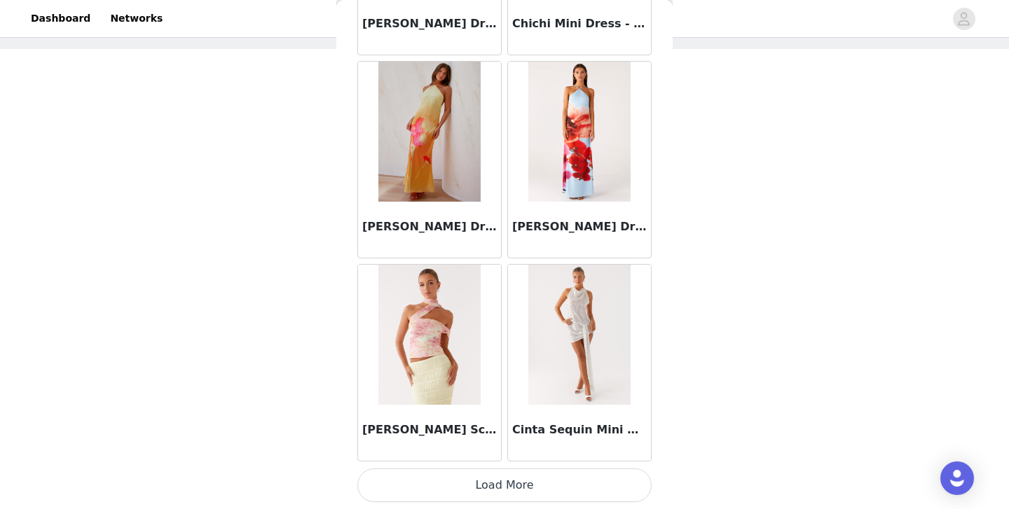
click at [496, 483] on button "Load More" at bounding box center [504, 486] width 294 height 34
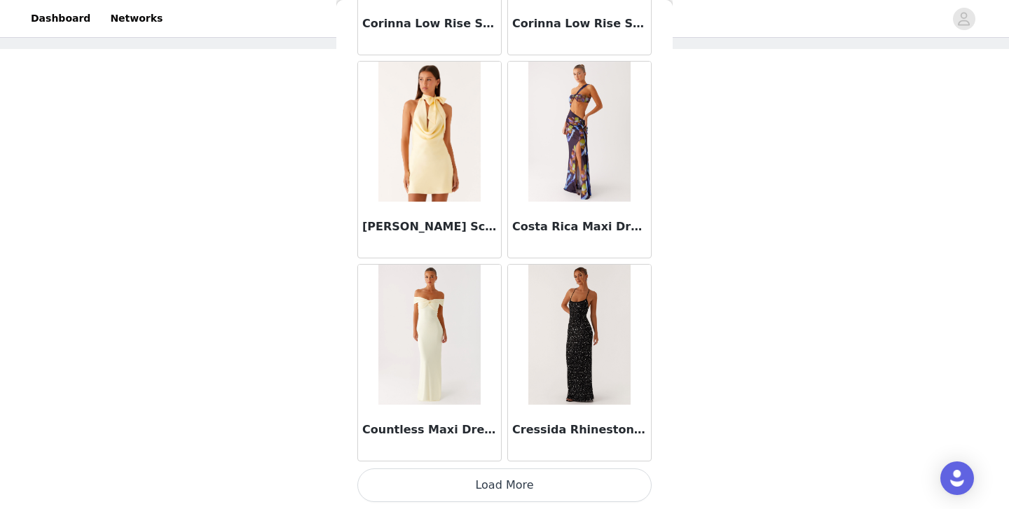
click at [497, 484] on button "Load More" at bounding box center [504, 486] width 294 height 34
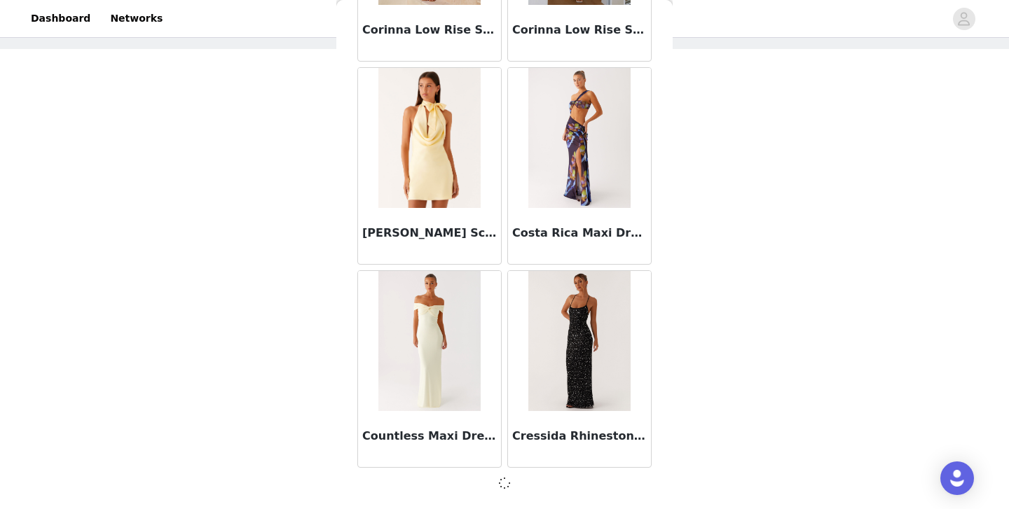
scroll to position [21946, 0]
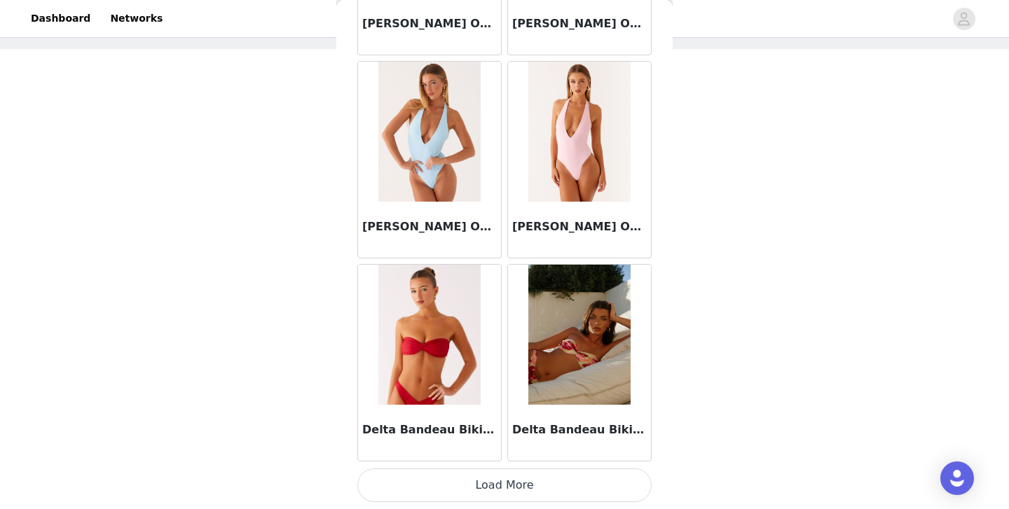
click at [492, 483] on button "Load More" at bounding box center [504, 486] width 294 height 34
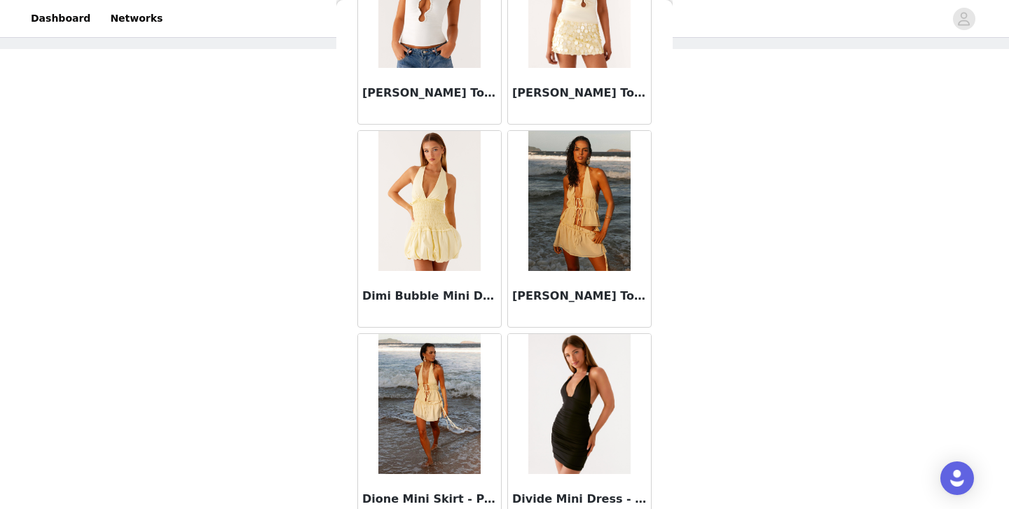
scroll to position [26016, 0]
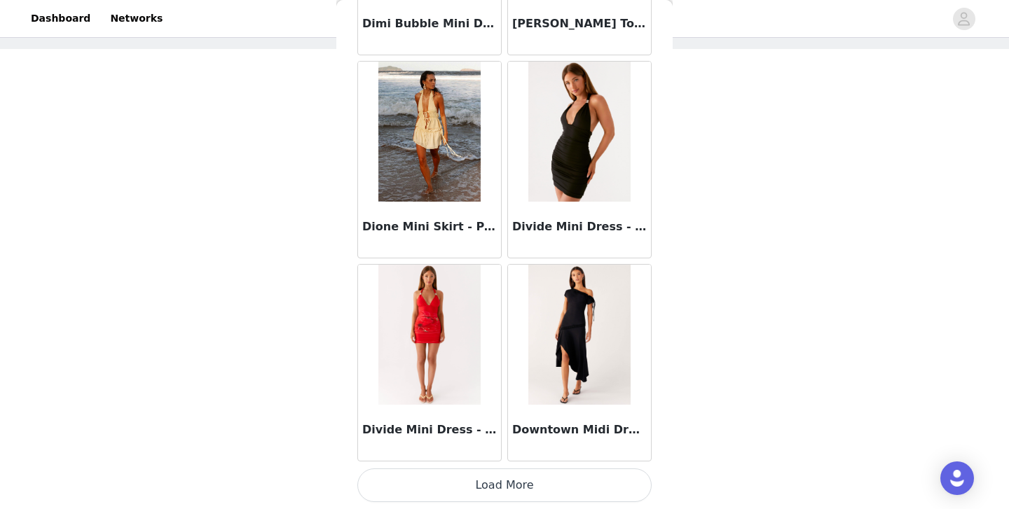
click at [495, 483] on button "Load More" at bounding box center [504, 486] width 294 height 34
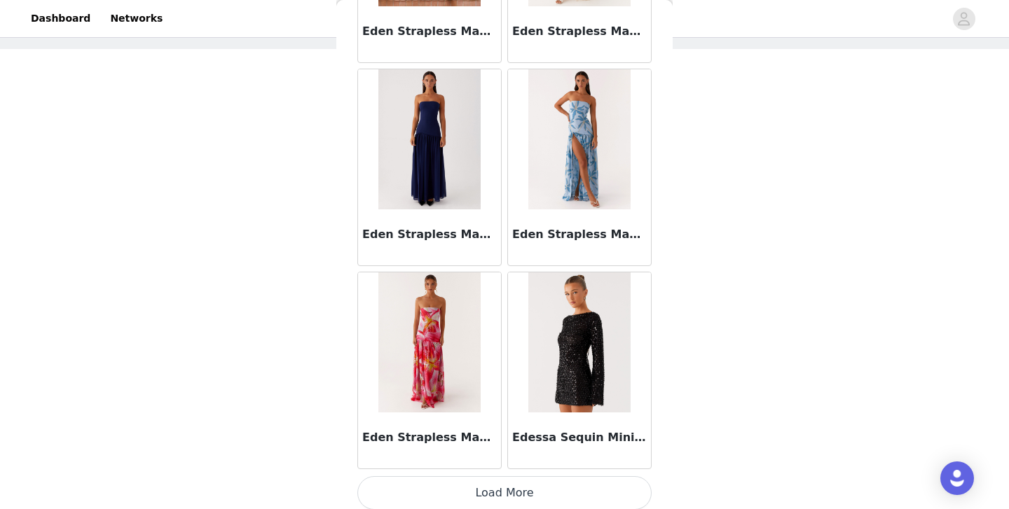
scroll to position [28048, 0]
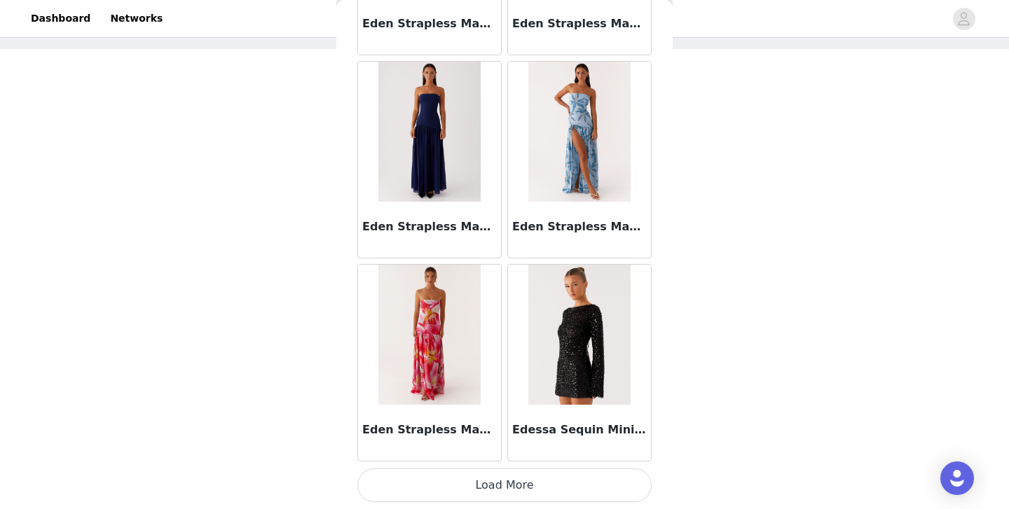
click at [498, 490] on button "Load More" at bounding box center [504, 486] width 294 height 34
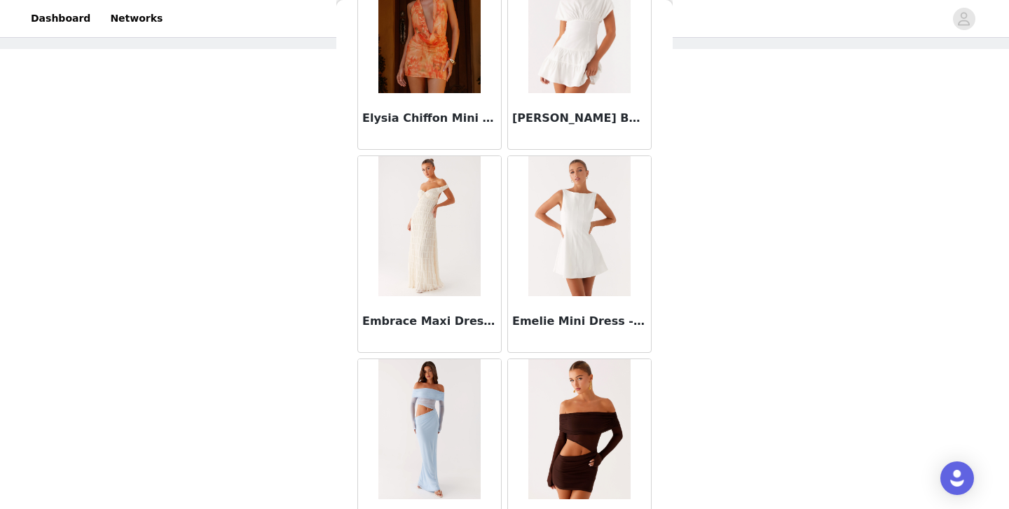
scroll to position [30080, 0]
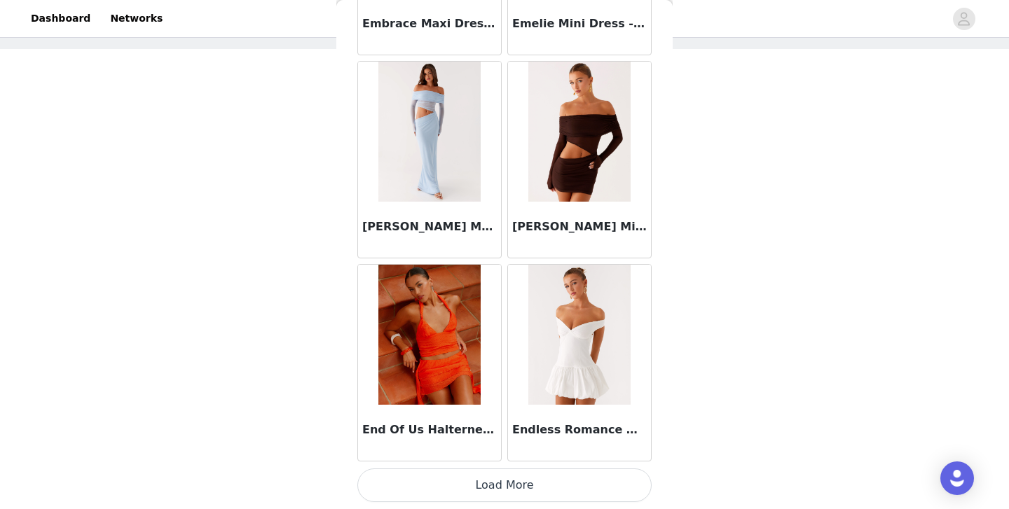
click at [500, 479] on button "Load More" at bounding box center [504, 486] width 294 height 34
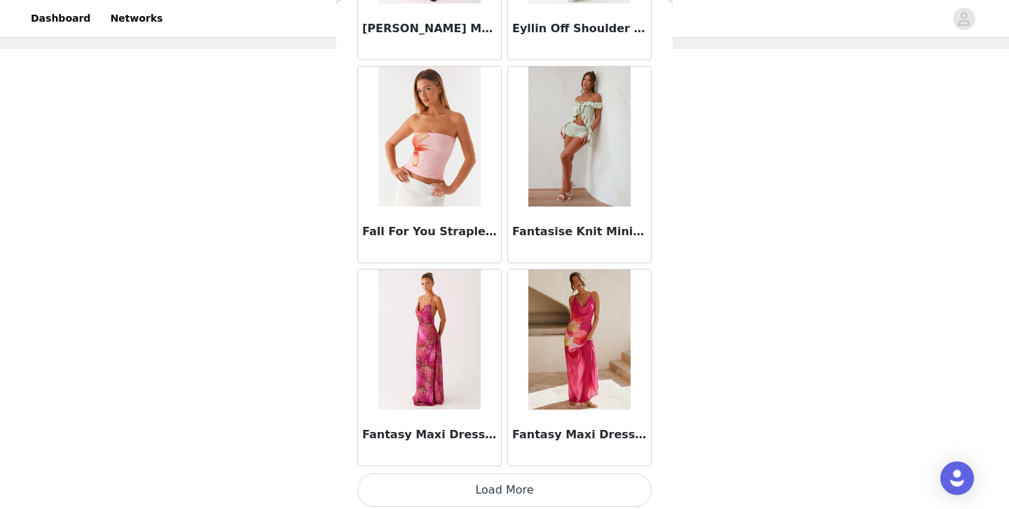
scroll to position [32112, 0]
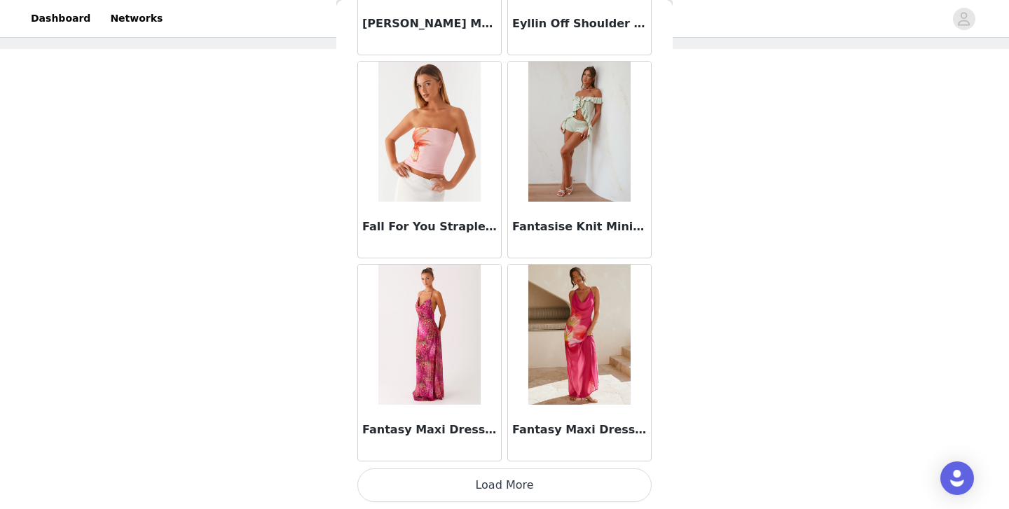
click at [501, 497] on button "Load More" at bounding box center [504, 486] width 294 height 34
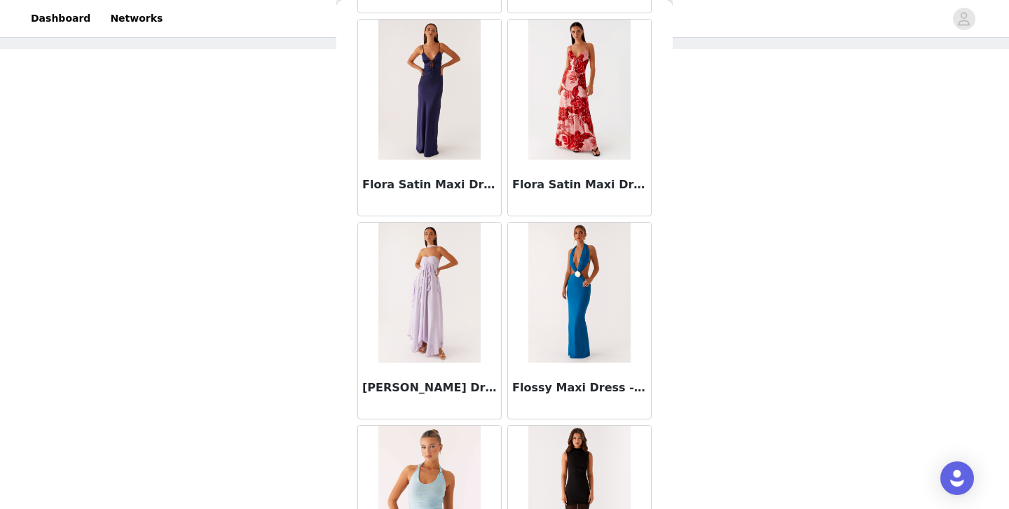
scroll to position [34144, 0]
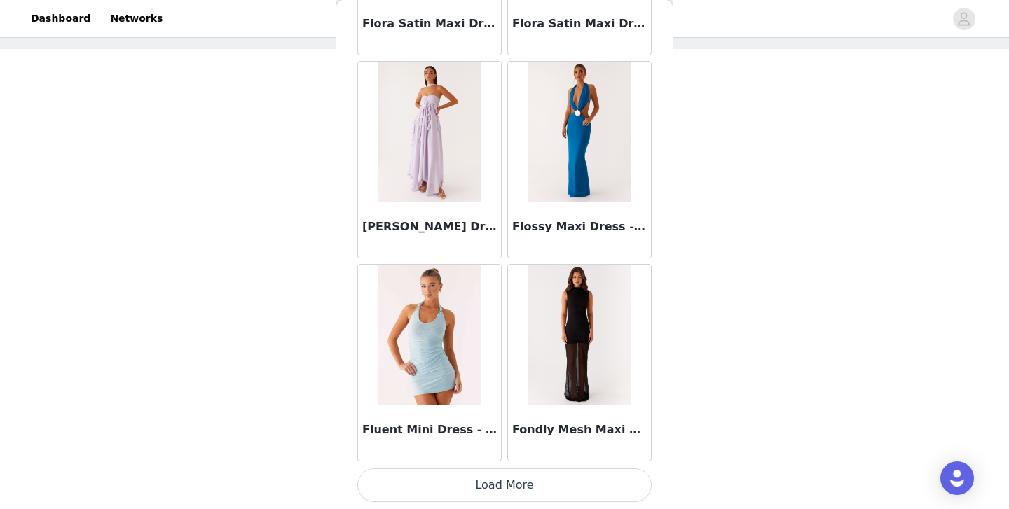
click at [503, 483] on button "Load More" at bounding box center [504, 486] width 294 height 34
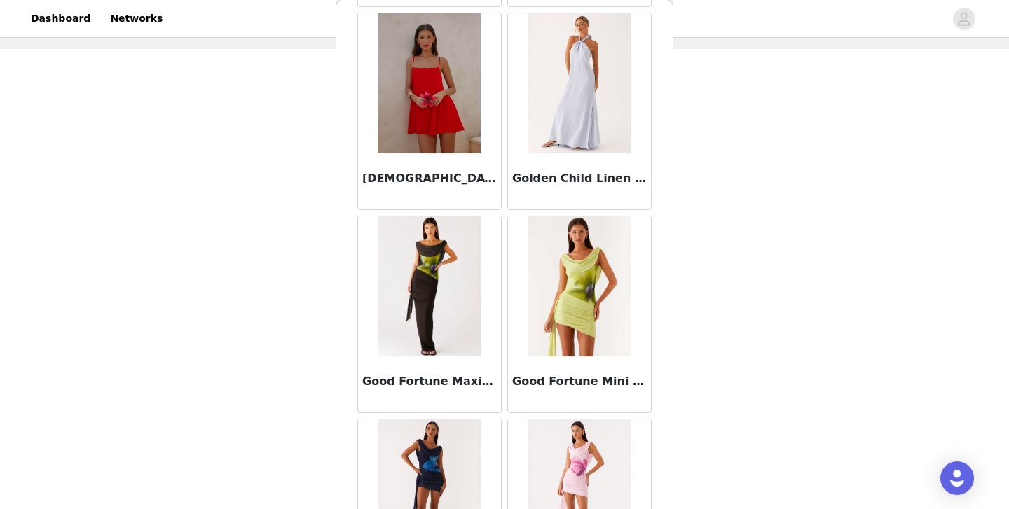
scroll to position [36176, 0]
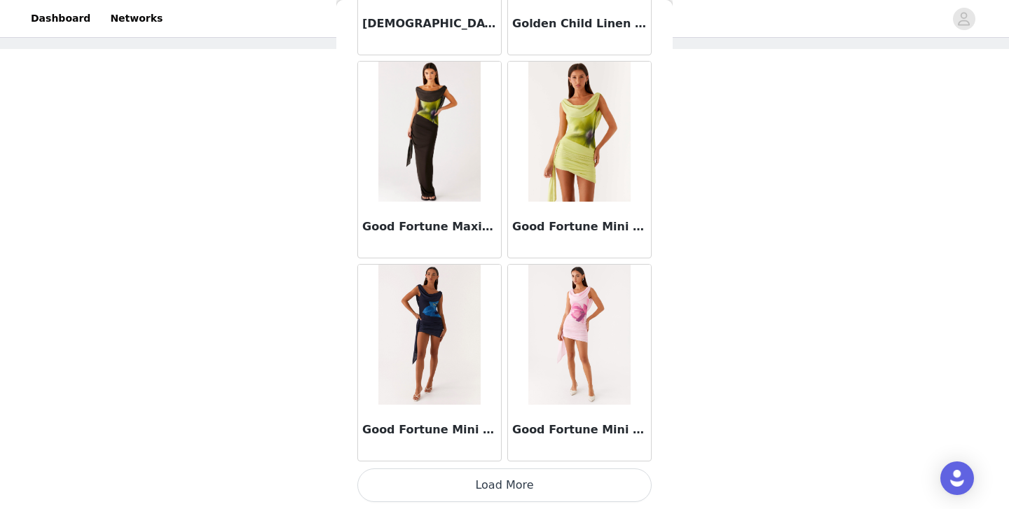
click at [502, 481] on button "Load More" at bounding box center [504, 486] width 294 height 34
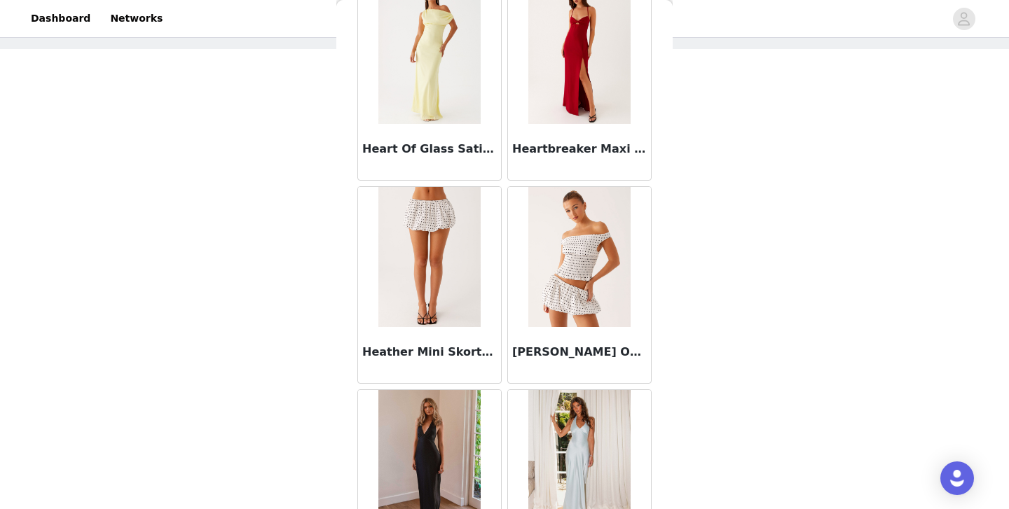
scroll to position [38207, 0]
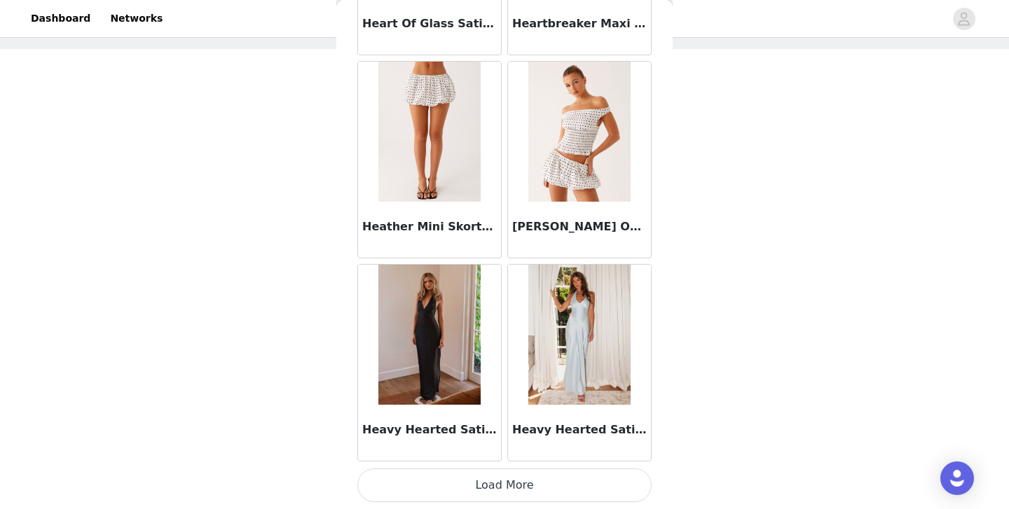
click at [500, 501] on button "Load More" at bounding box center [504, 486] width 294 height 34
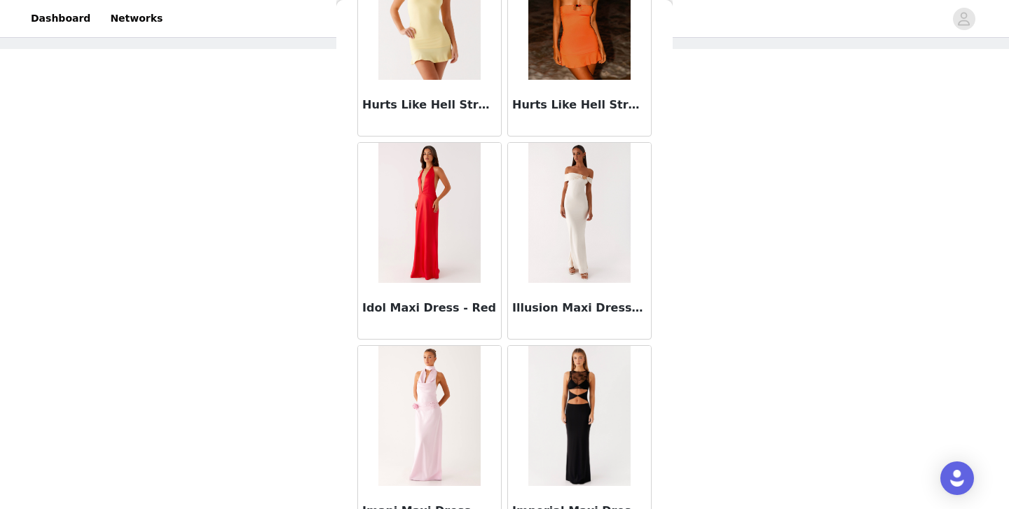
scroll to position [40239, 0]
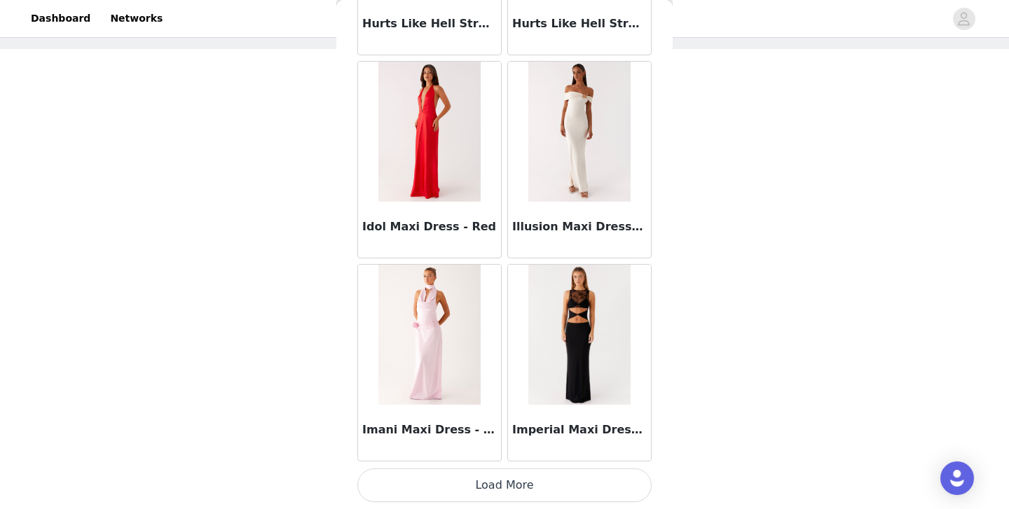
click at [497, 483] on button "Load More" at bounding box center [504, 486] width 294 height 34
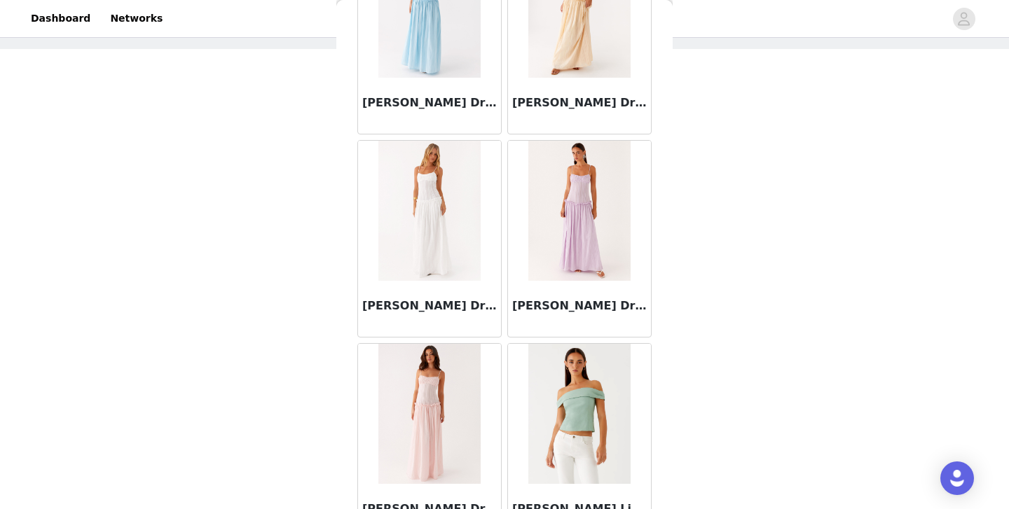
scroll to position [42271, 0]
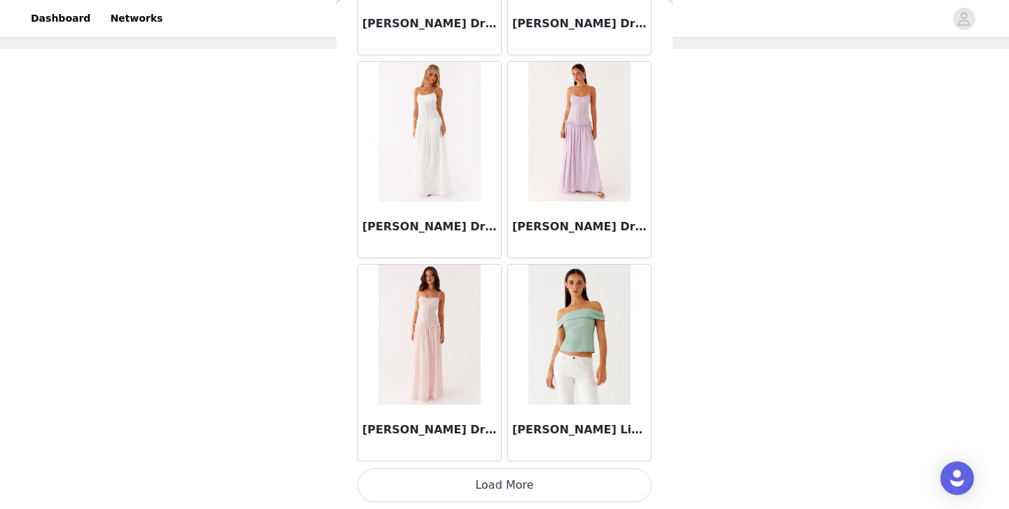
click at [474, 480] on button "Load More" at bounding box center [504, 486] width 294 height 34
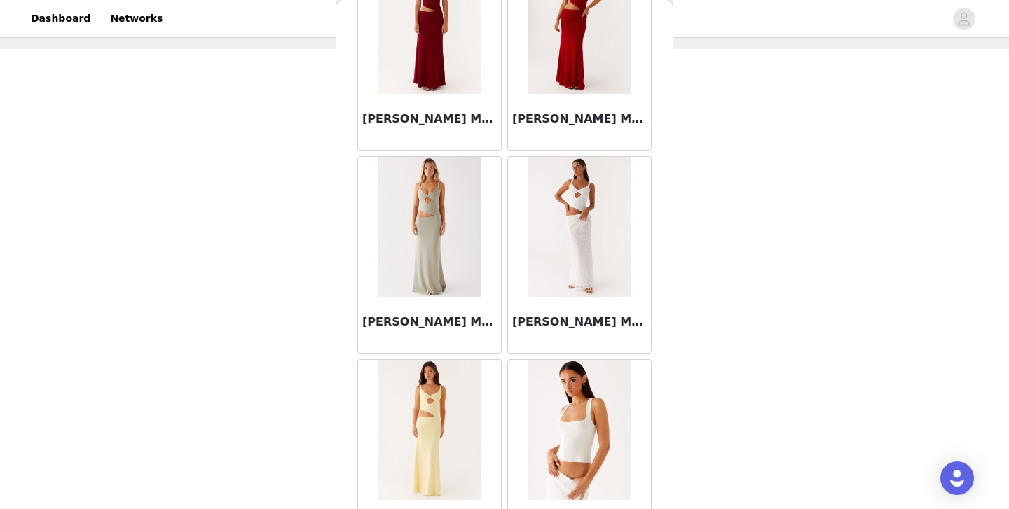
scroll to position [44303, 0]
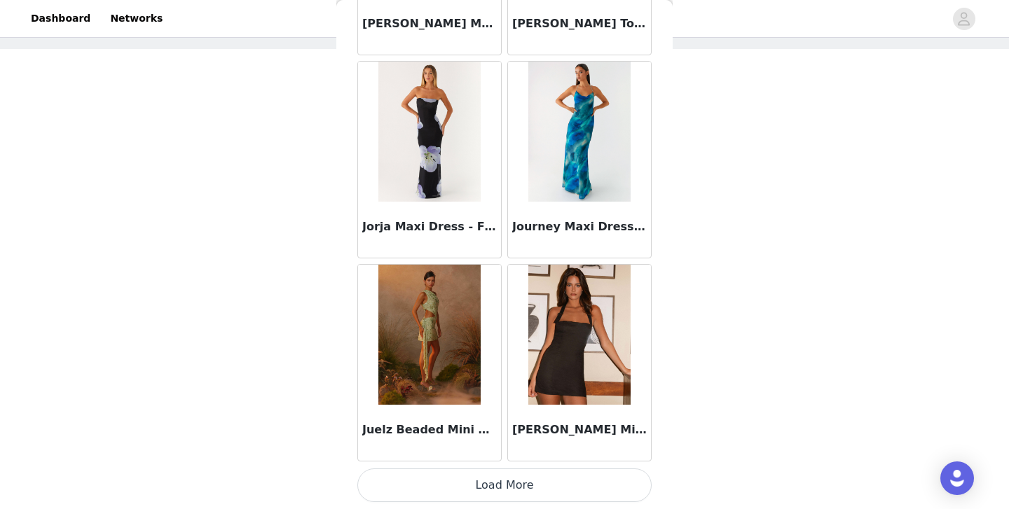
click at [488, 477] on button "Load More" at bounding box center [504, 486] width 294 height 34
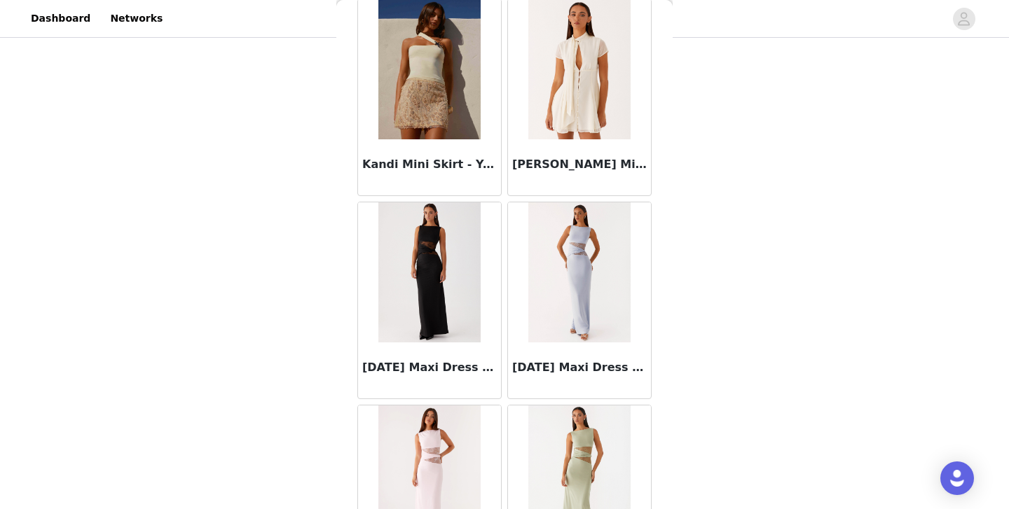
scroll to position [46335, 0]
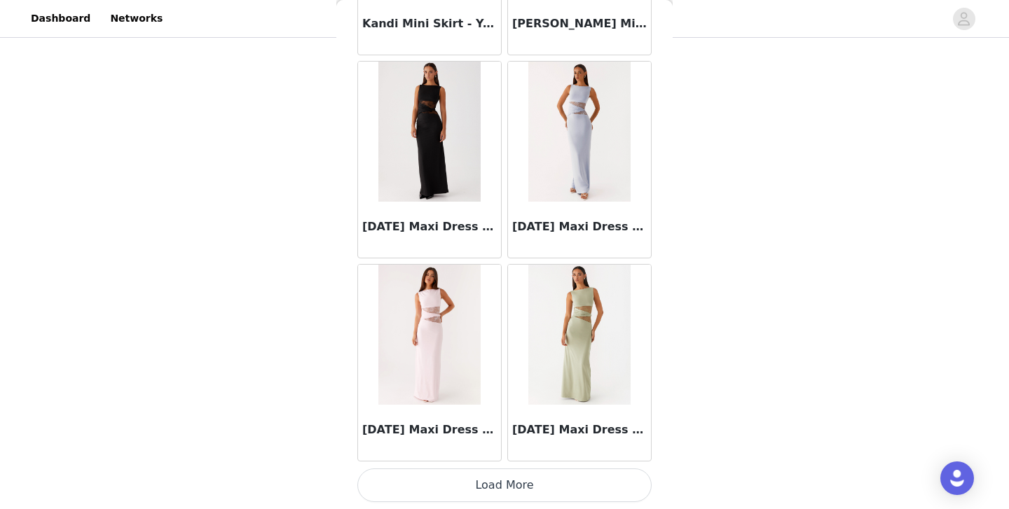
click at [490, 480] on button "Load More" at bounding box center [504, 486] width 294 height 34
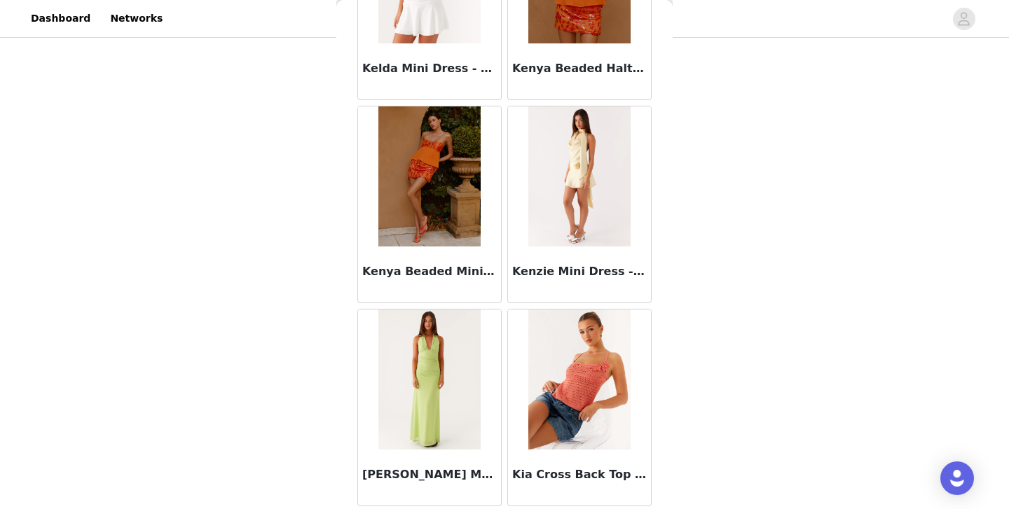
scroll to position [48366, 0]
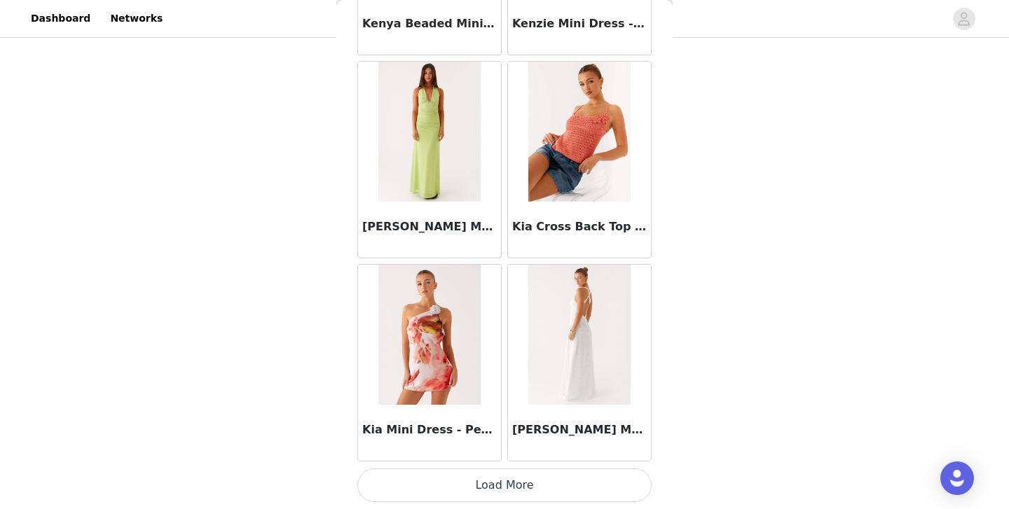
click at [498, 486] on button "Load More" at bounding box center [504, 486] width 294 height 34
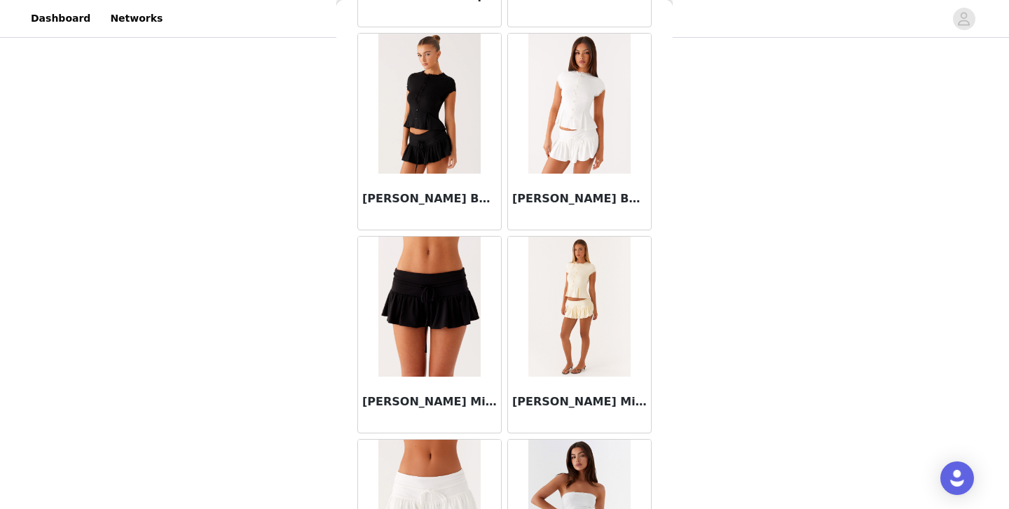
scroll to position [50398, 0]
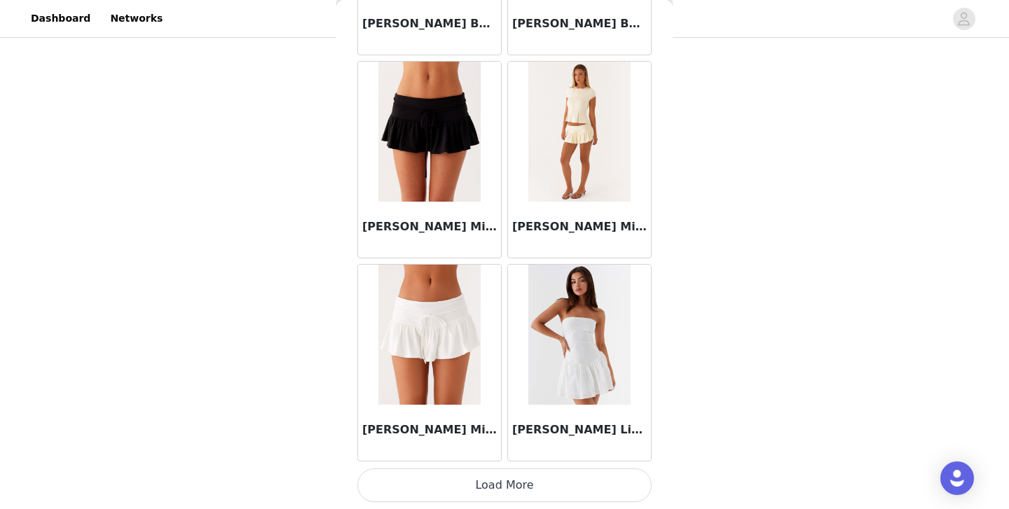
click at [492, 474] on button "Load More" at bounding box center [504, 486] width 294 height 34
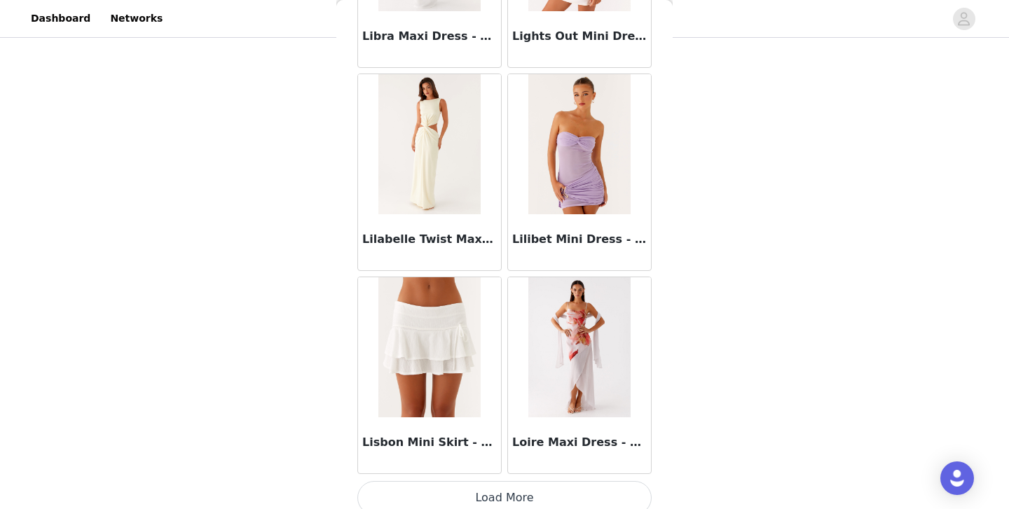
scroll to position [52430, 0]
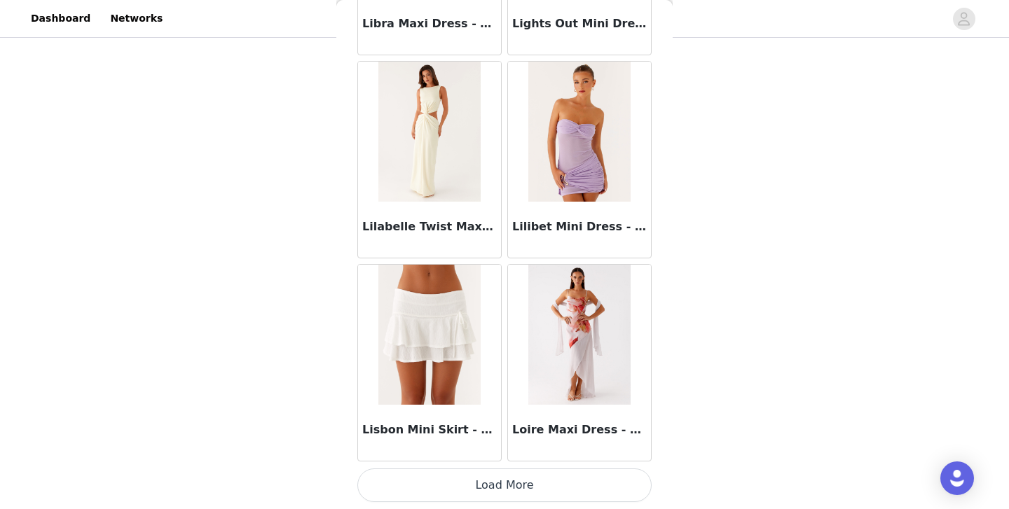
click at [500, 500] on button "Load More" at bounding box center [504, 486] width 294 height 34
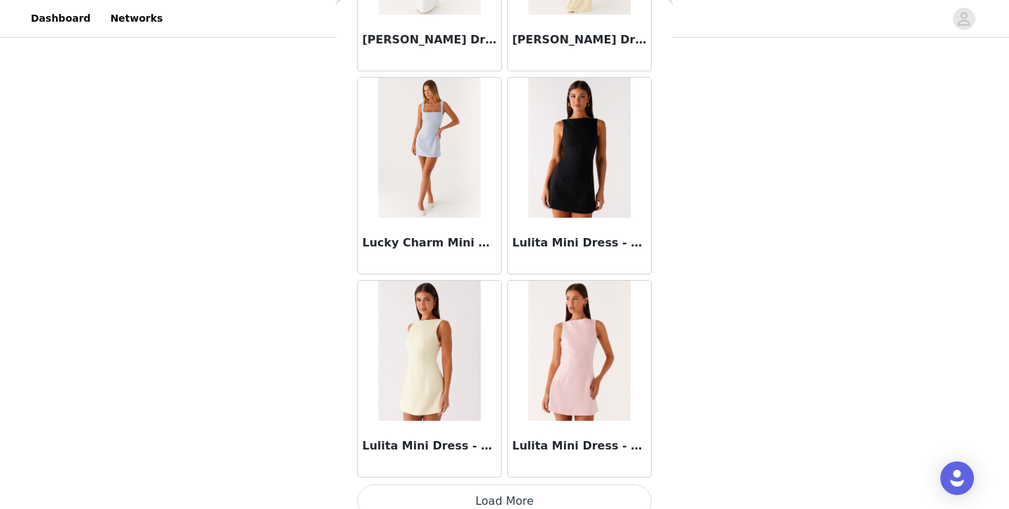
scroll to position [54462, 0]
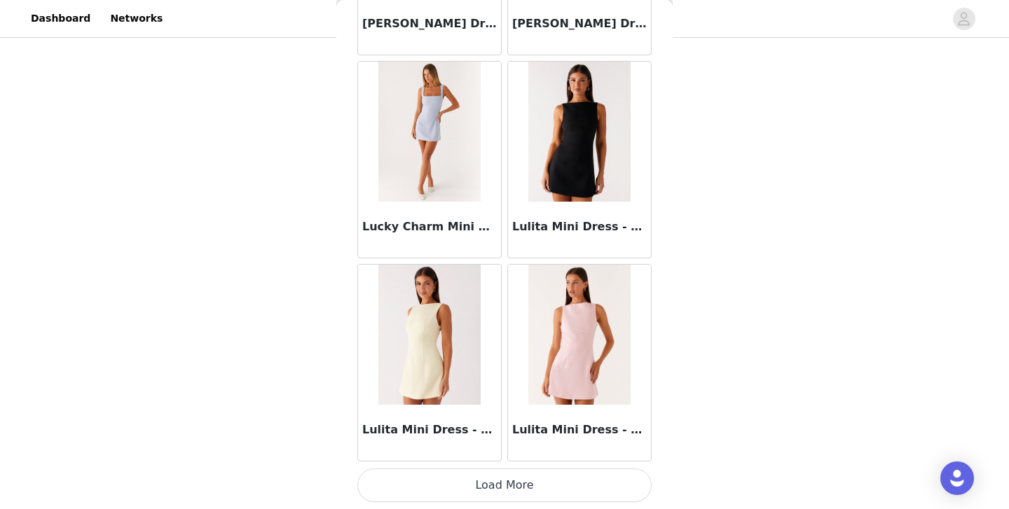
click at [505, 476] on button "Load More" at bounding box center [504, 486] width 294 height 34
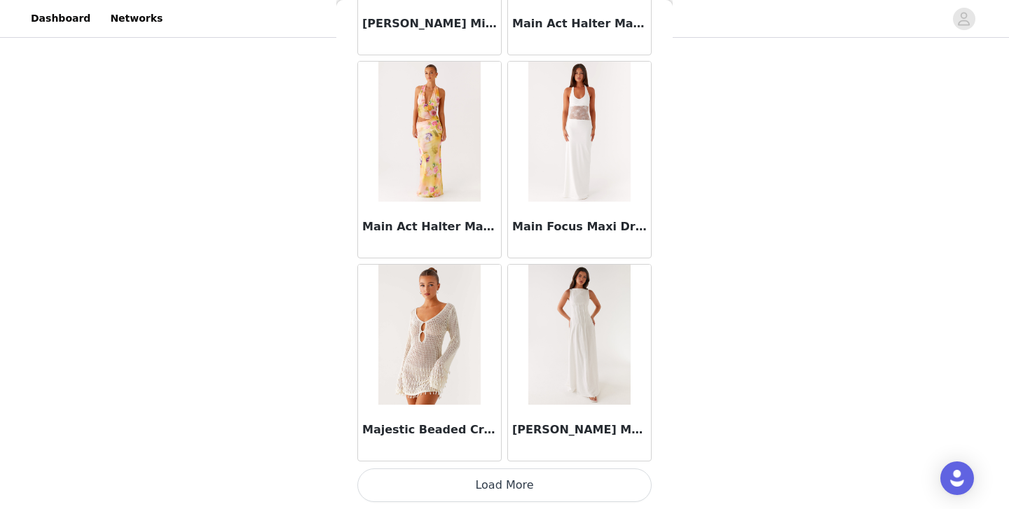
click at [505, 480] on button "Load More" at bounding box center [504, 486] width 294 height 34
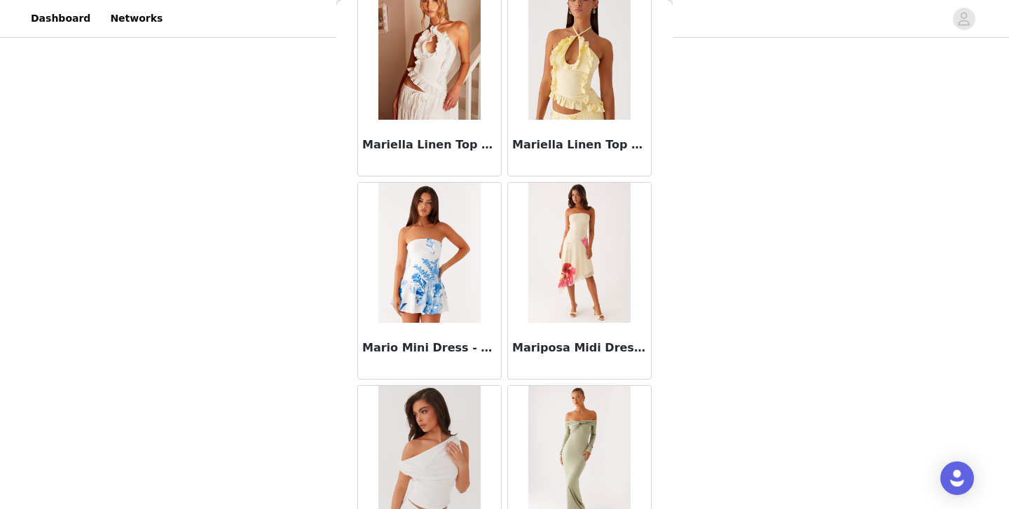
scroll to position [58526, 0]
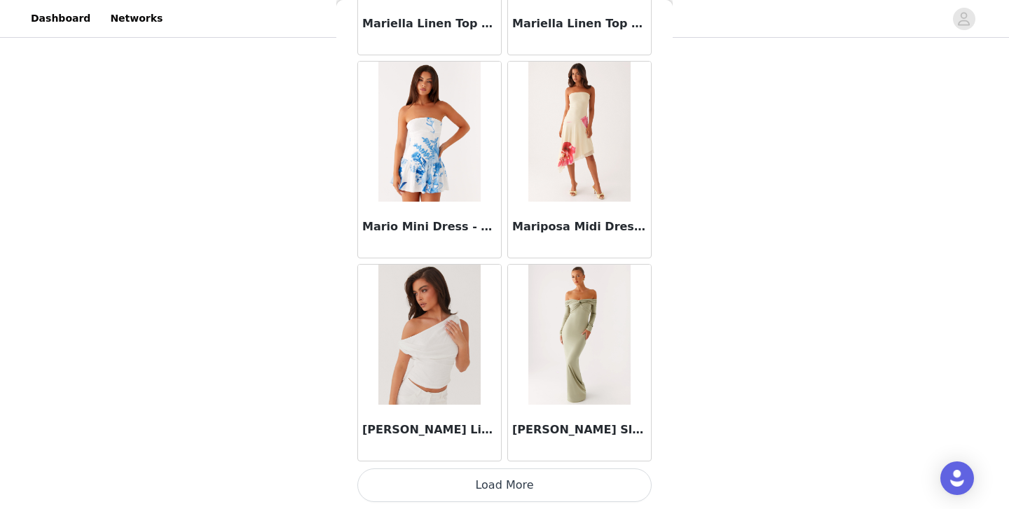
drag, startPoint x: 500, startPoint y: 475, endPoint x: 500, endPoint y: 454, distance: 21.0
click at [500, 475] on button "Load More" at bounding box center [504, 486] width 294 height 34
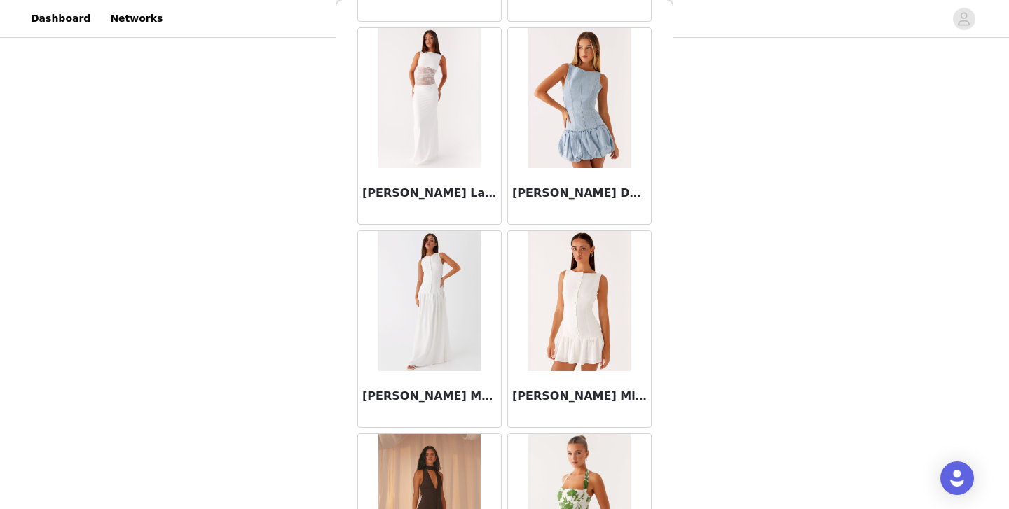
scroll to position [60557, 0]
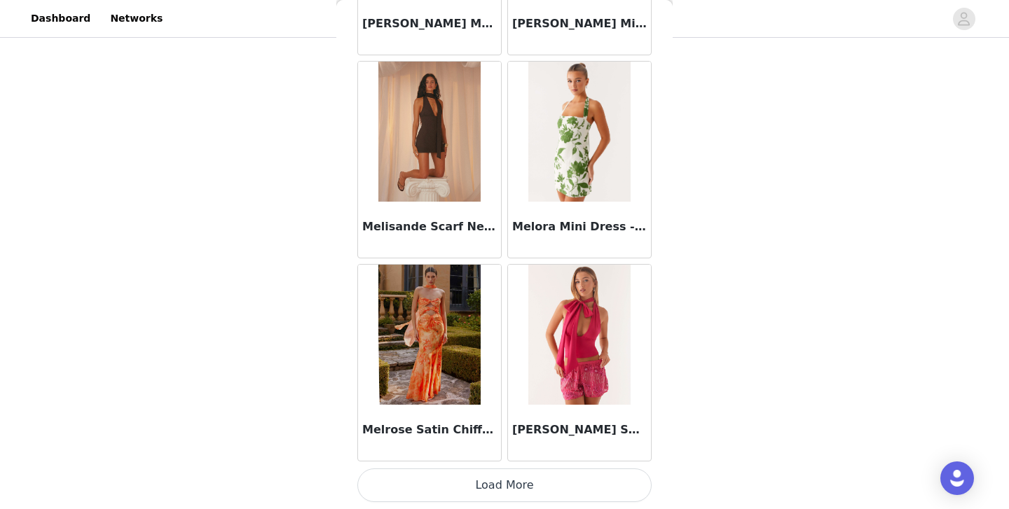
click at [500, 501] on button "Load More" at bounding box center [504, 486] width 294 height 34
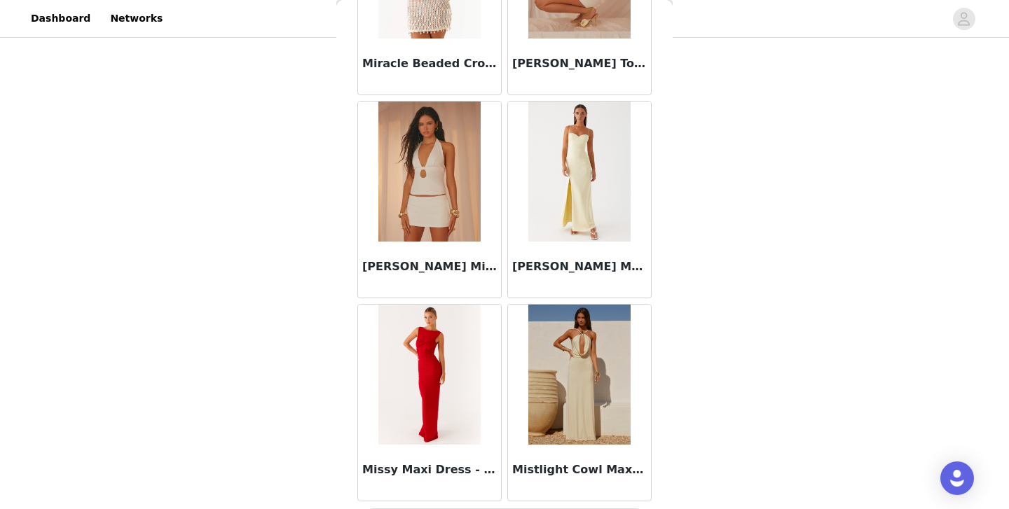
scroll to position [62589, 0]
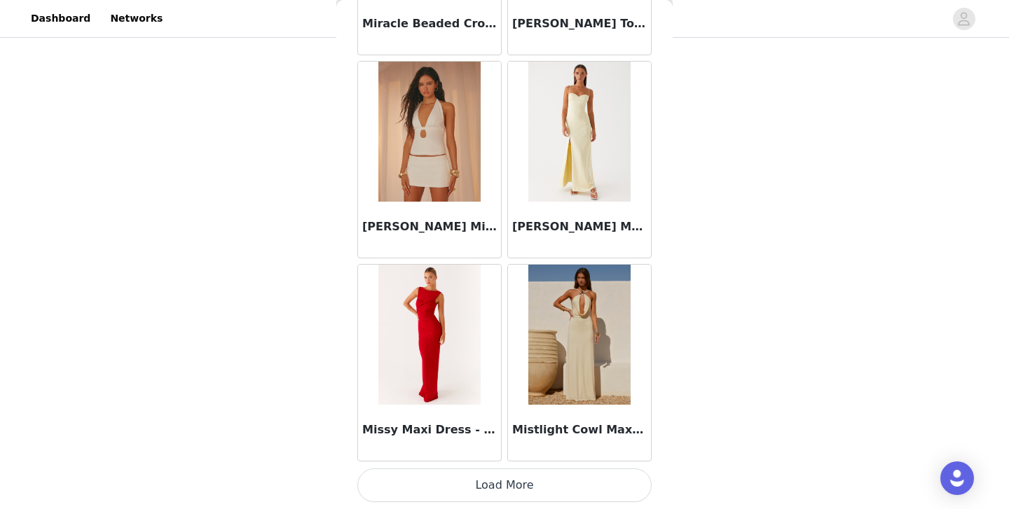
click at [502, 481] on button "Load More" at bounding box center [504, 486] width 294 height 34
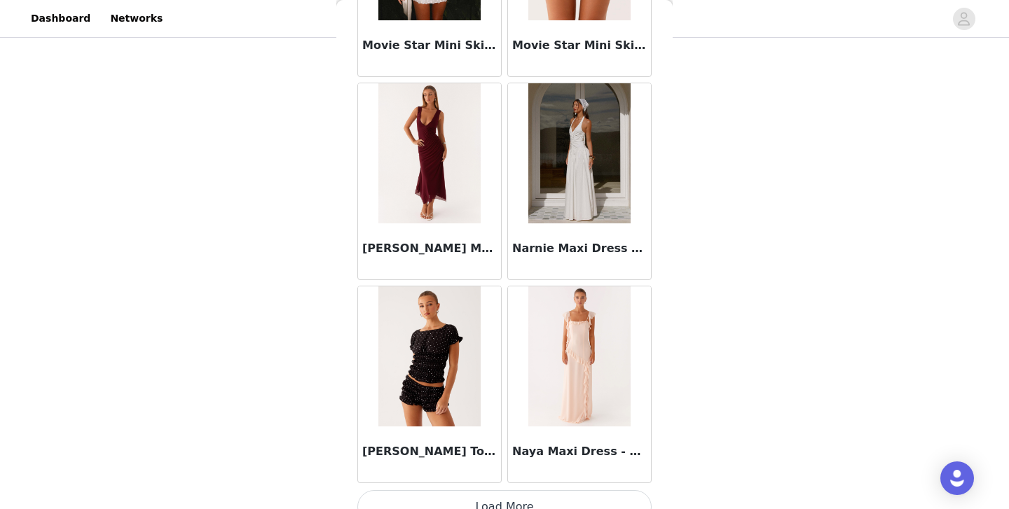
scroll to position [64621, 0]
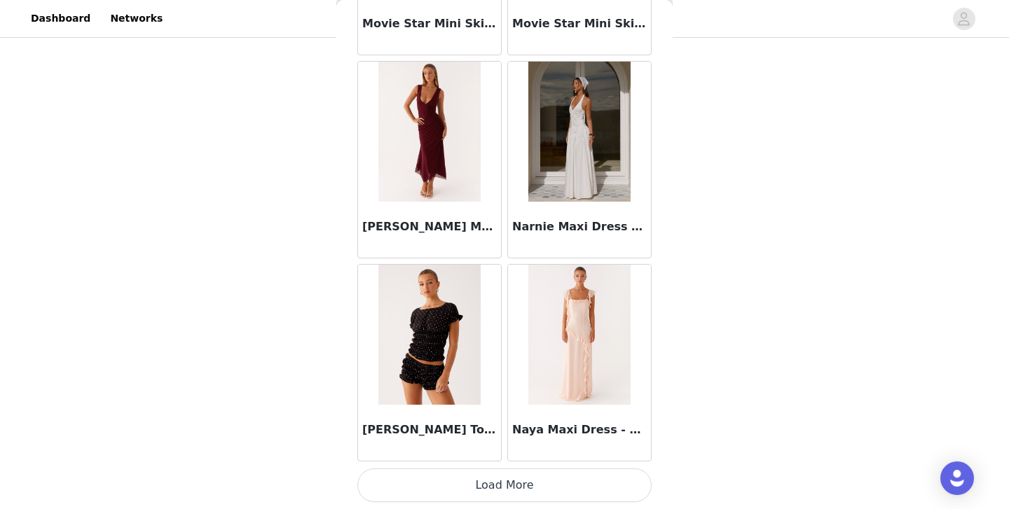
click at [493, 476] on button "Load More" at bounding box center [504, 486] width 294 height 34
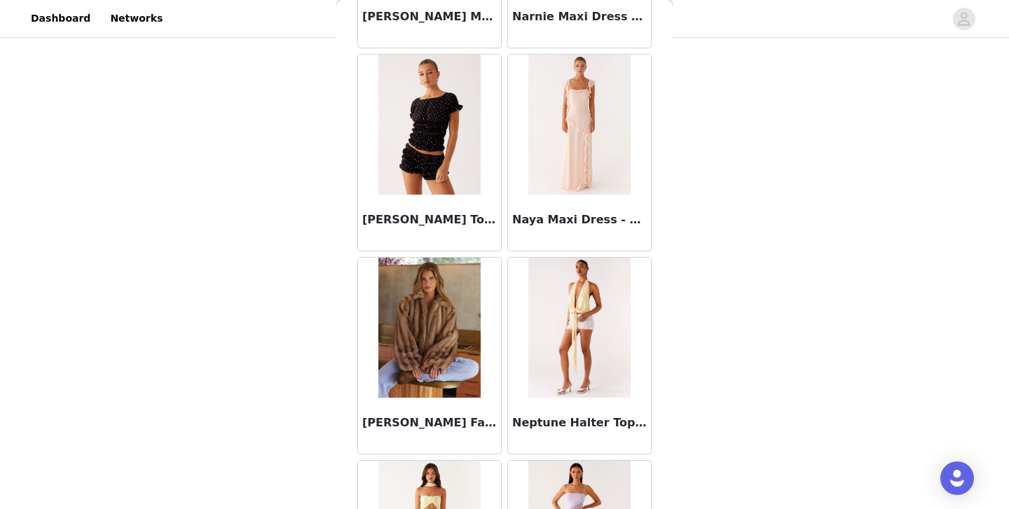
scroll to position [64837, 0]
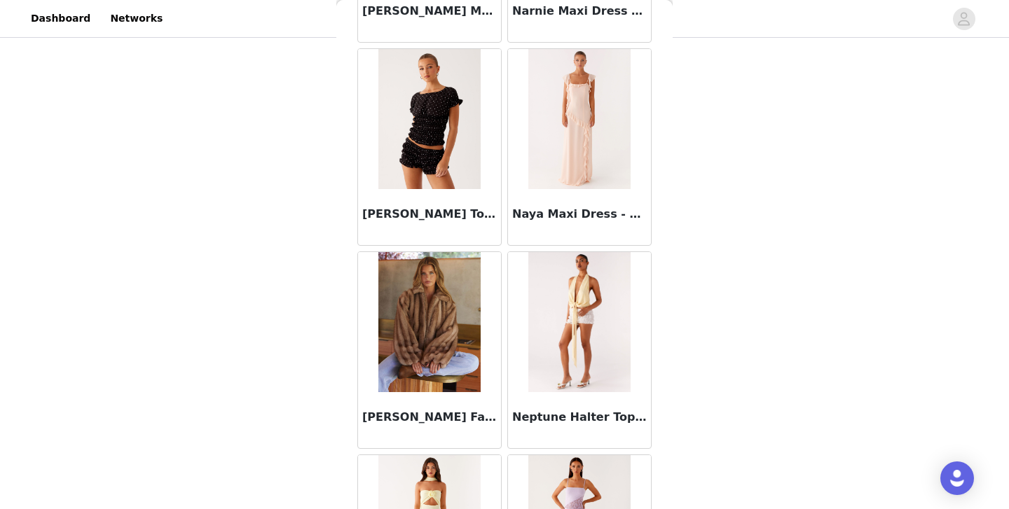
click at [459, 394] on div "[PERSON_NAME] Faux Fur [PERSON_NAME]" at bounding box center [429, 420] width 143 height 56
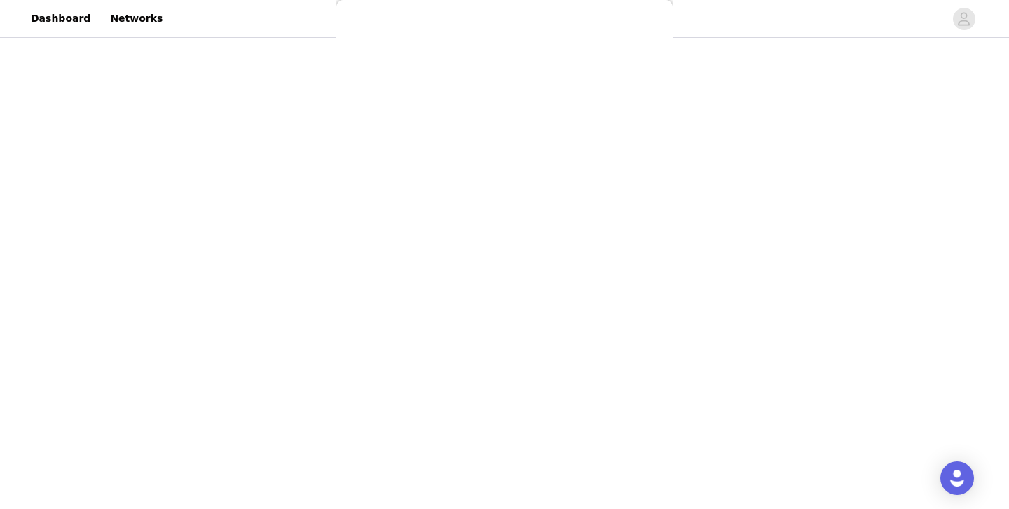
scroll to position [229, 0]
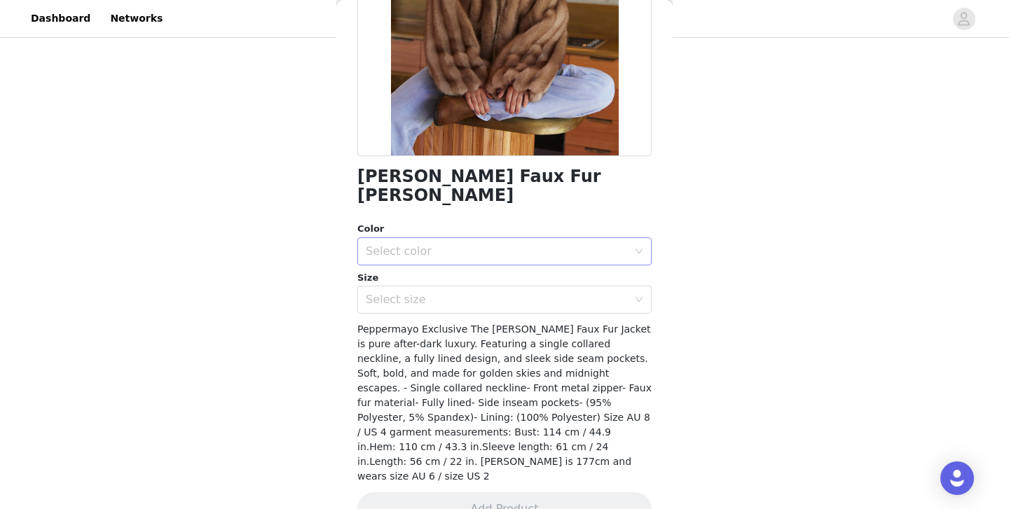
click at [462, 245] on div "Select color" at bounding box center [497, 252] width 262 height 14
click at [455, 270] on li "Brown" at bounding box center [504, 263] width 294 height 22
click at [451, 289] on div "Select size" at bounding box center [500, 300] width 268 height 27
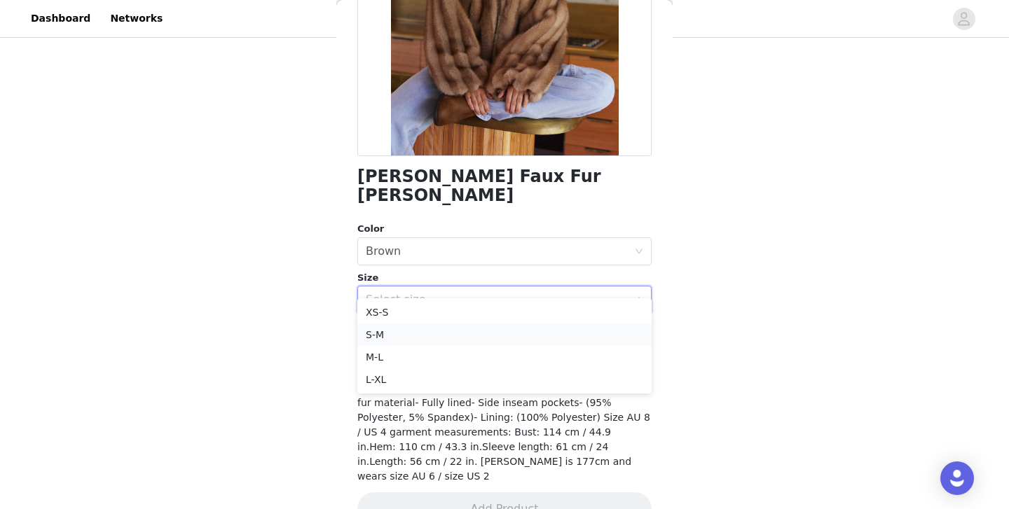
click at [430, 341] on li "S-M" at bounding box center [504, 335] width 294 height 22
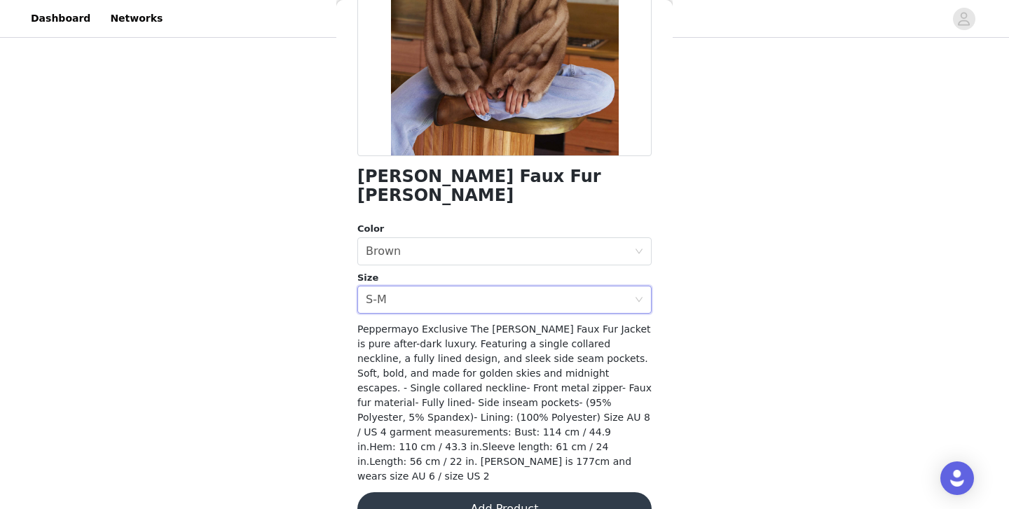
click at [418, 493] on button "Add Product" at bounding box center [504, 510] width 294 height 34
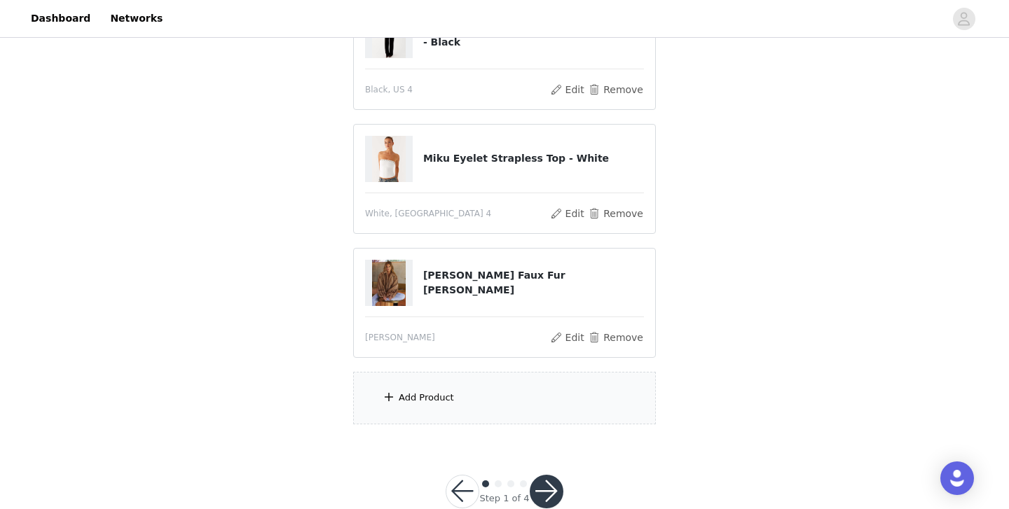
scroll to position [194, 0]
click at [418, 400] on div "Add Product" at bounding box center [426, 397] width 55 height 14
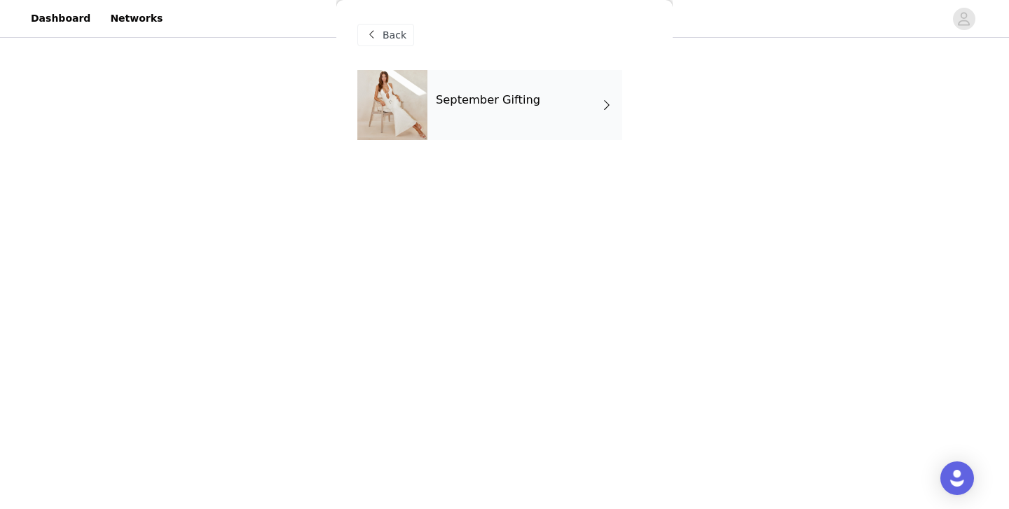
click at [472, 116] on div "September Gifting" at bounding box center [524, 105] width 195 height 70
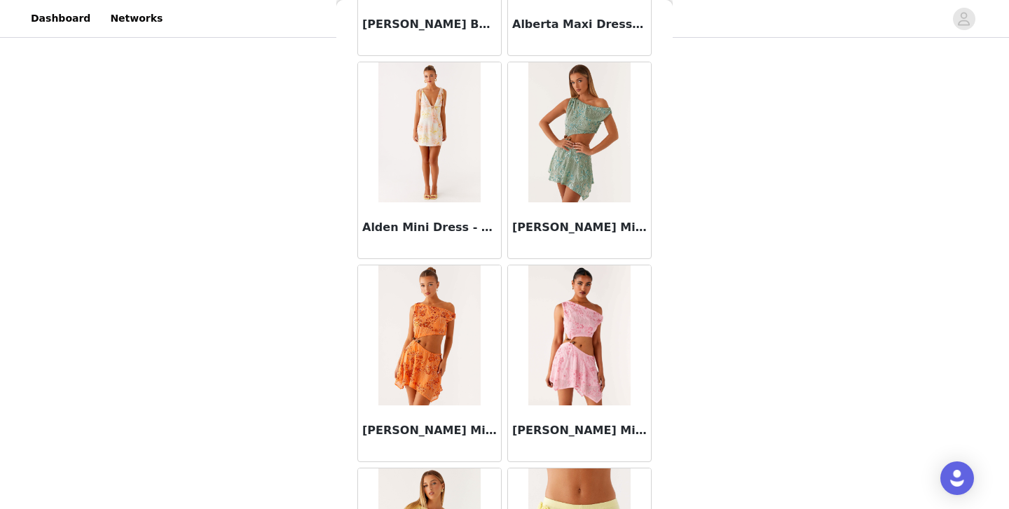
scroll to position [1635, 0]
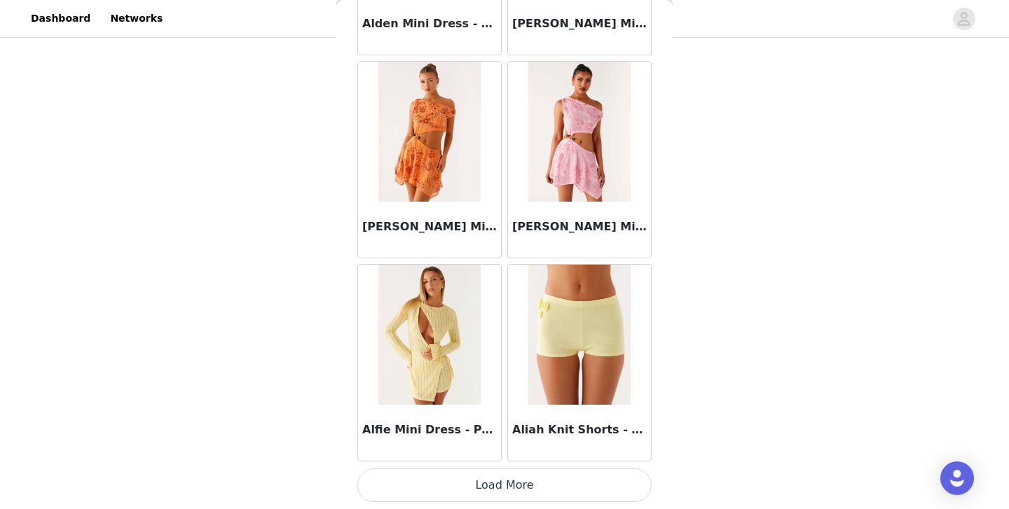
click at [429, 475] on button "Load More" at bounding box center [504, 486] width 294 height 34
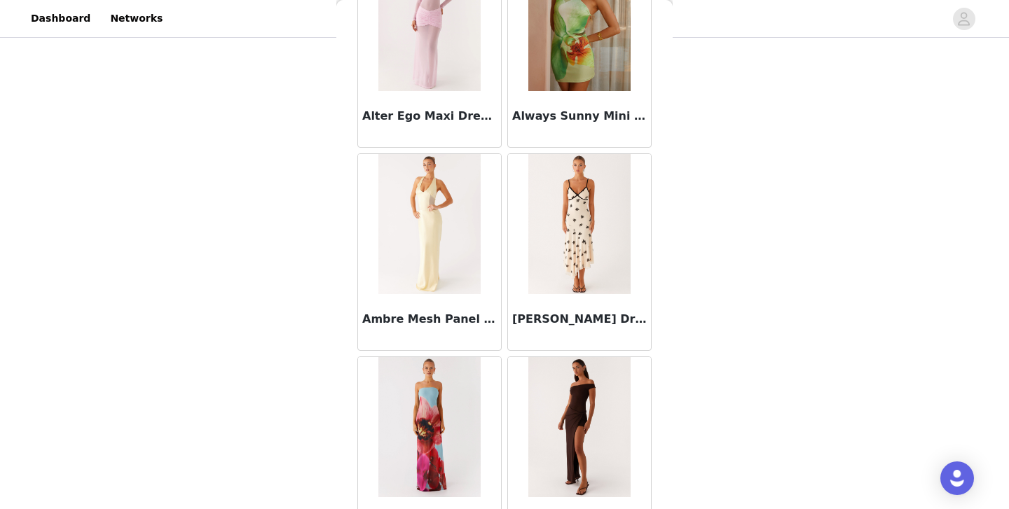
scroll to position [3666, 0]
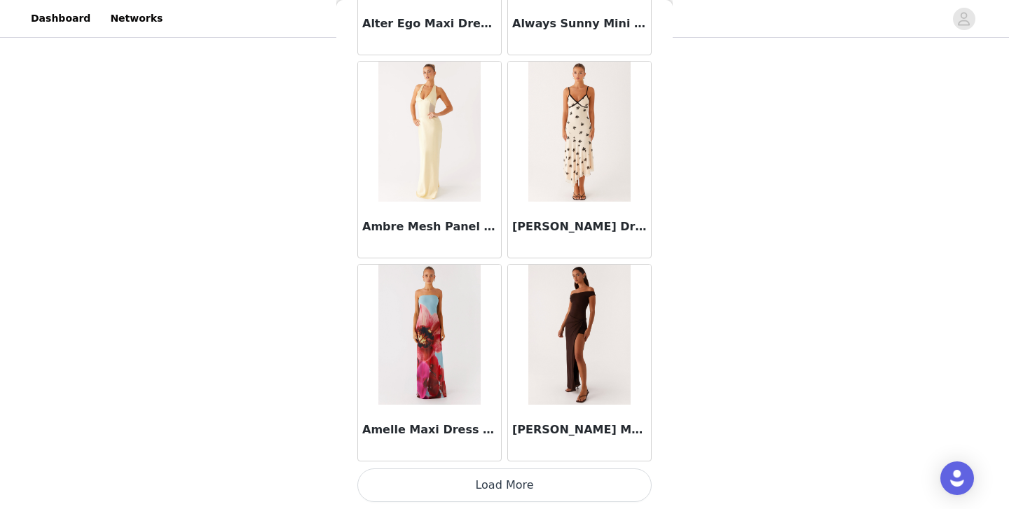
click at [449, 479] on button "Load More" at bounding box center [504, 486] width 294 height 34
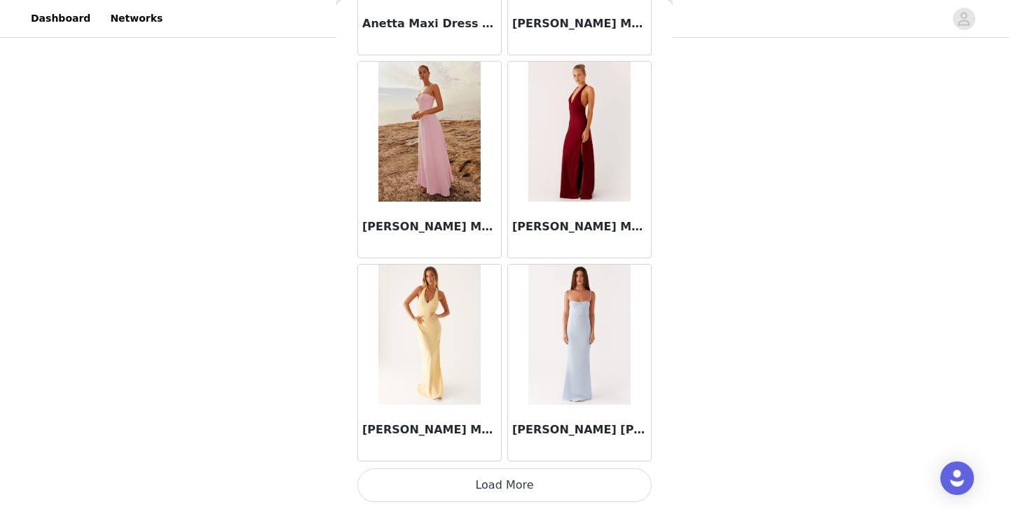
scroll to position [226, 0]
click at [456, 471] on button "Load More" at bounding box center [504, 486] width 294 height 34
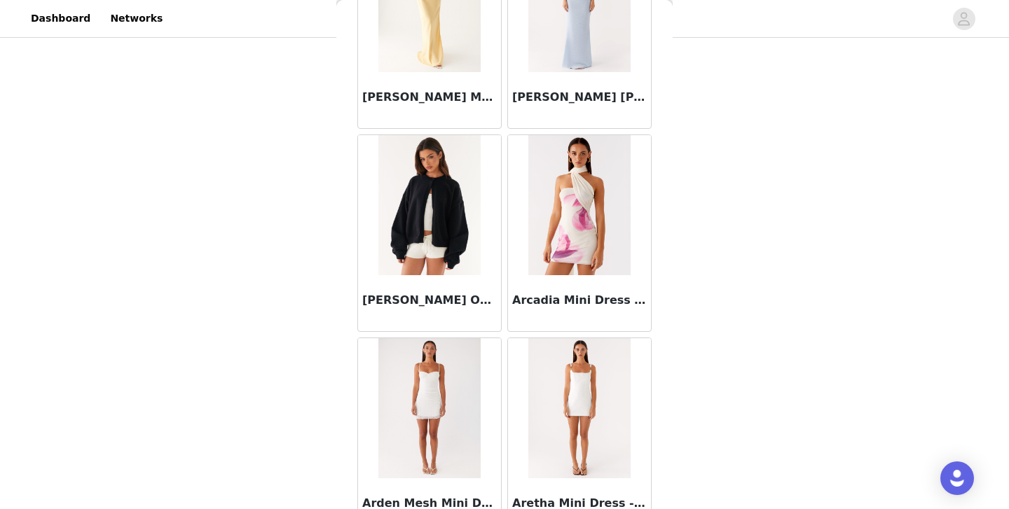
click at [434, 256] on img at bounding box center [429, 205] width 102 height 140
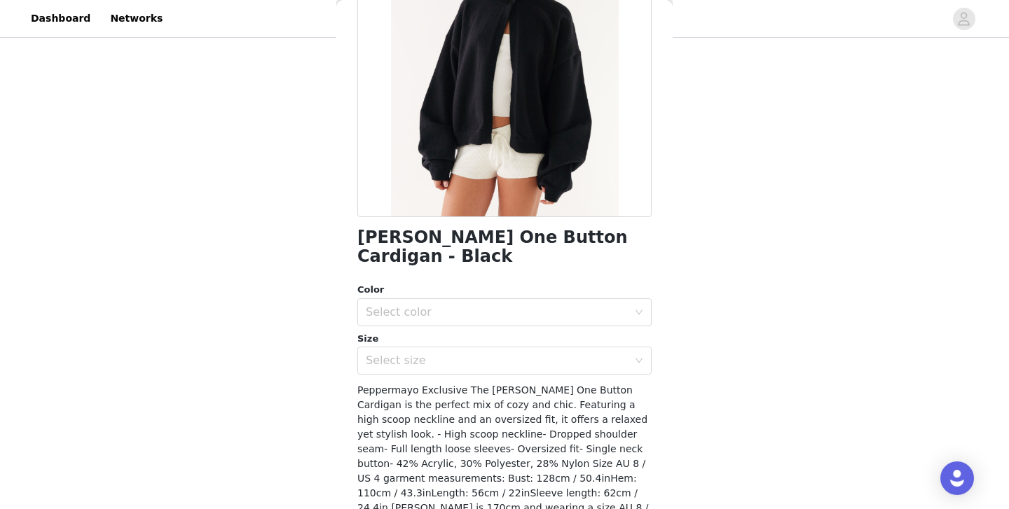
scroll to position [171, 0]
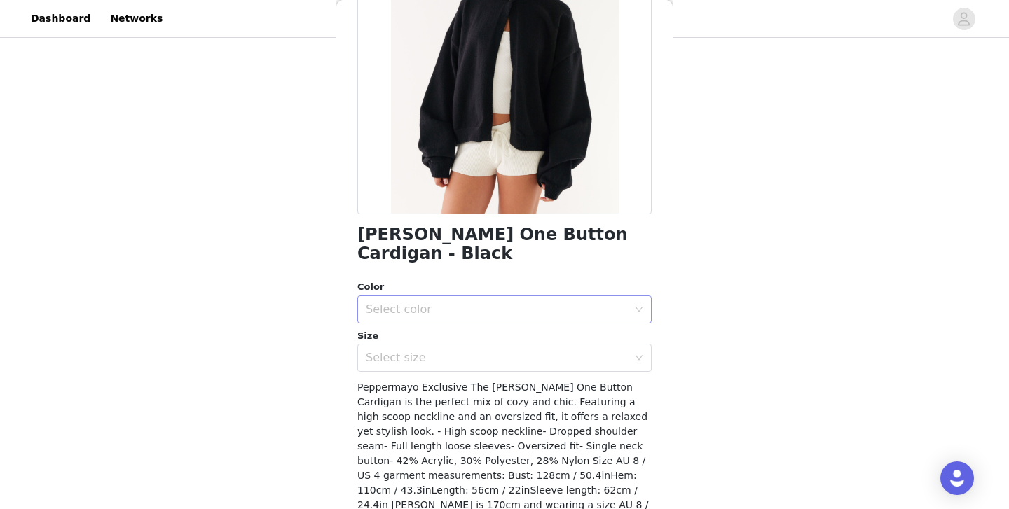
click at [429, 303] on div "Select color" at bounding box center [497, 310] width 262 height 14
click at [427, 319] on li "Black" at bounding box center [504, 321] width 294 height 22
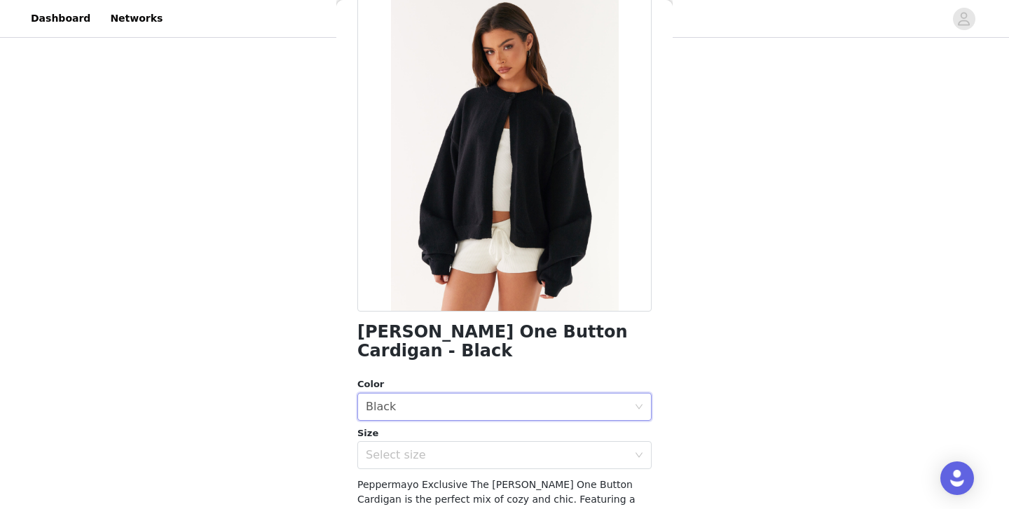
scroll to position [79, 0]
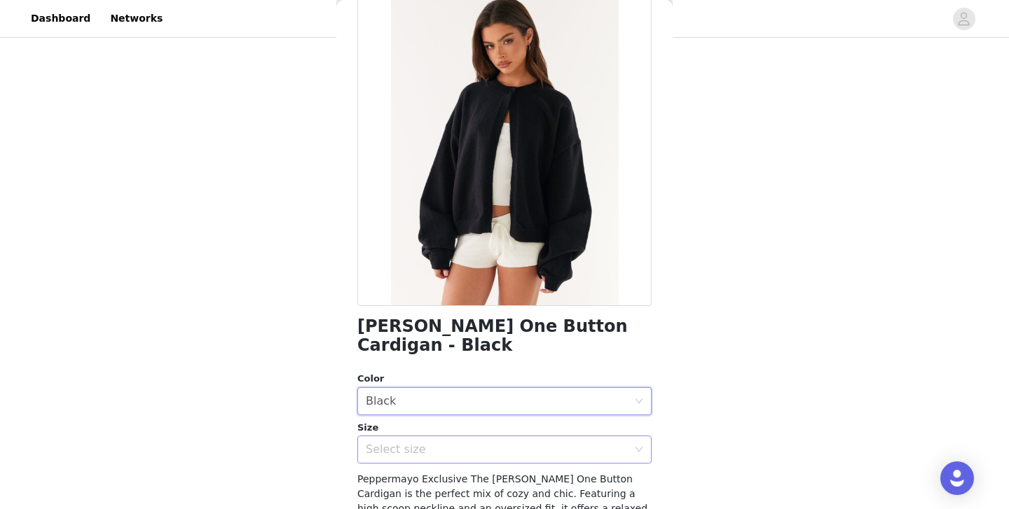
click at [454, 436] on div "Select size" at bounding box center [500, 449] width 268 height 27
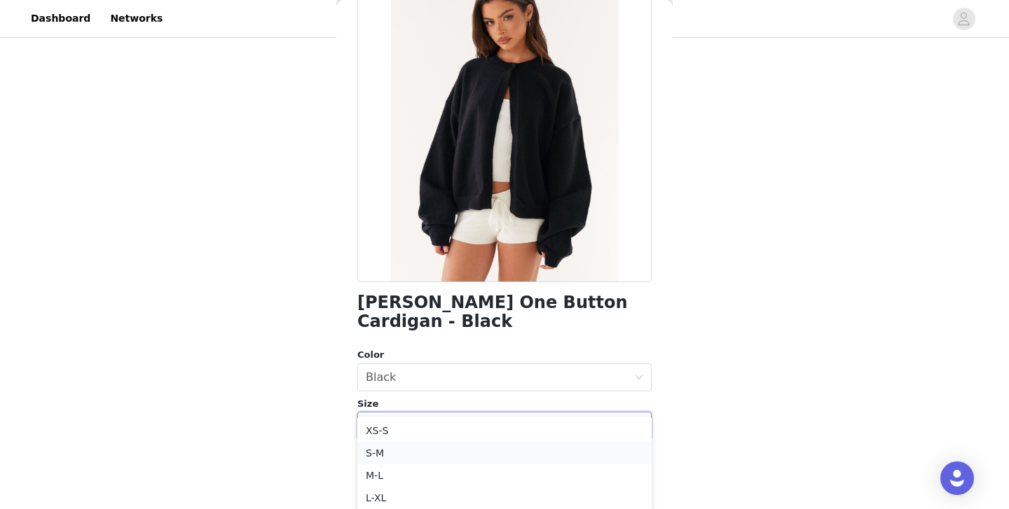
scroll to position [260, 0]
click at [467, 452] on li "S-M" at bounding box center [504, 450] width 294 height 22
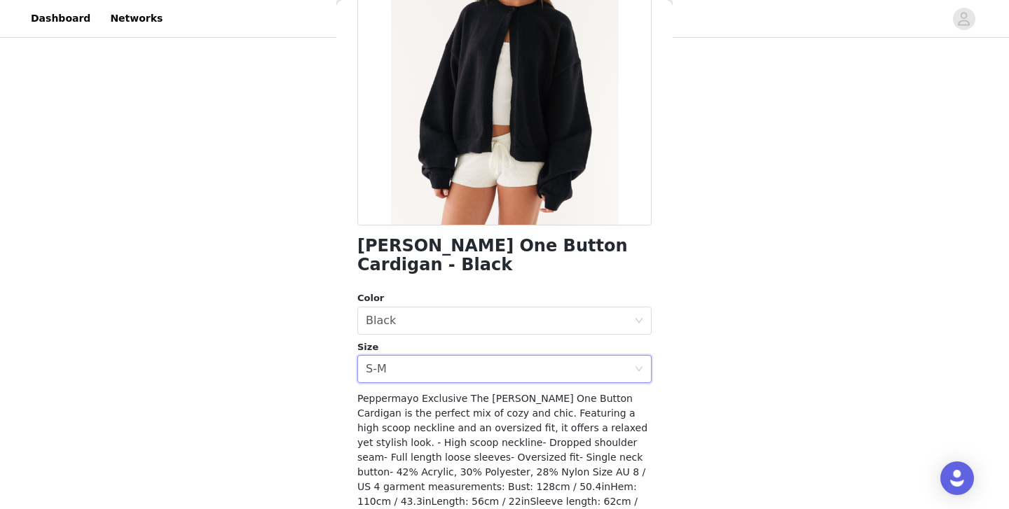
scroll to position [214, 0]
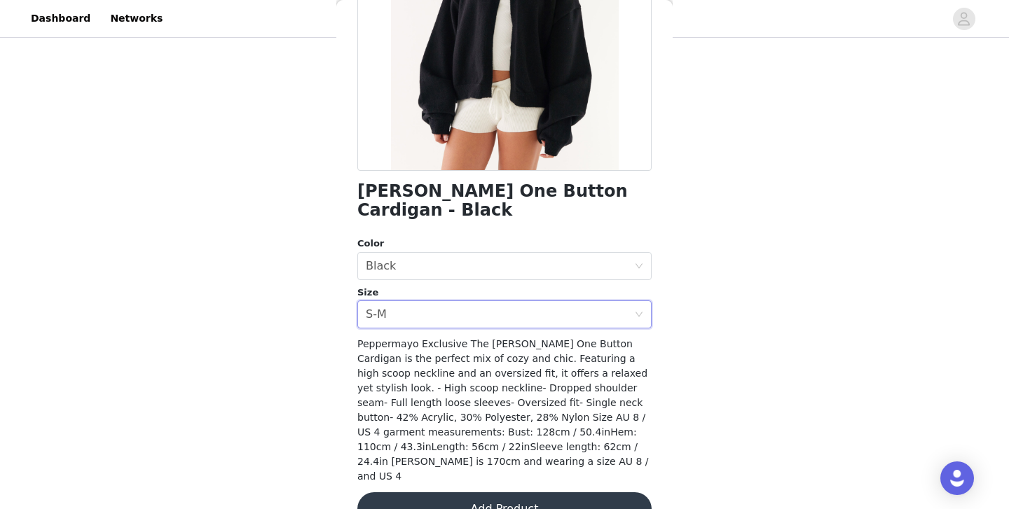
click at [461, 493] on button "Add Product" at bounding box center [504, 510] width 294 height 34
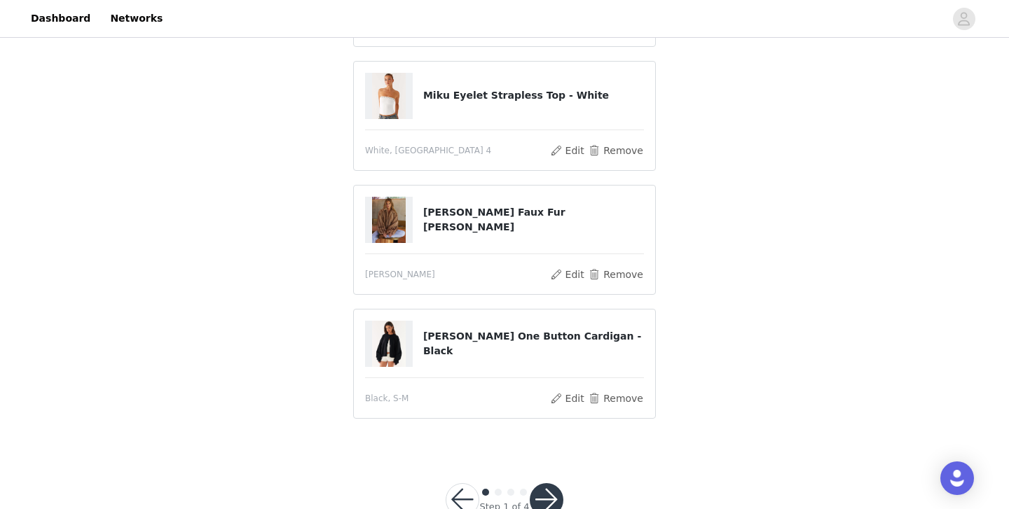
scroll to position [259, 0]
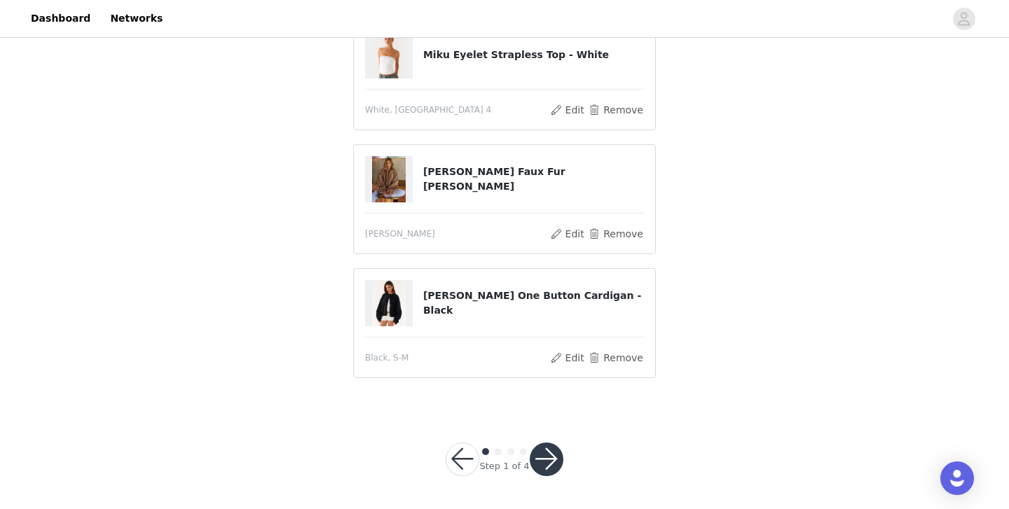
click at [542, 452] on button "button" at bounding box center [547, 460] width 34 height 34
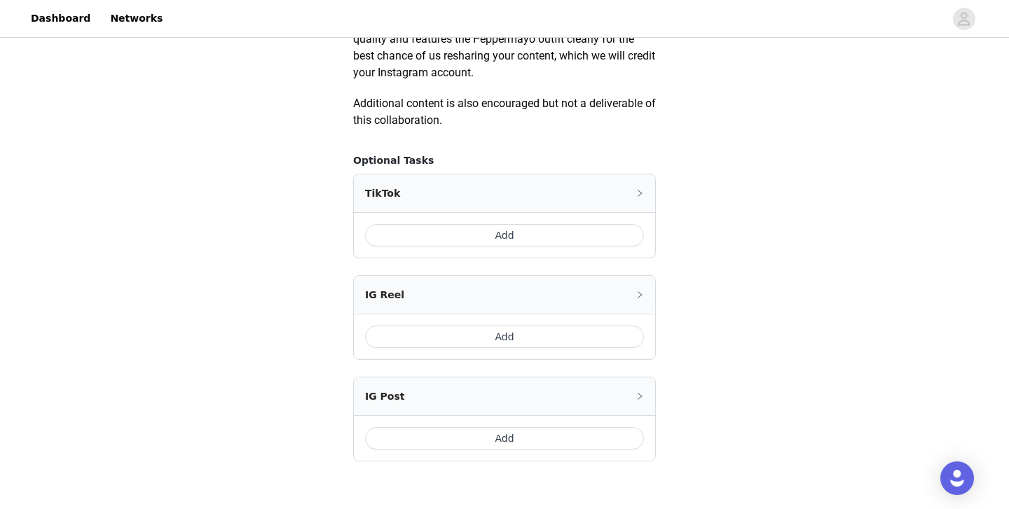
scroll to position [855, 0]
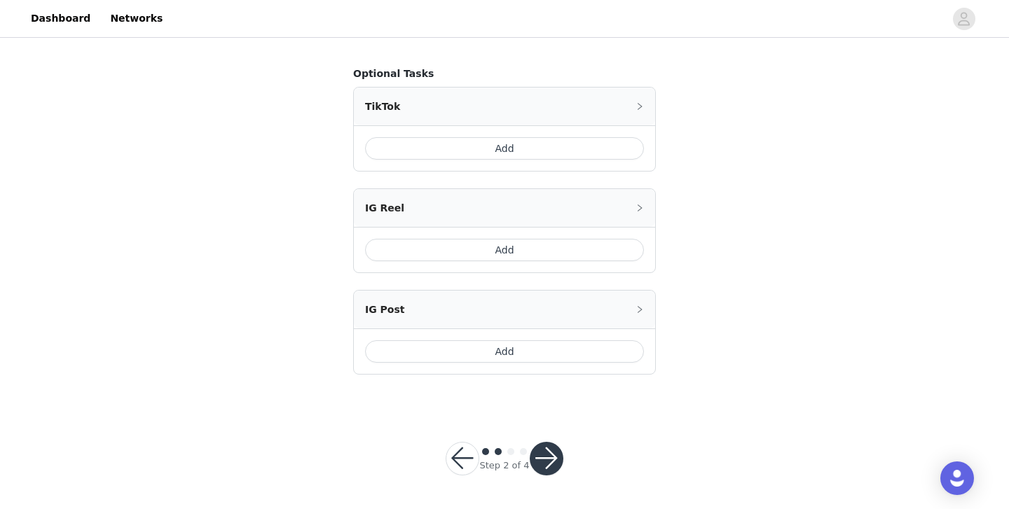
click at [520, 151] on button "Add" at bounding box center [504, 148] width 279 height 22
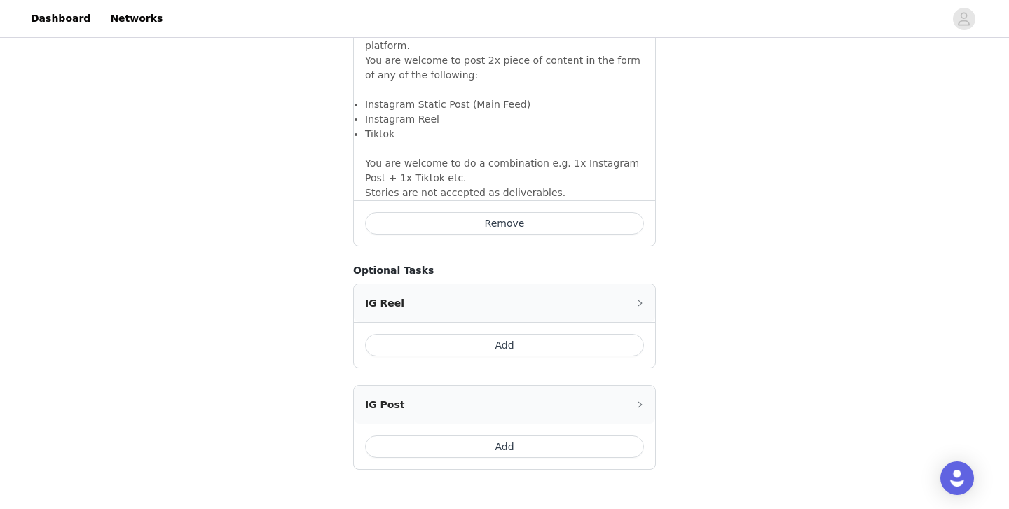
scroll to position [1105, 0]
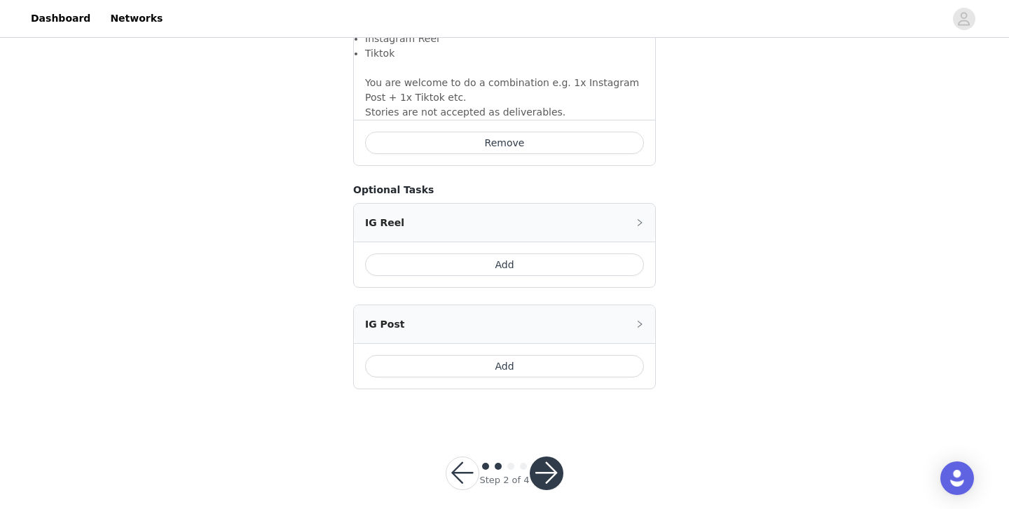
click at [539, 457] on button "button" at bounding box center [547, 474] width 34 height 34
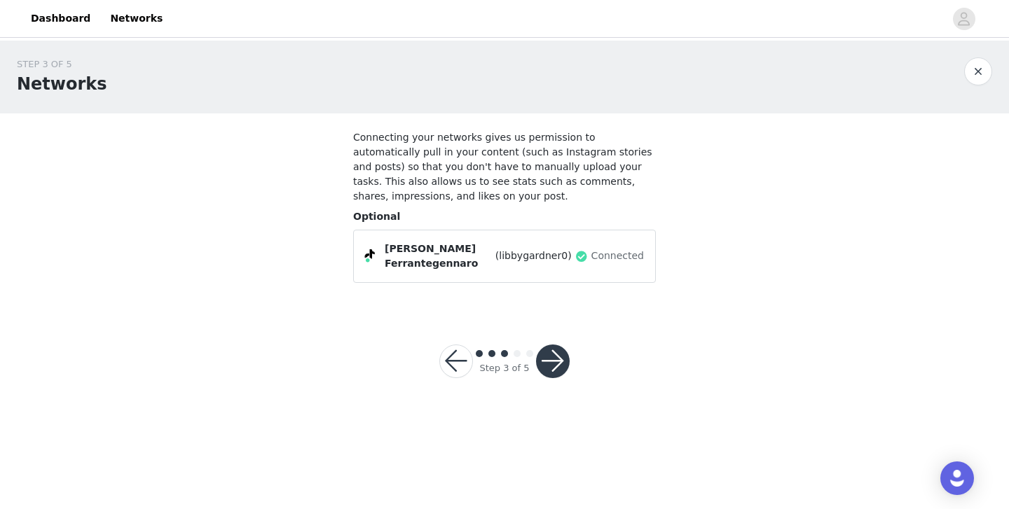
click at [561, 369] on button "button" at bounding box center [553, 362] width 34 height 34
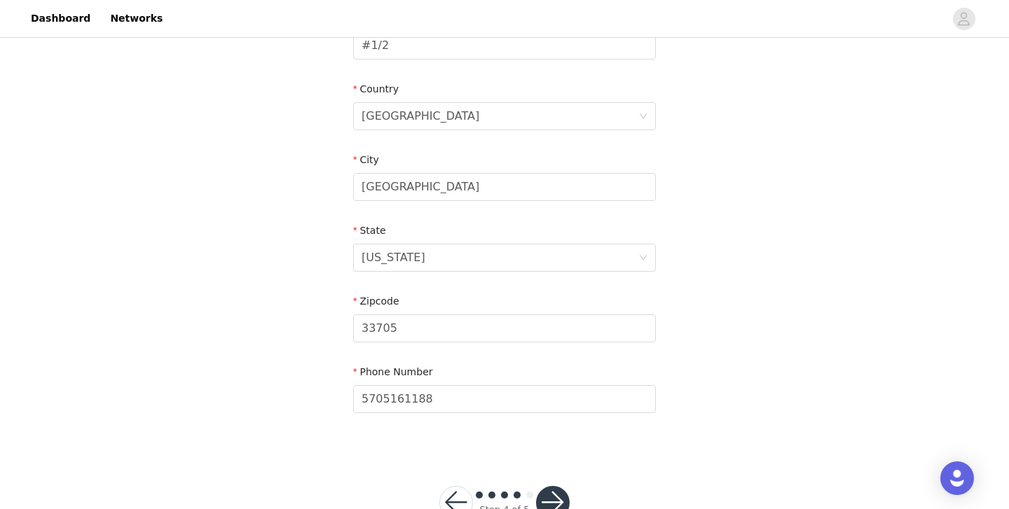
scroll to position [446, 0]
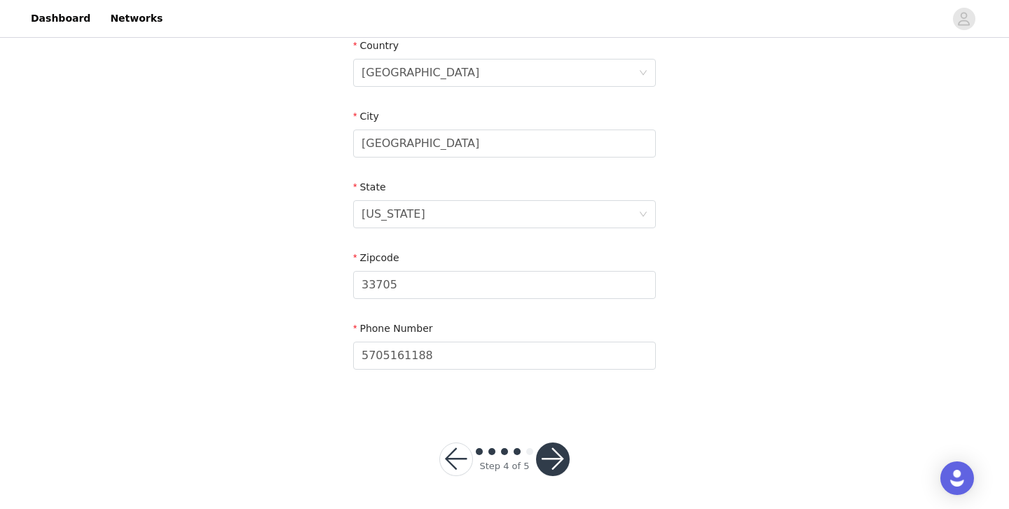
click at [546, 451] on button "button" at bounding box center [553, 460] width 34 height 34
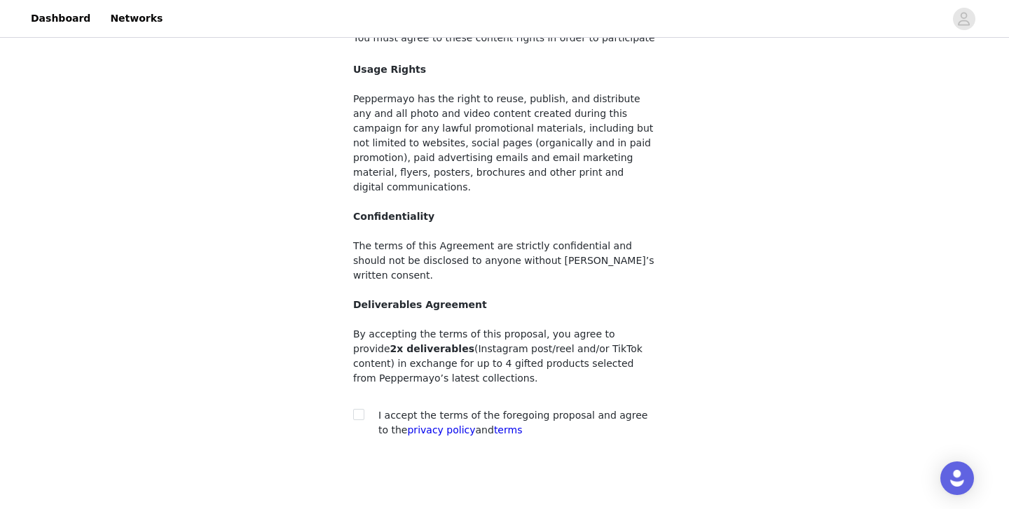
scroll to position [138, 0]
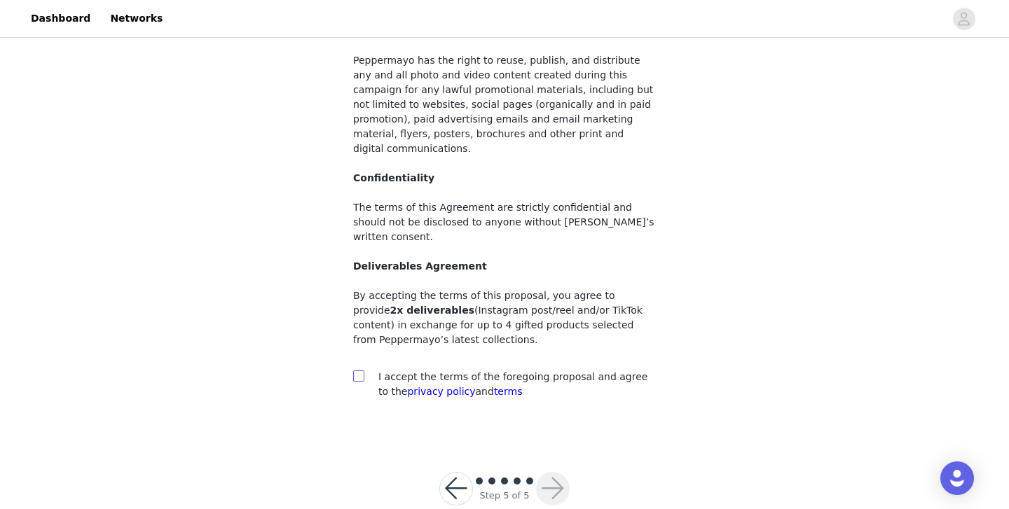
click at [356, 371] on input "checkbox" at bounding box center [358, 376] width 10 height 10
checkbox input "true"
click at [544, 472] on button "button" at bounding box center [553, 489] width 34 height 34
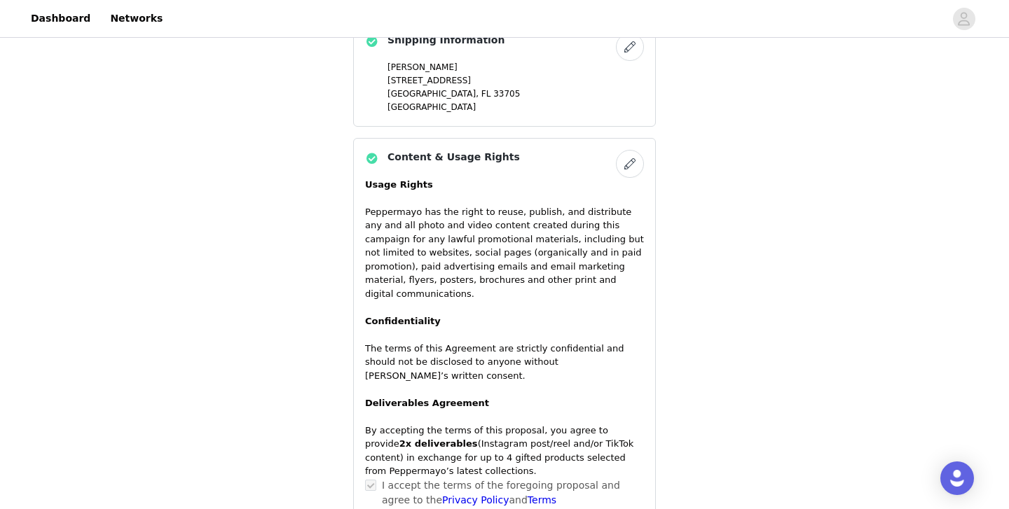
scroll to position [1228, 0]
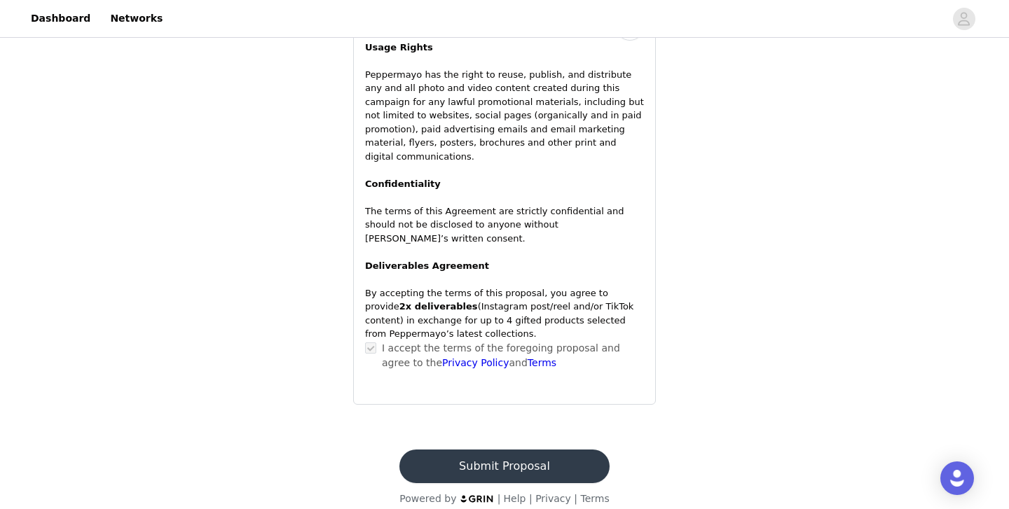
click at [490, 465] on button "Submit Proposal" at bounding box center [503, 467] width 209 height 34
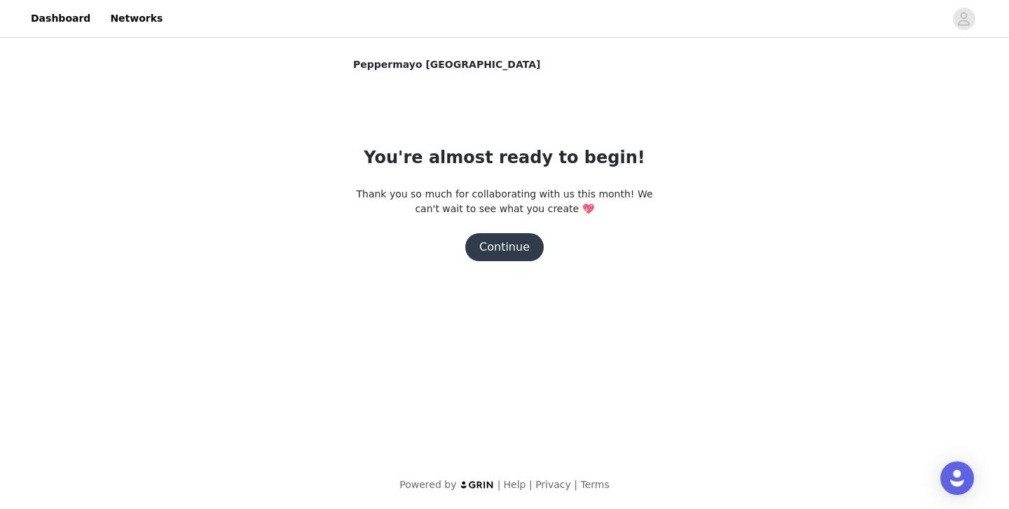
scroll to position [0, 0]
click at [506, 243] on button "Continue" at bounding box center [504, 247] width 78 height 28
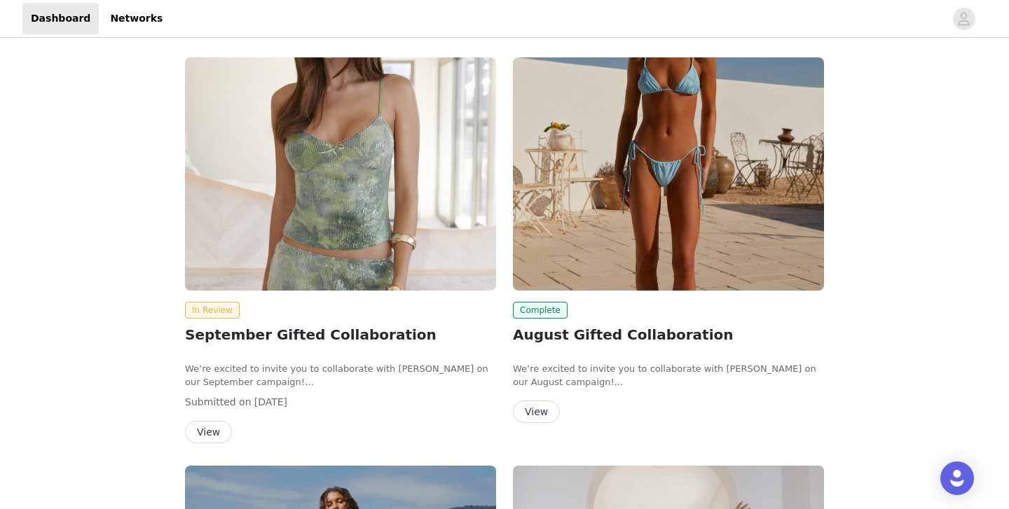
click at [397, 207] on img at bounding box center [340, 173] width 311 height 233
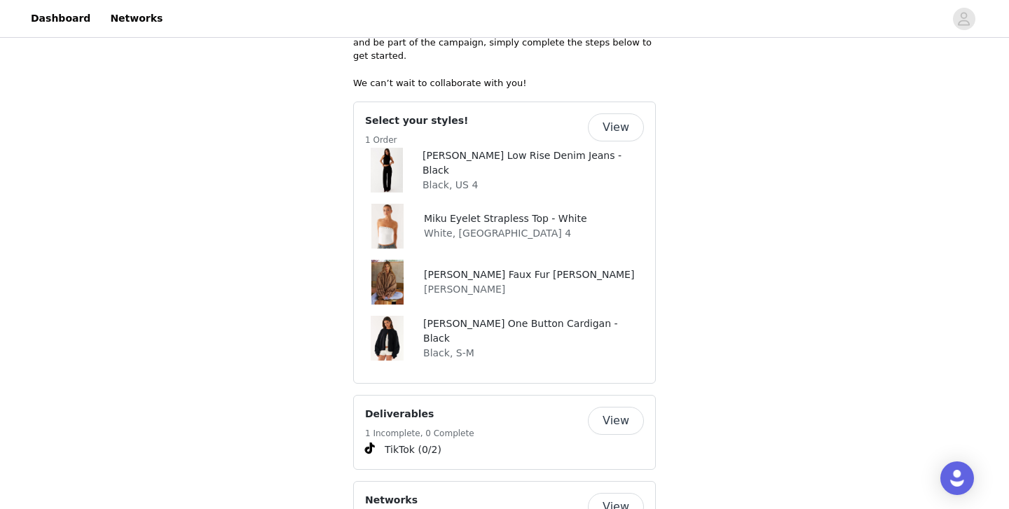
scroll to position [762, 0]
